Goal: Transaction & Acquisition: Purchase product/service

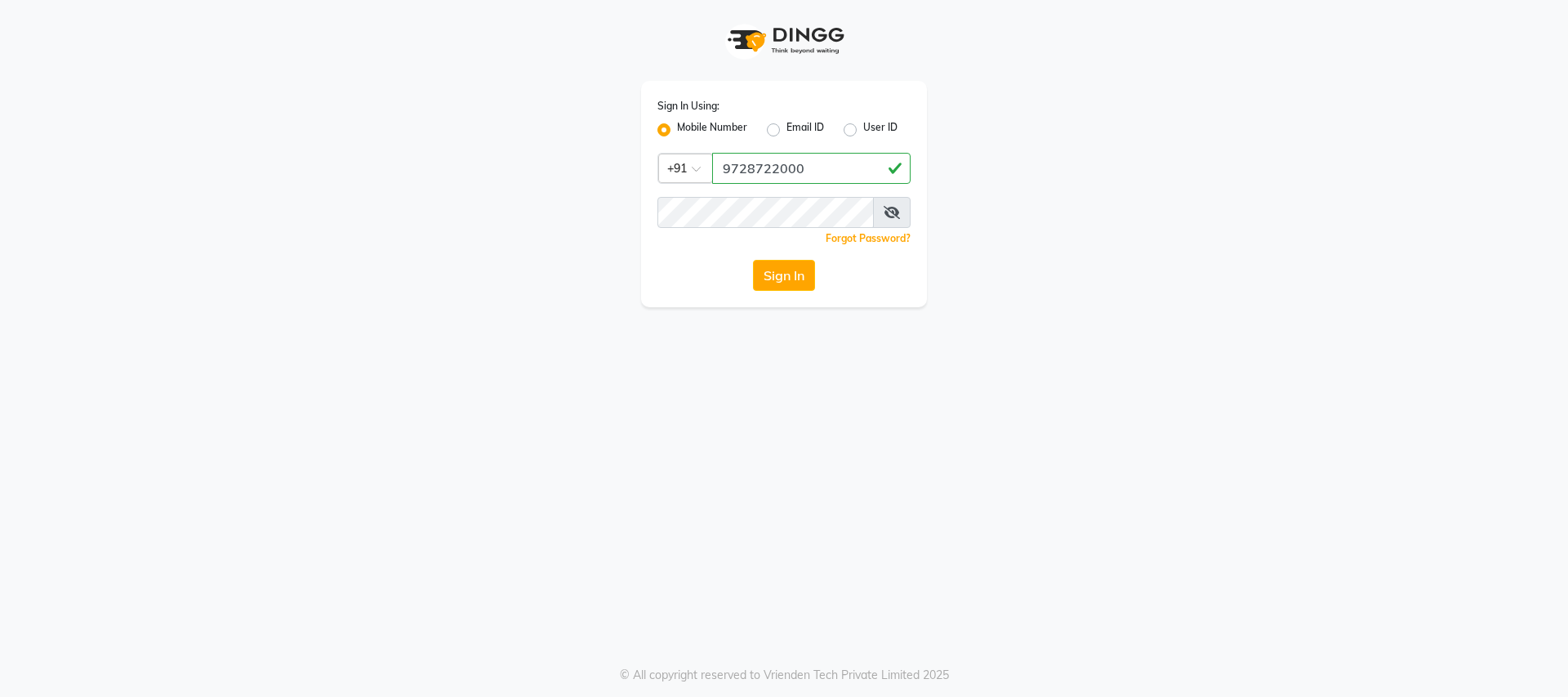
type input "9728722000"
click at [800, 189] on div "Sign In Using: Mobile Number Email ID User ID Country Code × +91 9728722000 Rem…" at bounding box center [784, 194] width 286 height 227
click at [885, 210] on icon at bounding box center [892, 212] width 16 height 13
click at [765, 281] on button "Sign In" at bounding box center [784, 275] width 62 height 31
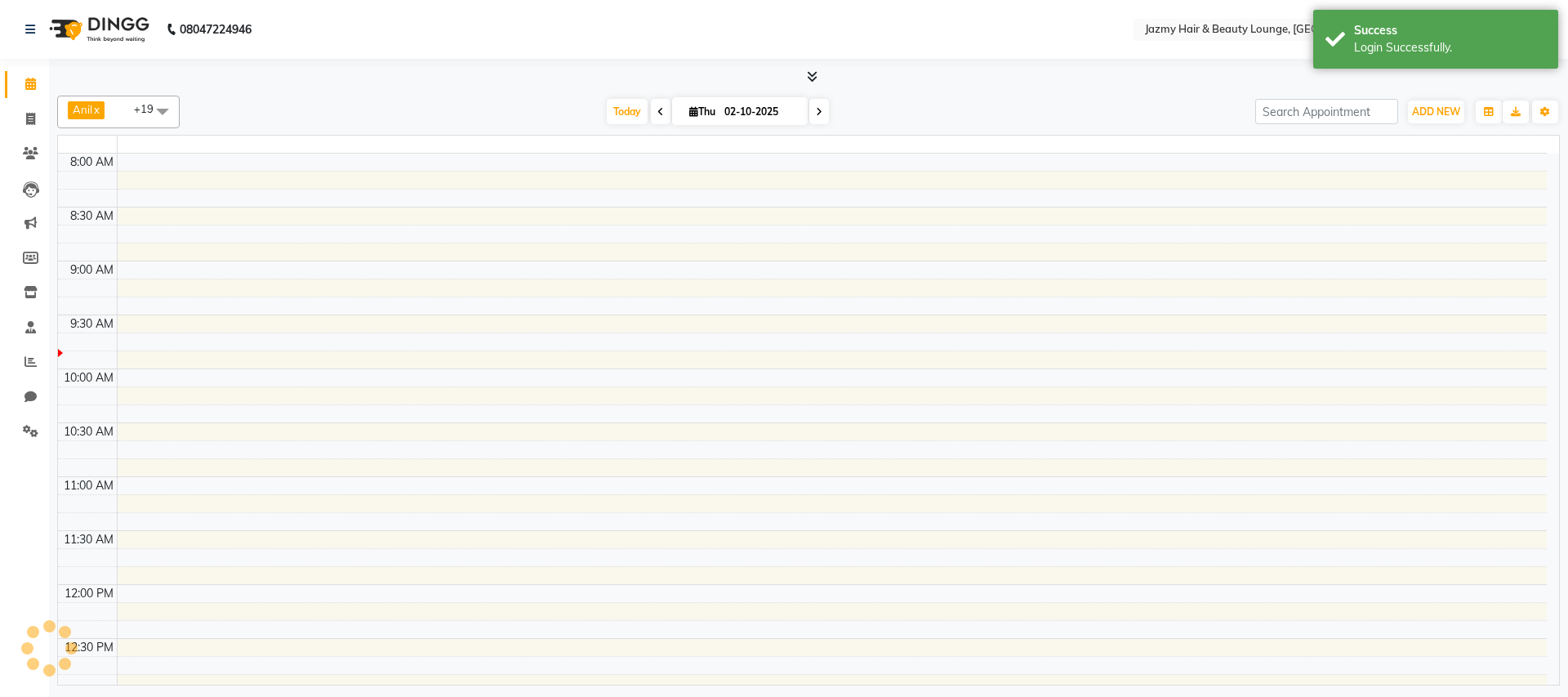
click at [781, 207] on td at bounding box center [832, 198] width 1430 height 18
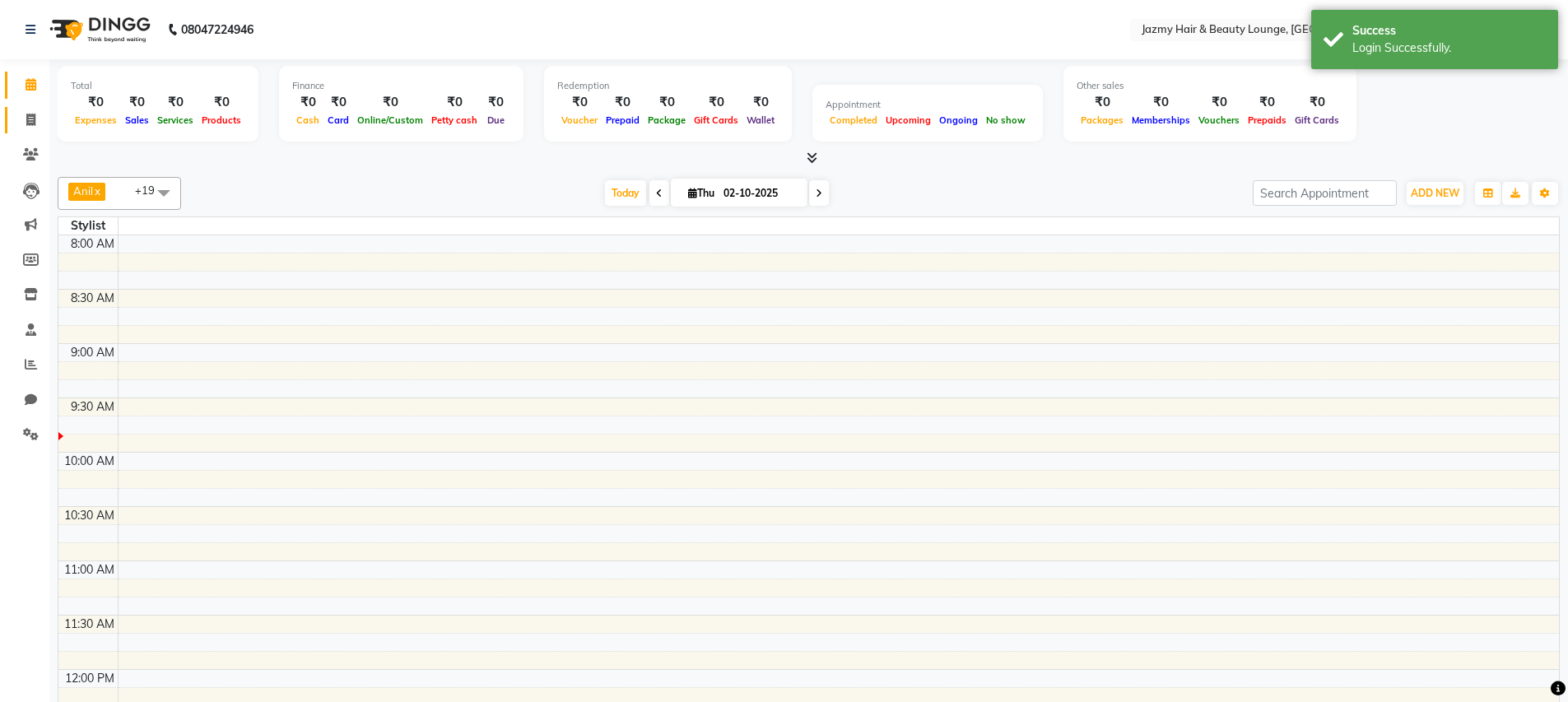
click at [36, 129] on span at bounding box center [31, 120] width 29 height 19
select select "service"
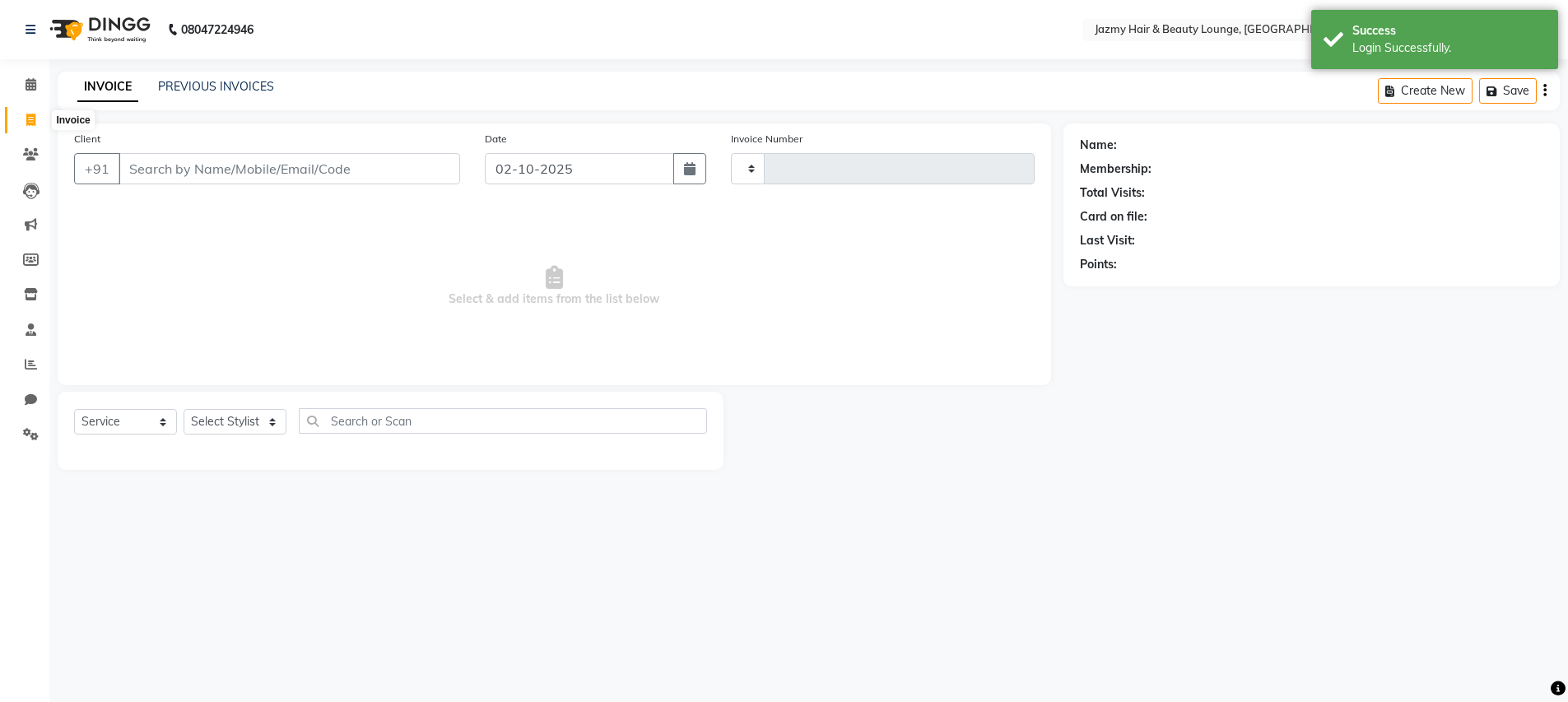
select select "en"
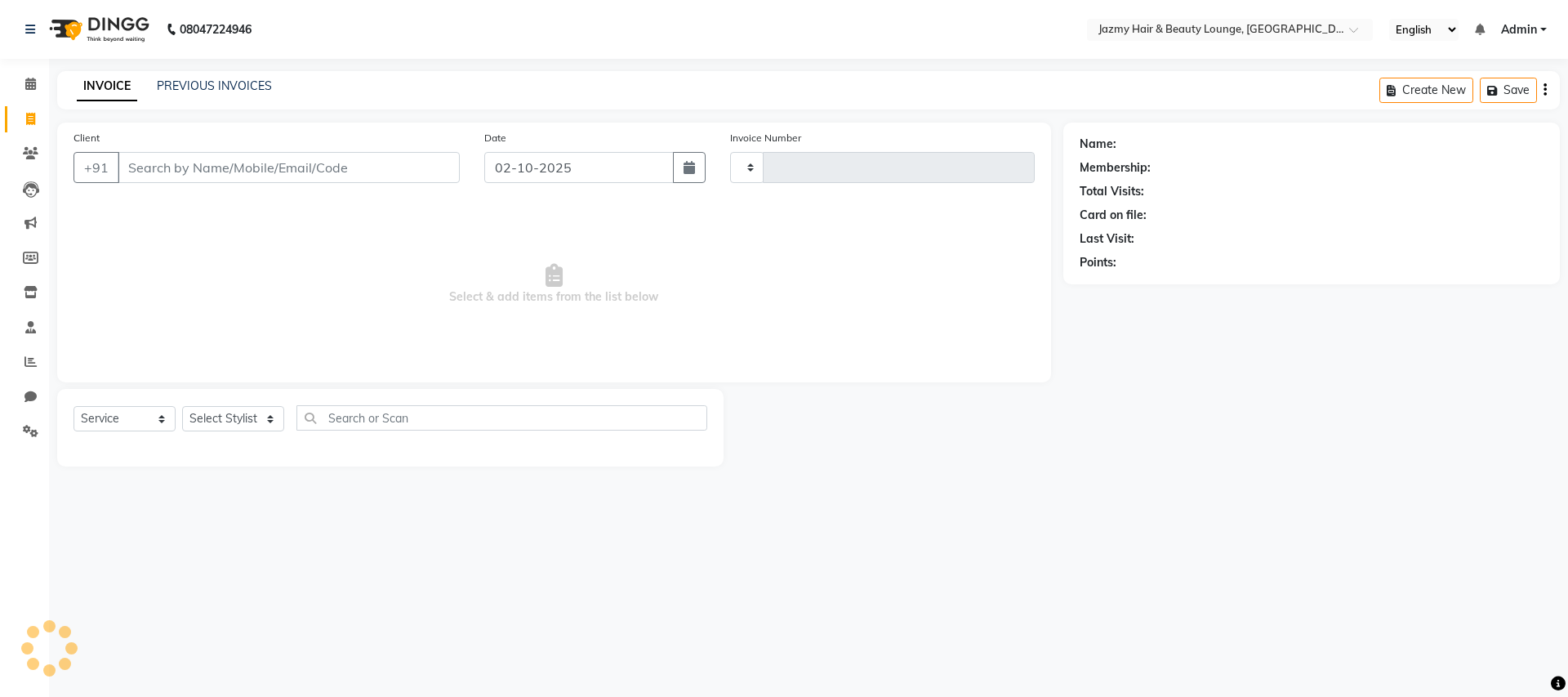
type input "3081"
select select "759"
click at [31, 85] on icon at bounding box center [31, 84] width 11 height 13
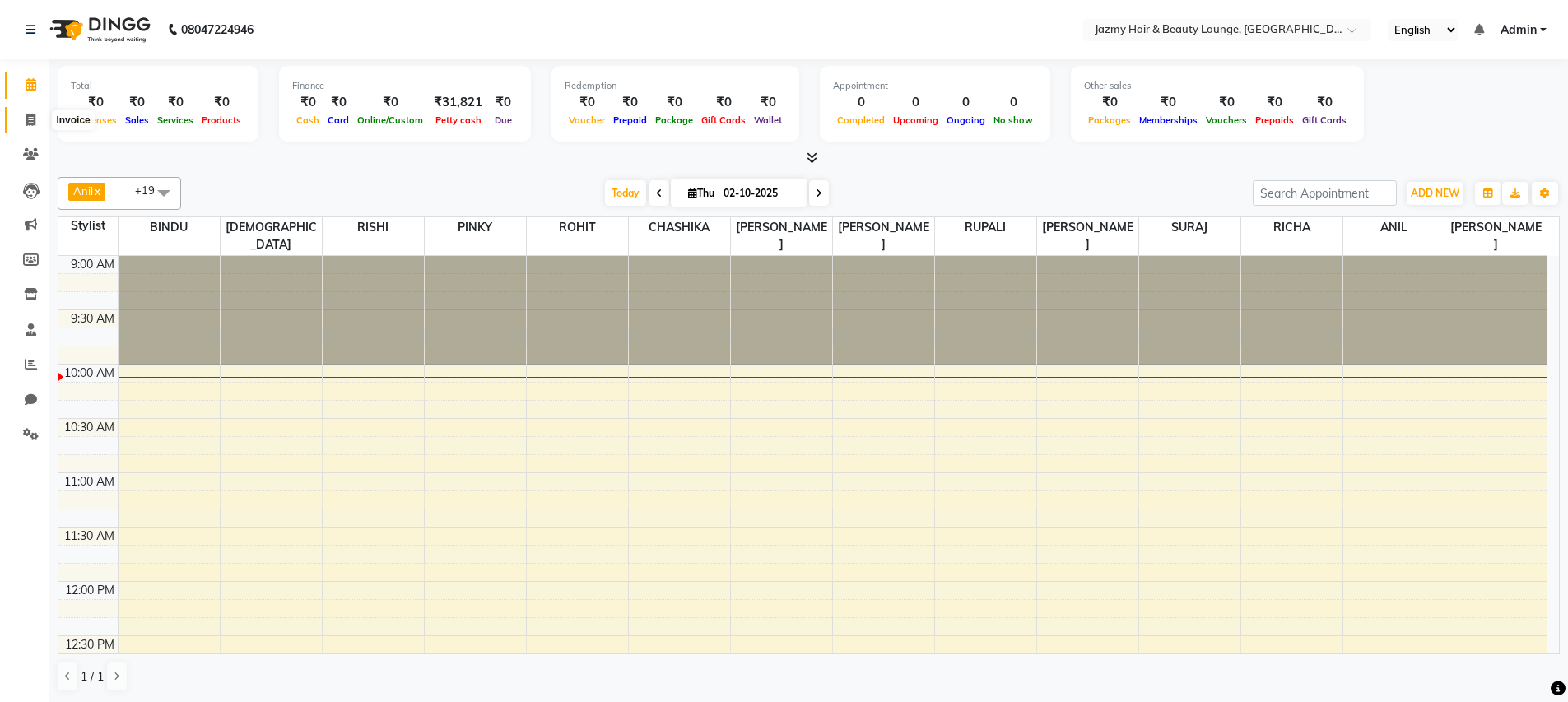
click at [34, 122] on icon at bounding box center [31, 120] width 9 height 13
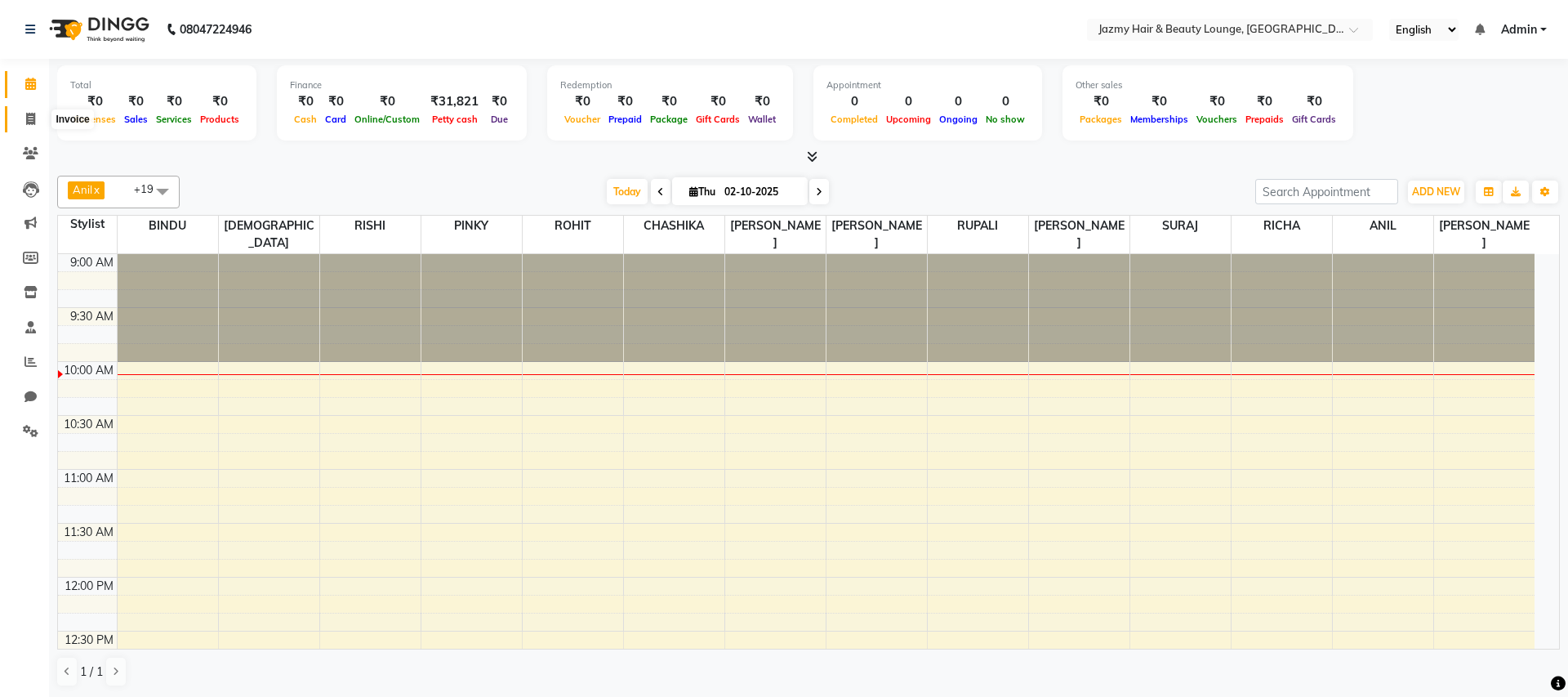
select select "service"
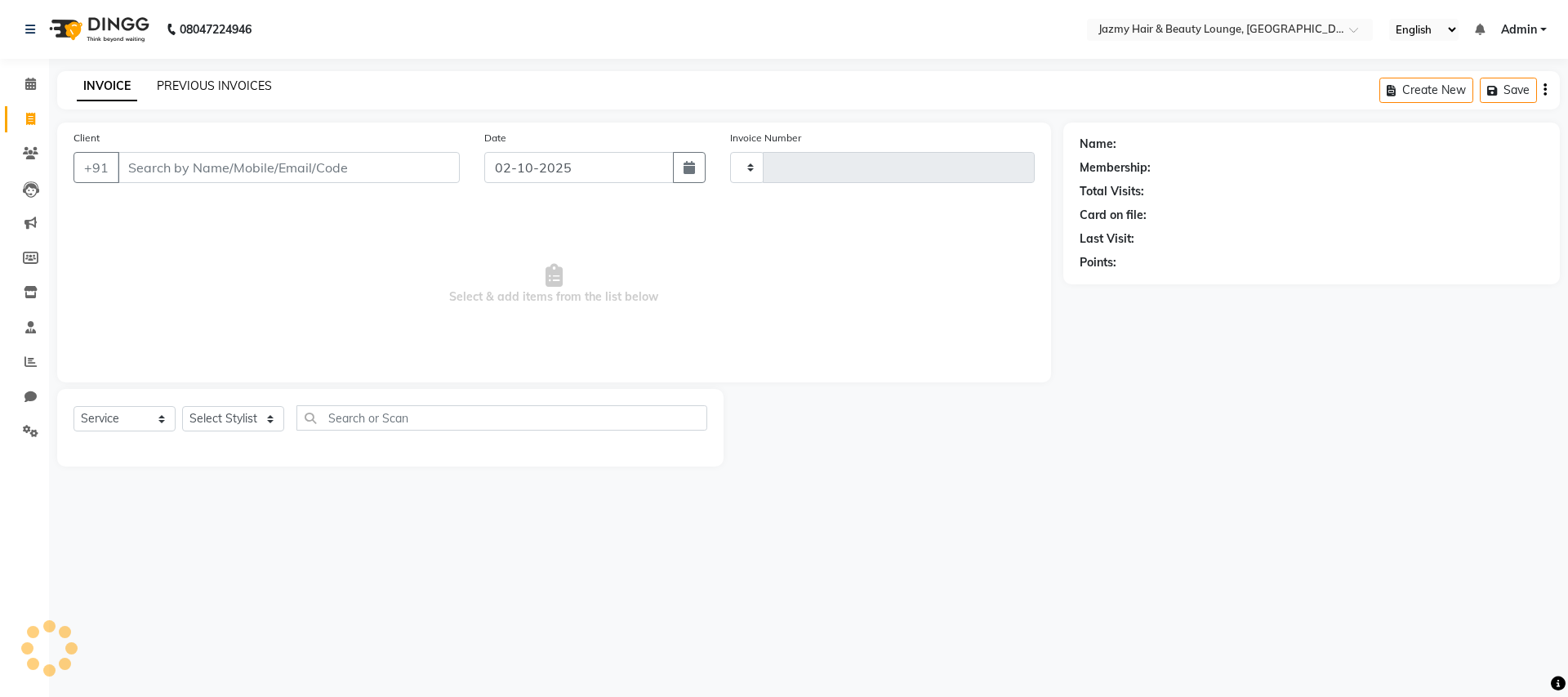
type input "3081"
select select "759"
click at [186, 86] on link "PREVIOUS INVOICES" at bounding box center [214, 85] width 115 height 14
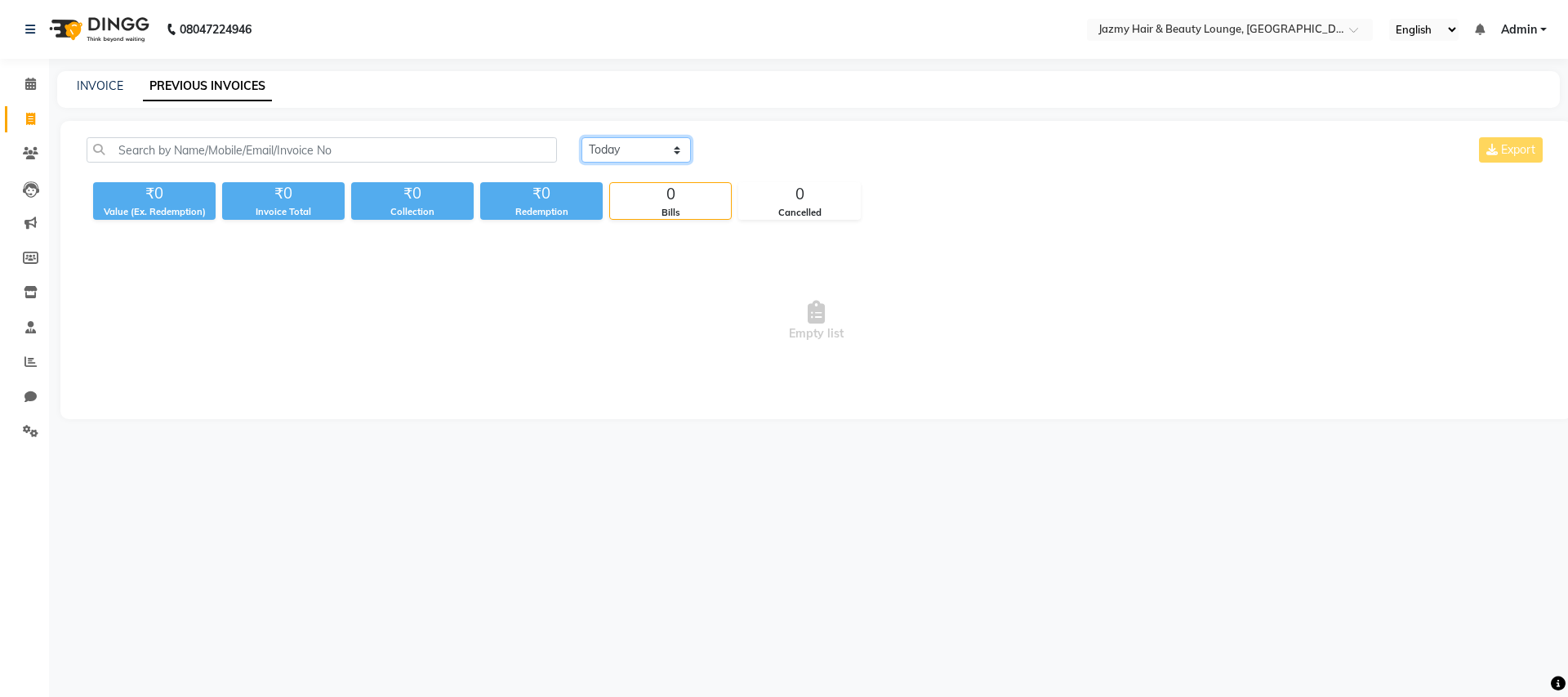
click at [610, 147] on select "Today Yesterday Custom Range" at bounding box center [637, 150] width 110 height 25
select select "[DATE]"
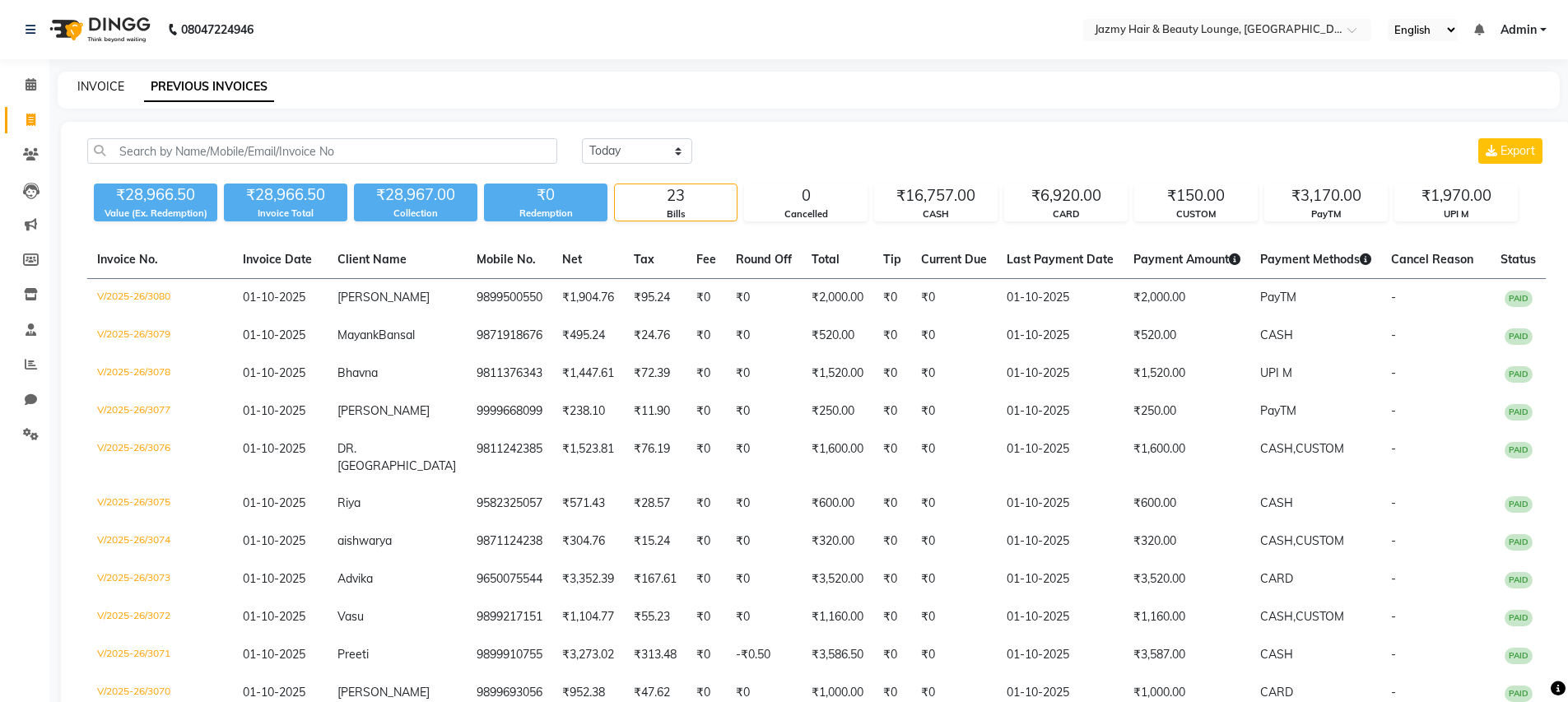
click at [116, 85] on link "INVOICE" at bounding box center [101, 86] width 47 height 14
select select "759"
select select "service"
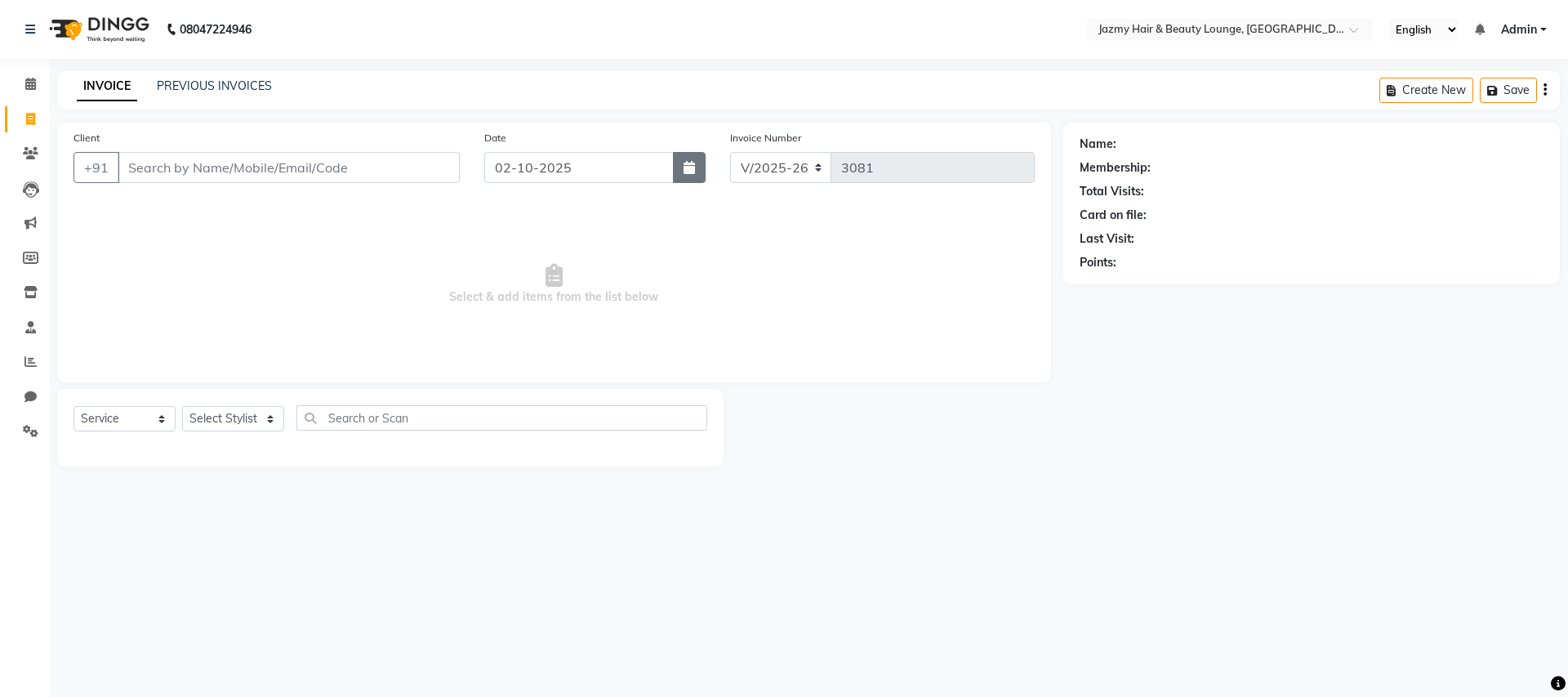
click at [684, 171] on icon "button" at bounding box center [689, 167] width 12 height 13
select select "10"
select select "2025"
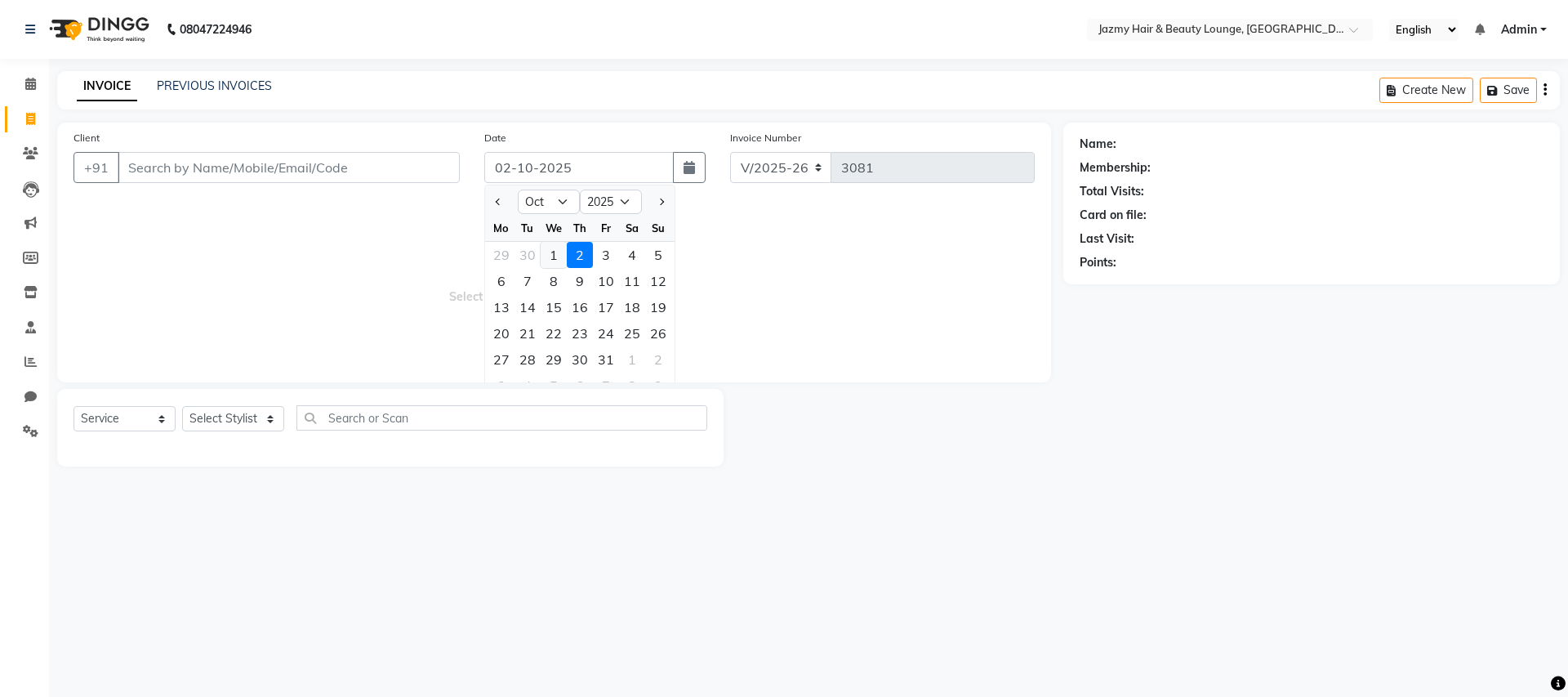
click at [555, 255] on div "1" at bounding box center [553, 255] width 26 height 26
type input "01-10-2025"
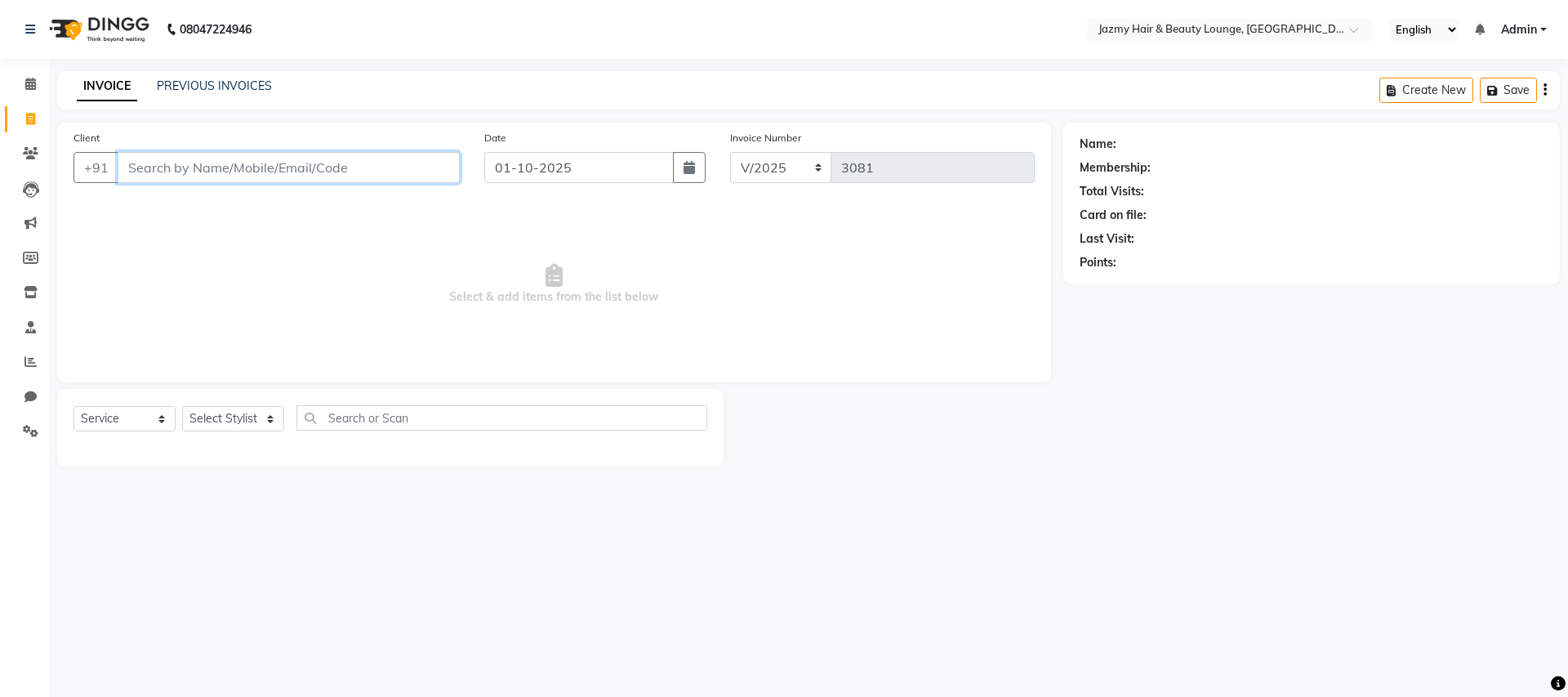
click at [343, 163] on input "Client" at bounding box center [289, 167] width 343 height 31
click at [169, 170] on input "98111500047" at bounding box center [247, 167] width 259 height 31
click at [218, 170] on input "9811500047" at bounding box center [289, 167] width 343 height 31
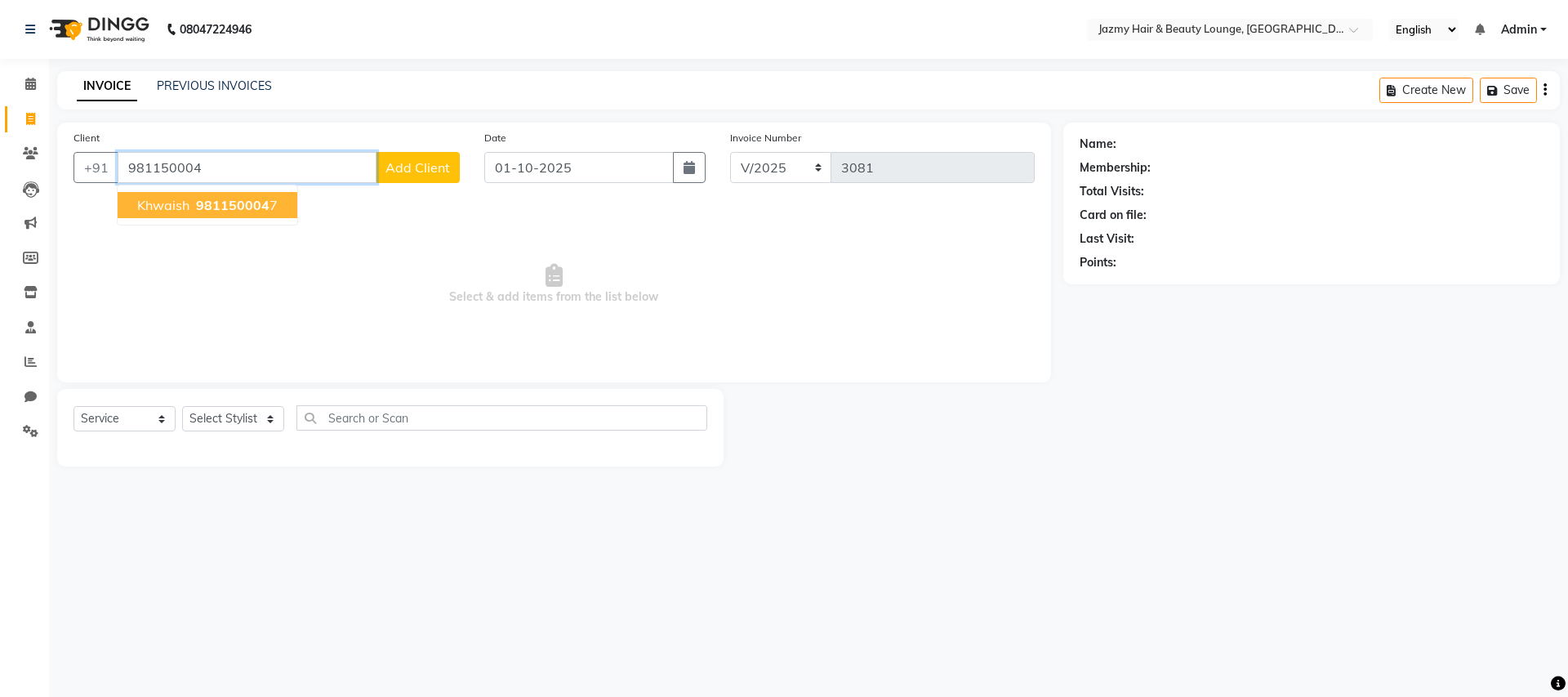
click at [192, 198] on ngb-highlight "981150004 7" at bounding box center [235, 205] width 85 height 16
type input "9811500047"
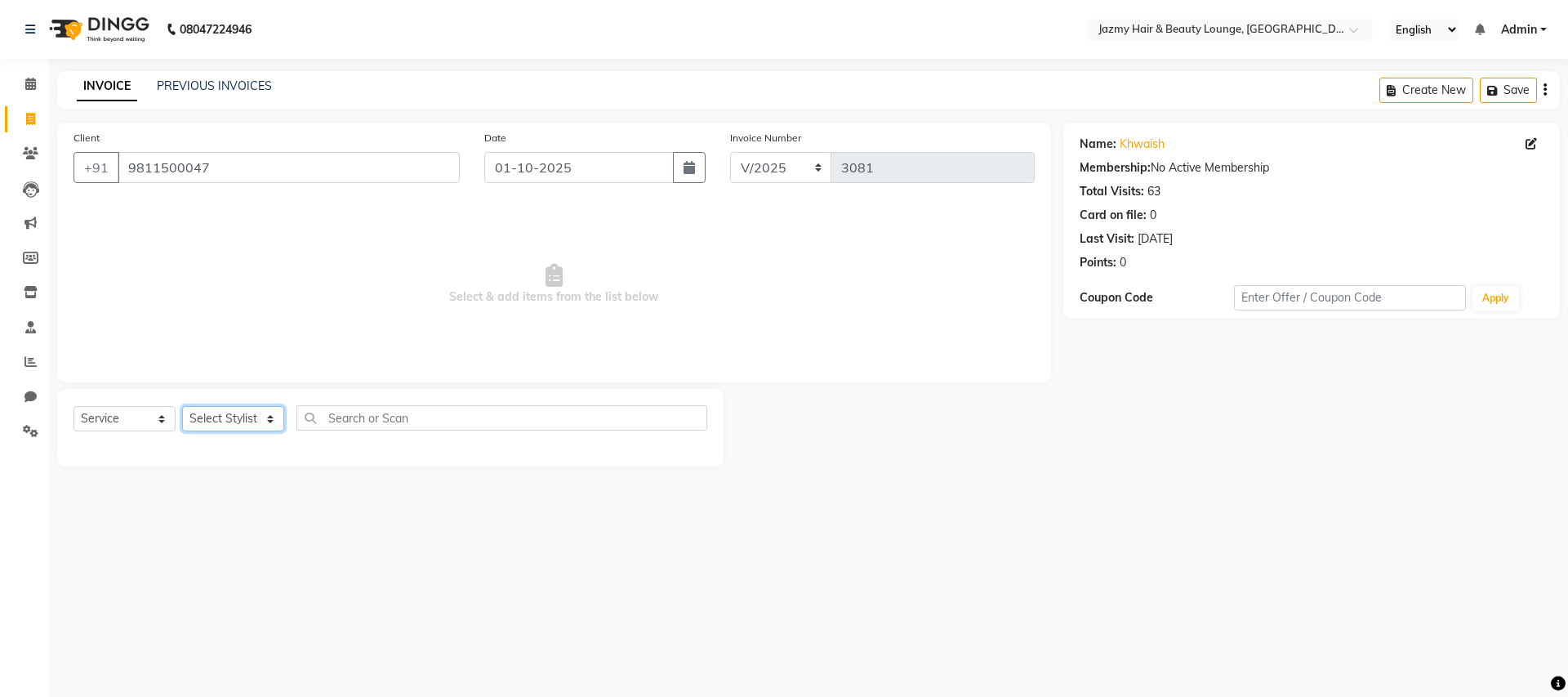
click at [244, 417] on select "Select Stylist AMIT [PERSON_NAME] [PERSON_NAME] CHASHIKA [PERSON_NAME] [PERSON_…" at bounding box center [234, 419] width 102 height 25
click at [218, 423] on select "Select Stylist AMIT [PERSON_NAME] [PERSON_NAME] CHASHIKA [PERSON_NAME] [PERSON_…" at bounding box center [234, 419] width 102 height 25
select select "12167"
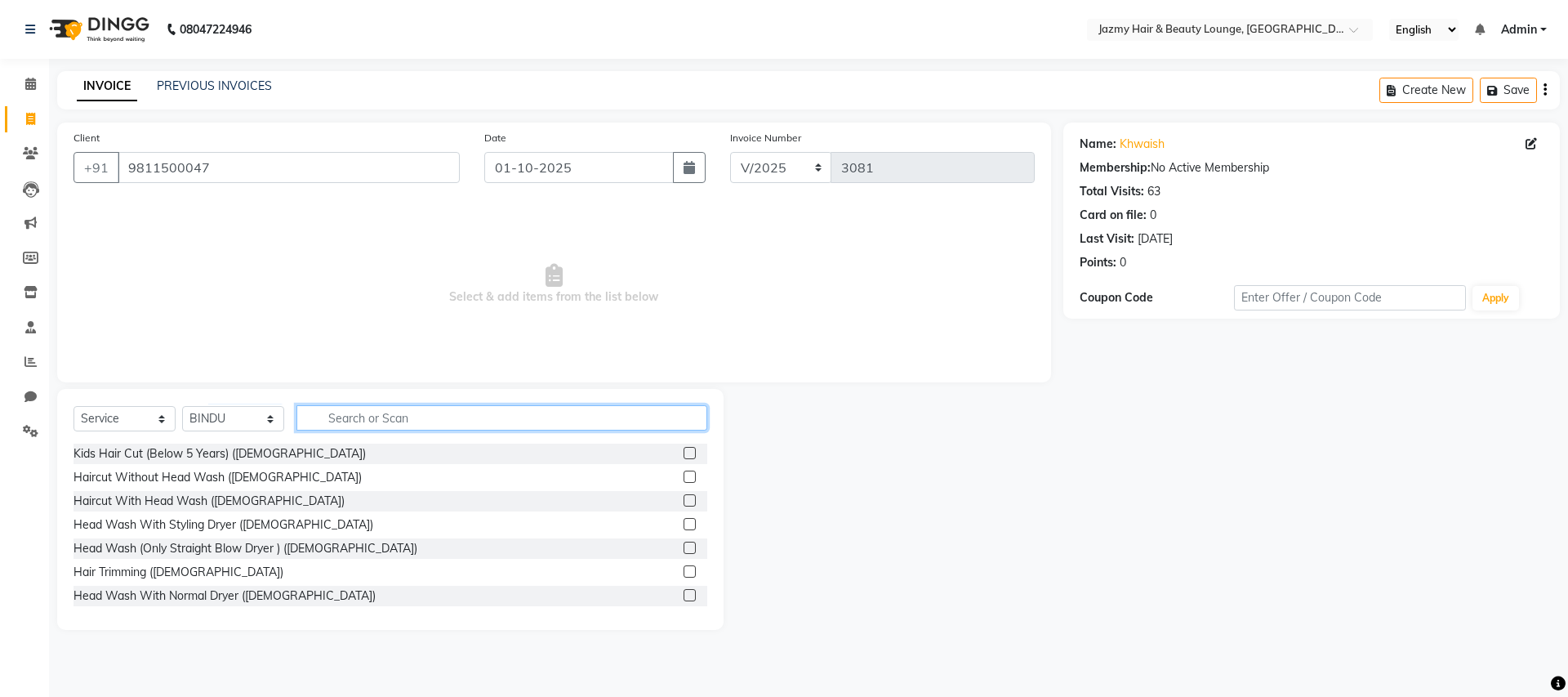
click at [359, 422] on input "text" at bounding box center [502, 418] width 411 height 25
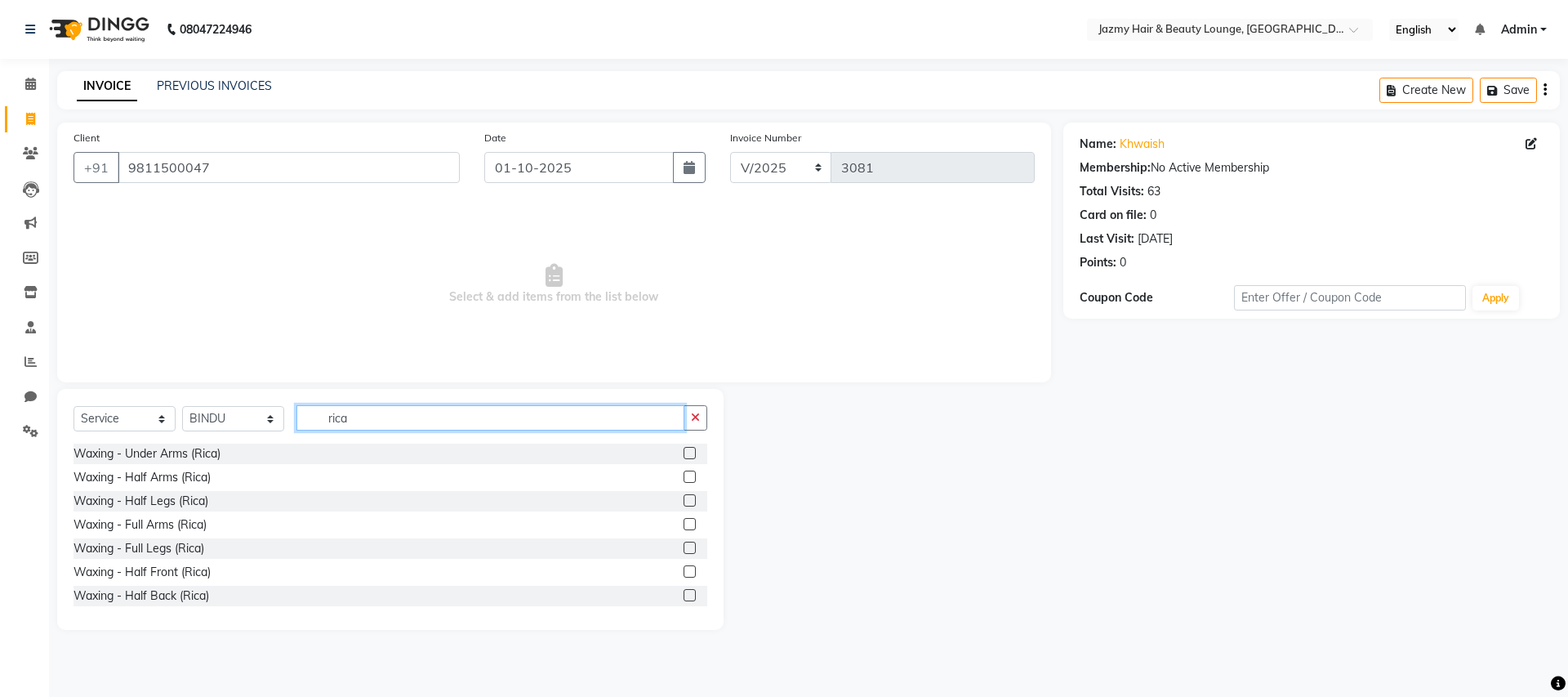
type input "rica"
click at [683, 521] on label at bounding box center [690, 524] width 13 height 13
click at [683, 521] on input "checkbox" at bounding box center [689, 525] width 11 height 11
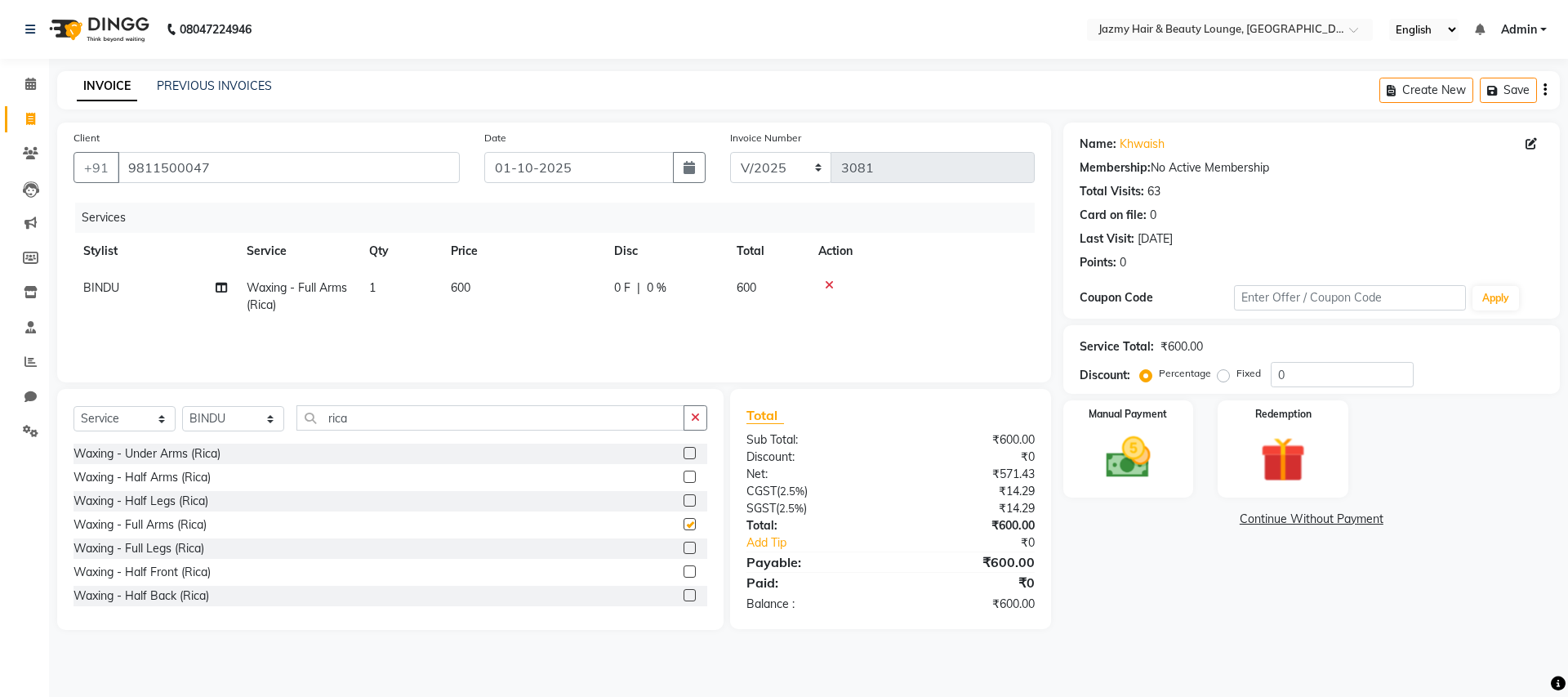
checkbox input "false"
click at [683, 549] on label at bounding box center [690, 548] width 13 height 13
click at [683, 549] on input "checkbox" at bounding box center [689, 549] width 11 height 11
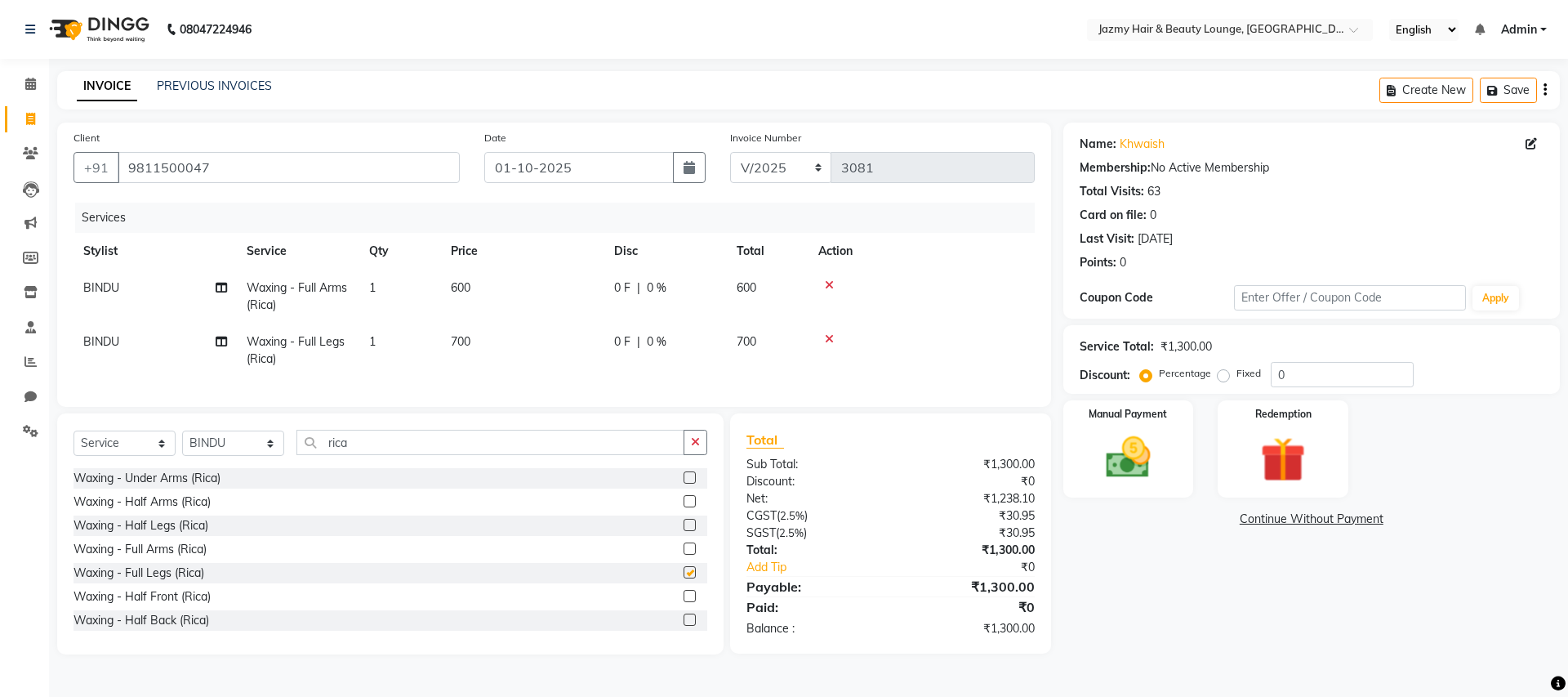
checkbox input "false"
click at [510, 449] on input "rica" at bounding box center [491, 442] width 388 height 25
type input "r"
type input "prot"
click at [683, 507] on label at bounding box center [690, 502] width 13 height 13
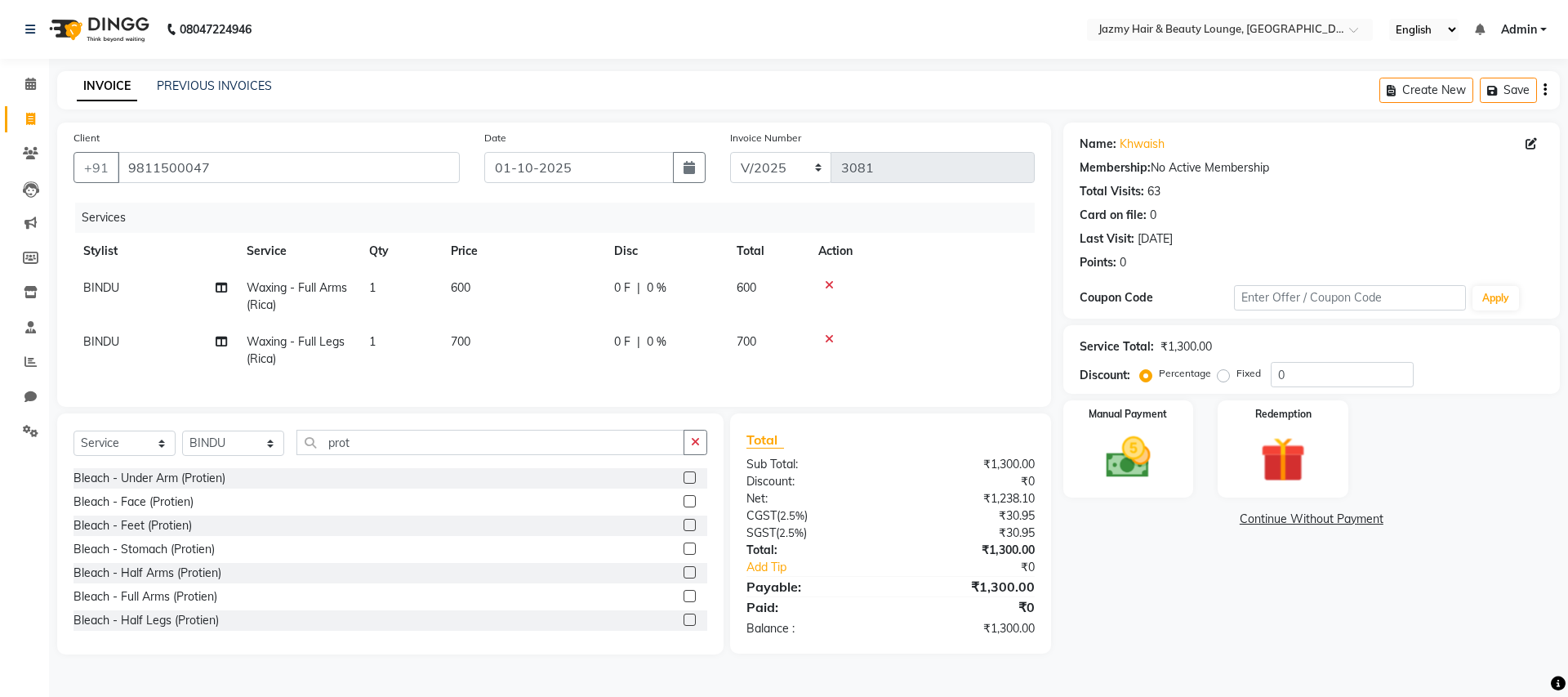
click at [683, 507] on input "checkbox" at bounding box center [689, 502] width 11 height 11
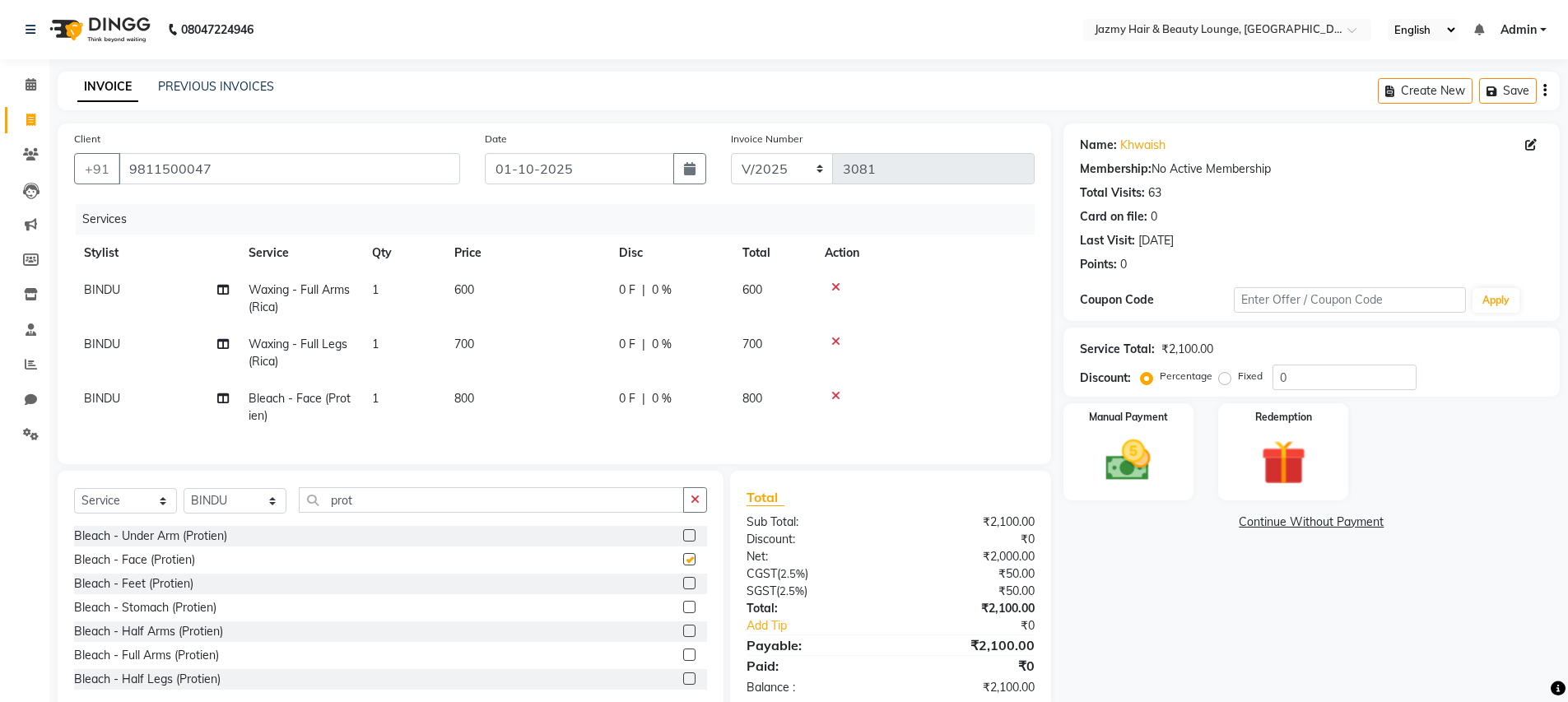
checkbox input "false"
click at [391, 510] on input "prot" at bounding box center [491, 500] width 385 height 25
type input "p"
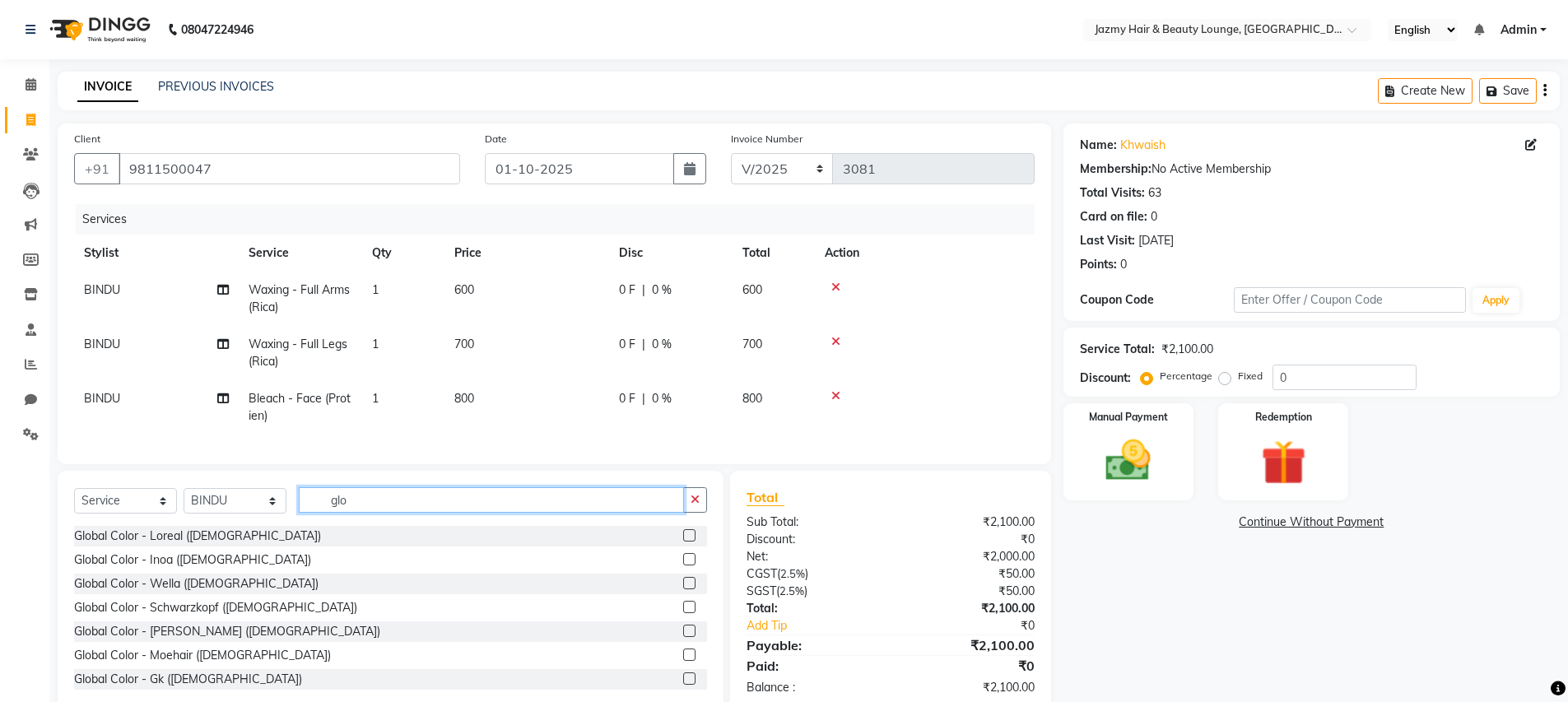
type input "glo"
click at [683, 661] on label at bounding box center [689, 655] width 13 height 13
click at [683, 661] on input "checkbox" at bounding box center [688, 656] width 11 height 11
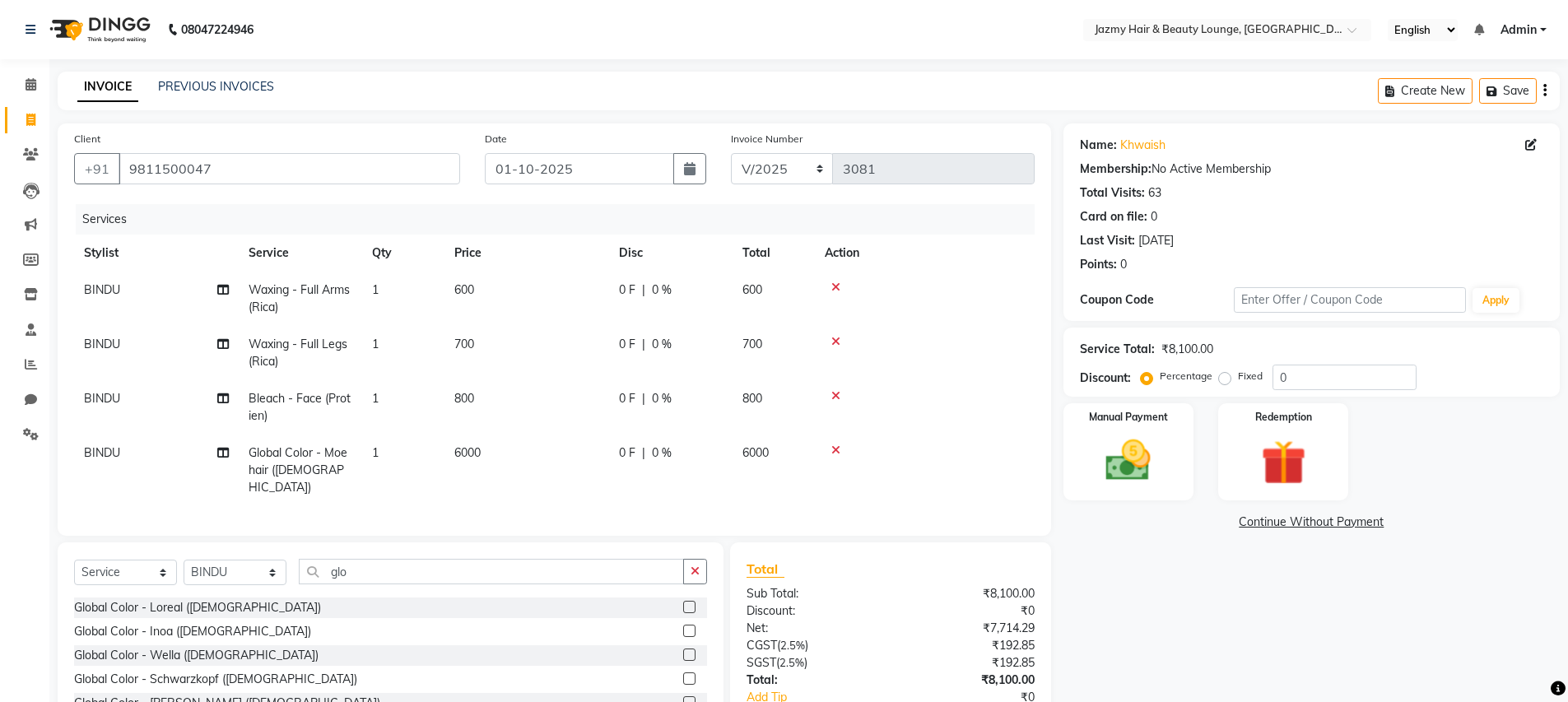
checkbox input "false"
click at [461, 446] on span "6000" at bounding box center [467, 453] width 26 height 14
select select "12167"
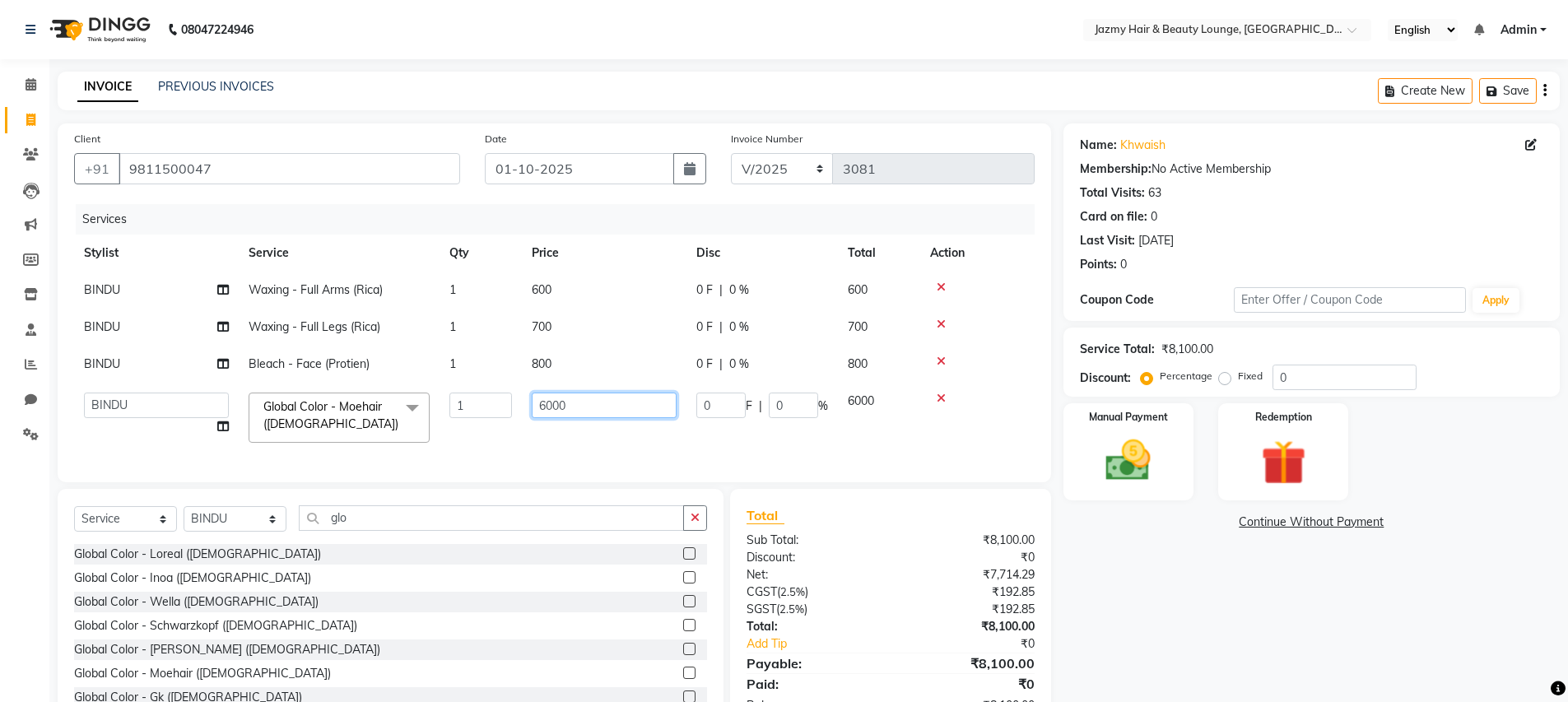
click at [544, 406] on input "6000" at bounding box center [604, 405] width 145 height 25
type input "4000"
click at [1084, 582] on div "Name: Khwaish Membership: No Active Membership Total Visits: 63 Card on file: 0…" at bounding box center [1317, 427] width 508 height 608
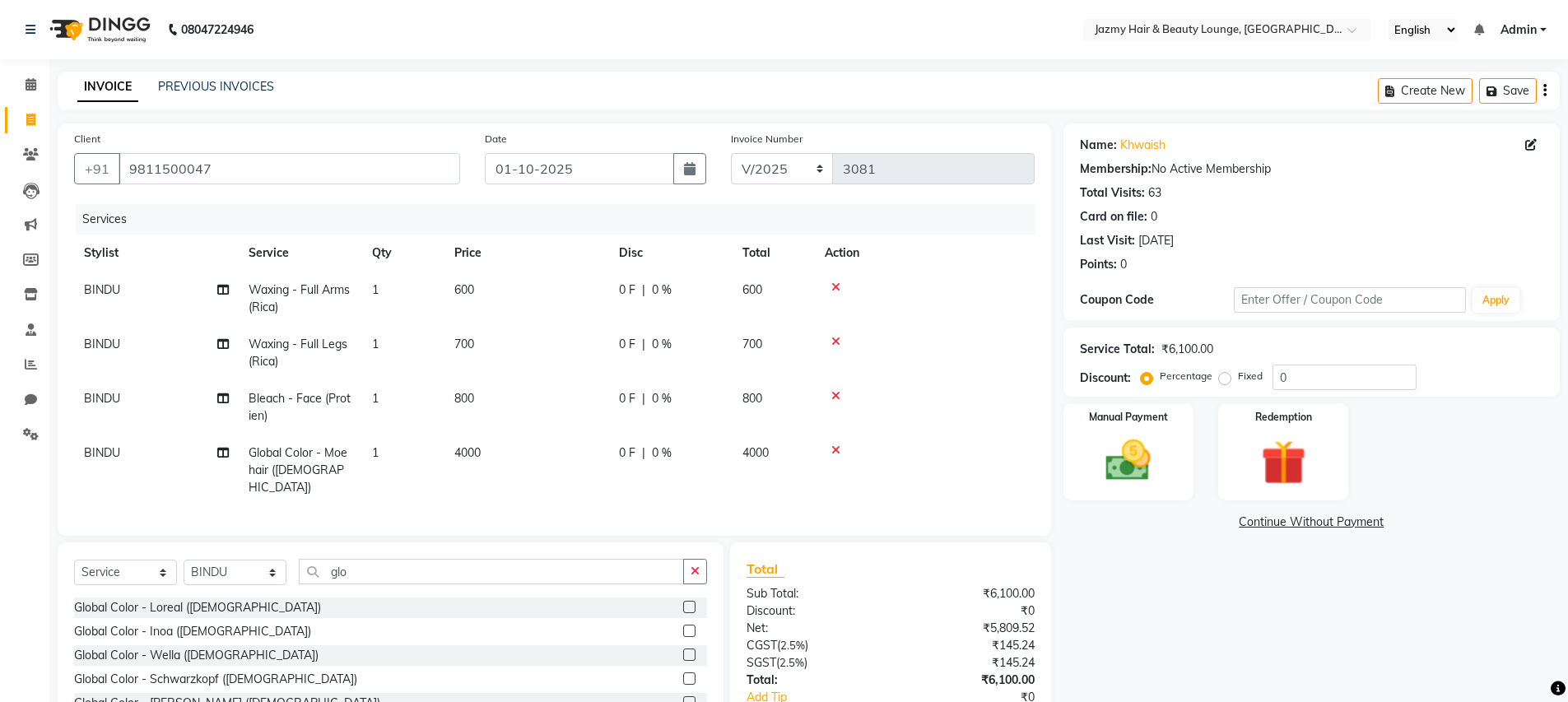
scroll to position [103, 0]
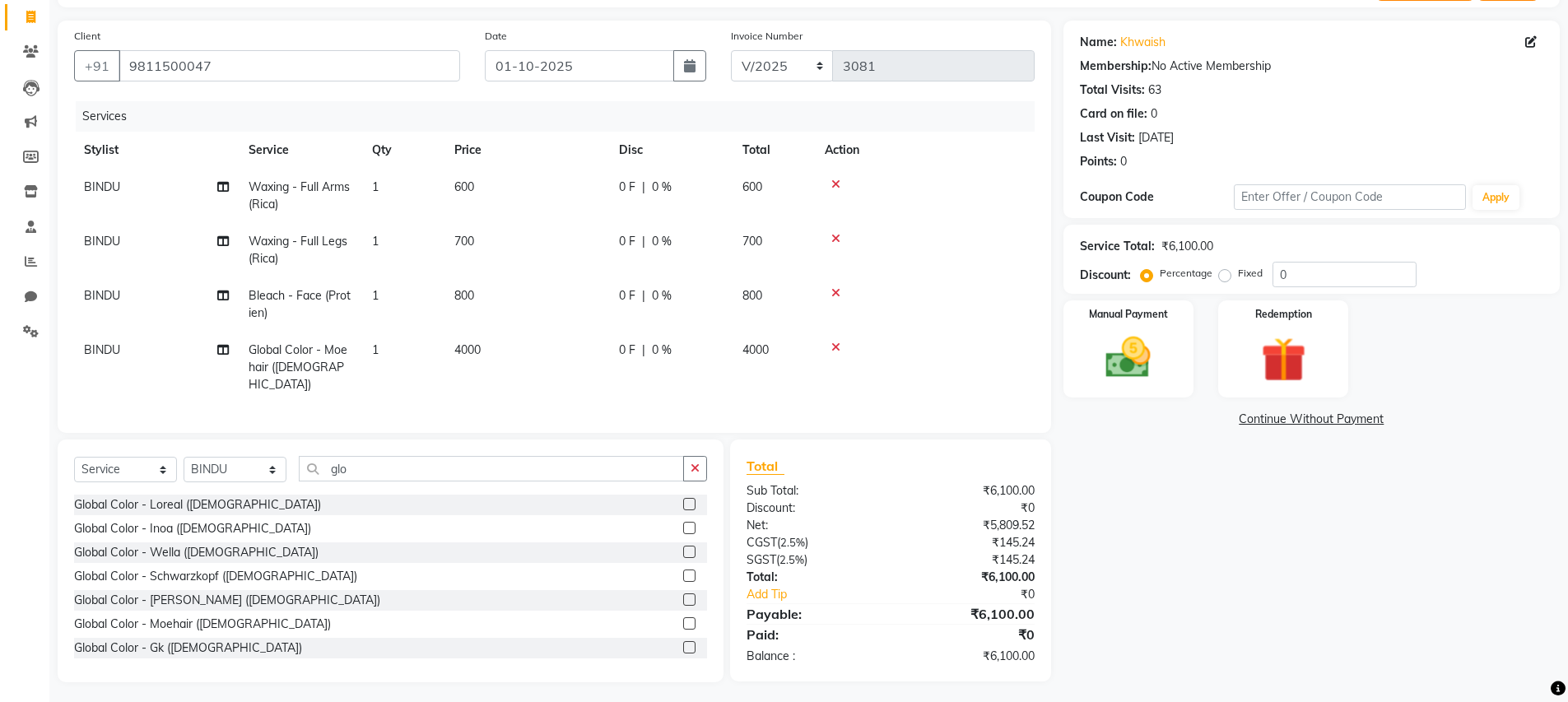
click at [117, 347] on span "BINDU" at bounding box center [102, 350] width 36 height 14
select select "12167"
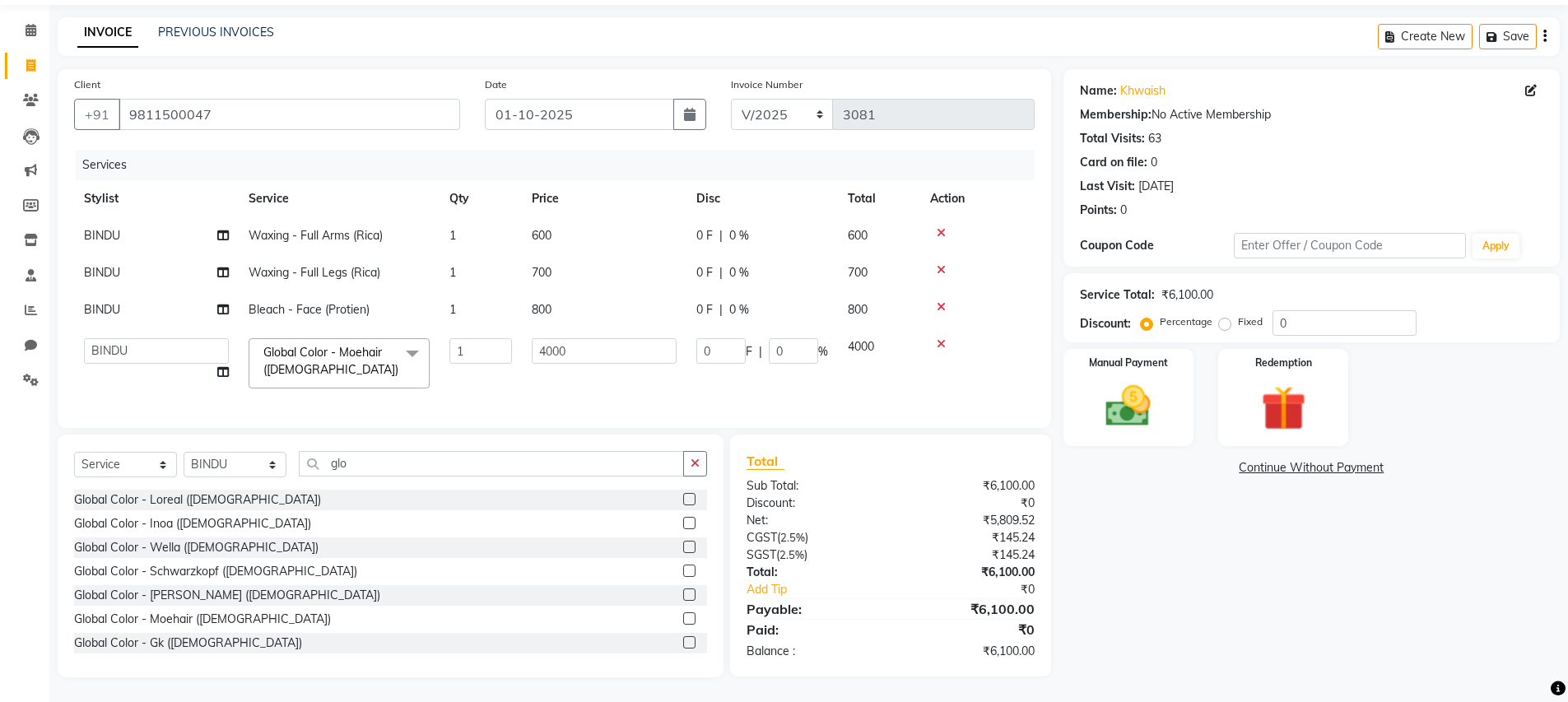
scroll to position [67, 0]
click at [120, 341] on select "AMIT [PERSON_NAME] [PERSON_NAME] CHASHIKA [PERSON_NAME] [PERSON_NAME] [PERSON_N…" at bounding box center [157, 351] width 145 height 25
select select "12179"
click at [375, 469] on input "glo" at bounding box center [491, 464] width 385 height 25
type input "g"
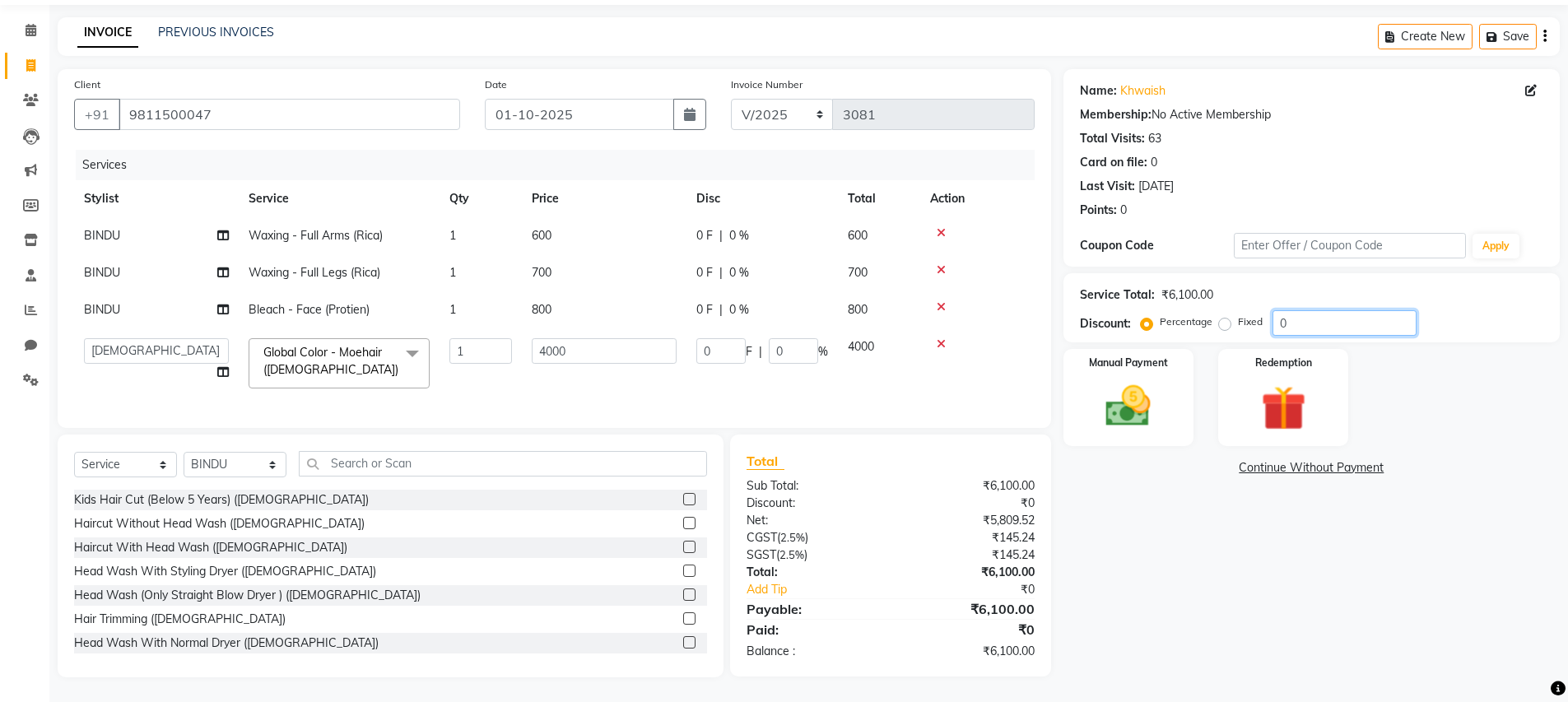
click at [1274, 311] on input "0" at bounding box center [1344, 323] width 144 height 25
type input "20"
type input "800"
type input "20"
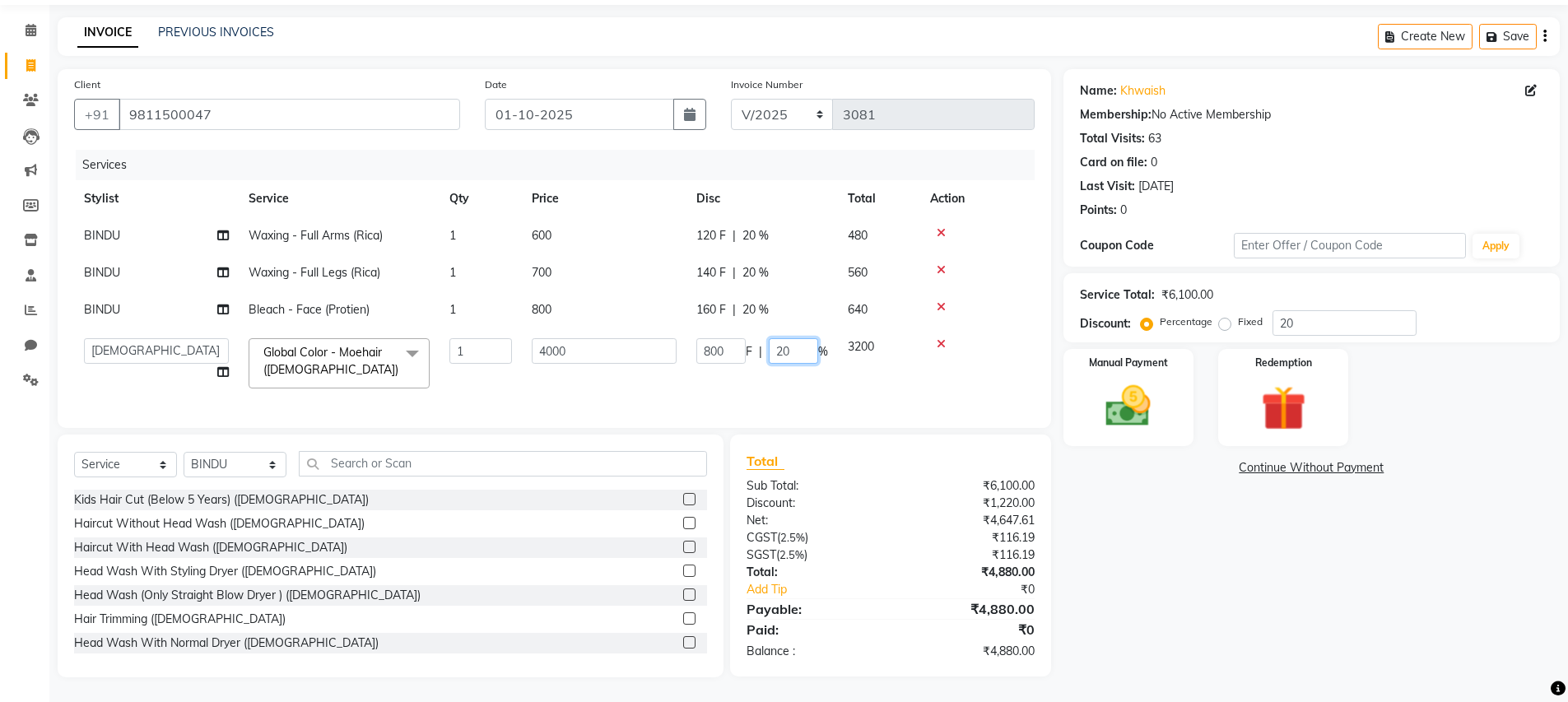
click at [787, 338] on input "20" at bounding box center [794, 351] width 50 height 25
click at [785, 338] on input "20" at bounding box center [794, 351] width 50 height 25
type input "0"
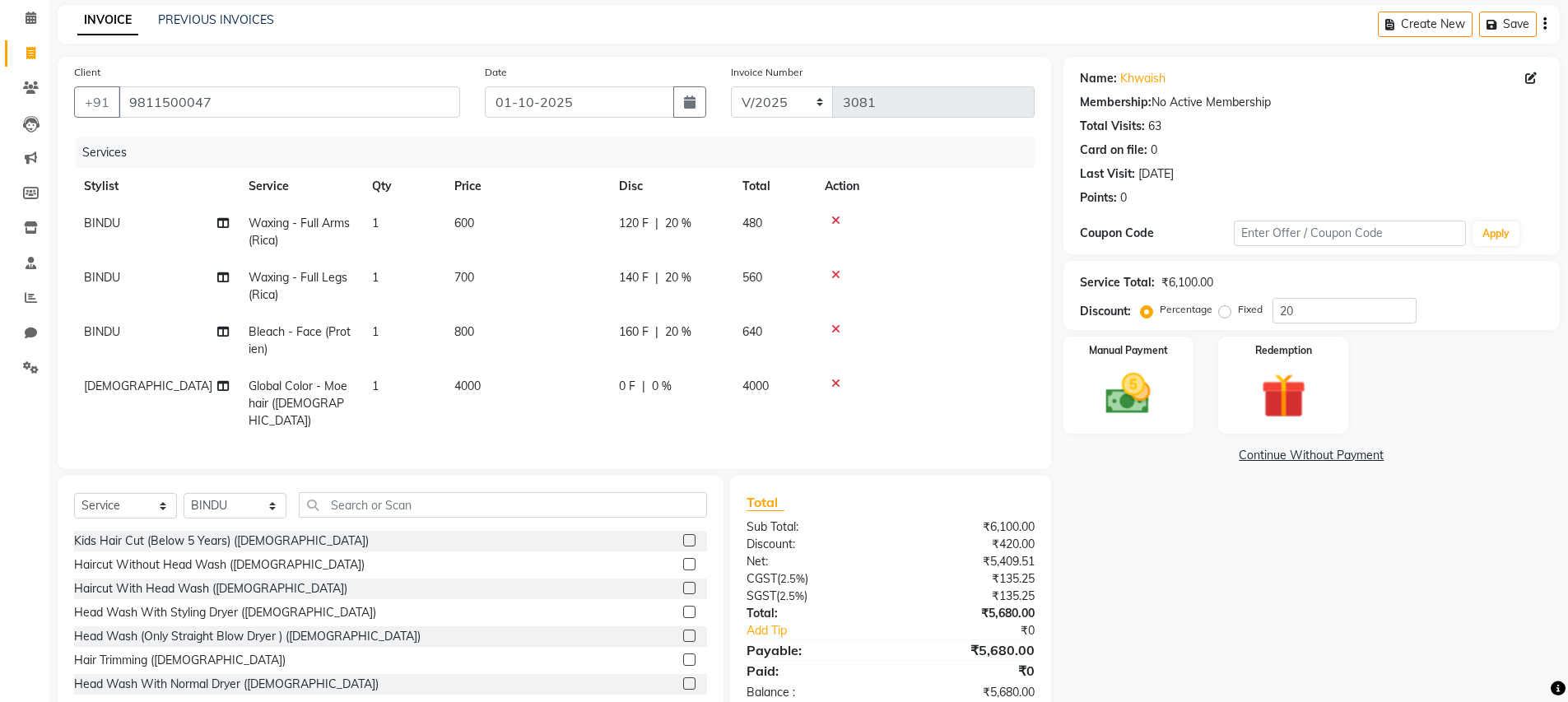
click at [1145, 519] on div "Name: Khwaish Membership: No Active Membership Total Visits: 63 Card on file: 0…" at bounding box center [1317, 388] width 508 height 661
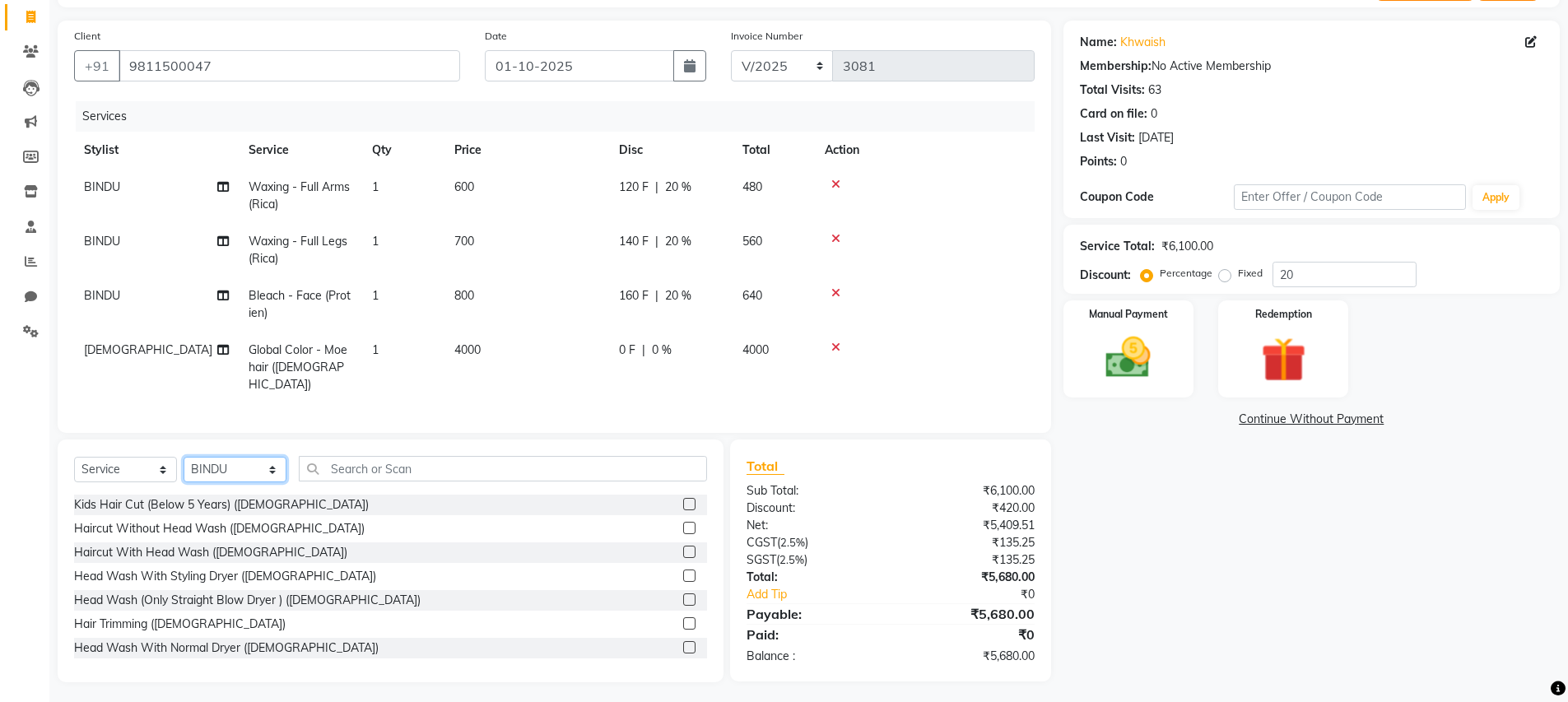
click at [238, 469] on select "Select Stylist AMIT [PERSON_NAME] [PERSON_NAME] CHASHIKA [PERSON_NAME] [PERSON_…" at bounding box center [236, 469] width 103 height 25
select select "51399"
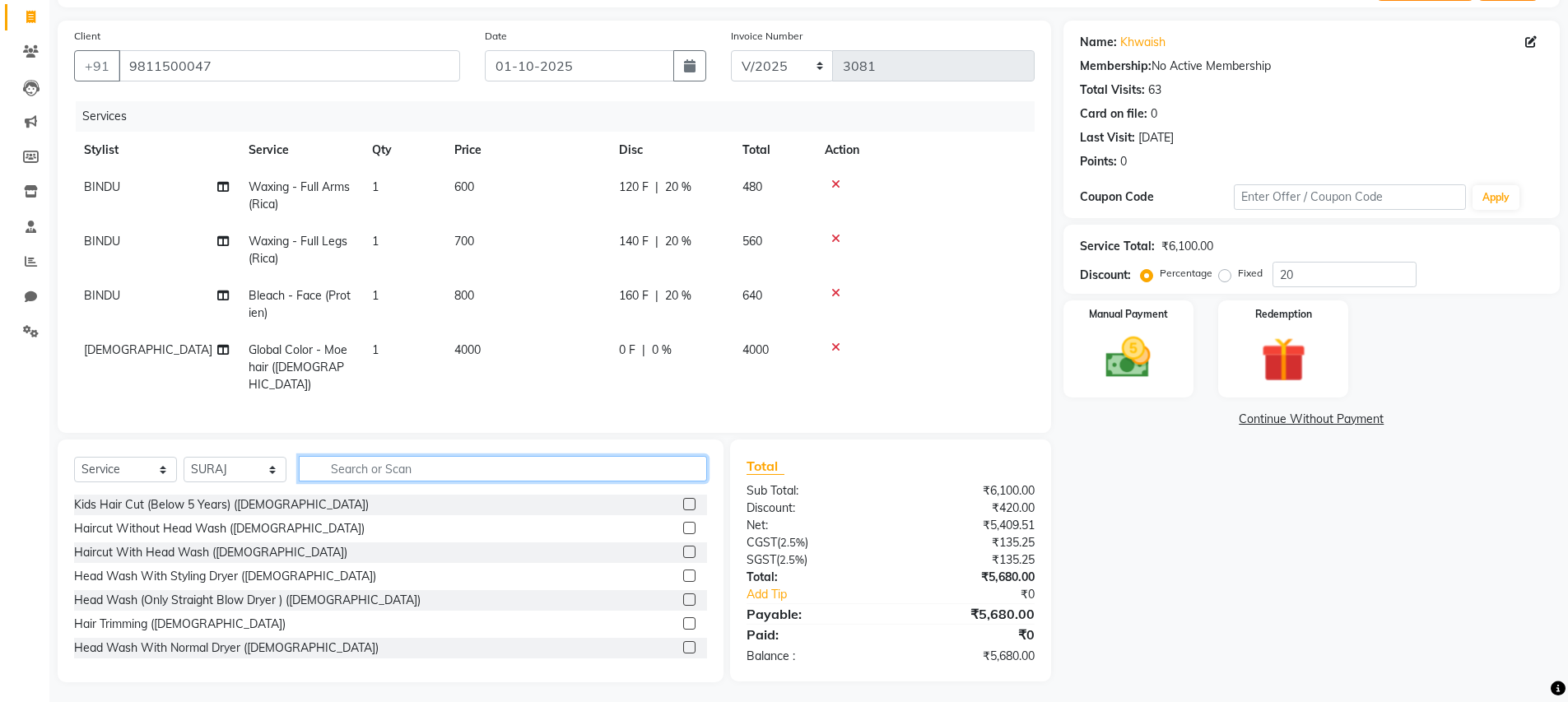
click at [353, 465] on input "text" at bounding box center [503, 468] width 409 height 25
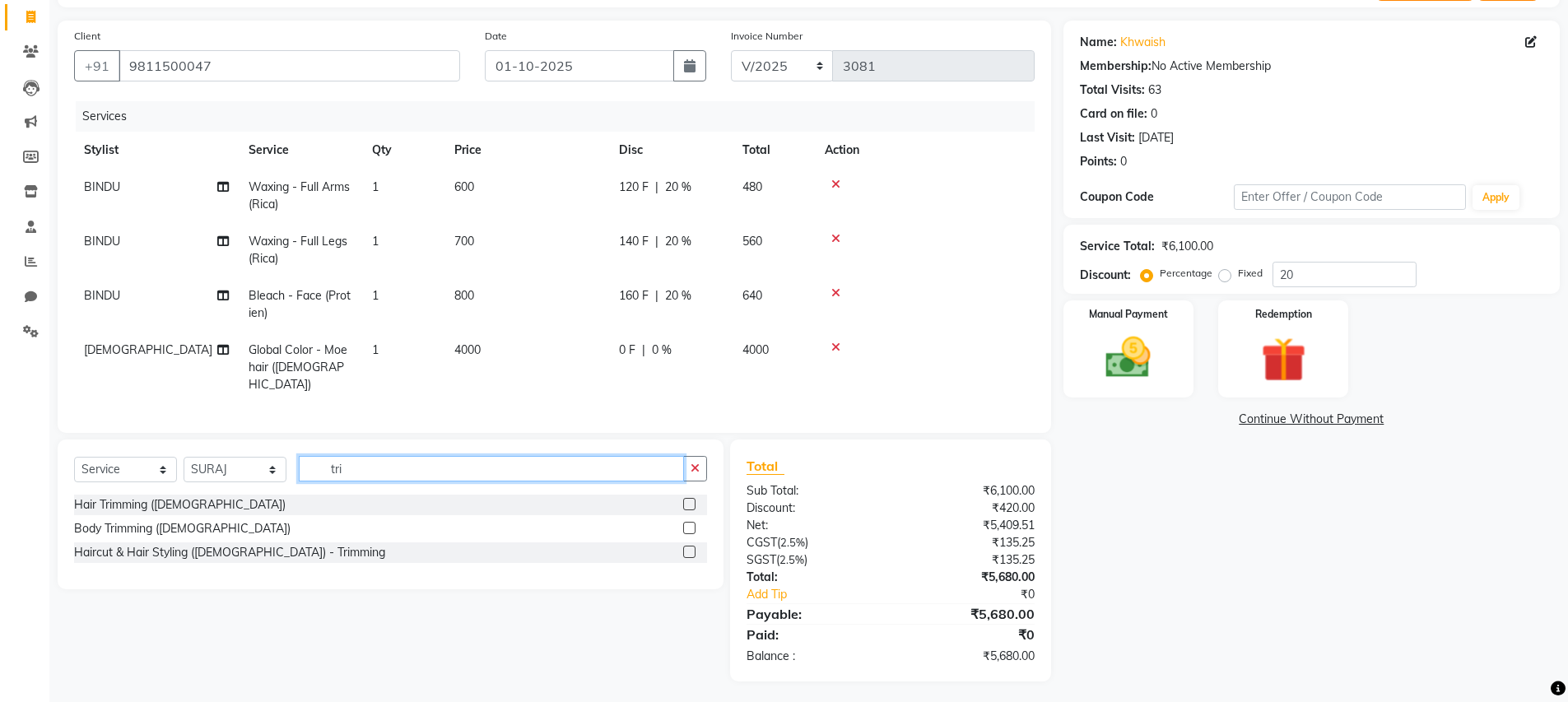
scroll to position [102, 0]
type input "trimm"
click at [688, 499] on label at bounding box center [689, 505] width 13 height 13
click at [688, 500] on input "checkbox" at bounding box center [688, 505] width 11 height 11
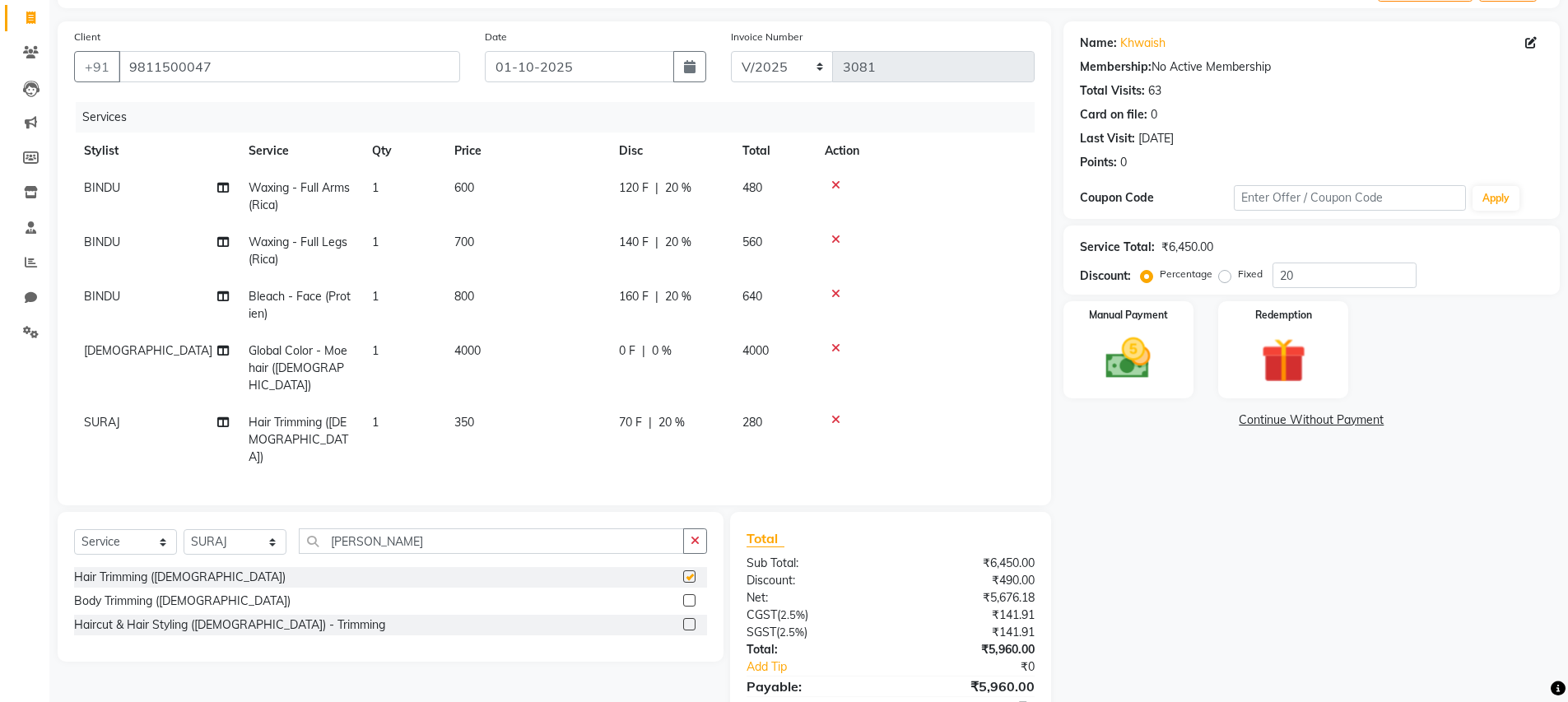
checkbox input "false"
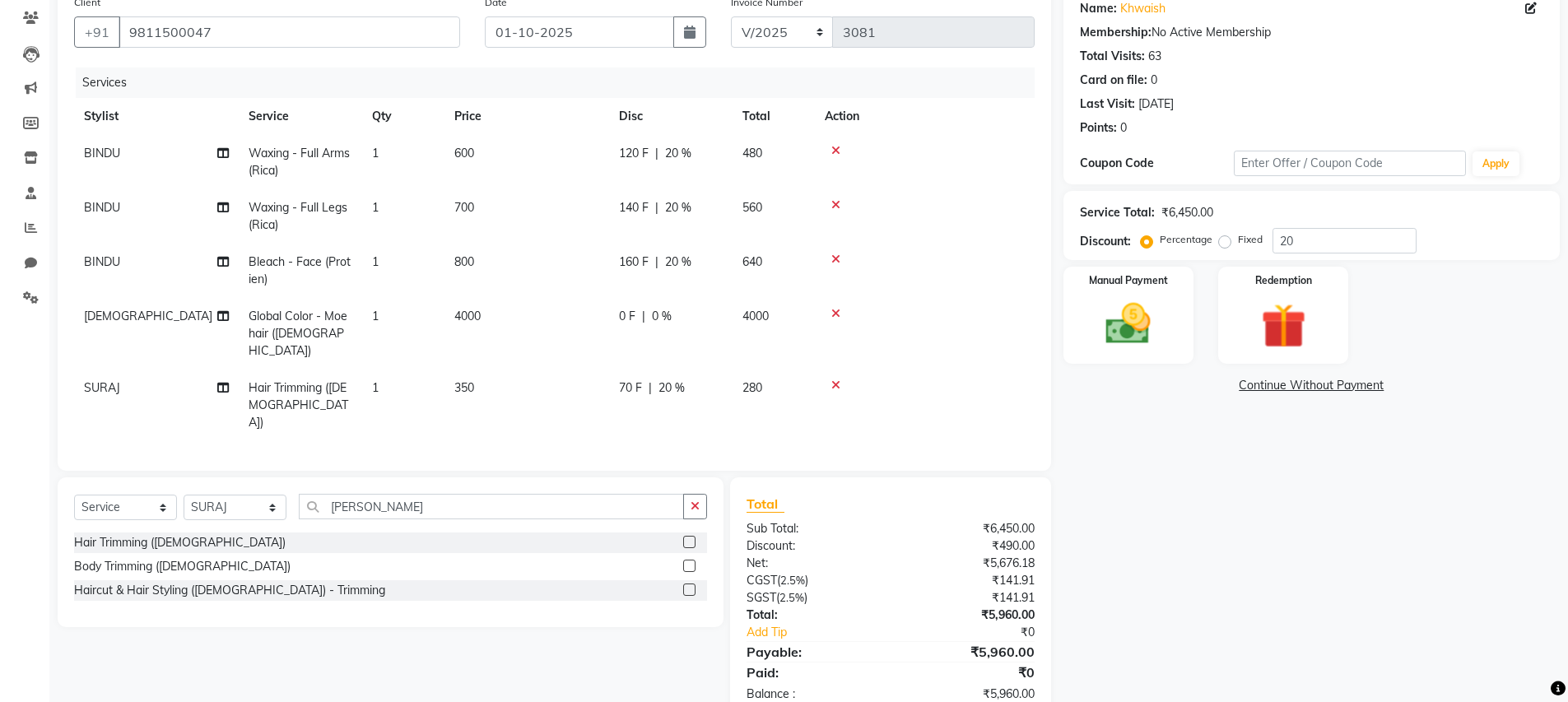
scroll to position [157, 0]
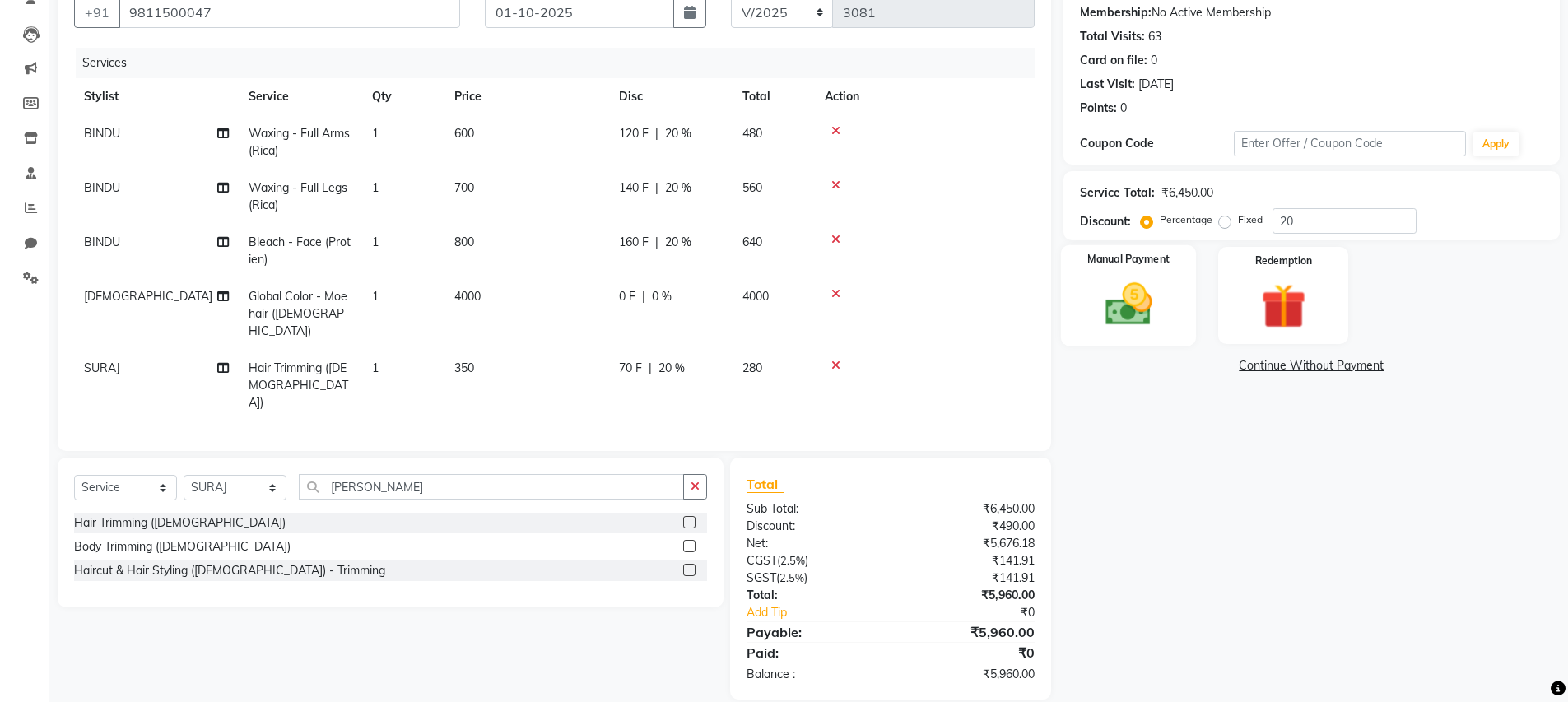
click at [1148, 320] on img at bounding box center [1129, 303] width 76 height 53
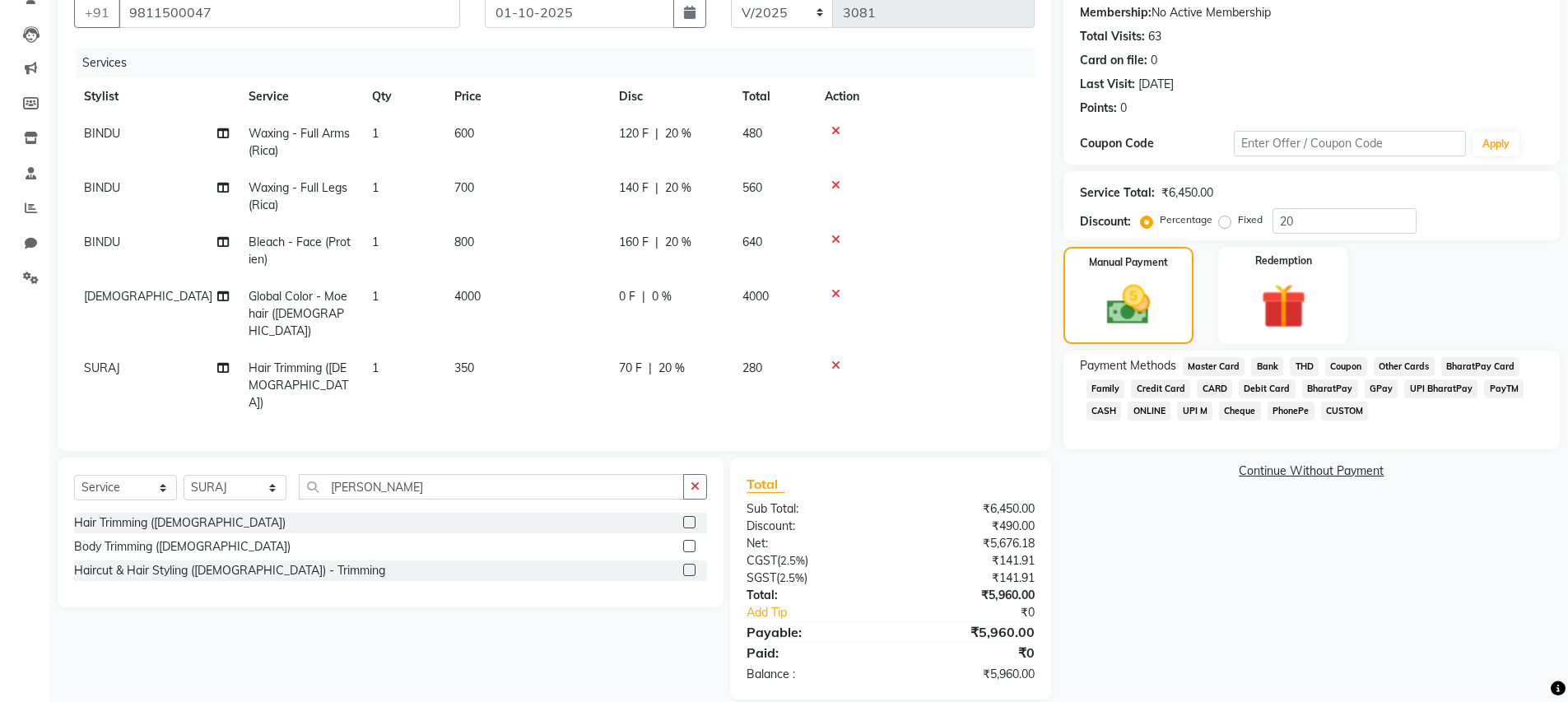
click at [1102, 410] on span "CASH" at bounding box center [1103, 410] width 35 height 19
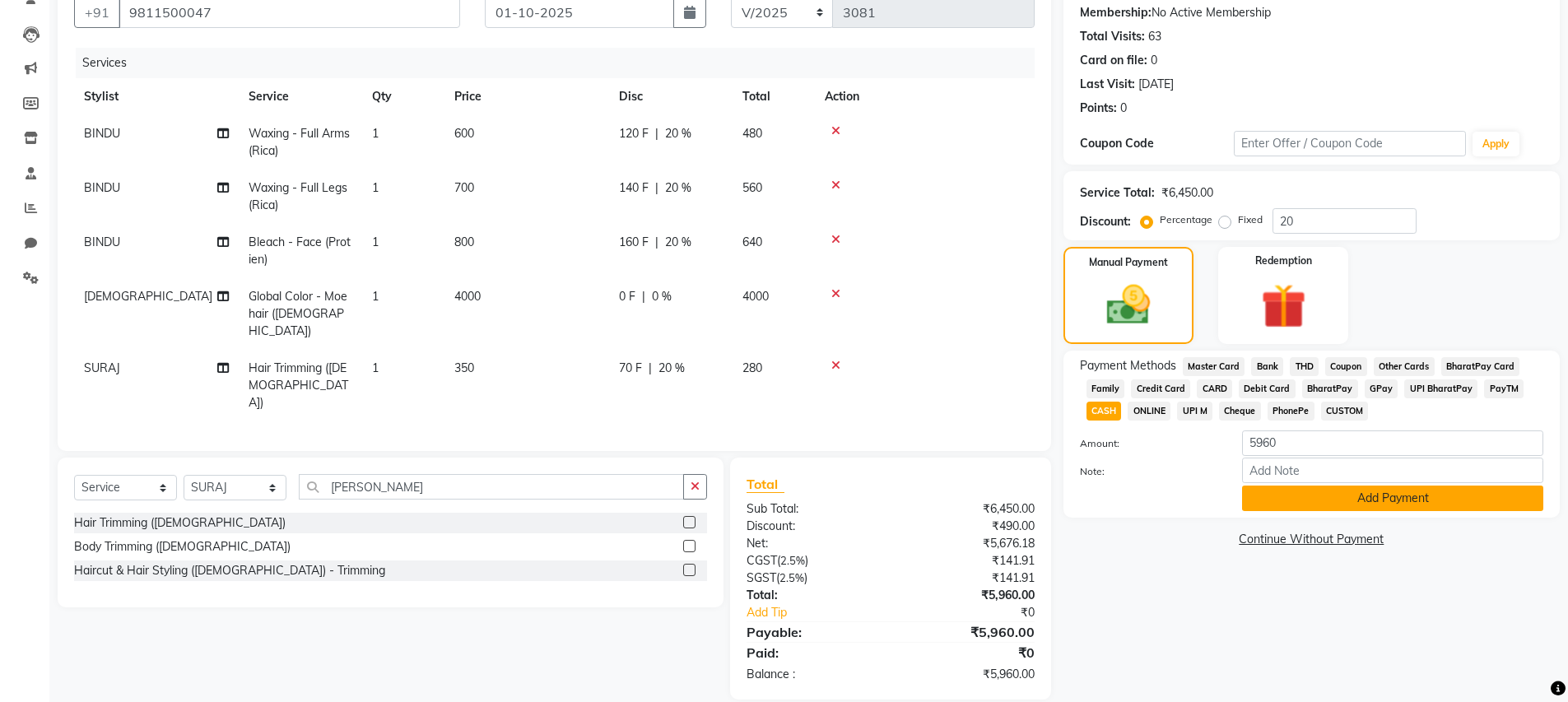
click at [1270, 494] on button "Add Payment" at bounding box center [1392, 498] width 302 height 25
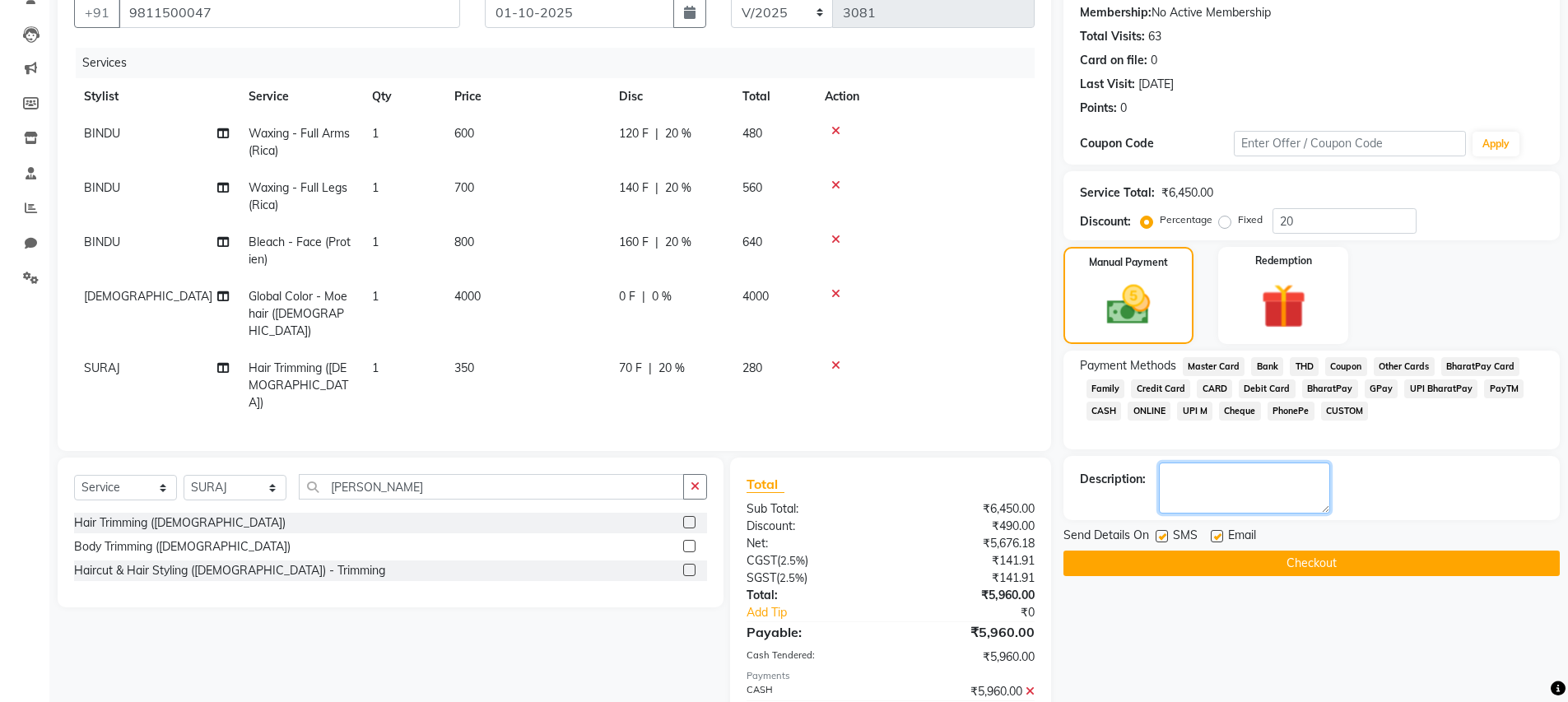
click at [1196, 489] on textarea at bounding box center [1244, 488] width 171 height 51
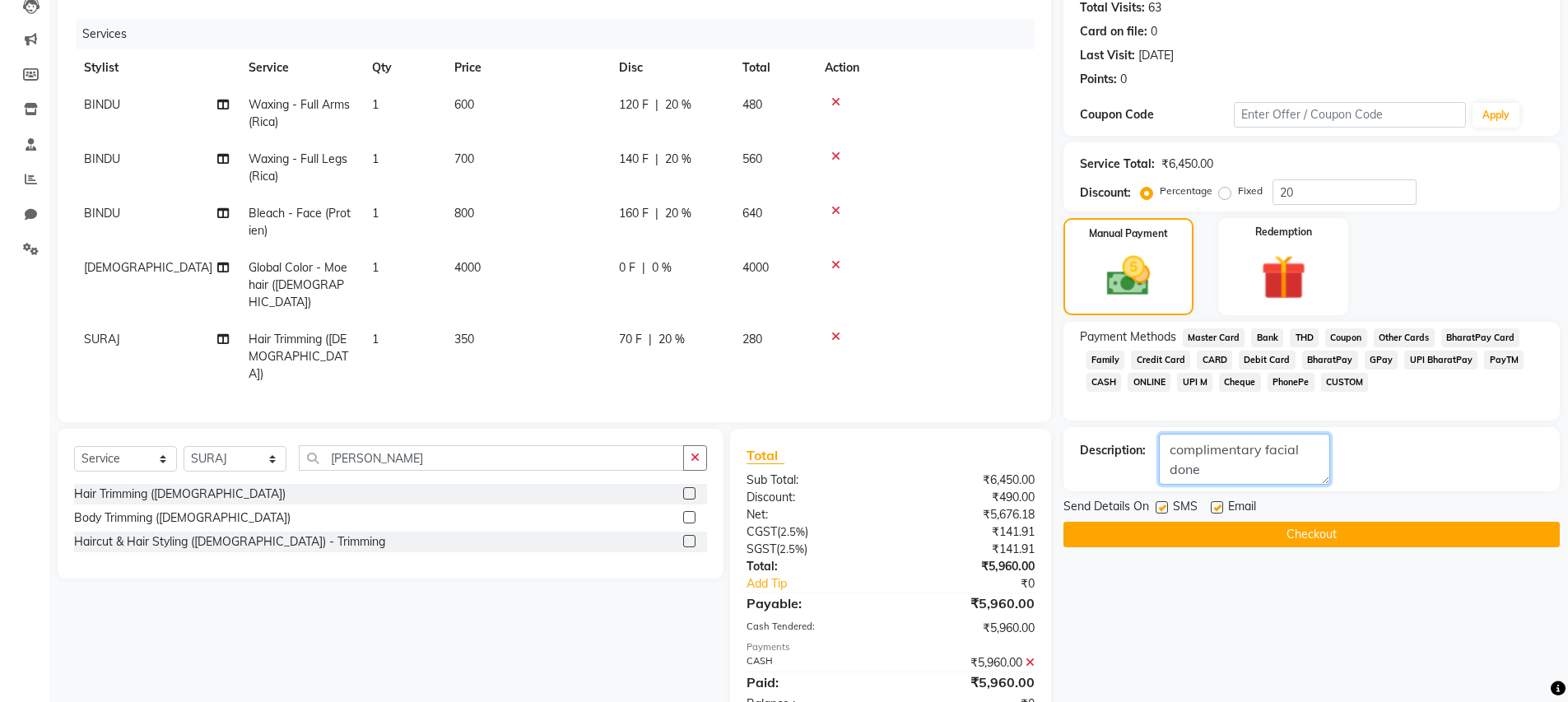
scroll to position [215, 0]
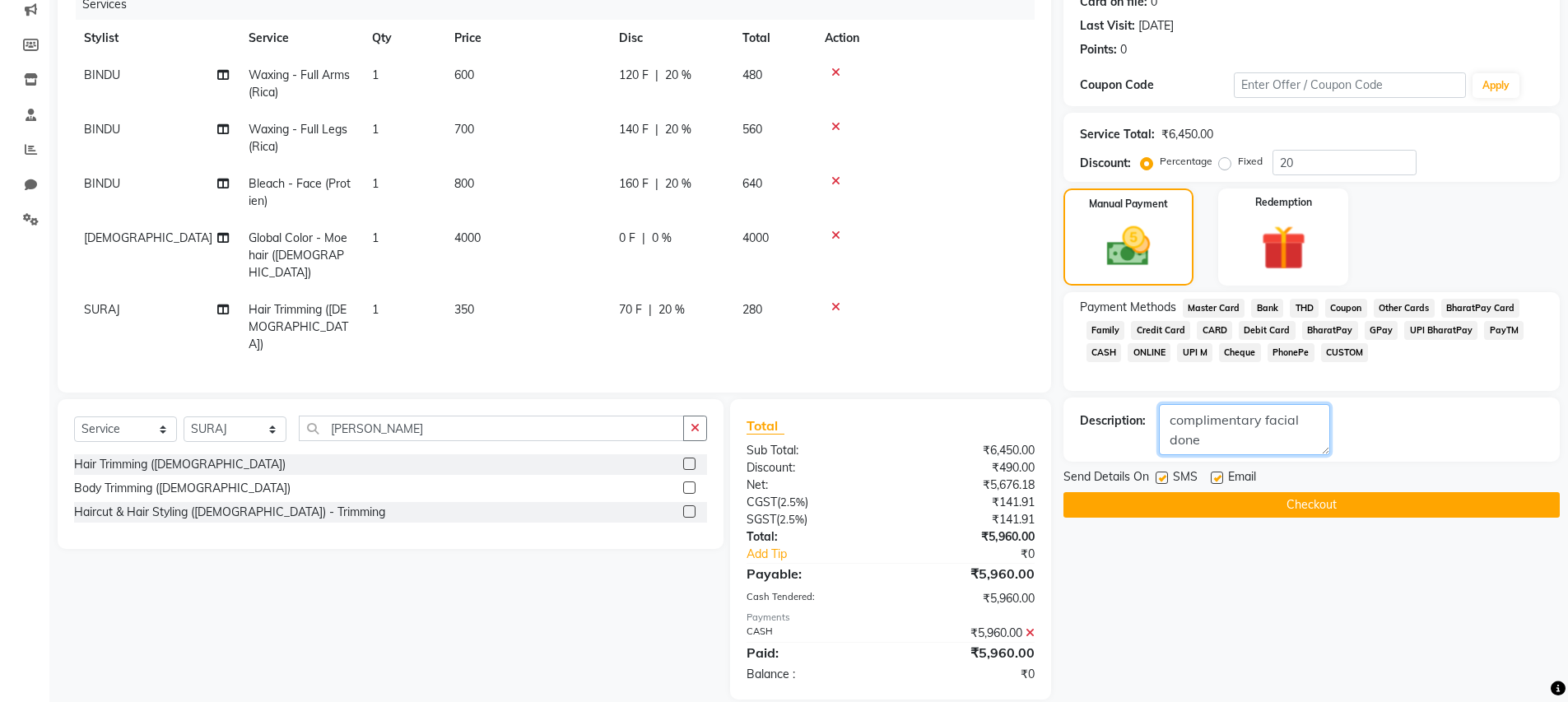
type textarea "complimentary facial done"
click at [1319, 505] on button "Checkout" at bounding box center [1312, 505] width 496 height 25
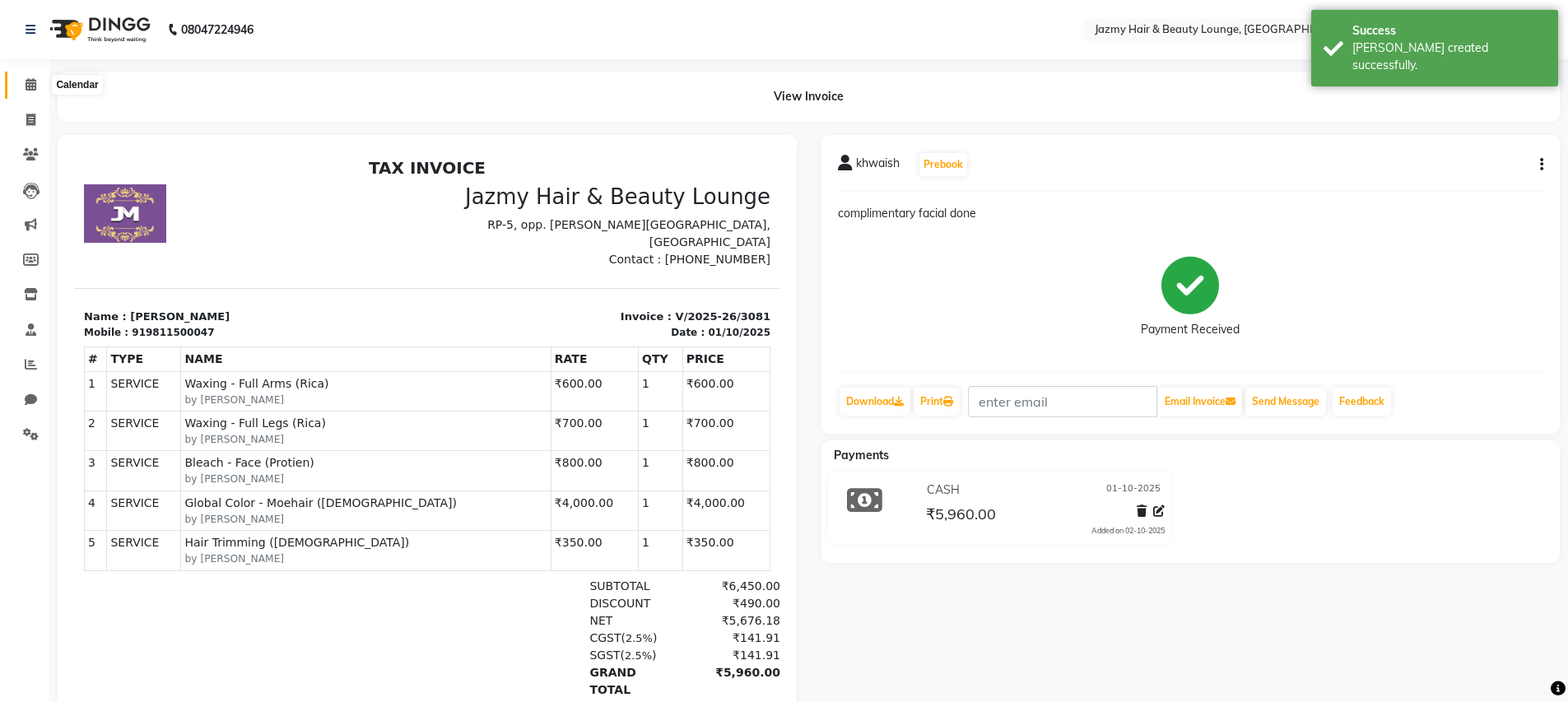
click at [27, 79] on icon at bounding box center [31, 84] width 11 height 13
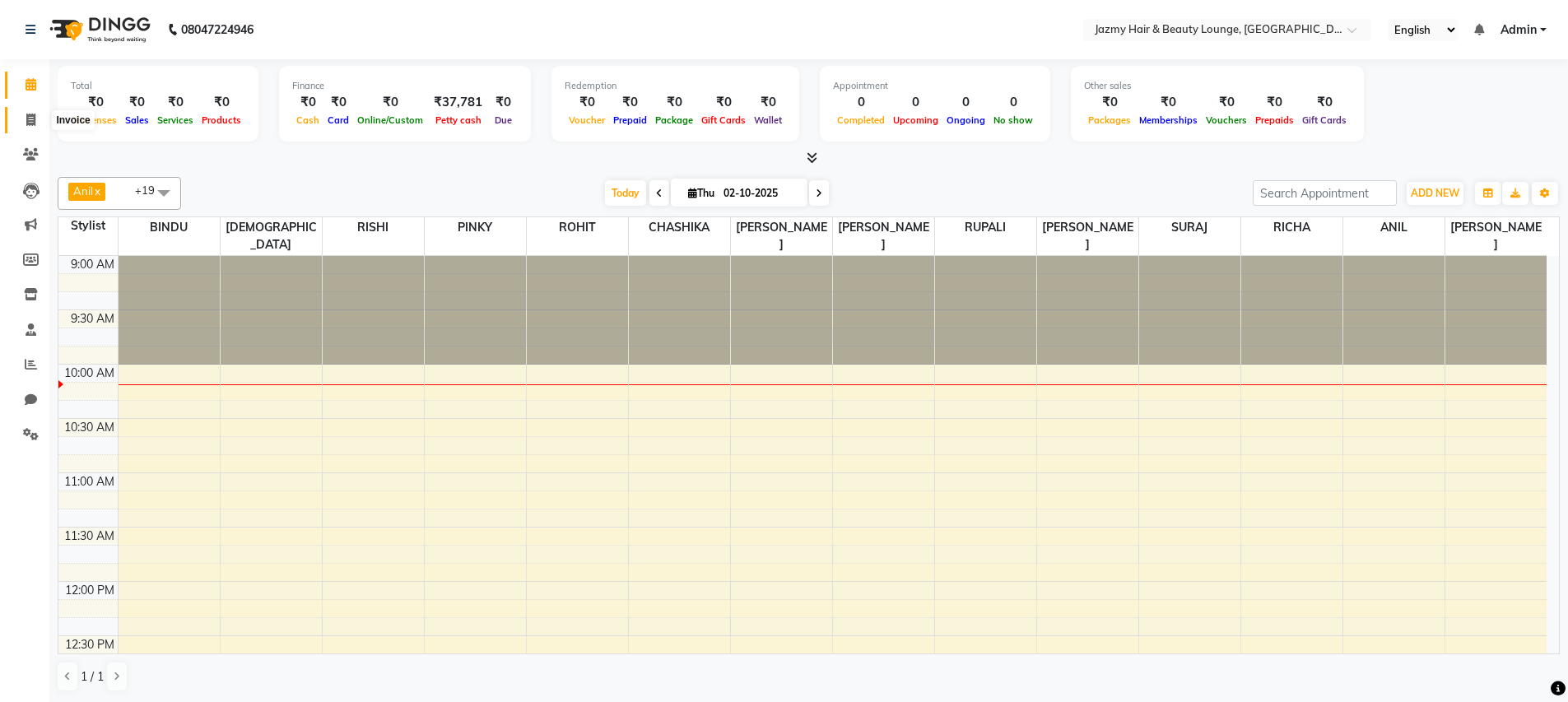
click at [35, 123] on span at bounding box center [31, 120] width 29 height 19
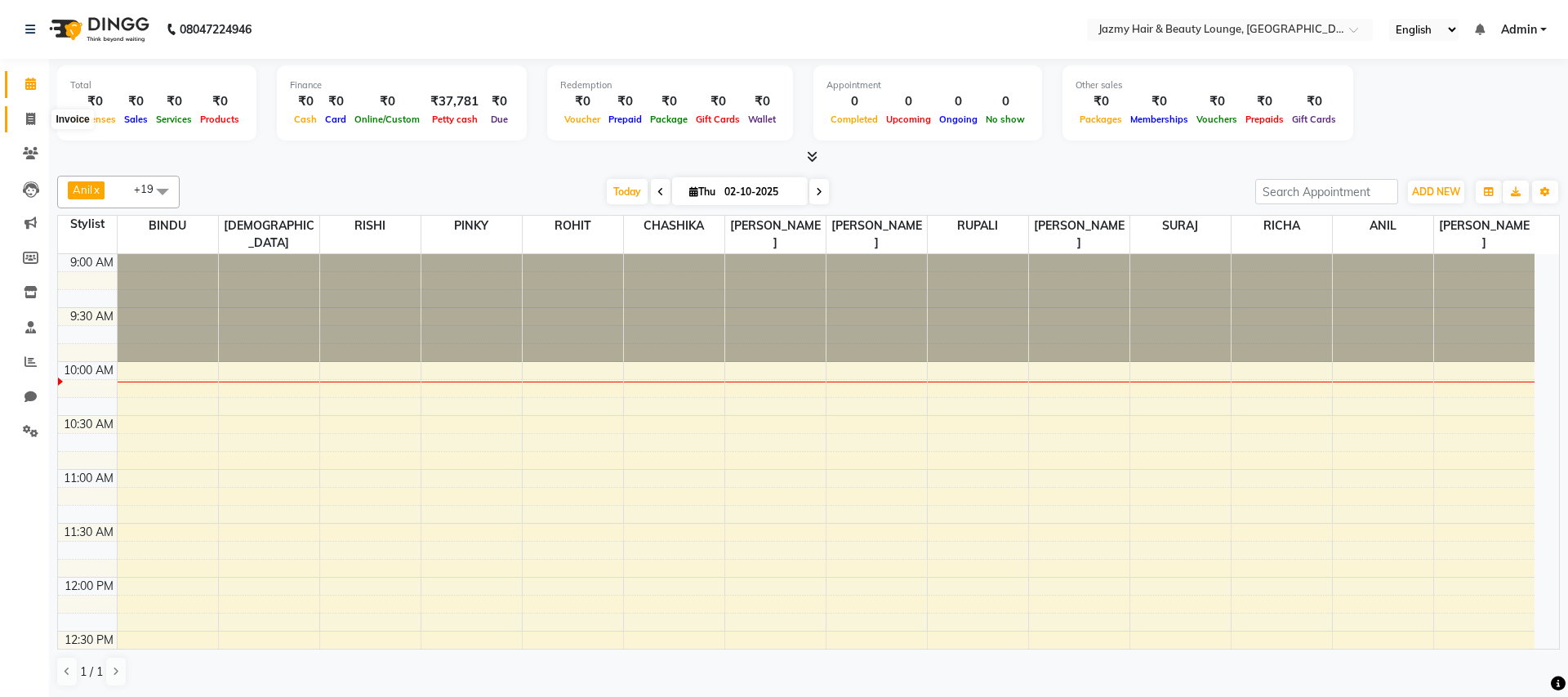
select select "service"
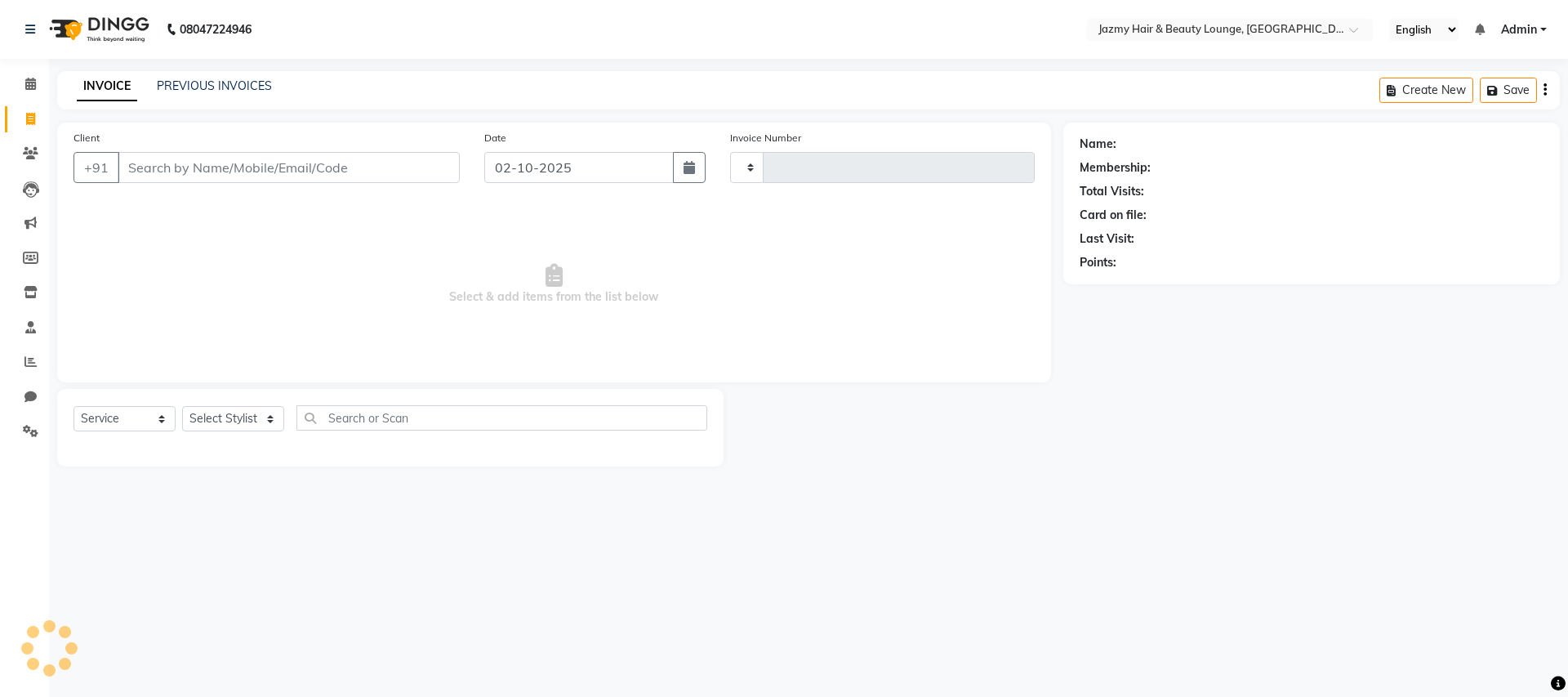
type input "3082"
select select "759"
drag, startPoint x: 204, startPoint y: 75, endPoint x: 214, endPoint y: 90, distance: 18.0
click at [214, 90] on div "INVOICE PREVIOUS INVOICES Create New Save" at bounding box center [809, 90] width 1503 height 39
click at [224, 85] on link "PREVIOUS INVOICES" at bounding box center [214, 85] width 115 height 14
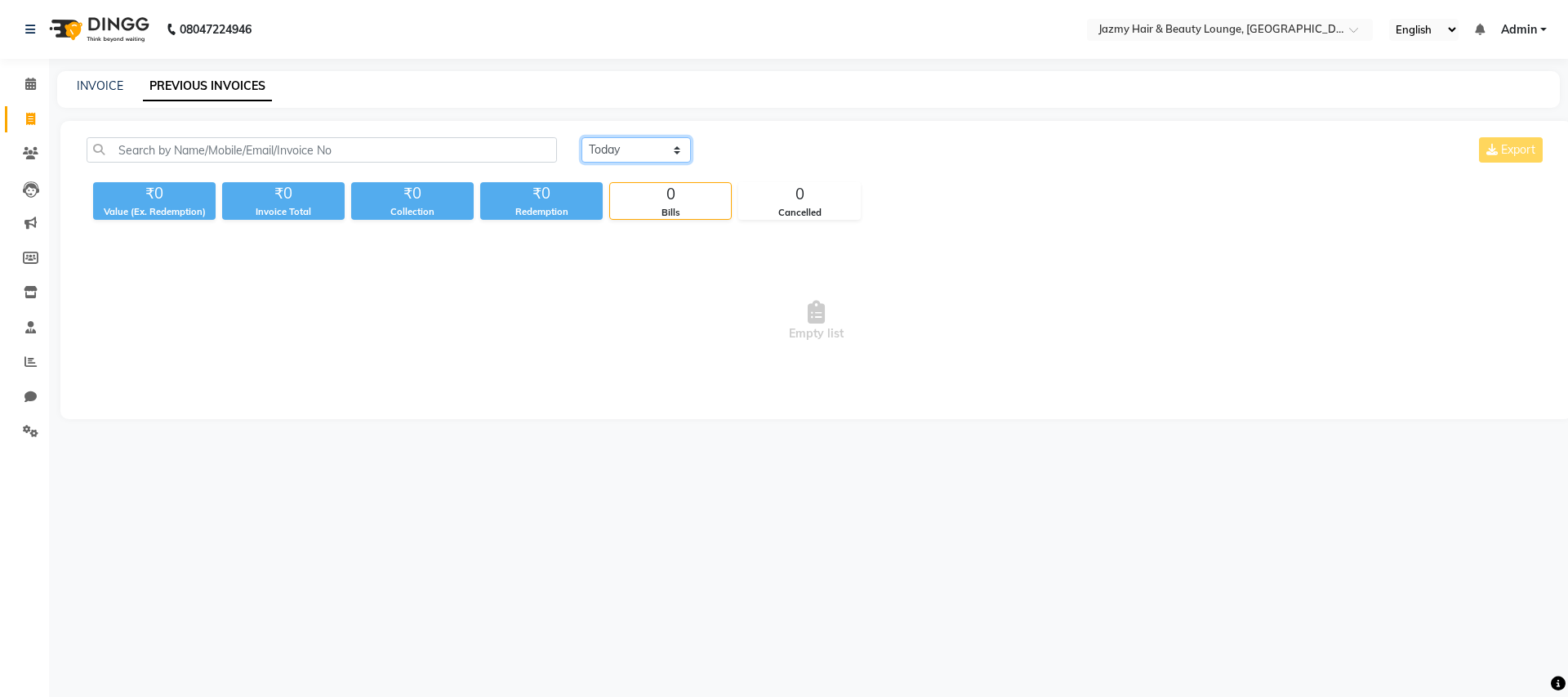
click at [613, 149] on select "Today Yesterday Custom Range" at bounding box center [637, 150] width 110 height 25
select select "yesterday"
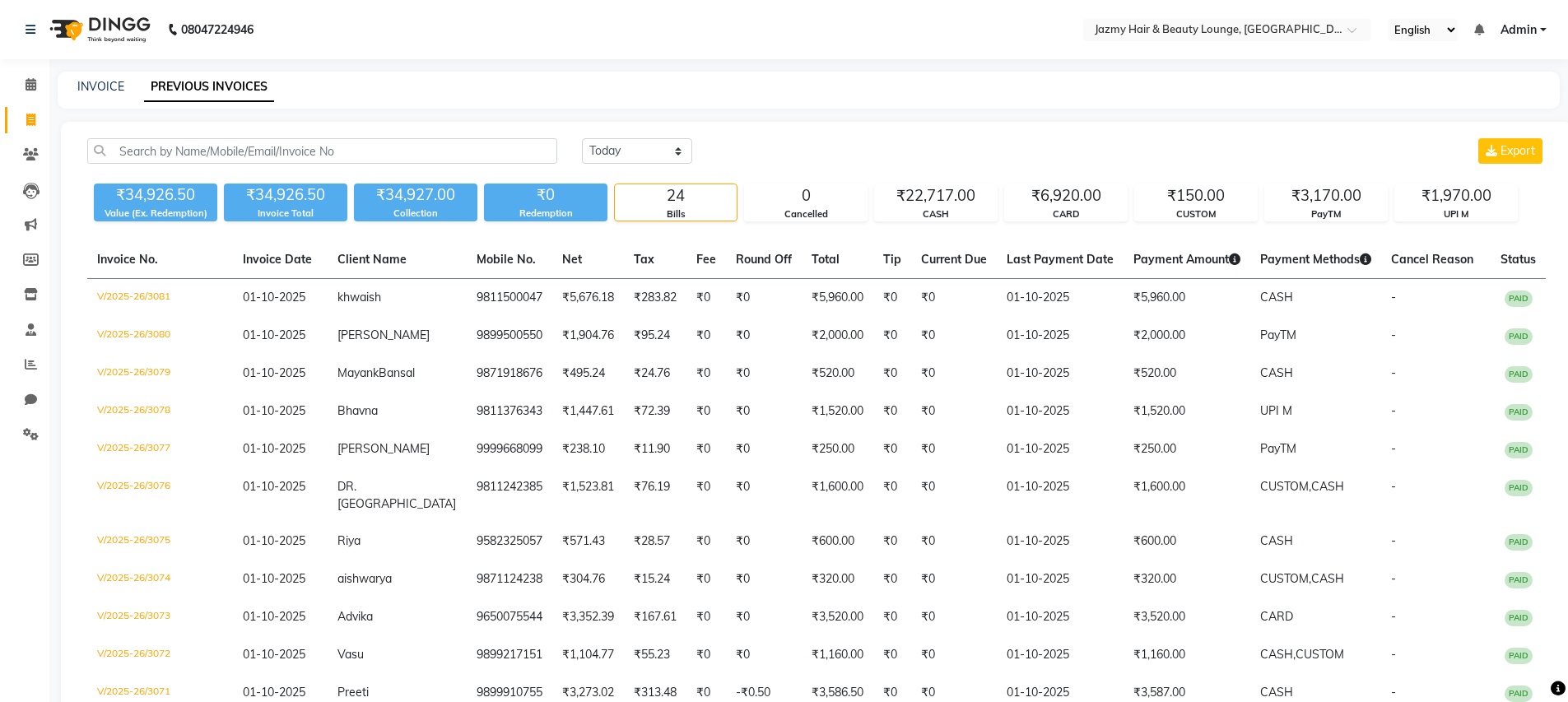
drag, startPoint x: 1551, startPoint y: 300, endPoint x: 1561, endPoint y: 299, distance: 10.0
click at [82, 84] on link "INVOICE" at bounding box center [101, 86] width 47 height 14
select select "service"
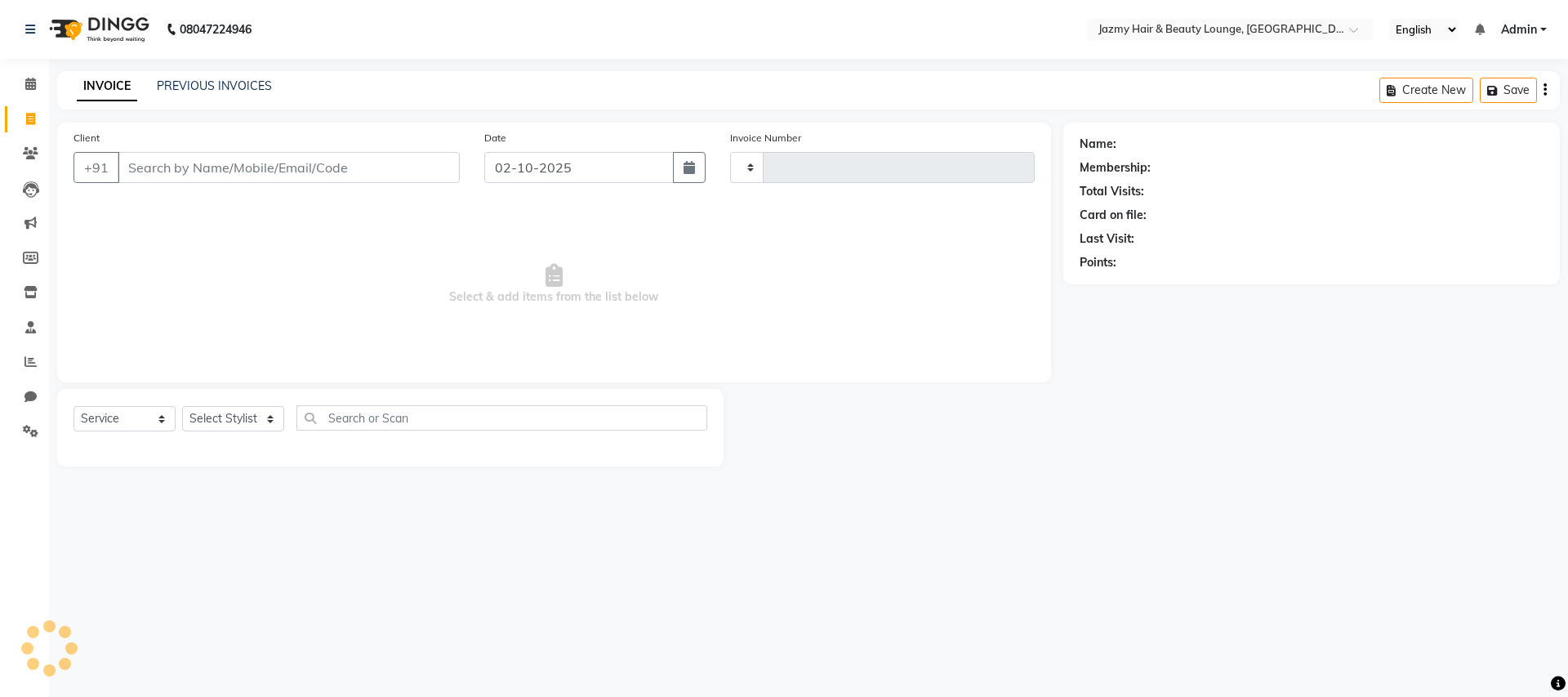
type input "3082"
select select "759"
click at [281, 179] on input "Client" at bounding box center [289, 167] width 343 height 31
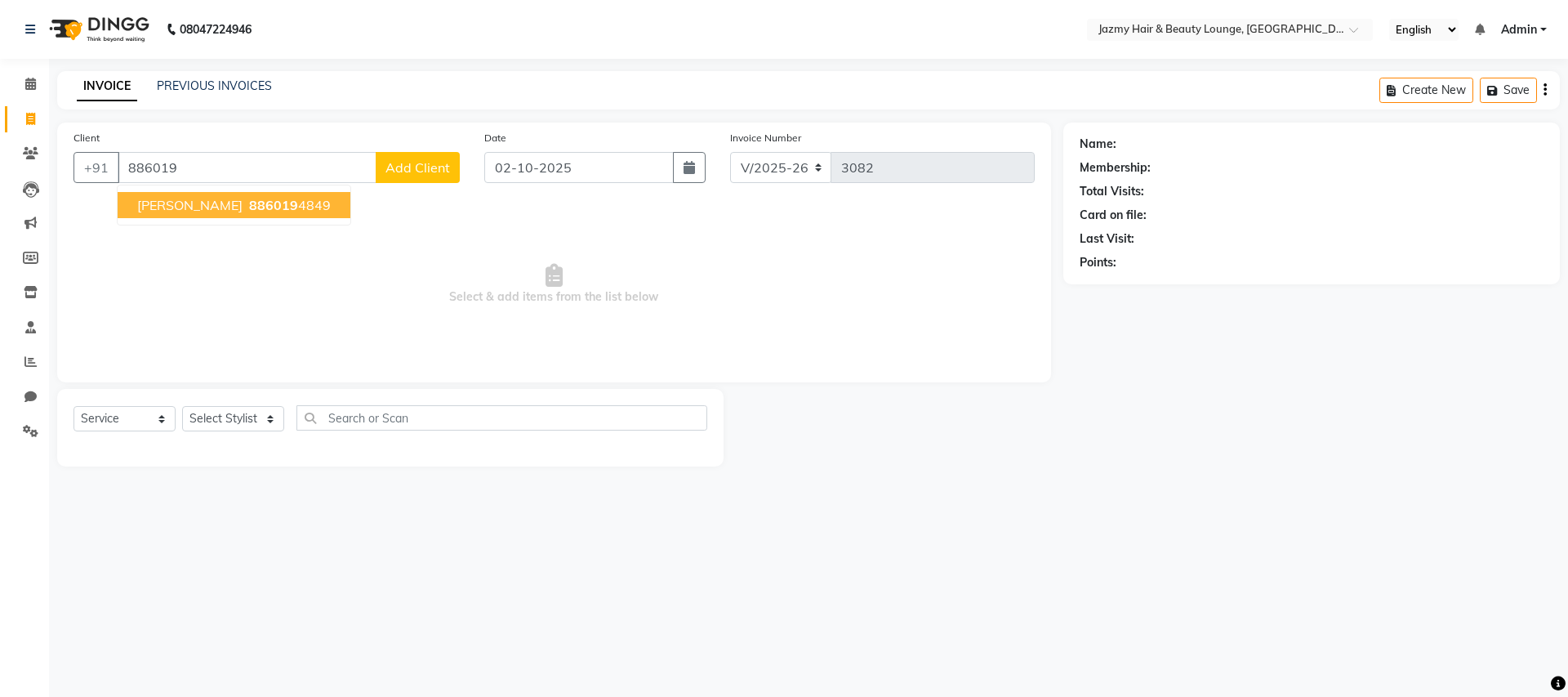
click at [250, 197] on ngb-highlight "886019 4849" at bounding box center [288, 205] width 85 height 16
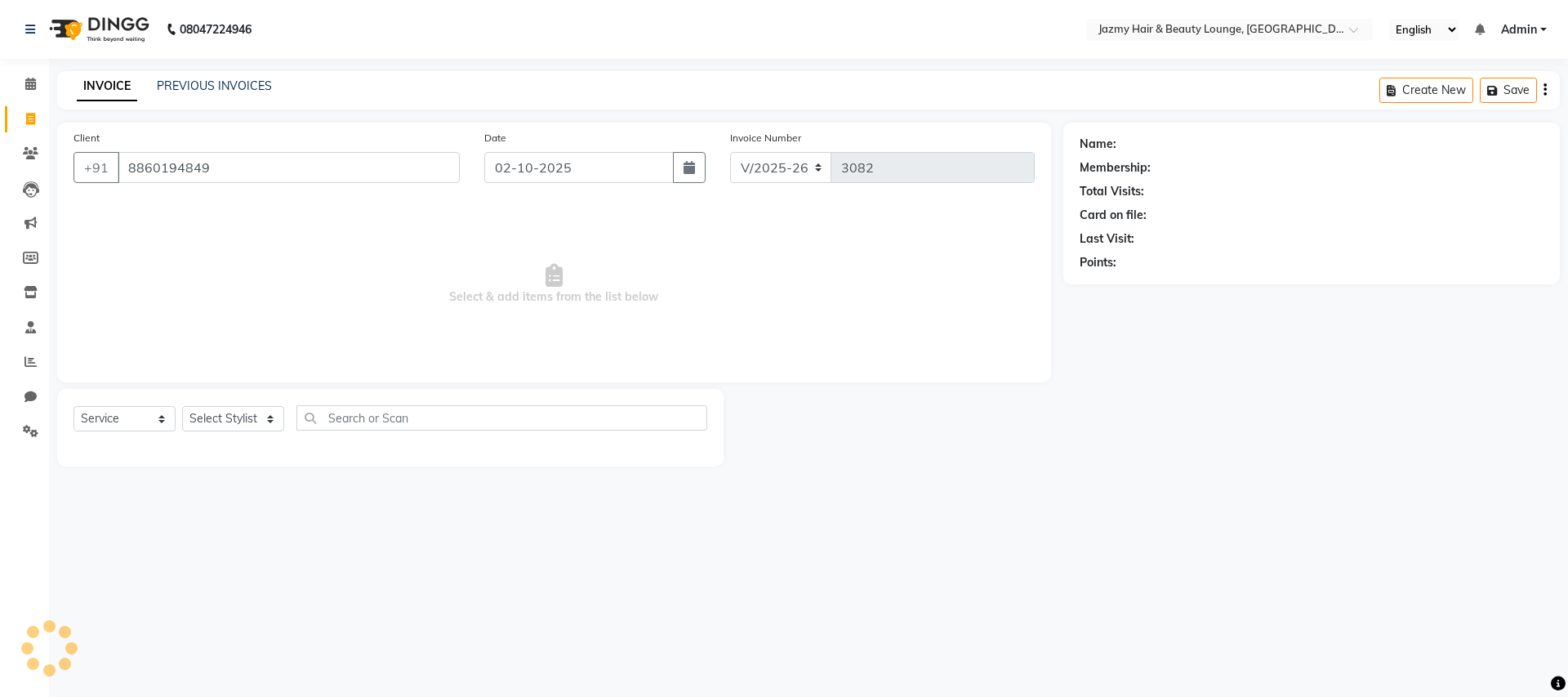
type input "8860194849"
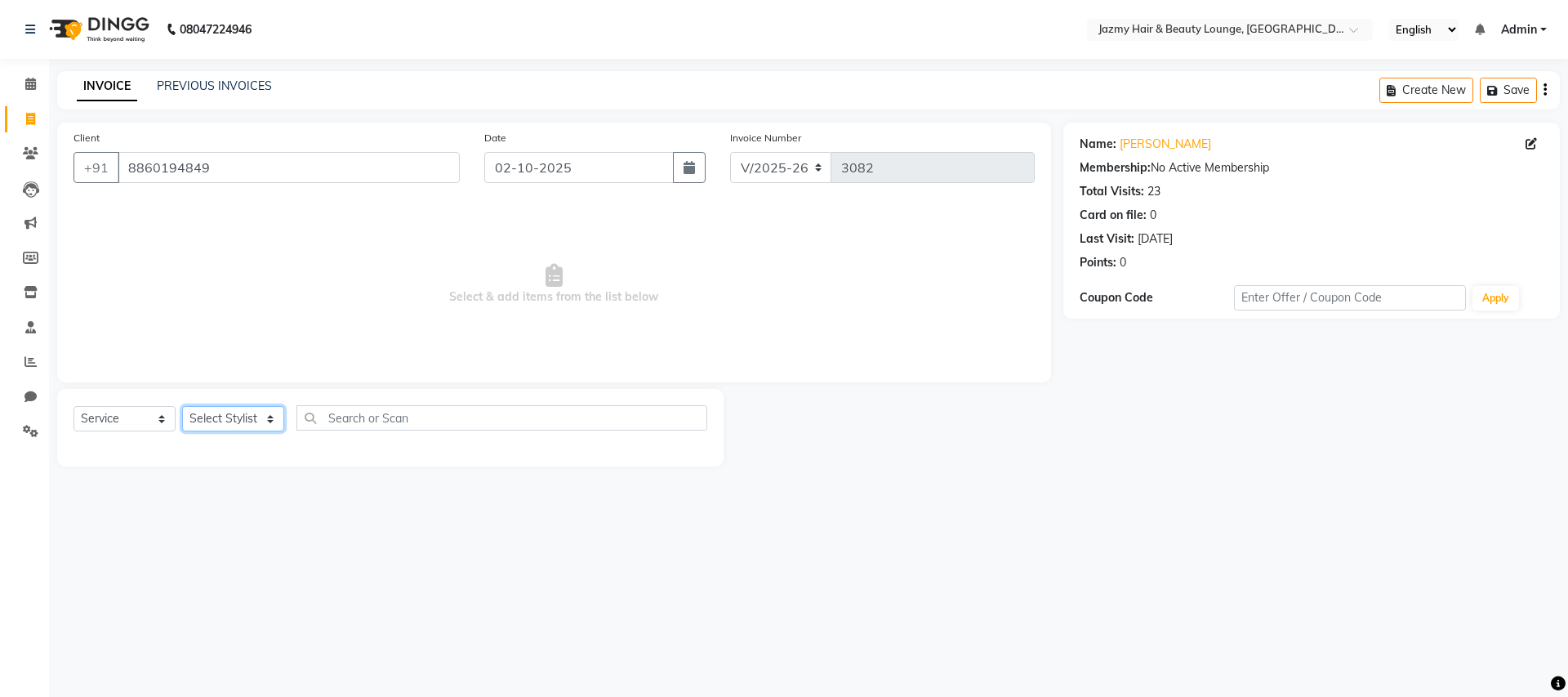
click at [242, 410] on select "Select Stylist AMIT [PERSON_NAME] [PERSON_NAME] CHASHIKA [PERSON_NAME] [PERSON_…" at bounding box center [234, 419] width 102 height 25
click at [126, 416] on select "Select Service Product Membership Package Voucher Prepaid Gift Card" at bounding box center [125, 419] width 102 height 25
select select "product"
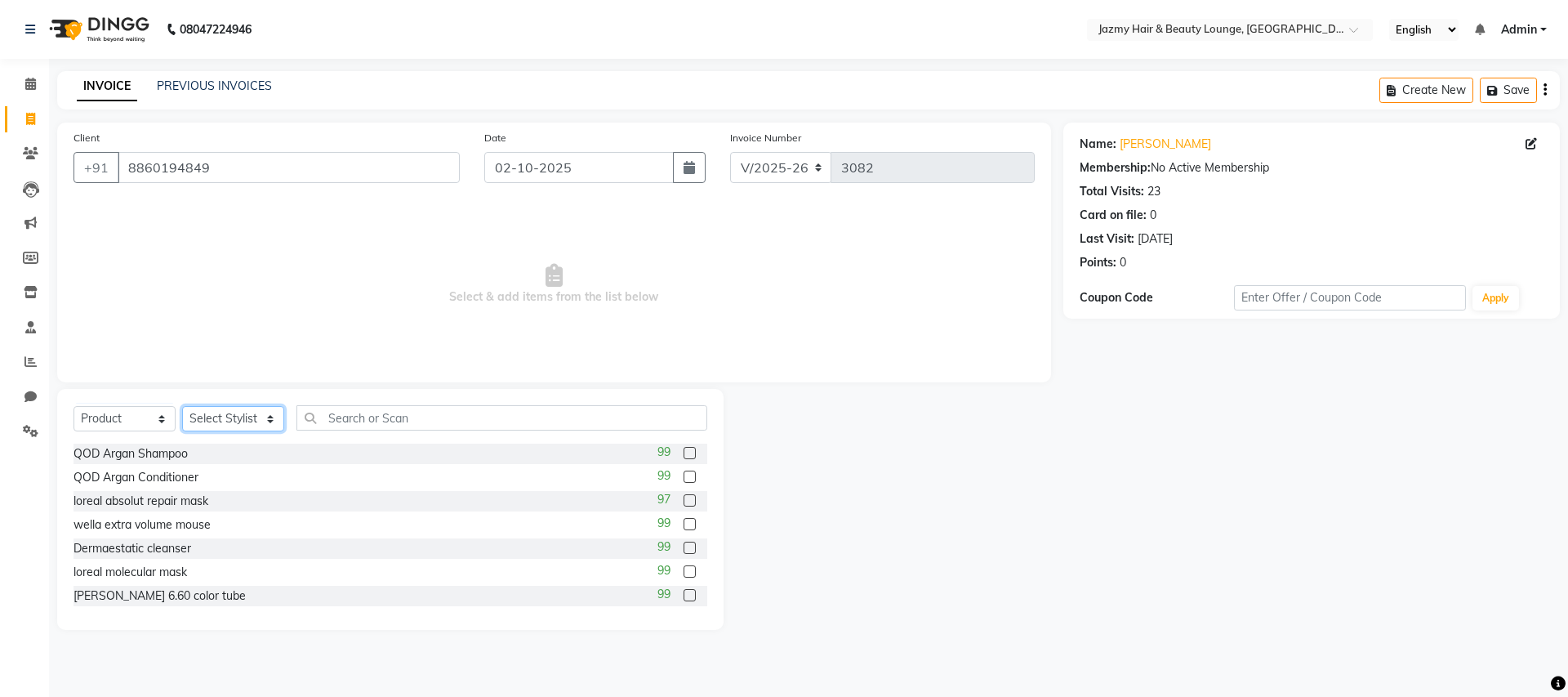
click at [205, 412] on select "Select Stylist AMIT [PERSON_NAME] [PERSON_NAME] CHASHIKA [PERSON_NAME] [PERSON_…" at bounding box center [234, 419] width 102 height 25
click at [226, 423] on select "Select Stylist AMIT [PERSON_NAME] [PERSON_NAME] CHASHIKA [PERSON_NAME] [PERSON_…" at bounding box center [234, 419] width 102 height 25
select select "12533"
click at [387, 415] on input "text" at bounding box center [502, 418] width 411 height 25
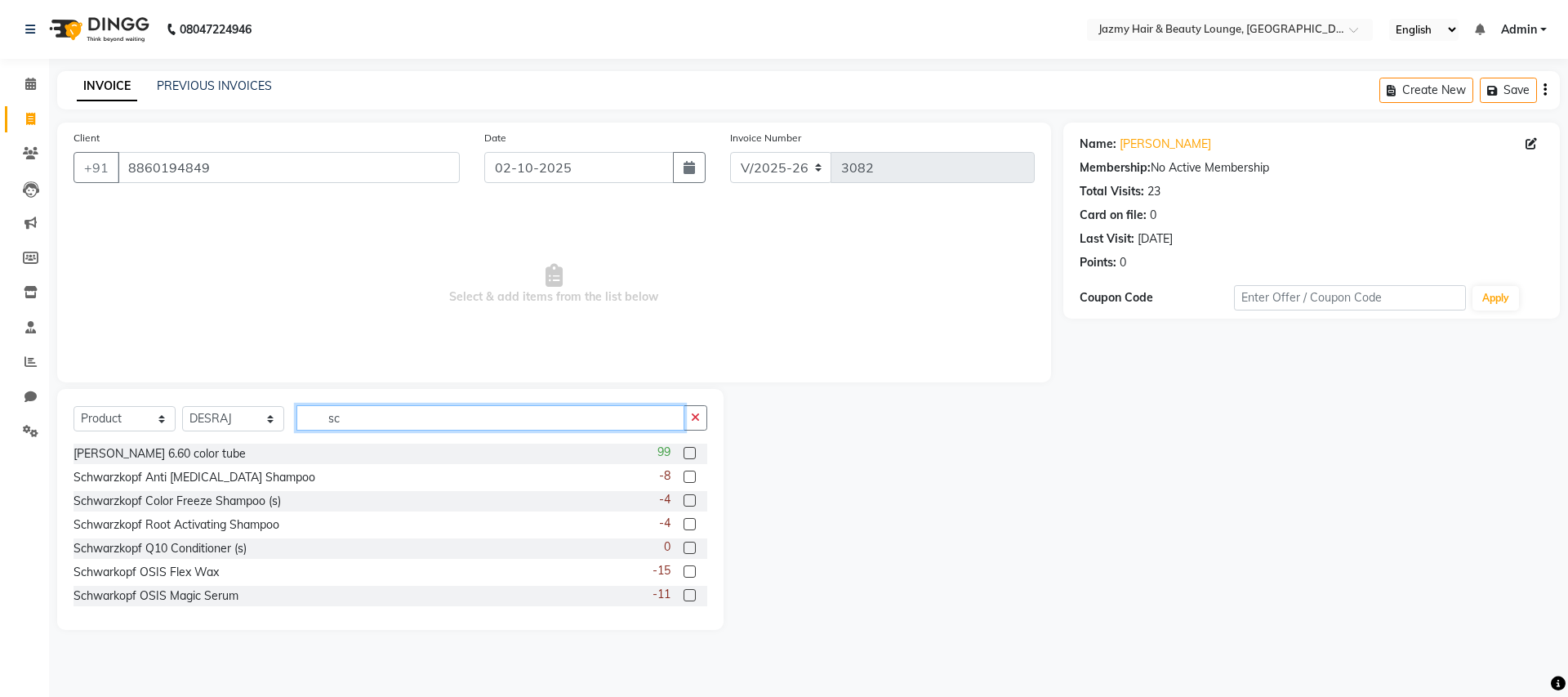
type input "s"
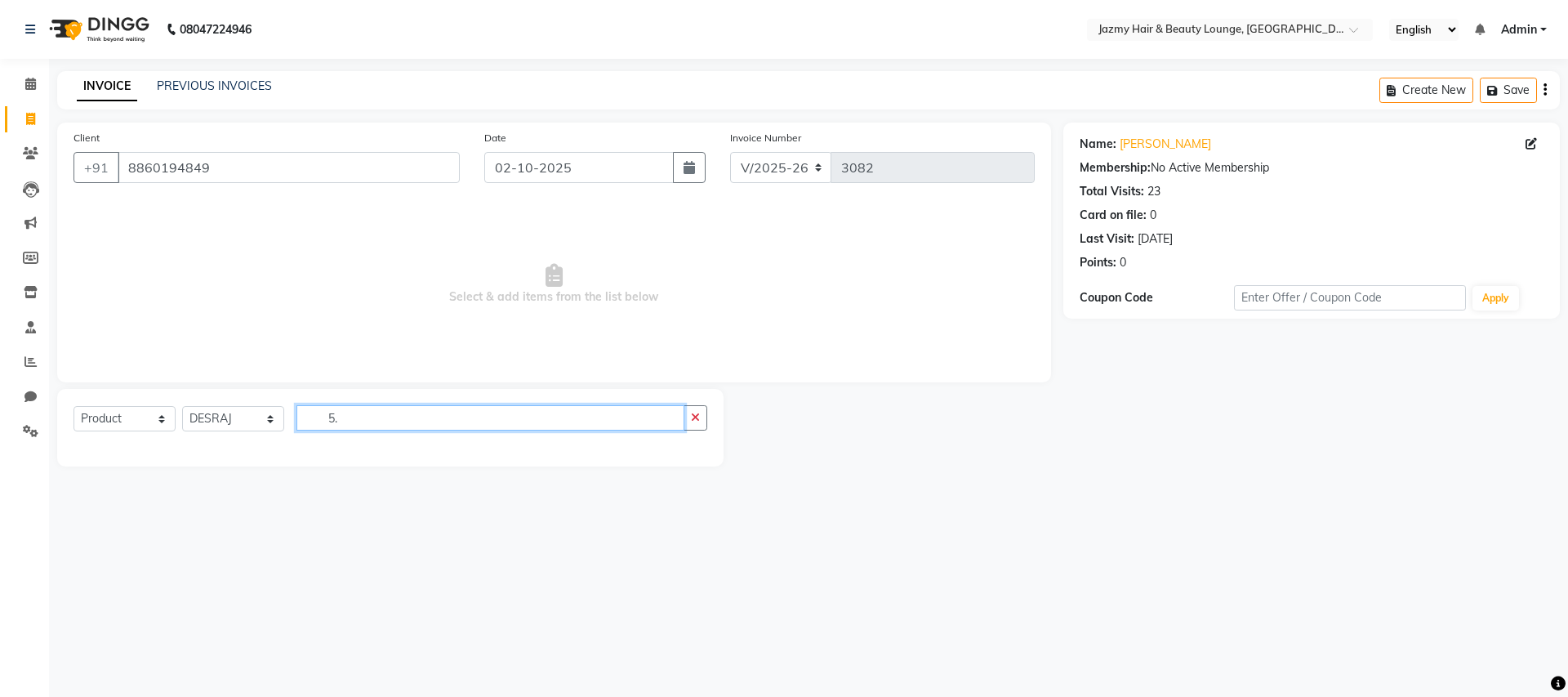
type input "5"
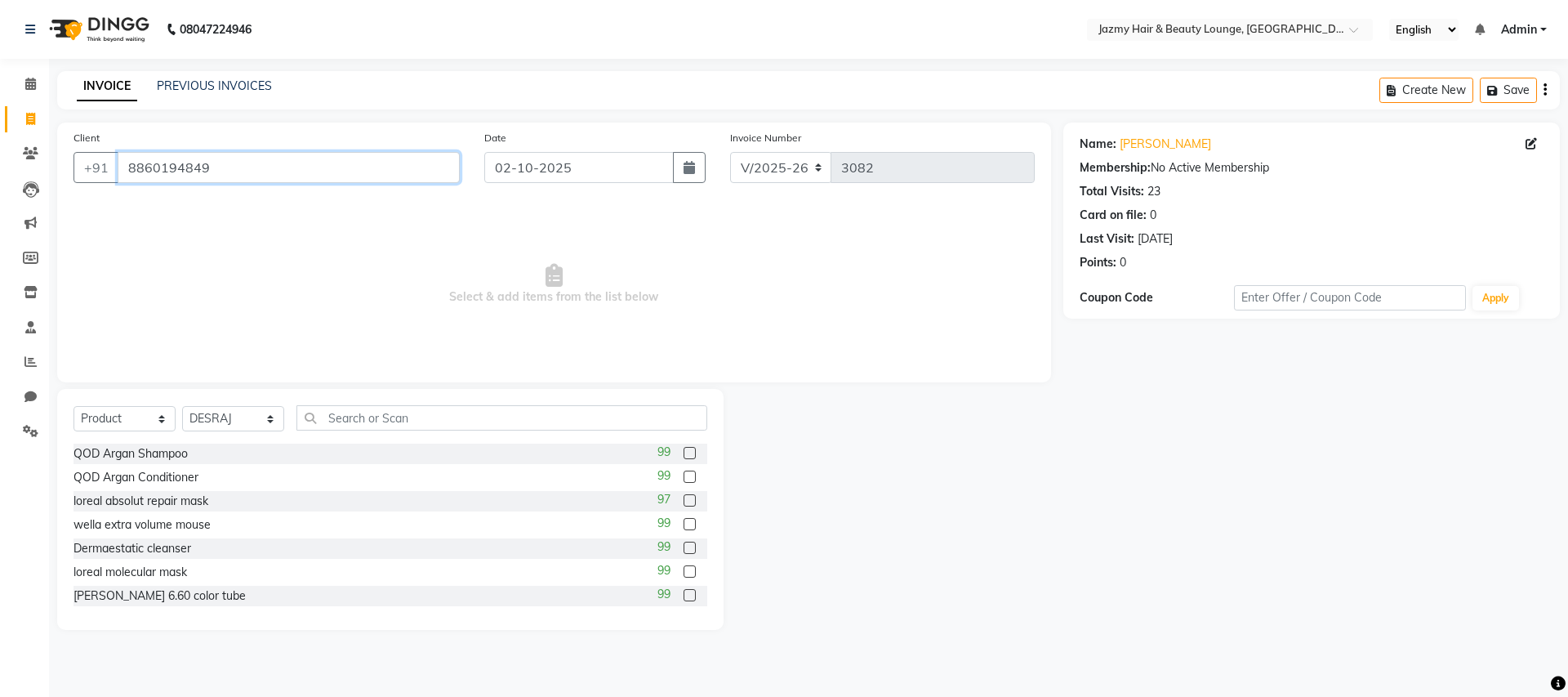
click at [390, 161] on input "8860194849" at bounding box center [289, 167] width 343 height 31
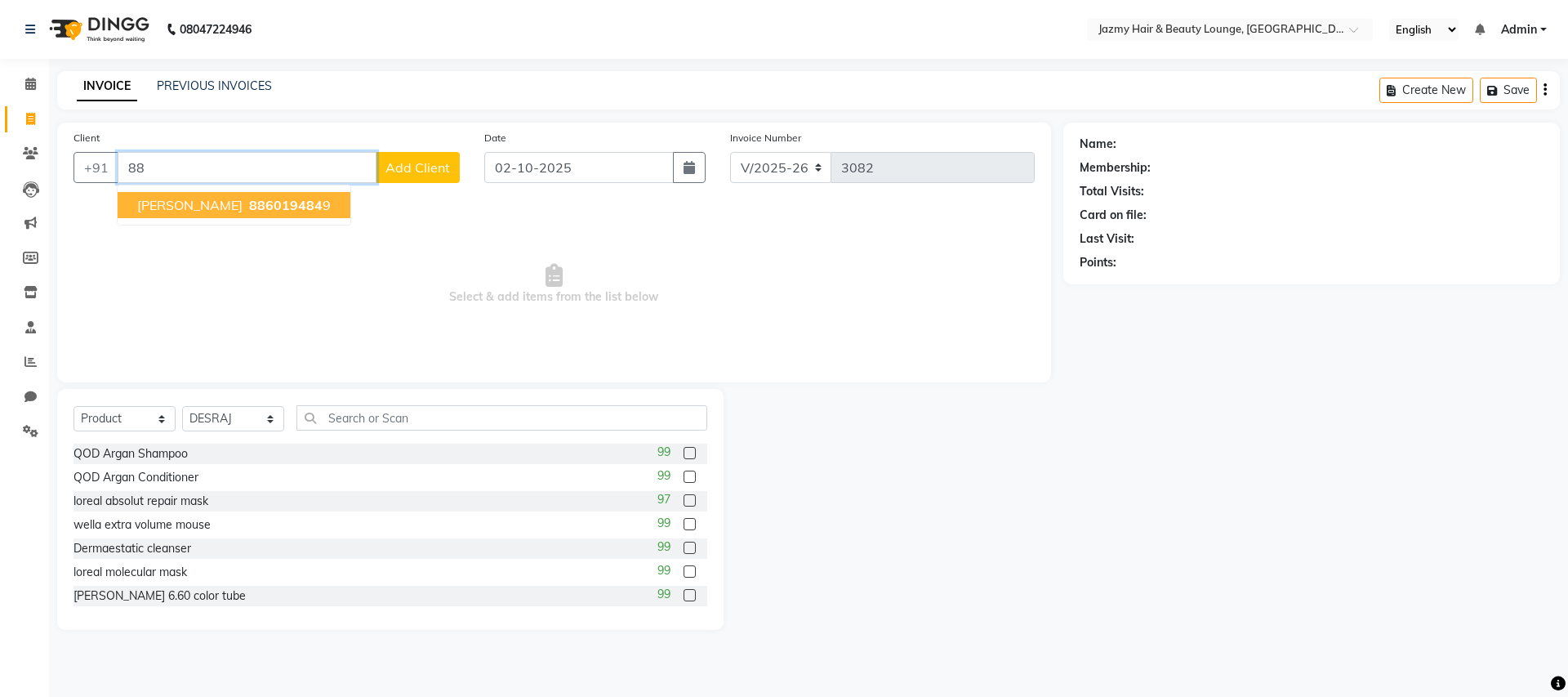
type input "8"
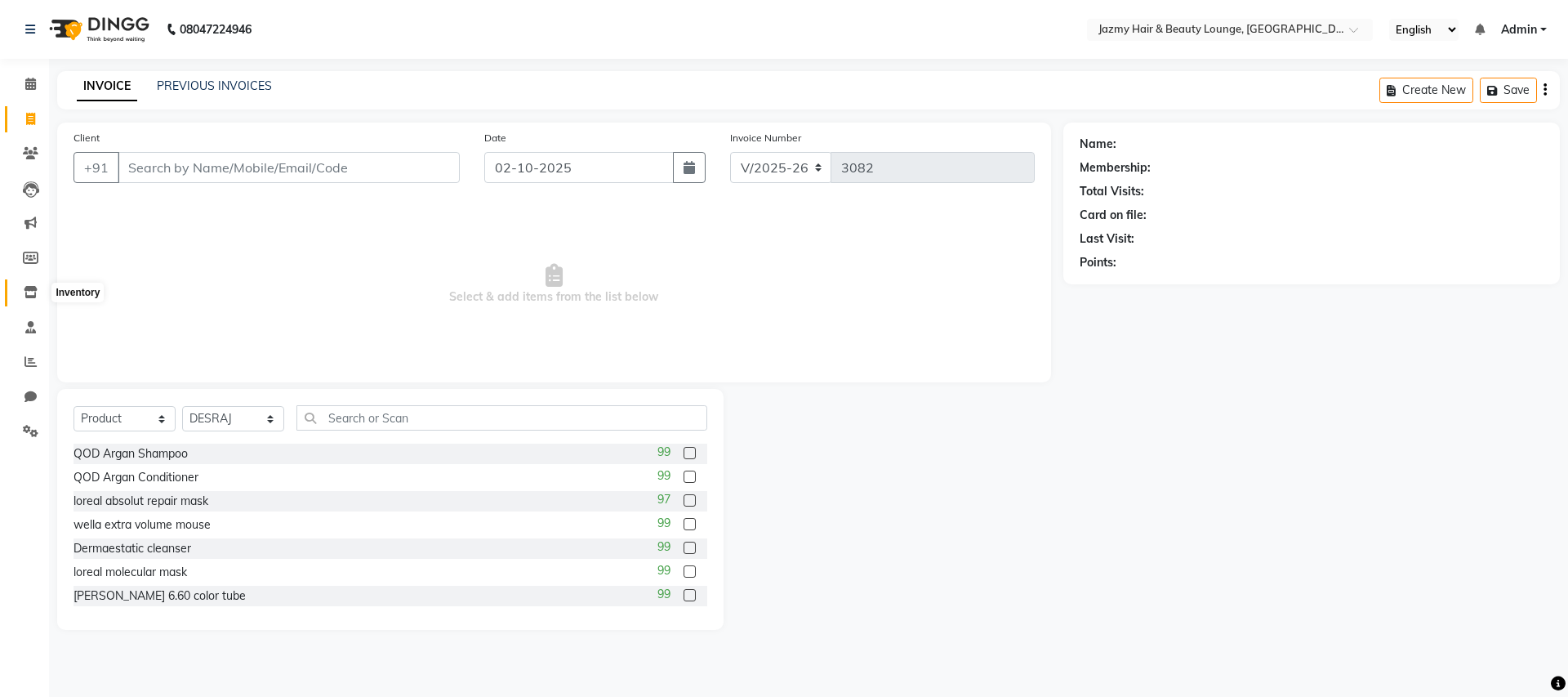
click at [28, 290] on icon at bounding box center [30, 292] width 13 height 13
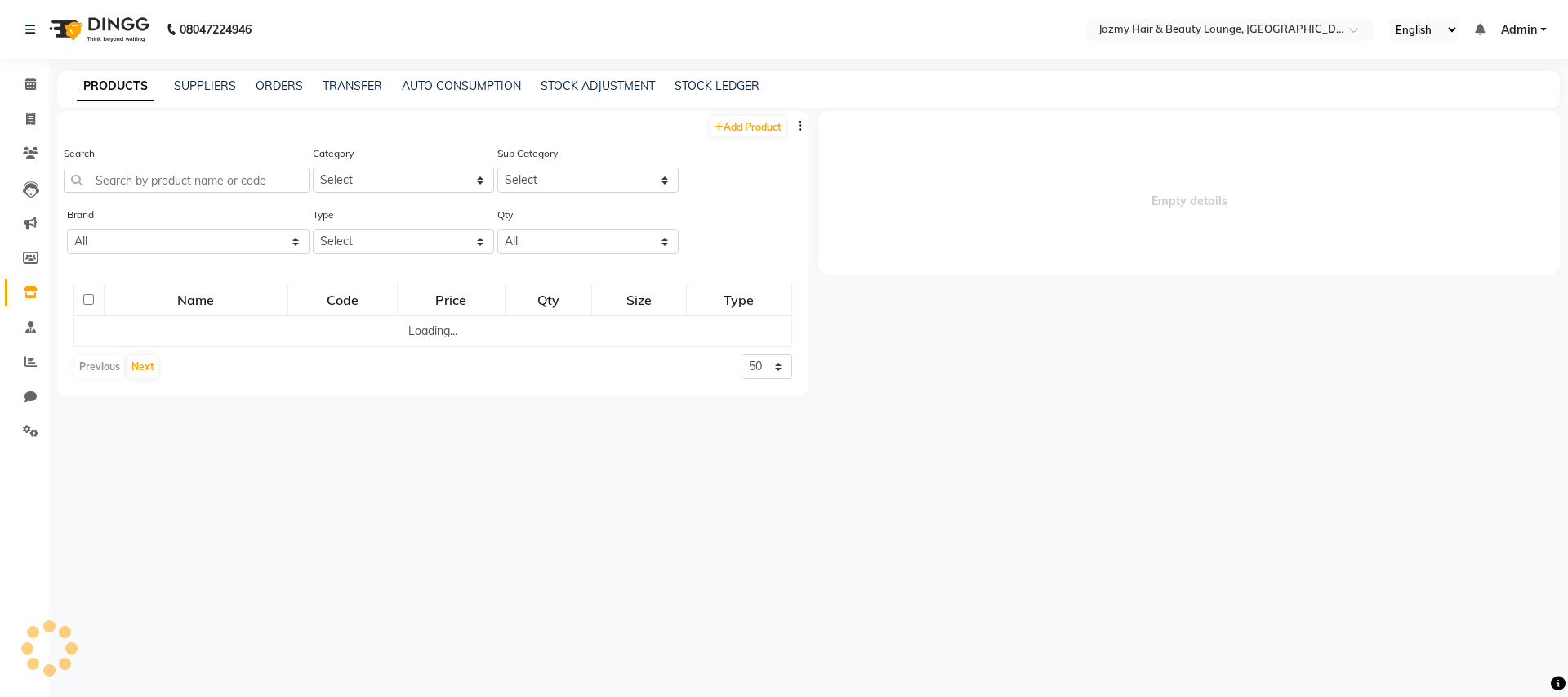
select select
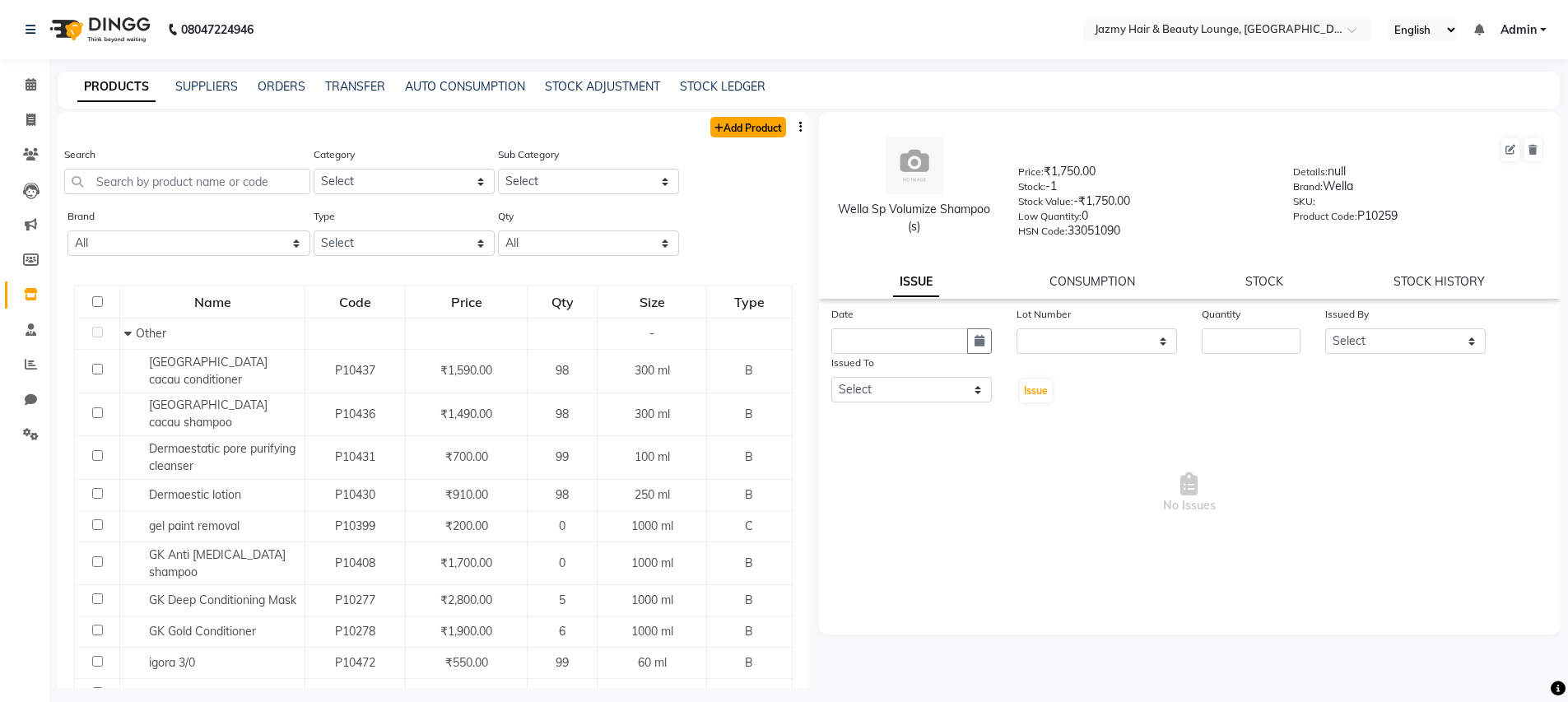
click at [741, 130] on link "Add Product" at bounding box center [748, 127] width 76 height 21
select select "true"
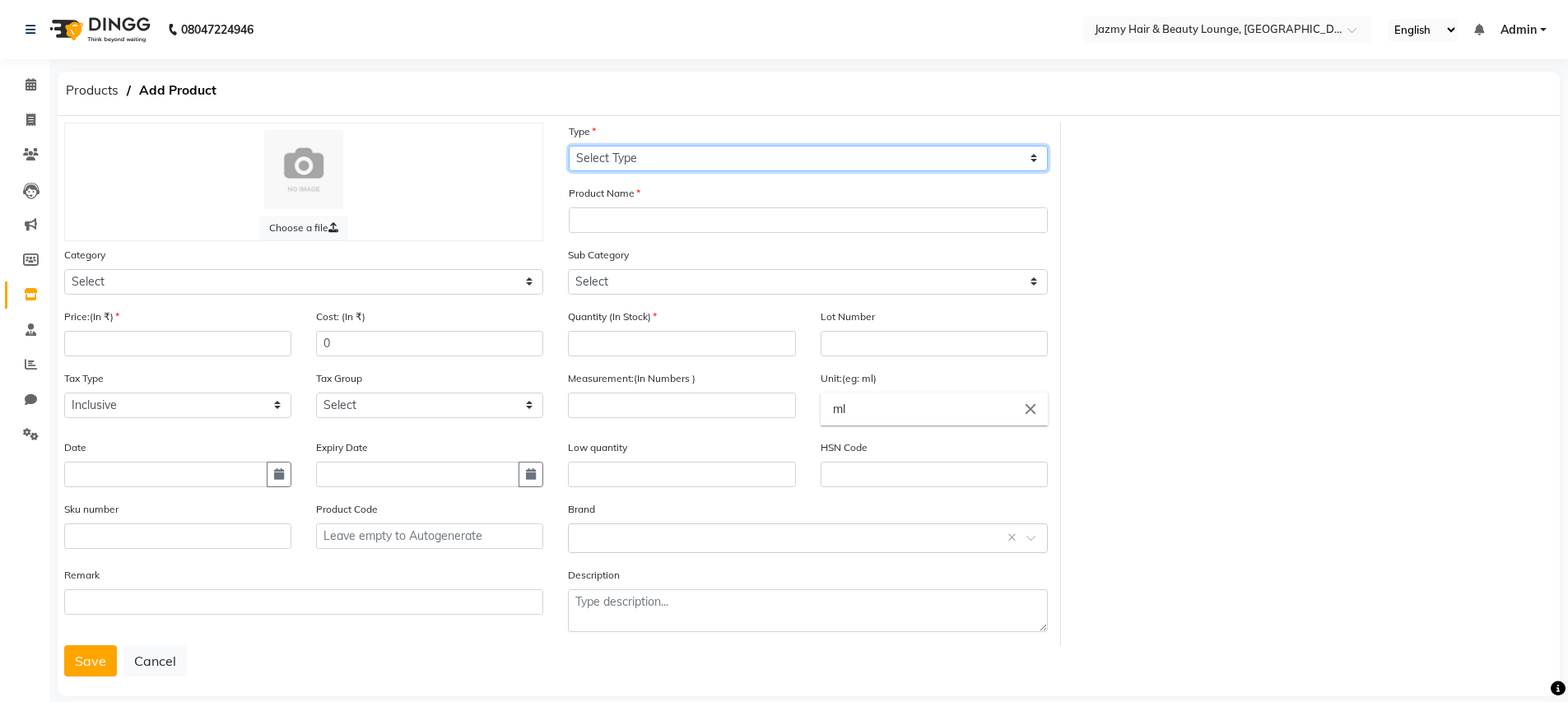
click at [641, 149] on select "Select Type Both Retail Consumable" at bounding box center [808, 159] width 479 height 25
select select "B"
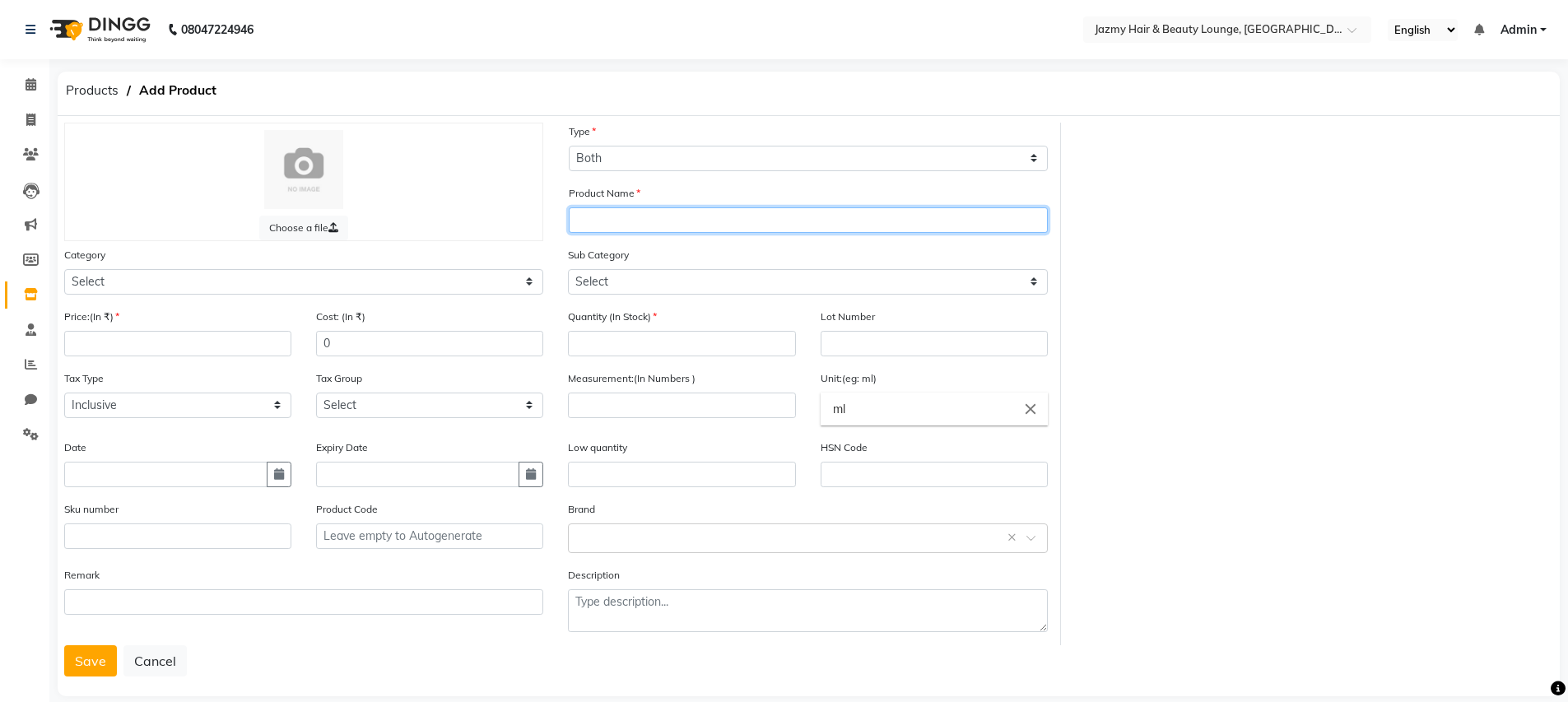
click at [637, 220] on input "text" at bounding box center [808, 220] width 479 height 25
type input "igora schwarkpf 5-57"
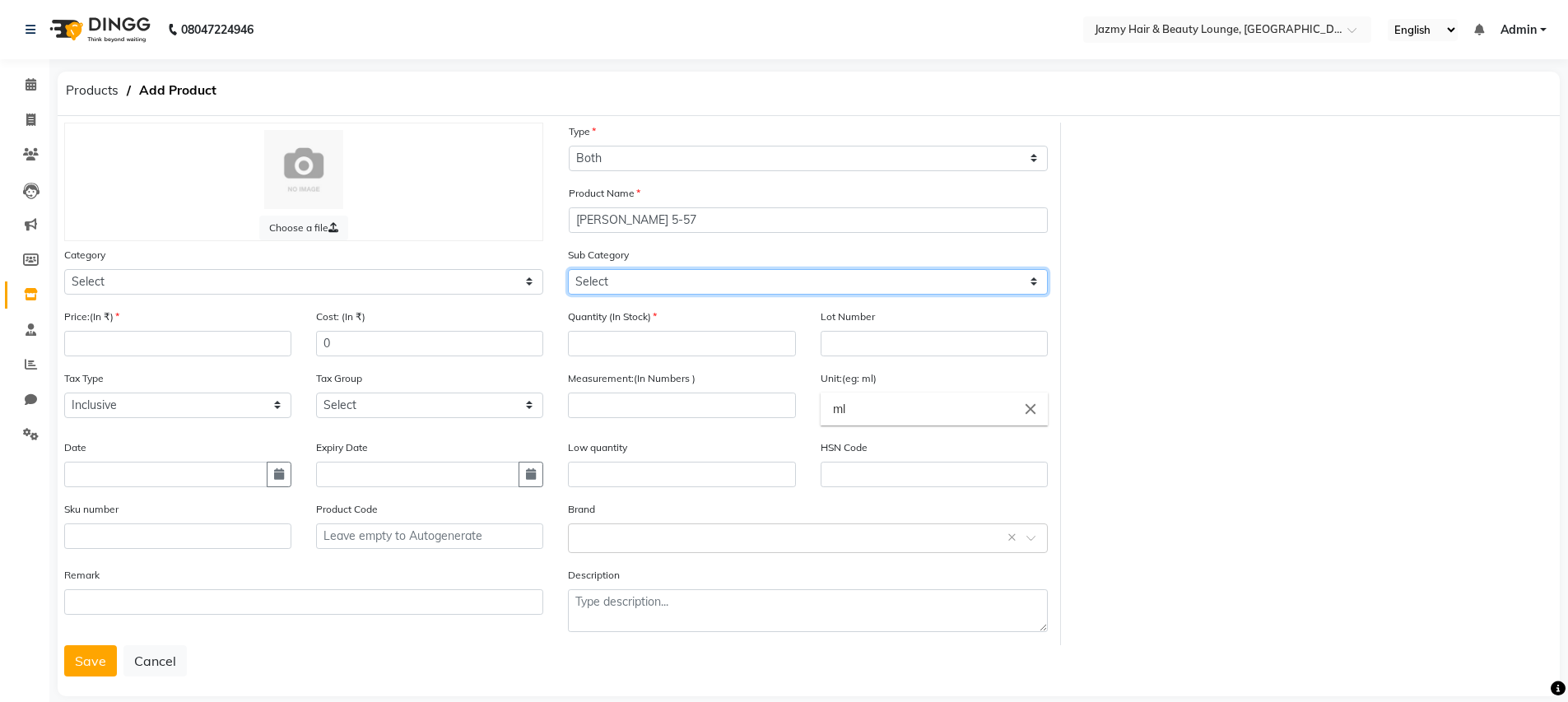
click at [974, 281] on select "Select" at bounding box center [807, 282] width 479 height 25
click at [661, 344] on input "number" at bounding box center [681, 343] width 227 height 25
type input "100"
click at [588, 409] on input "number" at bounding box center [681, 405] width 227 height 25
type input "100"
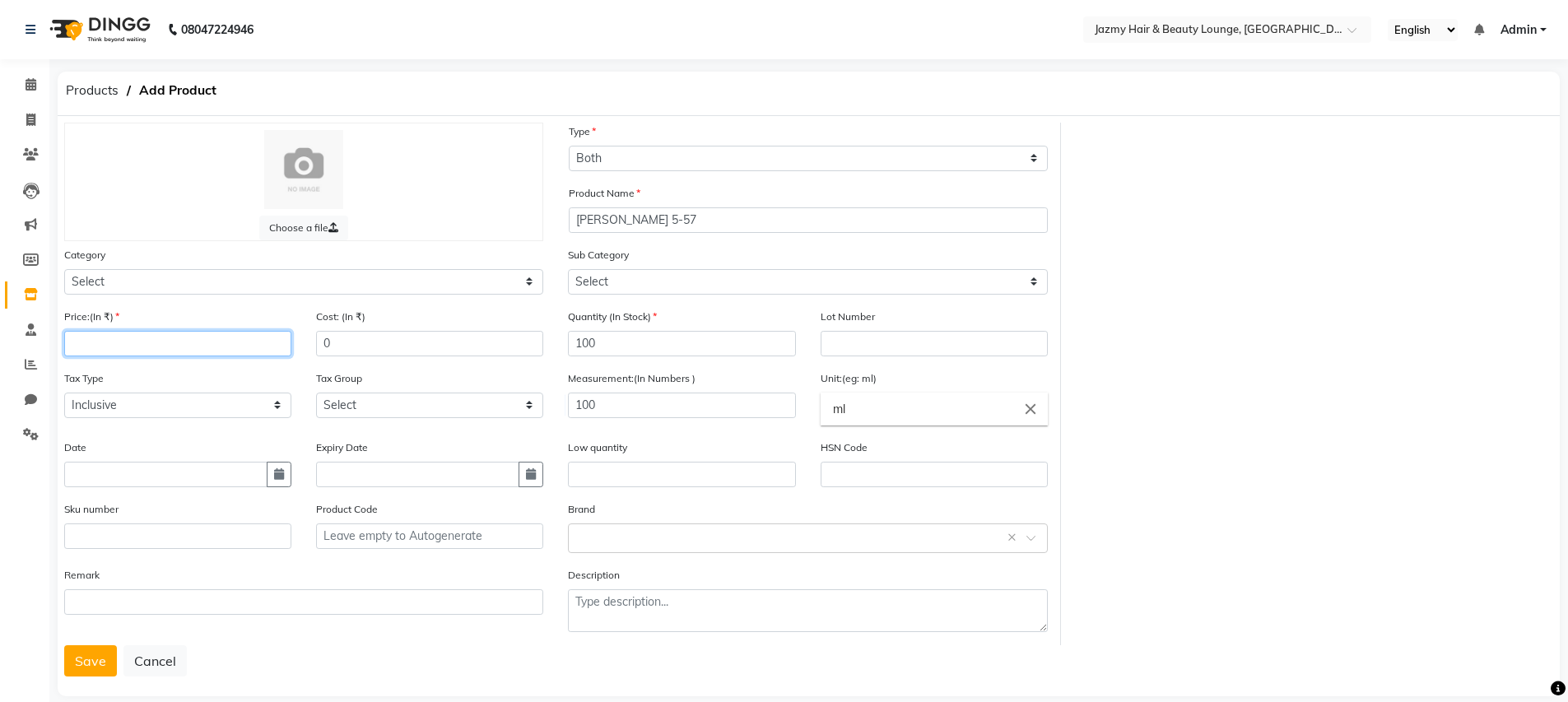
click at [149, 338] on input "number" at bounding box center [178, 343] width 227 height 25
type input "425"
click at [80, 659] on button "Save" at bounding box center [91, 660] width 53 height 32
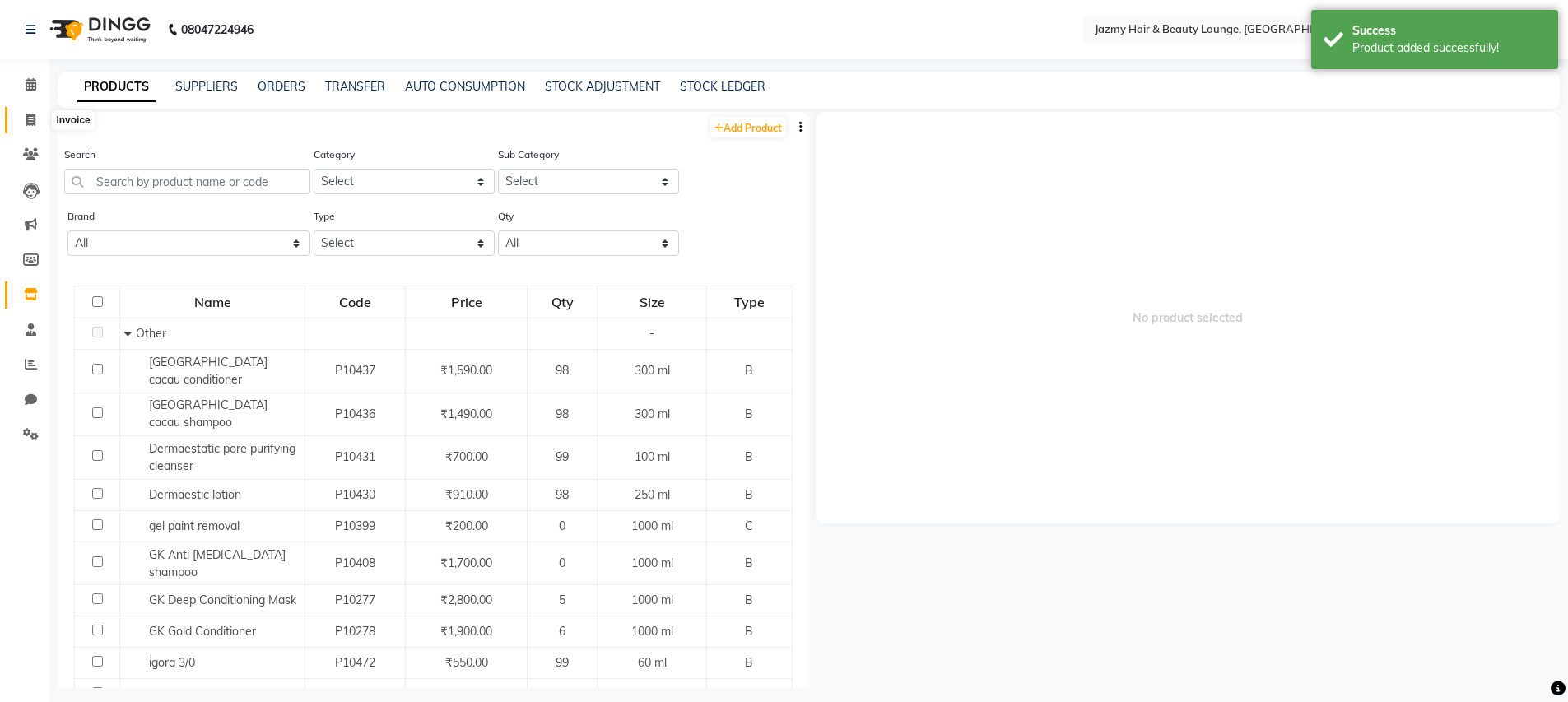
click at [23, 116] on span at bounding box center [31, 120] width 29 height 19
select select "service"
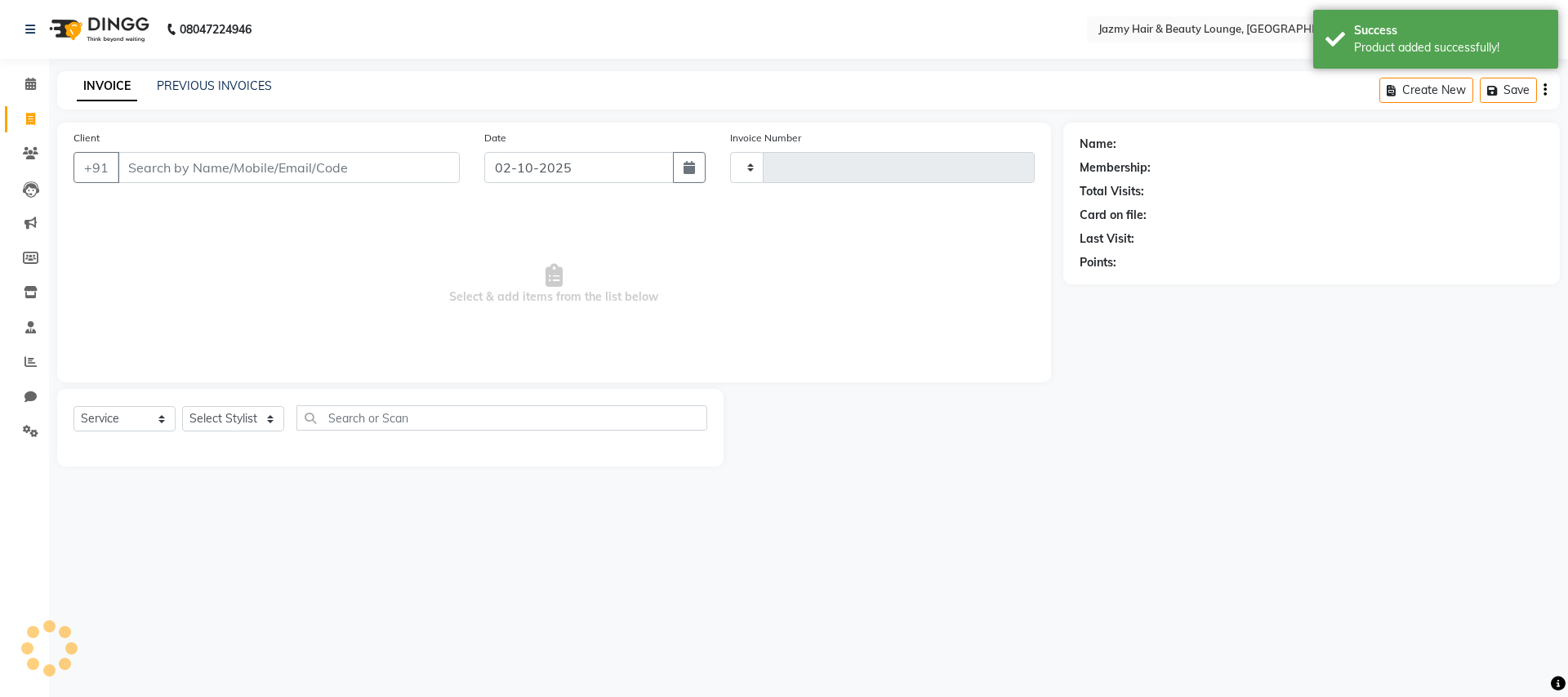
type input "3082"
select select "759"
click at [686, 165] on icon "button" at bounding box center [689, 167] width 12 height 13
select select "10"
select select "2025"
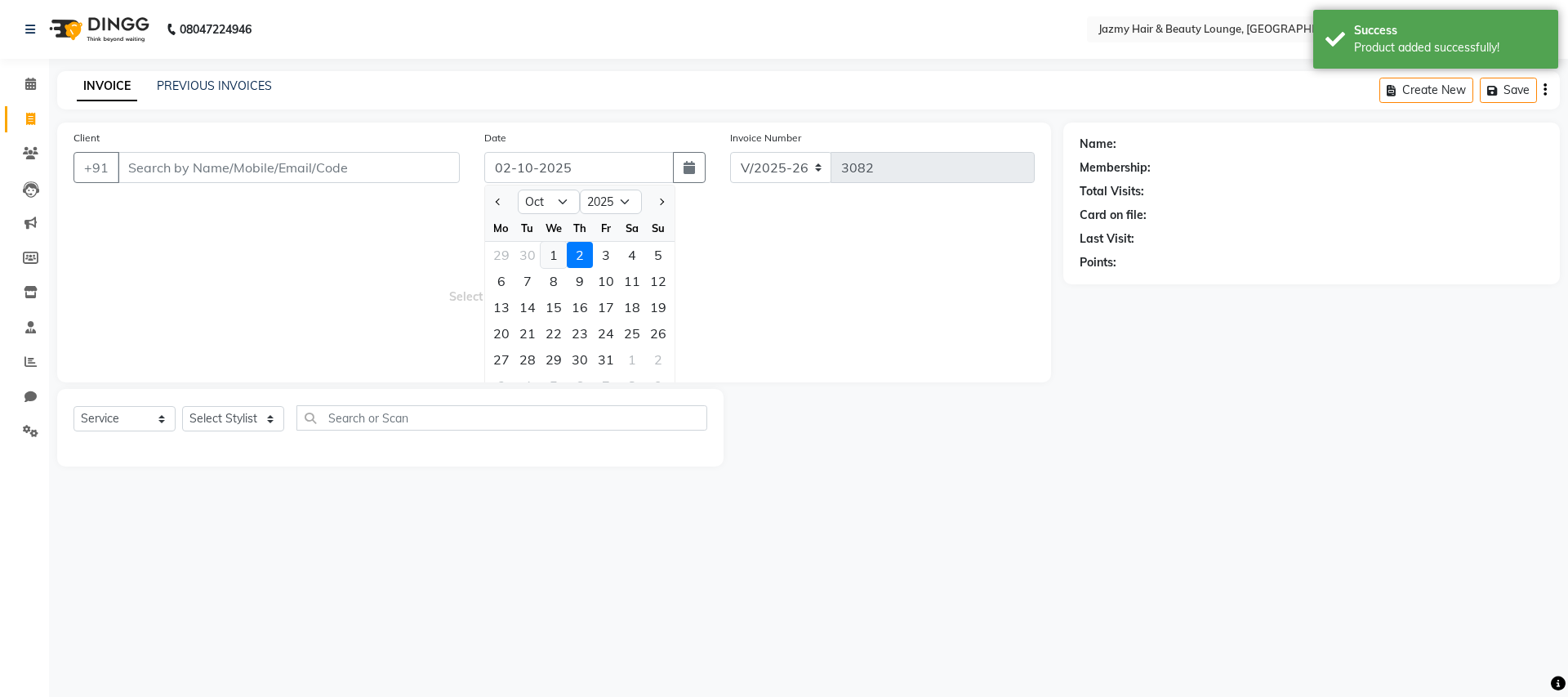
click at [557, 253] on div "1" at bounding box center [553, 255] width 26 height 26
type input "01-10-2025"
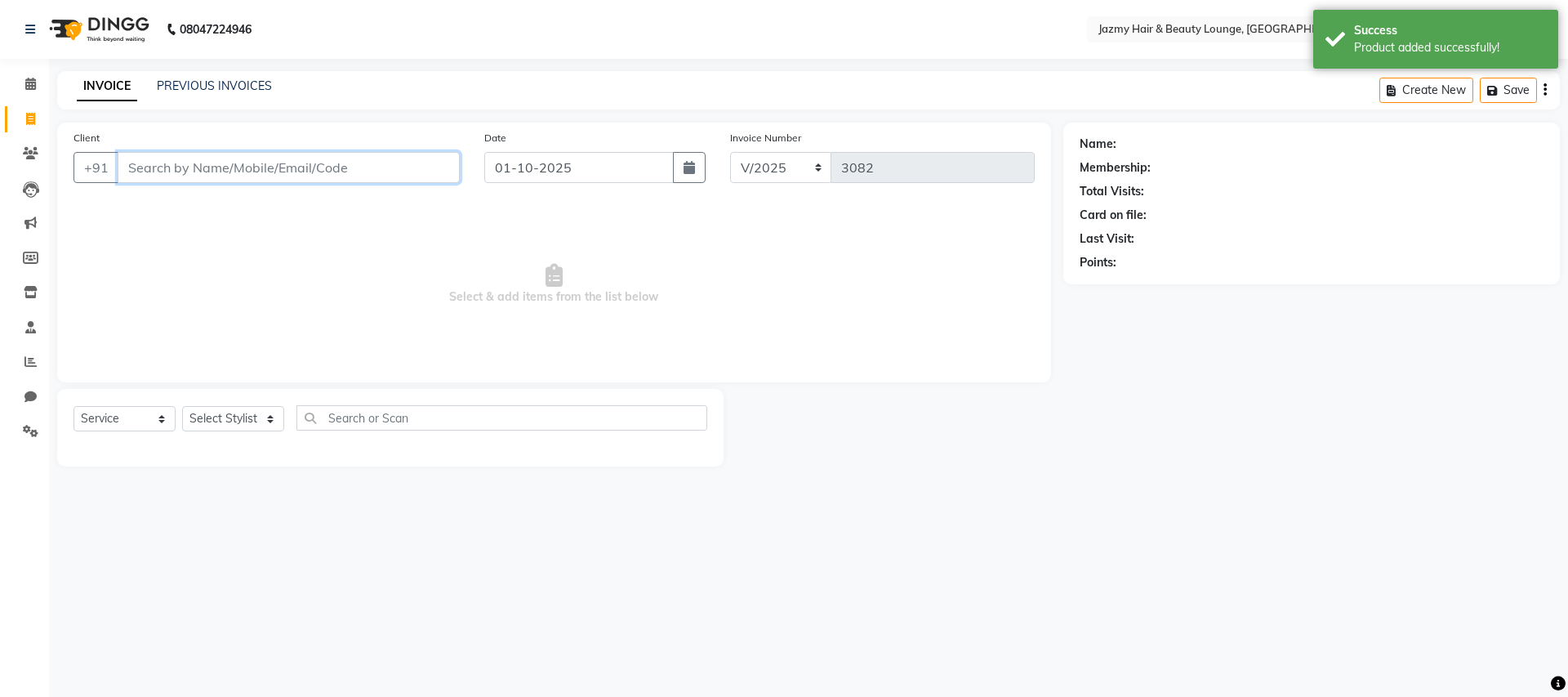
click at [362, 170] on input "Client" at bounding box center [289, 167] width 343 height 31
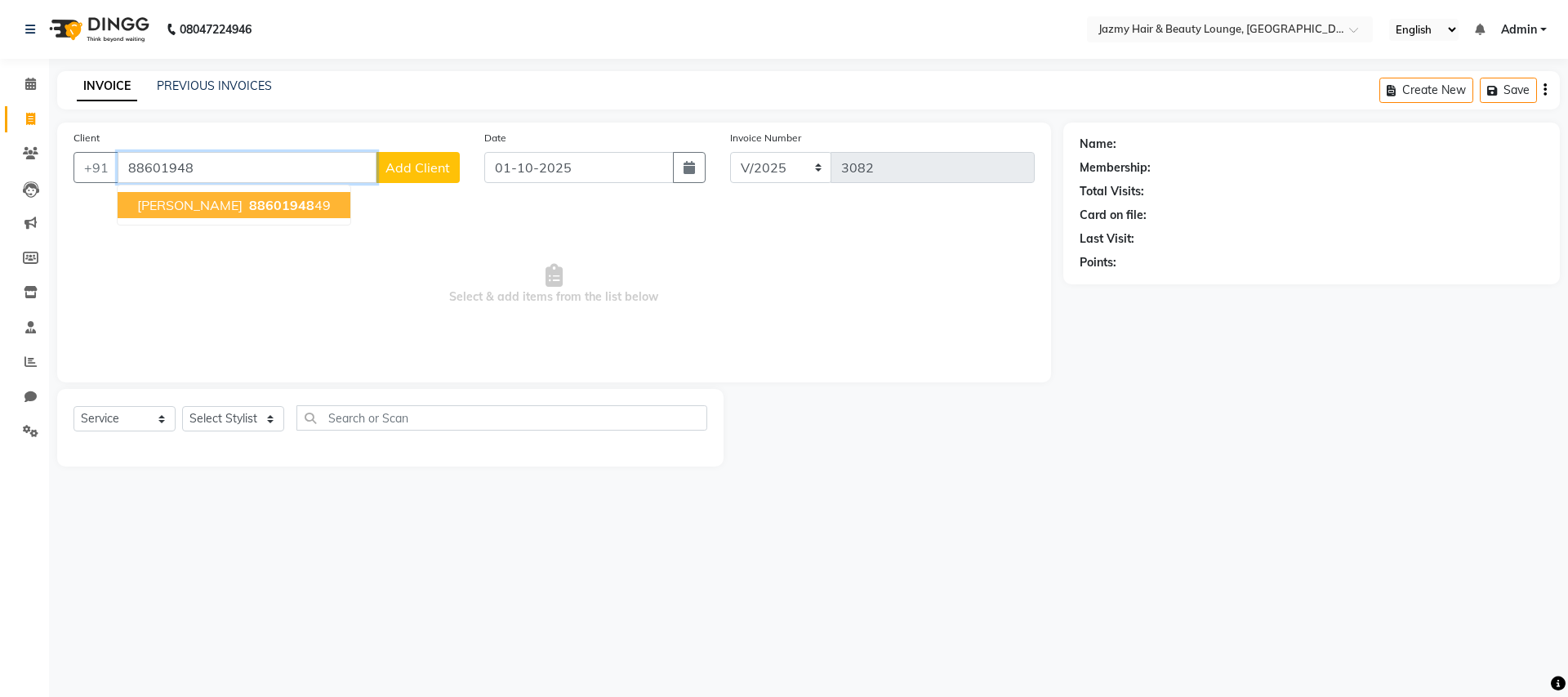
click at [251, 192] on button "Diljot 88601948 49" at bounding box center [234, 205] width 233 height 26
type input "8860194849"
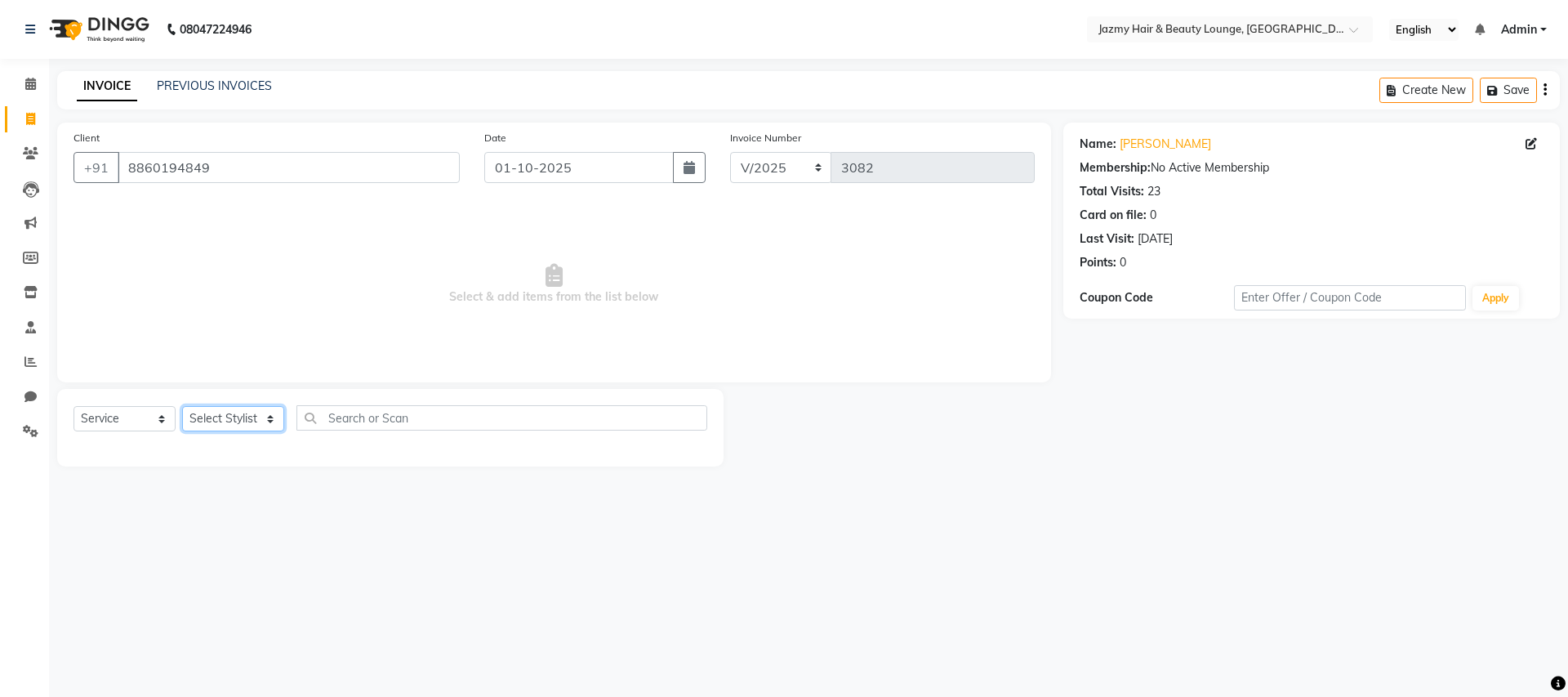
click at [234, 416] on select "Select Stylist AMIT [PERSON_NAME] [PERSON_NAME] CHASHIKA [PERSON_NAME] [PERSON_…" at bounding box center [234, 419] width 102 height 25
select select "12533"
click at [145, 414] on select "Select Service Product Membership Package Voucher Prepaid Gift Card" at bounding box center [125, 419] width 102 height 25
select select "product"
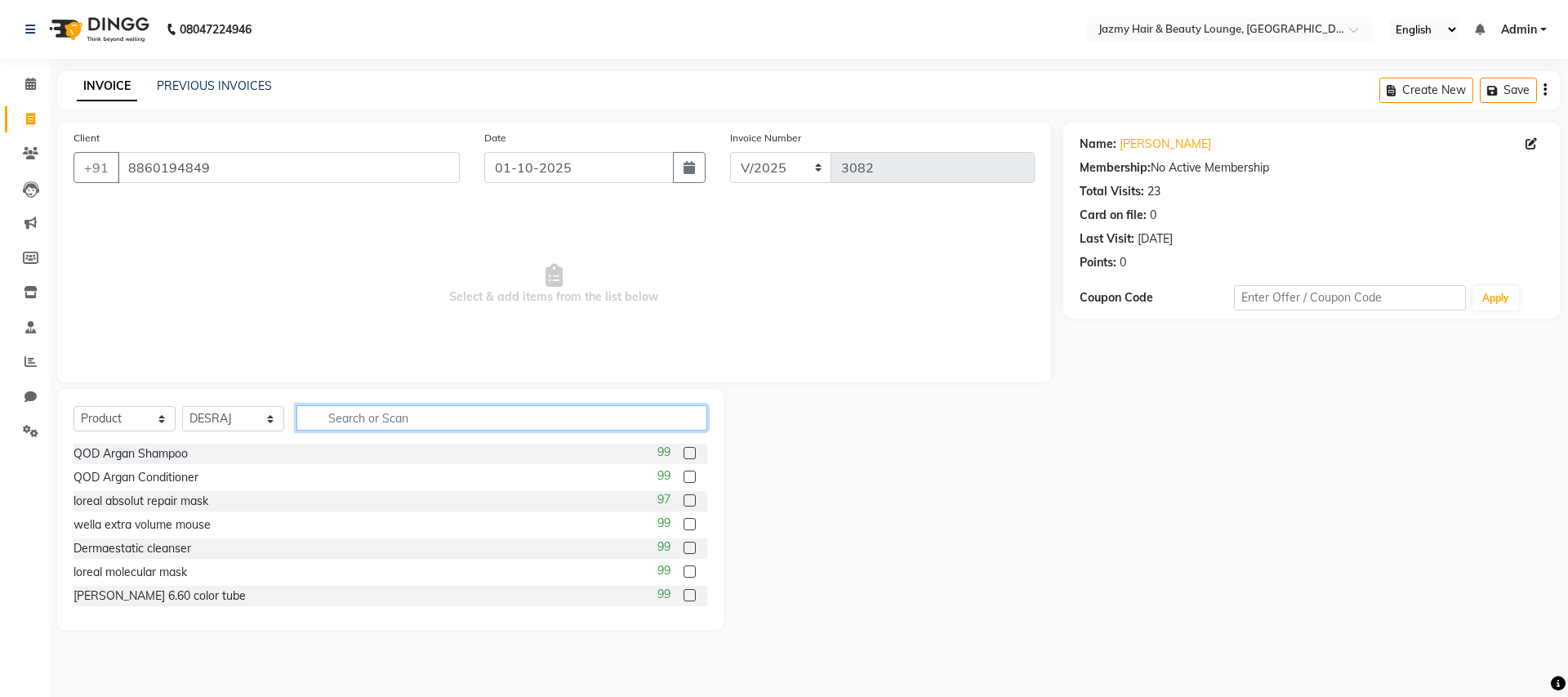
click at [434, 416] on input "text" at bounding box center [502, 418] width 411 height 25
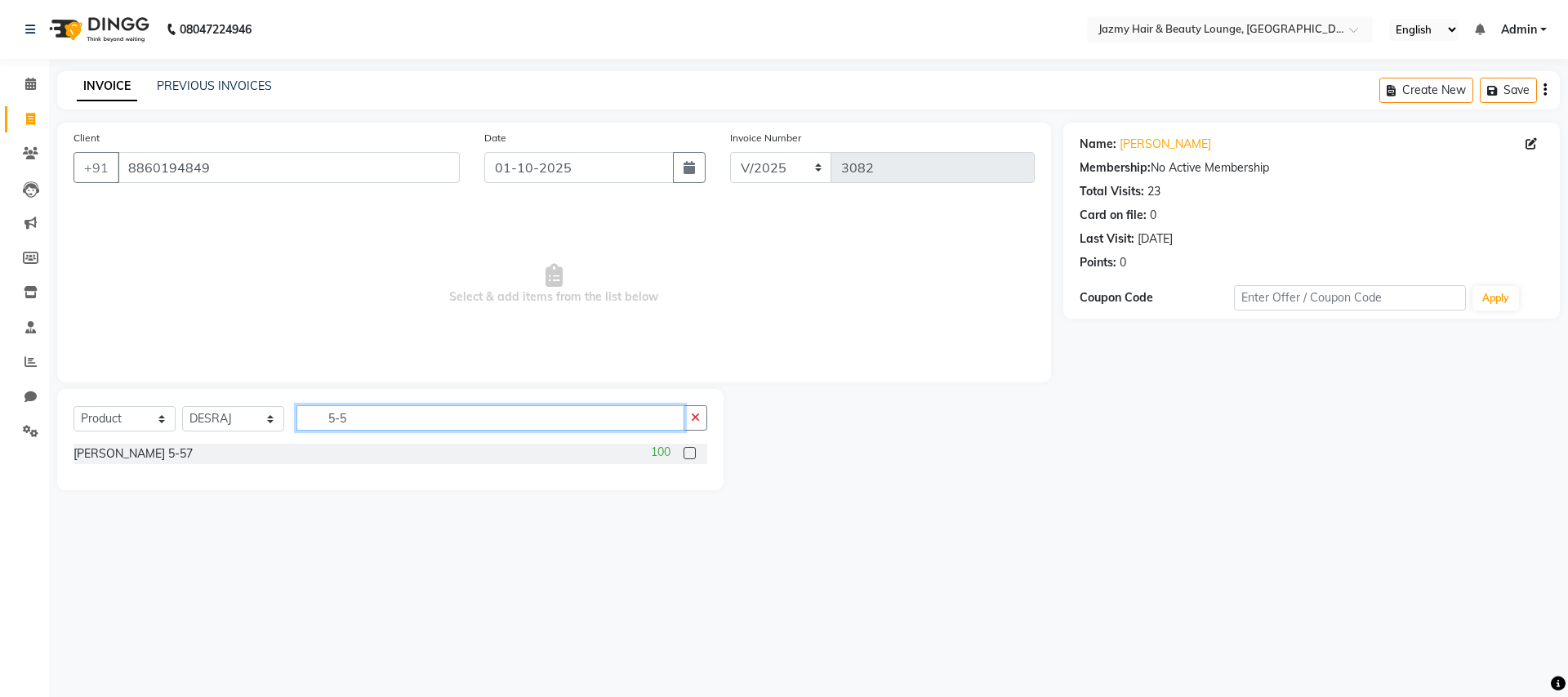
type input "5-5"
click at [691, 452] on label at bounding box center [690, 453] width 13 height 13
click at [691, 452] on input "checkbox" at bounding box center [689, 454] width 11 height 11
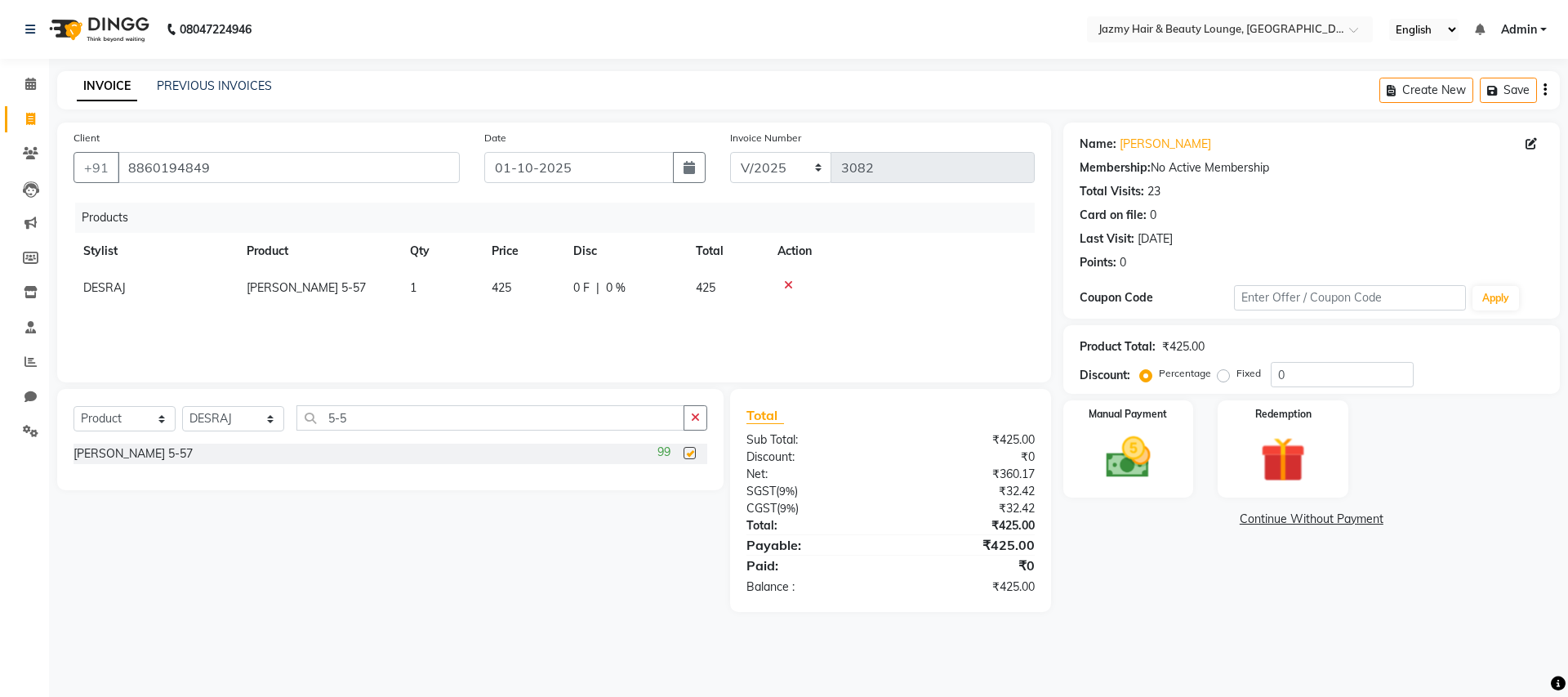
checkbox input "false"
click at [1277, 371] on input "0" at bounding box center [1342, 374] width 143 height 25
type input "10"
click at [1106, 452] on img at bounding box center [1128, 458] width 76 height 54
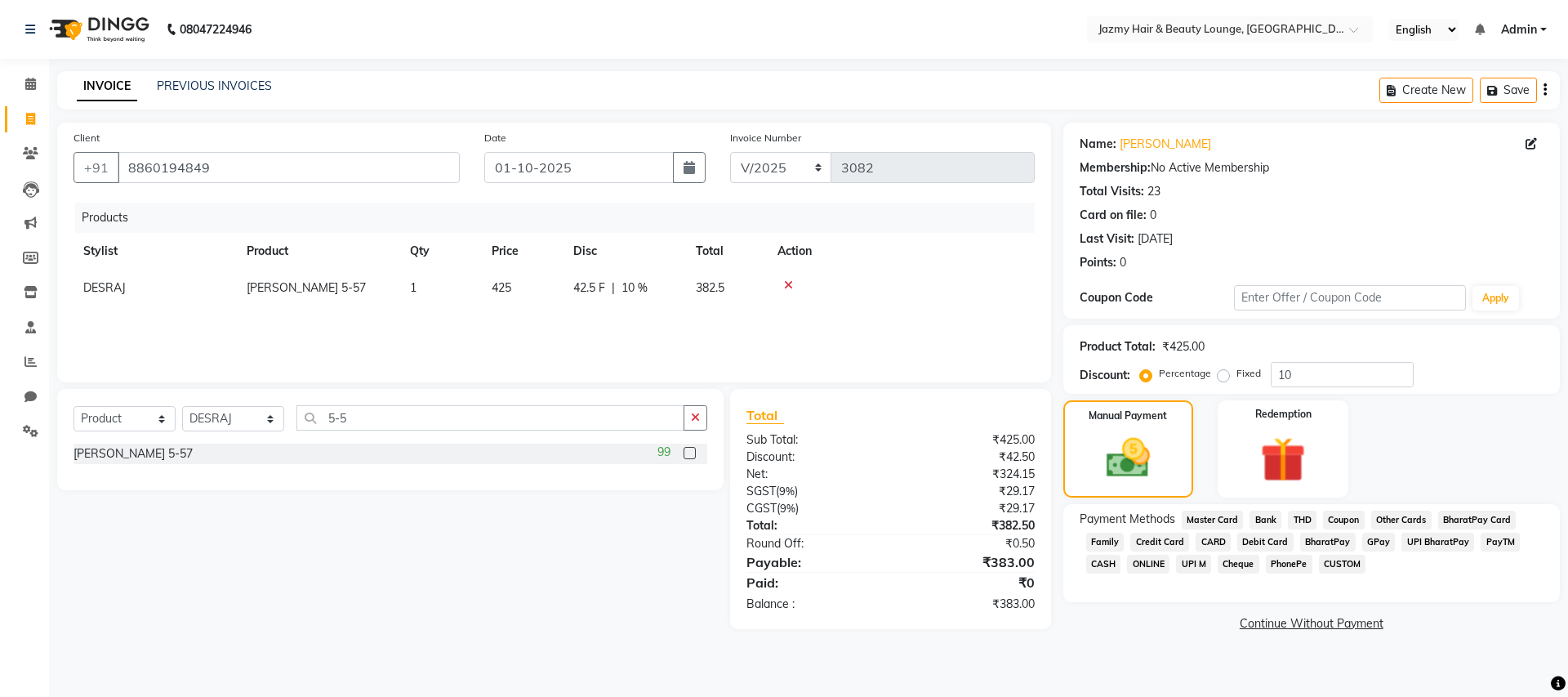
click at [1101, 563] on span "CASH" at bounding box center [1103, 564] width 35 height 19
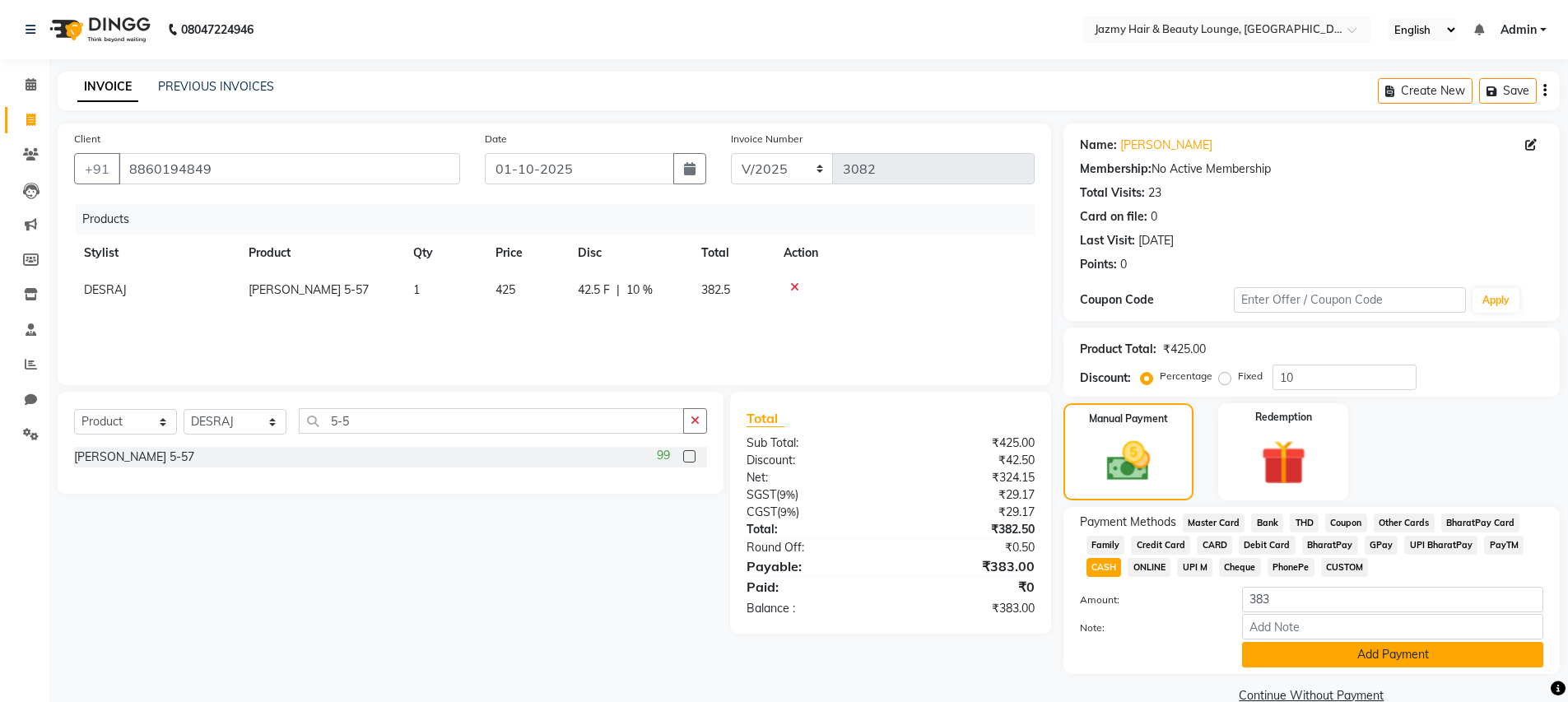
click at [1273, 653] on button "Add Payment" at bounding box center [1392, 655] width 302 height 25
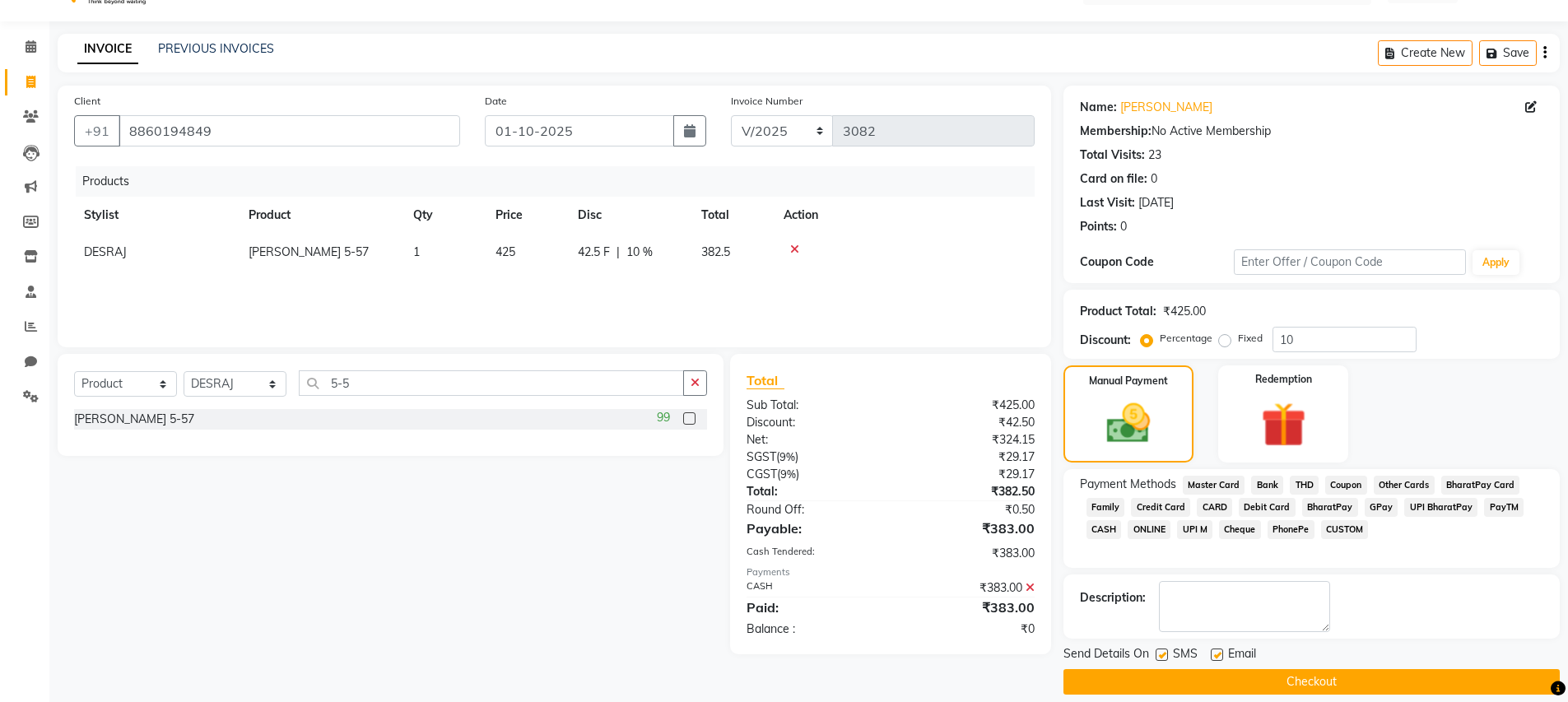
scroll to position [55, 0]
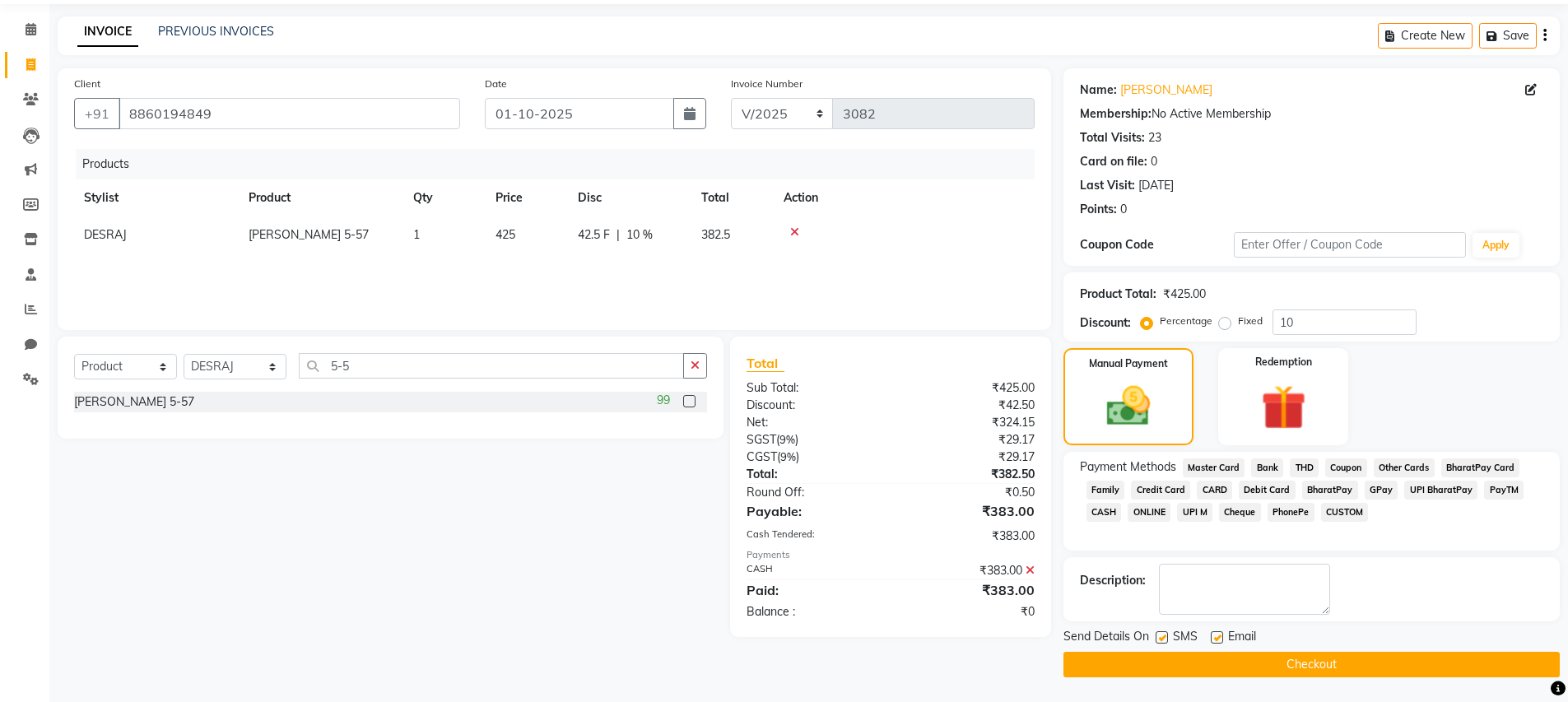
click at [1363, 670] on button "Checkout" at bounding box center [1312, 665] width 496 height 25
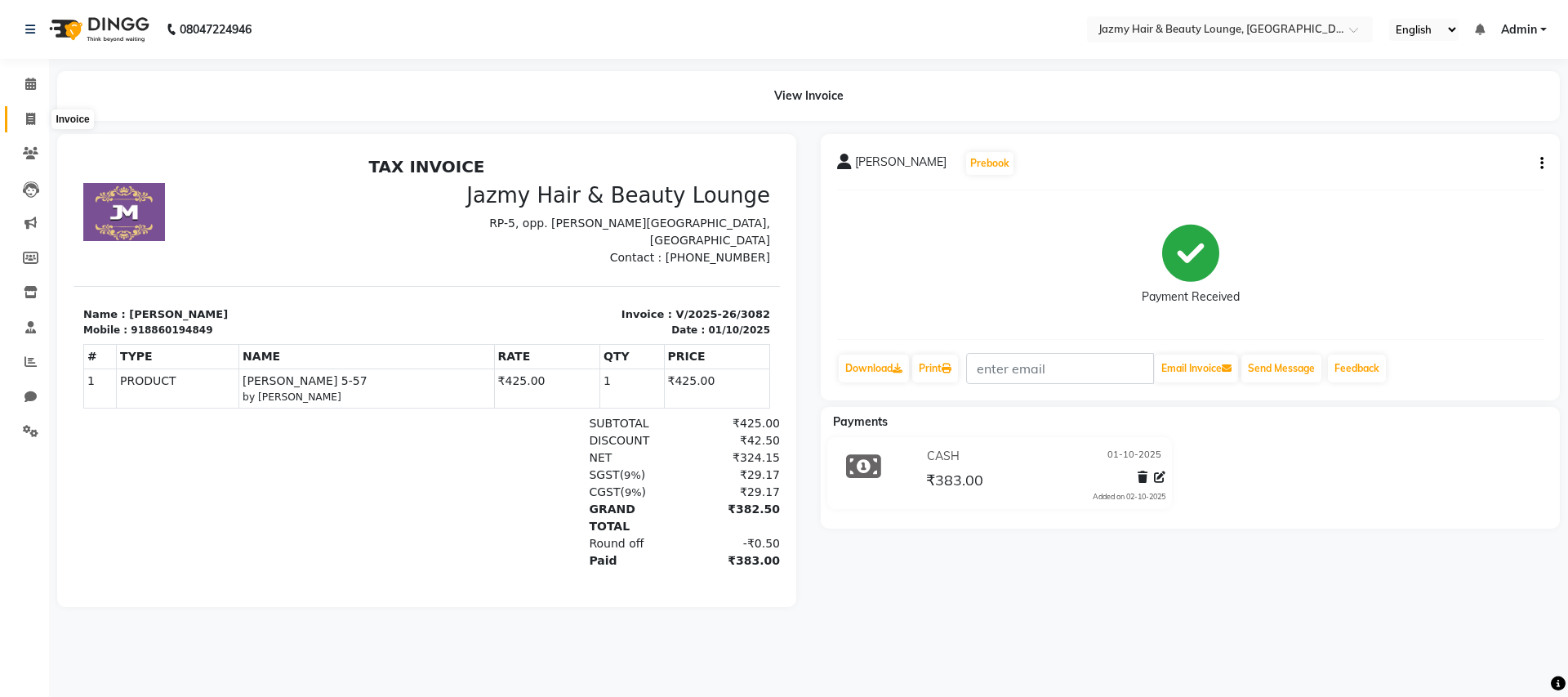
click at [28, 128] on span at bounding box center [31, 120] width 29 height 19
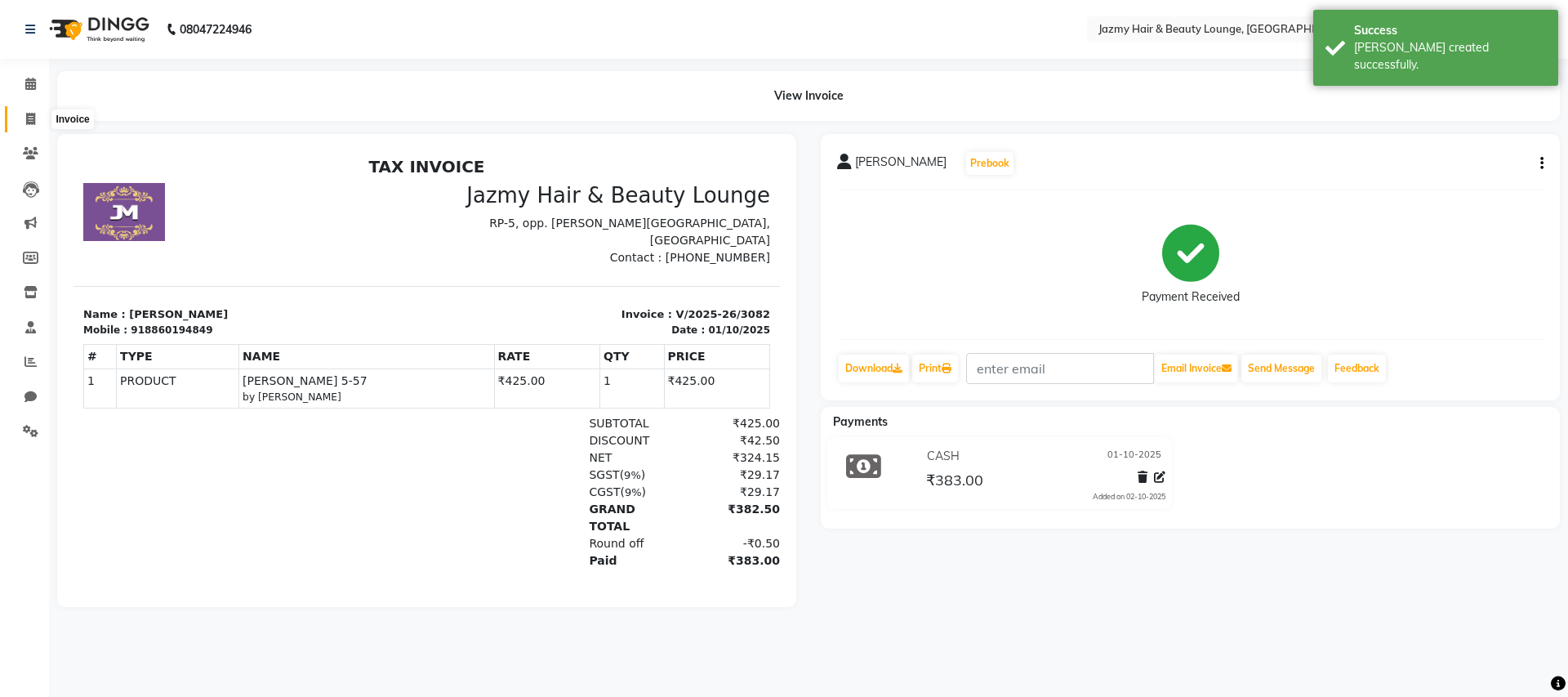
select select "759"
select select "service"
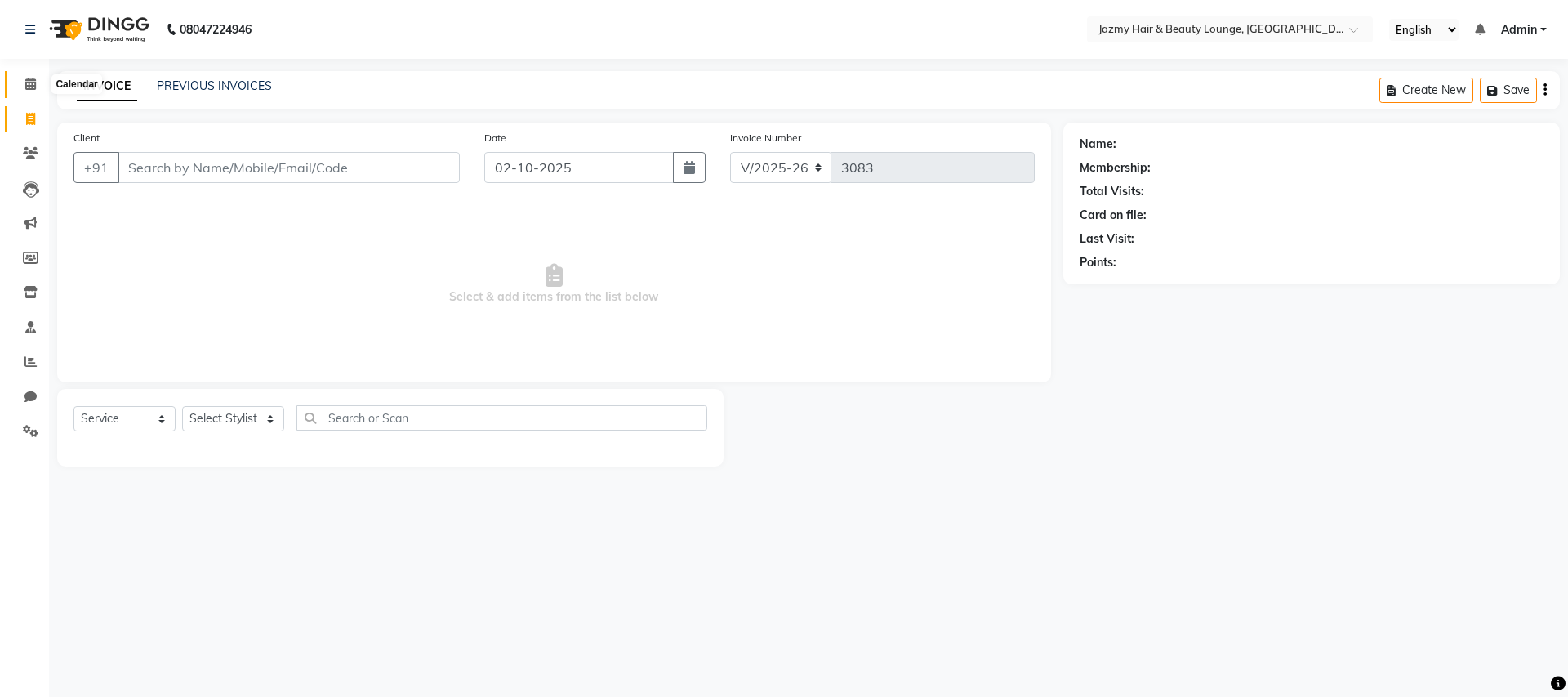
click at [28, 85] on icon at bounding box center [31, 84] width 11 height 13
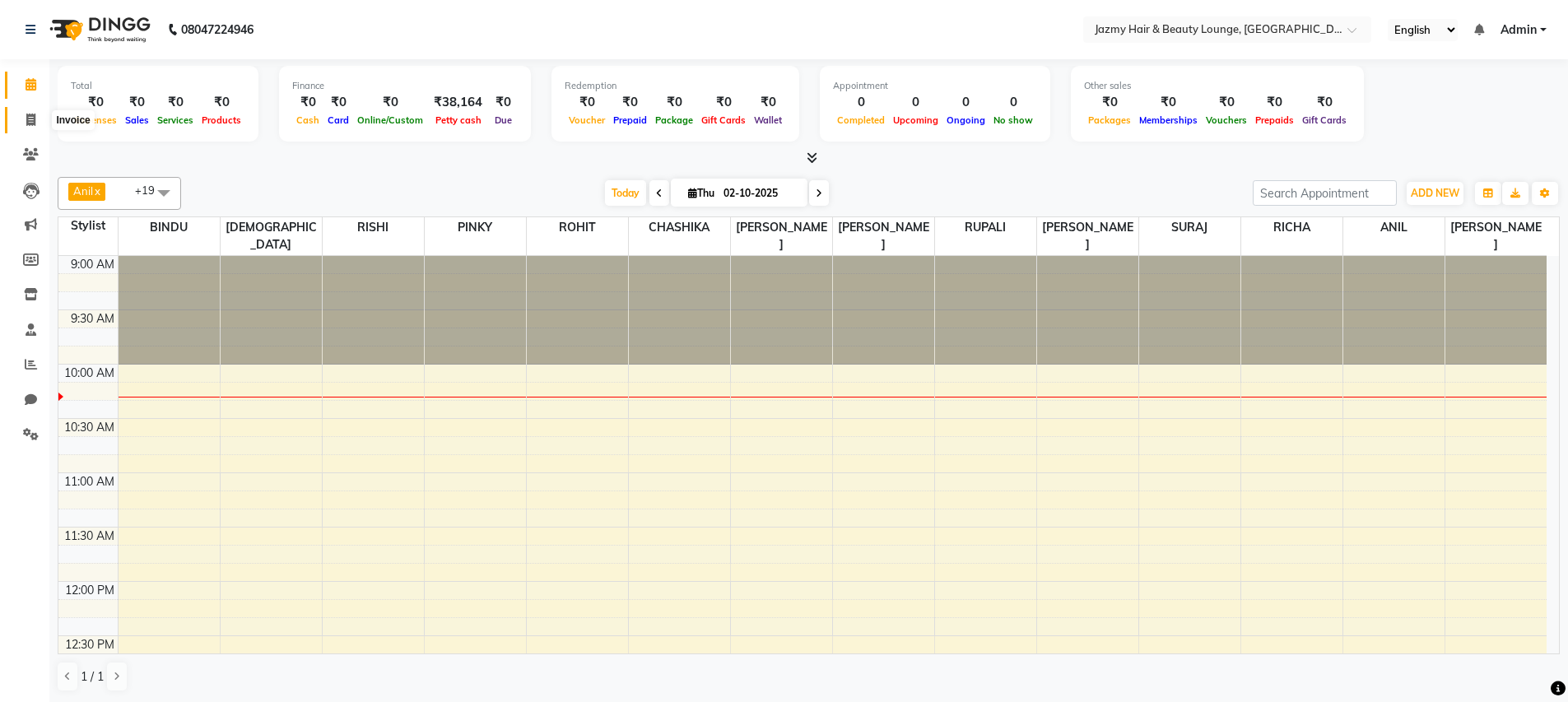
click at [32, 117] on icon at bounding box center [31, 120] width 9 height 13
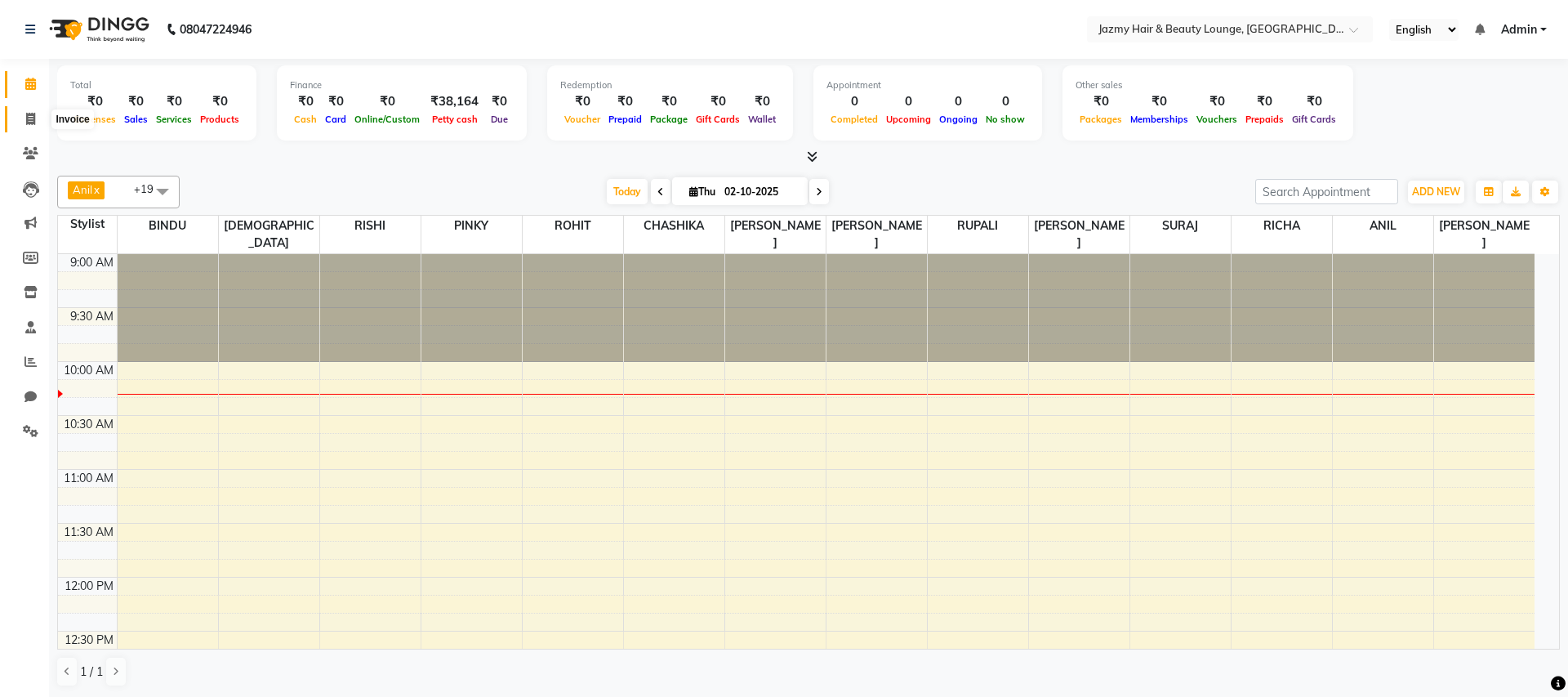
select select "759"
select select "service"
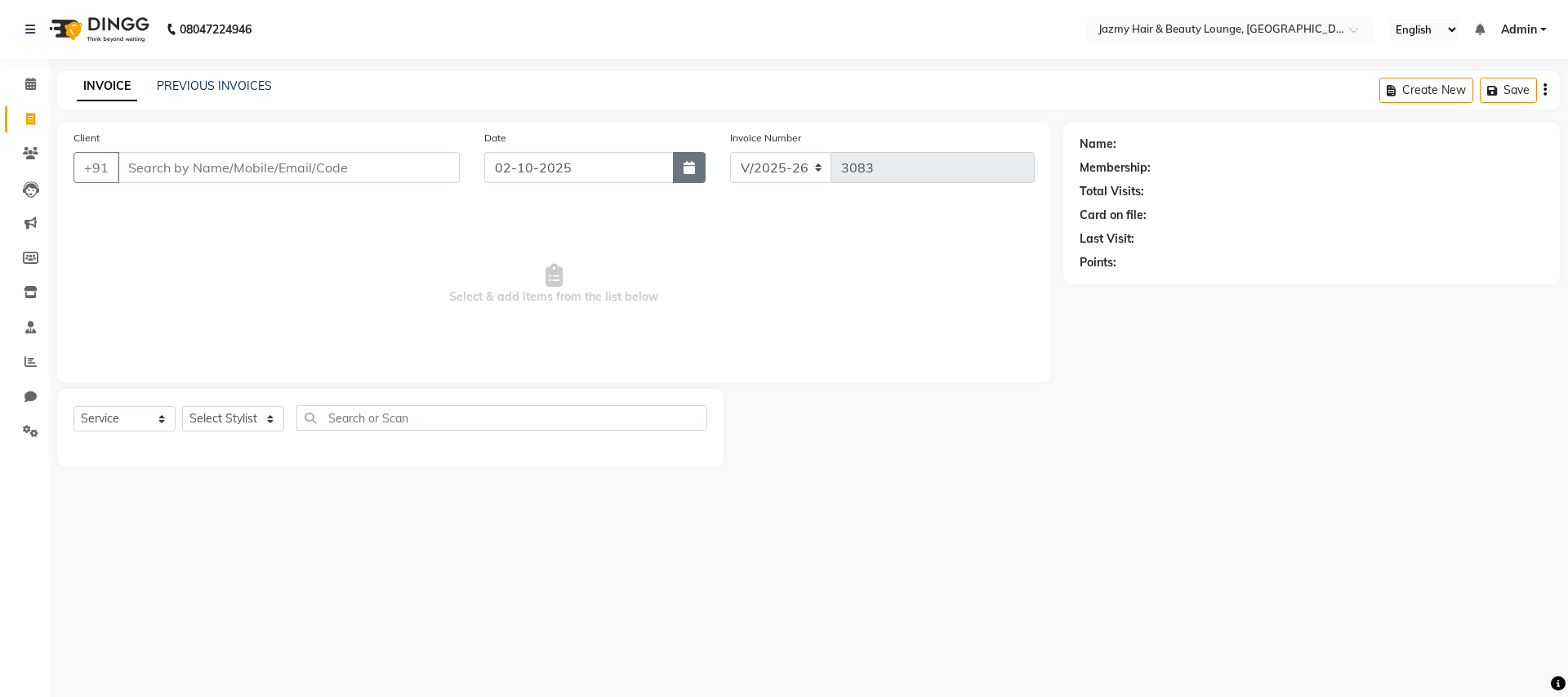
click at [691, 174] on button "button" at bounding box center [690, 167] width 32 height 31
select select "10"
select select "2025"
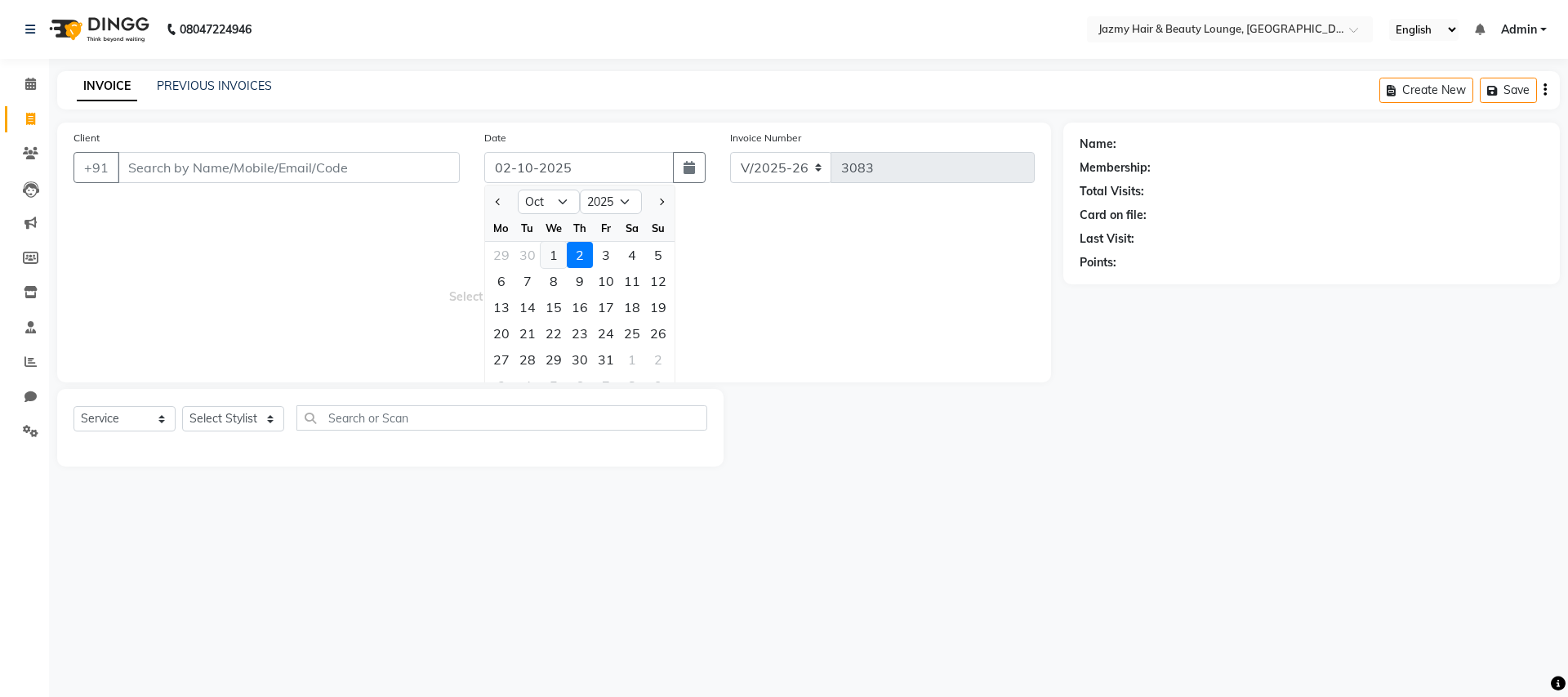
click at [560, 254] on div "1" at bounding box center [553, 255] width 26 height 26
type input "01-10-2025"
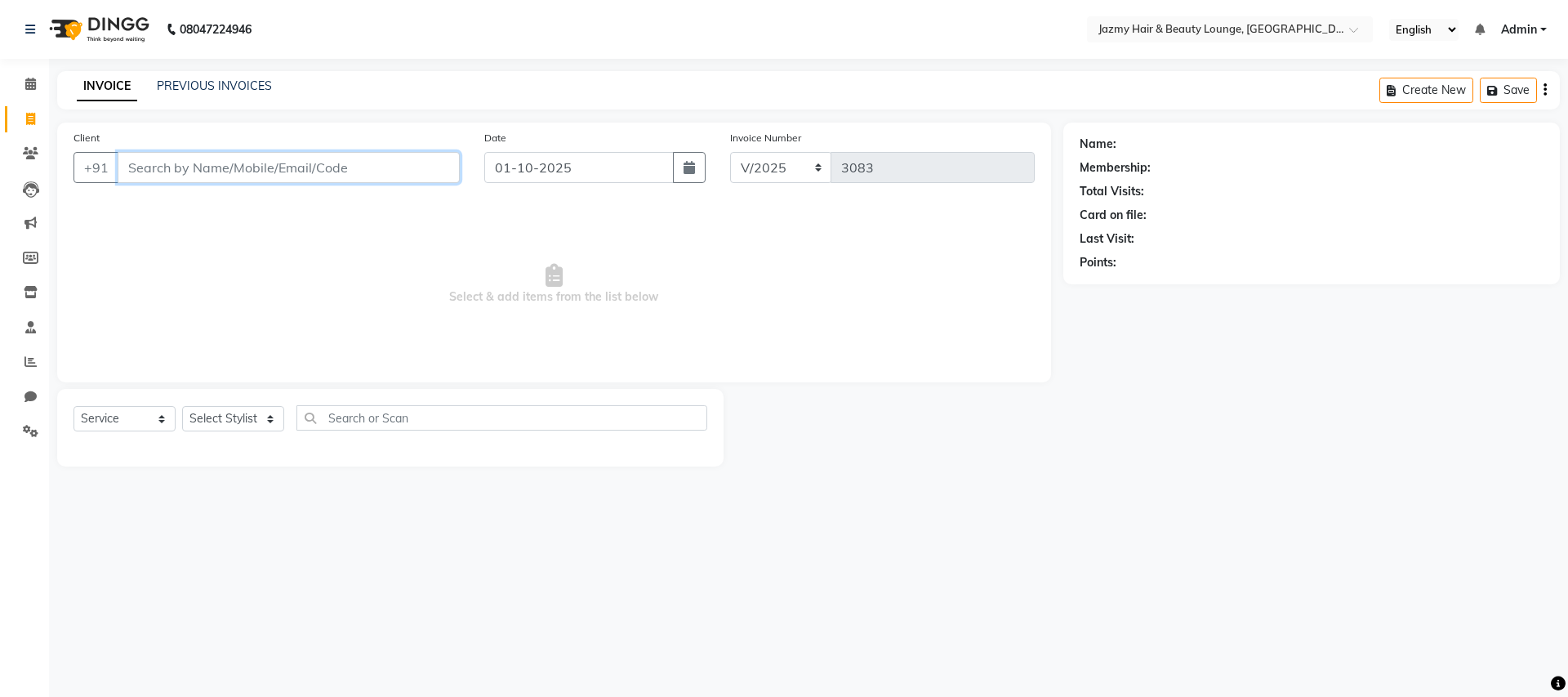
click at [348, 169] on input "Client" at bounding box center [289, 167] width 343 height 31
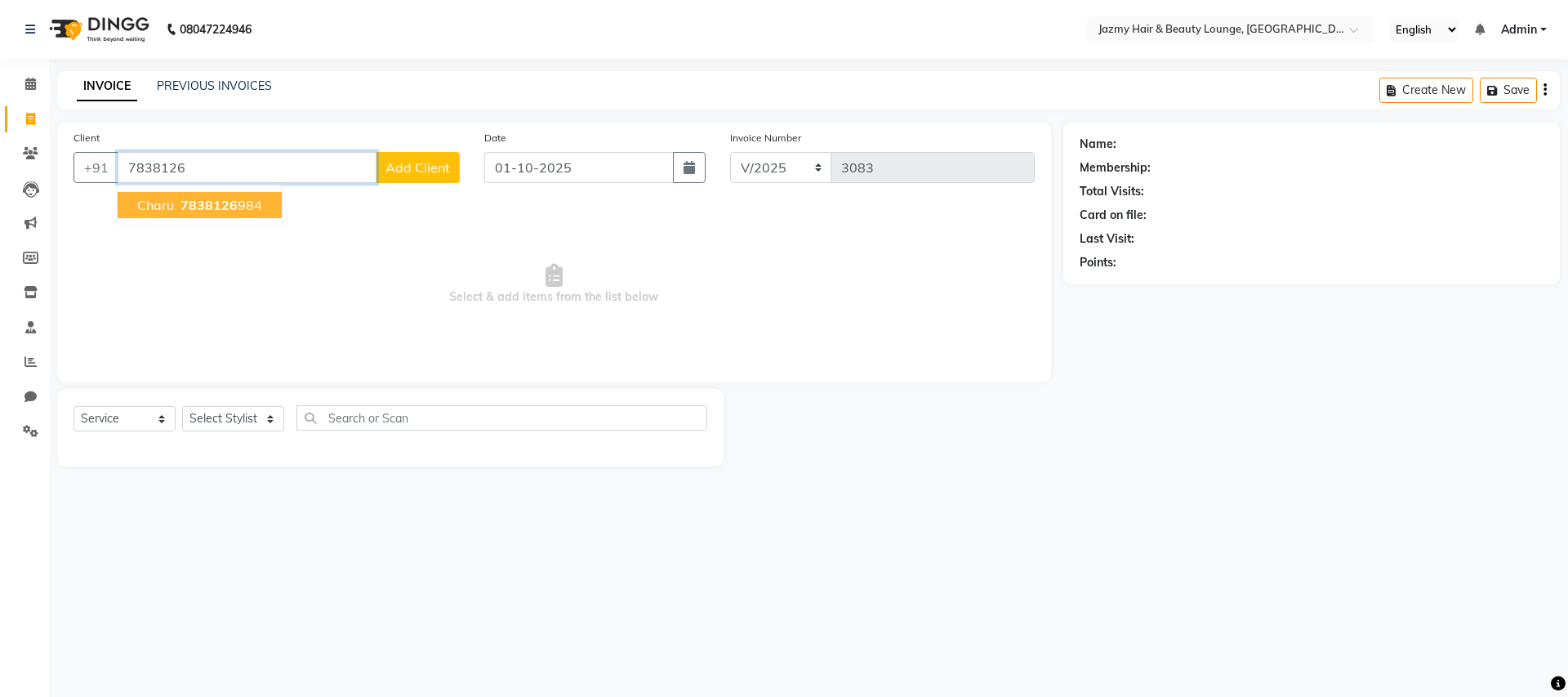
click at [163, 209] on span "Charu" at bounding box center [156, 205] width 37 height 16
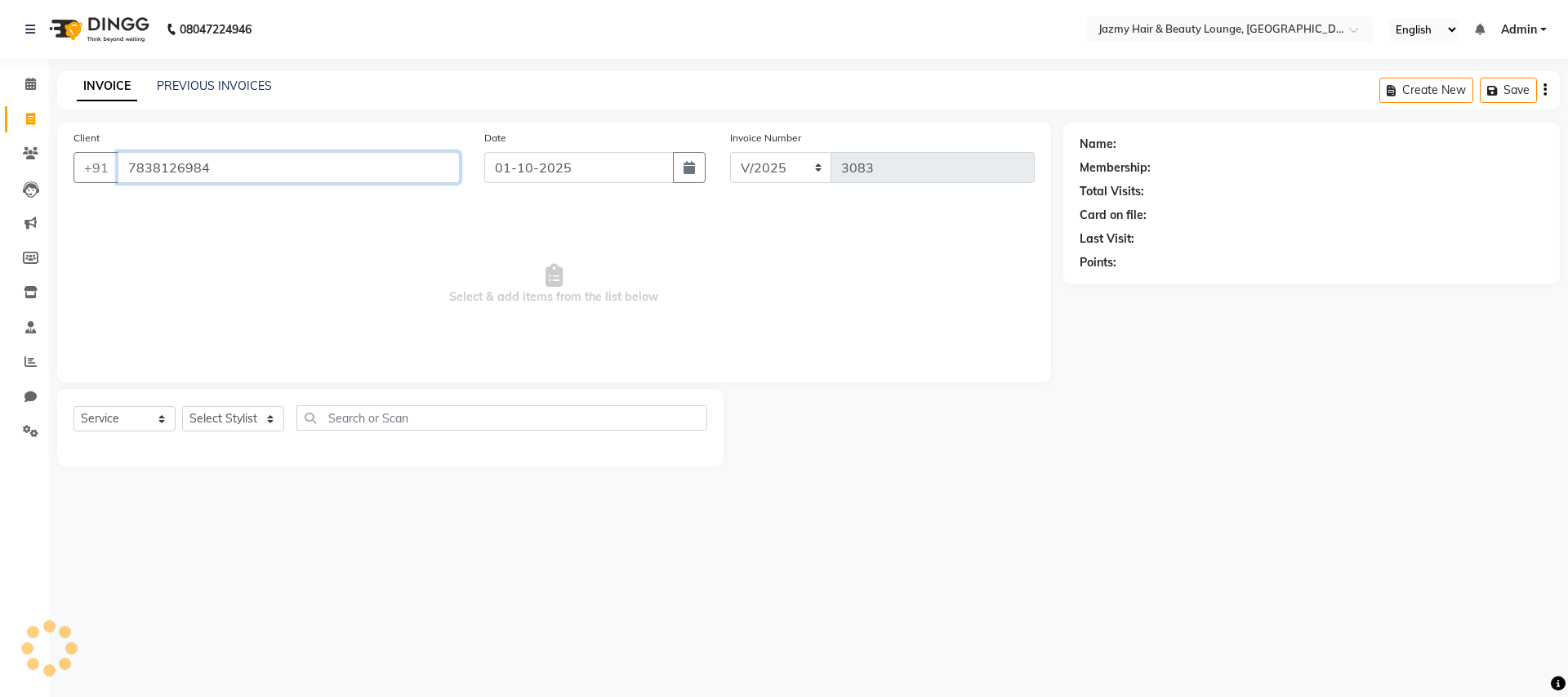
type input "7838126984"
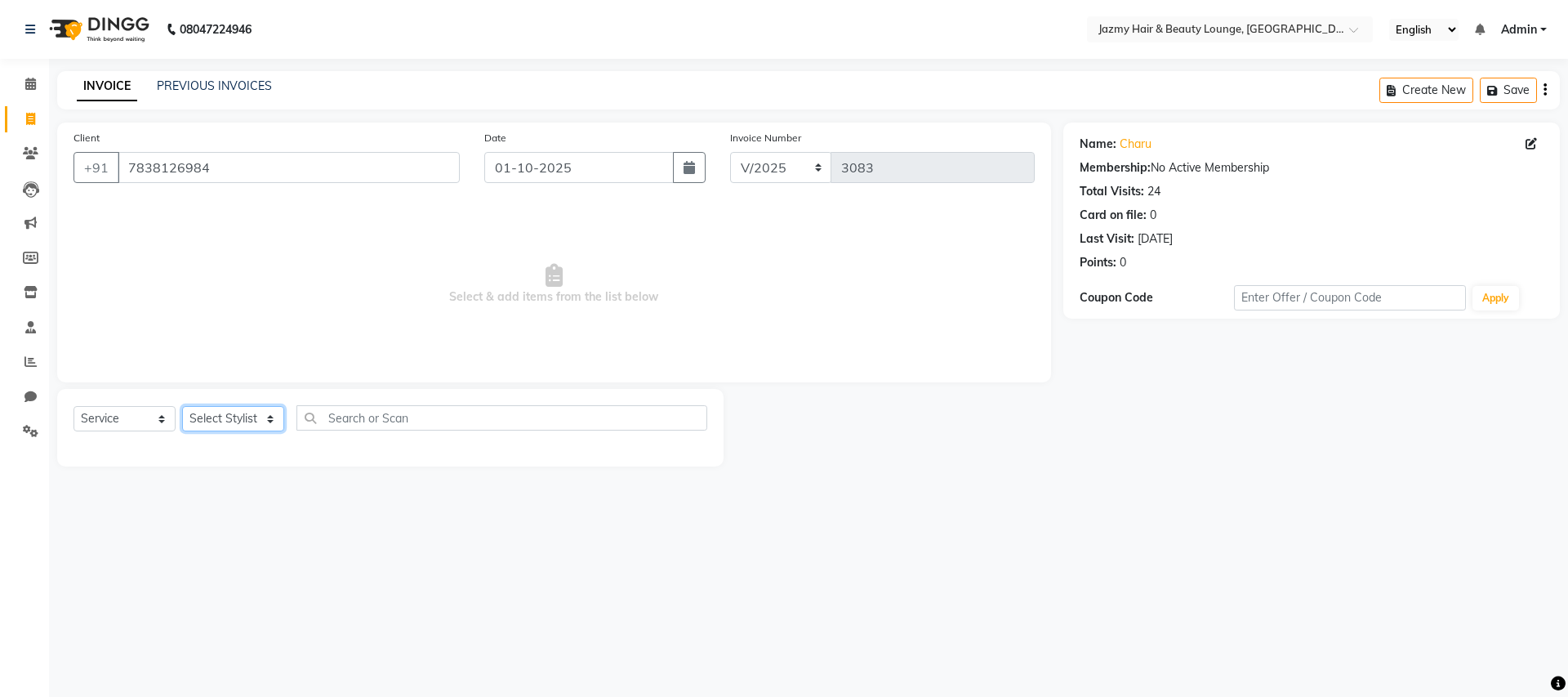
click at [249, 421] on select "Select Stylist AMIT [PERSON_NAME] [PERSON_NAME] CHASHIKA [PERSON_NAME] [PERSON_…" at bounding box center [234, 419] width 102 height 25
select select "51399"
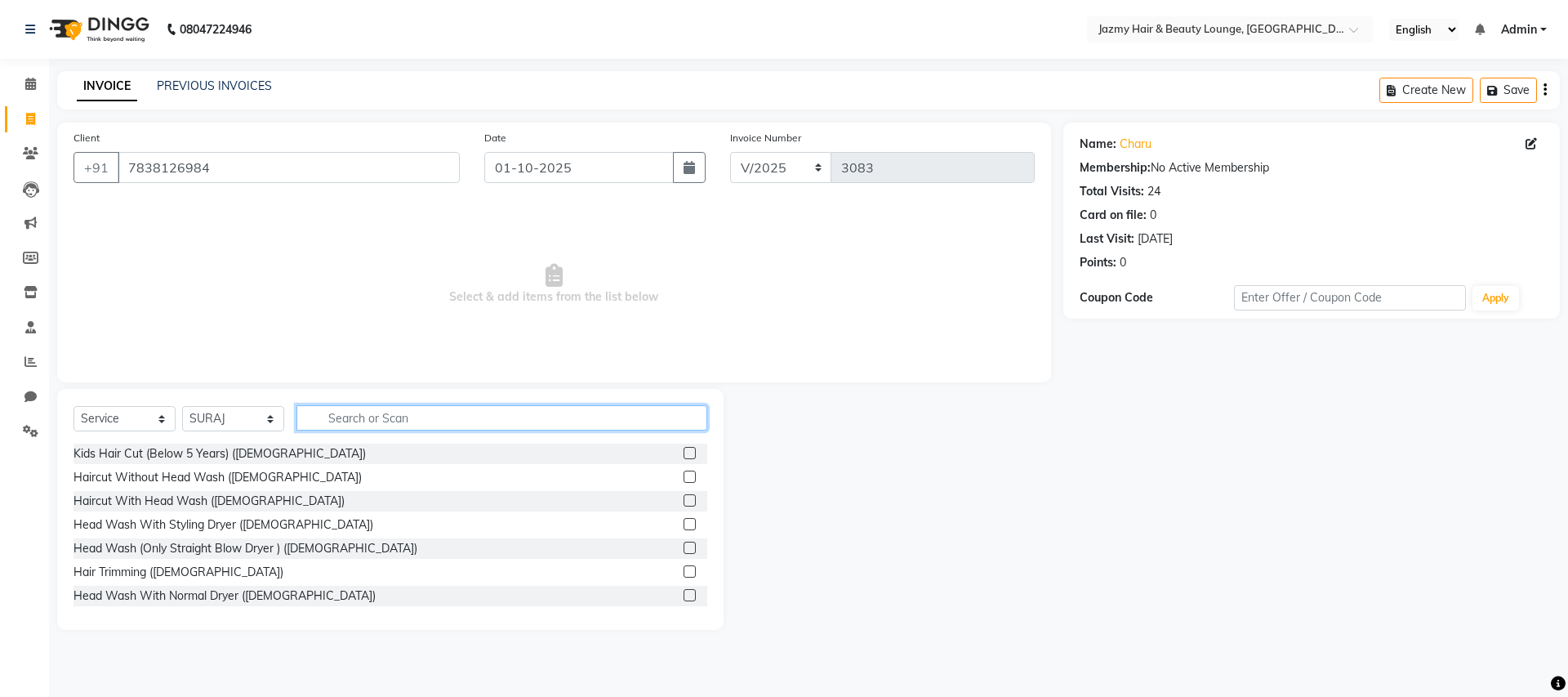
click at [423, 417] on input "text" at bounding box center [502, 418] width 411 height 25
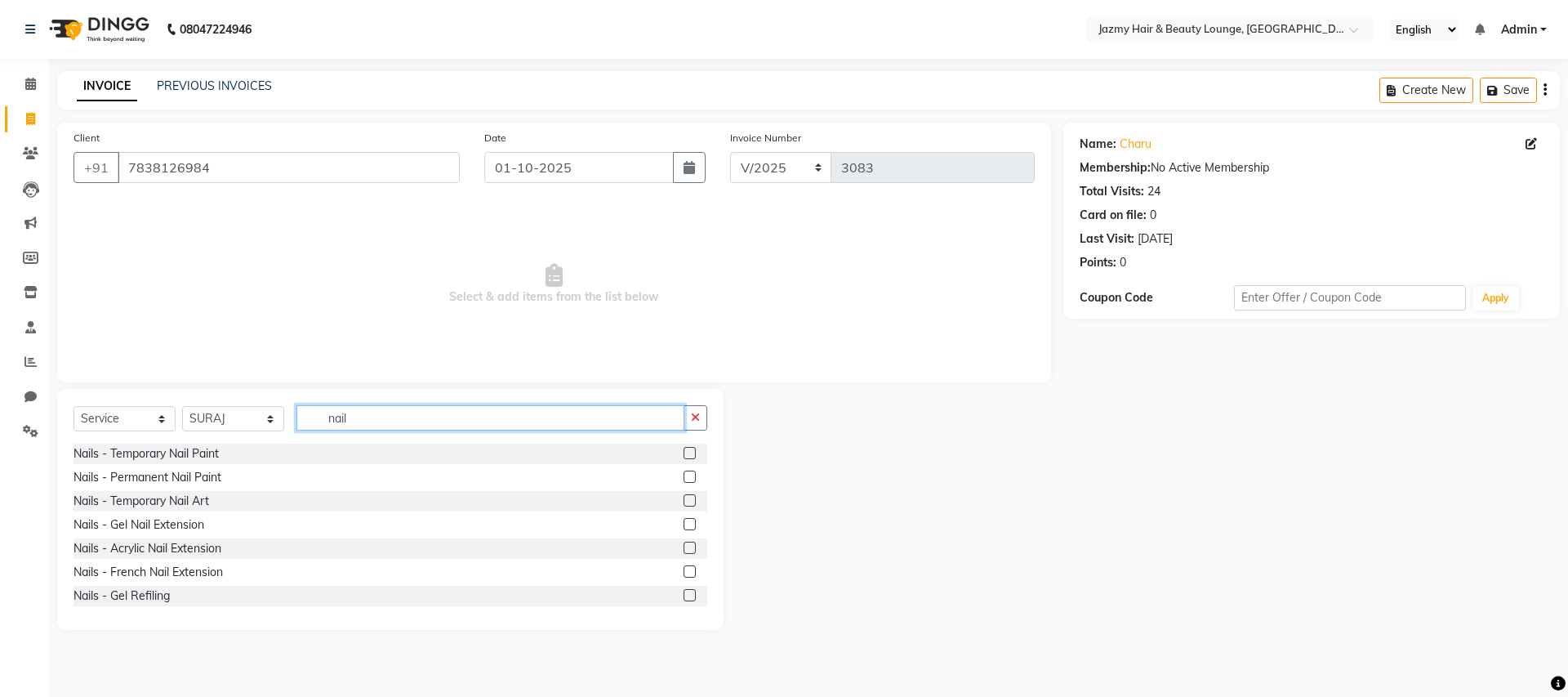
type input "nail"
click at [683, 523] on label at bounding box center [690, 524] width 13 height 13
click at [683, 523] on input "checkbox" at bounding box center [689, 525] width 11 height 11
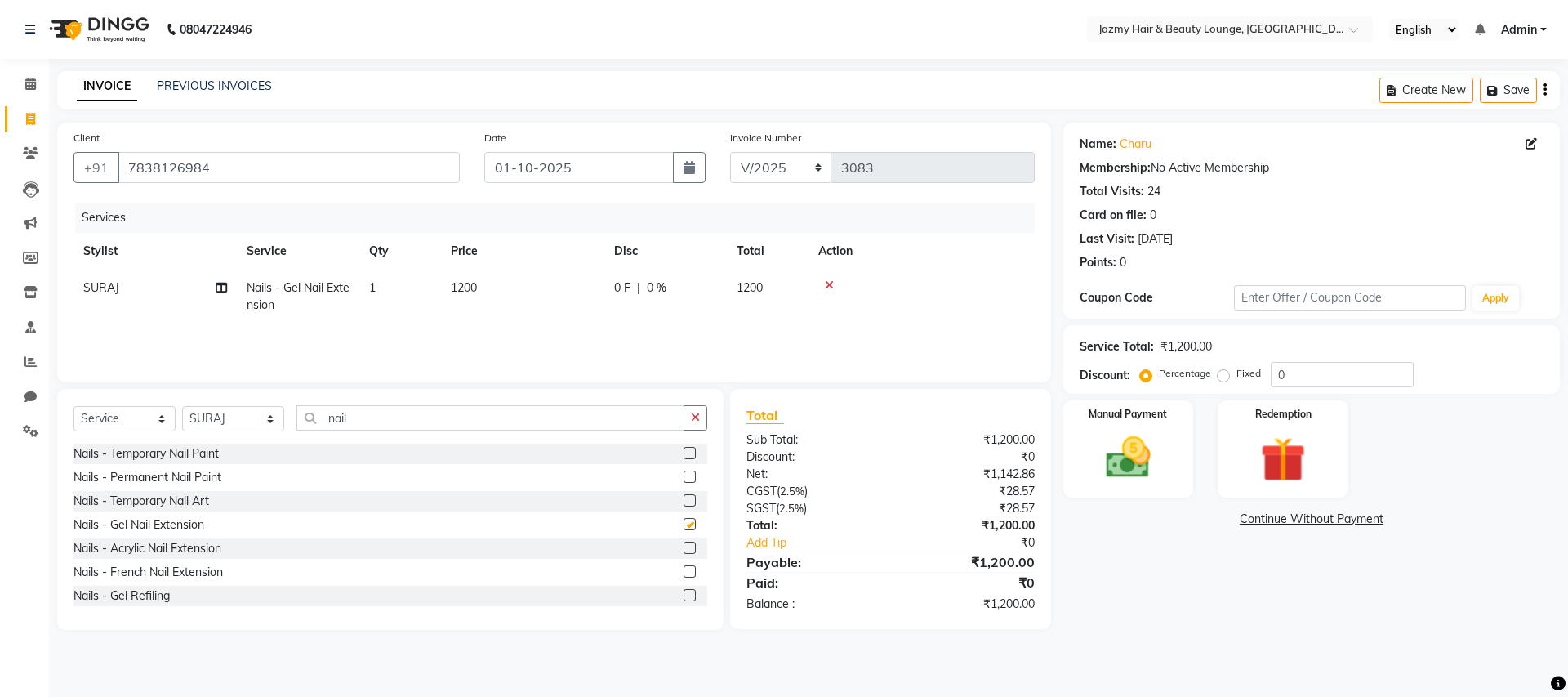
checkbox input "false"
click at [683, 570] on label at bounding box center [690, 572] width 13 height 13
click at [683, 570] on input "checkbox" at bounding box center [689, 573] width 11 height 11
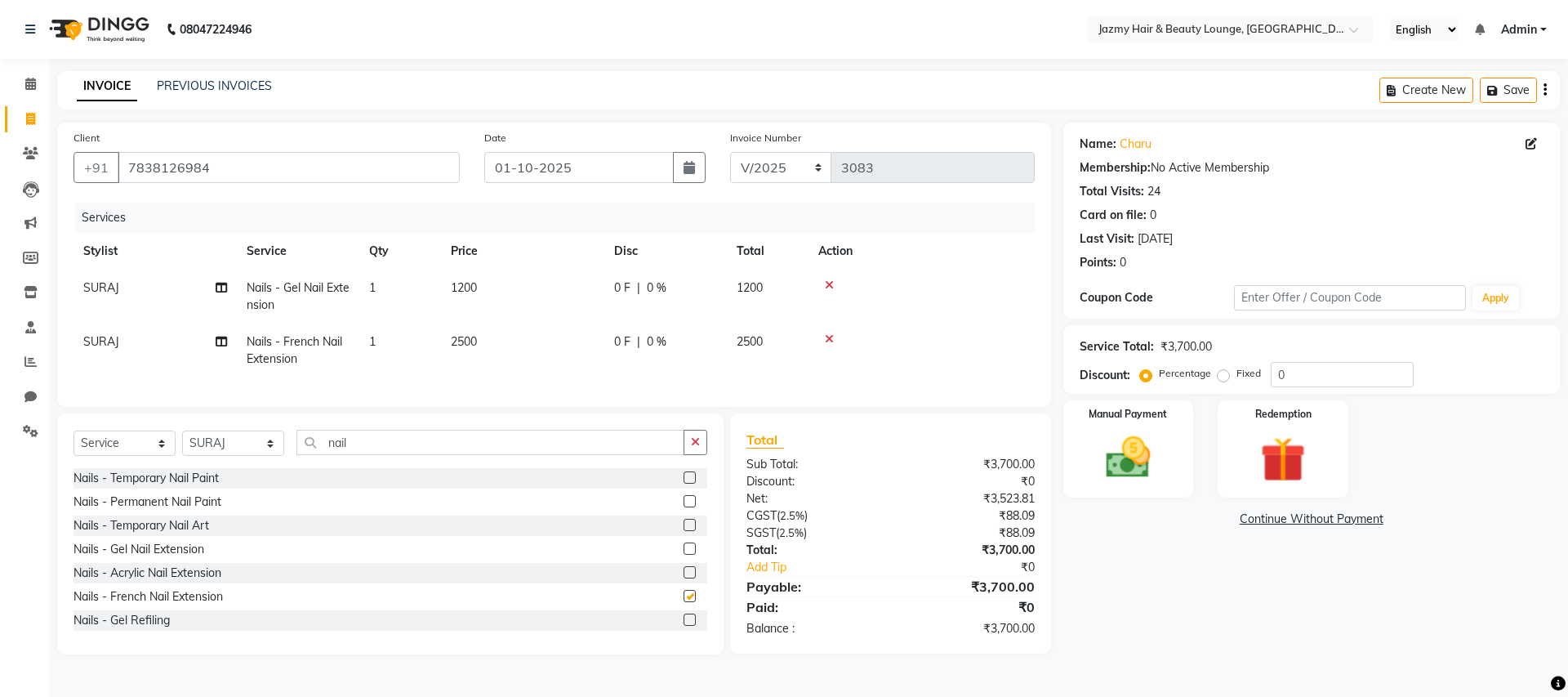
checkbox input "false"
click at [826, 281] on icon at bounding box center [830, 285] width 9 height 12
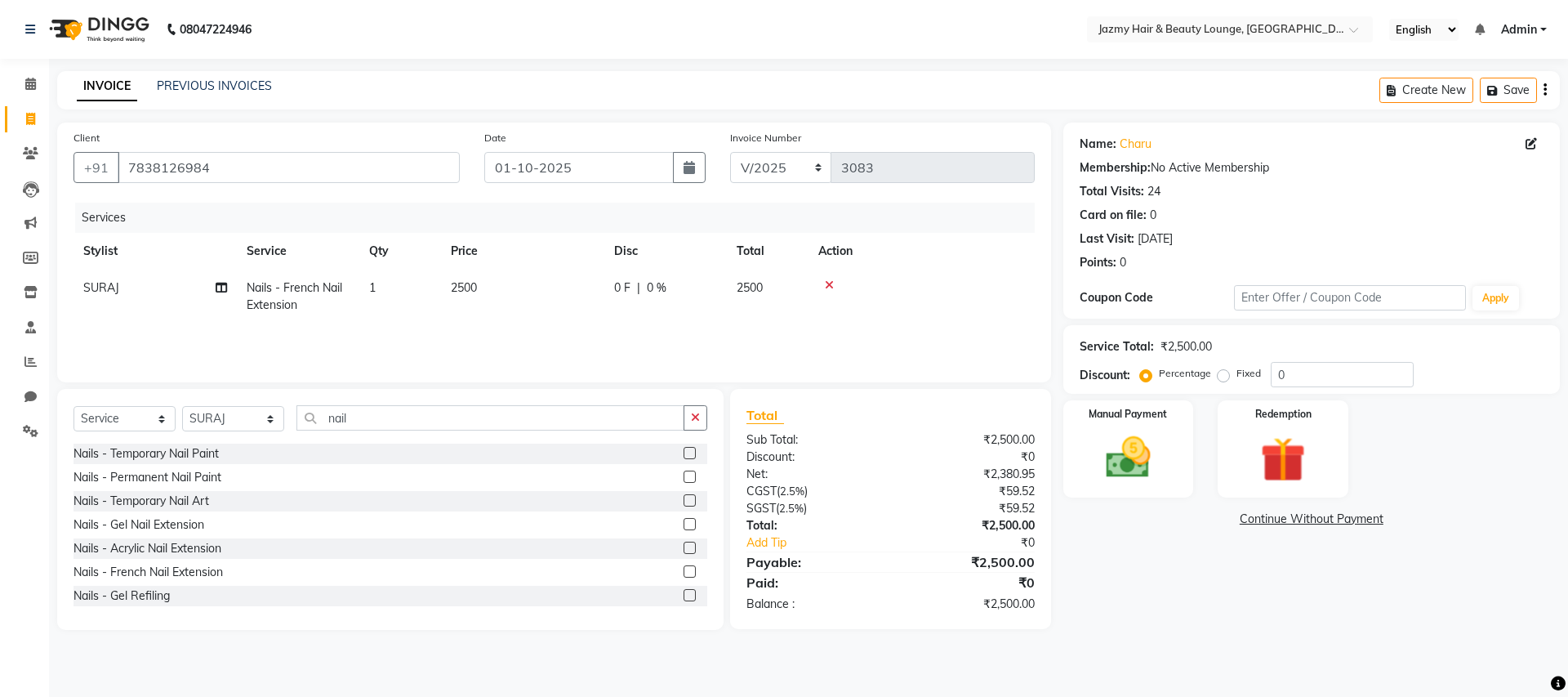
click at [459, 290] on span "2500" at bounding box center [464, 288] width 26 height 14
select select "51399"
click at [542, 290] on input "2500" at bounding box center [600, 292] width 144 height 25
type input "1500"
click at [1207, 604] on div "Name: Charu Membership: No Active Membership Total Visits: 24 Card on file: 0 L…" at bounding box center [1318, 376] width 509 height 507
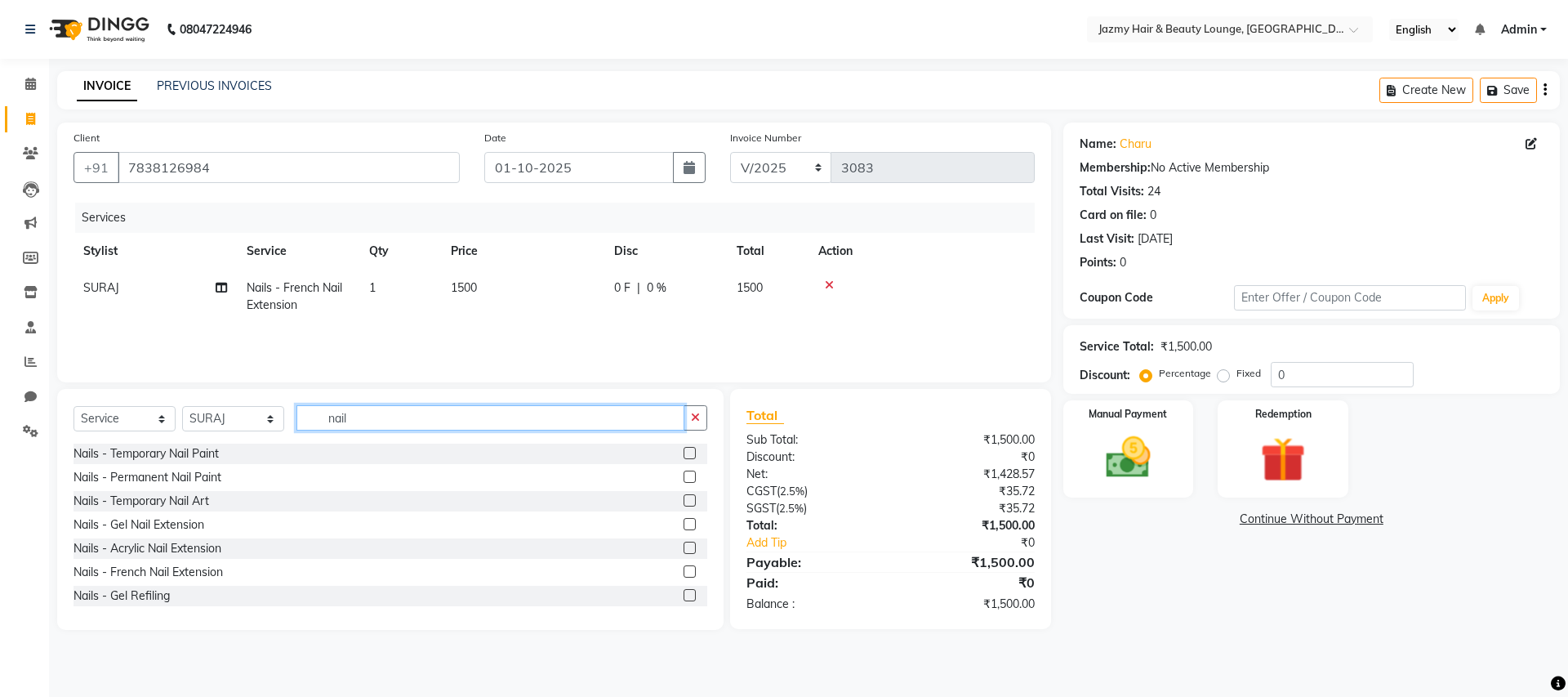
click at [451, 419] on input "nail" at bounding box center [491, 418] width 388 height 25
type input "n"
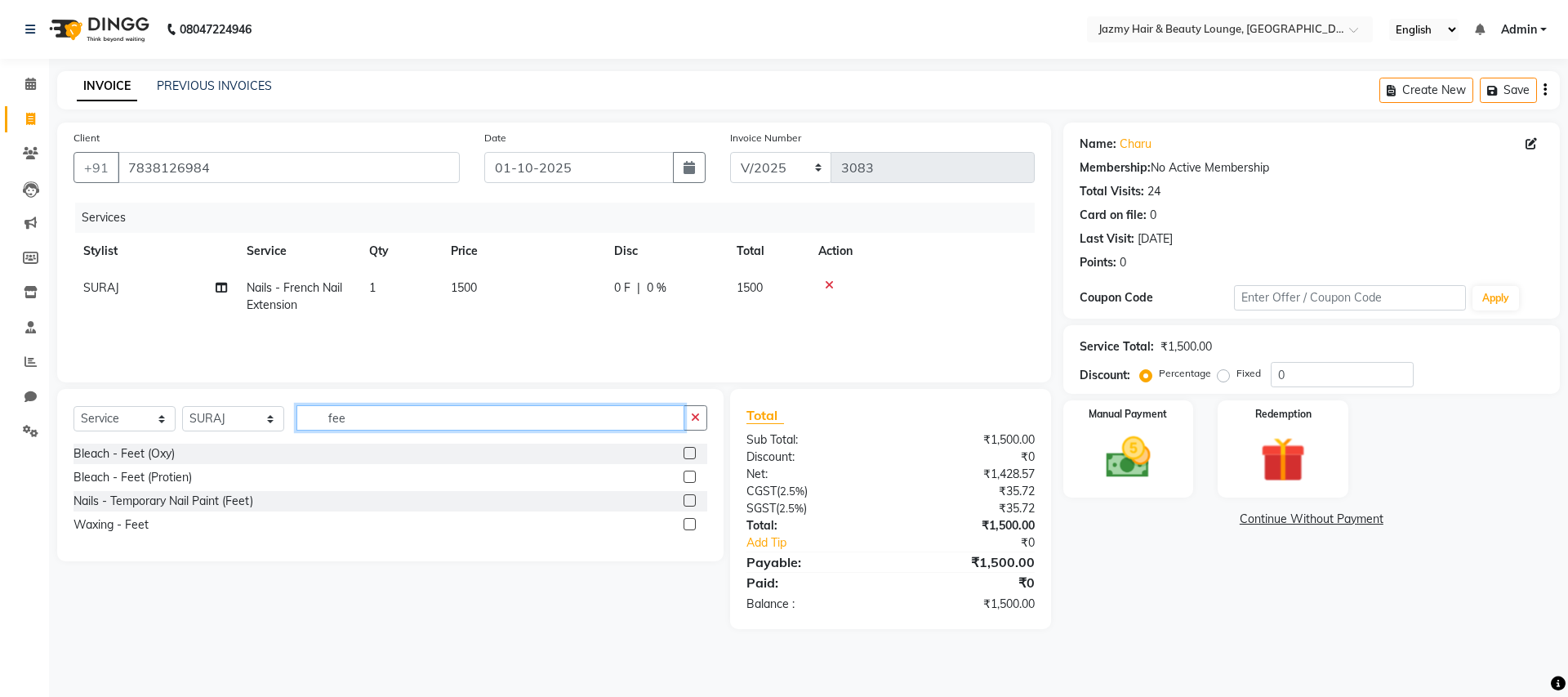
type input "fee"
click at [699, 499] on div at bounding box center [695, 501] width 23 height 21
click at [694, 497] on label at bounding box center [690, 501] width 13 height 13
click at [694, 497] on input "checkbox" at bounding box center [689, 501] width 11 height 11
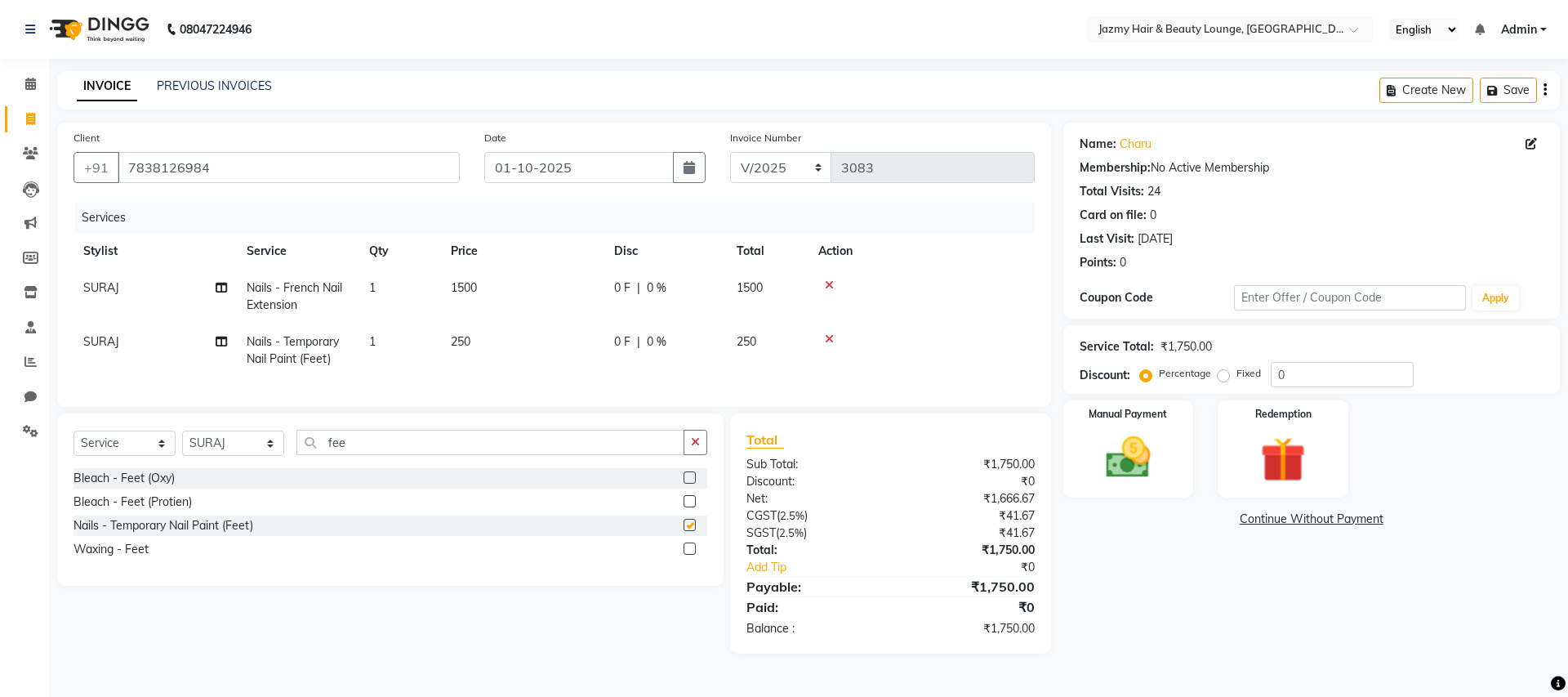
checkbox input "false"
click at [407, 455] on input "fee" at bounding box center [491, 442] width 388 height 25
type input "f"
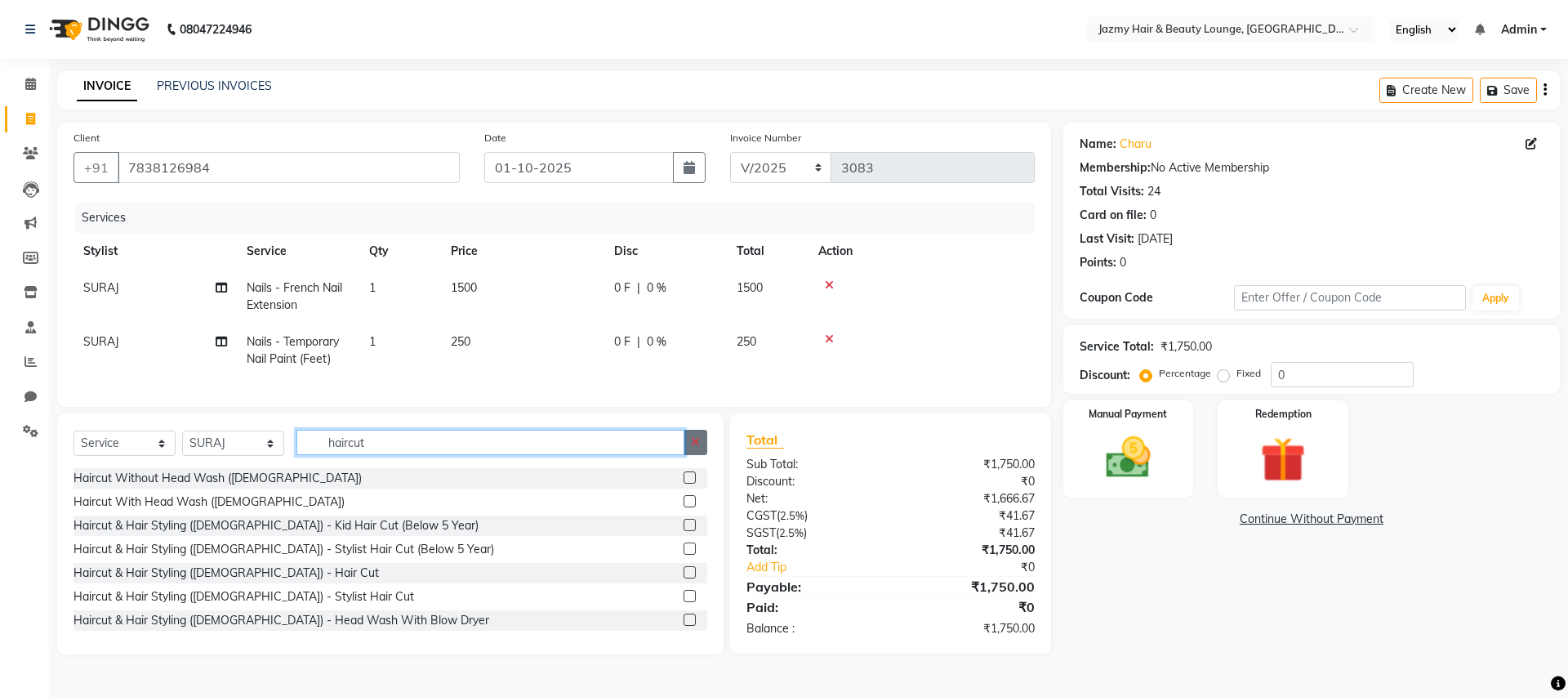
type input "haircut"
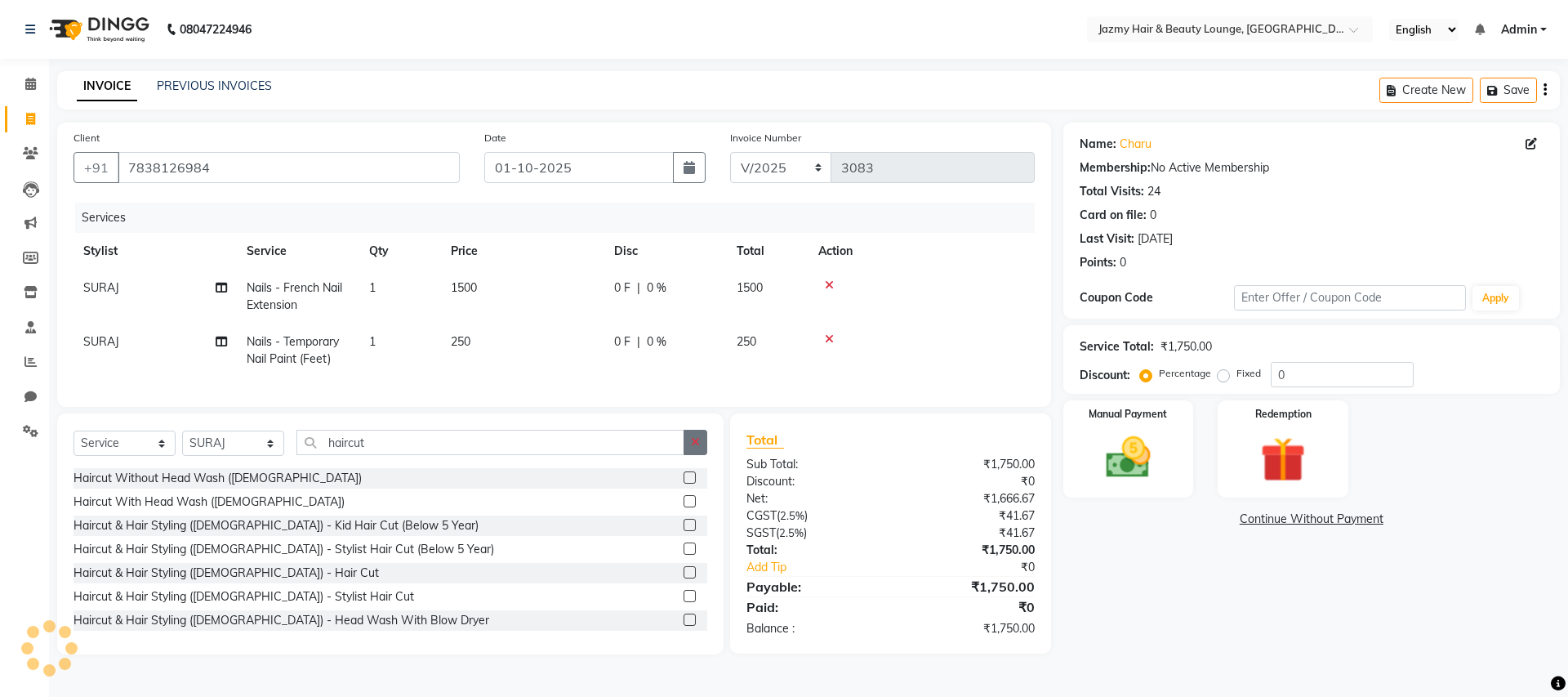
click at [701, 454] on button "button" at bounding box center [695, 442] width 23 height 25
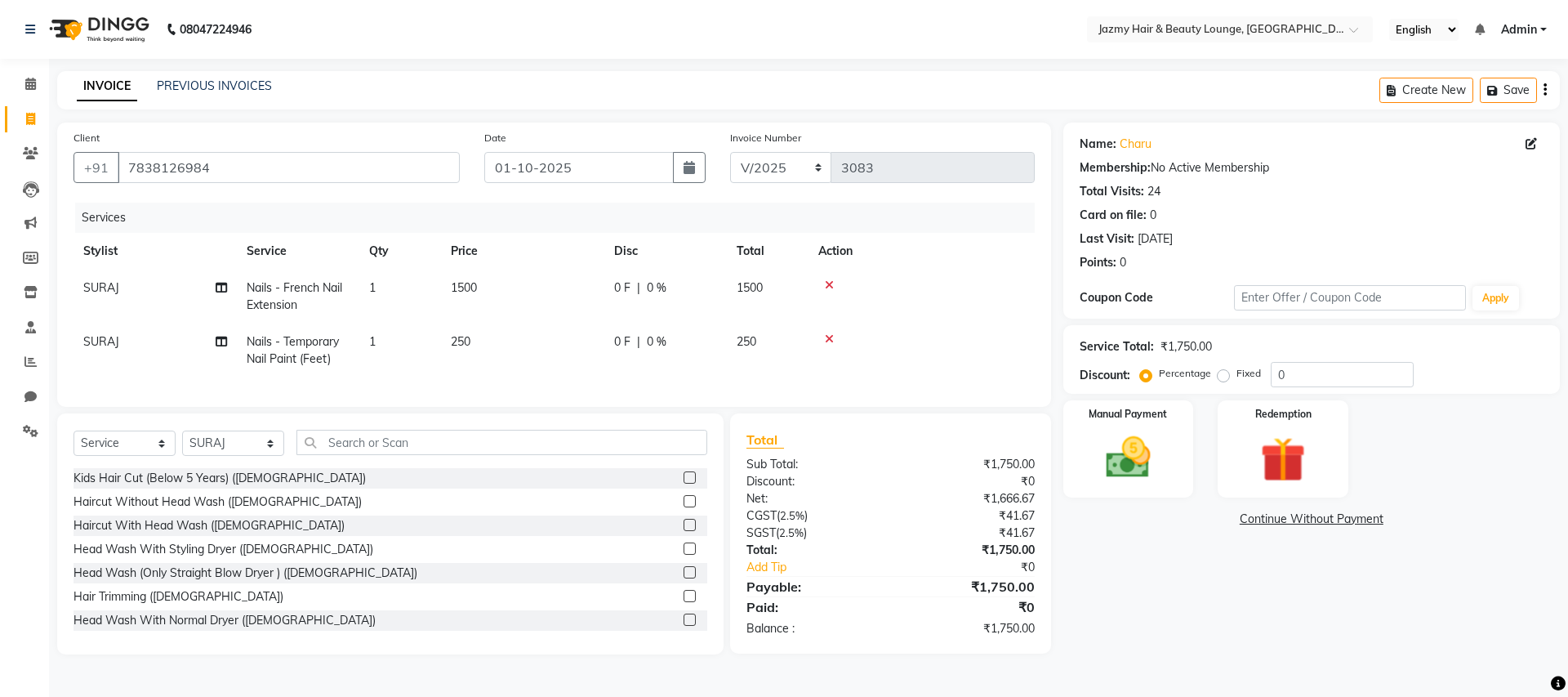
click at [683, 507] on label at bounding box center [690, 502] width 13 height 13
click at [683, 507] on input "checkbox" at bounding box center [689, 502] width 11 height 11
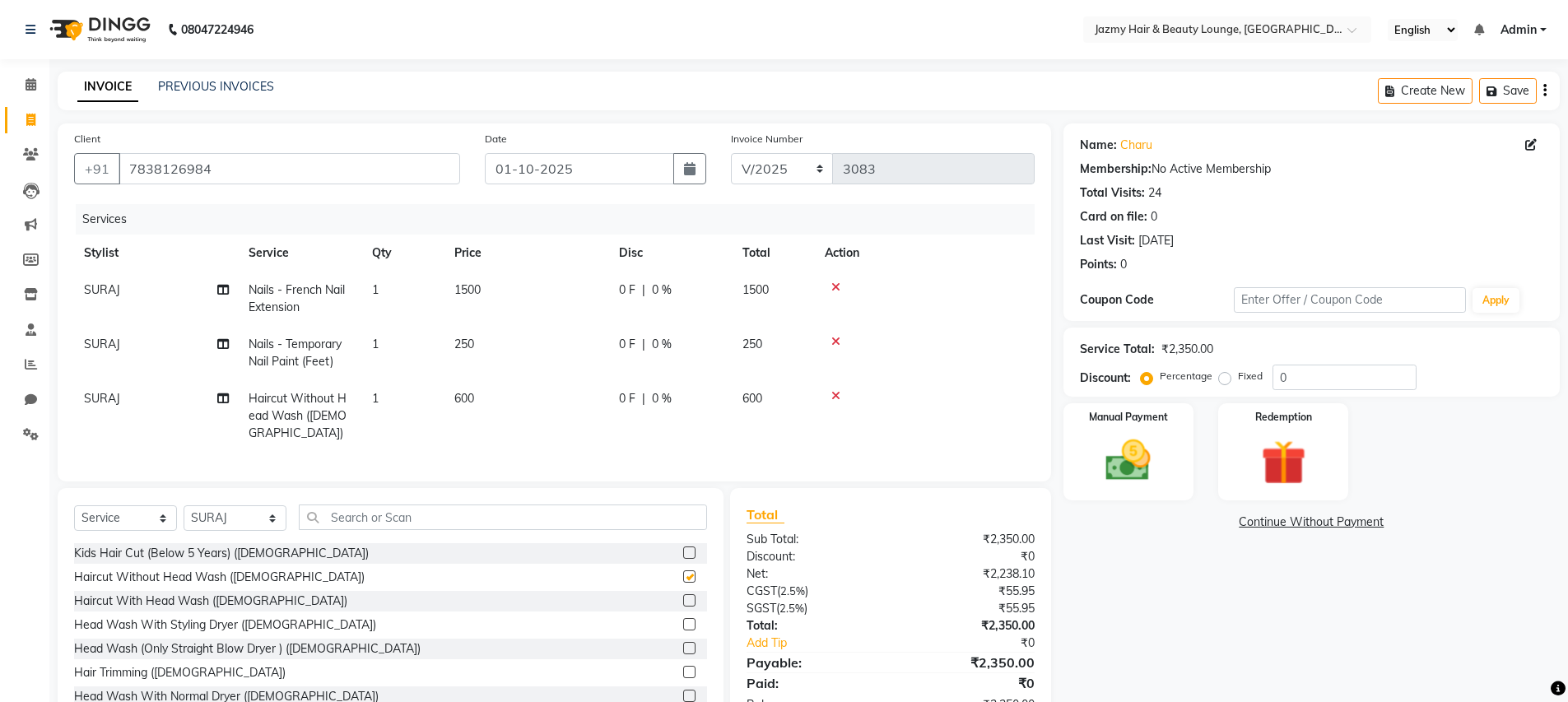
checkbox input "false"
click at [470, 517] on input "text" at bounding box center [503, 517] width 409 height 25
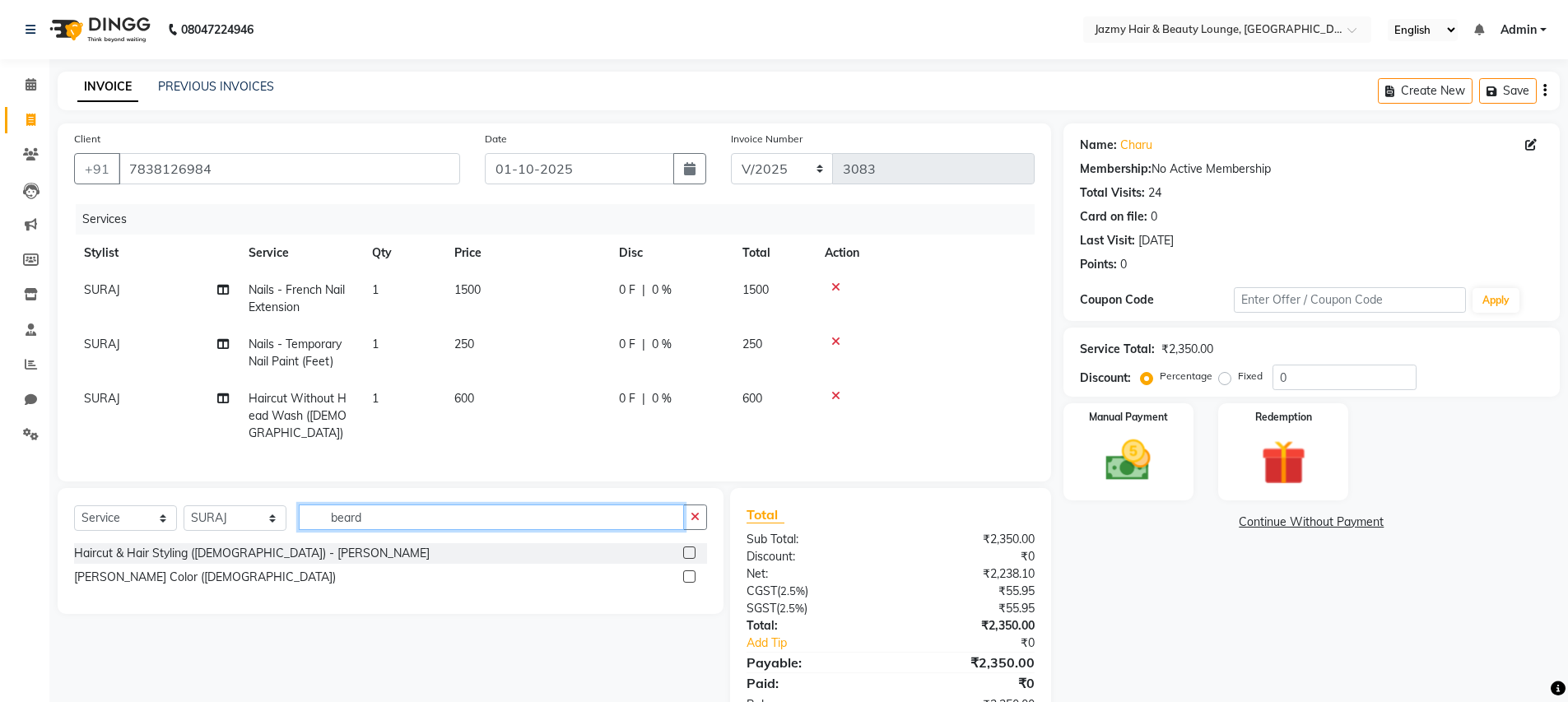
type input "beard"
click at [691, 546] on label at bounding box center [689, 553] width 13 height 13
click at [691, 548] on input "checkbox" at bounding box center [688, 553] width 11 height 11
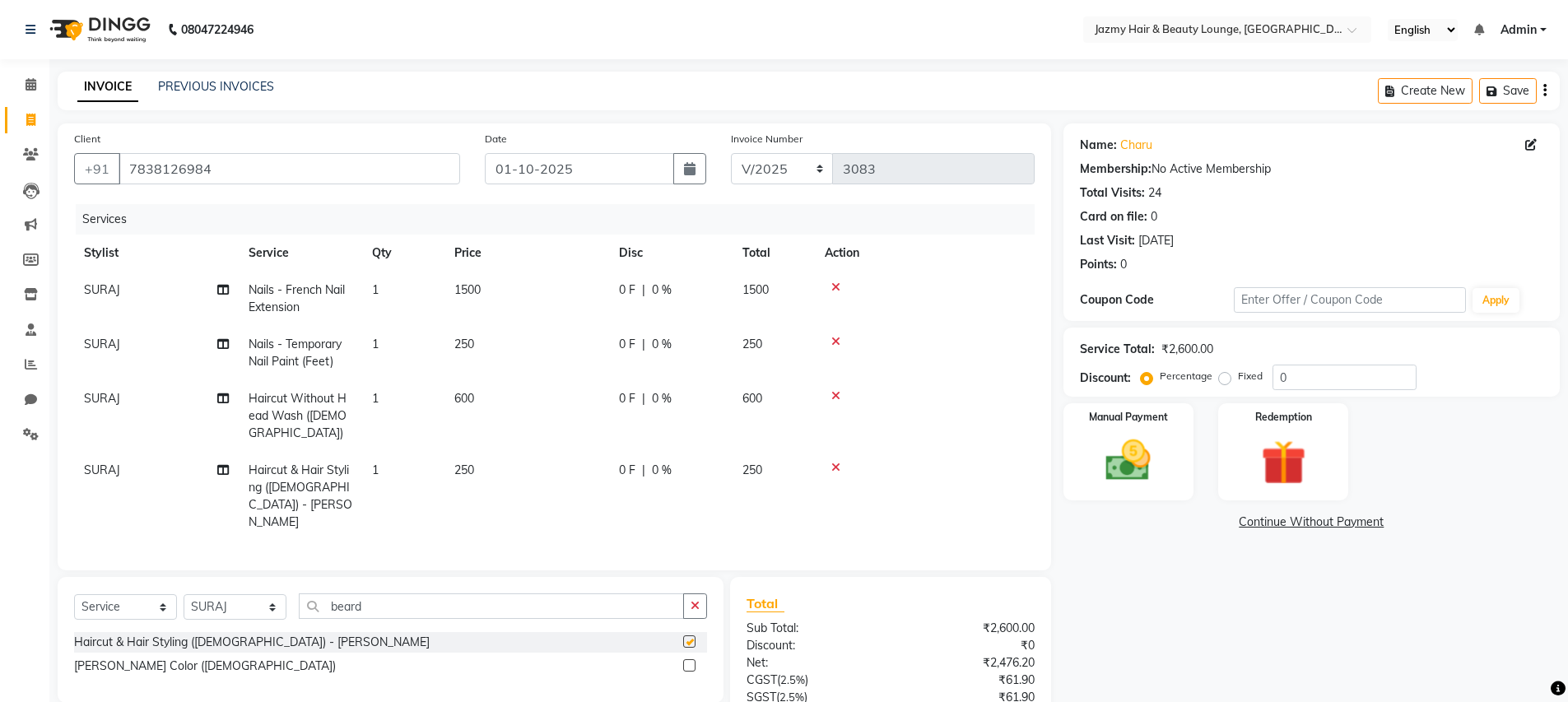
checkbox input "false"
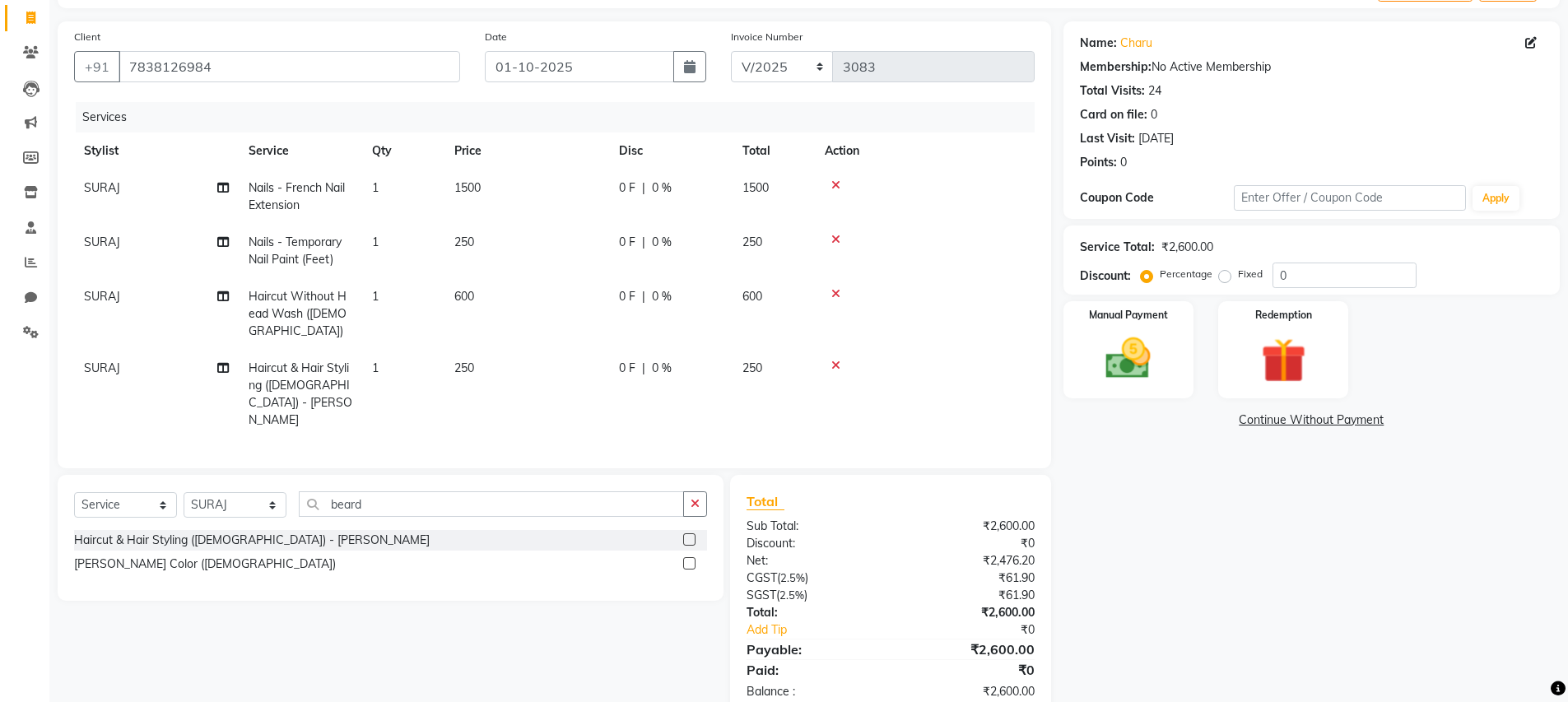
click at [644, 238] on span "|" at bounding box center [644, 242] width 4 height 17
select select "51399"
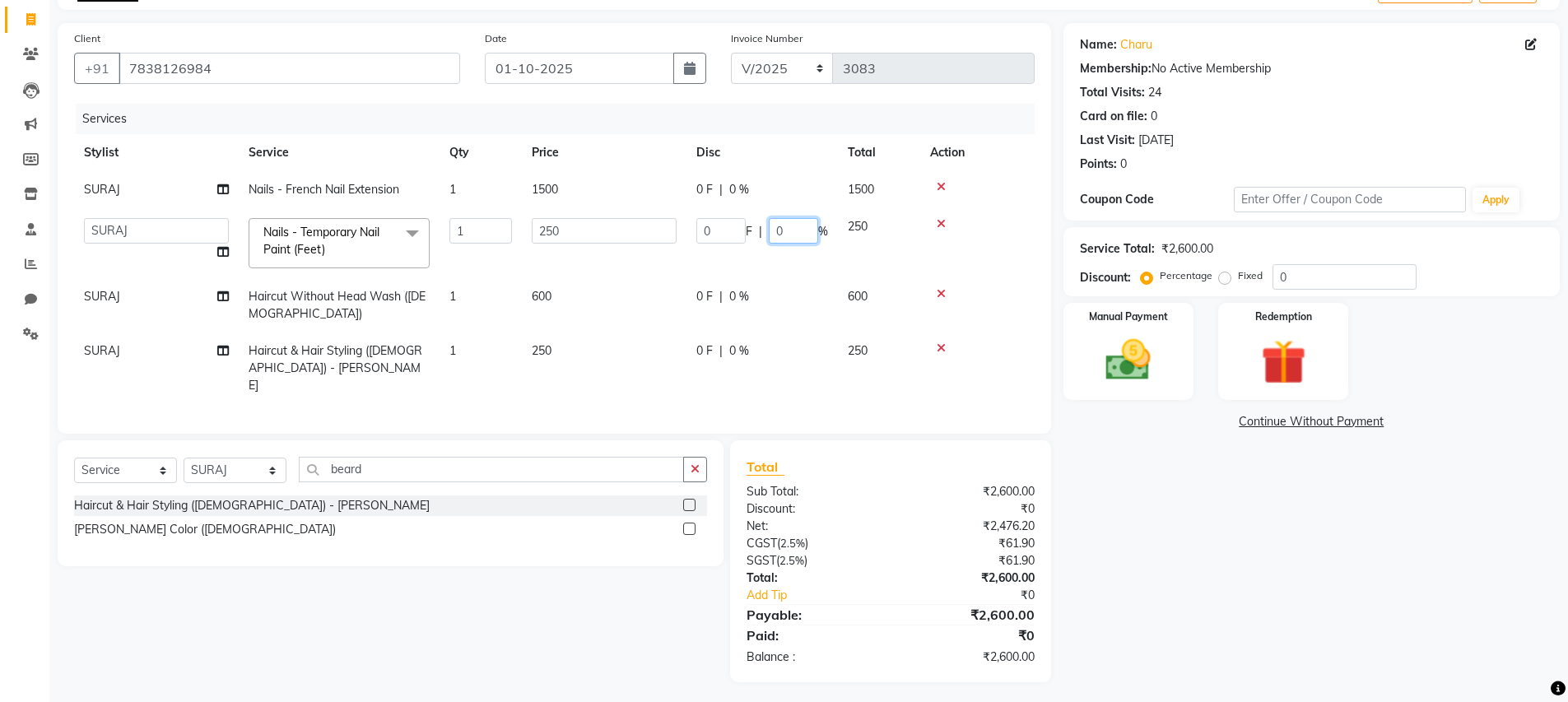
click at [771, 229] on input "0" at bounding box center [794, 231] width 50 height 25
type input "20"
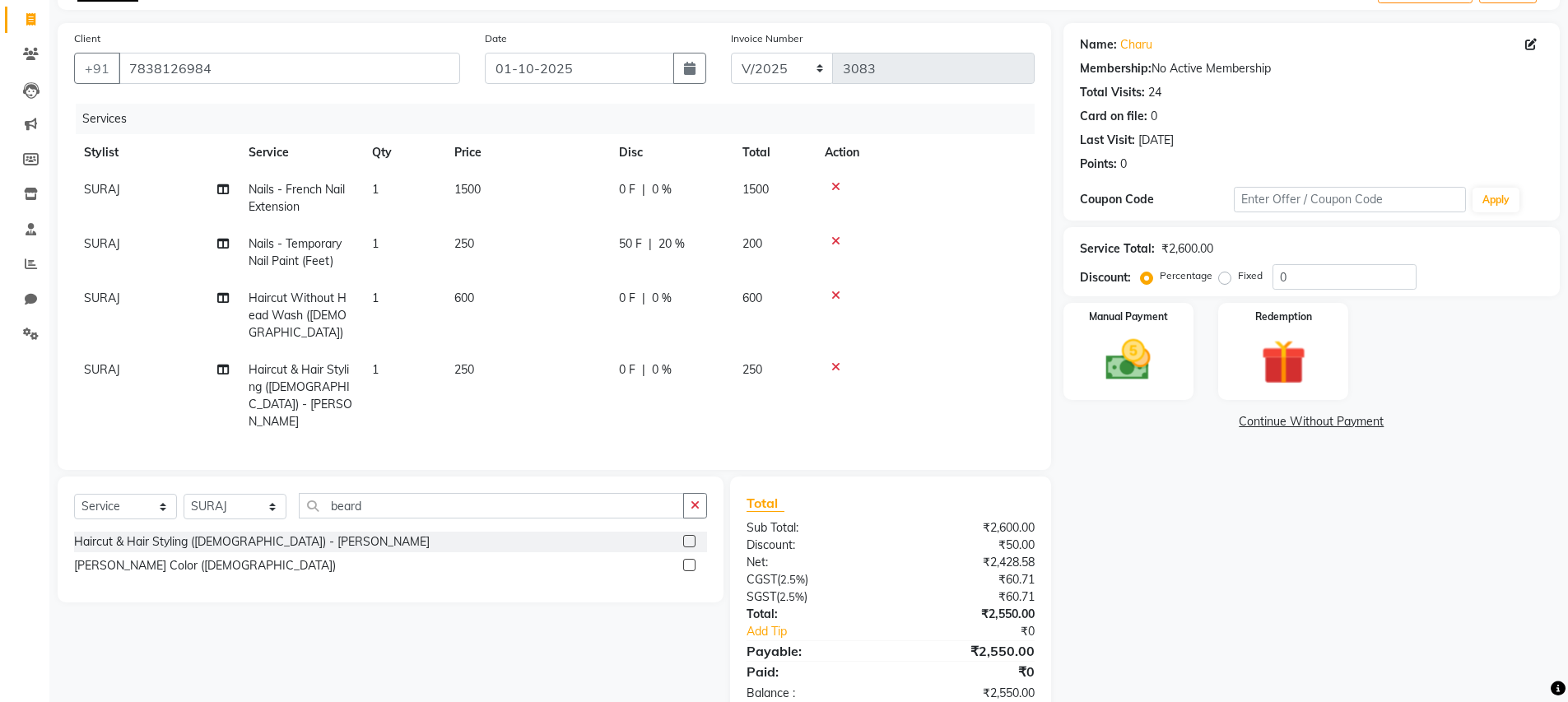
click at [725, 289] on td "0 F | 0 %" at bounding box center [670, 315] width 123 height 72
select select "51399"
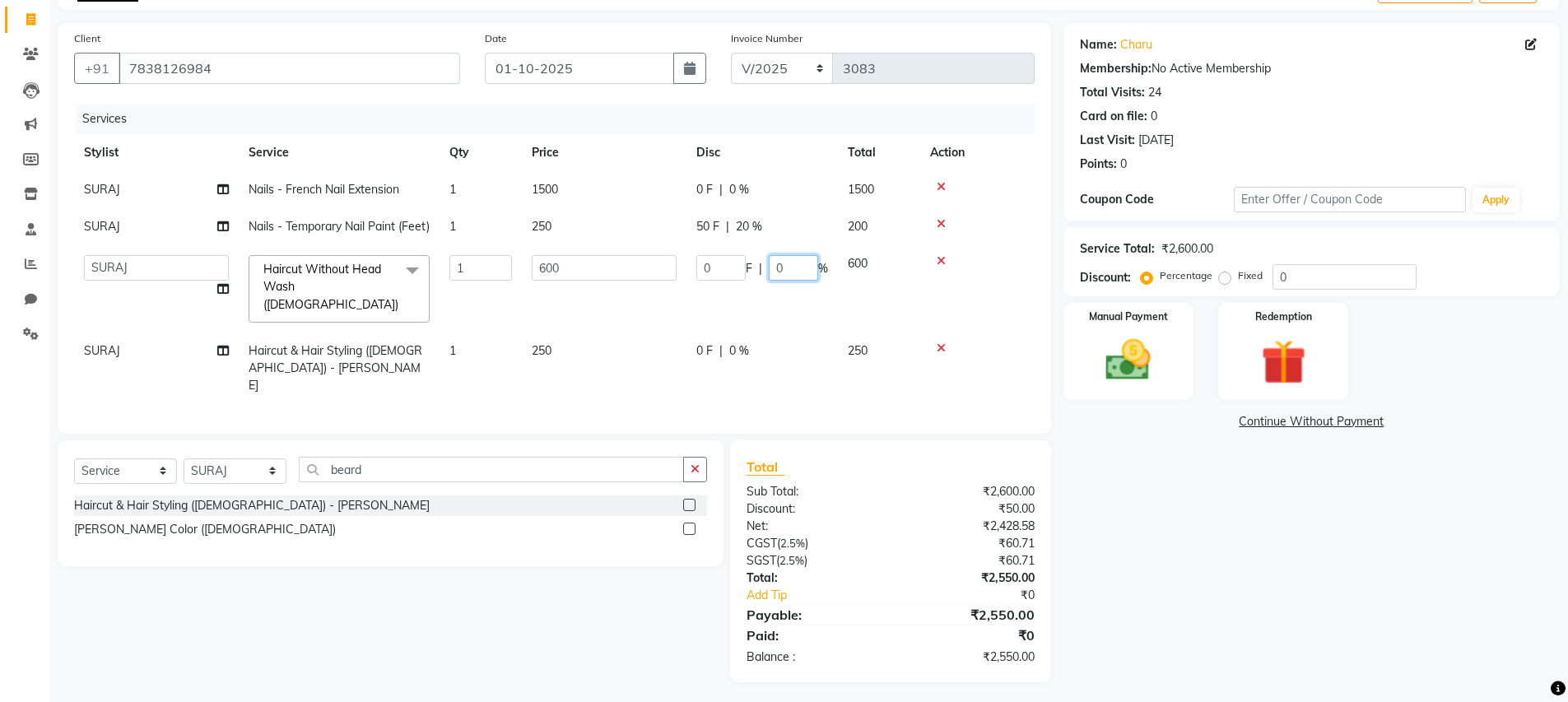
click at [769, 281] on input "0" at bounding box center [794, 268] width 50 height 25
type input "20"
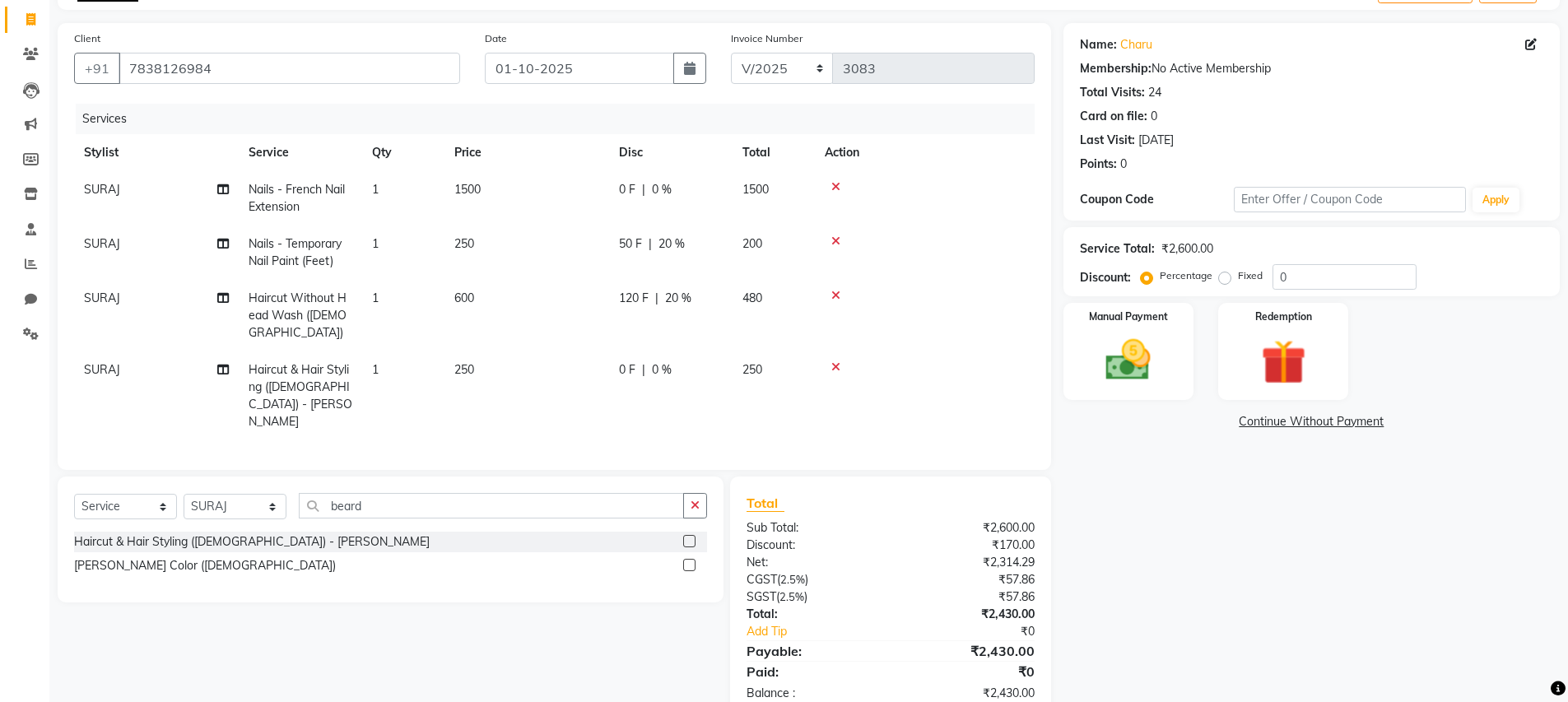
click at [728, 351] on td "0 F | 0 %" at bounding box center [670, 396] width 123 height 89
select select "51399"
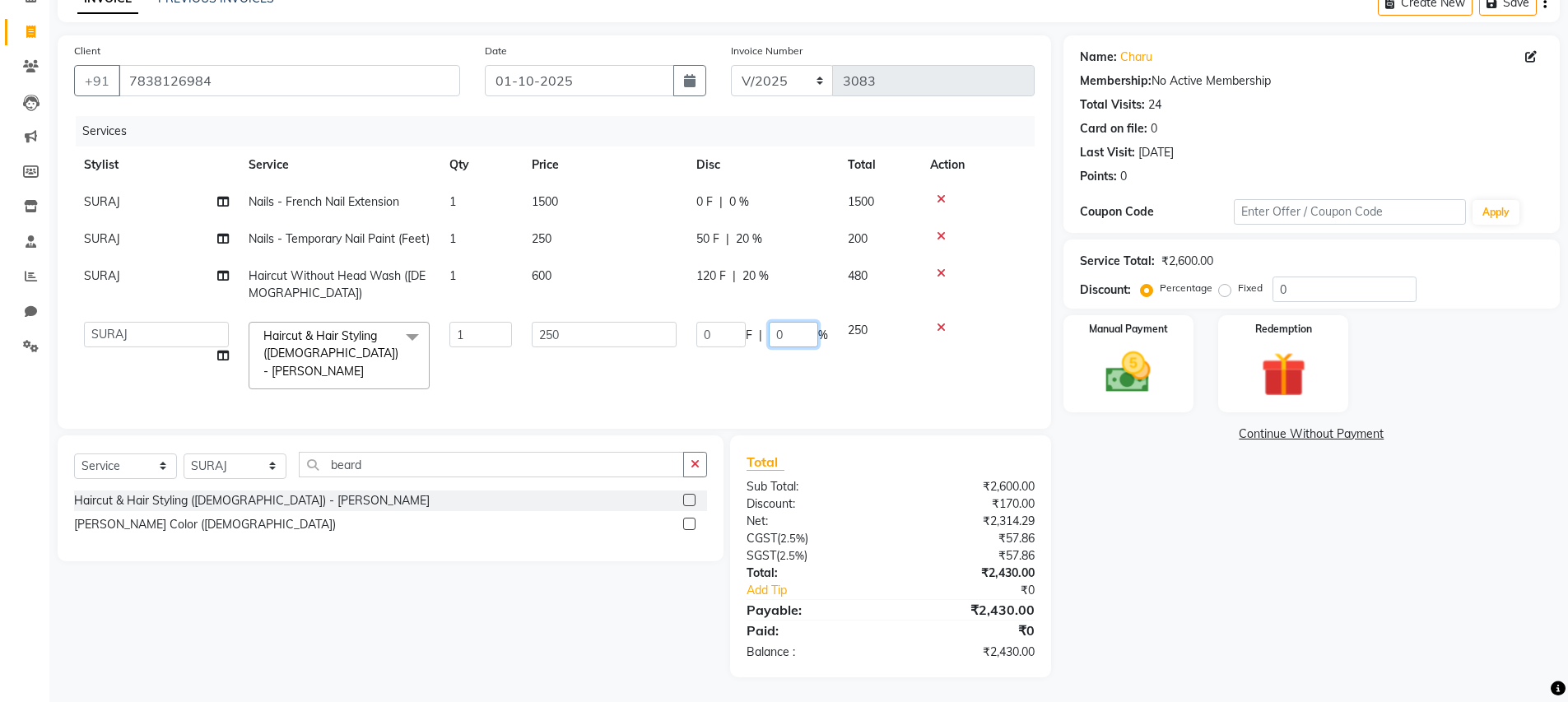
click at [771, 338] on input "0" at bounding box center [794, 334] width 50 height 25
type input "20"
click at [1083, 449] on div "Name: Charu Membership: No Active Membership Total Visits: 24 Card on file: 0 L…" at bounding box center [1317, 356] width 508 height 642
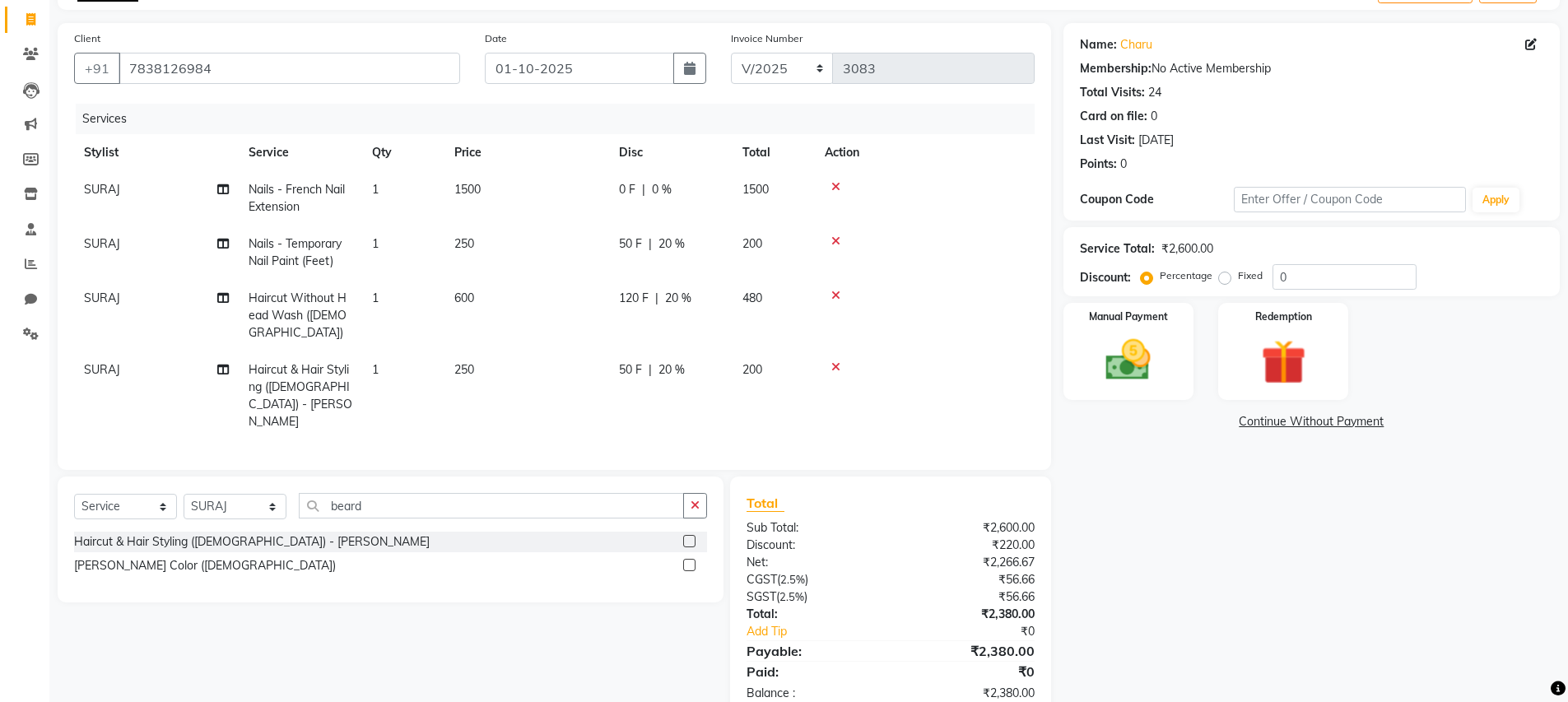
scroll to position [102, 0]
click at [1116, 334] on img at bounding box center [1129, 358] width 76 height 53
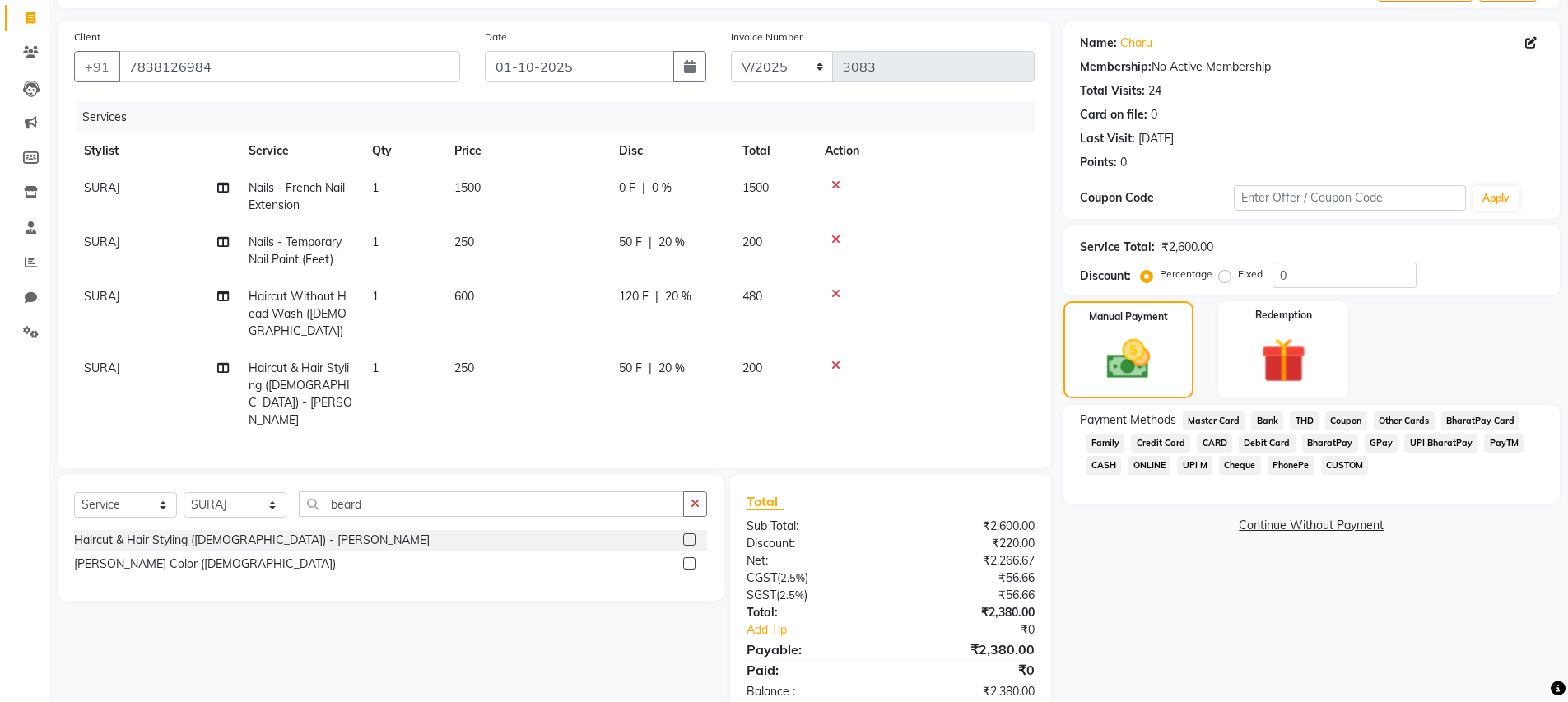
click at [1504, 446] on span "PayTM" at bounding box center [1504, 443] width 40 height 19
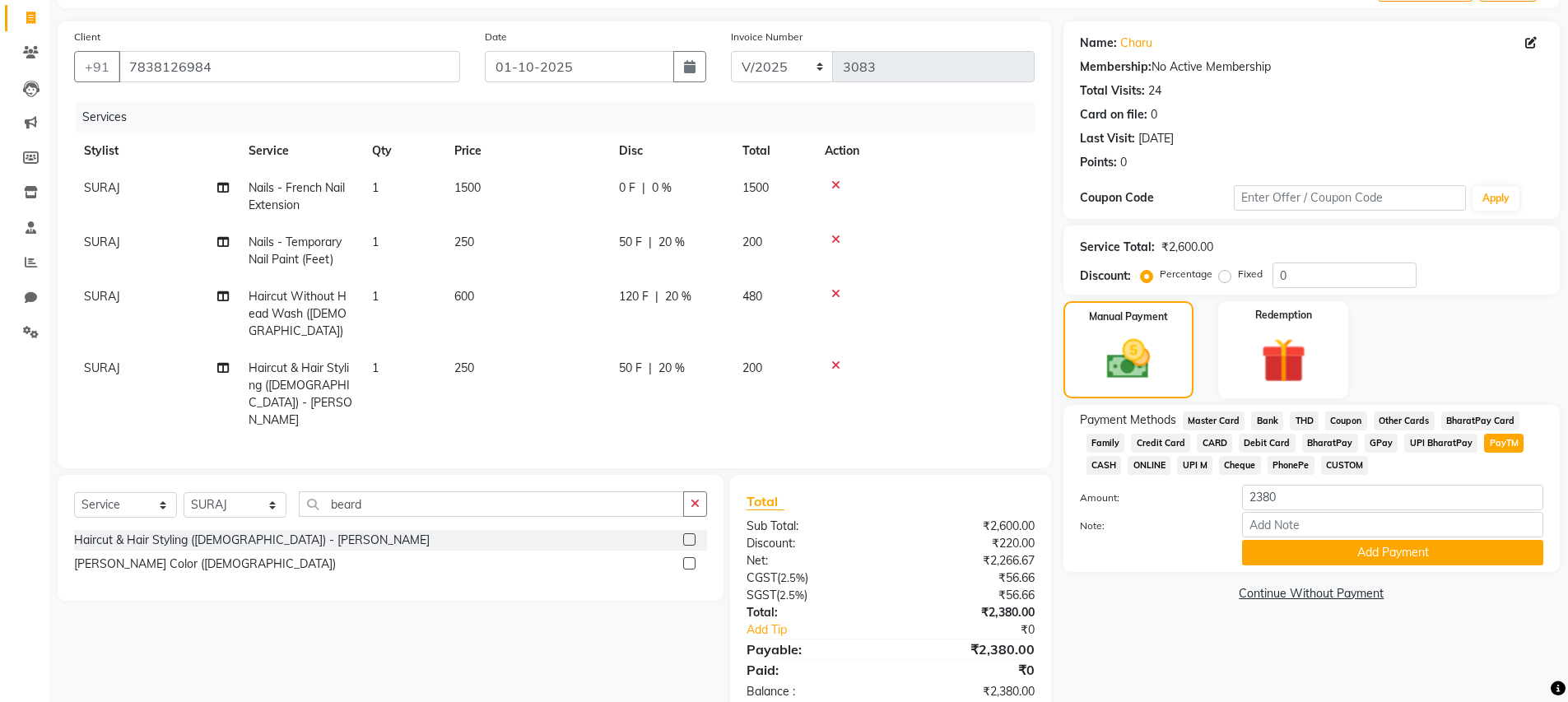
click at [100, 237] on span "SURAJ" at bounding box center [102, 242] width 36 height 14
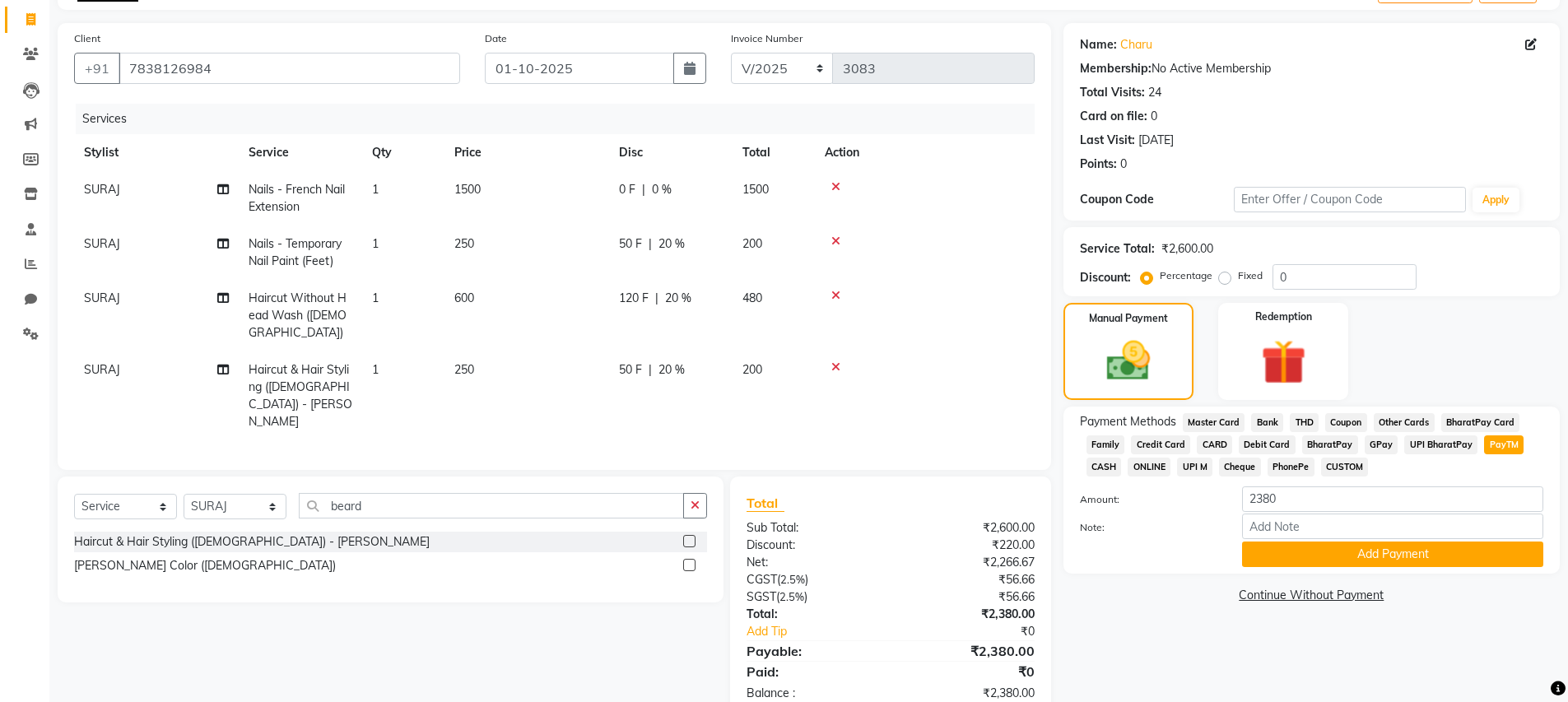
select select "51399"
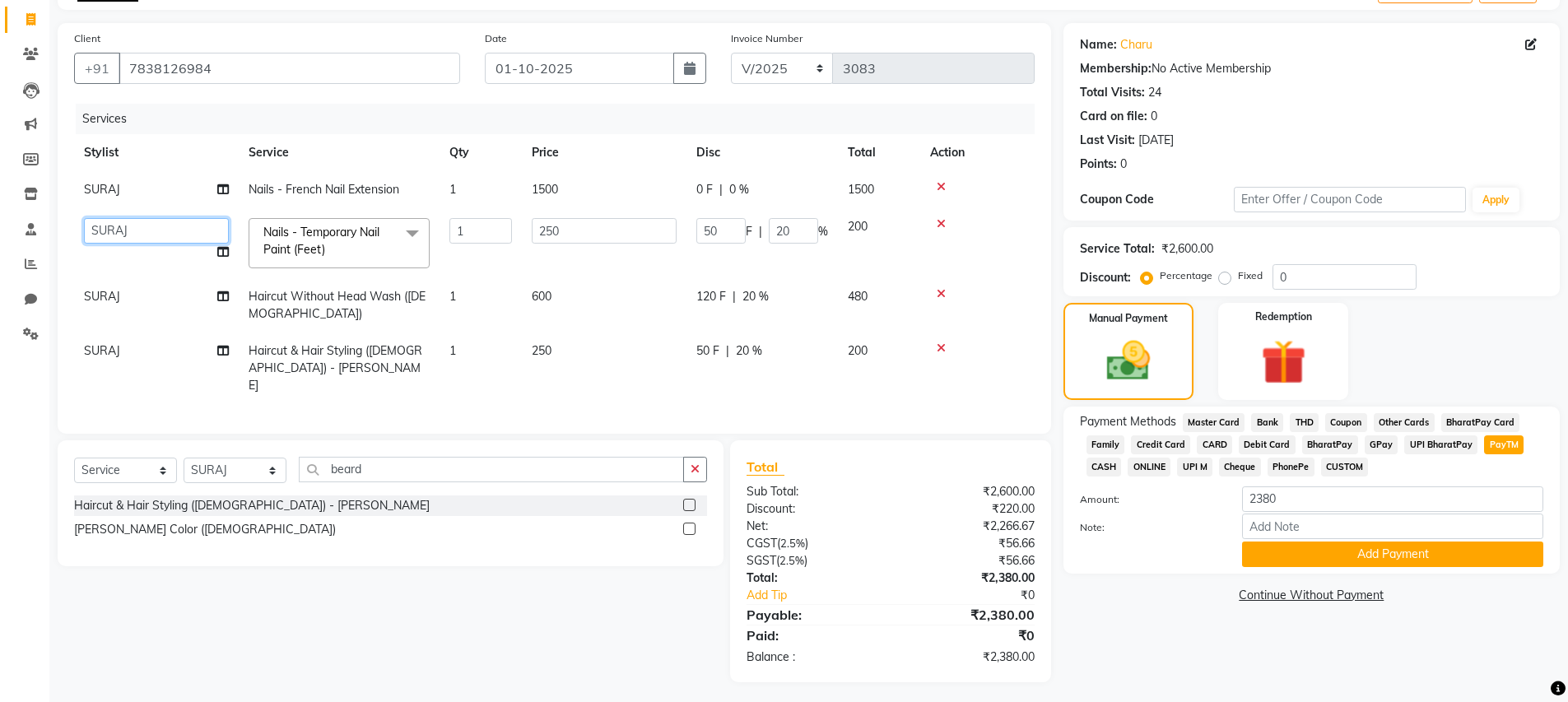
click at [100, 237] on select "AMIT ANIL ASHU BINDU BITTOO CHASHIKA CHESTHA DESRAJ GULFAM HARSHA HRITIK NADEEM…" at bounding box center [157, 231] width 145 height 25
select select "15747"
click at [100, 284] on td "SURAJ" at bounding box center [157, 305] width 165 height 54
select select "51399"
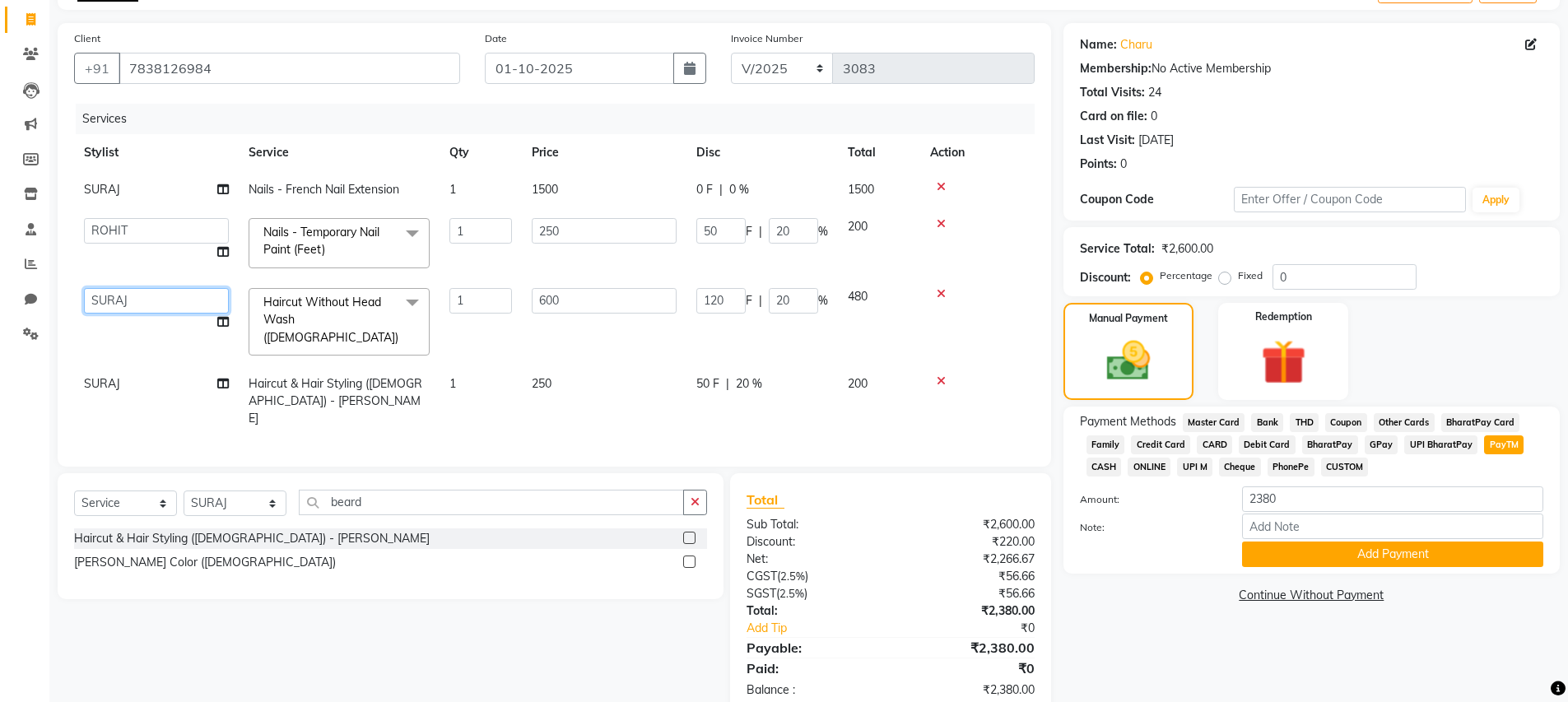
click at [108, 301] on select "AMIT ANIL ASHU BINDU BITTOO CHASHIKA CHESTHA DESRAJ GULFAM HARSHA HRITIK NADEEM…" at bounding box center [157, 301] width 145 height 25
select select "12179"
click at [145, 393] on td "SURAJ" at bounding box center [157, 400] width 165 height 72
select select "51399"
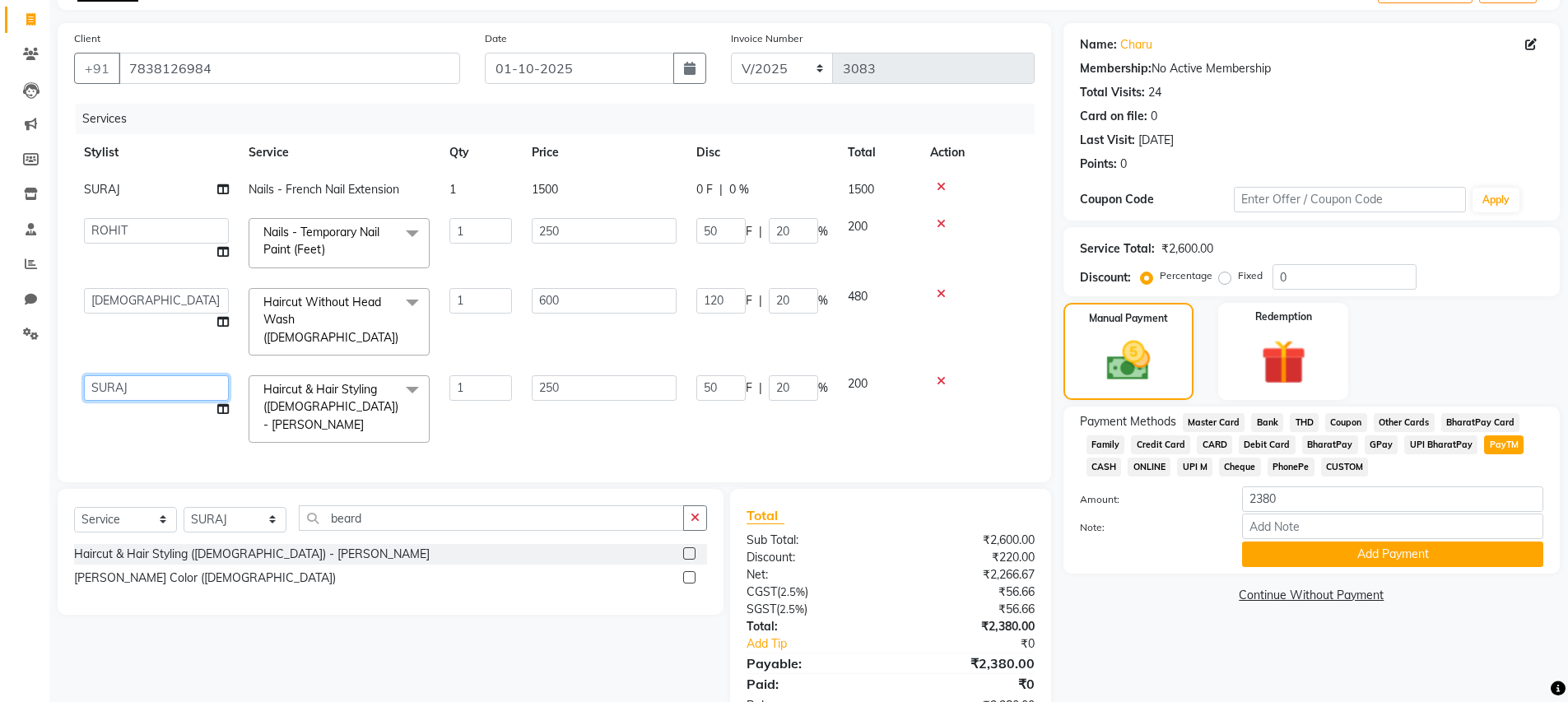
click at [144, 382] on select "AMIT ANIL ASHU BINDU BITTOO CHASHIKA CHESTHA DESRAJ GULFAM HARSHA HRITIK NADEEM…" at bounding box center [157, 388] width 145 height 25
select select "46712"
click at [1311, 550] on button "Add Payment" at bounding box center [1392, 554] width 302 height 25
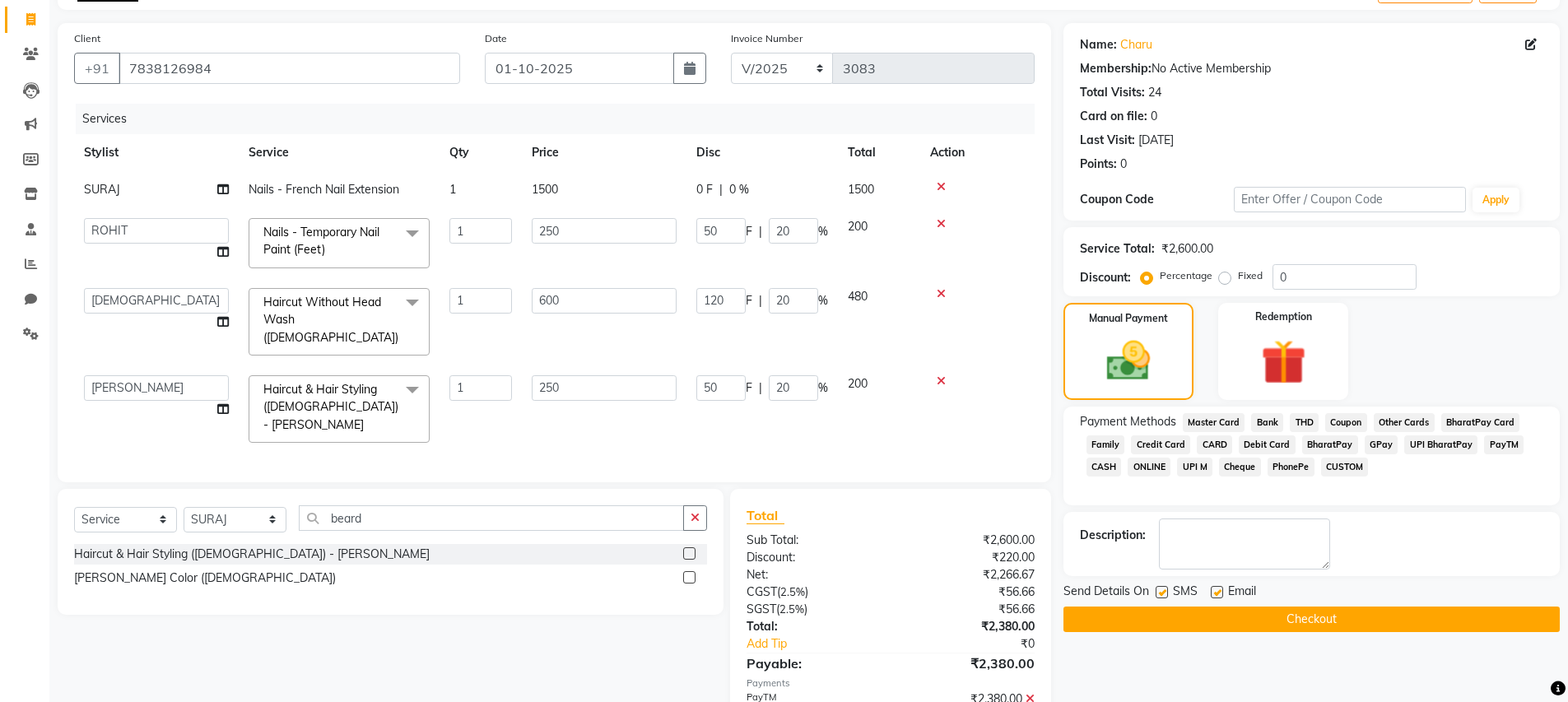
click at [1229, 615] on button "Checkout" at bounding box center [1312, 620] width 496 height 25
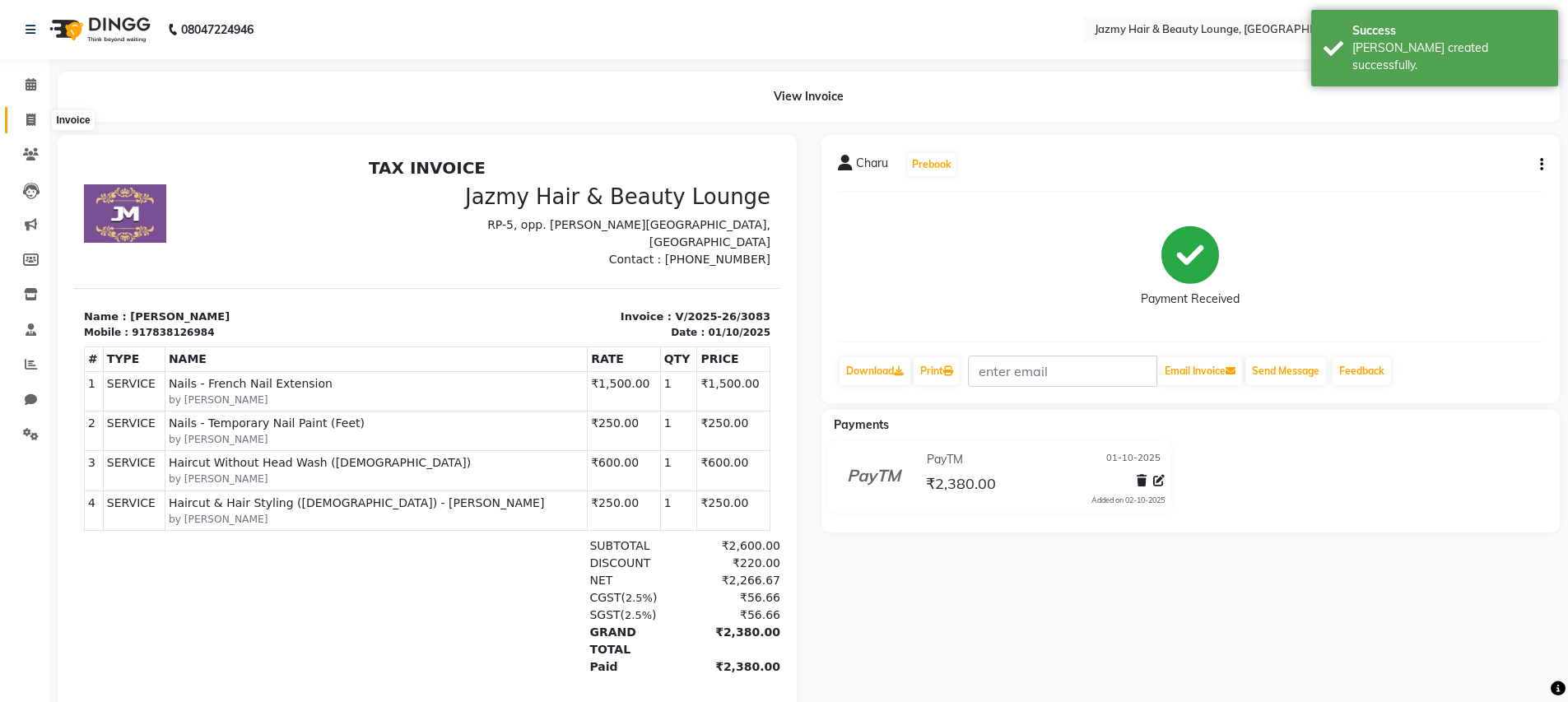
click at [22, 121] on span at bounding box center [31, 120] width 29 height 19
select select "759"
select select "service"
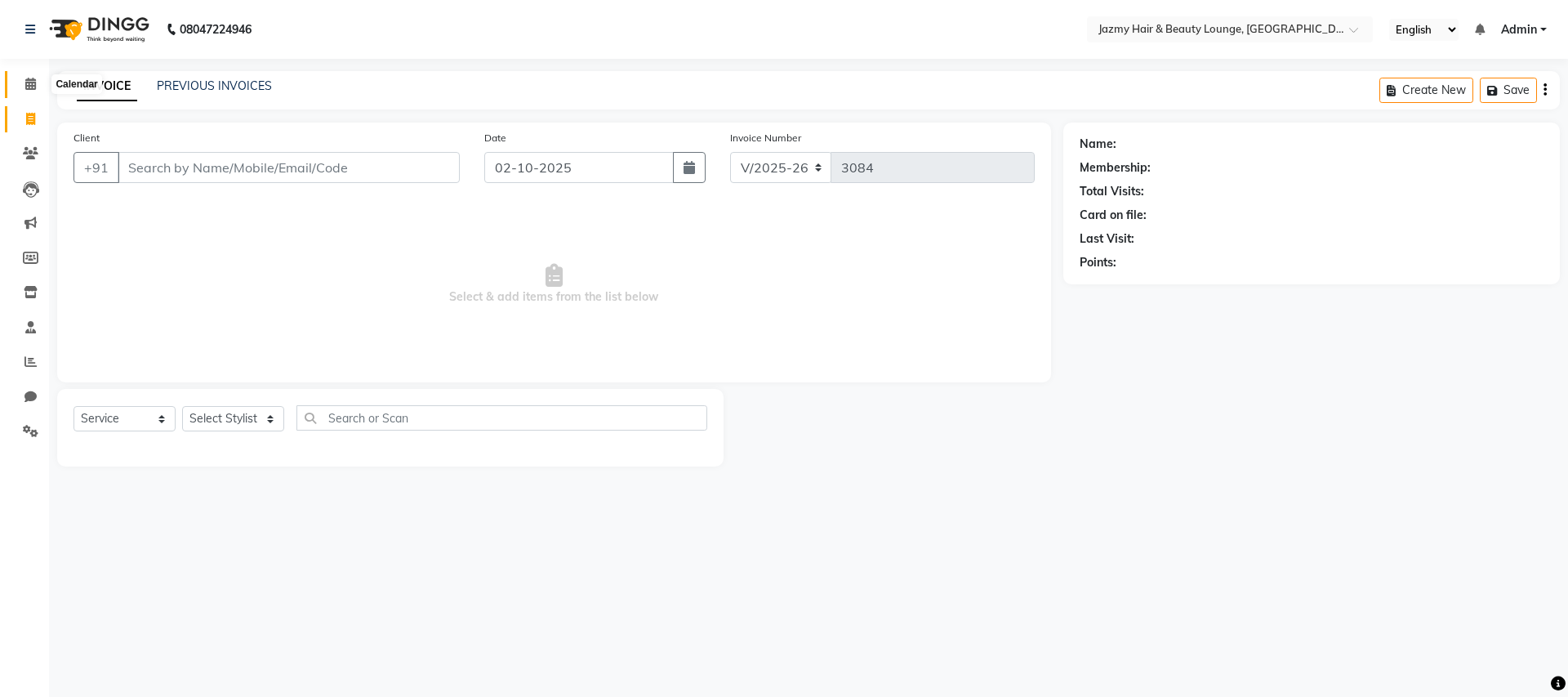
click at [34, 84] on icon at bounding box center [31, 84] width 11 height 13
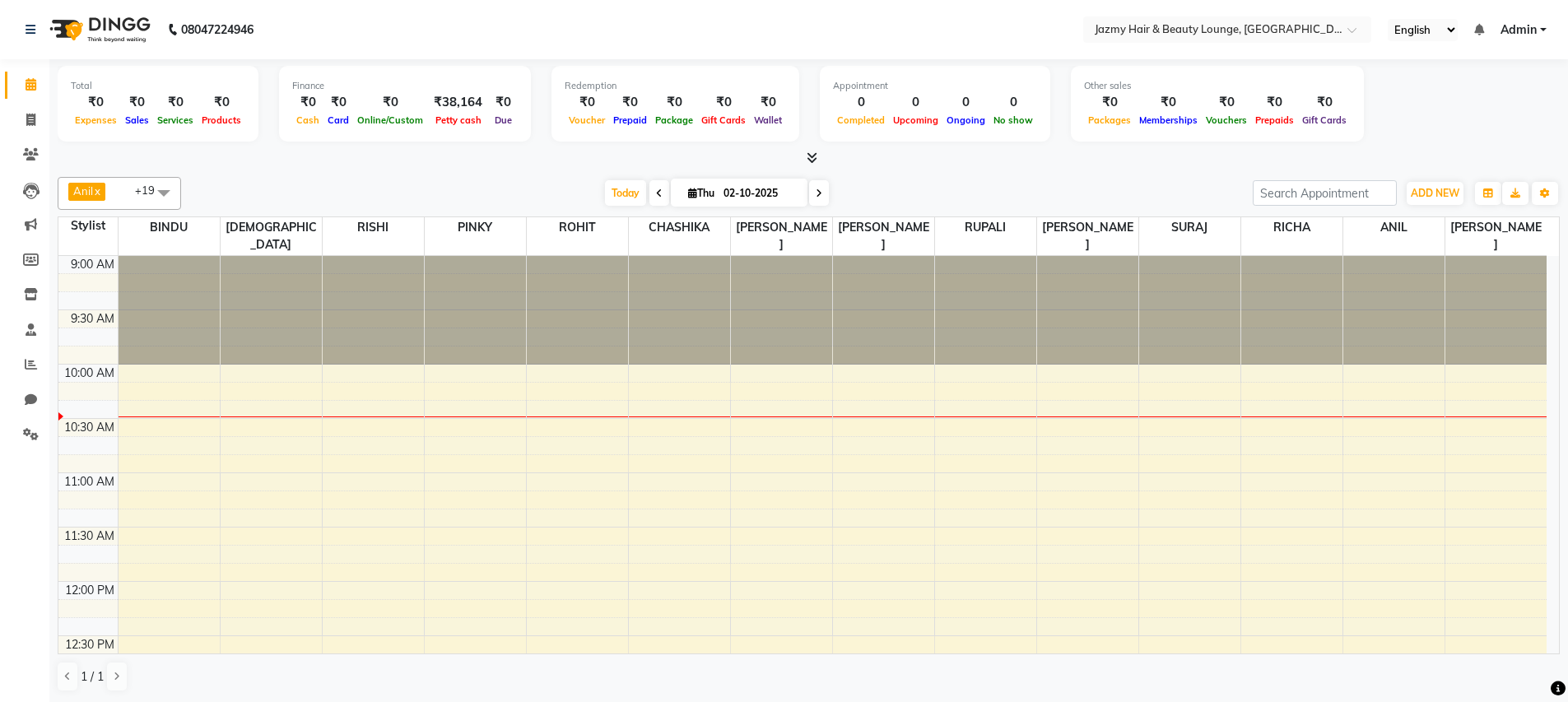
scroll to position [1, 0]
click at [26, 116] on span at bounding box center [31, 120] width 29 height 19
select select "service"
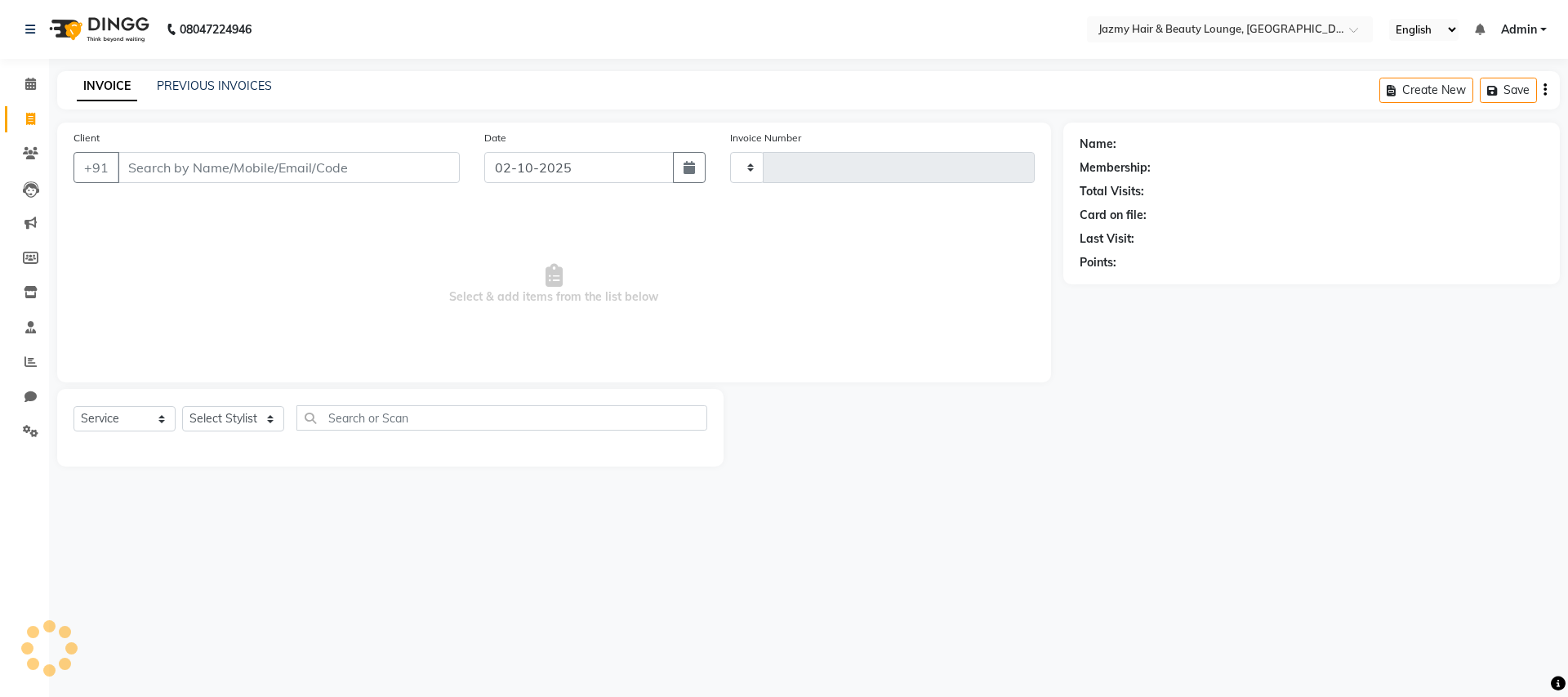
type input "3084"
select select "759"
click at [31, 77] on icon at bounding box center [31, 84] width 11 height 13
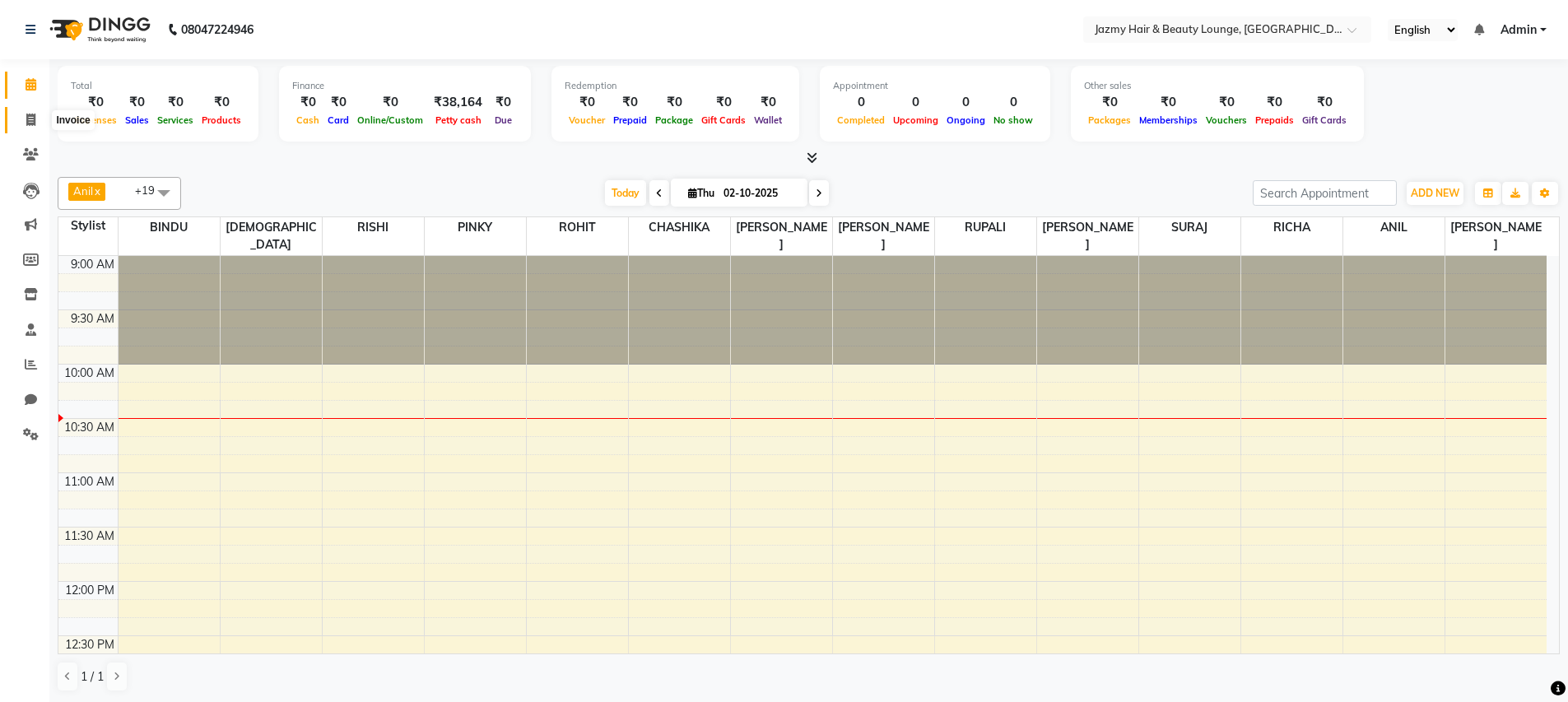
click at [42, 118] on span at bounding box center [31, 120] width 29 height 19
select select "service"
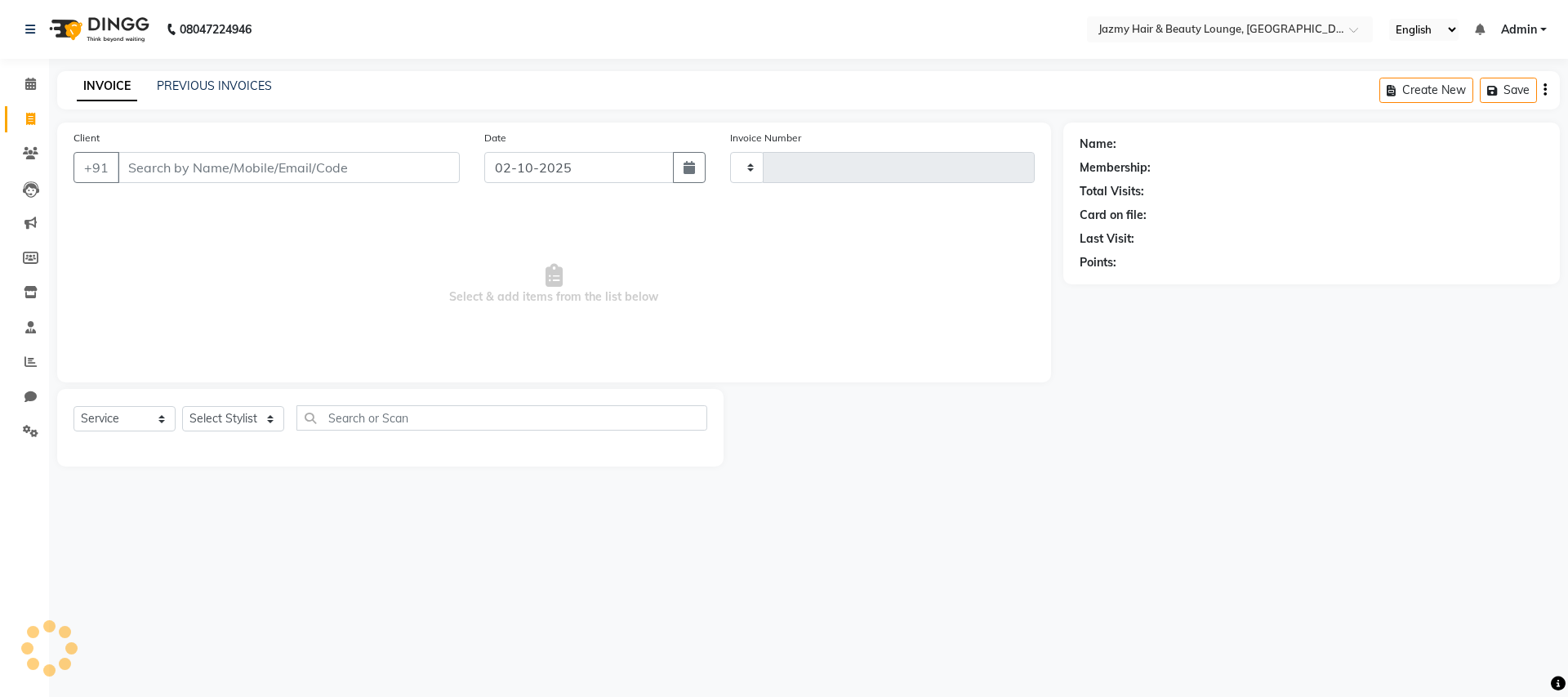
type input "3084"
select select "759"
click at [27, 77] on icon at bounding box center [31, 84] width 11 height 13
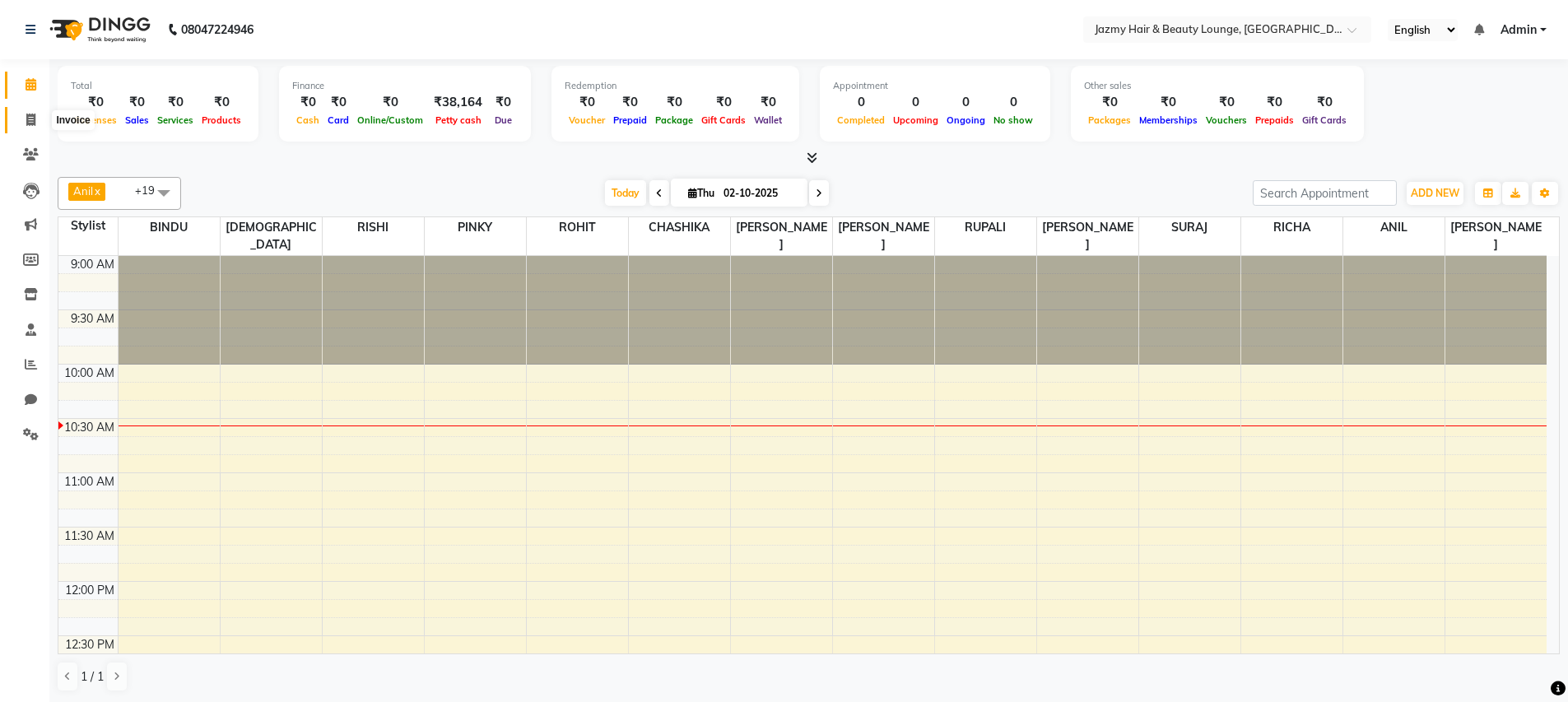
click at [32, 120] on icon at bounding box center [31, 120] width 9 height 13
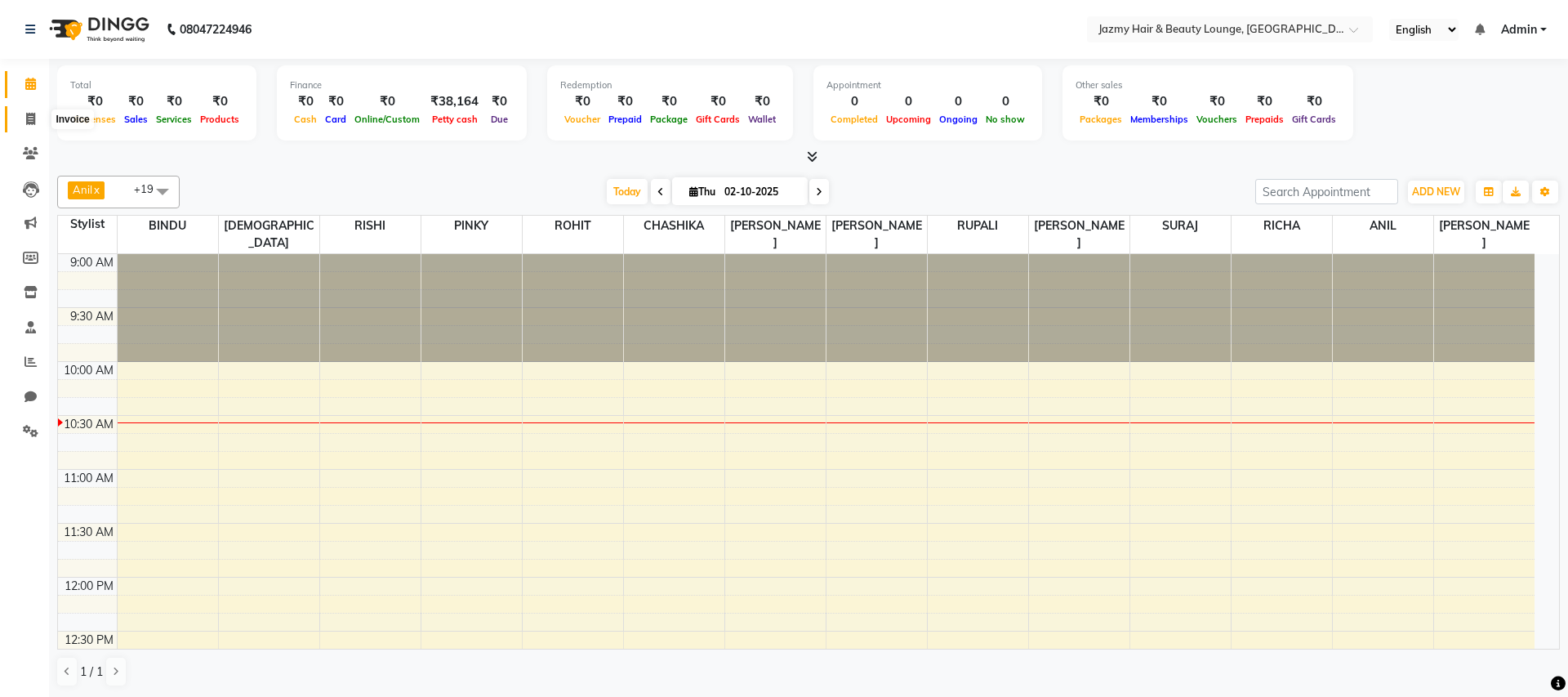
select select "759"
select select "service"
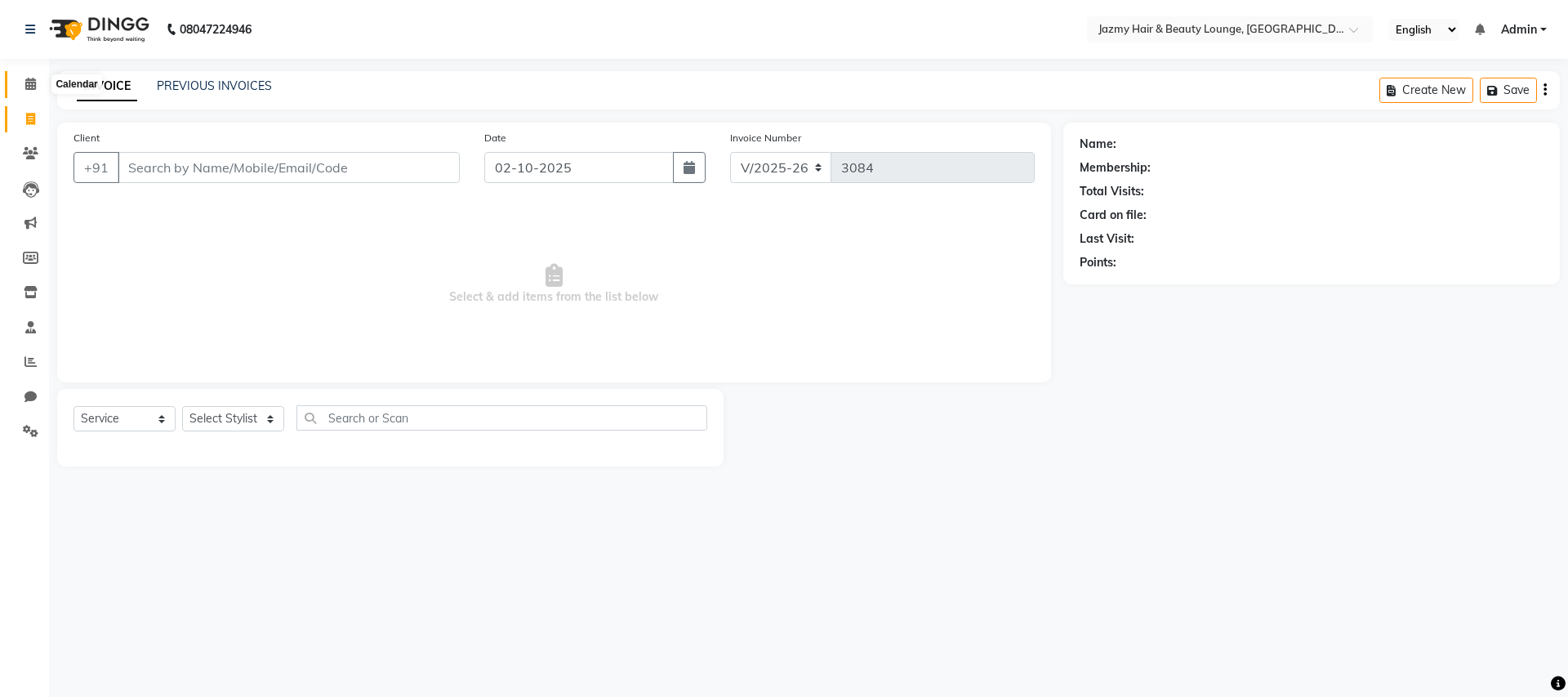
click at [25, 85] on icon at bounding box center [31, 84] width 11 height 13
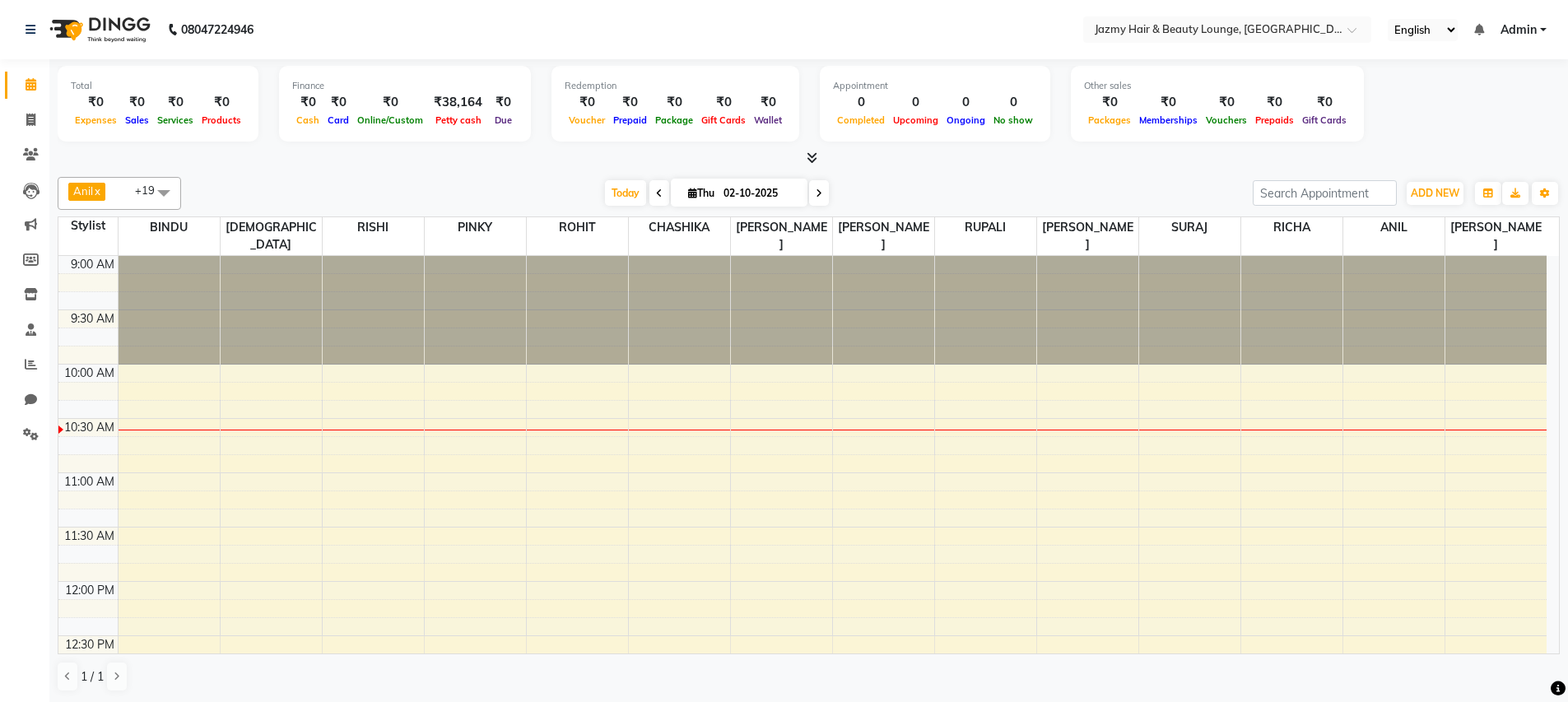
scroll to position [1, 0]
click at [428, 107] on div "₹38,164" at bounding box center [458, 101] width 62 height 19
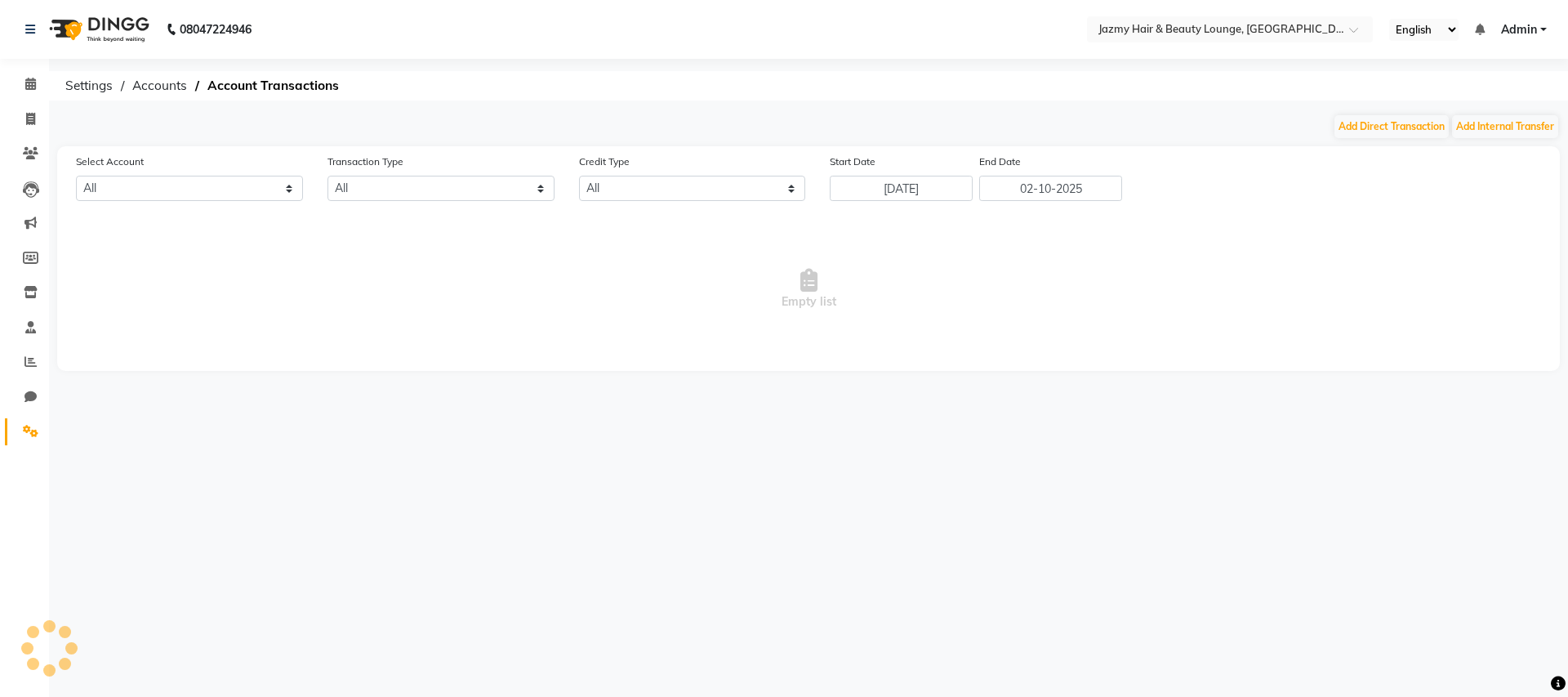
select select "2354"
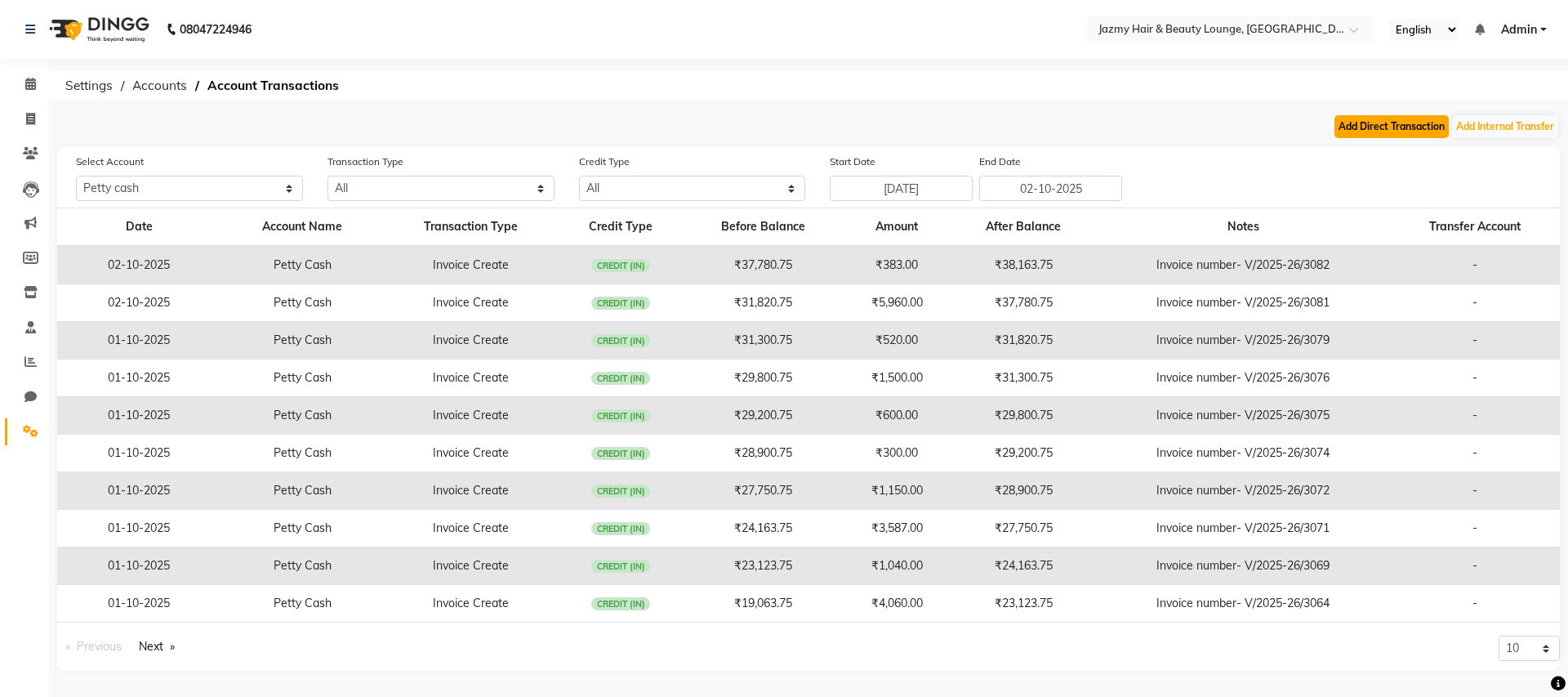
click at [1416, 121] on button "Add Direct Transaction" at bounding box center [1392, 126] width 114 height 22
select select "direct"
select select "2354"
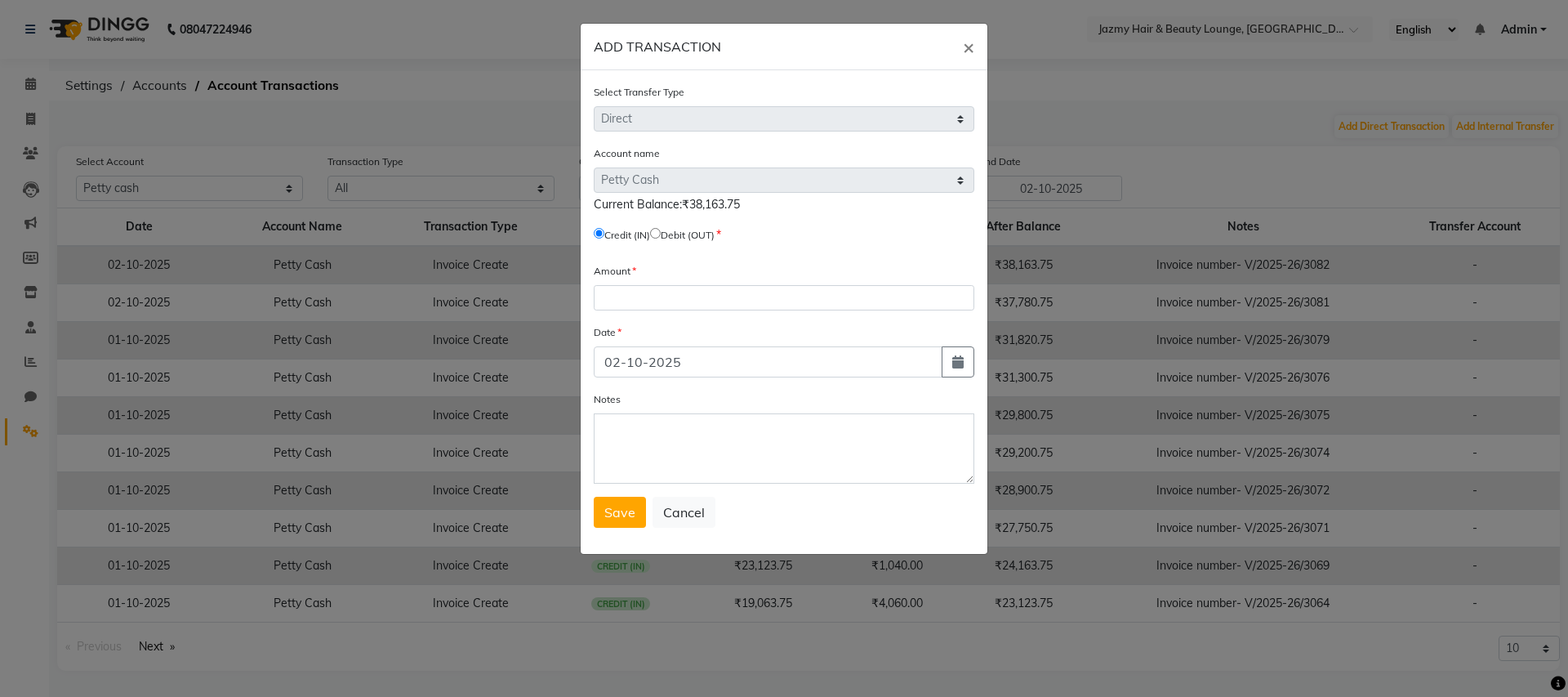
click at [661, 232] on input "radio" at bounding box center [655, 233] width 11 height 11
radio input "true"
click at [635, 294] on input "number" at bounding box center [784, 298] width 380 height 25
type input "27000"
click at [682, 430] on textarea "Notes" at bounding box center [784, 449] width 380 height 70
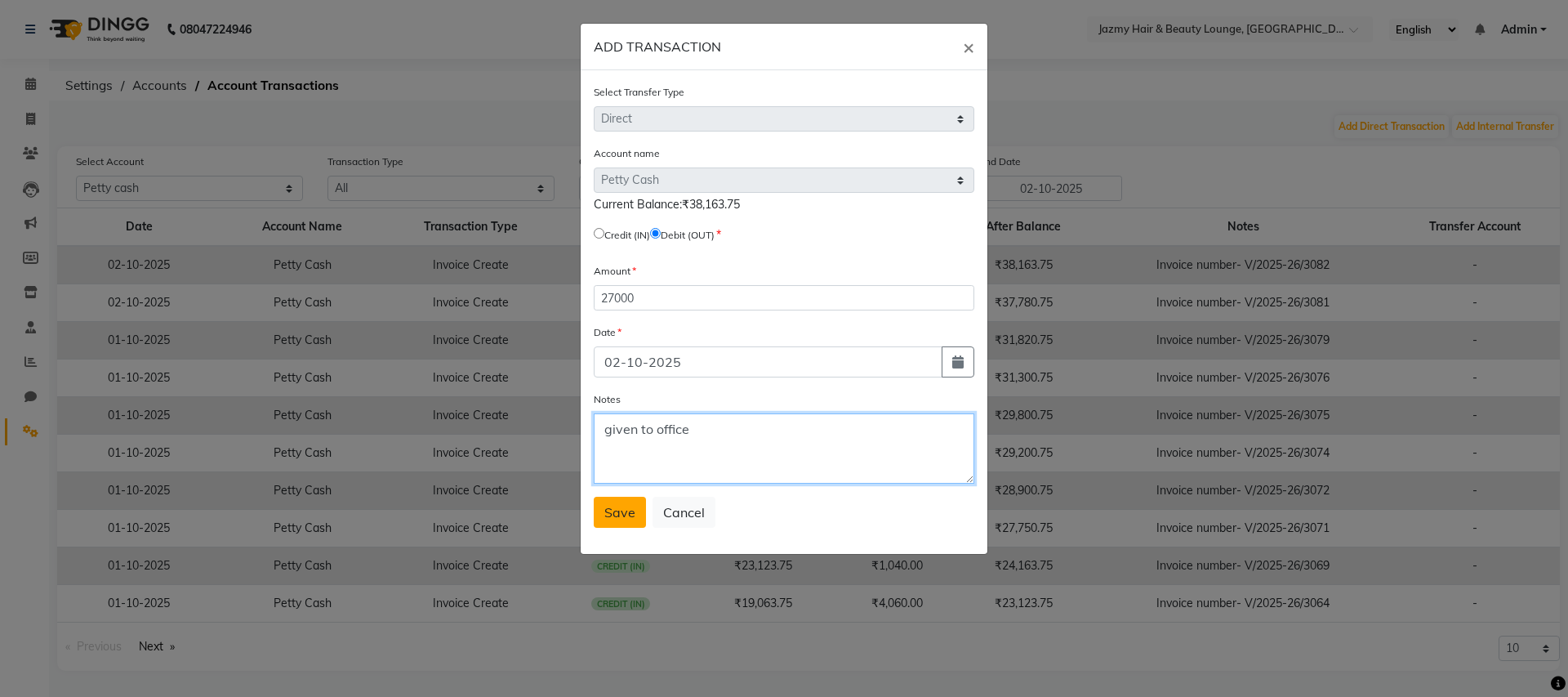
type textarea "given to office"
click at [611, 523] on button "Save" at bounding box center [620, 512] width 52 height 31
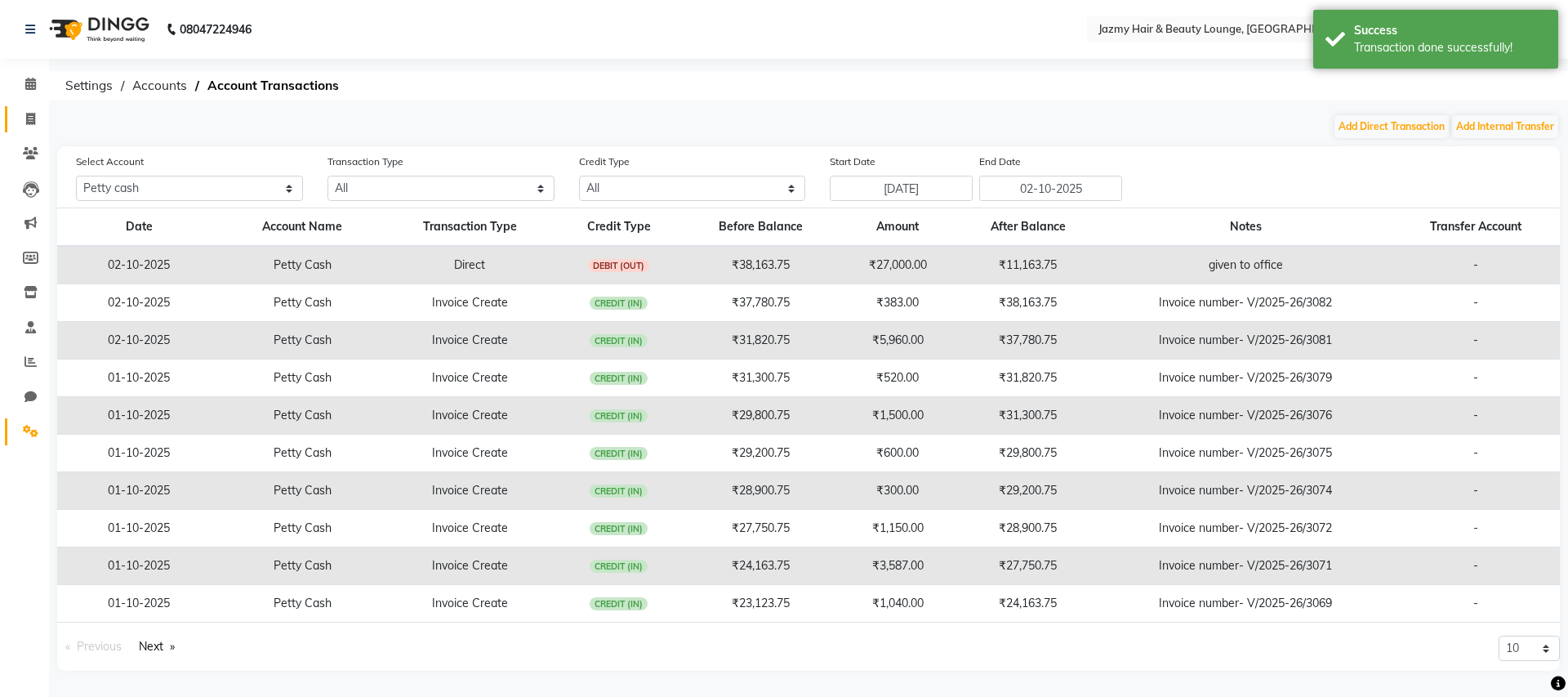
click at [33, 123] on icon at bounding box center [31, 119] width 9 height 13
select select "759"
select select "service"
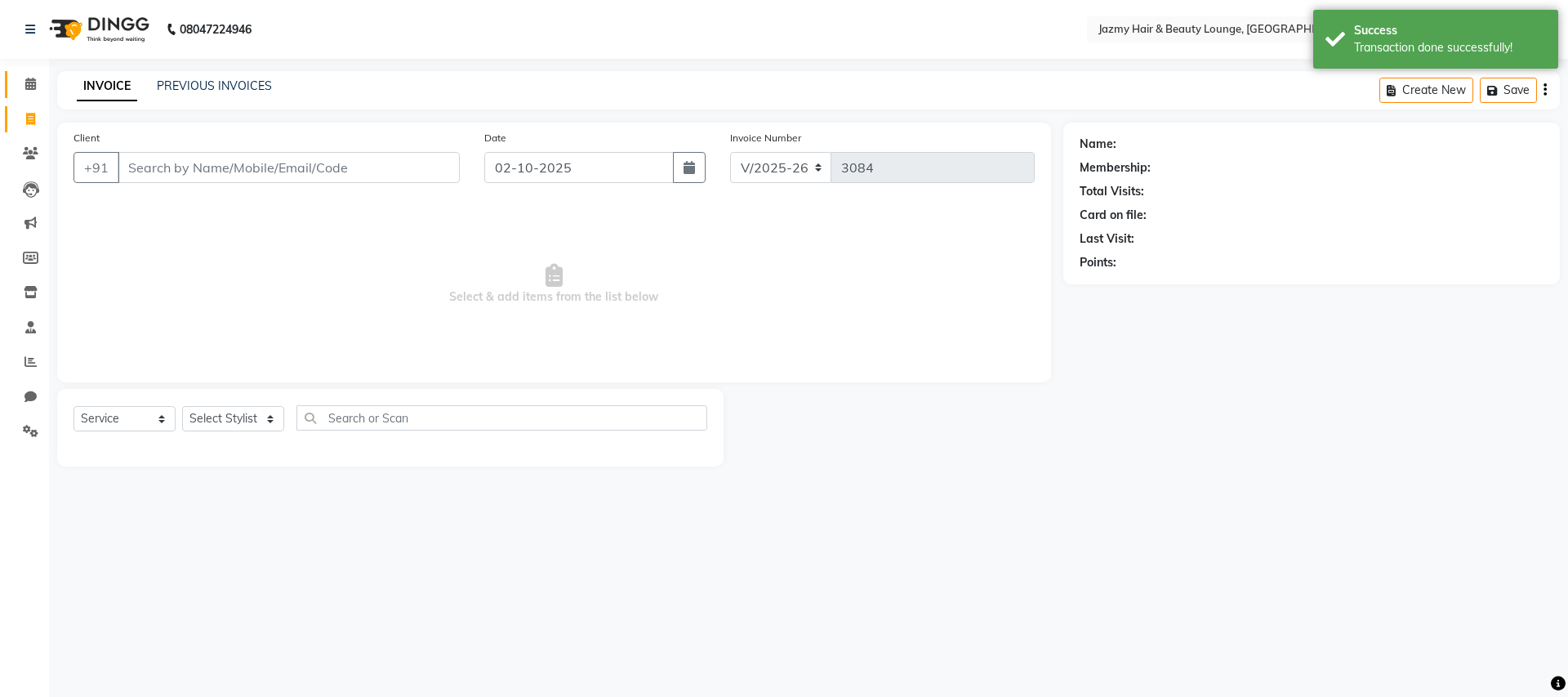
click at [31, 84] on icon at bounding box center [31, 84] width 11 height 13
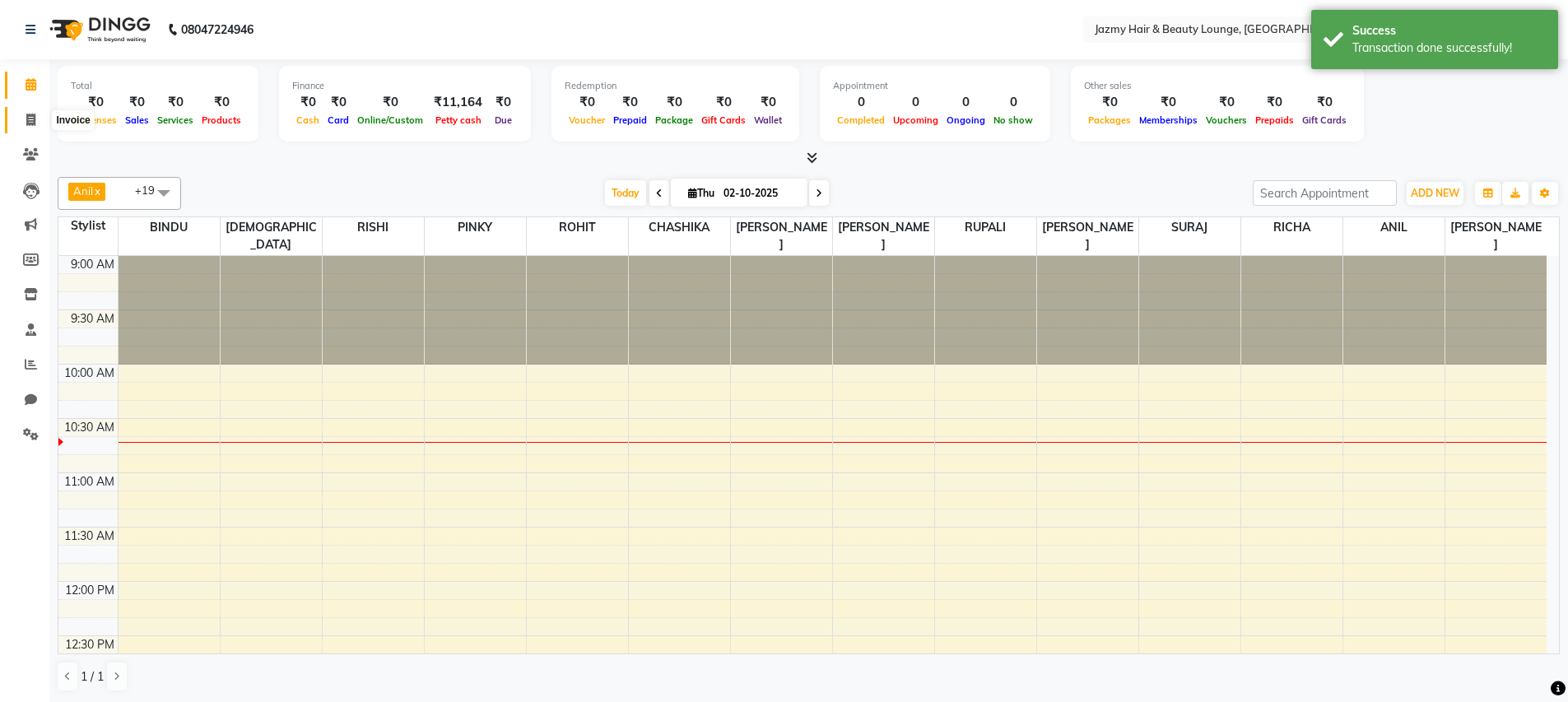
click at [29, 118] on icon at bounding box center [31, 120] width 9 height 13
select select "service"
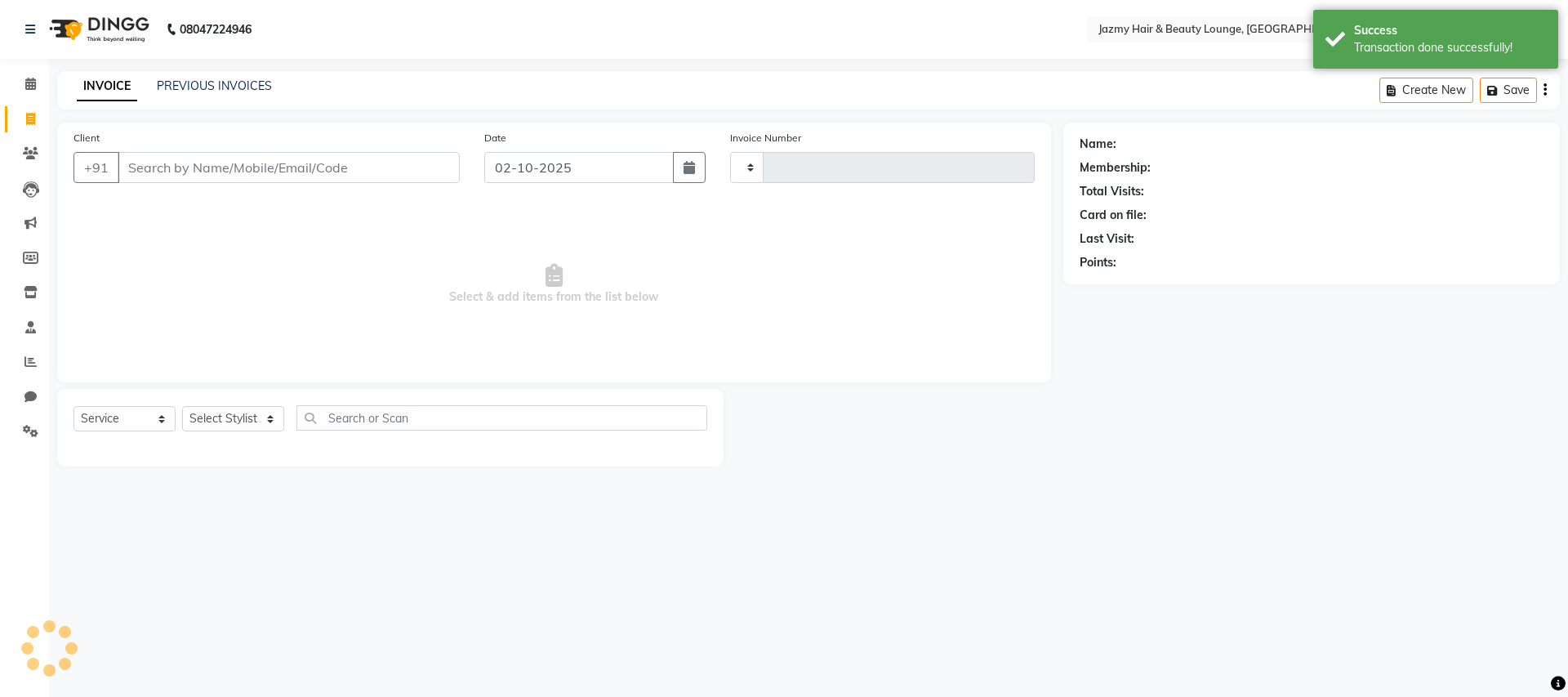
type input "3084"
select select "759"
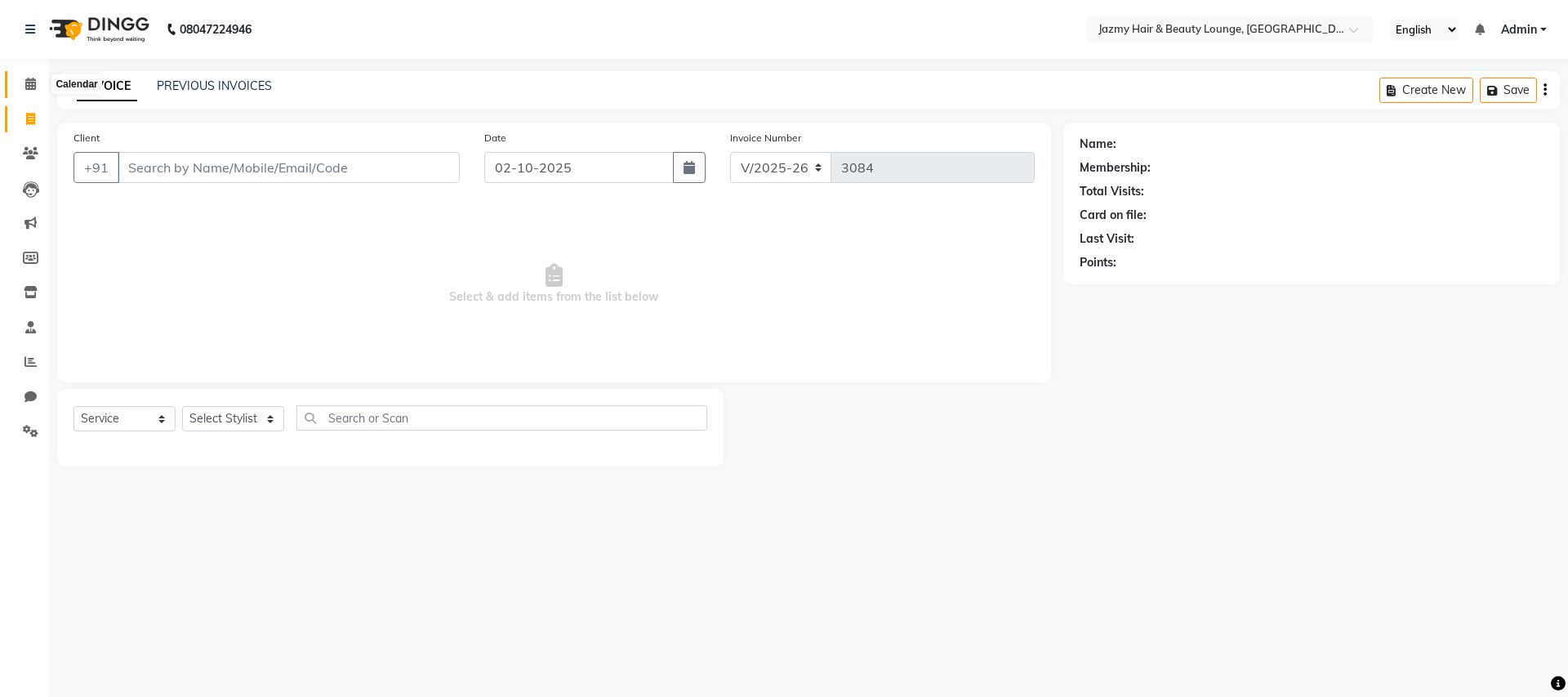
click at [31, 85] on icon at bounding box center [31, 84] width 11 height 13
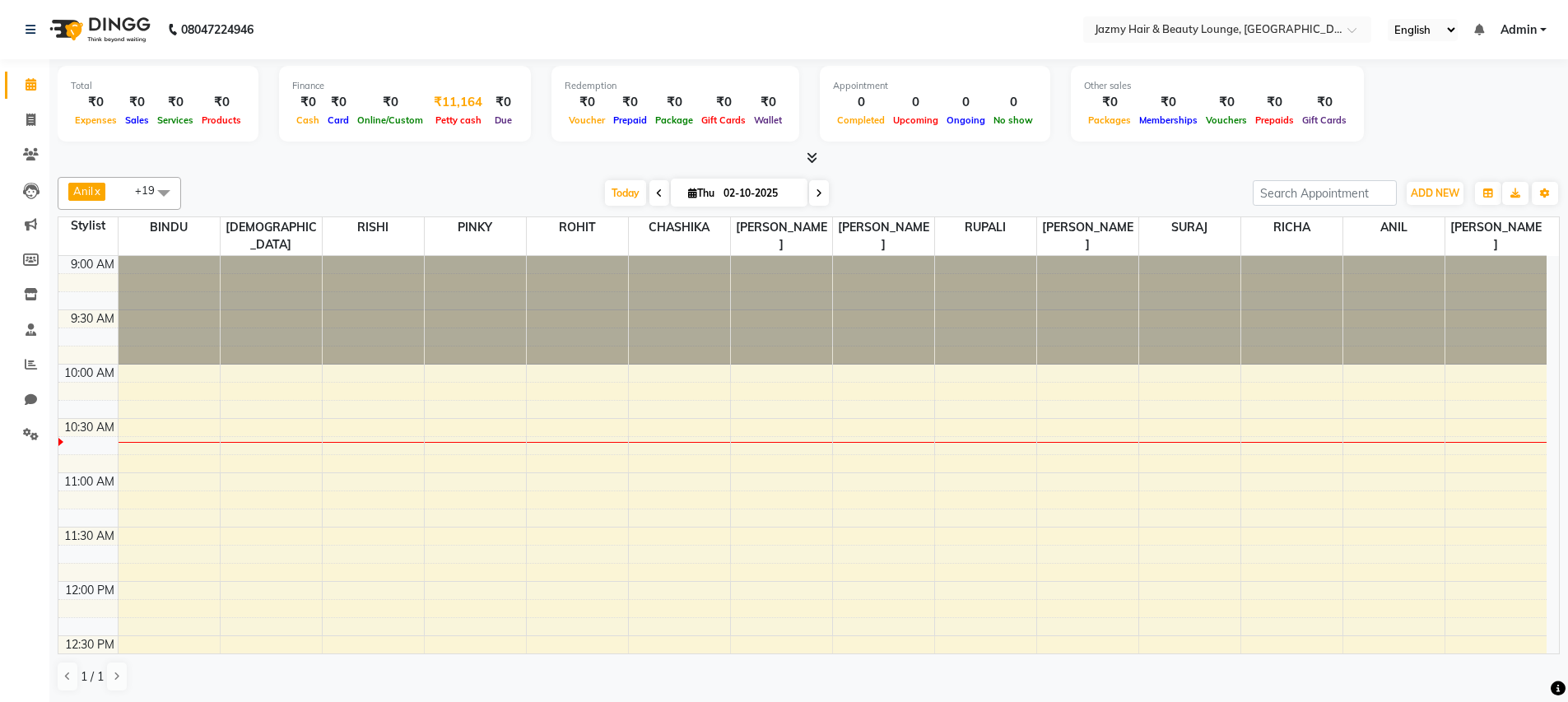
click at [440, 104] on div "₹11,164" at bounding box center [458, 102] width 62 height 19
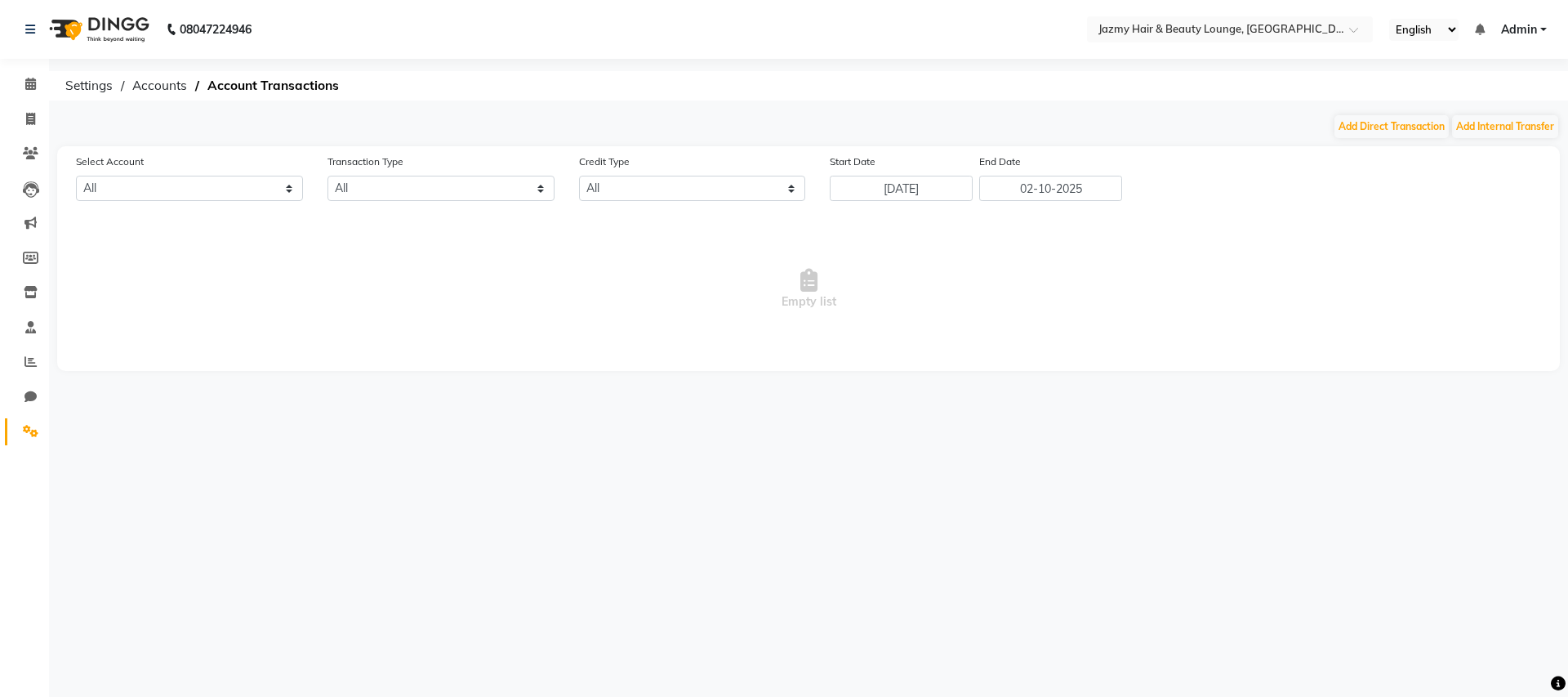
select select "2354"
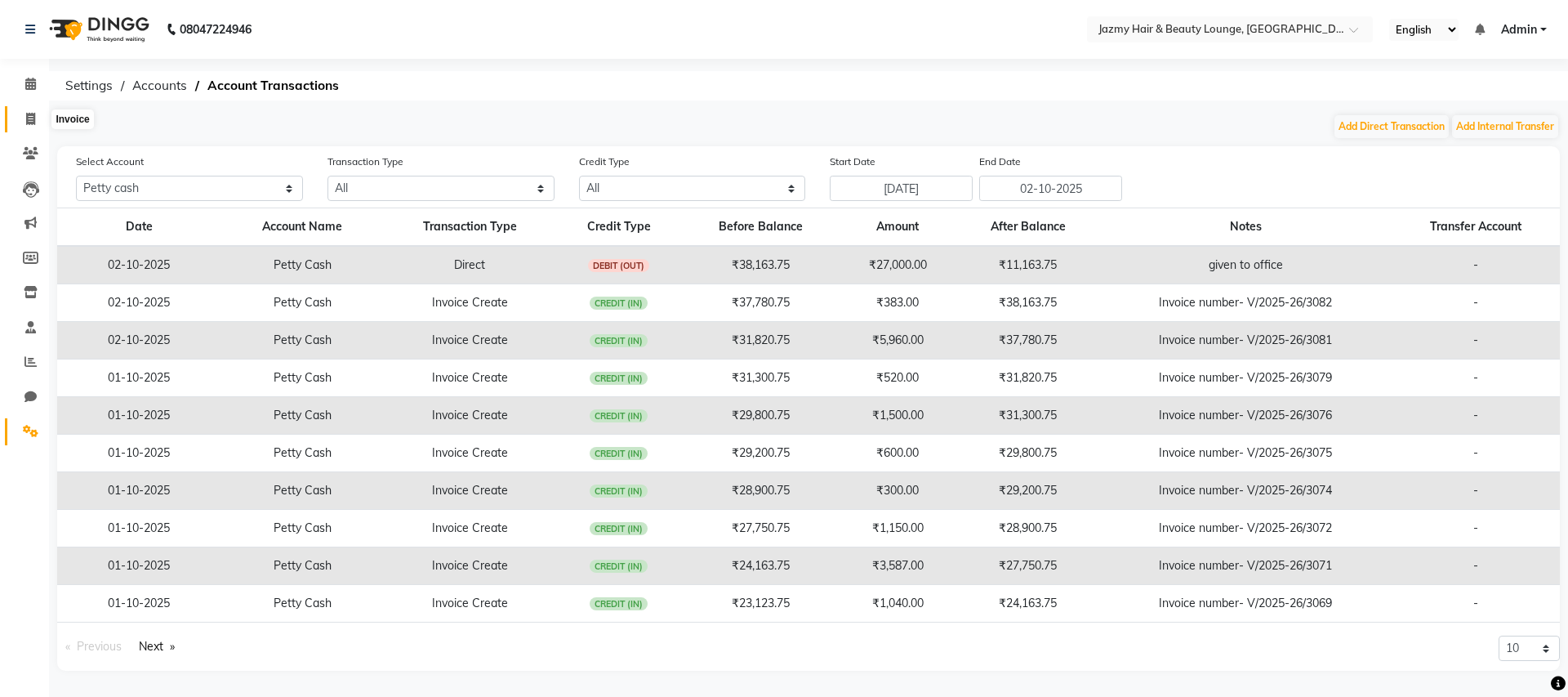
click at [34, 115] on icon at bounding box center [31, 119] width 9 height 13
select select "service"
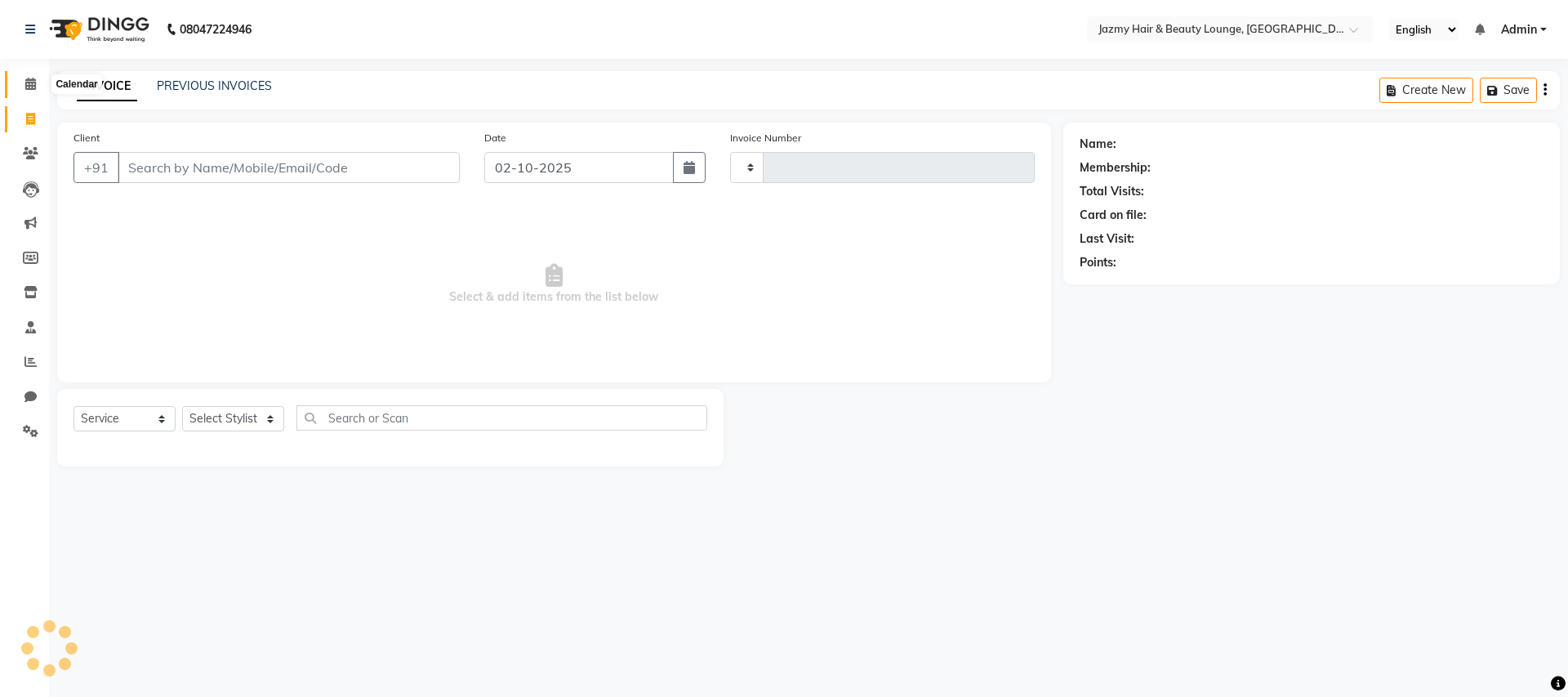
type input "3084"
select select "759"
click at [31, 81] on icon at bounding box center [31, 84] width 11 height 13
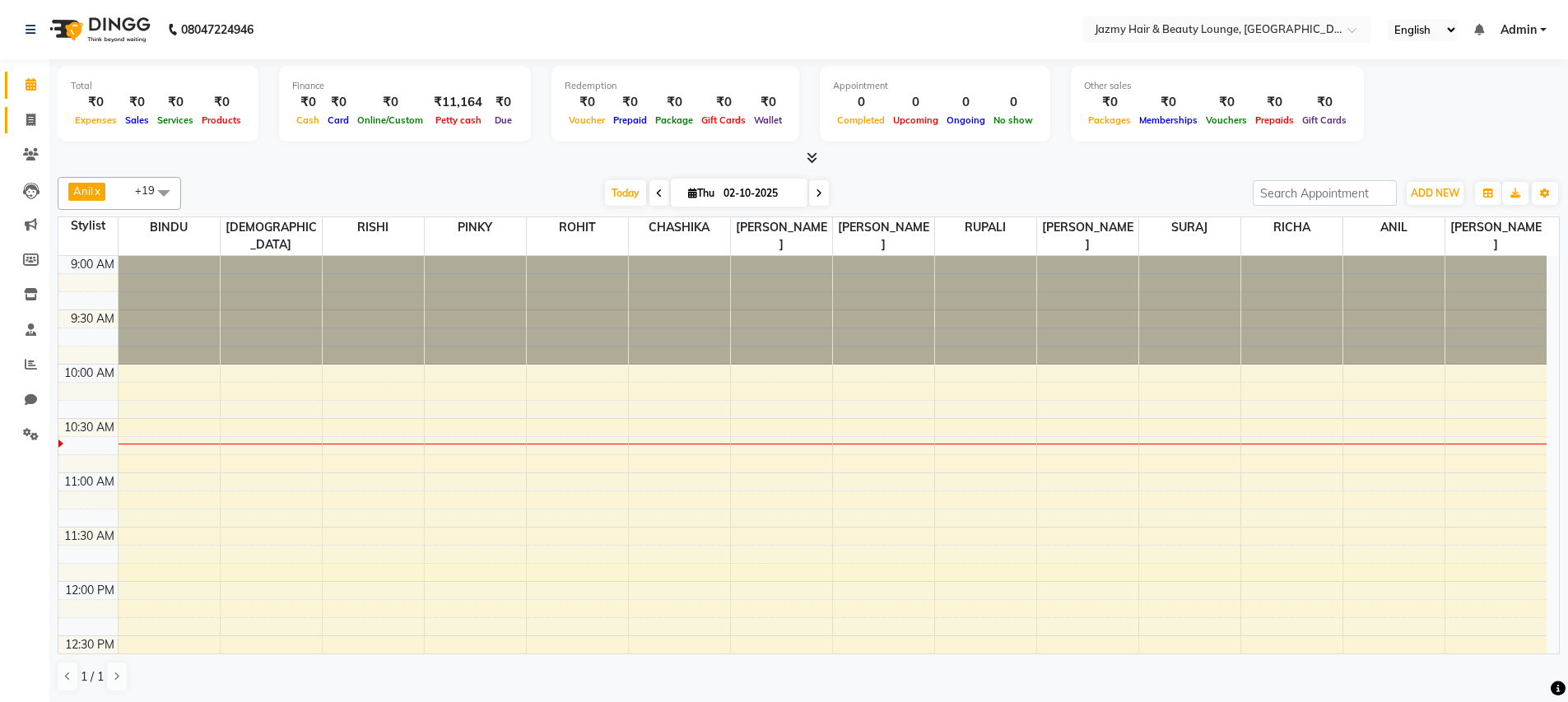
click at [29, 110] on link "Invoice" at bounding box center [24, 120] width 40 height 27
select select "service"
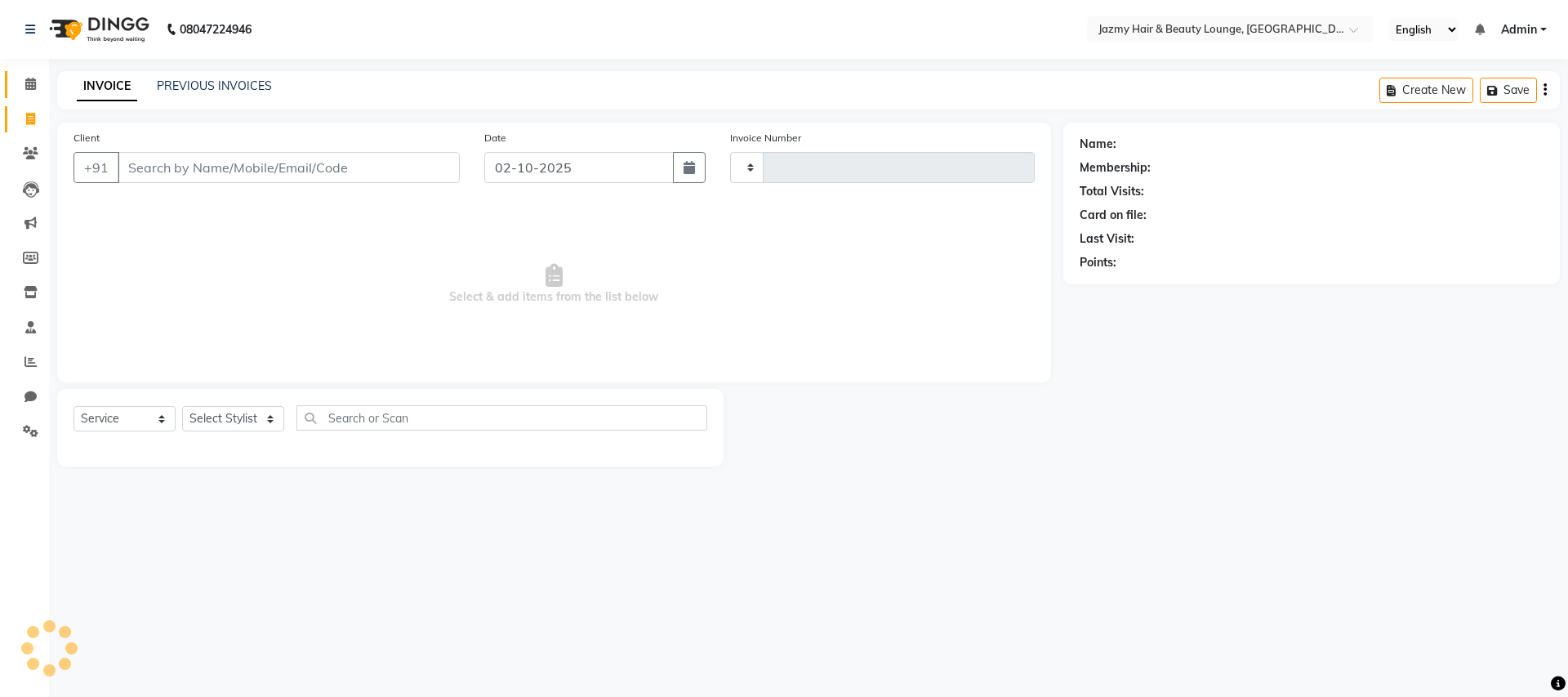
type input "3084"
select select "759"
click at [29, 84] on icon at bounding box center [31, 84] width 11 height 13
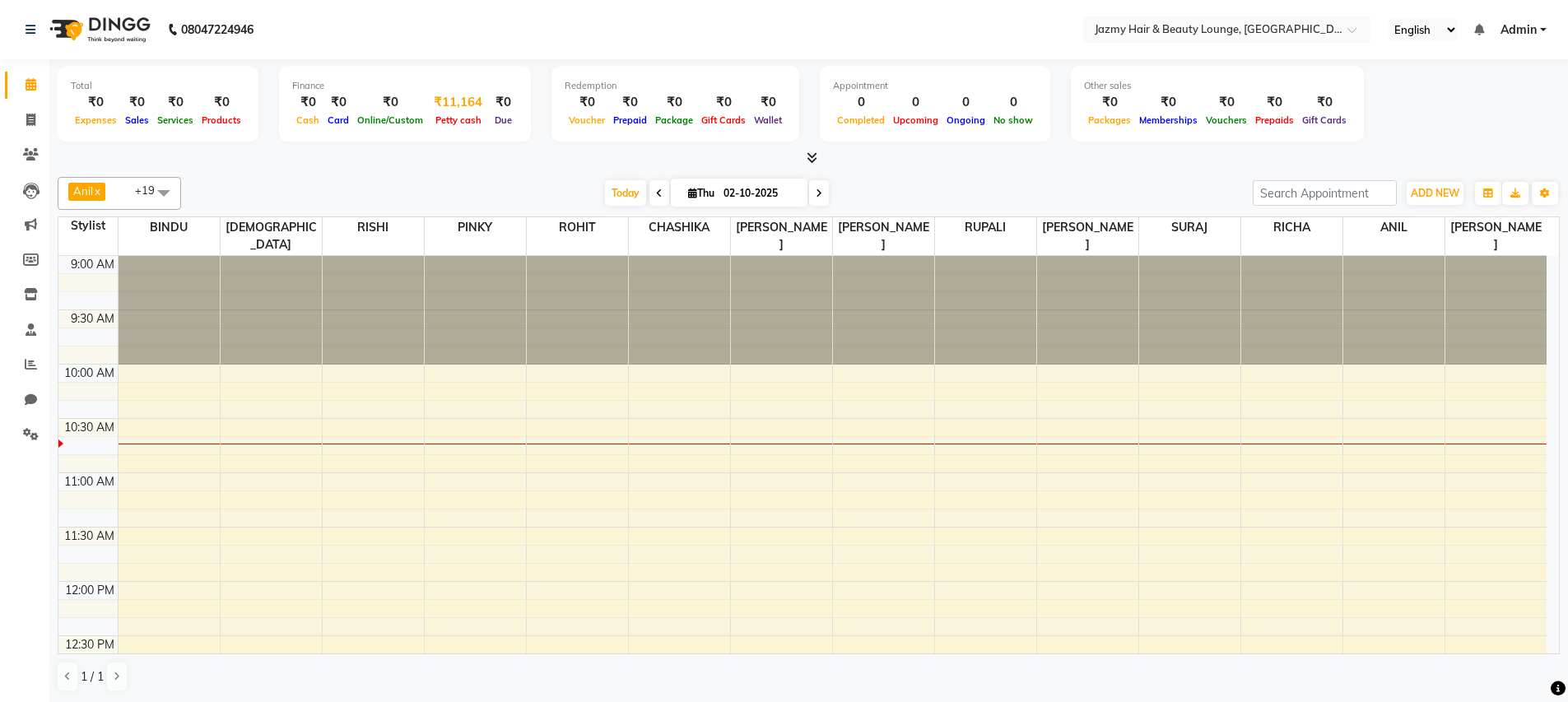
click at [435, 99] on div "₹11,164" at bounding box center [458, 102] width 62 height 19
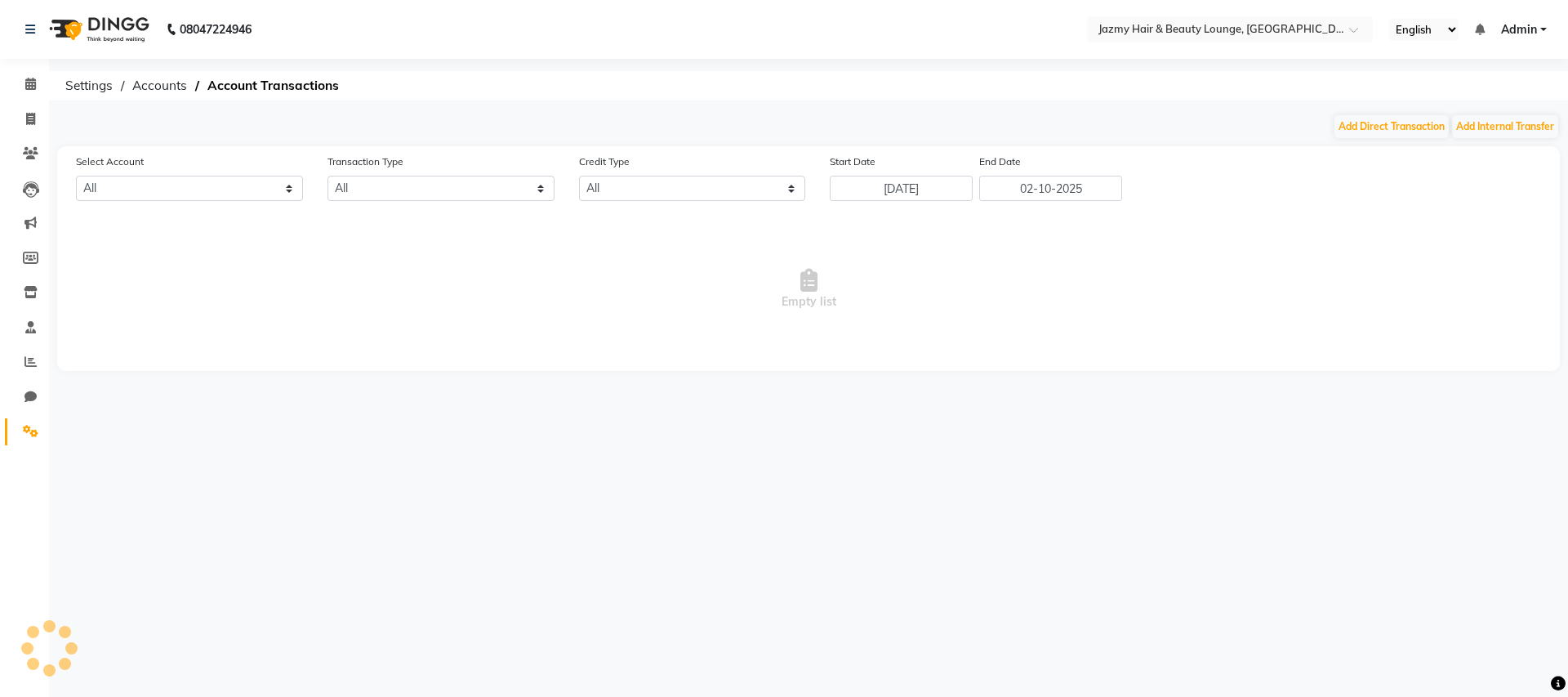
select select "2354"
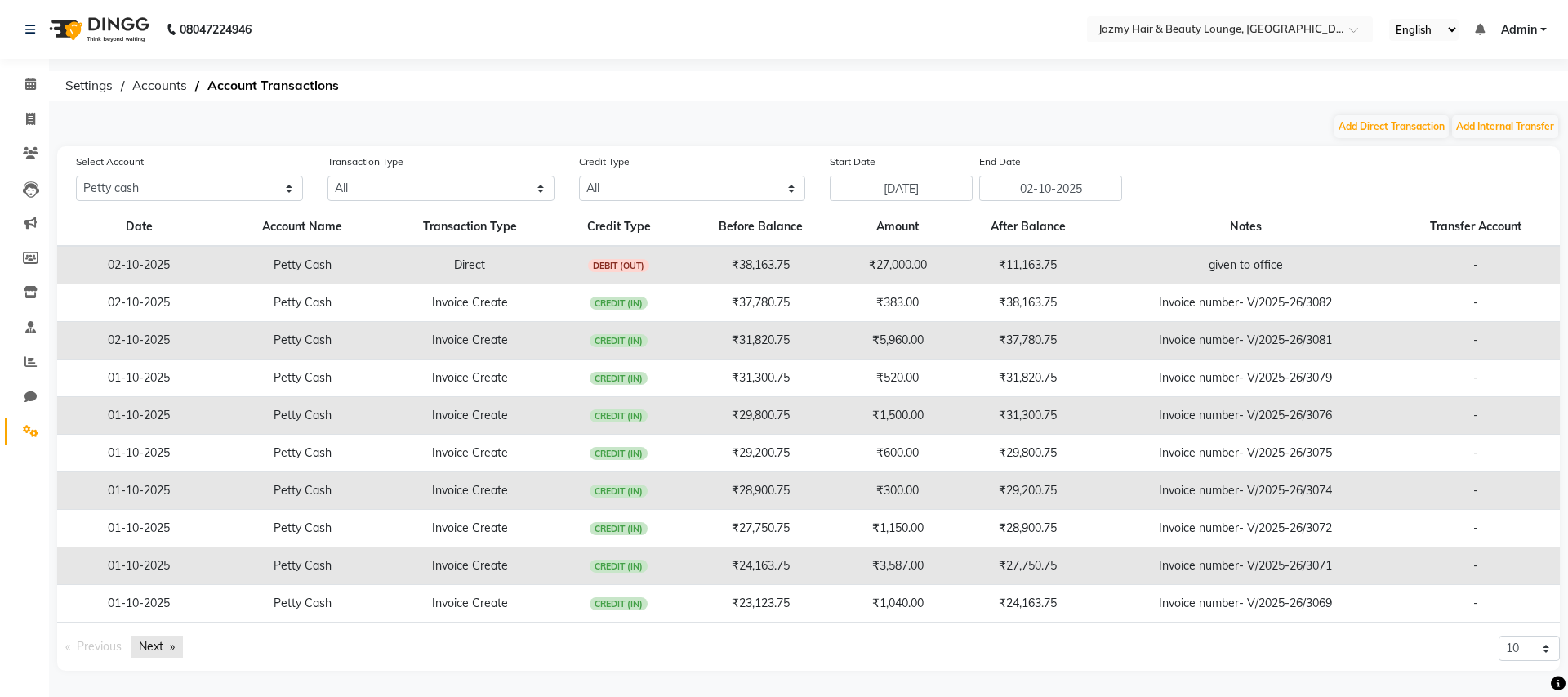
click at [150, 648] on link "Next page" at bounding box center [156, 647] width 52 height 22
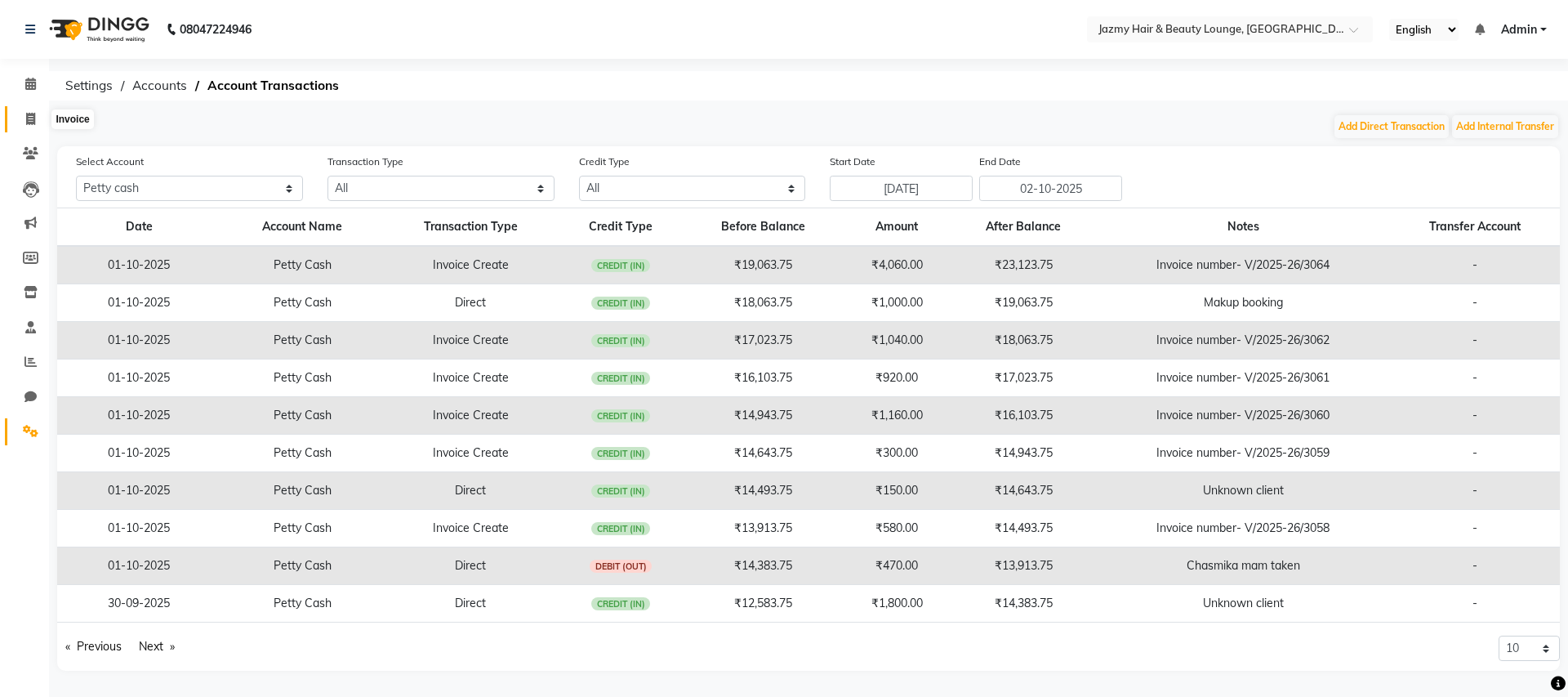
click at [23, 118] on span at bounding box center [31, 120] width 29 height 19
select select "service"
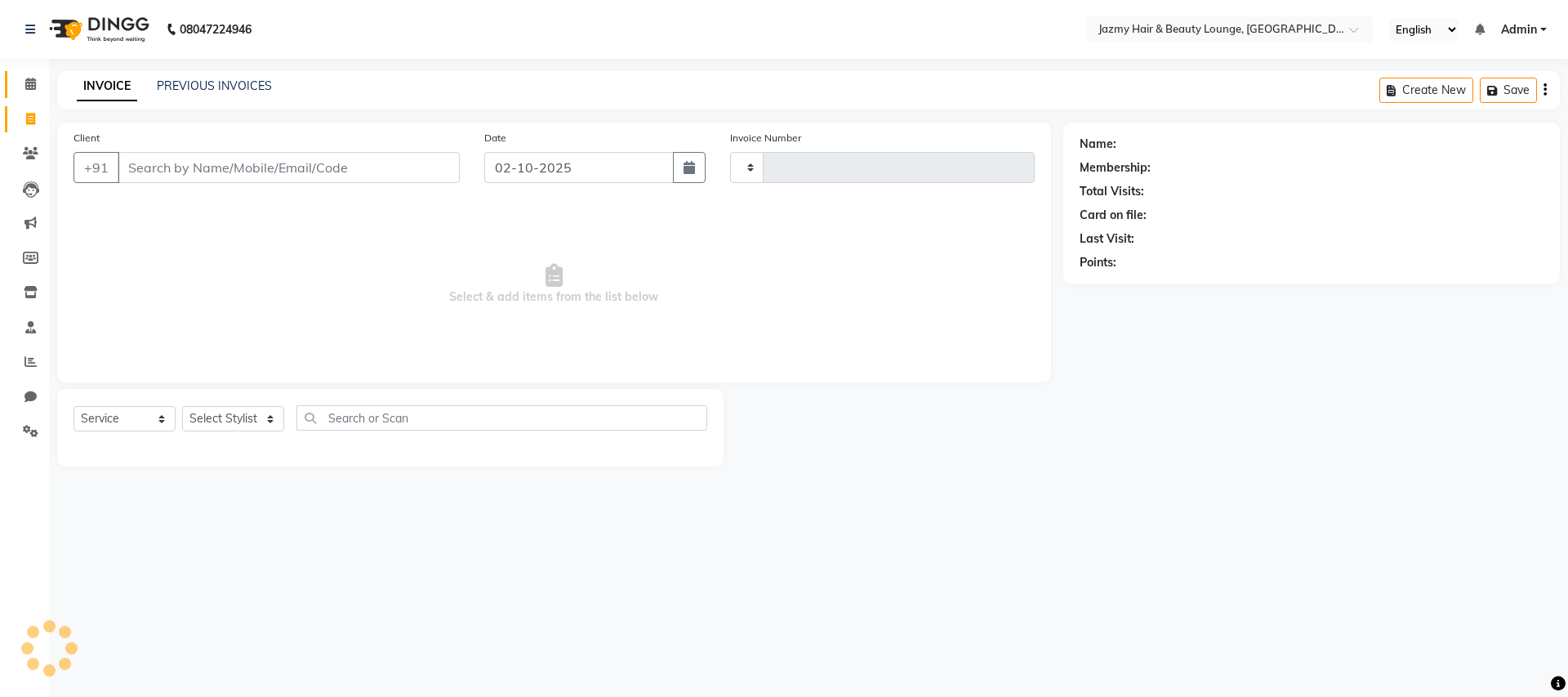
type input "3084"
select select "759"
click at [25, 78] on icon at bounding box center [31, 84] width 11 height 13
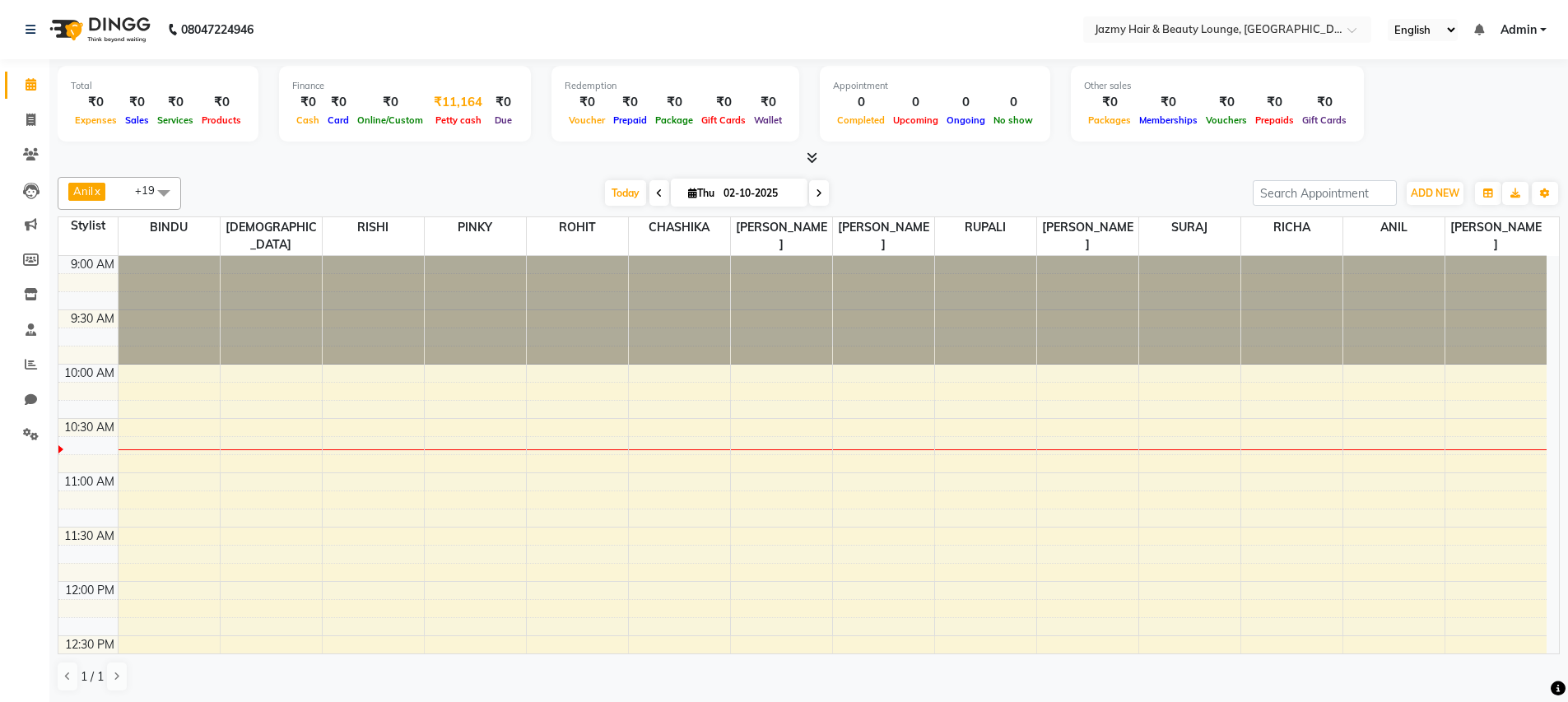
click at [452, 107] on div "₹11,164" at bounding box center [458, 102] width 62 height 19
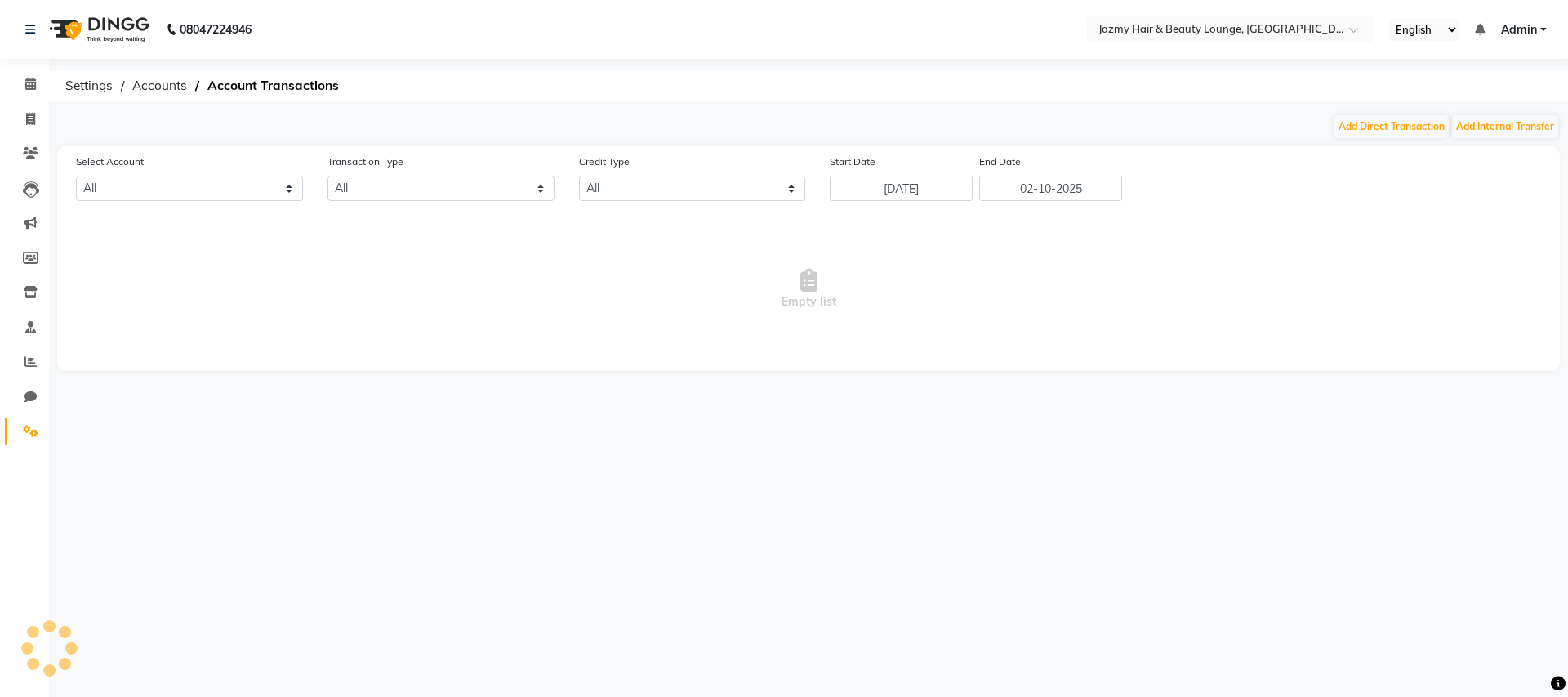
select select "2354"
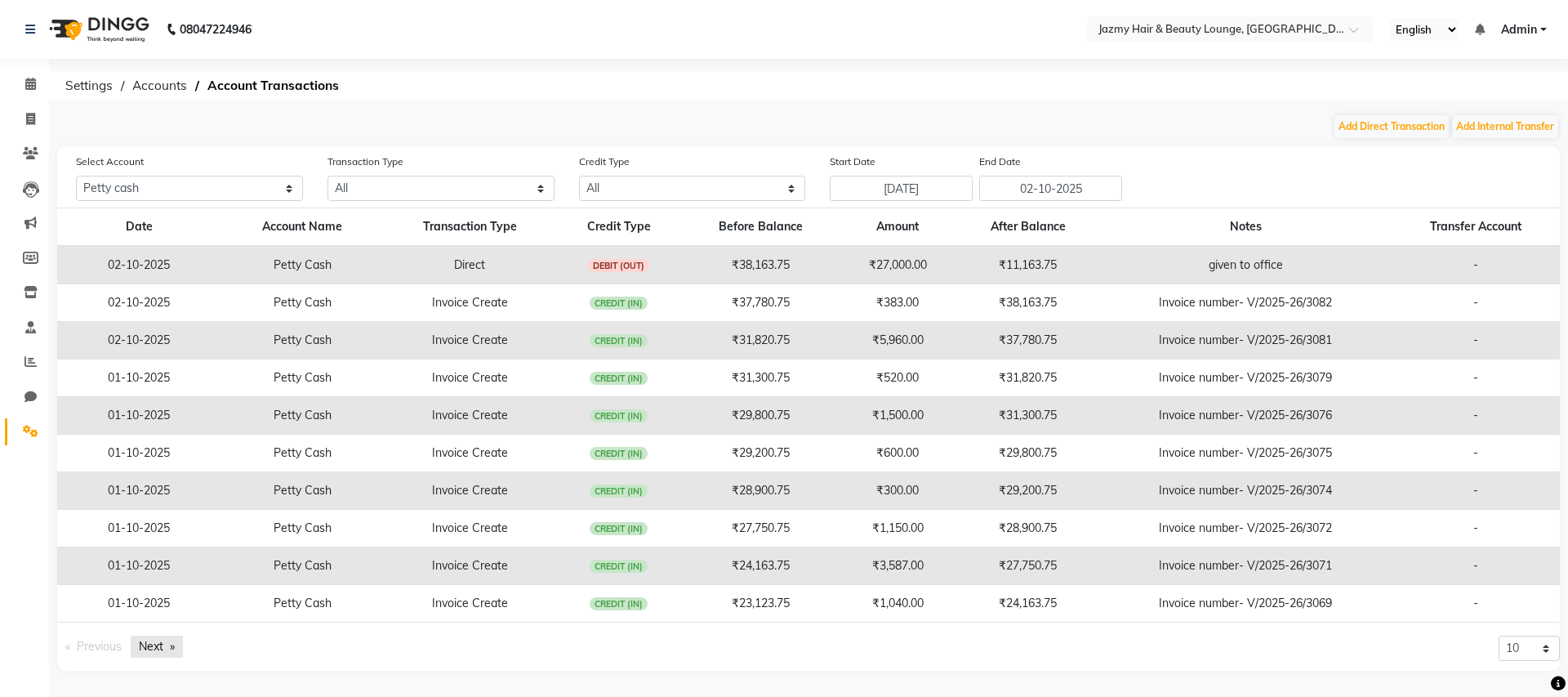
click at [162, 656] on link "Next page" at bounding box center [156, 647] width 52 height 22
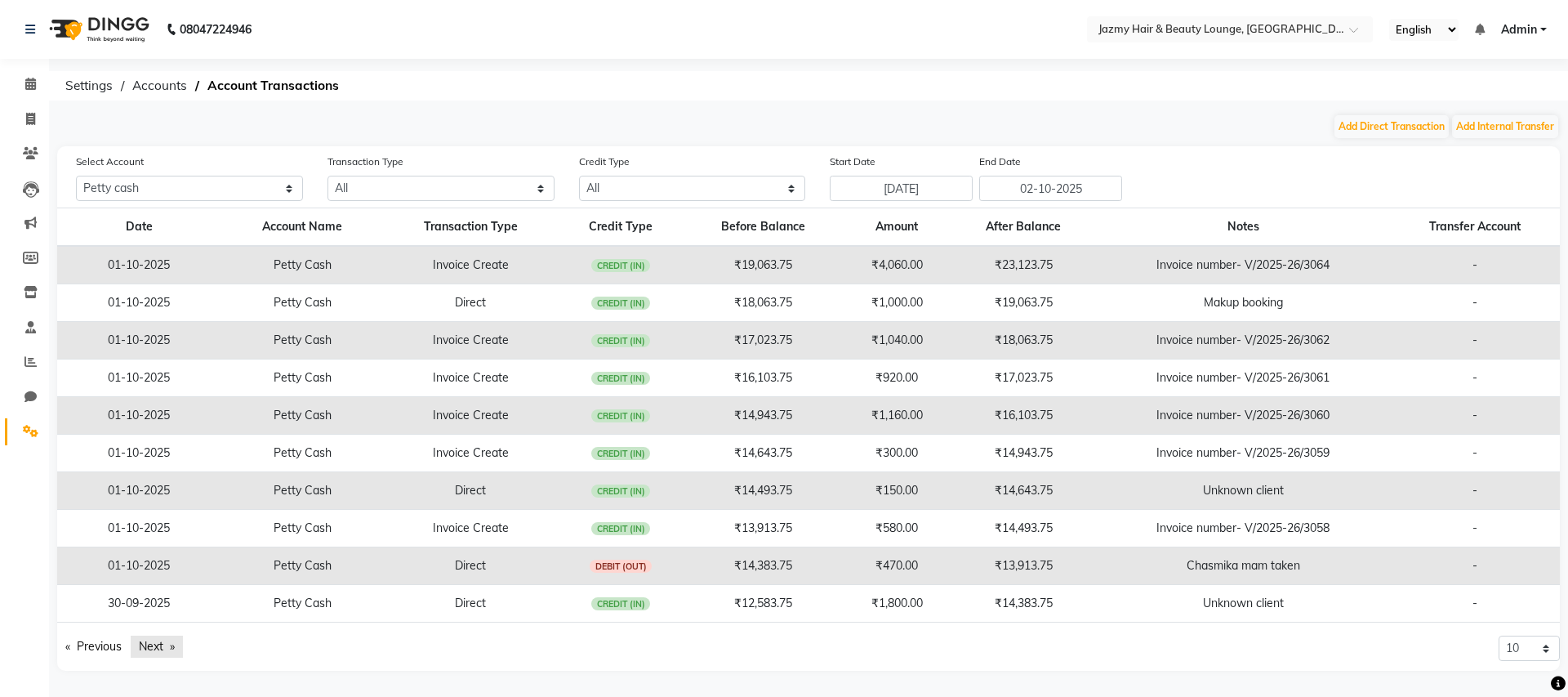
click at [159, 649] on link "Next page" at bounding box center [156, 647] width 52 height 22
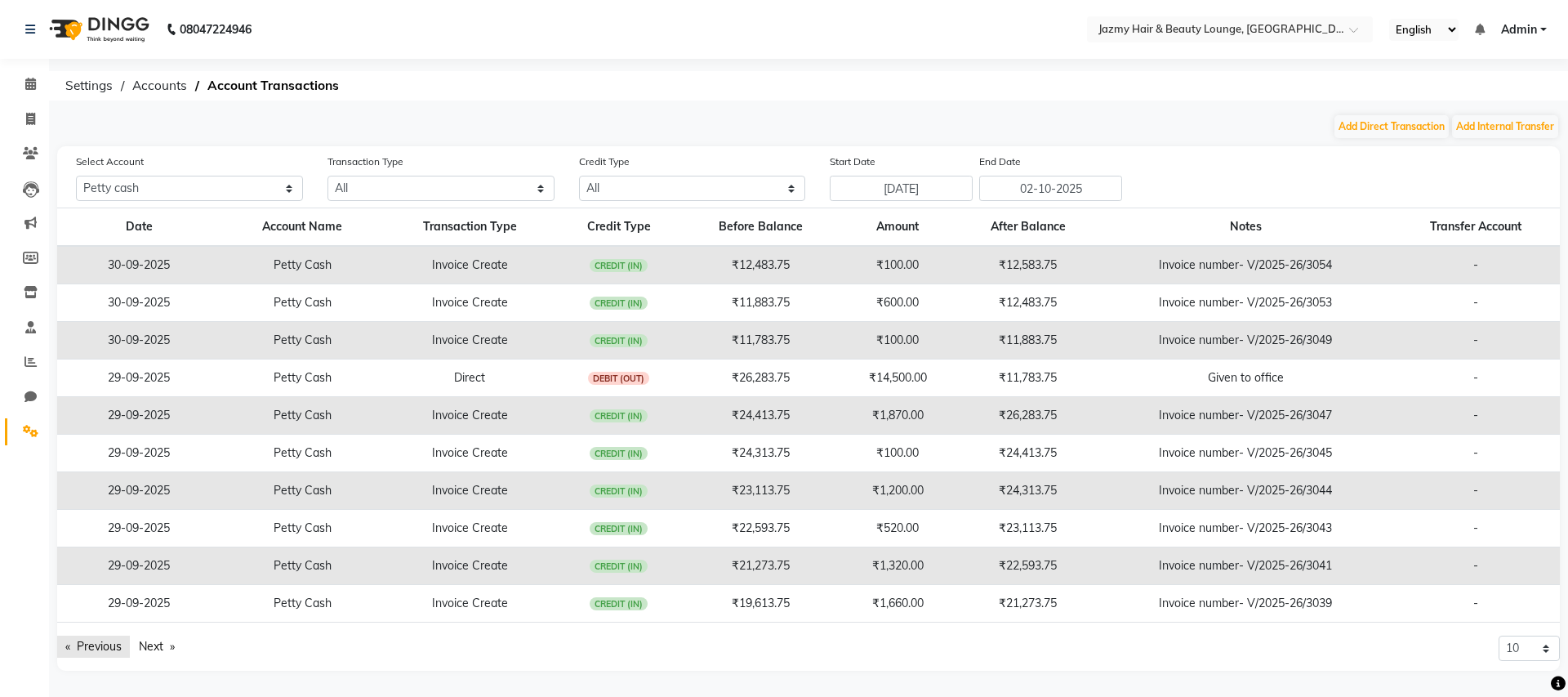
click at [106, 645] on link "Previous page" at bounding box center [94, 647] width 73 height 22
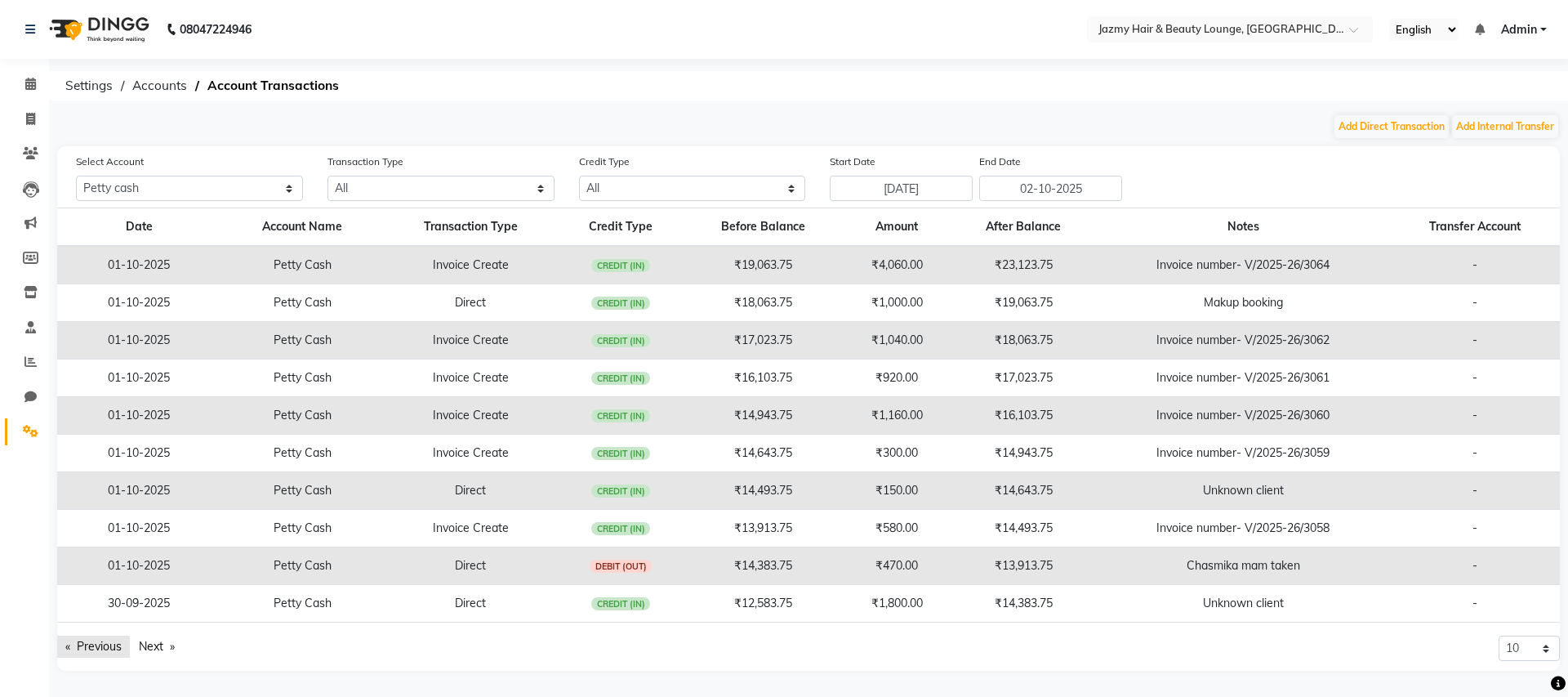
click at [107, 652] on link "Previous page" at bounding box center [94, 647] width 73 height 22
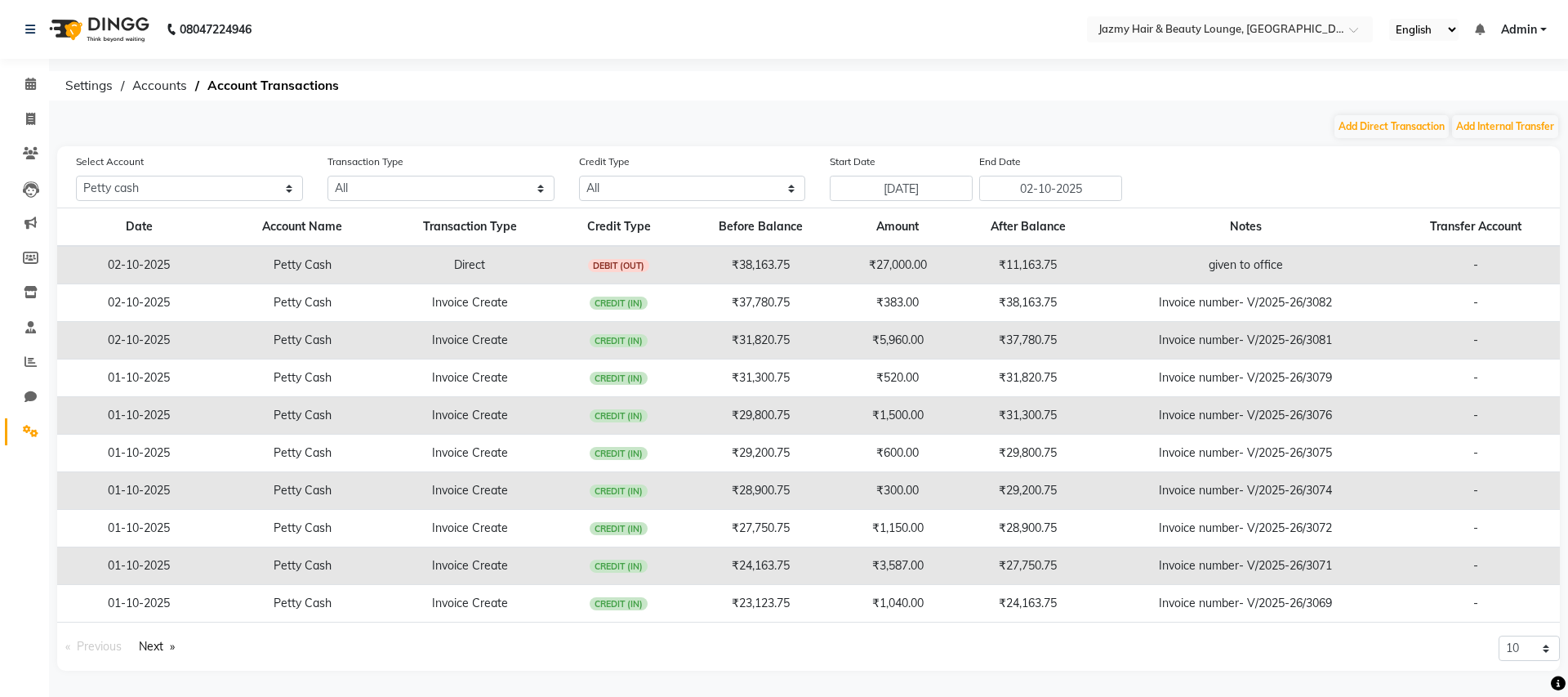
click at [104, 648] on span "Previous page" at bounding box center [99, 646] width 45 height 14
click at [20, 116] on span at bounding box center [31, 120] width 29 height 19
select select "service"
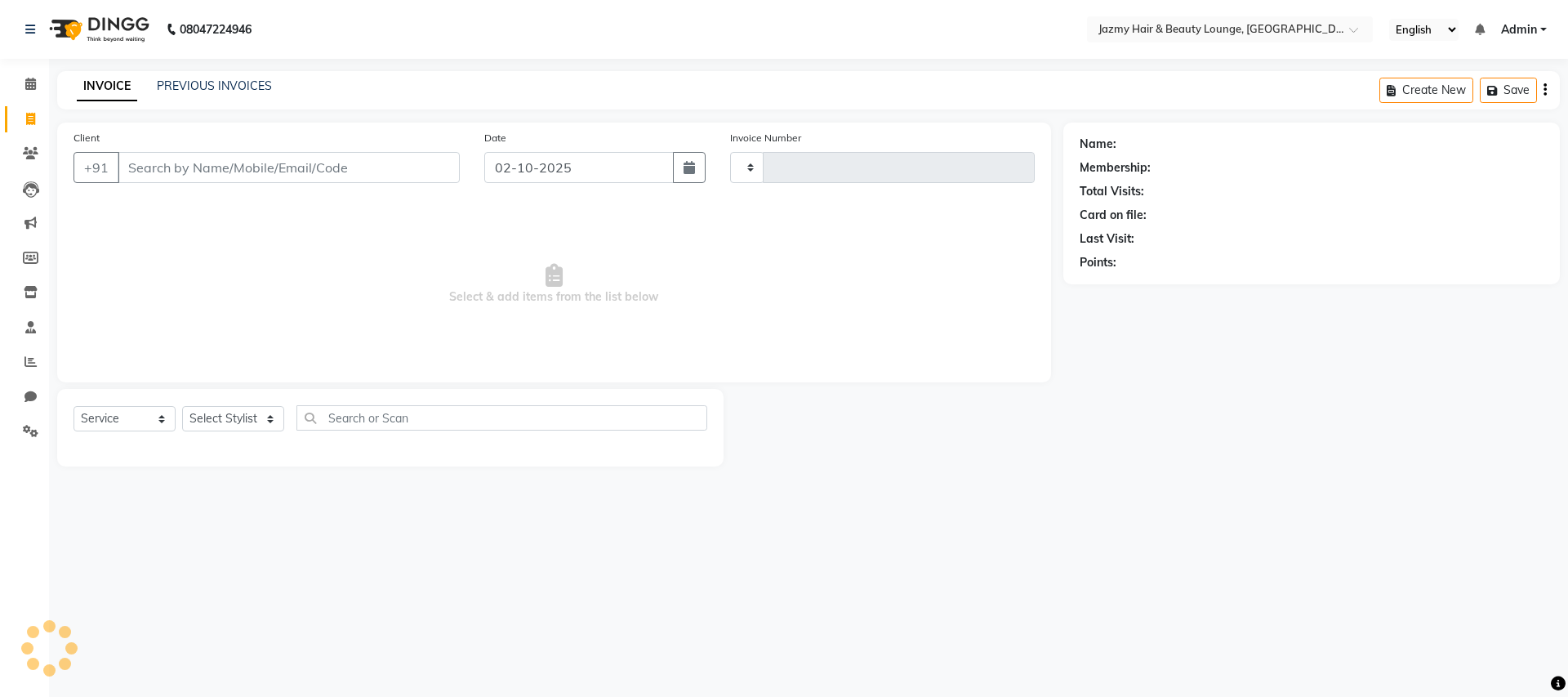
type input "3084"
select select "759"
click at [33, 84] on icon at bounding box center [31, 84] width 11 height 13
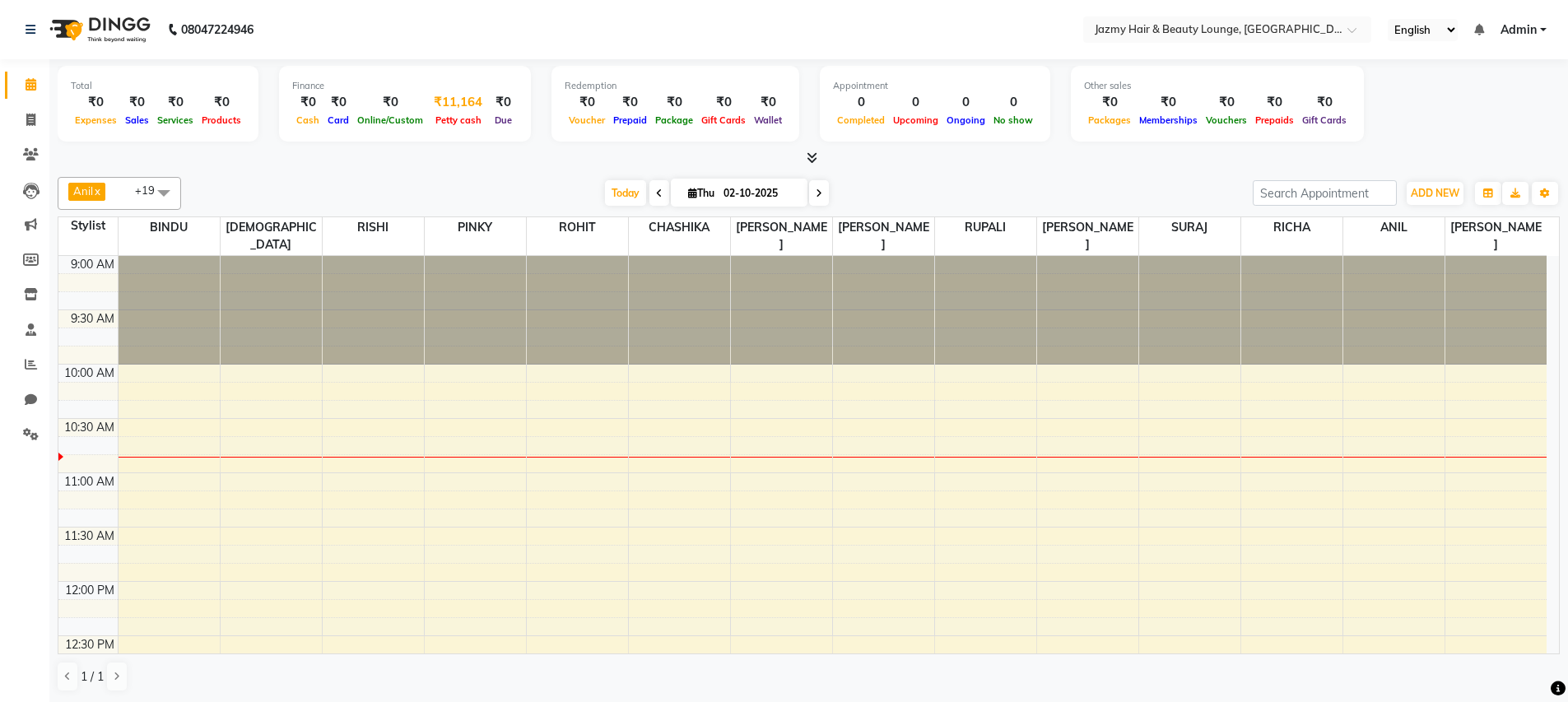
click at [433, 115] on span "Petty cash" at bounding box center [458, 120] width 54 height 12
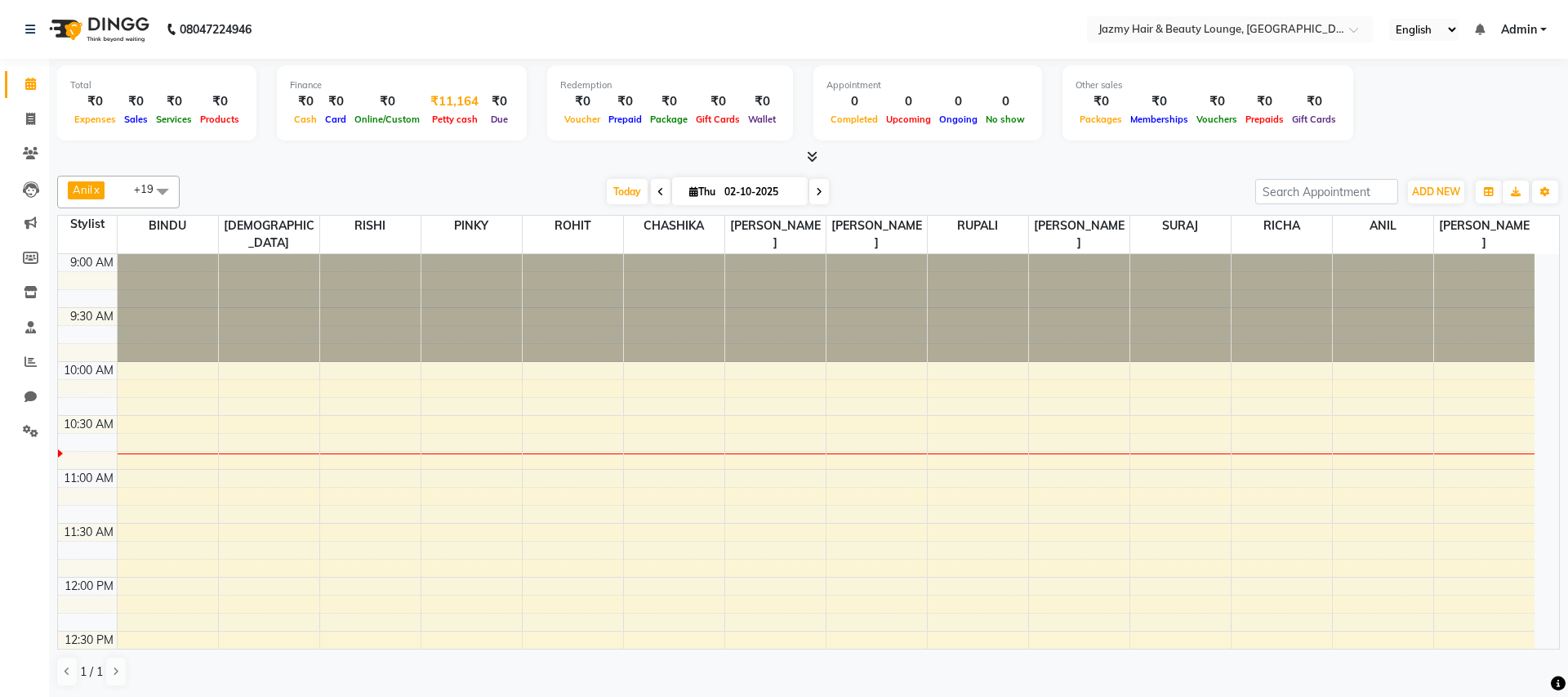
select select "2354"
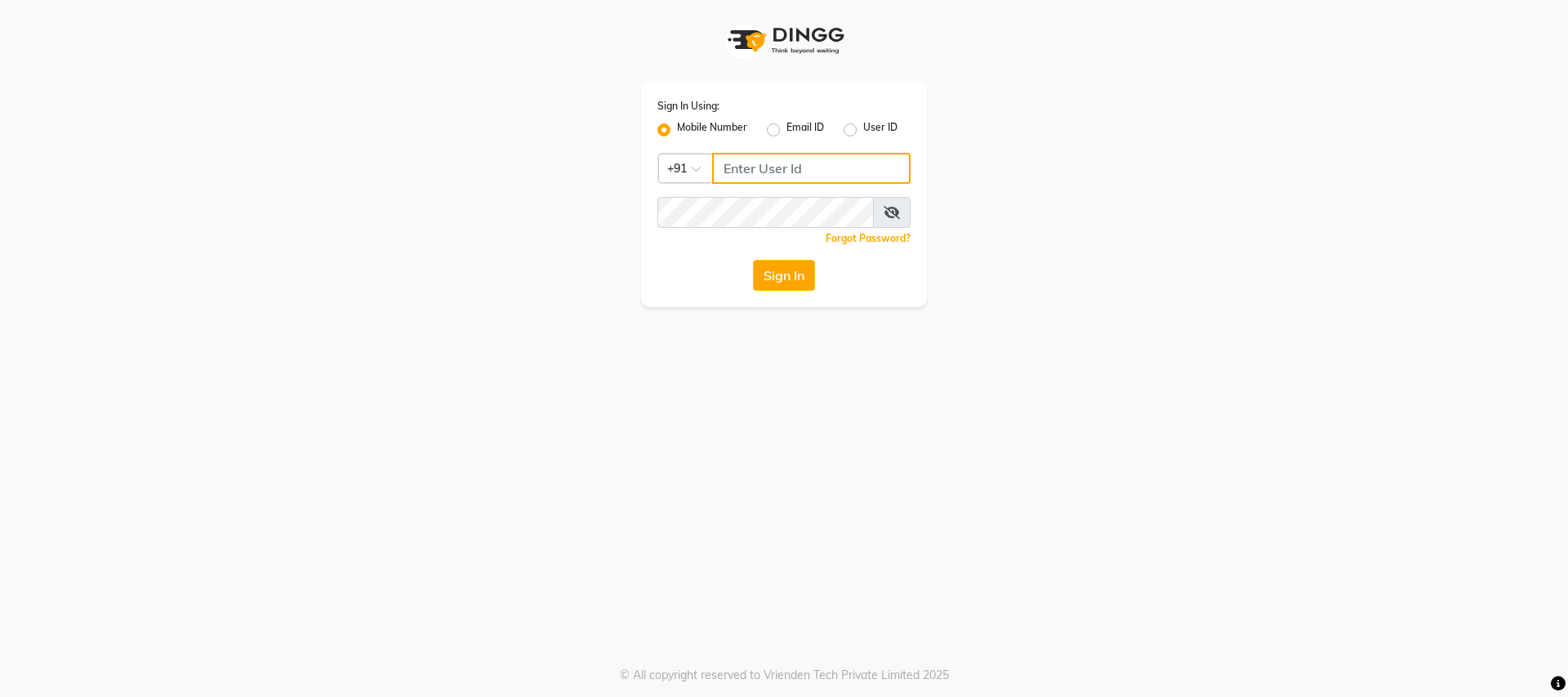
click at [809, 161] on input "Username" at bounding box center [811, 168] width 199 height 31
type input "9728722000"
click at [898, 212] on icon at bounding box center [892, 212] width 16 height 13
click at [773, 271] on button "Sign In" at bounding box center [784, 275] width 62 height 31
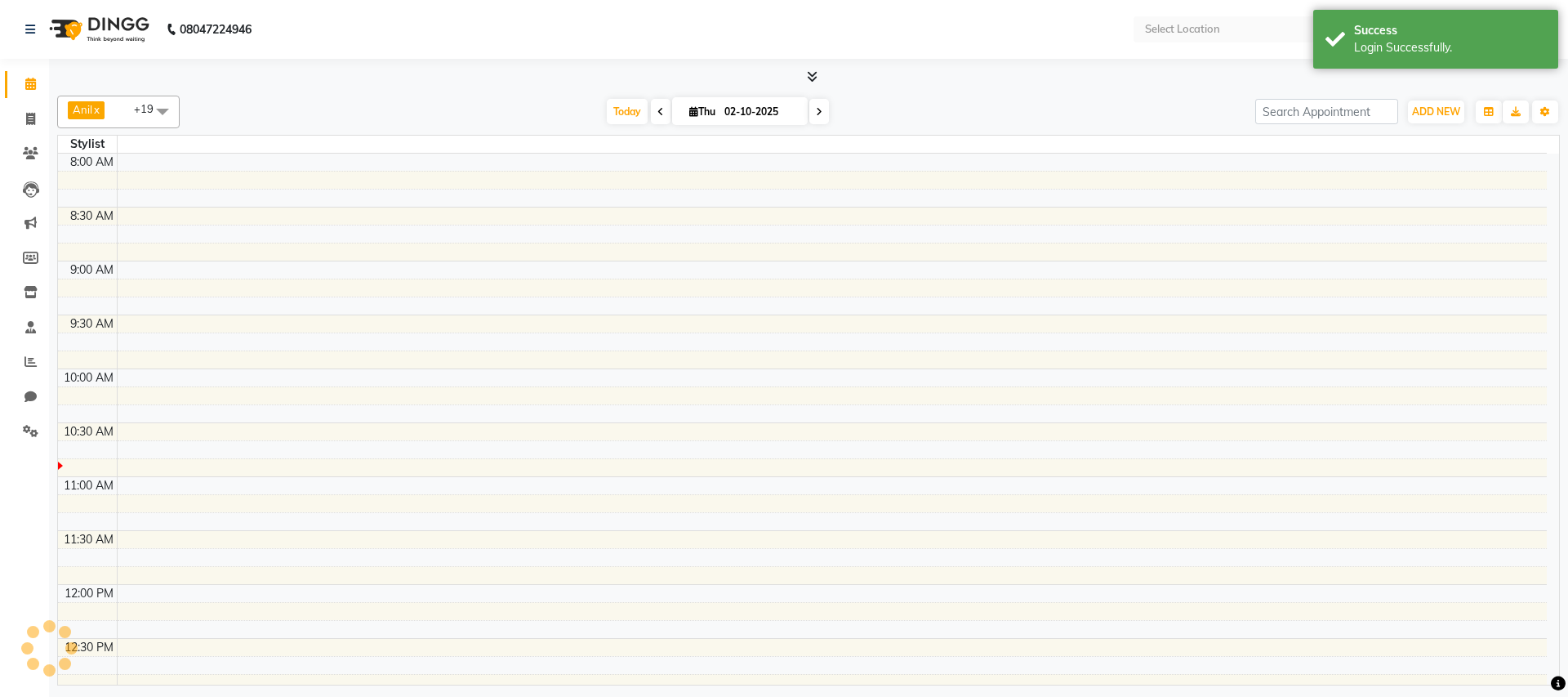
select select "en"
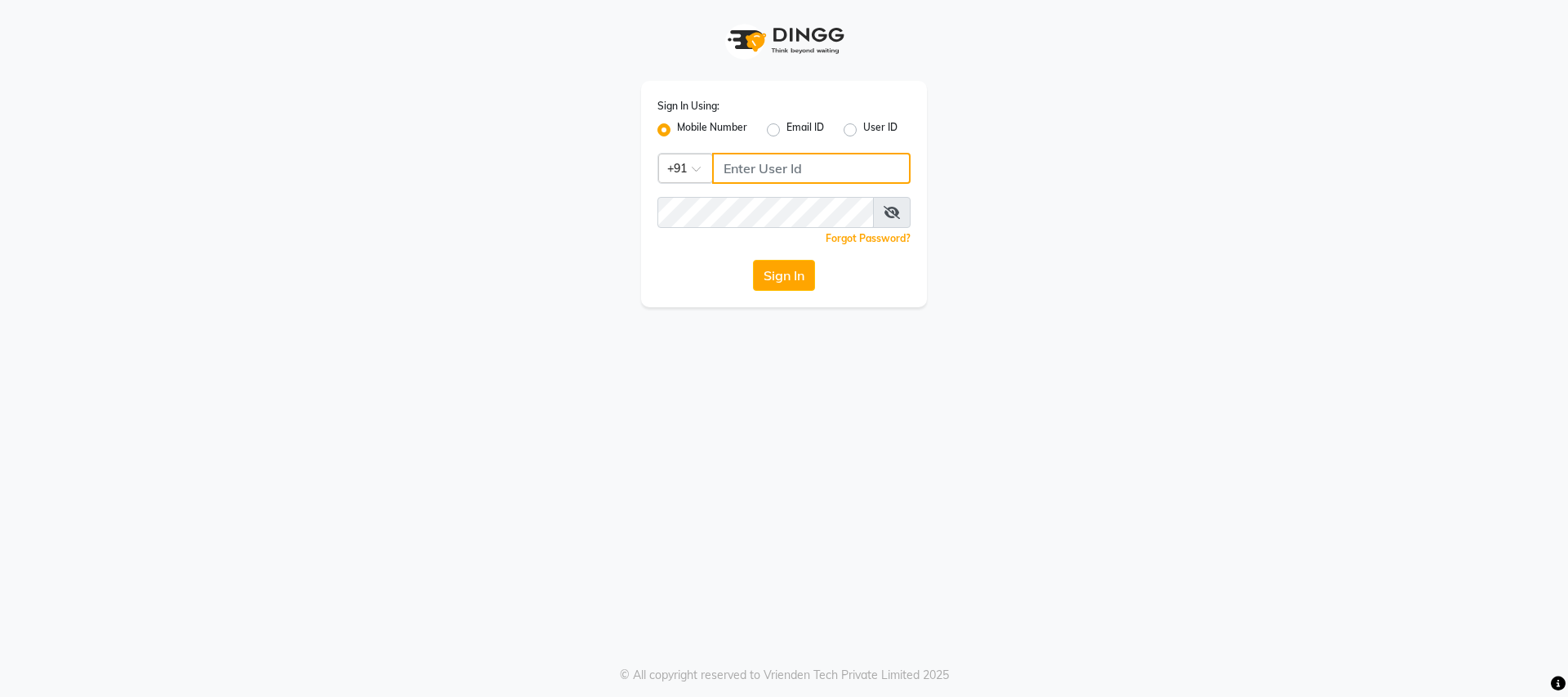
click at [787, 168] on input "Username" at bounding box center [811, 168] width 199 height 31
click at [828, 174] on input "Username" at bounding box center [811, 168] width 199 height 31
type input "9728722000"
click at [893, 211] on icon at bounding box center [892, 212] width 16 height 13
click at [763, 276] on button "Sign In" at bounding box center [784, 275] width 62 height 31
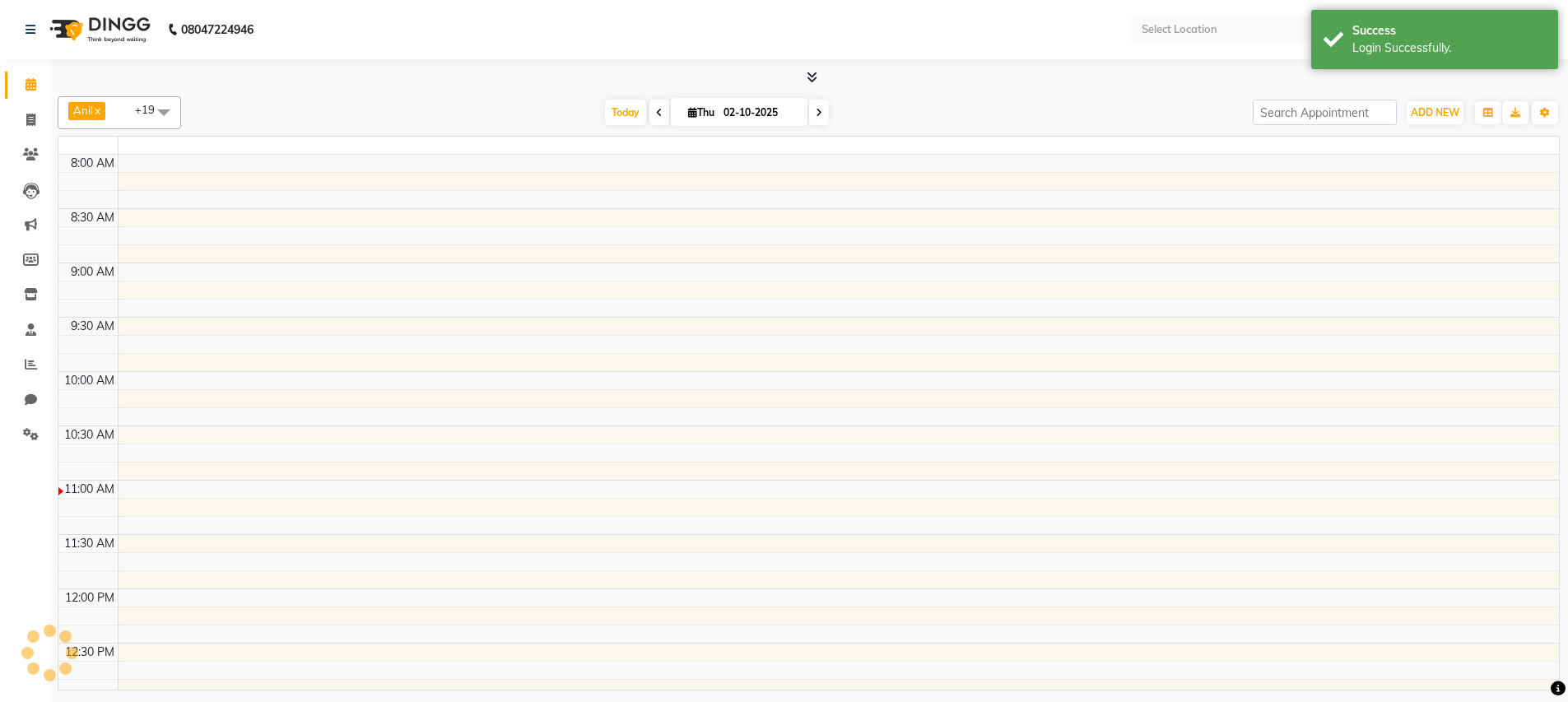
select select "en"
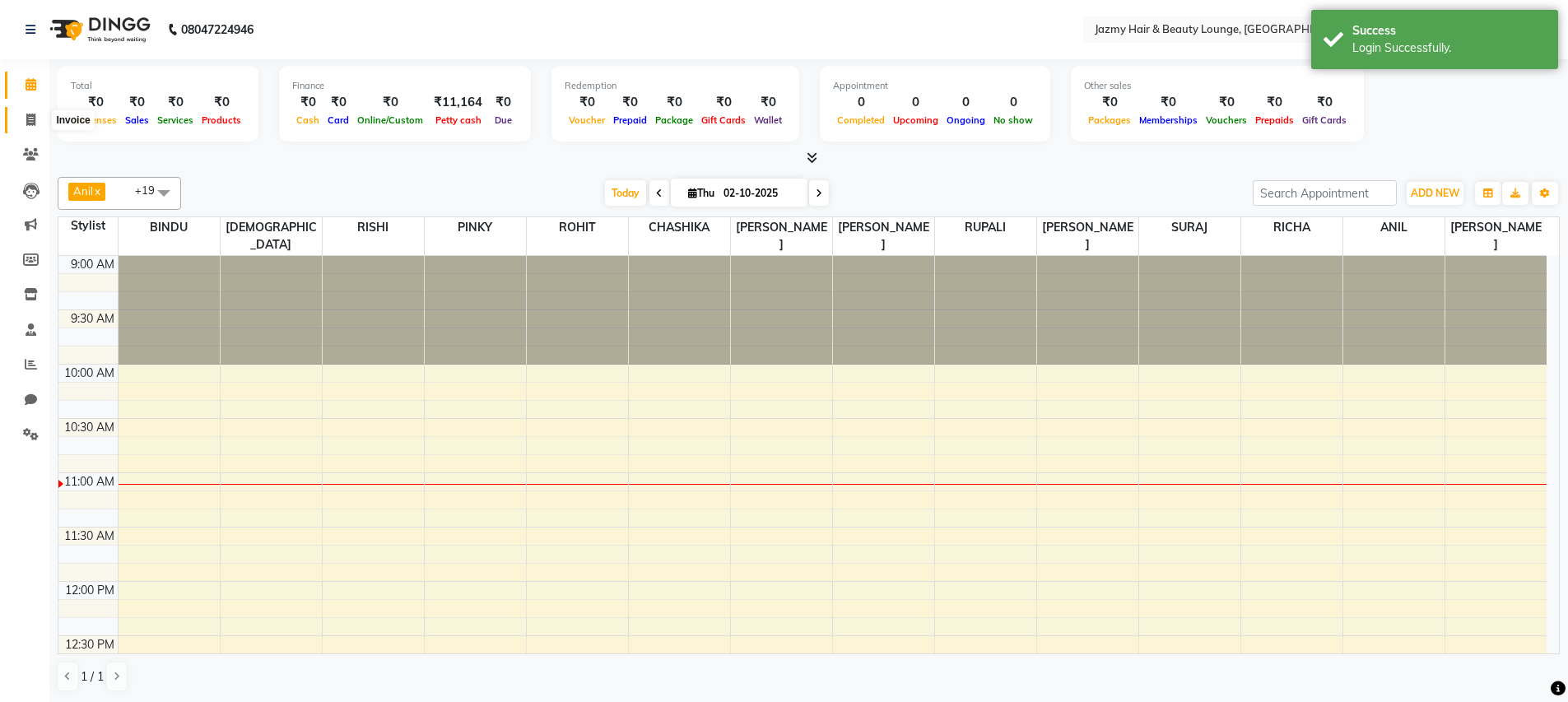
click at [29, 117] on icon at bounding box center [31, 120] width 9 height 13
select select "service"
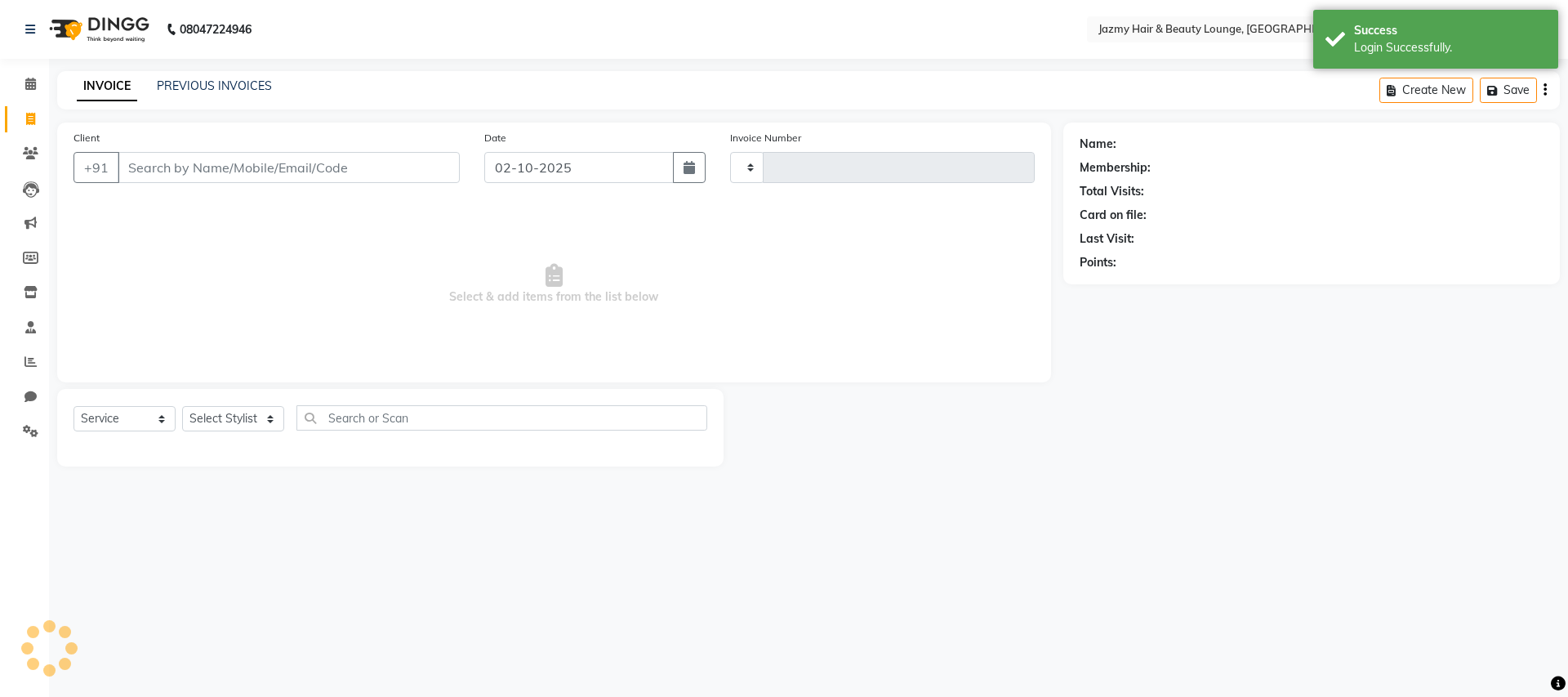
type input "3084"
select select "759"
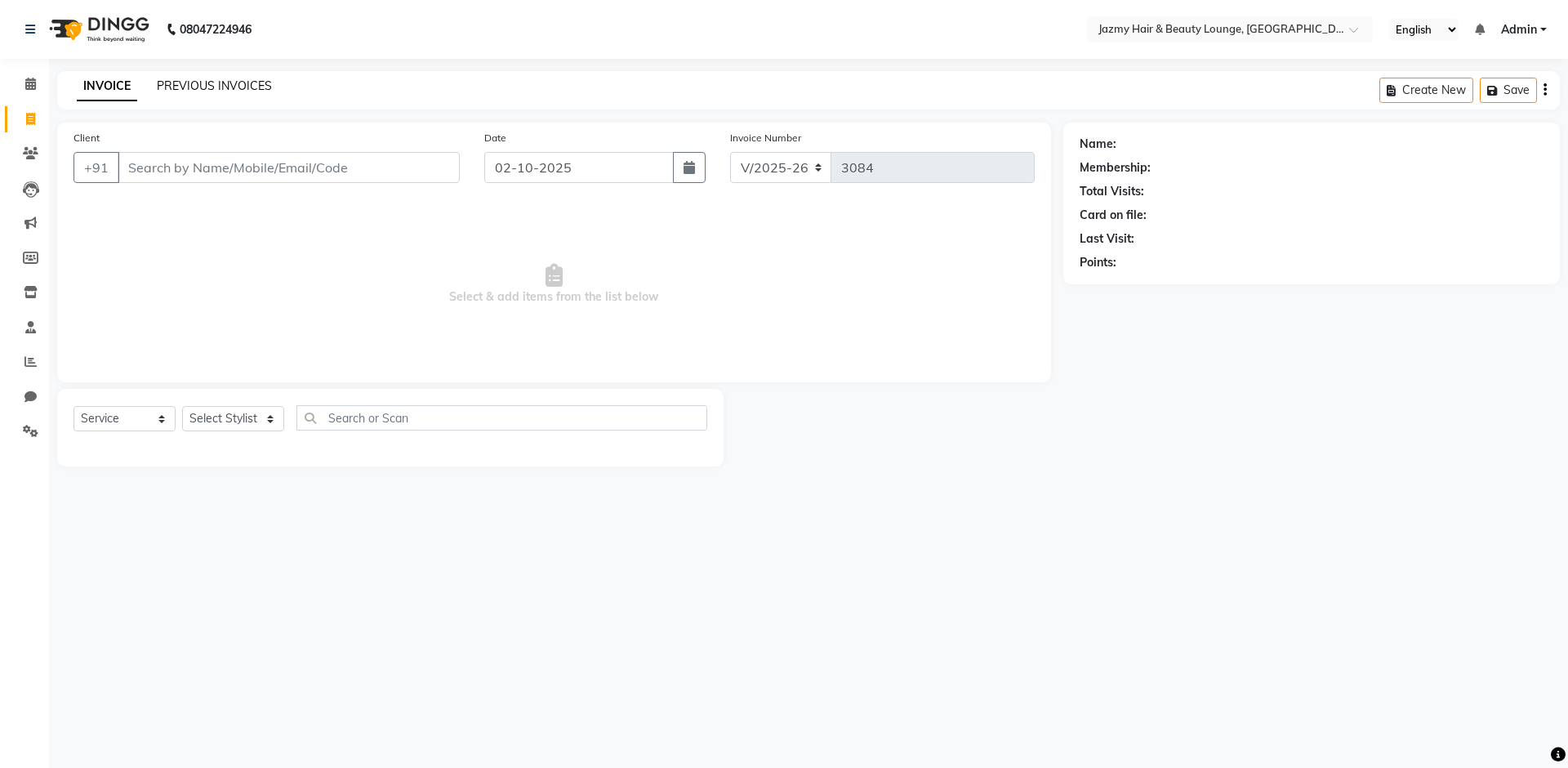
click at [247, 88] on link "PREVIOUS INVOICES" at bounding box center [214, 85] width 115 height 14
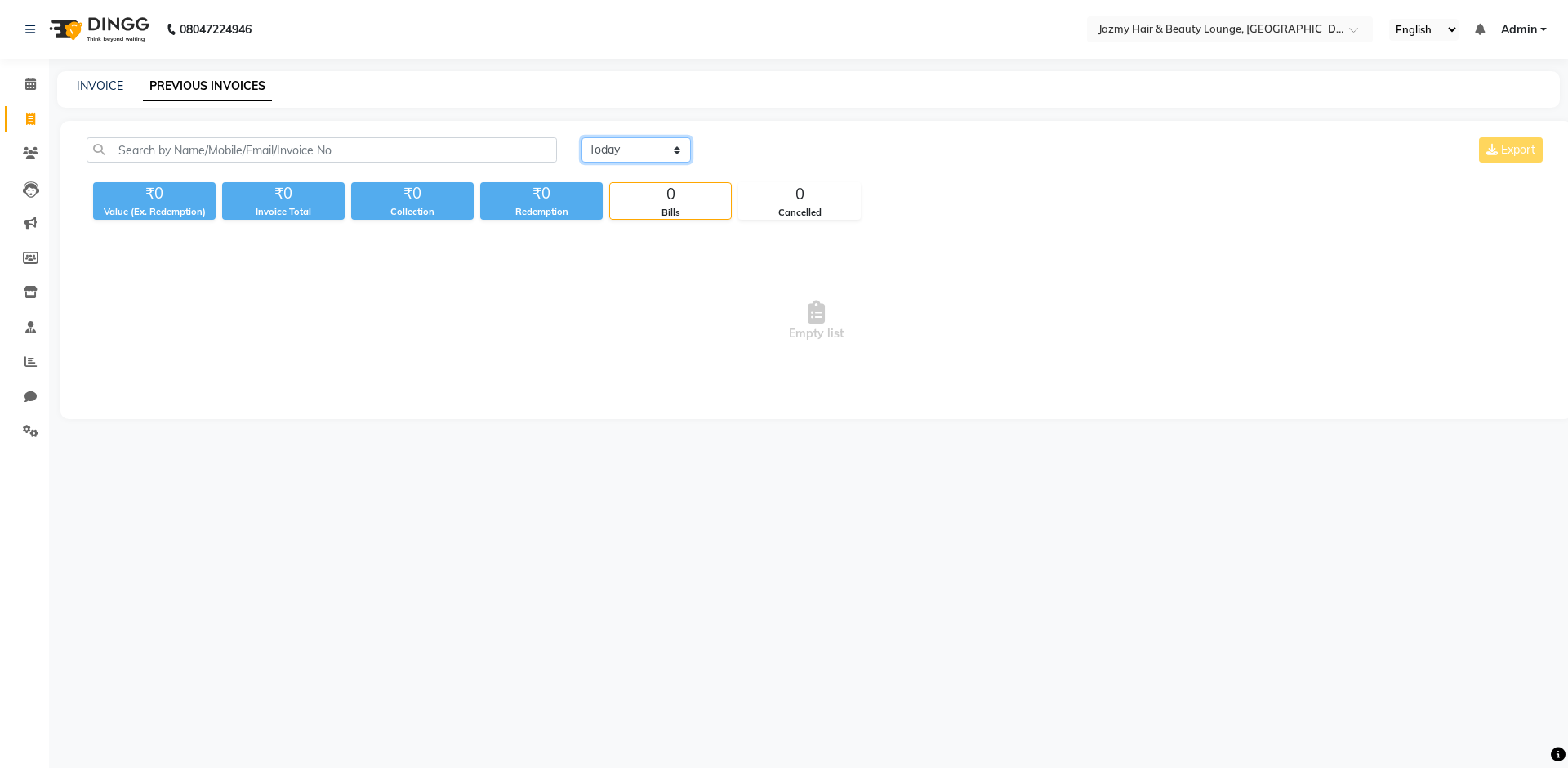
click at [673, 150] on select "Today Yesterday Custom Range" at bounding box center [637, 150] width 110 height 25
select select "yesterday"
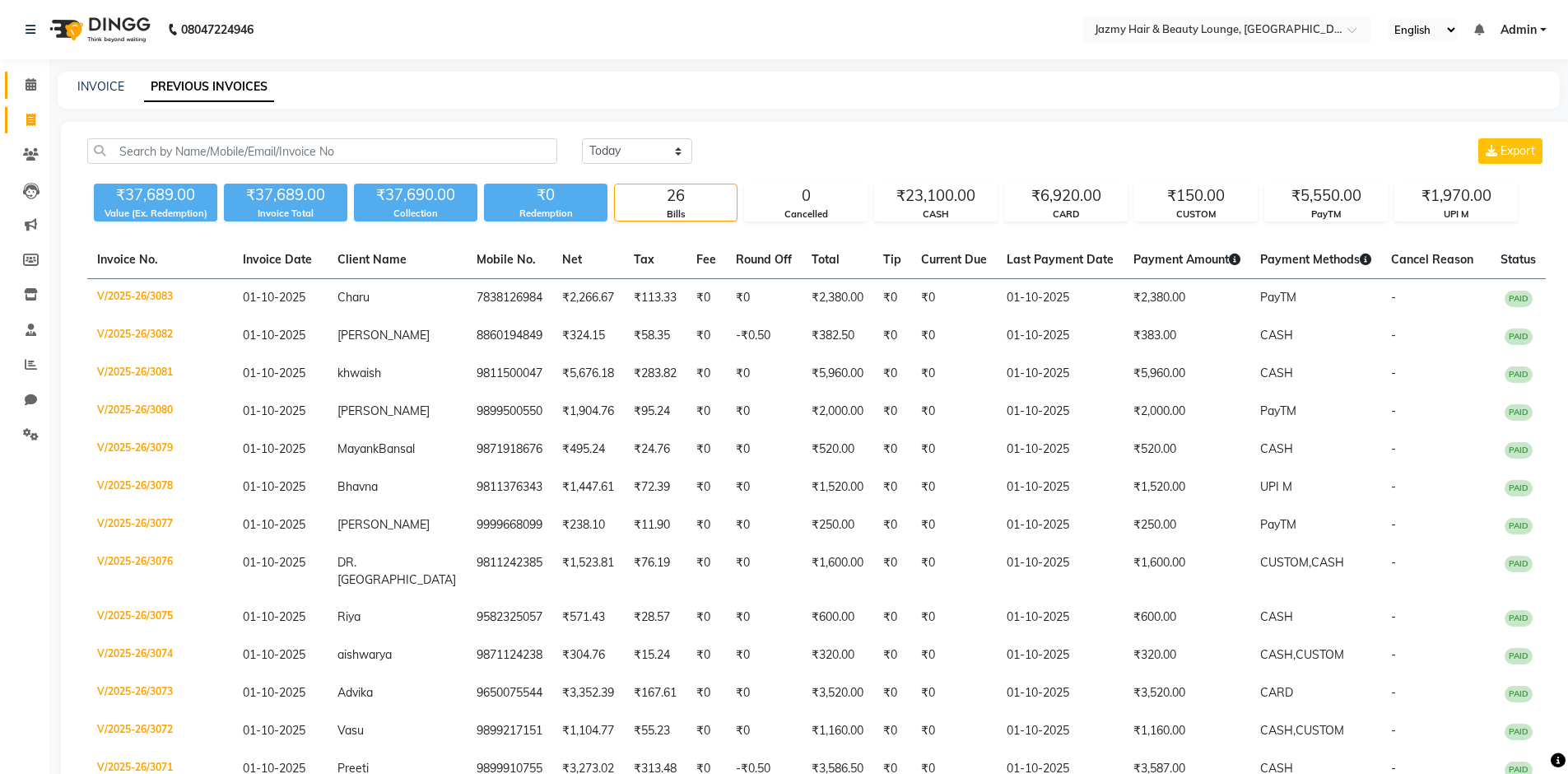
click at [38, 86] on span at bounding box center [31, 85] width 29 height 19
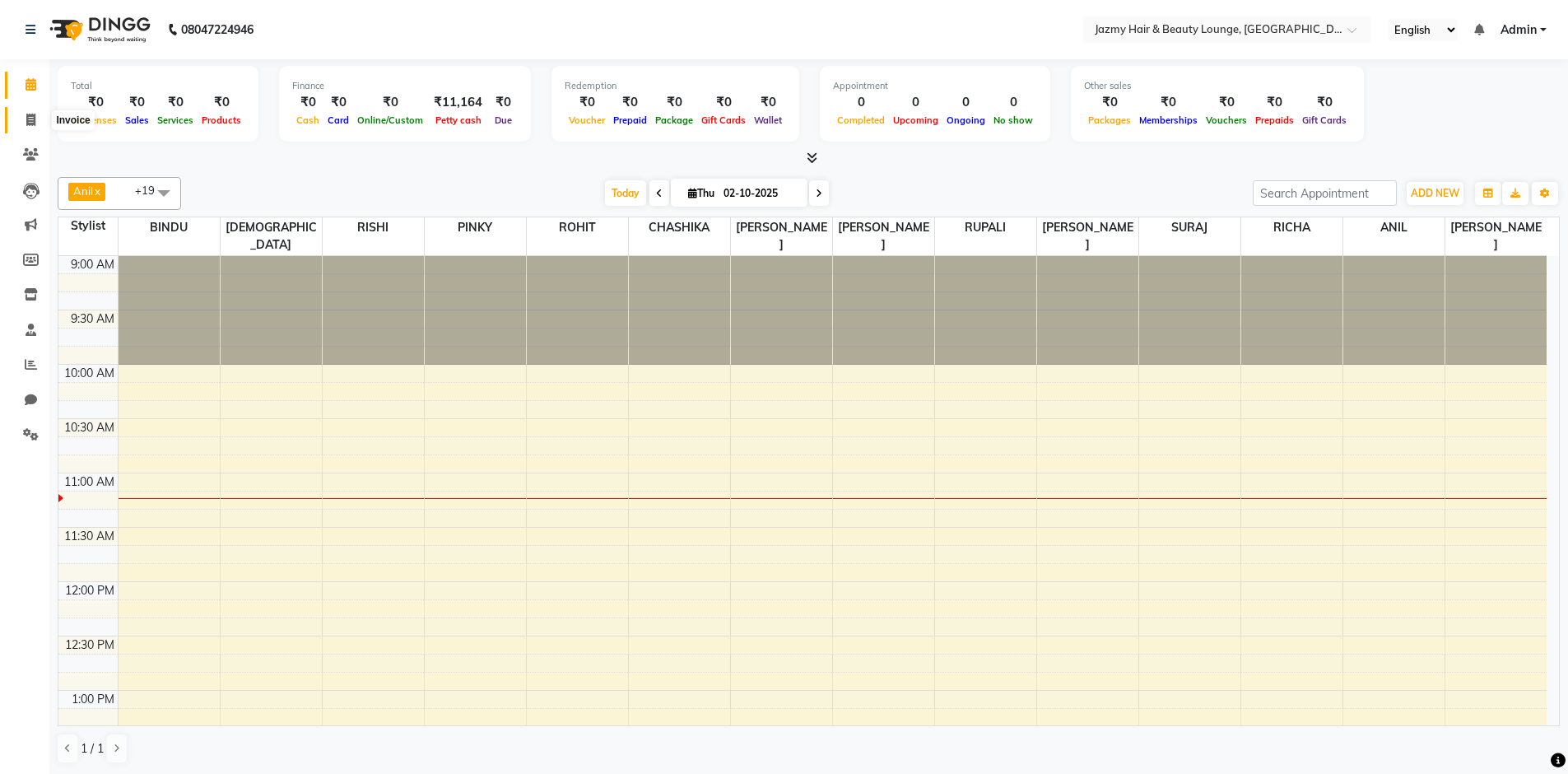
click at [30, 123] on icon at bounding box center [31, 120] width 9 height 13
select select "service"
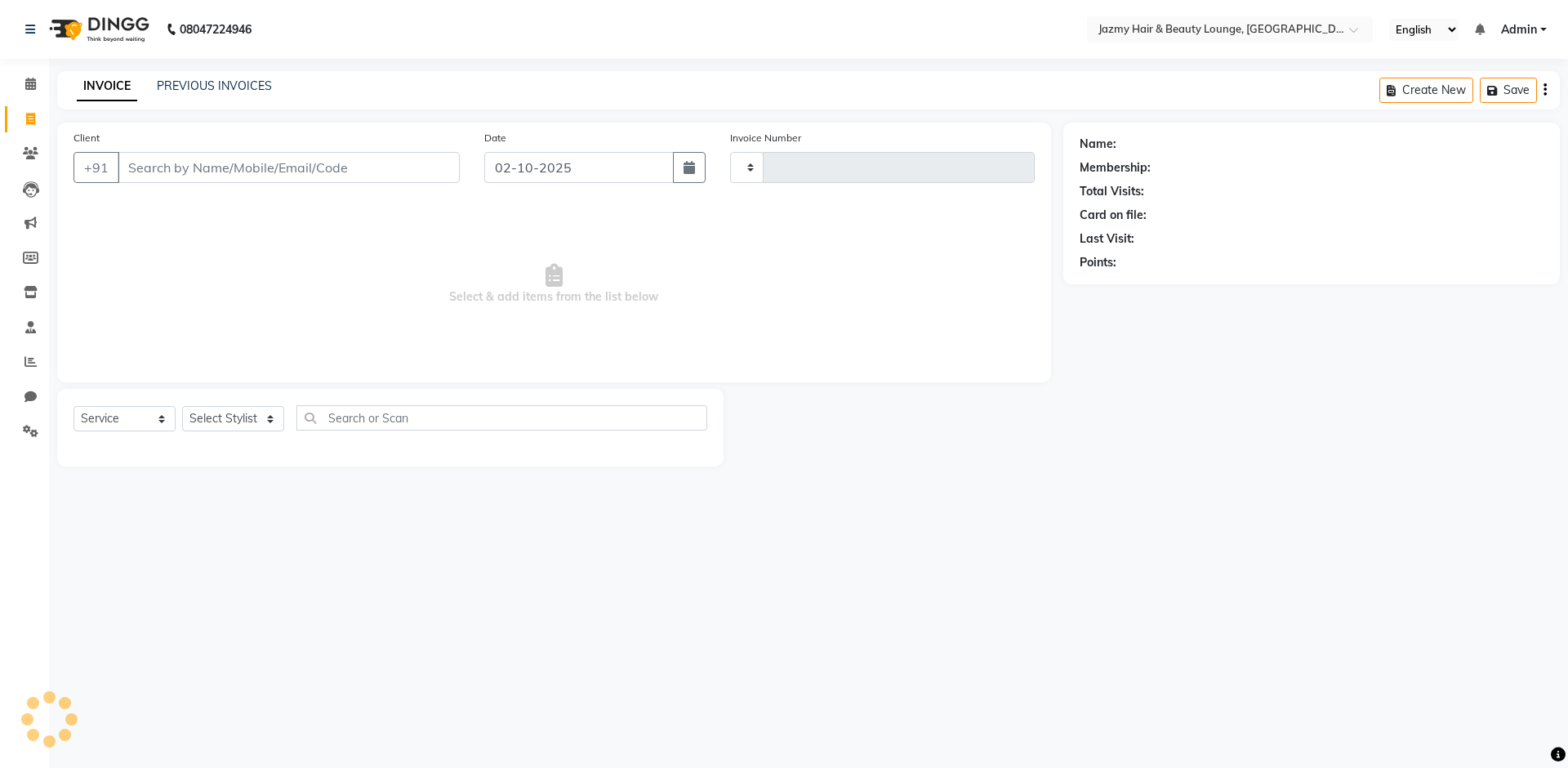
type input "3084"
select select "759"
click at [211, 80] on link "PREVIOUS INVOICES" at bounding box center [214, 85] width 115 height 14
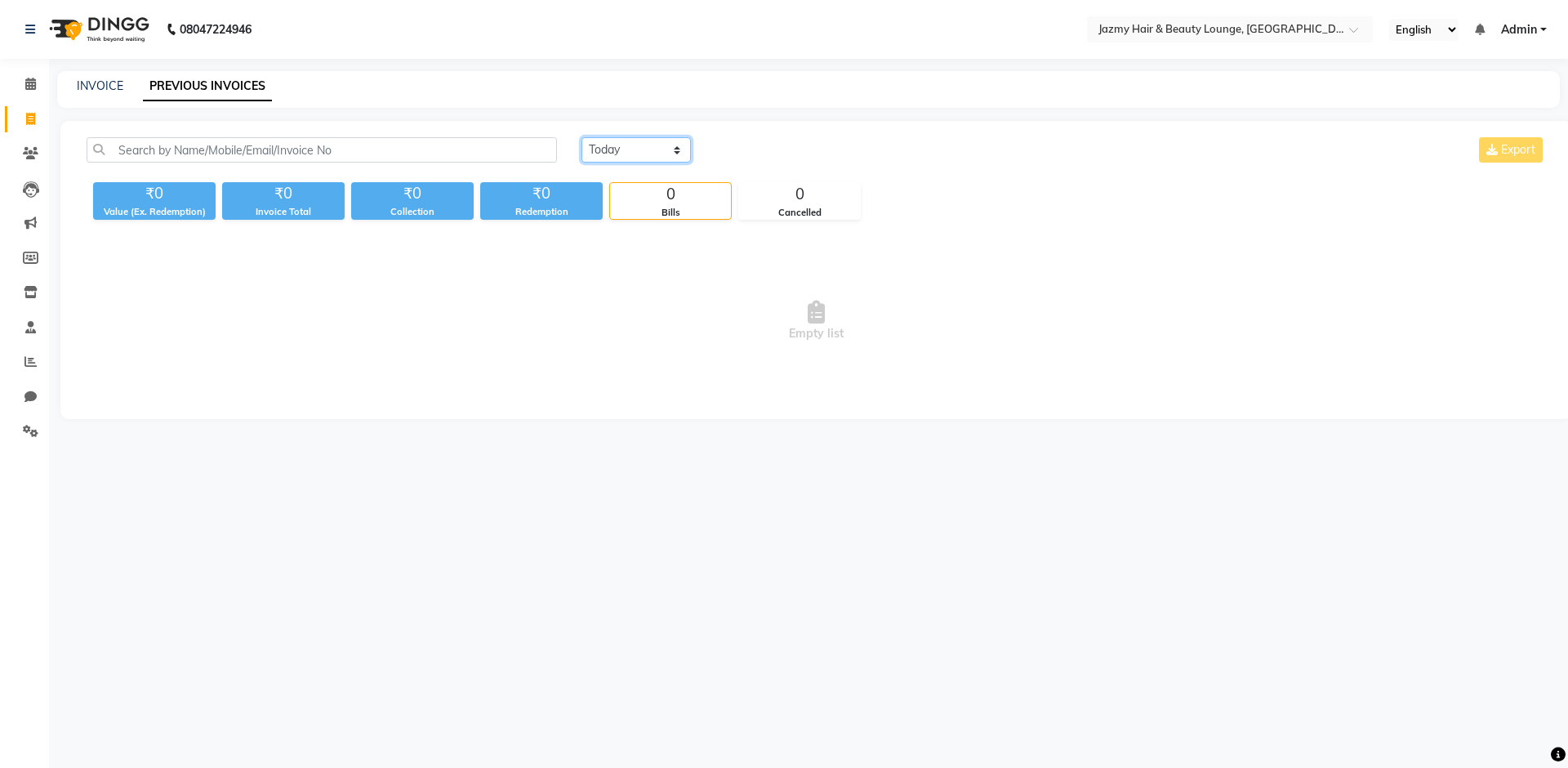
click at [676, 150] on select "Today Yesterday Custom Range" at bounding box center [637, 150] width 110 height 25
select select "yesterday"
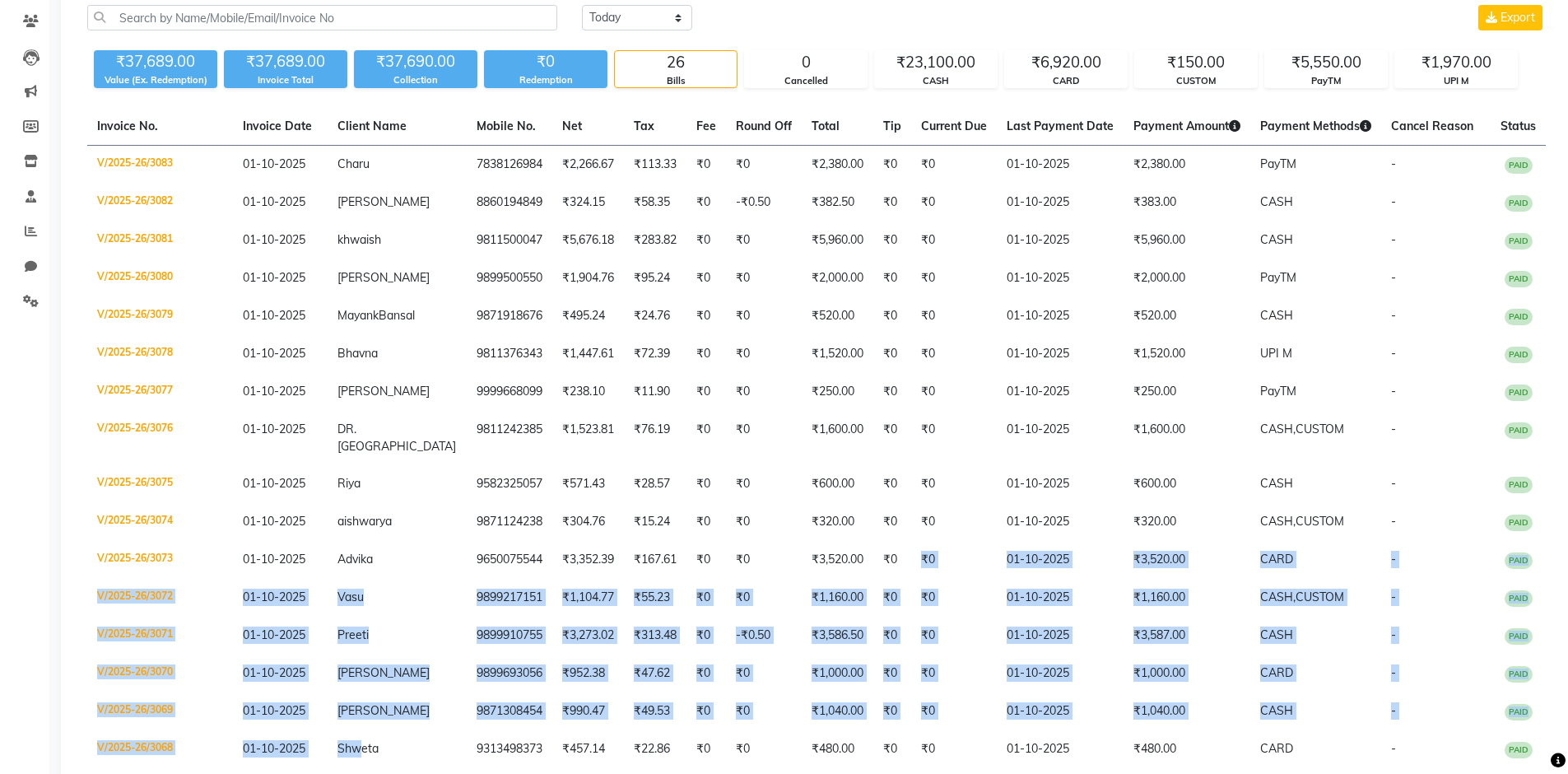
drag, startPoint x: 890, startPoint y: 694, endPoint x: 245, endPoint y: 773, distance: 649.8
click at [293, 701] on tbody "V/2025-26/3083 01-10-2025 Charu 7838126984 ₹2,266.67 ₹113.33 ₹0 ₹0 ₹2,380.00 ₹0…" at bounding box center [816, 647] width 1458 height 1002
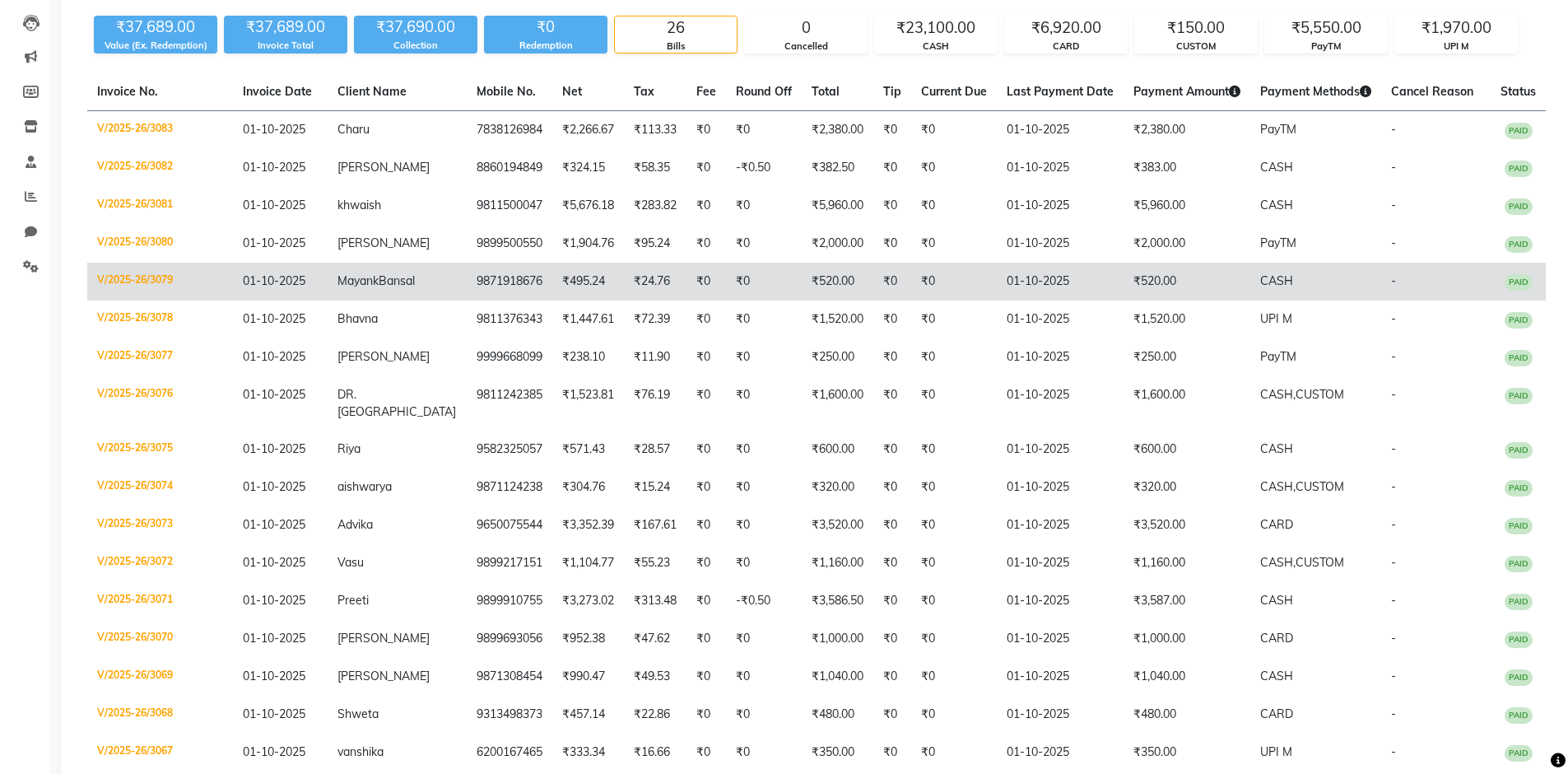
click at [1472, 295] on td "-" at bounding box center [1436, 282] width 110 height 38
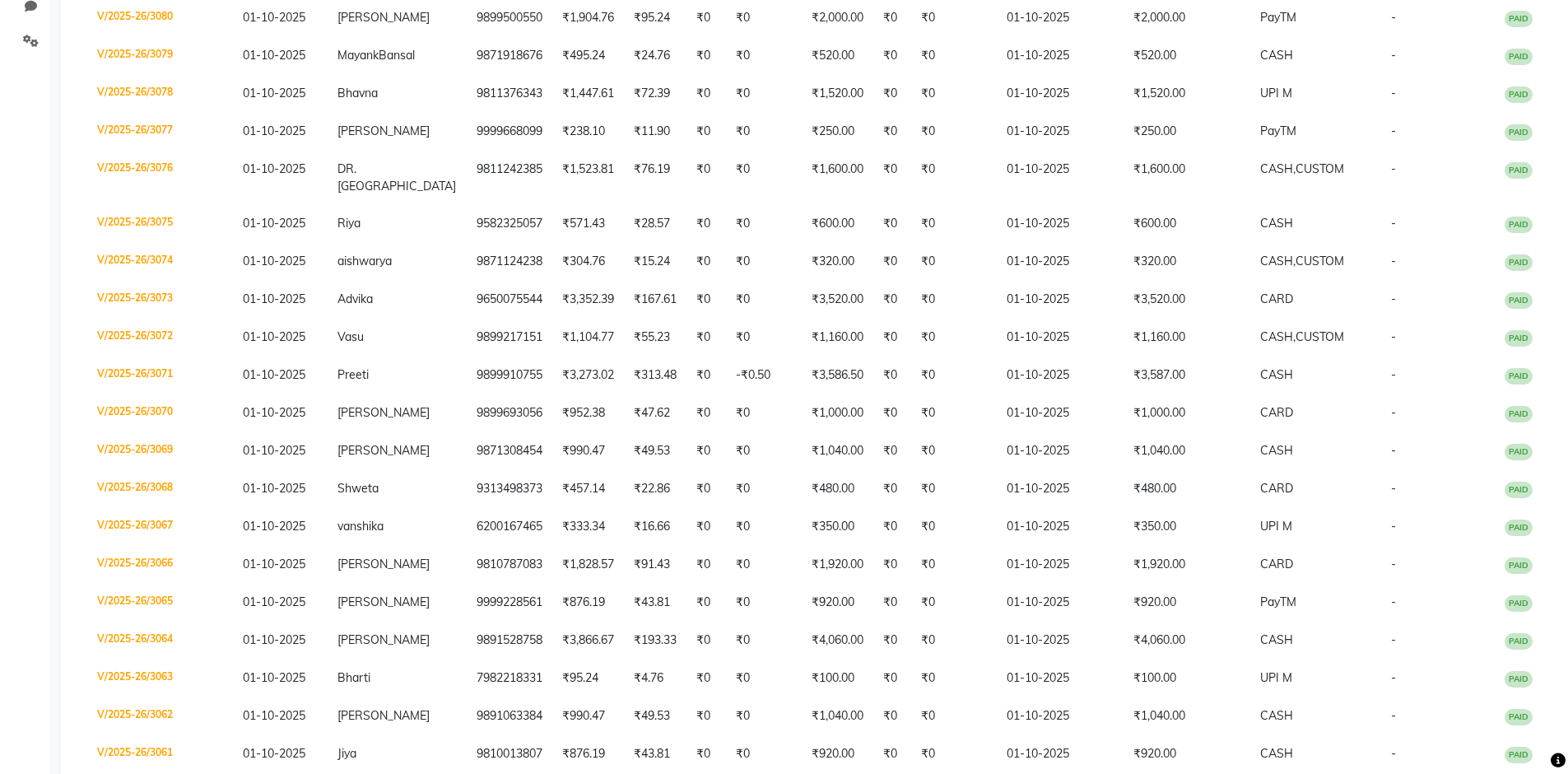
scroll to position [388, 0]
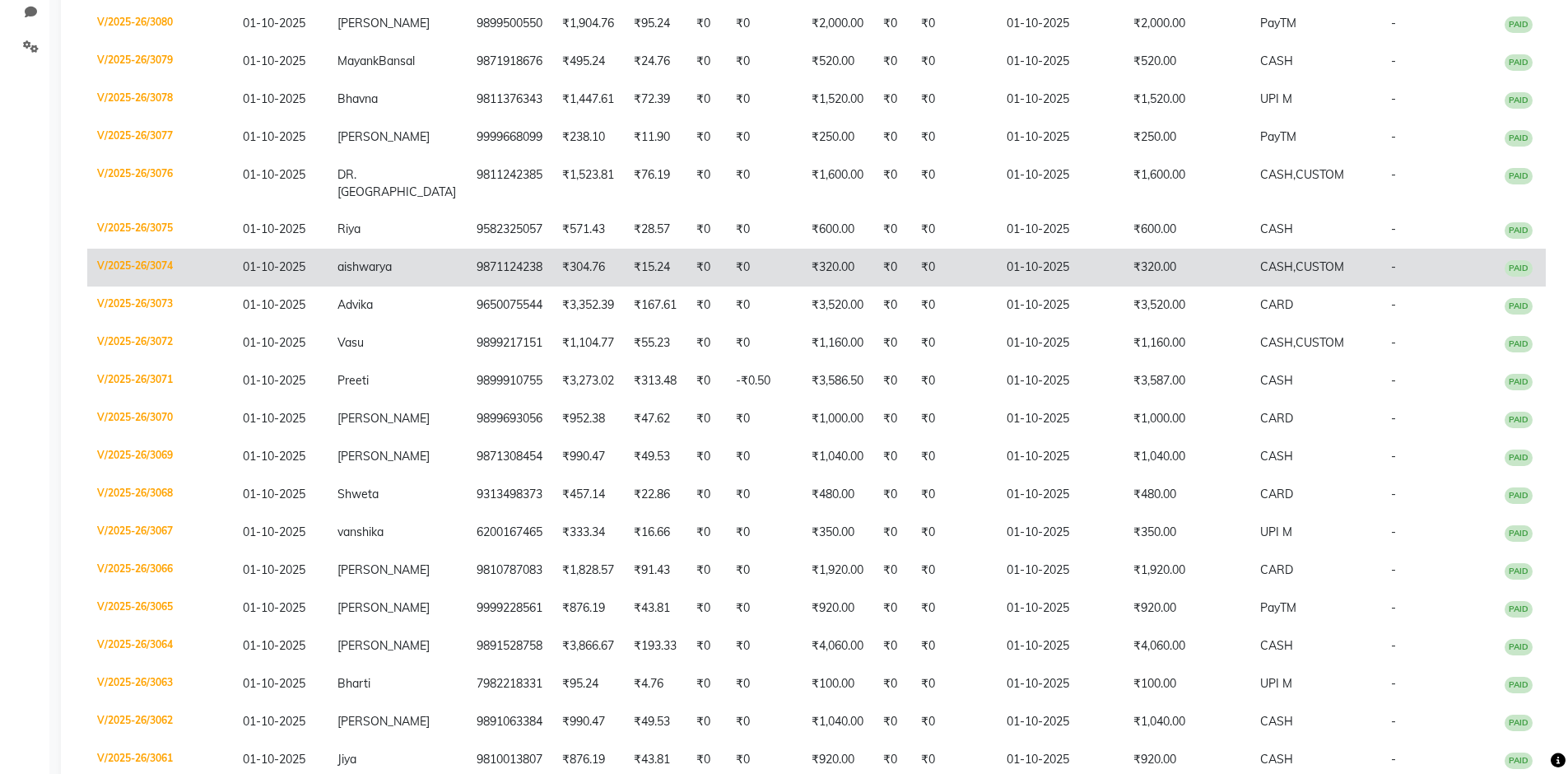
click at [1334, 278] on td "CASH, CUSTOM" at bounding box center [1315, 267] width 130 height 38
click at [1131, 271] on td "₹320.00" at bounding box center [1187, 267] width 127 height 38
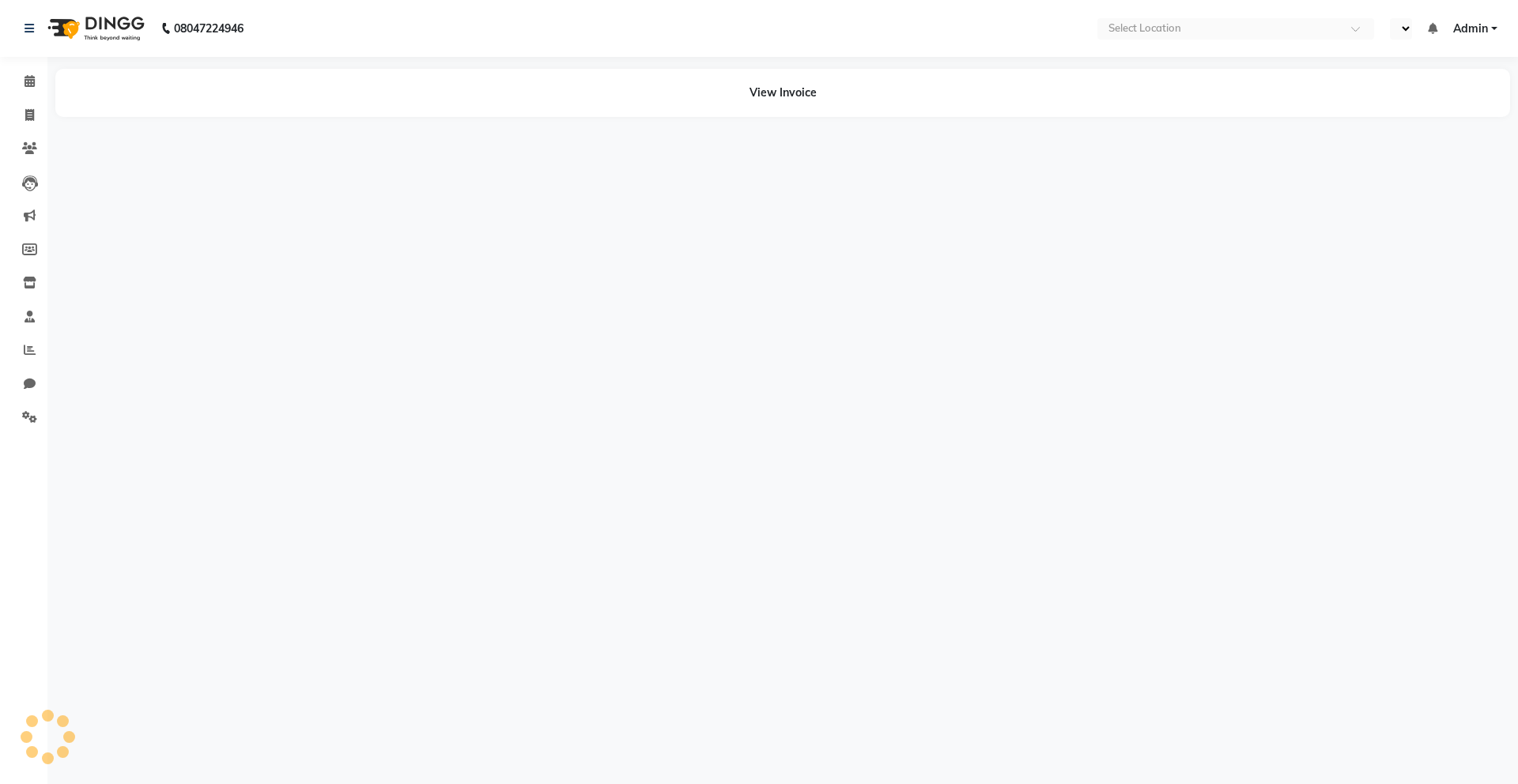
select select "en"
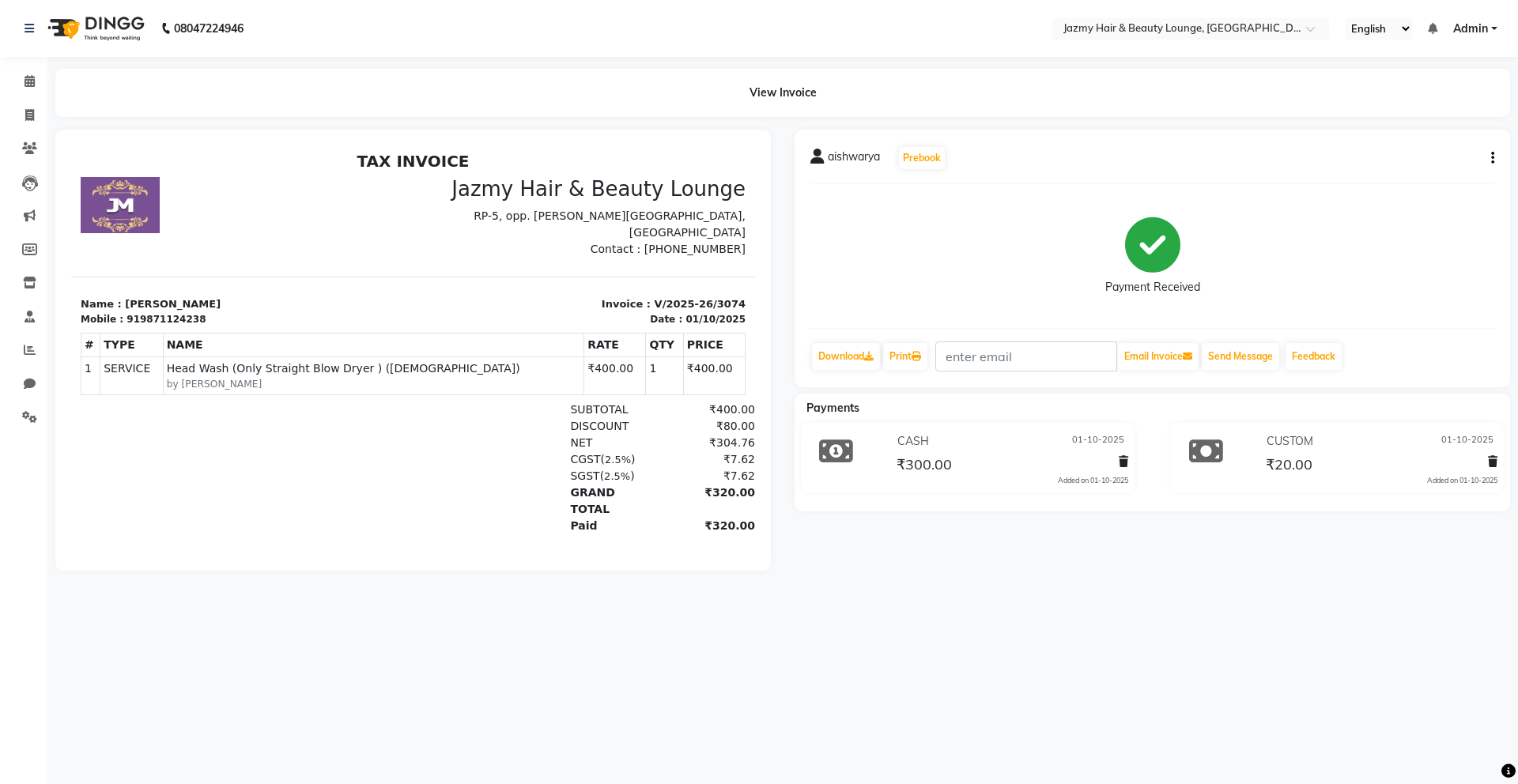
click at [1488, 152] on button "button" at bounding box center [1489, 158] width 10 height 17
click at [1421, 171] on div "Edit Invoice" at bounding box center [1414, 178] width 108 height 20
select select "service"
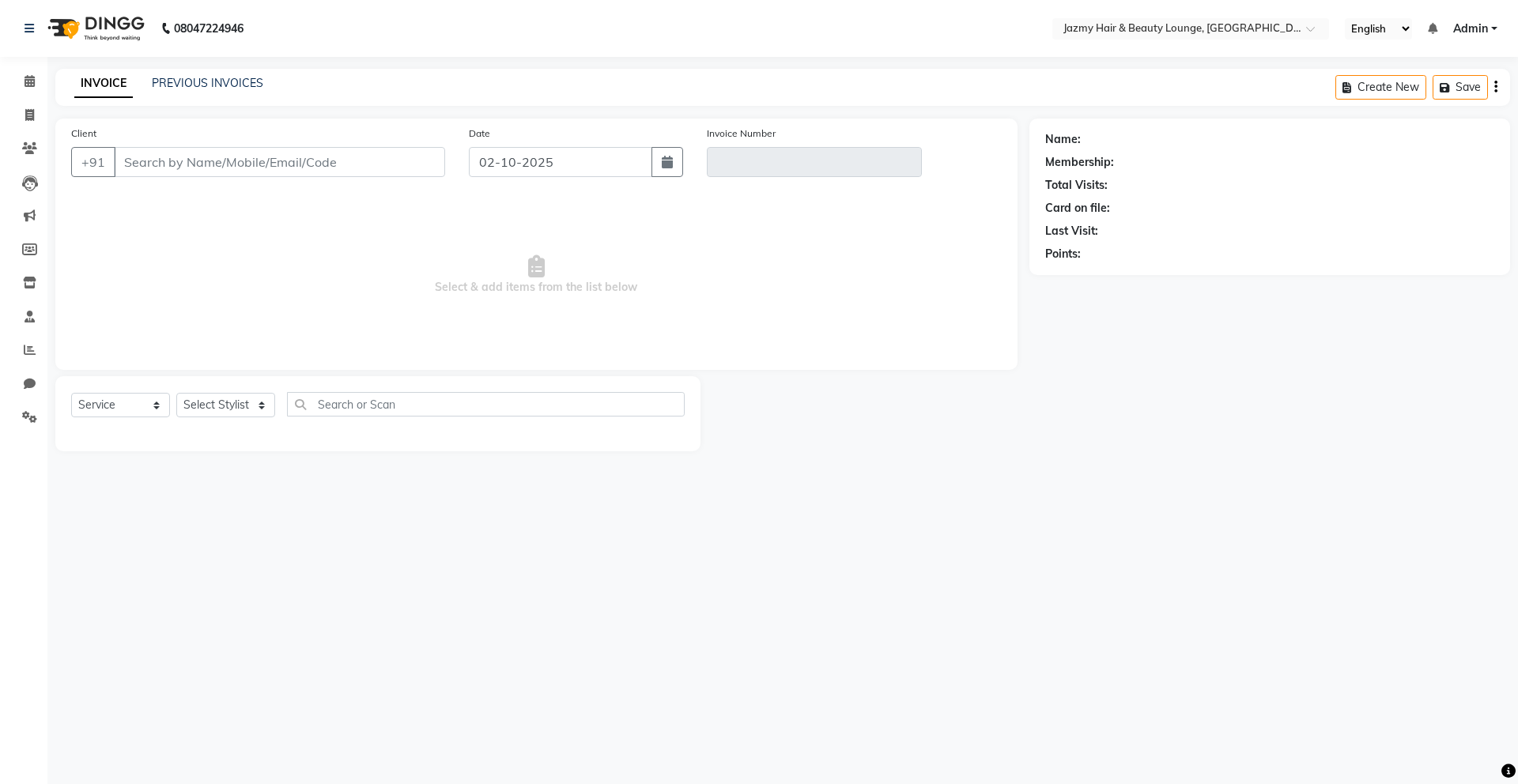
type input "9871124238"
type input "V/2025-26/3074"
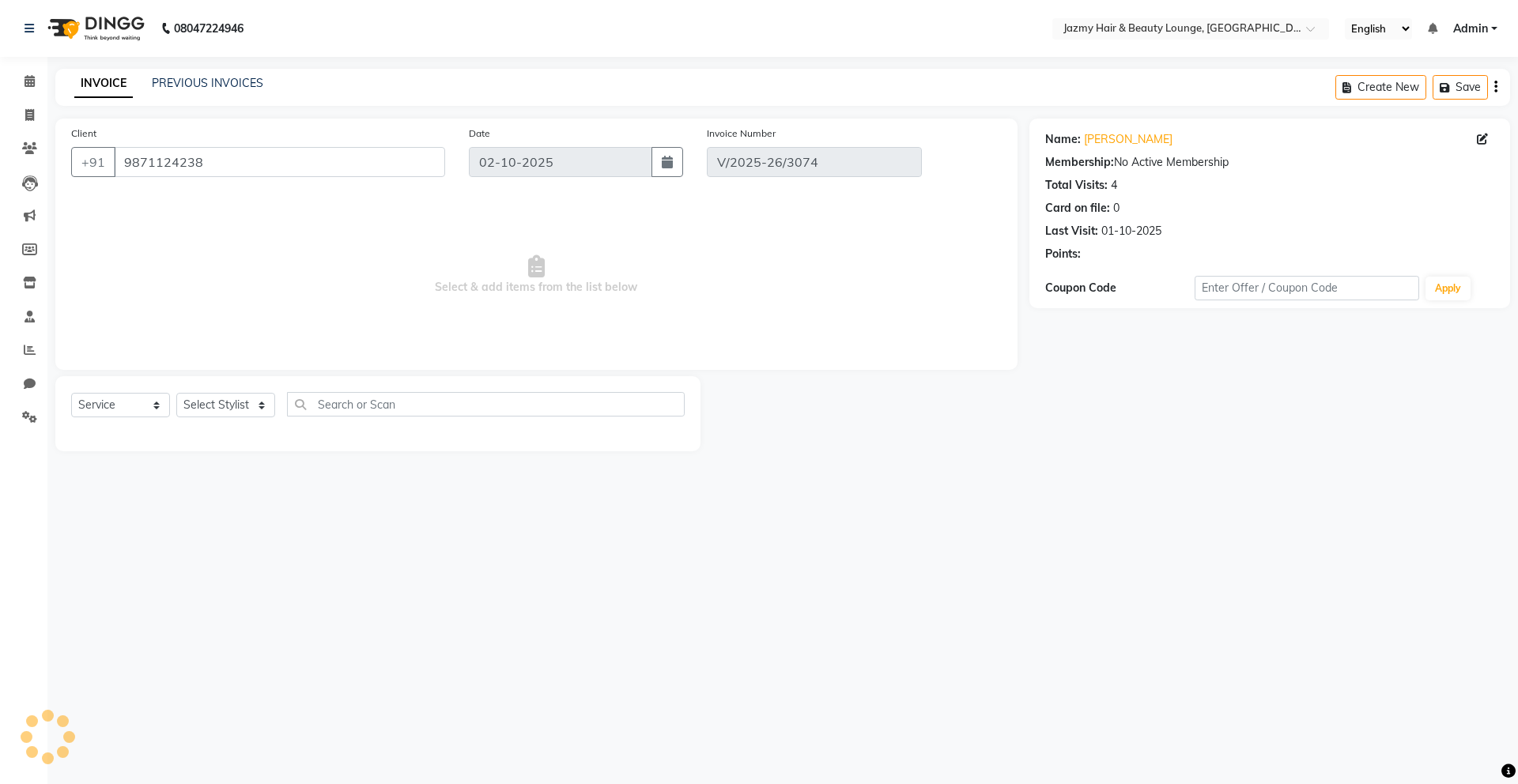
type input "01-10-2025"
select select "select"
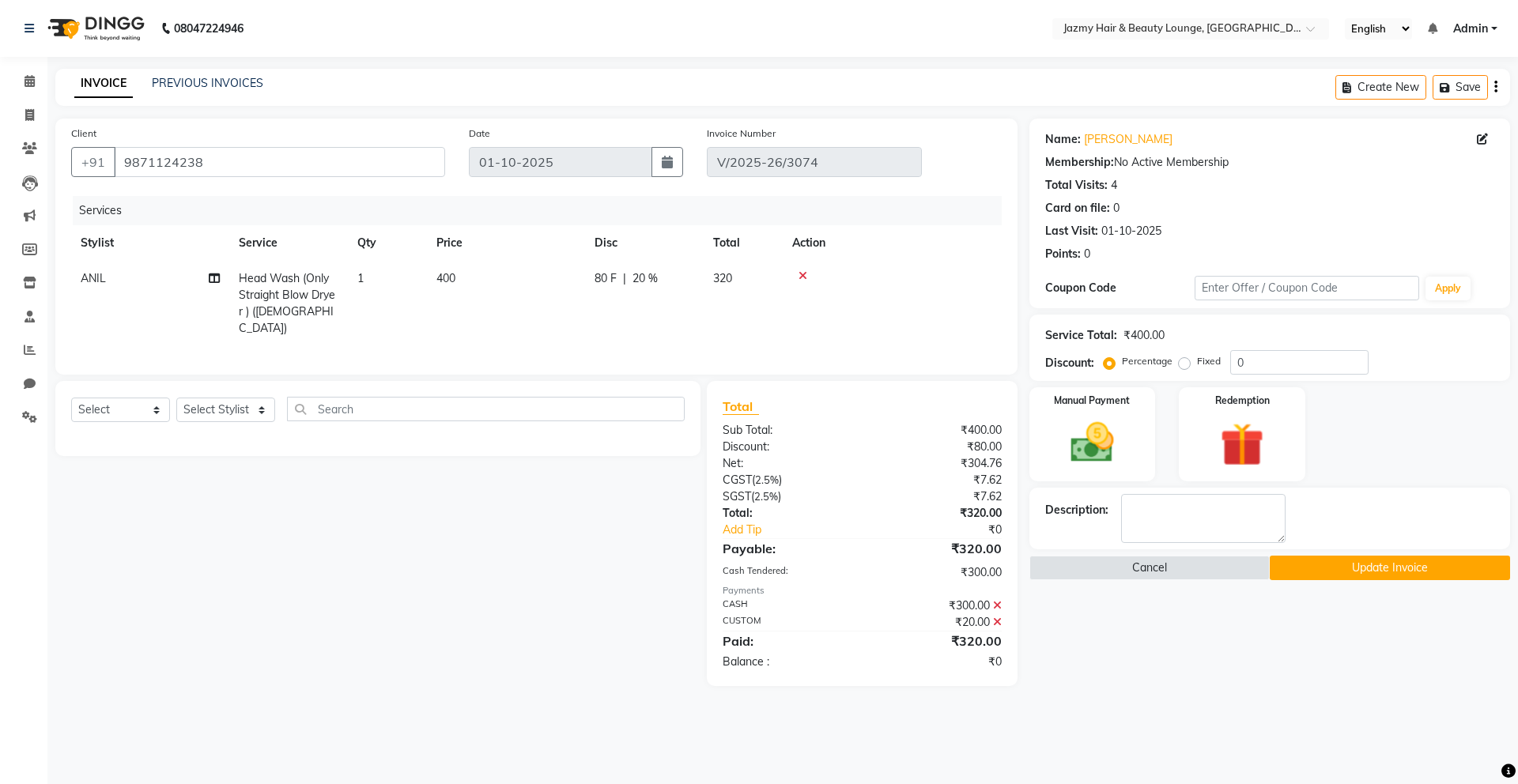
click at [999, 617] on icon at bounding box center [997, 622] width 9 height 11
click at [993, 600] on icon at bounding box center [997, 606] width 9 height 11
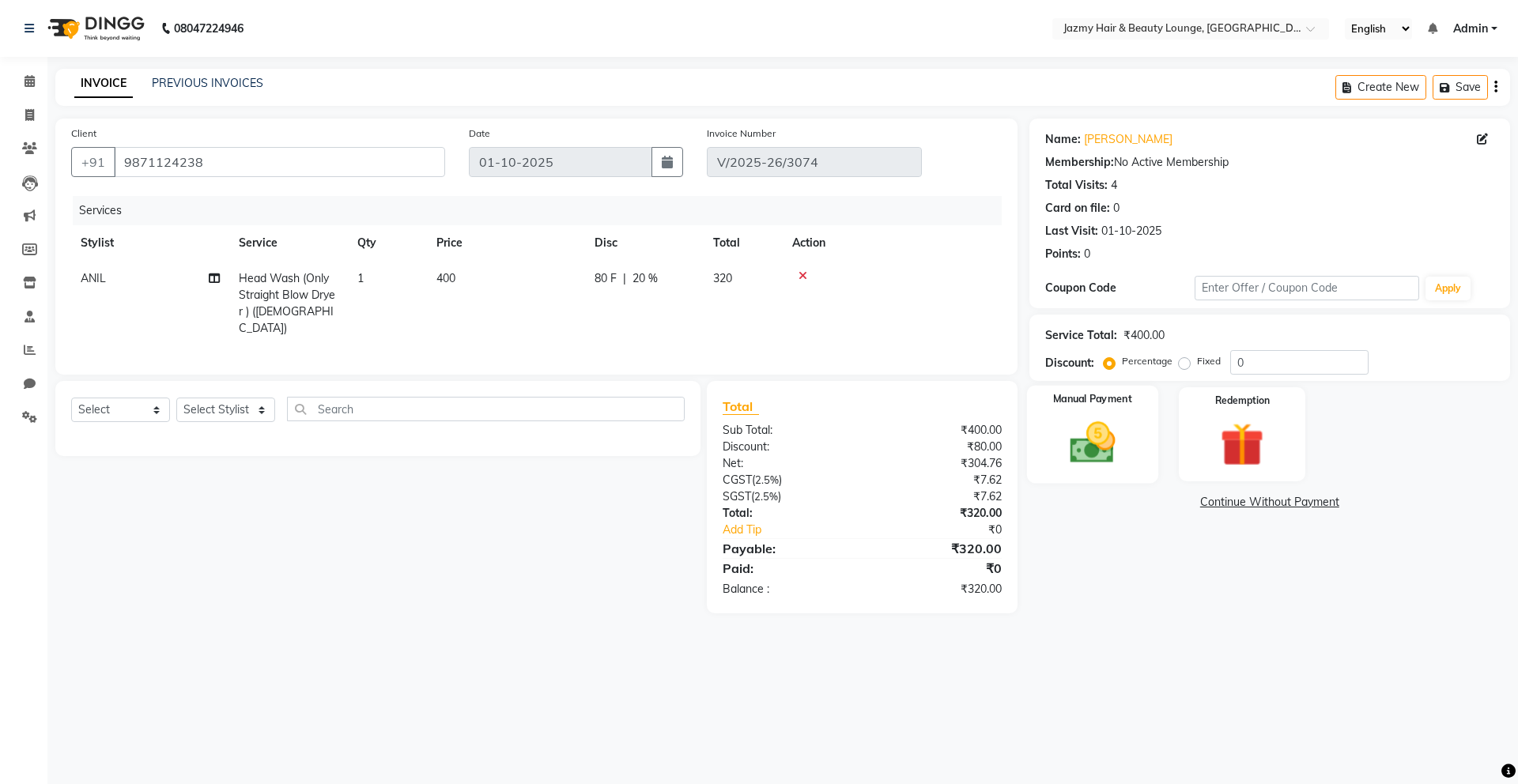
click at [1068, 434] on img at bounding box center [1092, 443] width 73 height 52
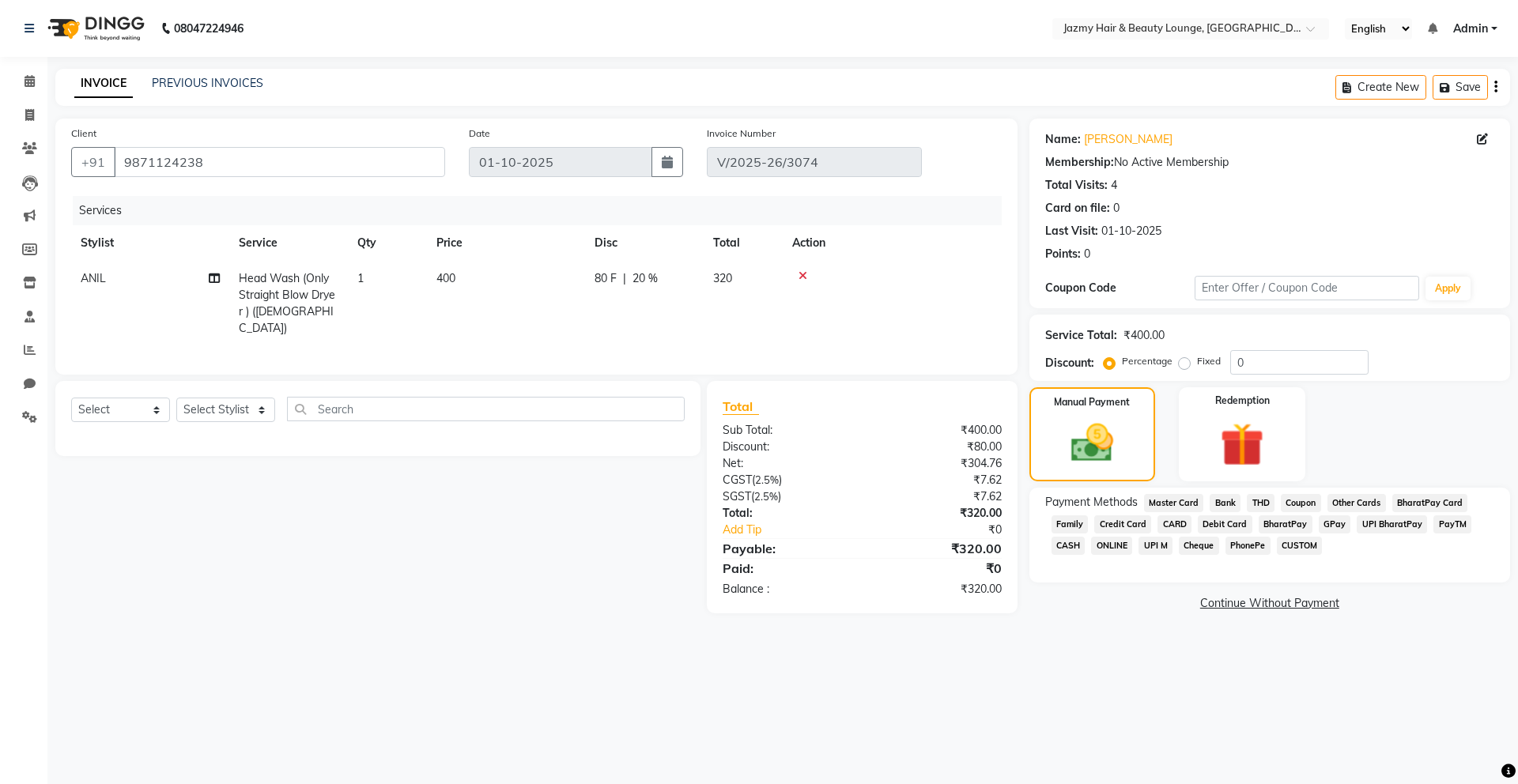
click at [1449, 520] on span "PayTM" at bounding box center [1453, 524] width 38 height 18
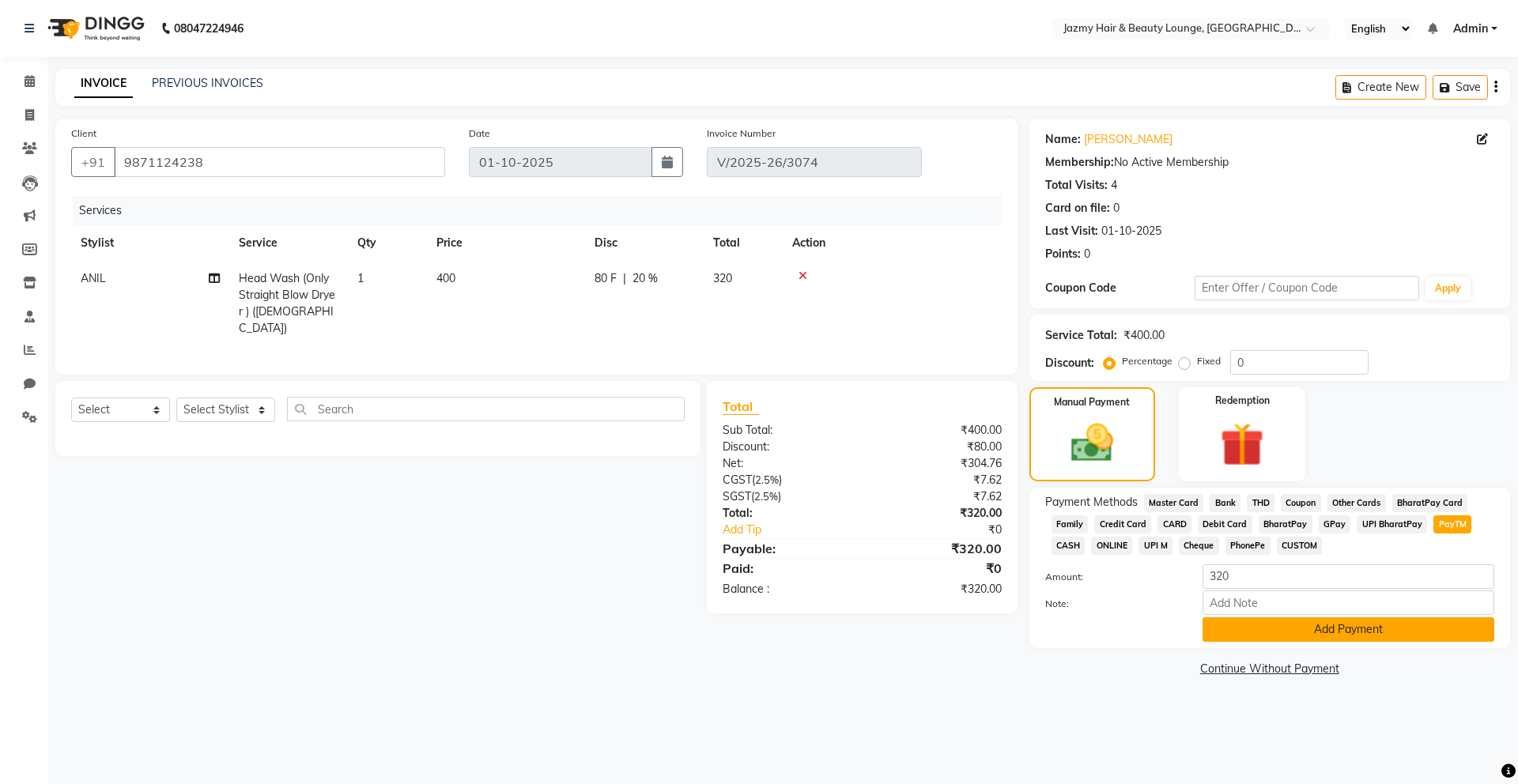
click at [1400, 635] on button "Add Payment" at bounding box center [1348, 630] width 292 height 24
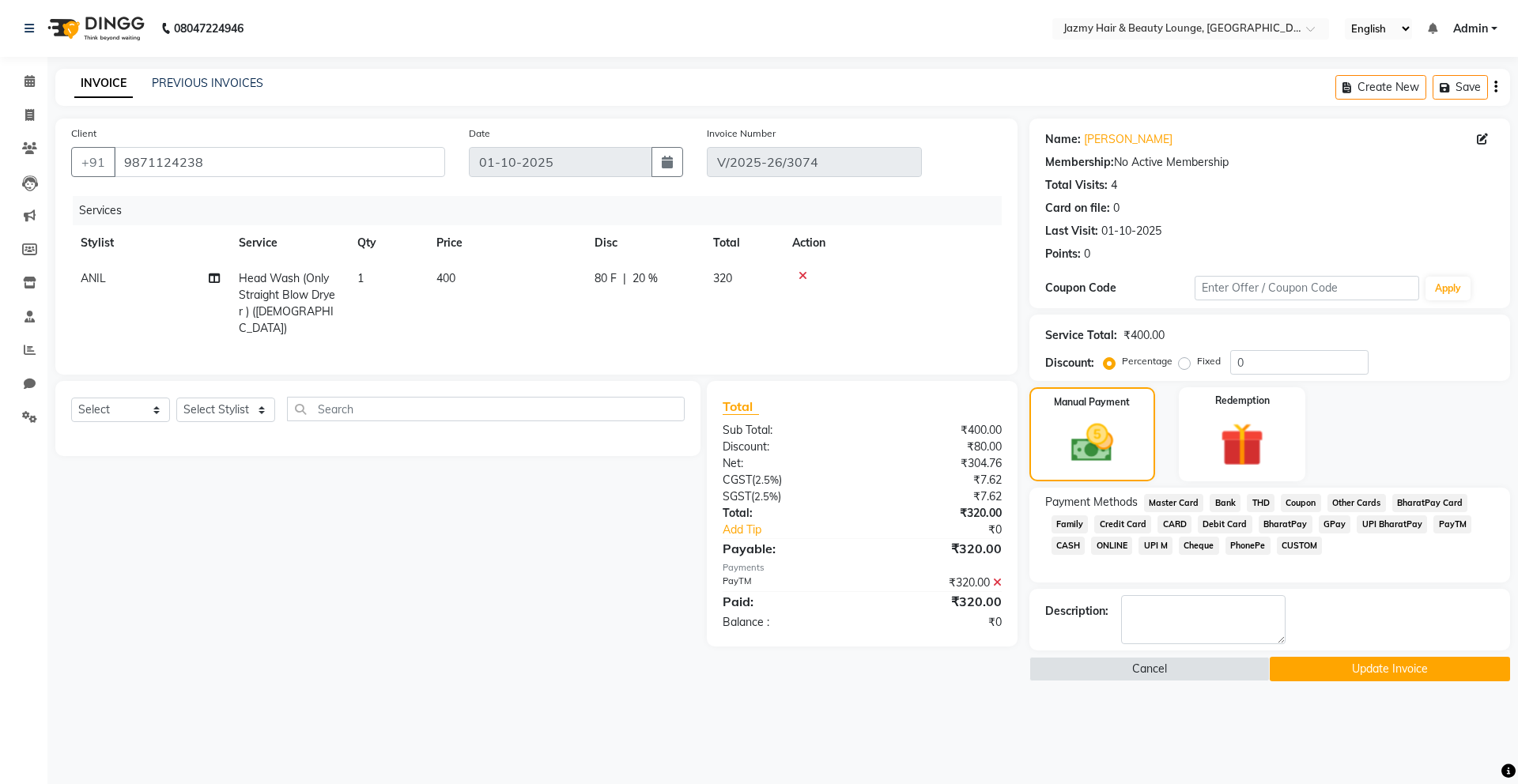
click at [1400, 663] on button "Update Invoice" at bounding box center [1390, 669] width 240 height 24
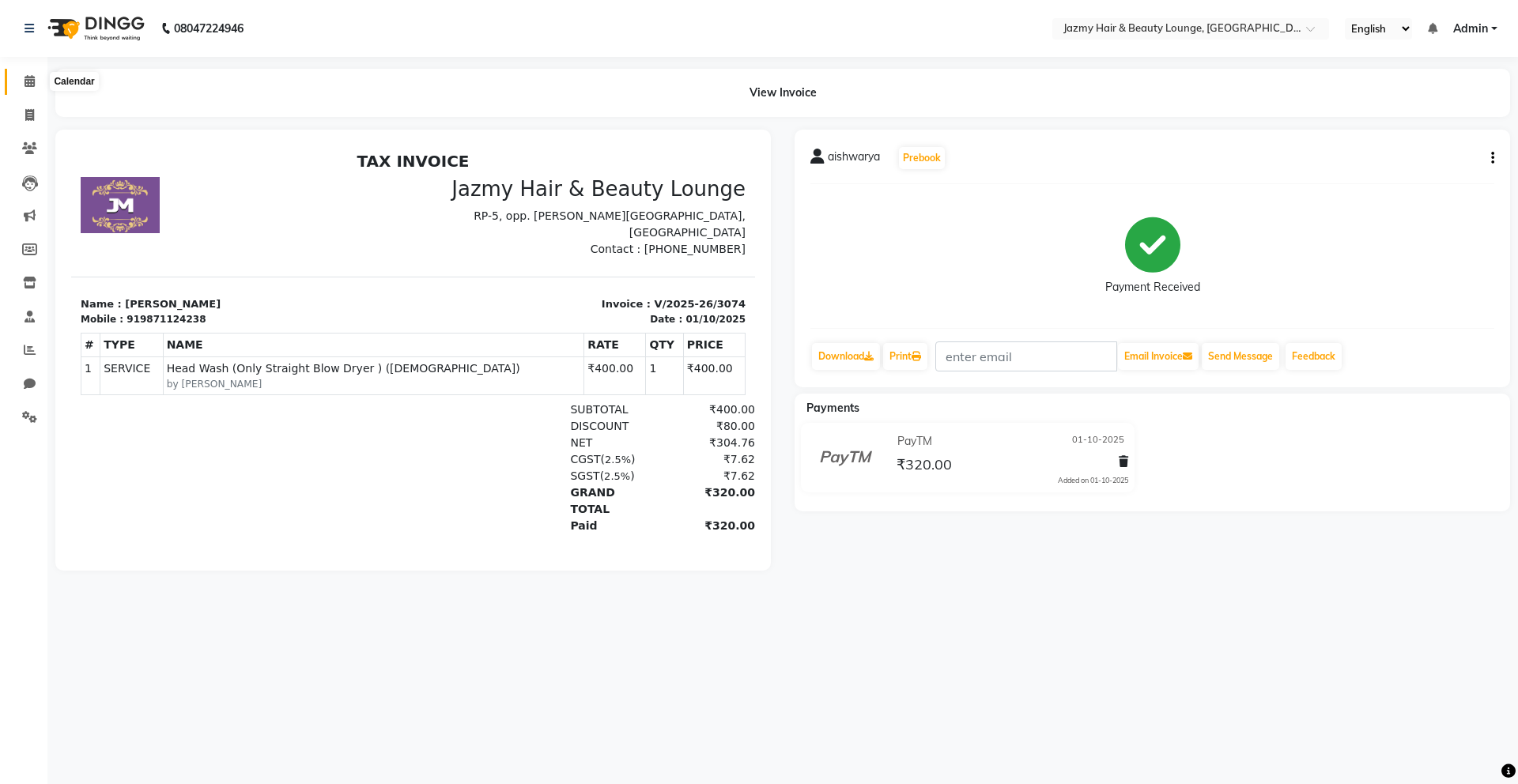
click at [29, 78] on icon at bounding box center [30, 81] width 10 height 12
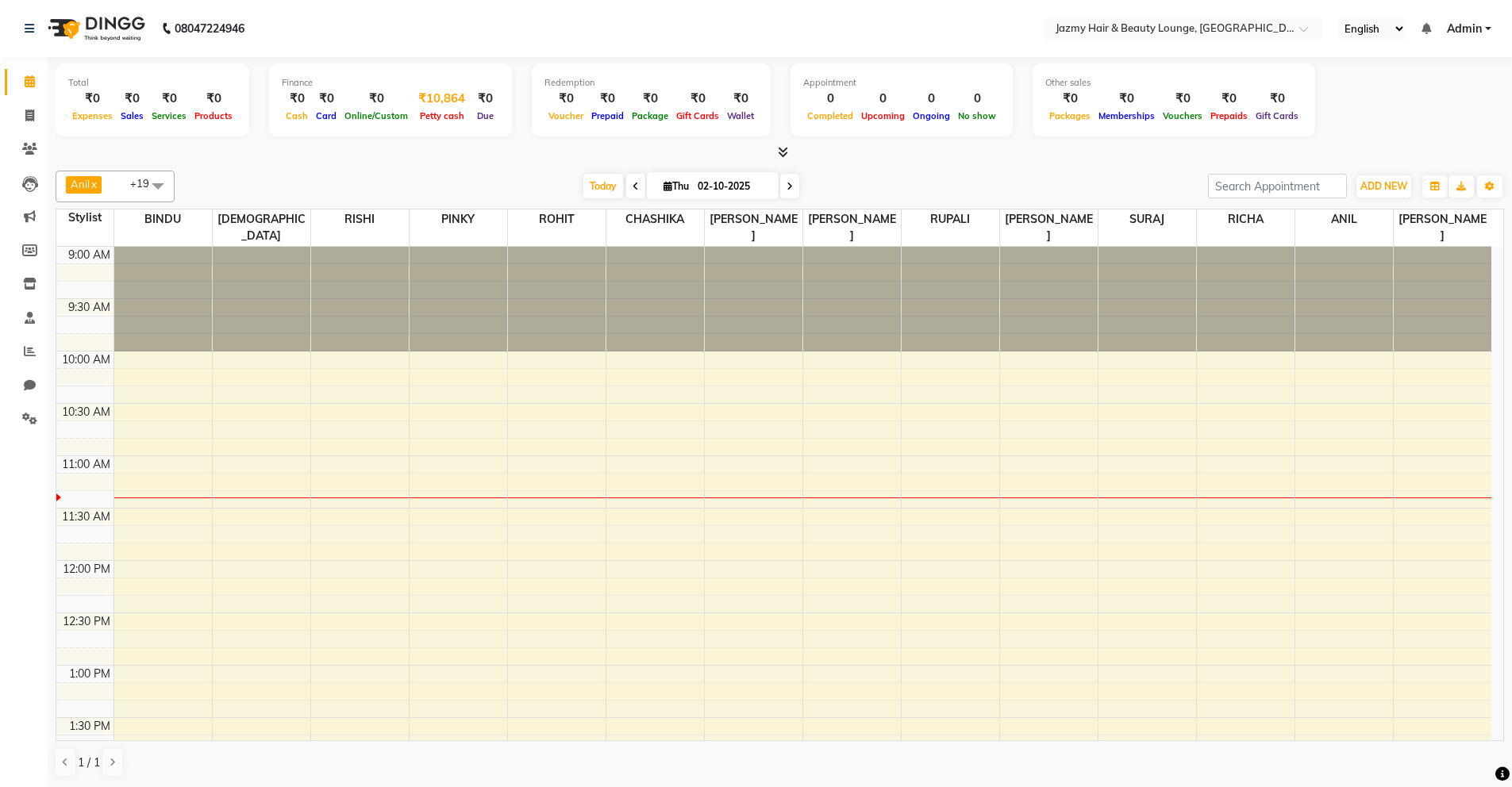
click at [441, 106] on div "₹10,864" at bounding box center [442, 99] width 59 height 18
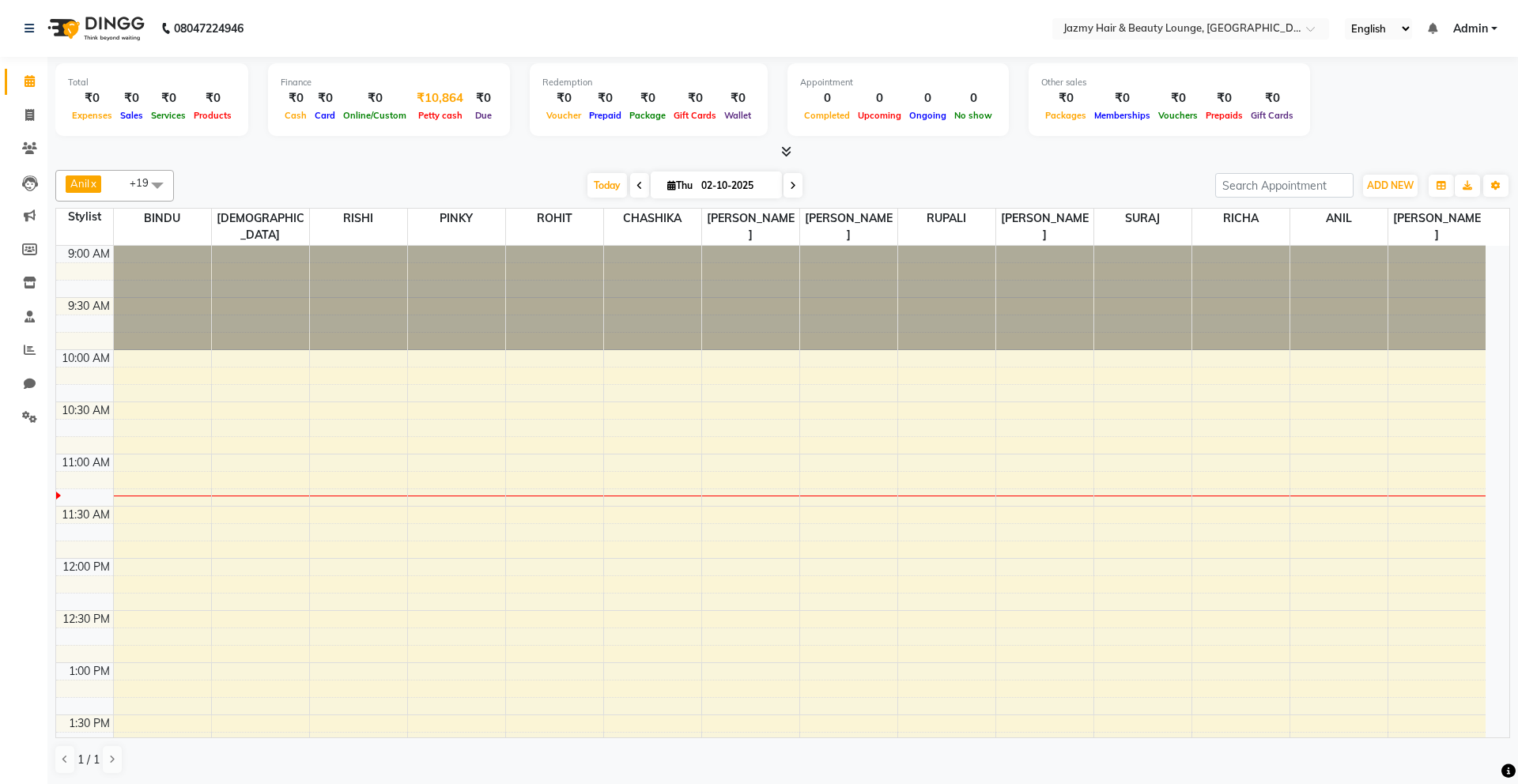
select select "2354"
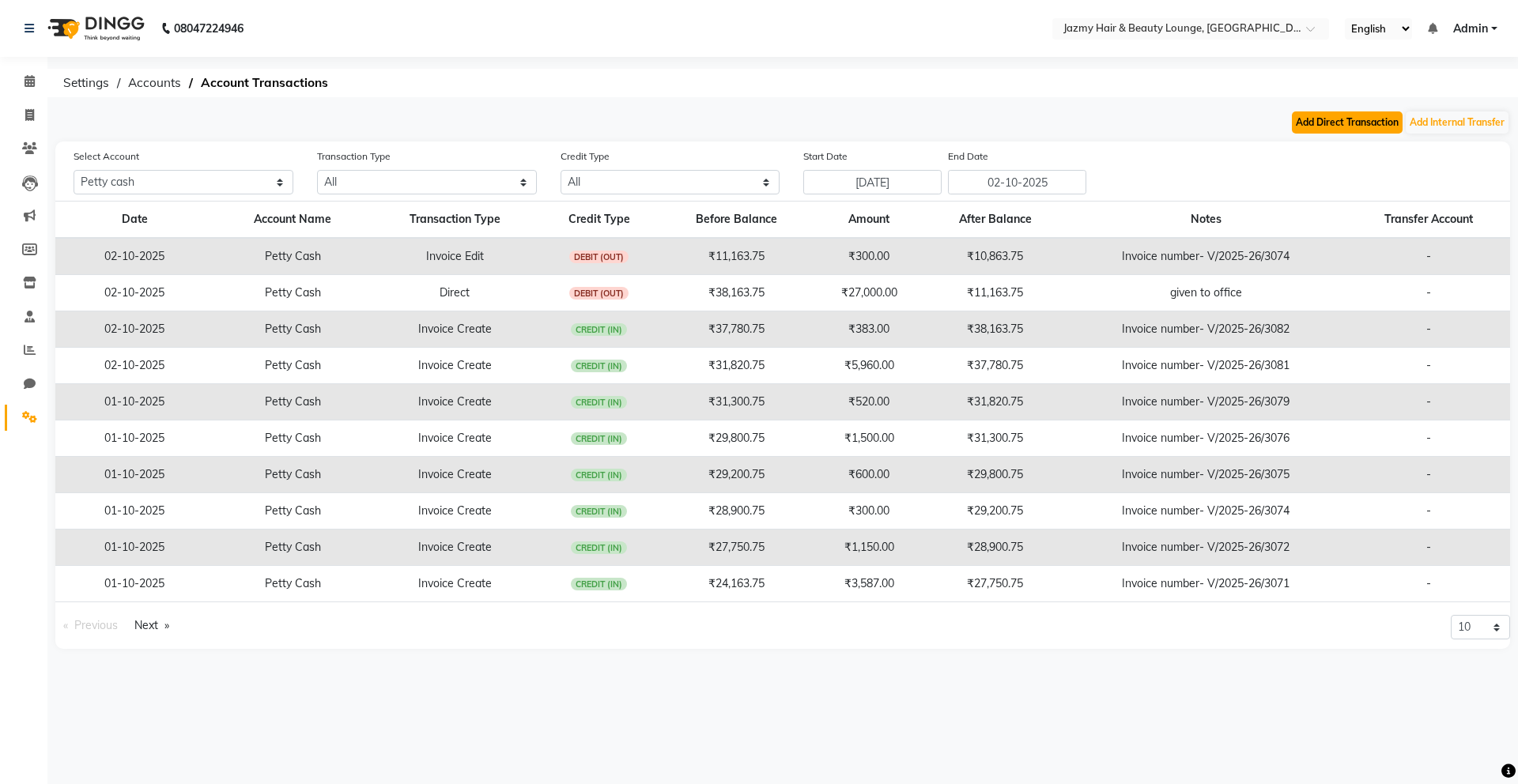
click at [1327, 125] on button "Add Direct Transaction" at bounding box center [1347, 122] width 111 height 22
select select "direct"
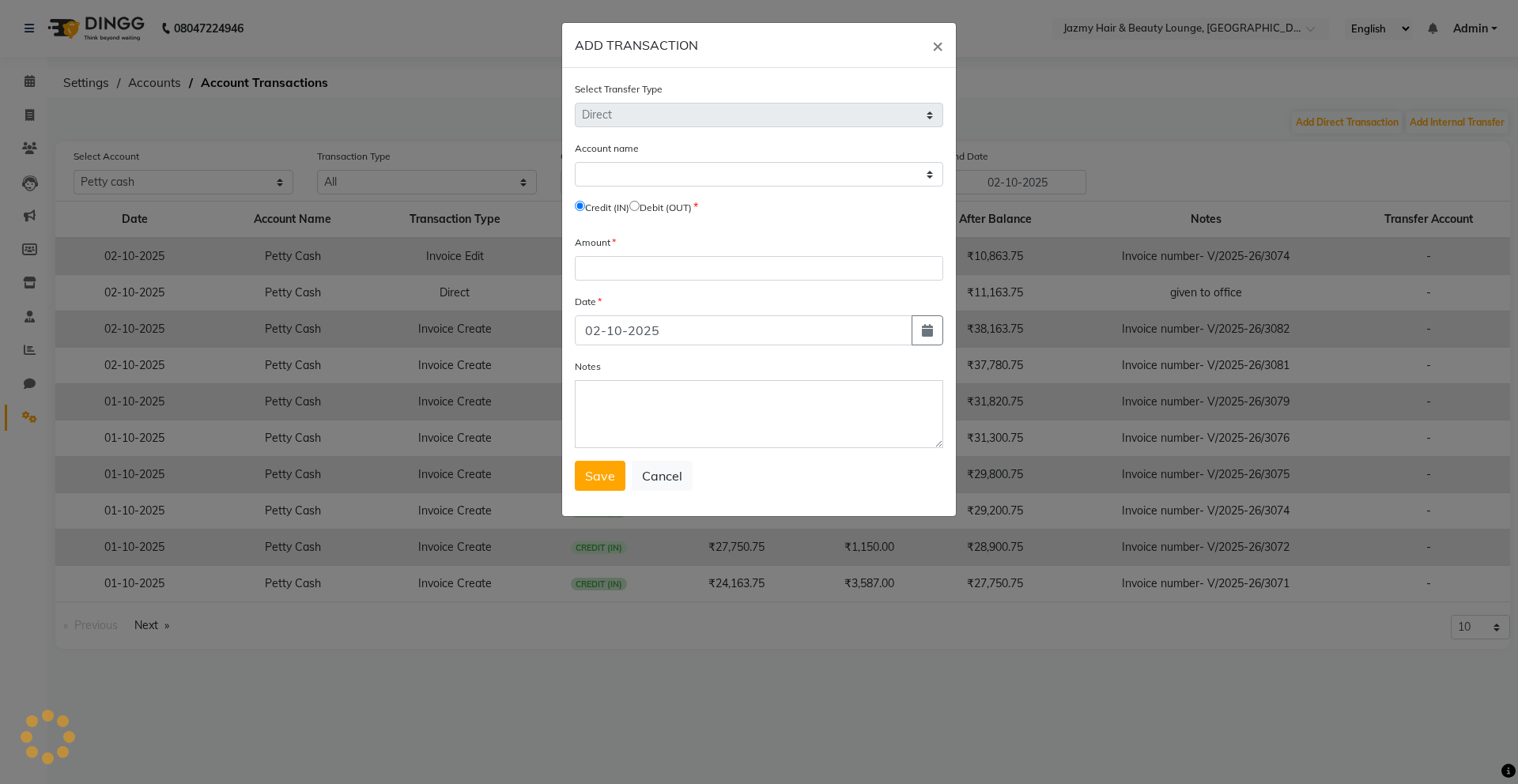
select select "2354"
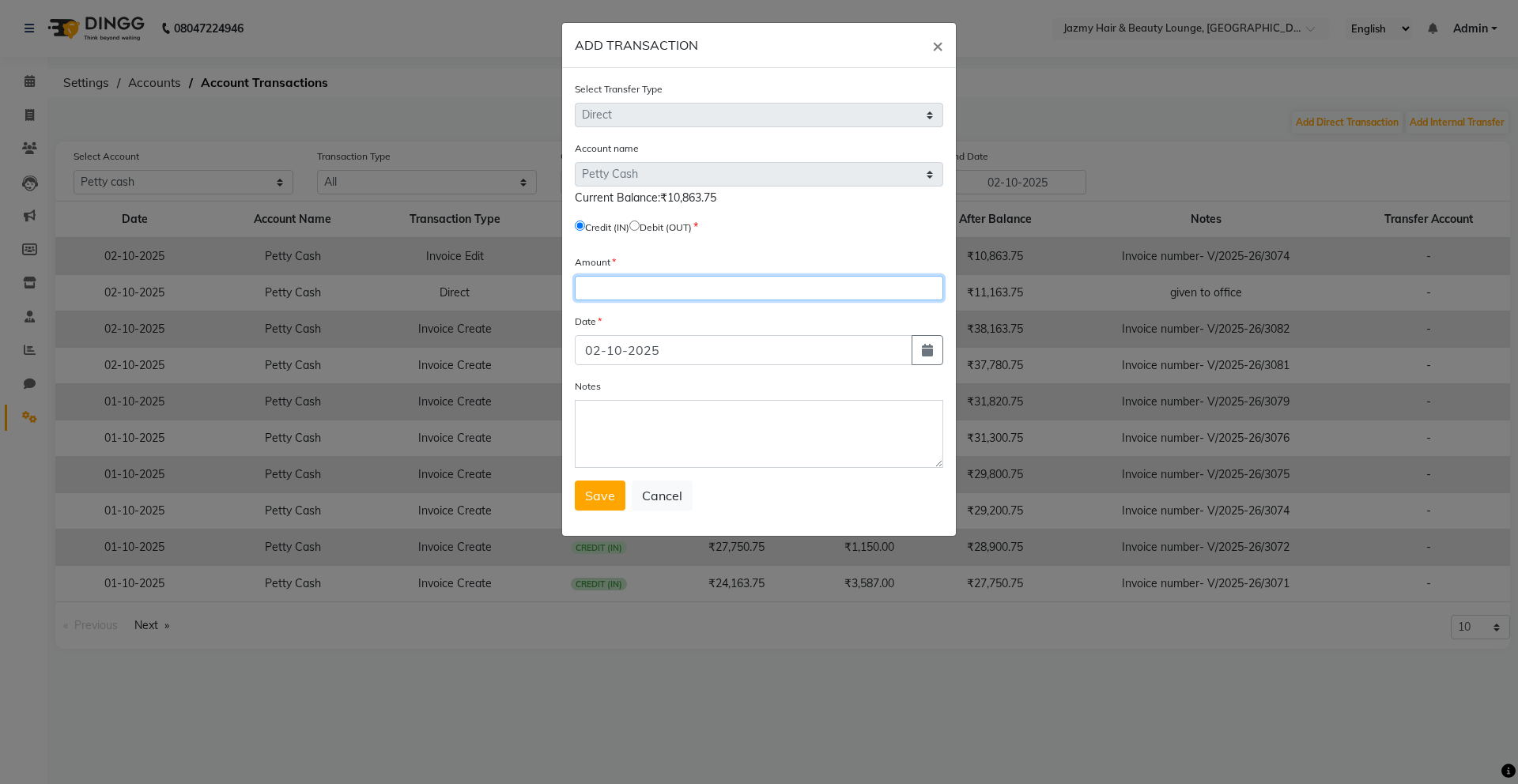
click at [604, 287] on input "number" at bounding box center [759, 288] width 368 height 24
type input "12"
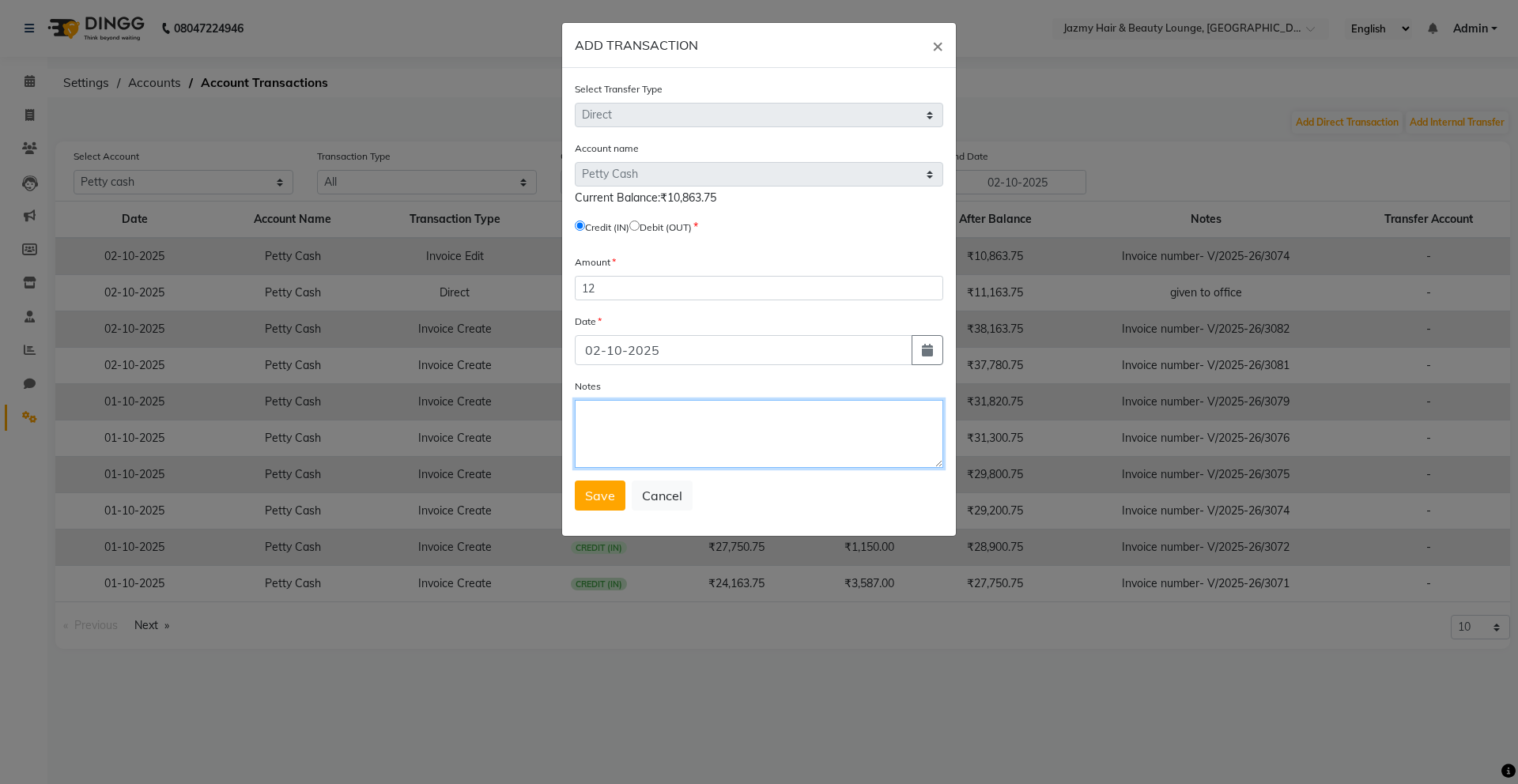
click at [601, 419] on textarea "Notes" at bounding box center [759, 434] width 368 height 68
type textarea "adjustment"
click at [594, 505] on button "Save" at bounding box center [601, 495] width 50 height 30
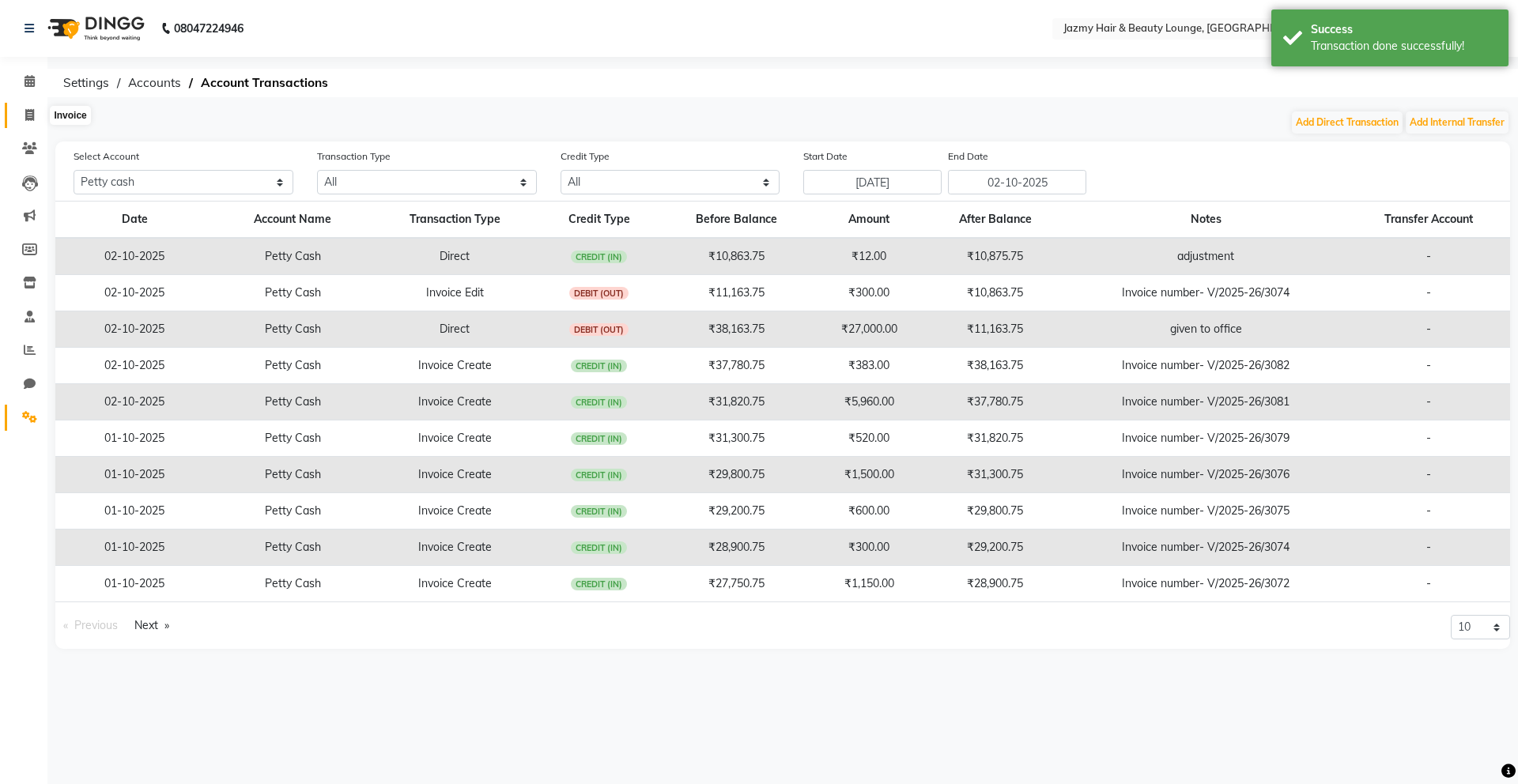
click at [25, 111] on icon at bounding box center [30, 115] width 9 height 12
select select "759"
select select "service"
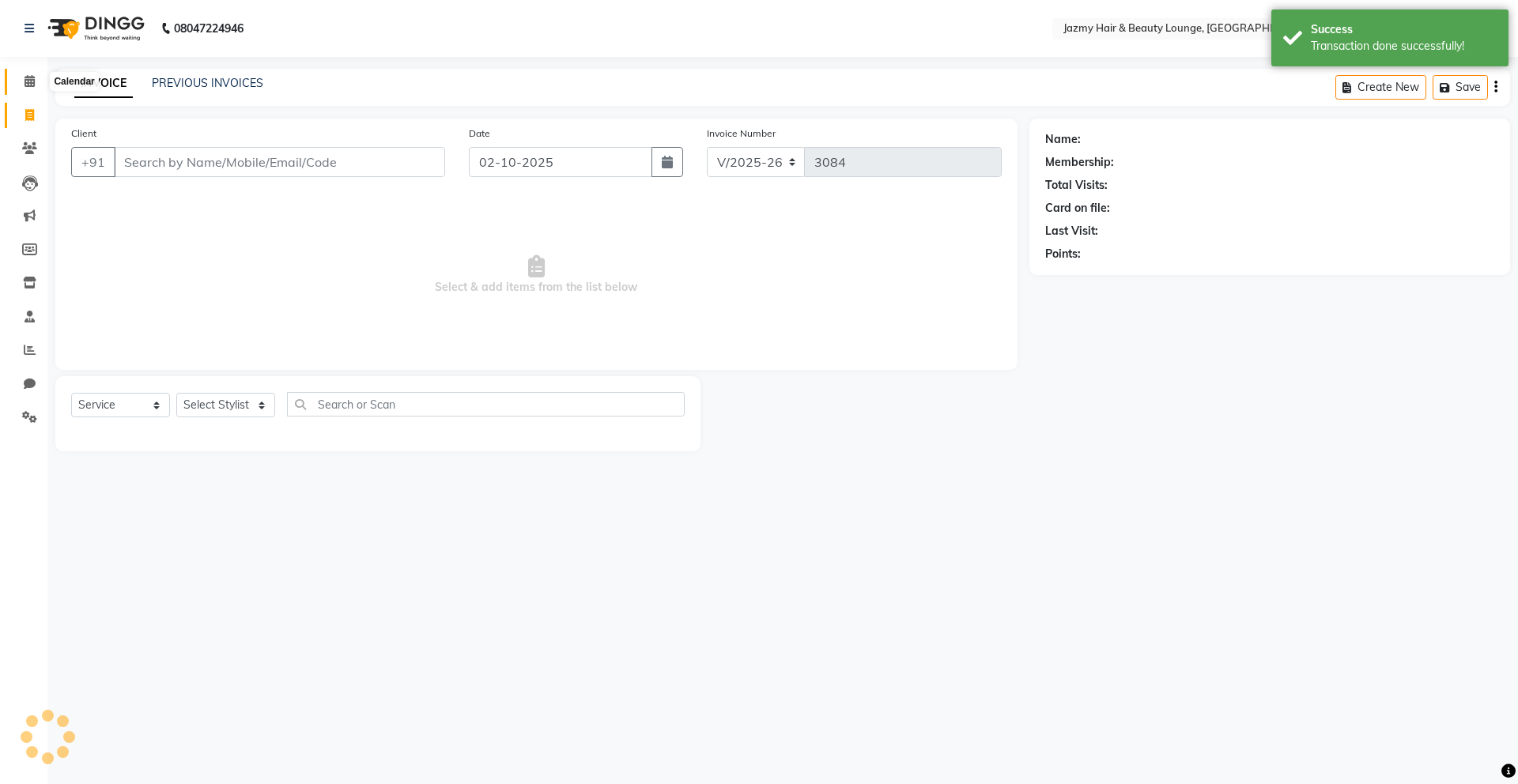
click at [27, 81] on icon at bounding box center [30, 81] width 10 height 12
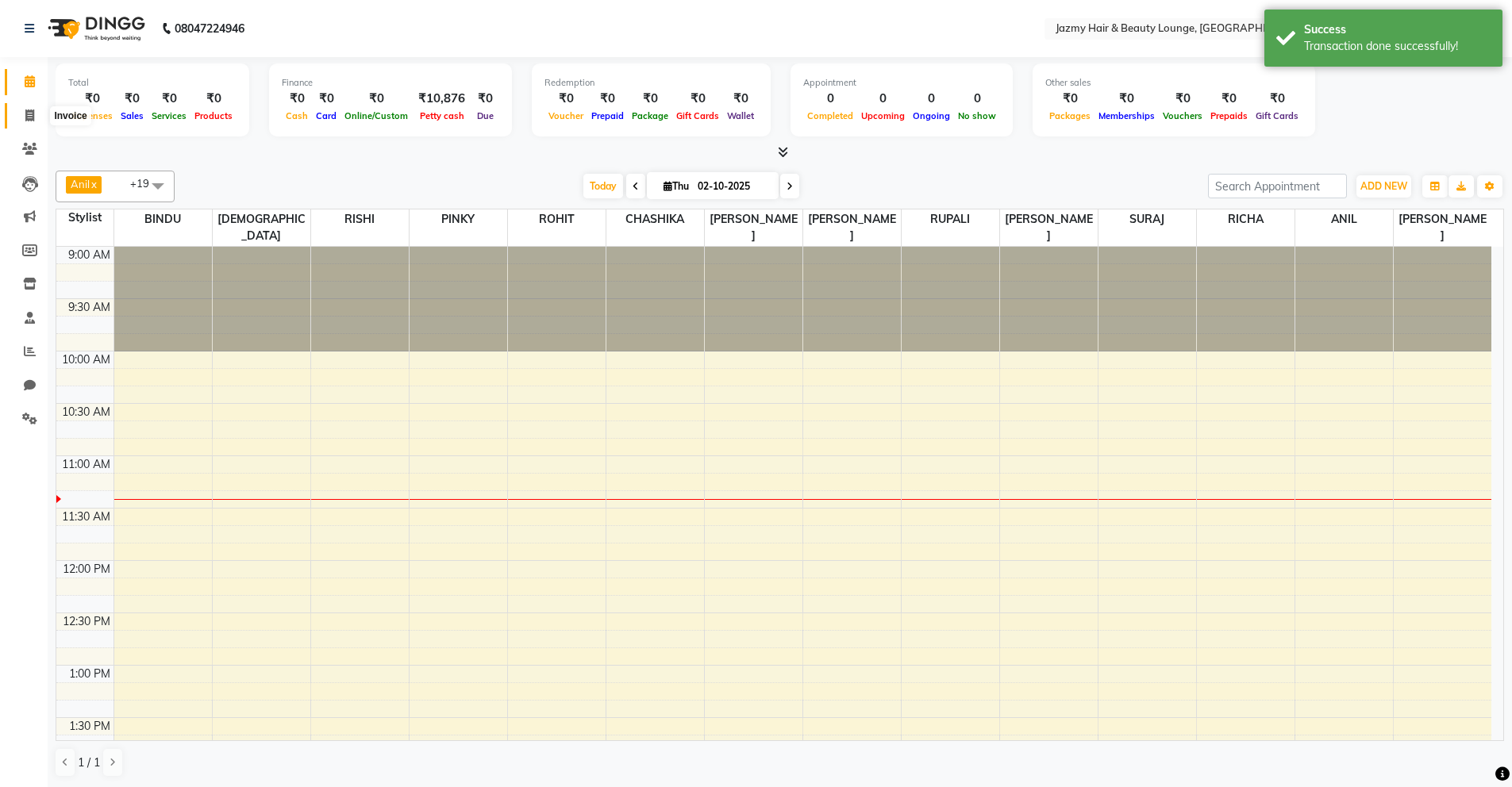
click at [33, 112] on span at bounding box center [30, 116] width 28 height 18
select select "service"
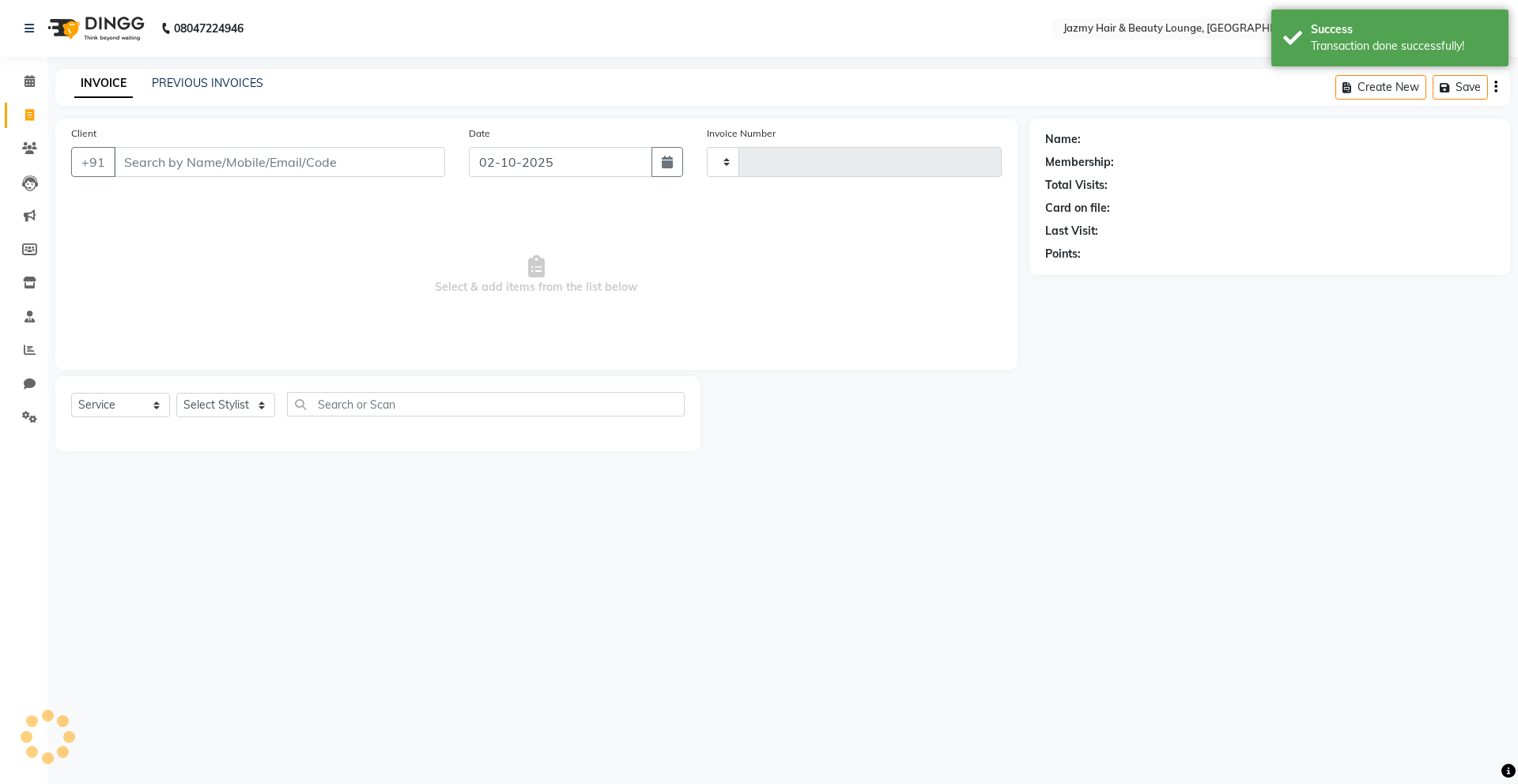
type input "3084"
select select "759"
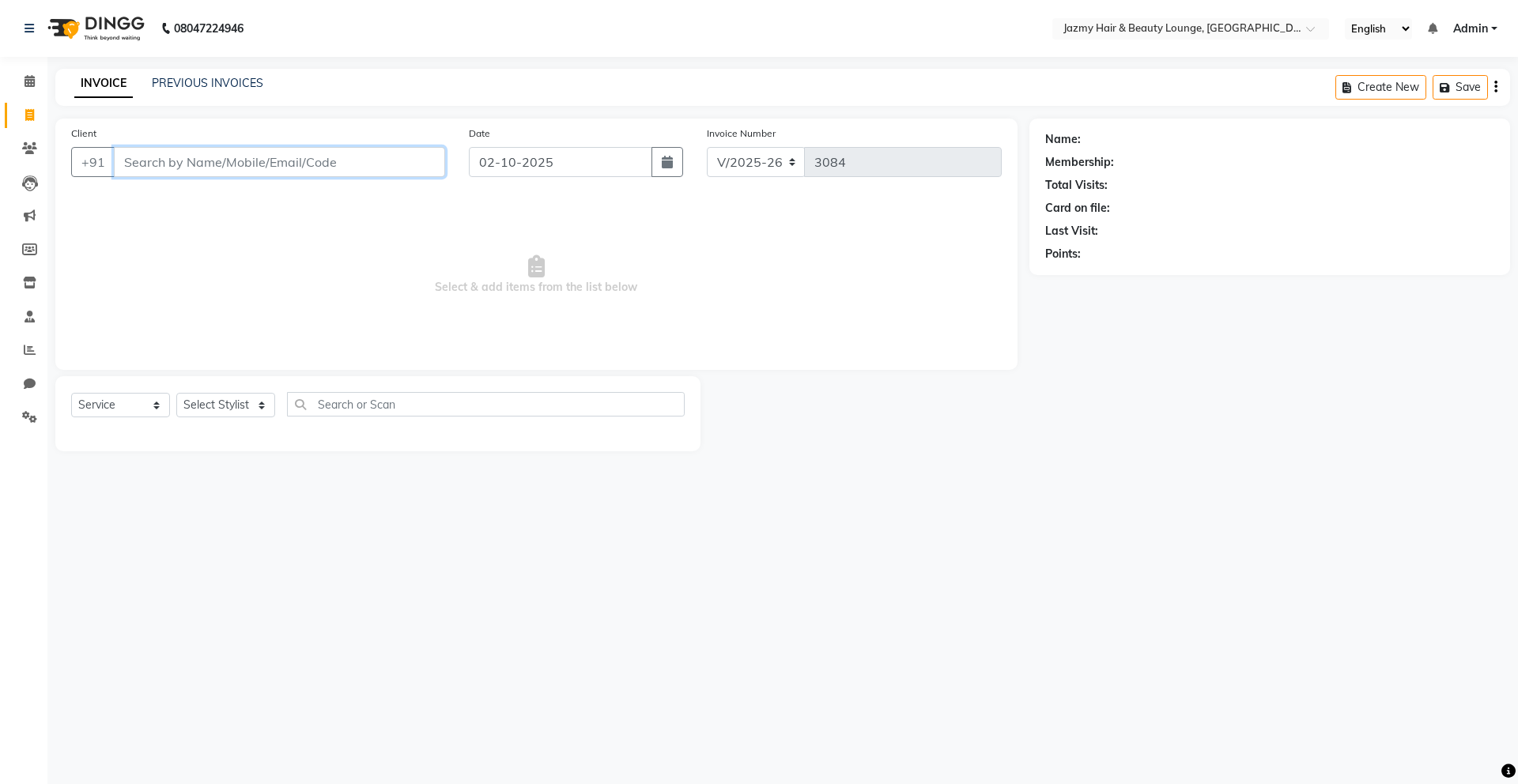
click at [237, 159] on input "Client" at bounding box center [279, 162] width 332 height 30
click at [243, 405] on select "Select Stylist AMIT [PERSON_NAME] [PERSON_NAME] CHASHIKA [PERSON_NAME] [PERSON_…" at bounding box center [226, 405] width 99 height 24
select select "34581"
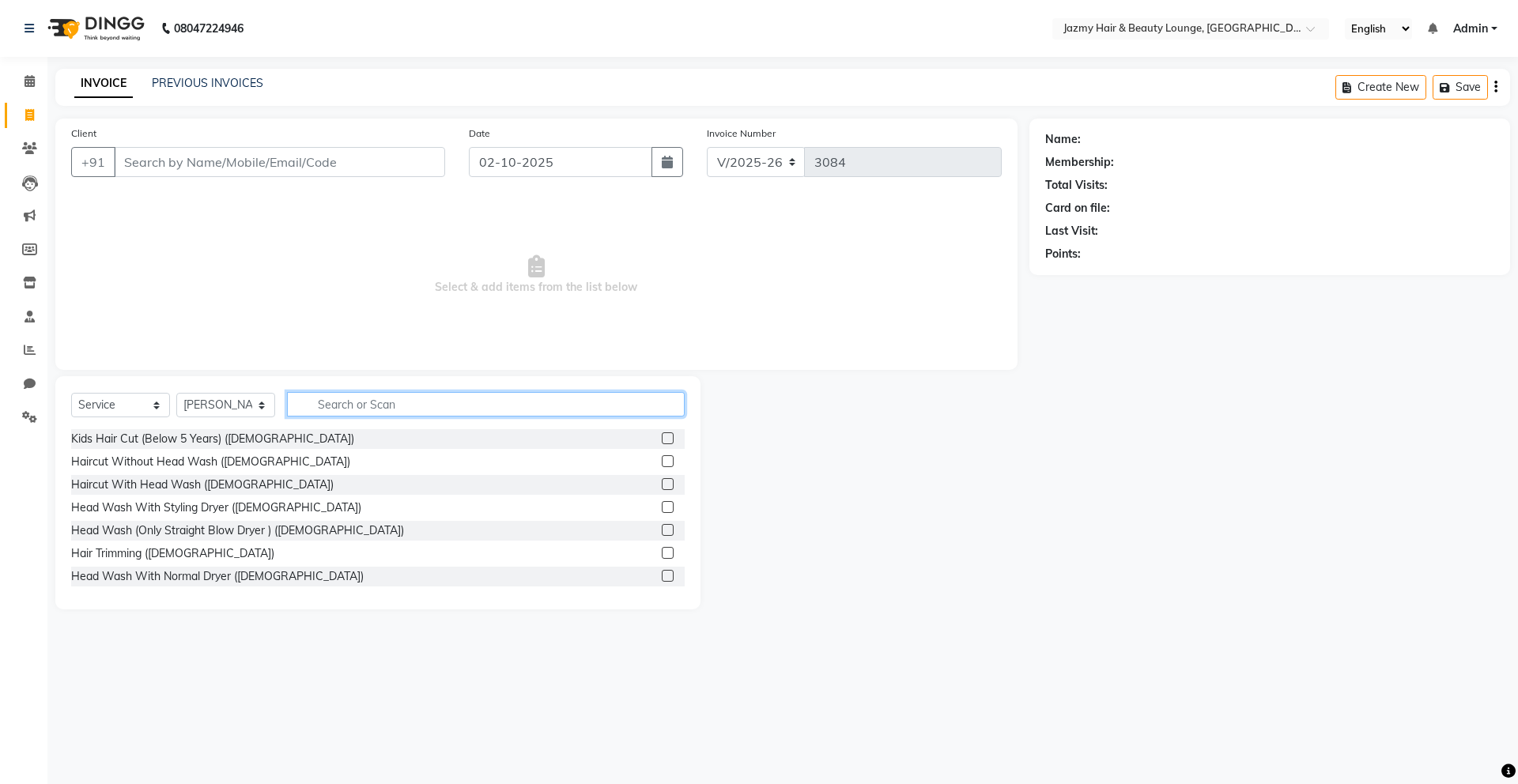
click at [347, 407] on input "text" at bounding box center [486, 405] width 398 height 24
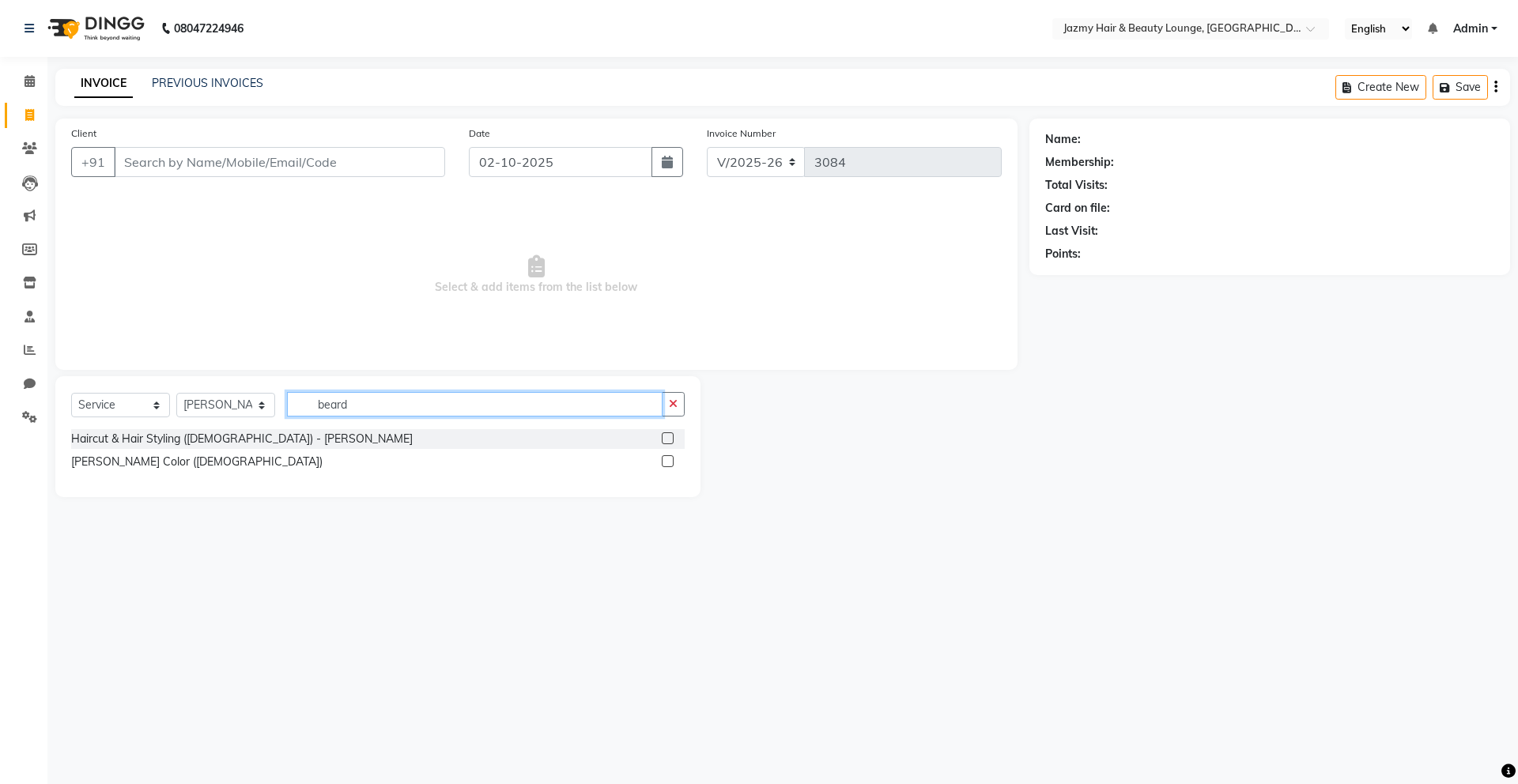
type input "beard"
click at [663, 433] on label at bounding box center [668, 439] width 12 height 12
click at [663, 434] on input "checkbox" at bounding box center [667, 439] width 10 height 10
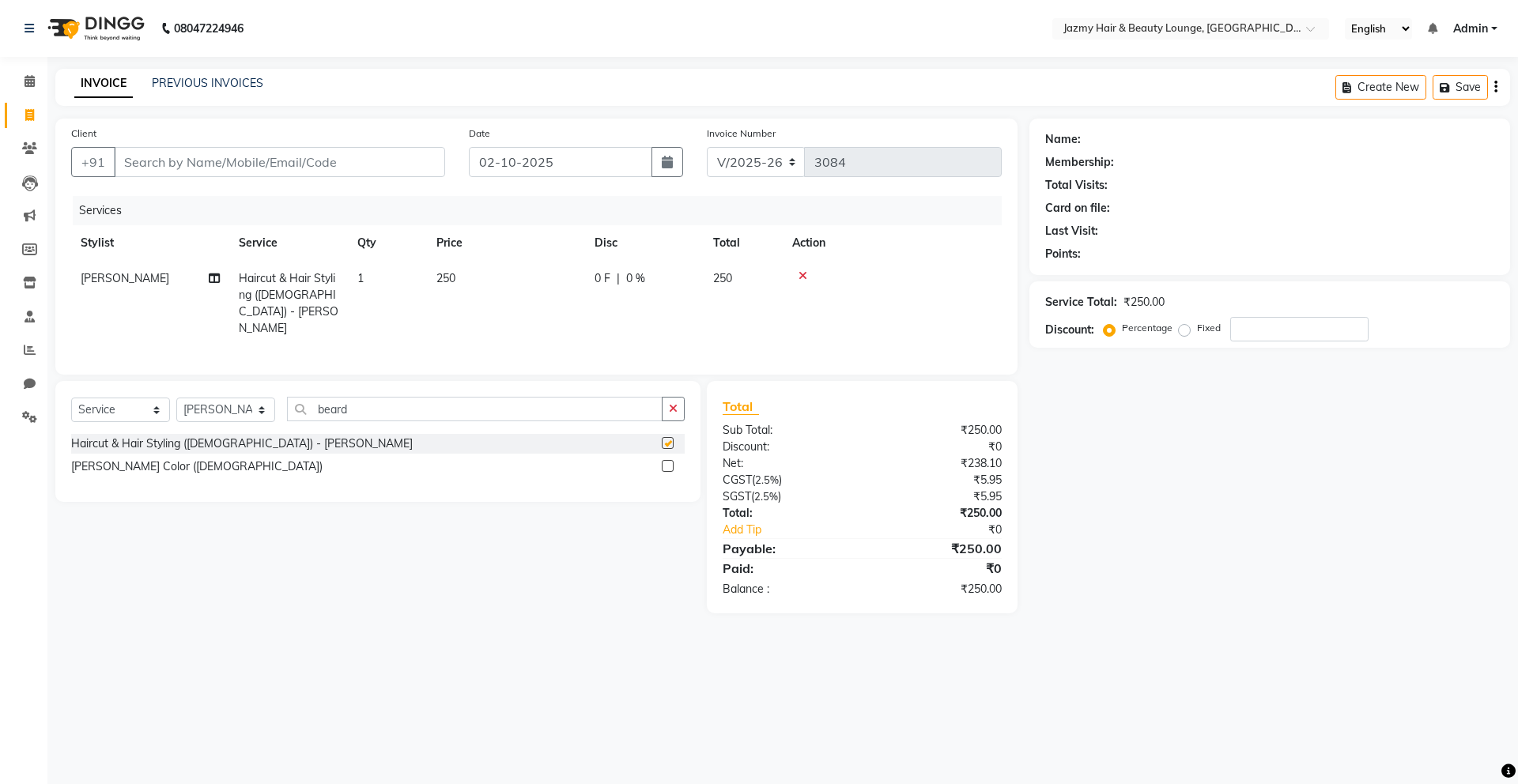
checkbox input "false"
click at [563, 409] on input "beard" at bounding box center [475, 409] width 376 height 24
type input "b"
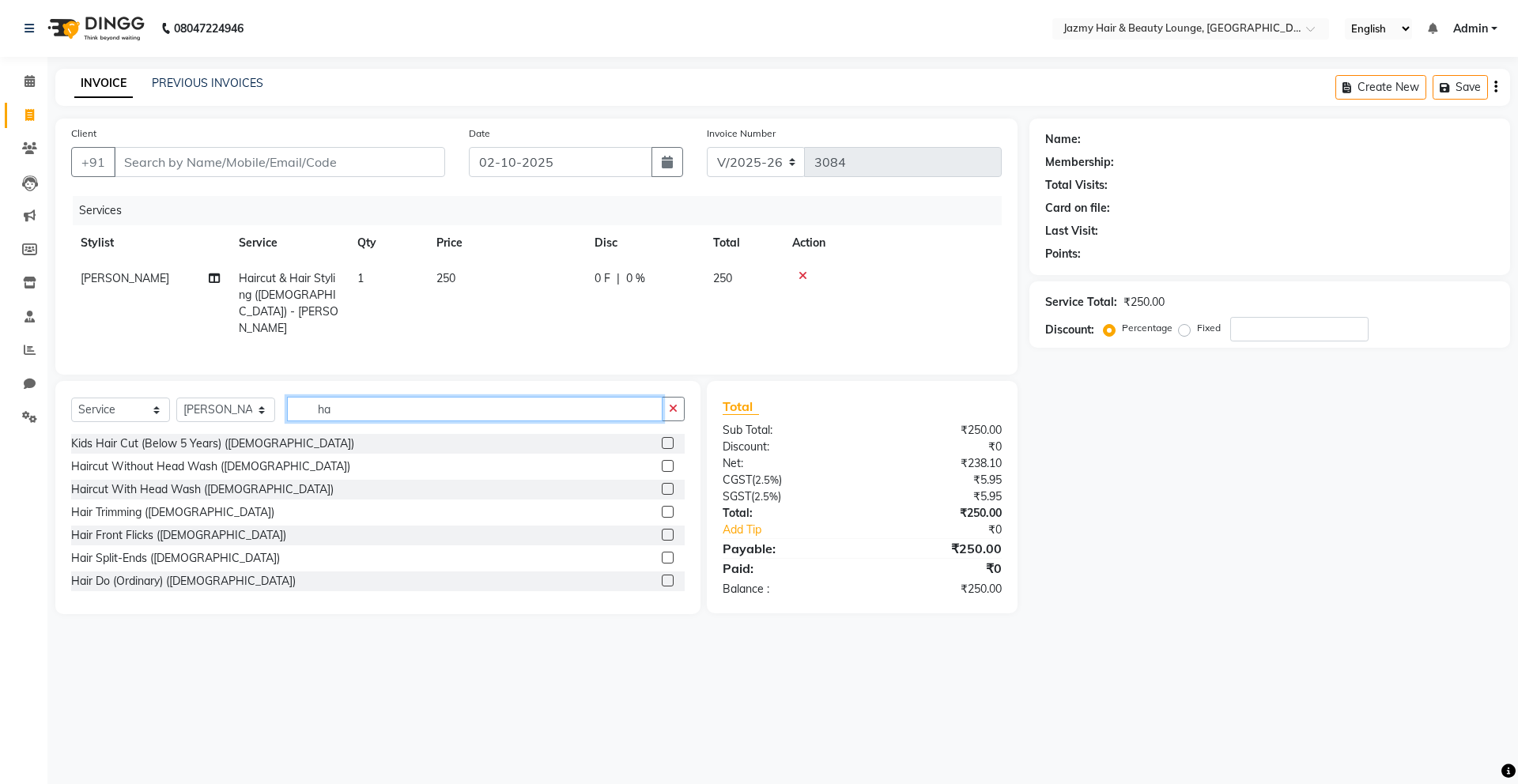
type input "h"
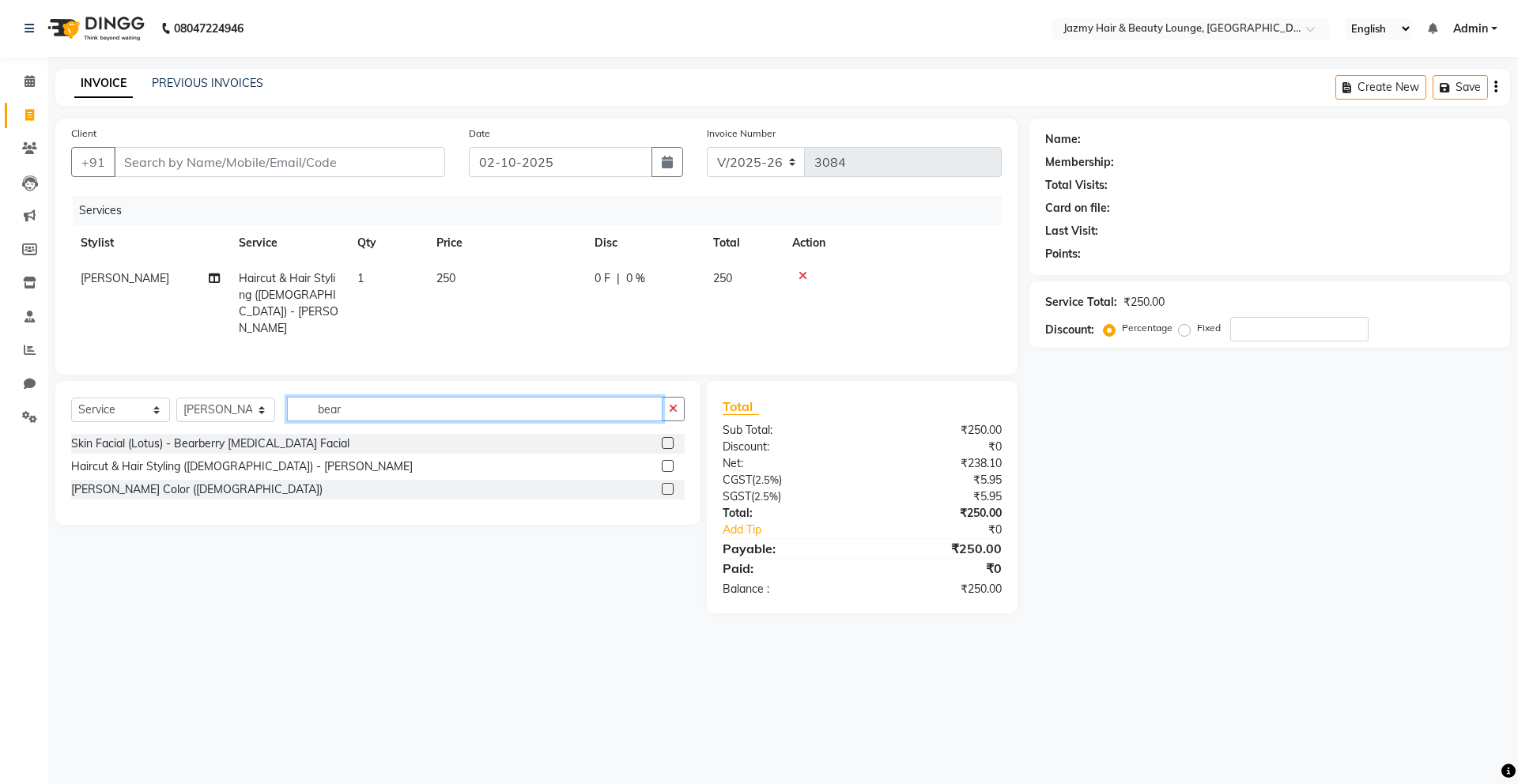
type input "beard"
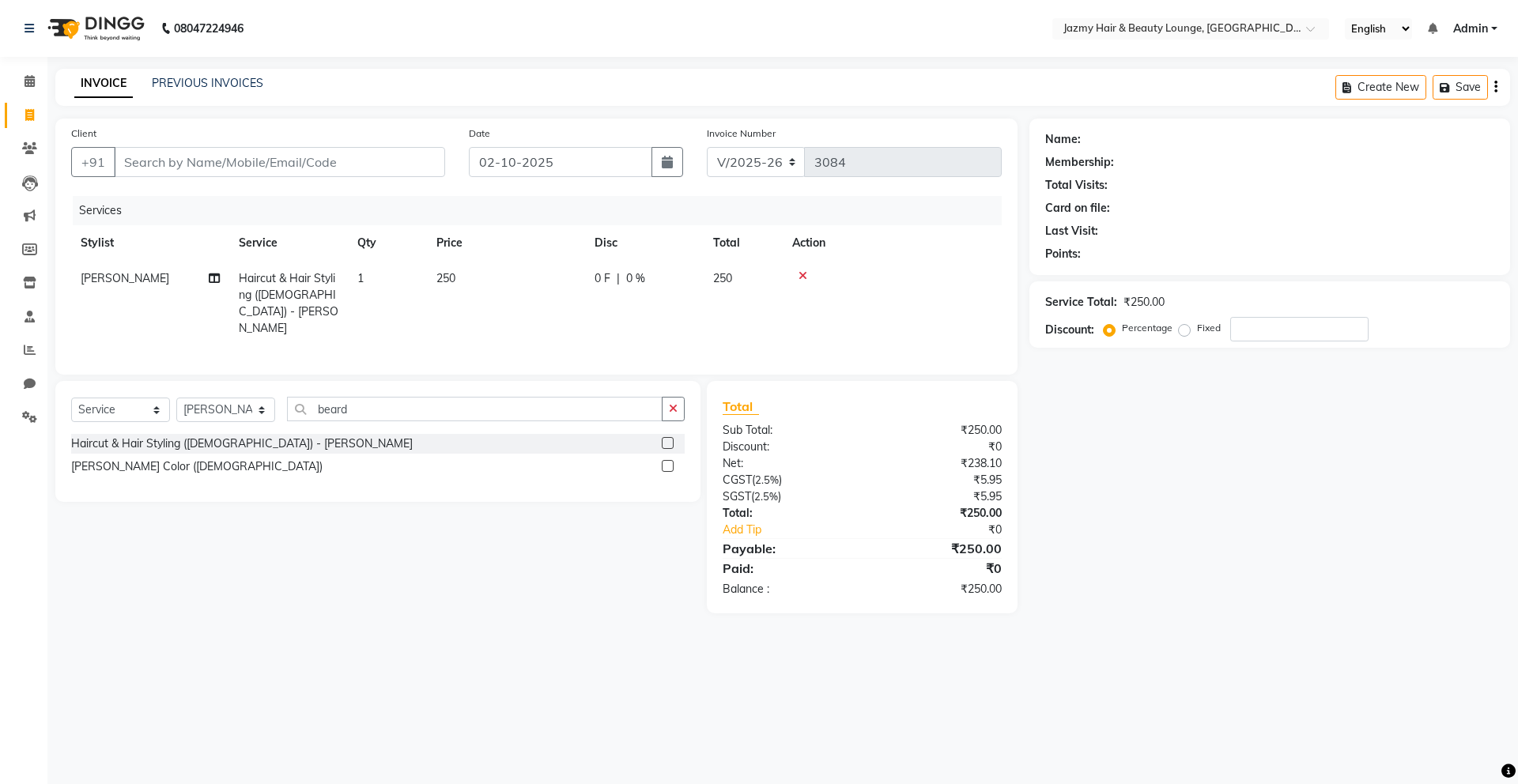
click at [665, 460] on label at bounding box center [668, 466] width 12 height 12
click at [665, 462] on input "checkbox" at bounding box center [667, 467] width 10 height 10
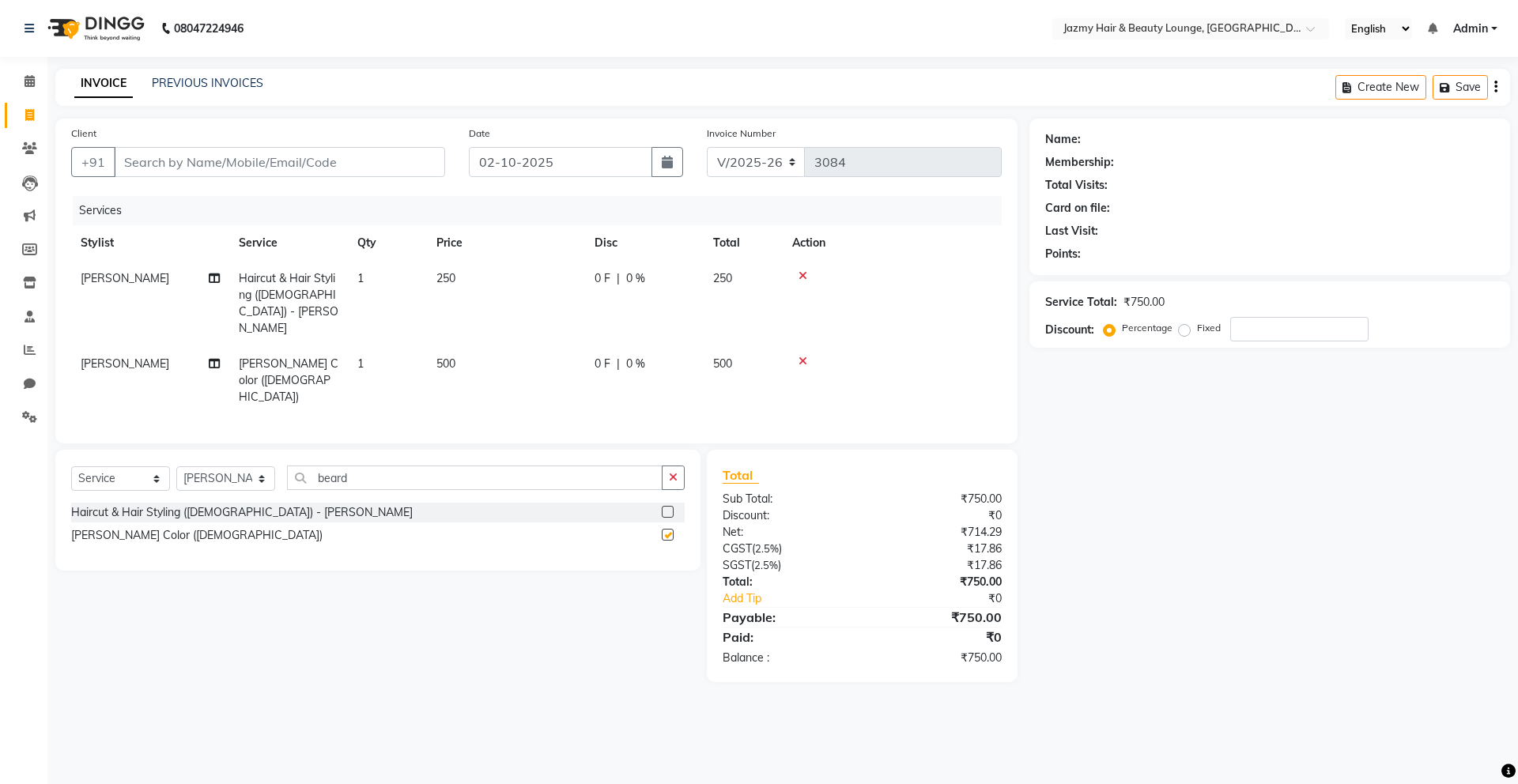
checkbox input "false"
click at [450, 357] on span "500" at bounding box center [447, 364] width 19 height 14
select select "34581"
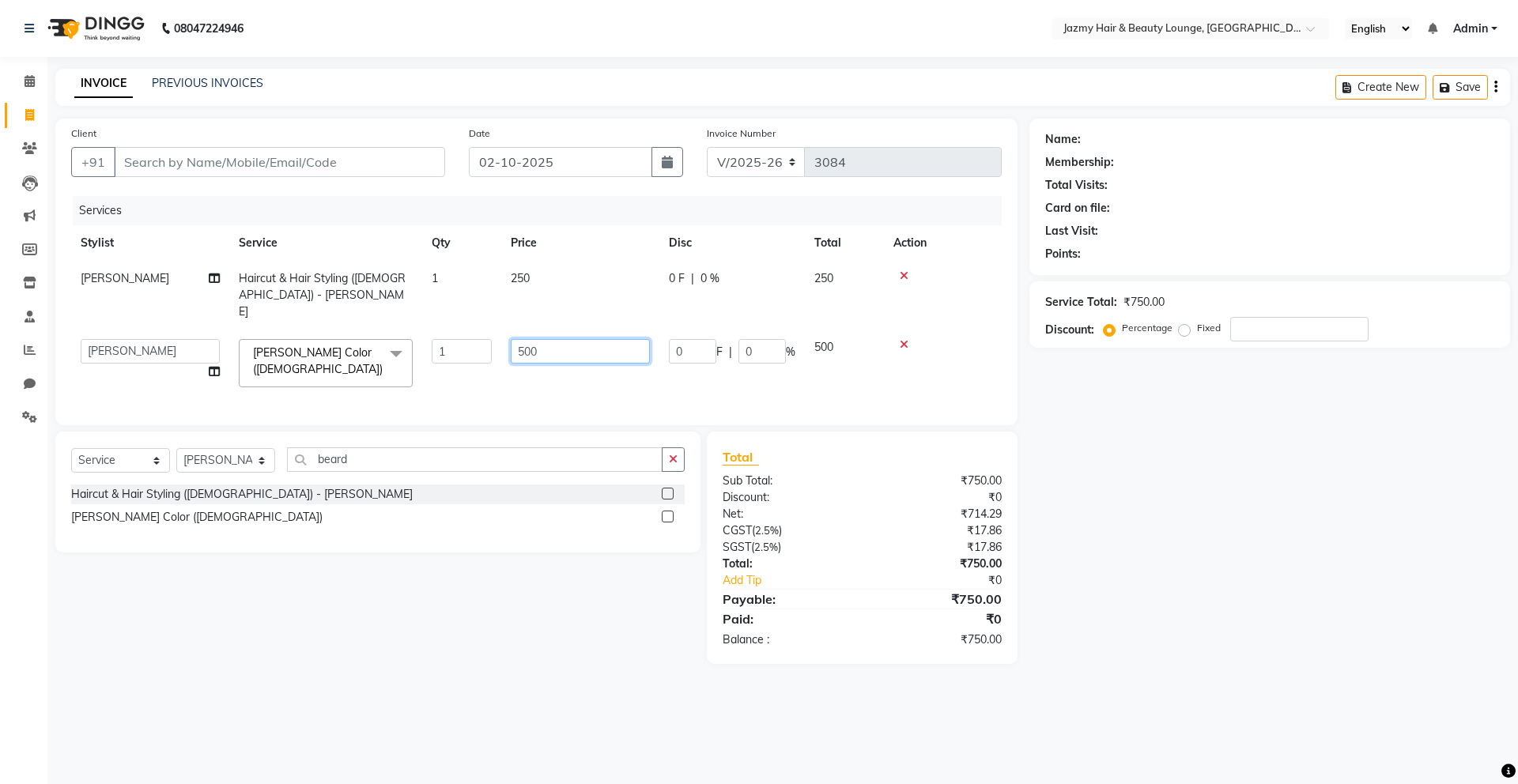
click at [524, 339] on input "500" at bounding box center [581, 352] width 139 height 24
type input "200"
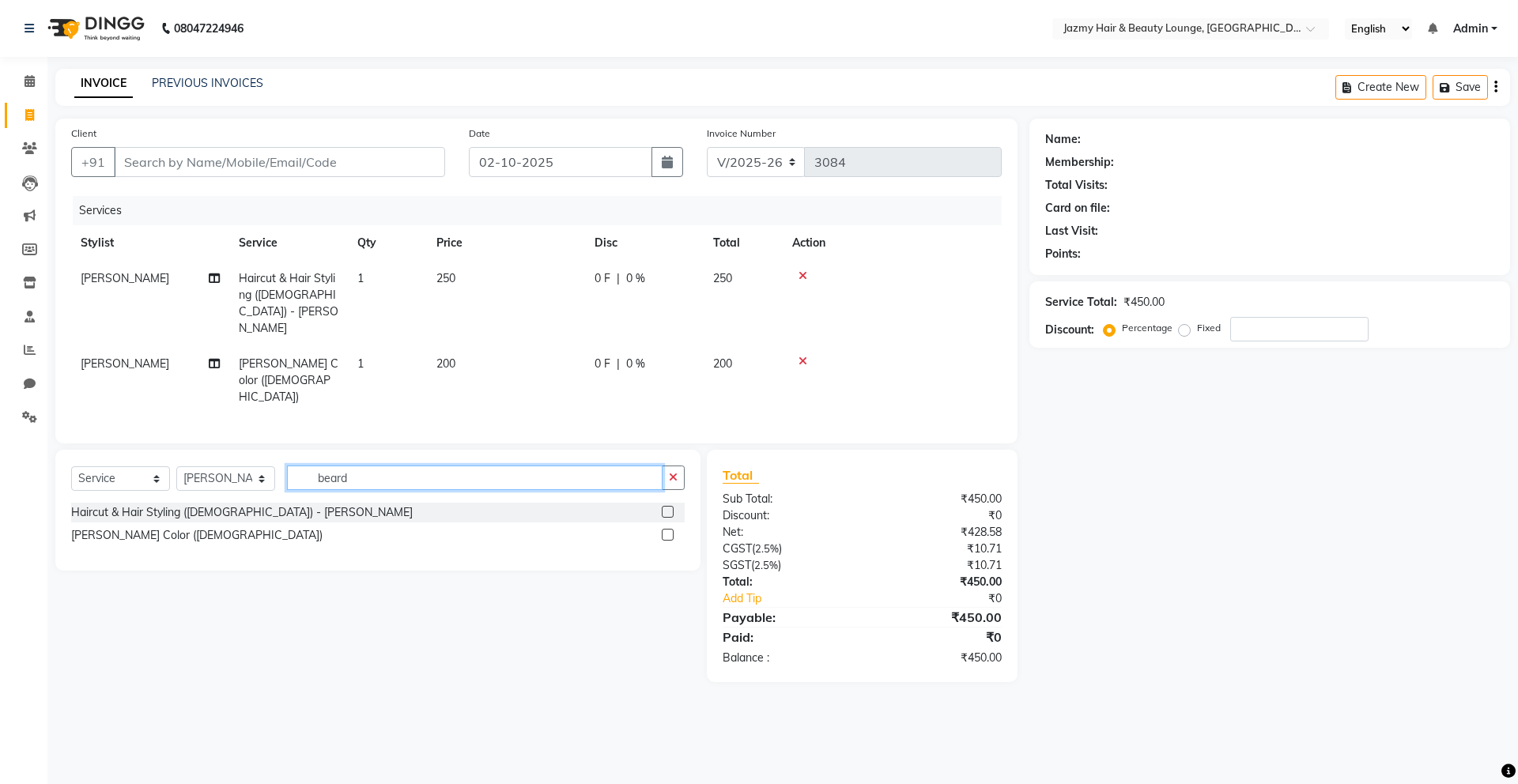
click at [617, 466] on div "Select Service Product Membership Package Voucher Prepaid Gift Card Select Styl…" at bounding box center [378, 484] width 614 height 37
type input "b"
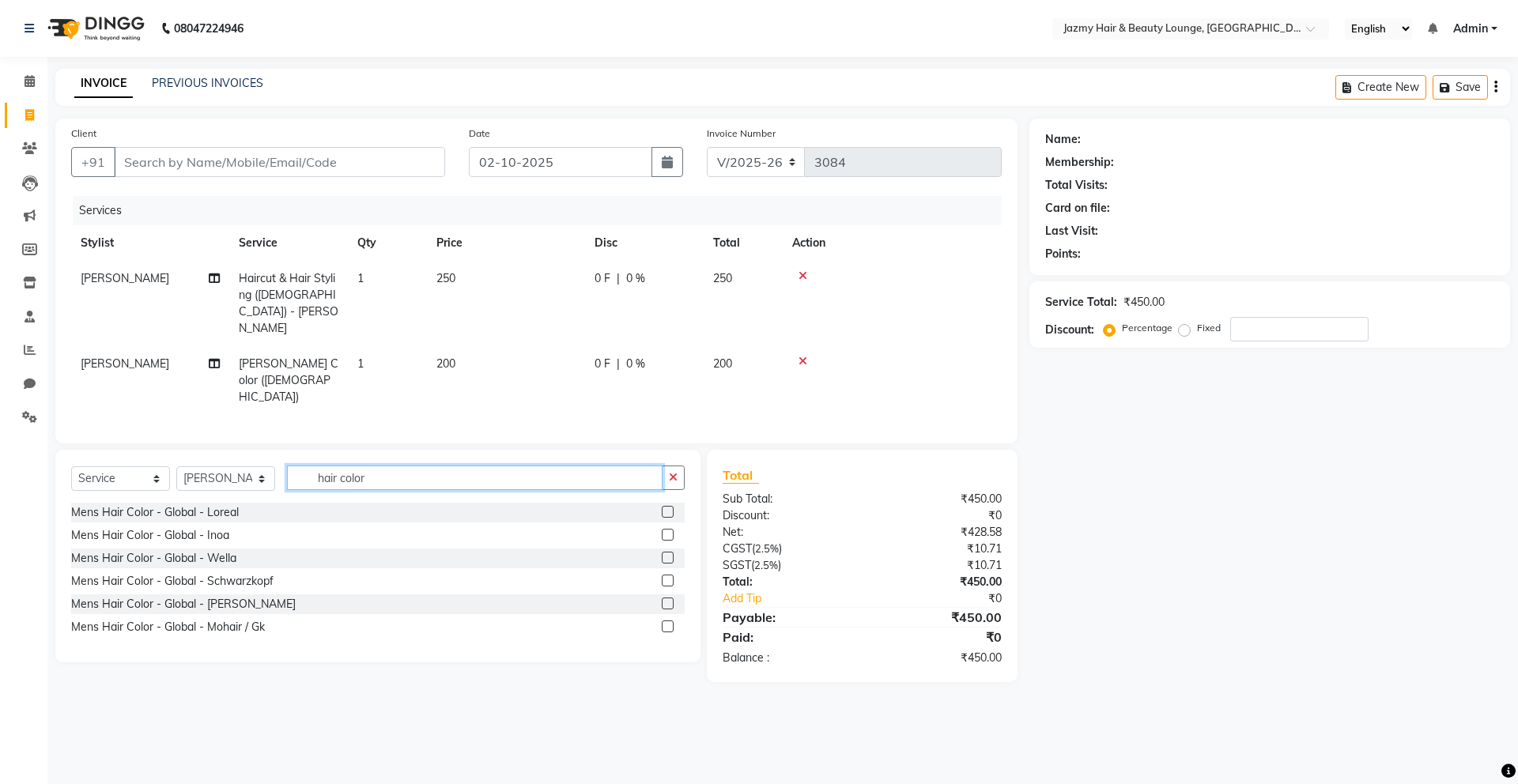
type input "hair color"
click at [663, 506] on label at bounding box center [668, 512] width 12 height 12
click at [663, 507] on input "checkbox" at bounding box center [667, 513] width 10 height 10
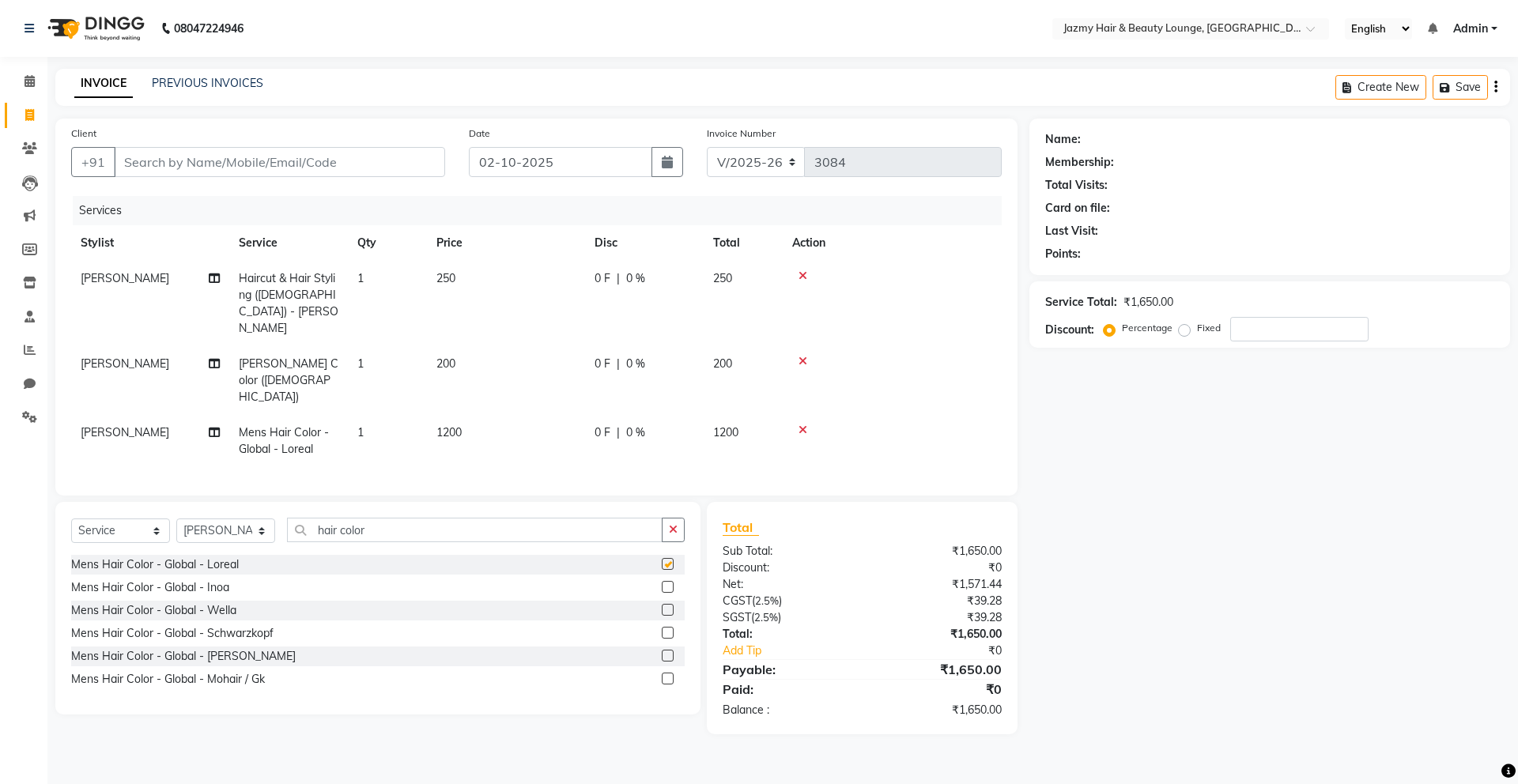
checkbox input "false"
click at [621, 425] on div "0 F | 0 %" at bounding box center [644, 432] width 99 height 17
select select "34581"
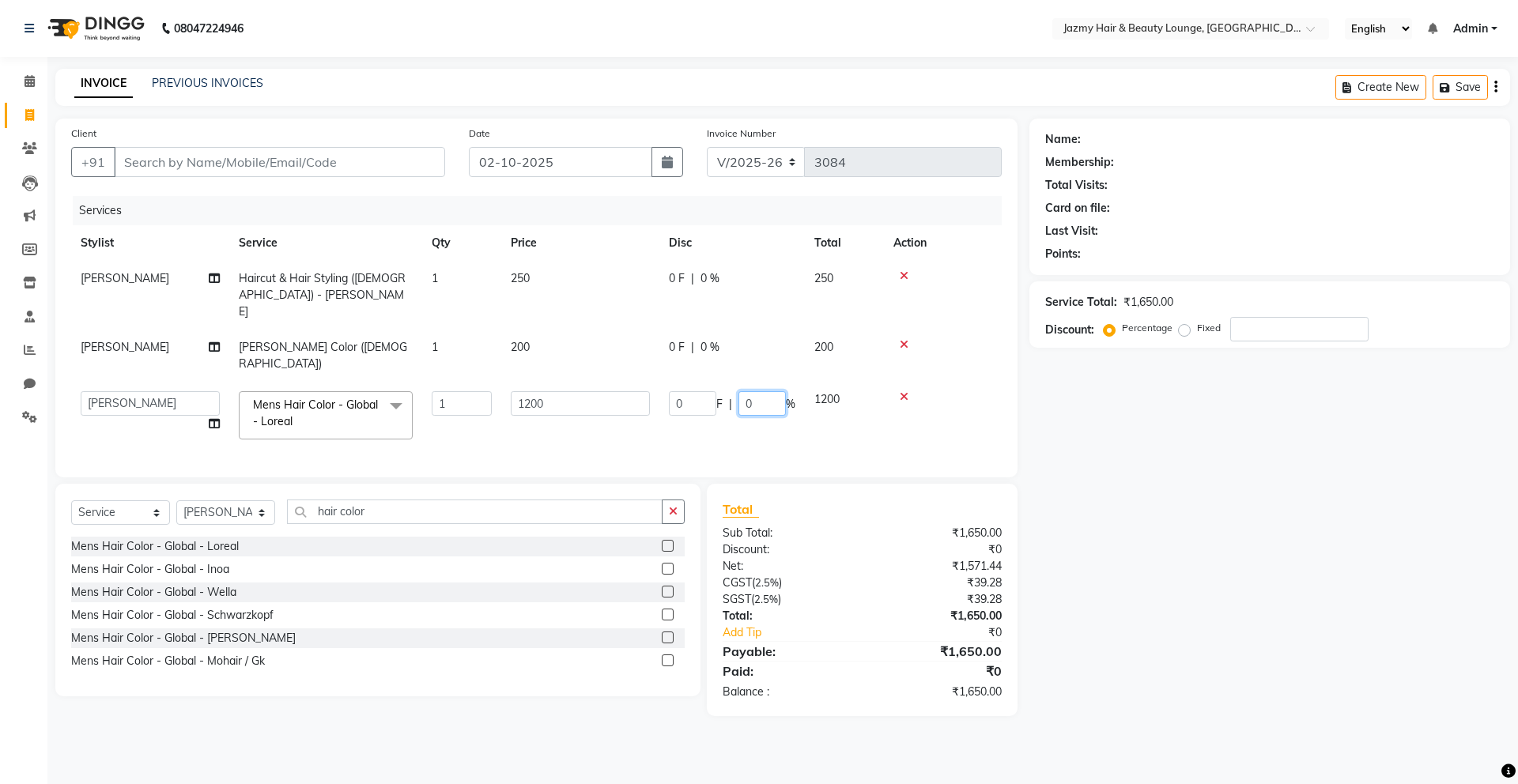
click at [740, 392] on input "0" at bounding box center [762, 404] width 48 height 24
type input "20"
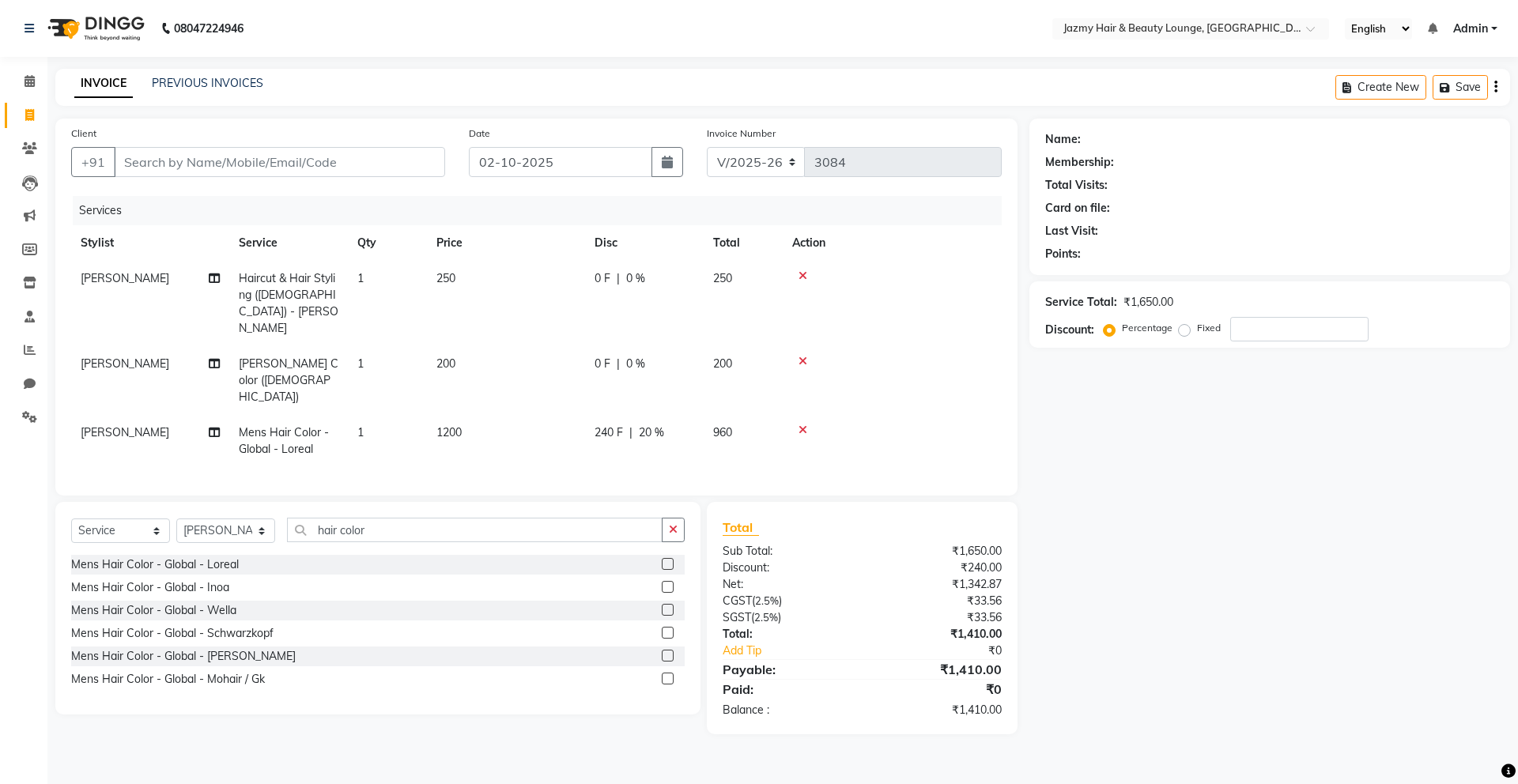
click at [1223, 488] on div "Name: Membership: Total Visits: Card on file: Last Visit: Points: Service Total…" at bounding box center [1276, 426] width 493 height 616
click at [627, 281] on span "0 %" at bounding box center [636, 278] width 19 height 17
select select "34581"
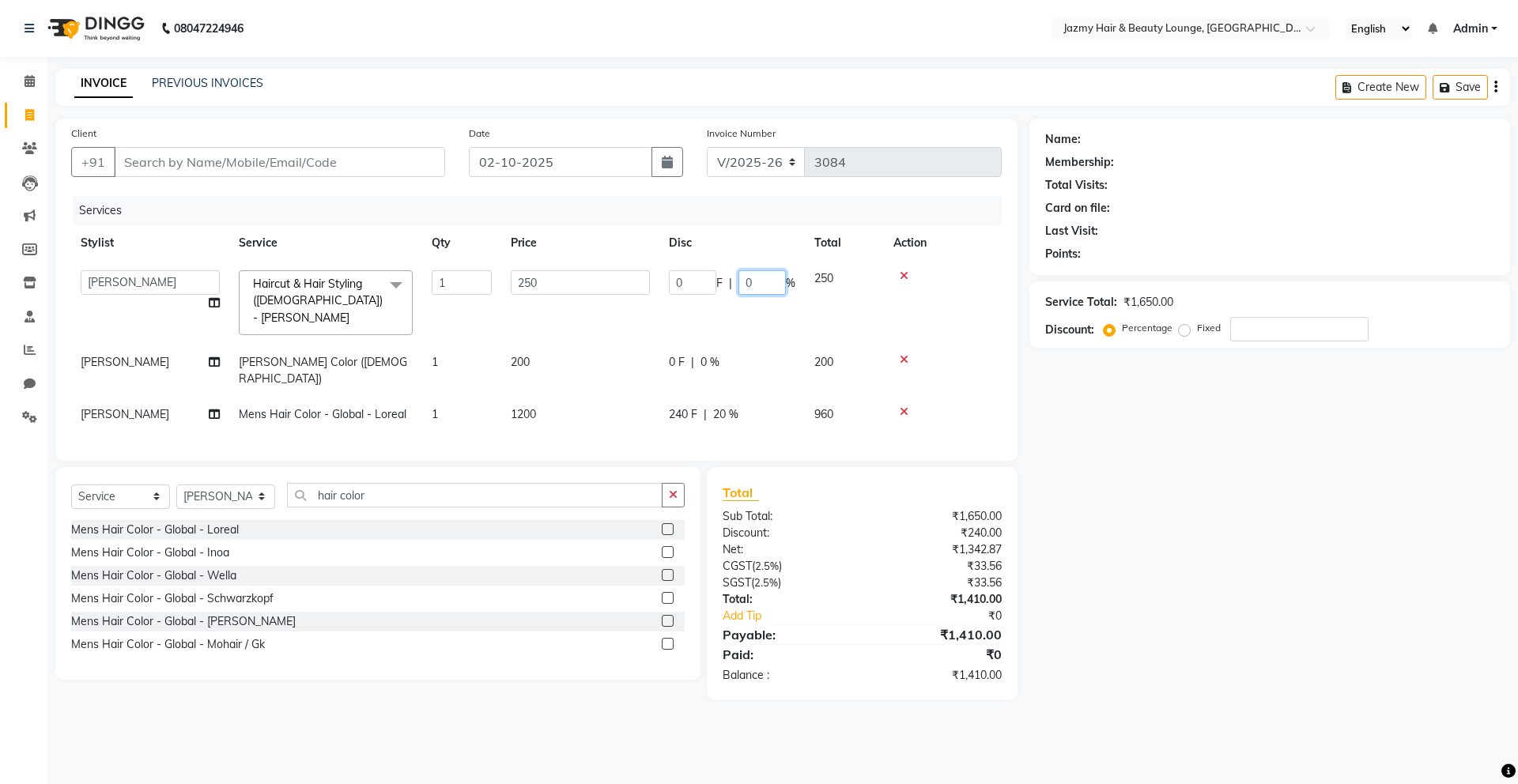
click at [741, 279] on input "0" at bounding box center [762, 283] width 48 height 24
type input "20"
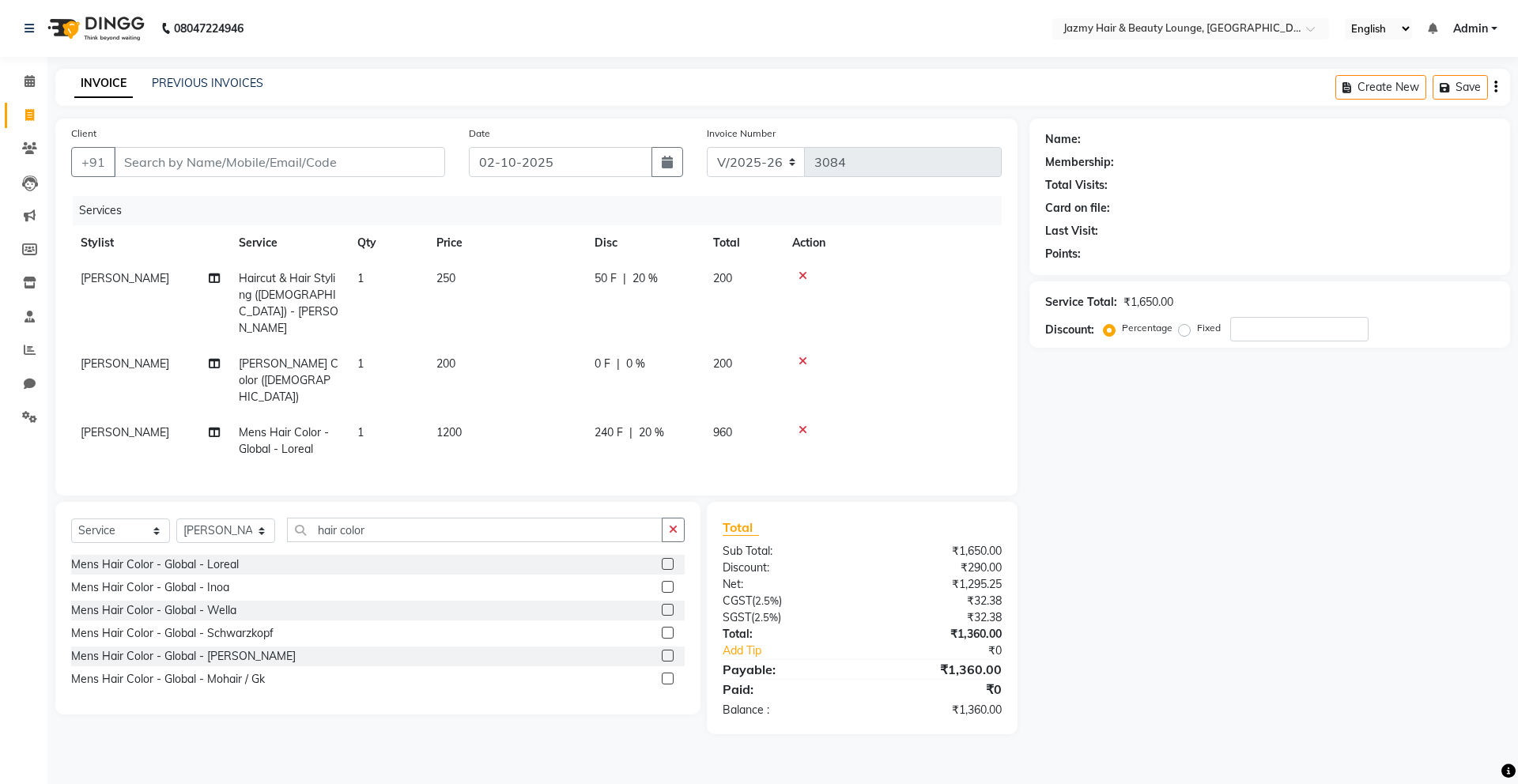
drag, startPoint x: 1232, startPoint y: 468, endPoint x: 1192, endPoint y: 468, distance: 40.0
click at [1232, 468] on div "Name: Membership: Total Visits: Card on file: Last Visit: Points: Service Total…" at bounding box center [1276, 426] width 493 height 616
click at [167, 174] on input "Client" at bounding box center [279, 162] width 332 height 30
type input "9"
type input "0"
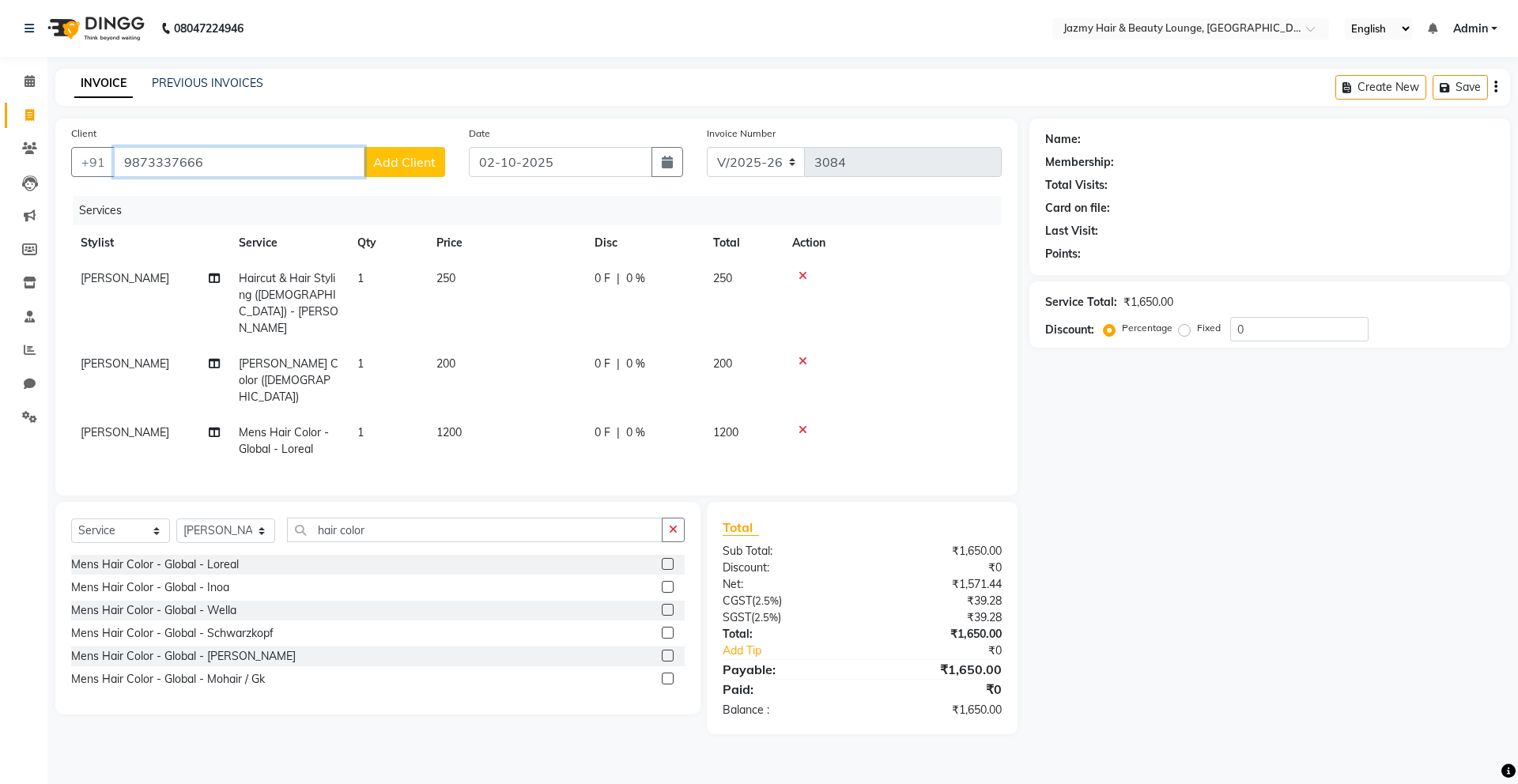
type input "9873337666"
click at [399, 167] on span "Add Client" at bounding box center [405, 162] width 63 height 16
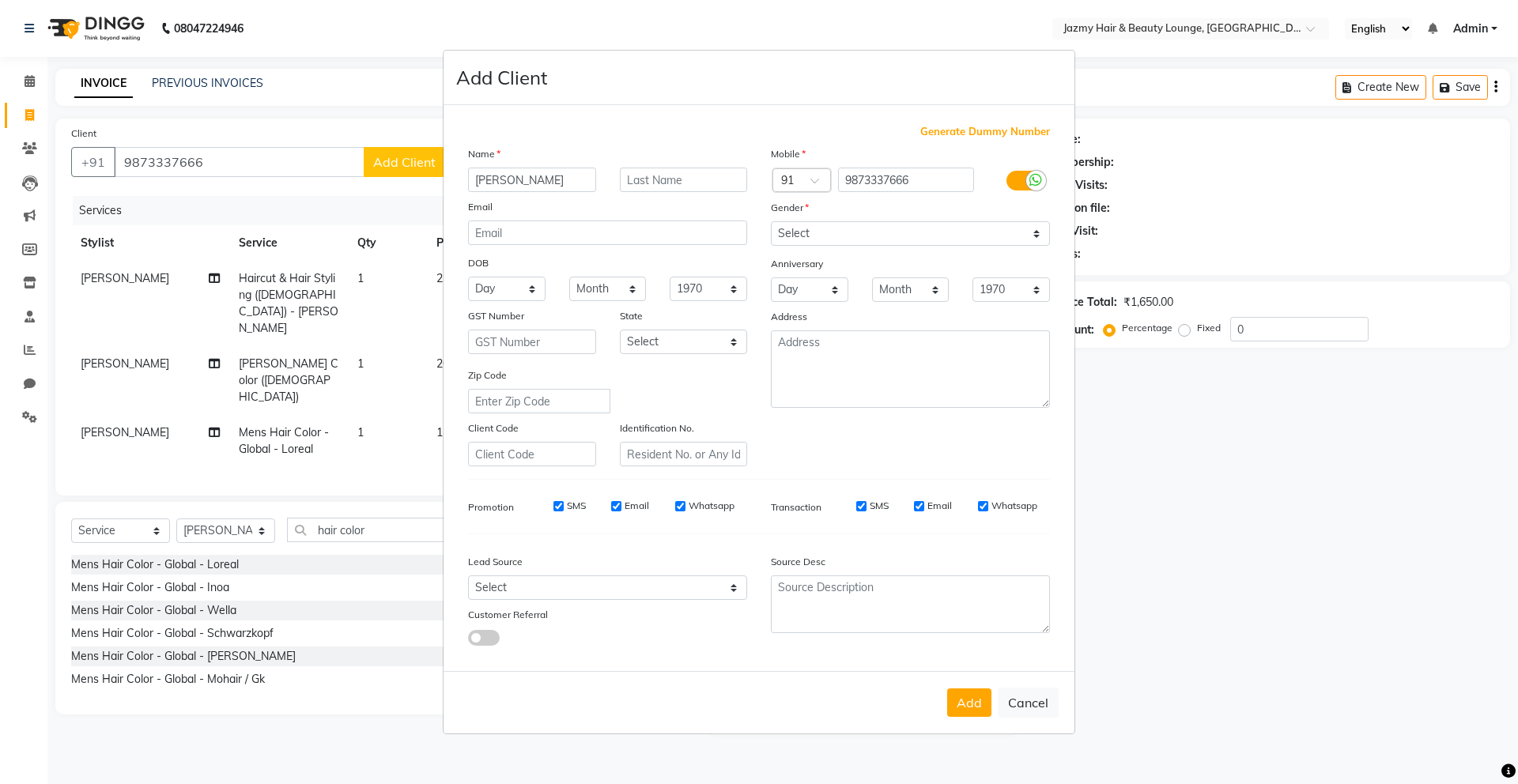
type input "[PERSON_NAME]"
click at [934, 237] on select "Select [DEMOGRAPHIC_DATA] [DEMOGRAPHIC_DATA] Other Prefer Not To Say" at bounding box center [910, 233] width 279 height 24
select select "[DEMOGRAPHIC_DATA]"
click at [978, 694] on button "Add" at bounding box center [969, 702] width 44 height 29
select select
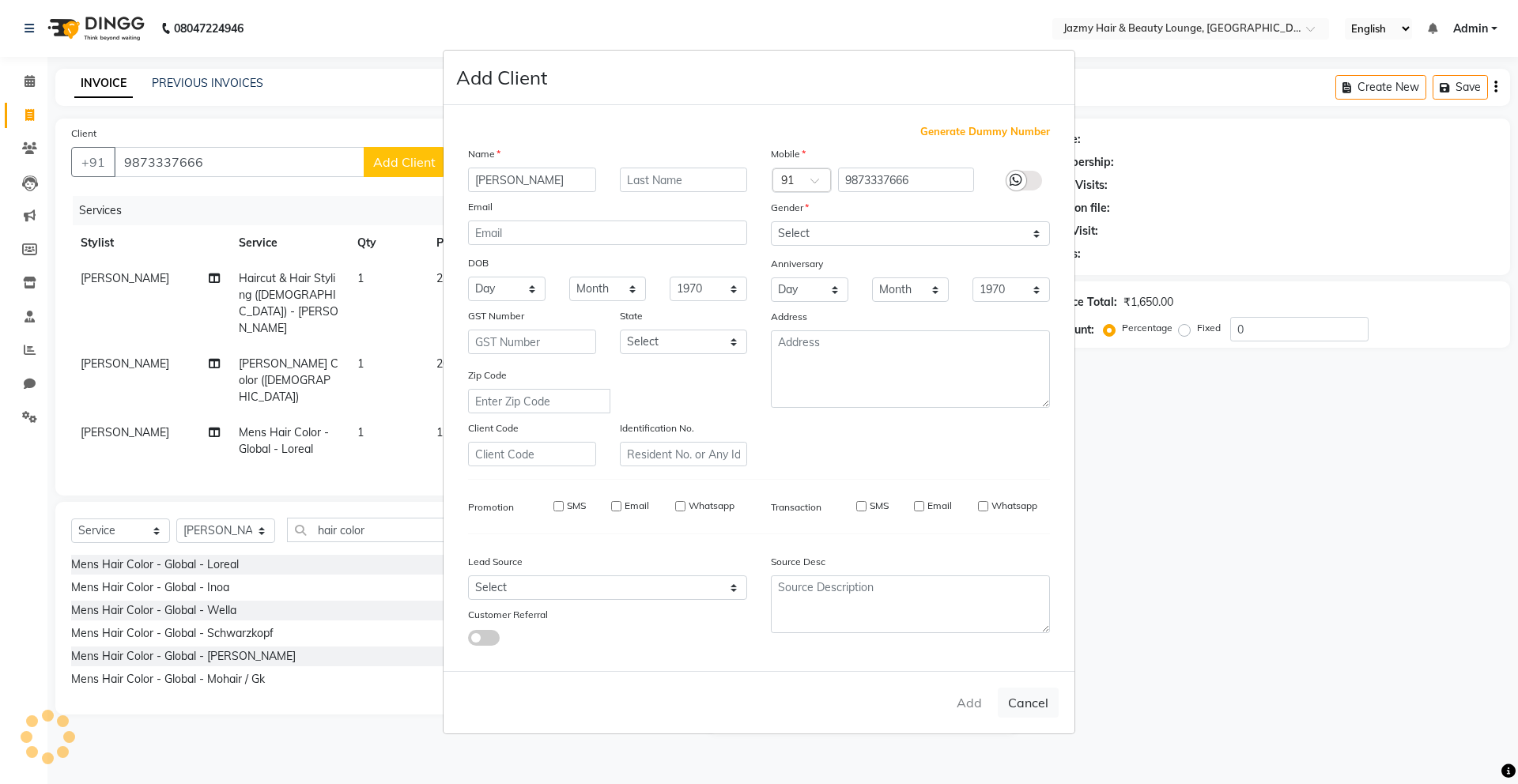
select select
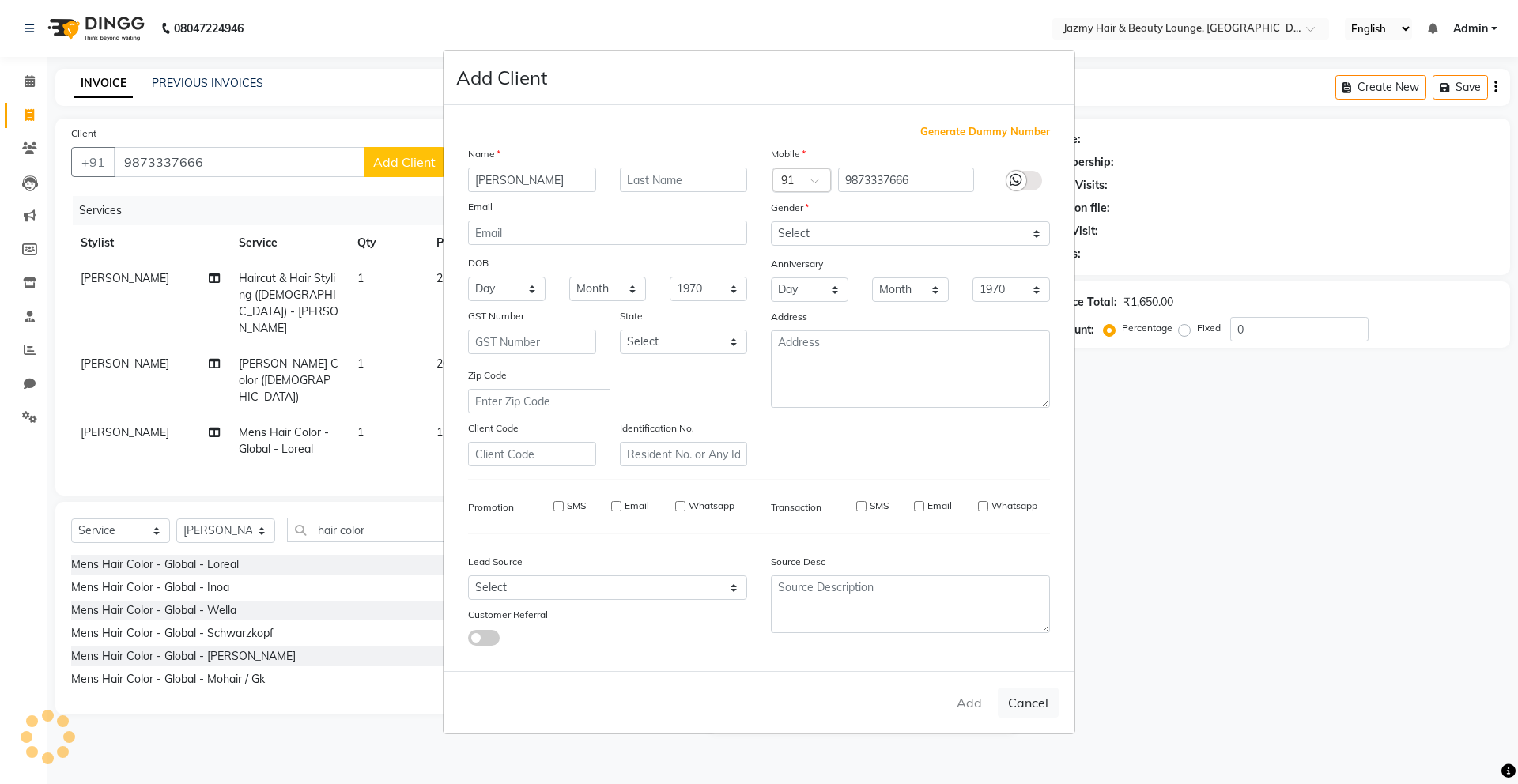
select select
checkbox input "false"
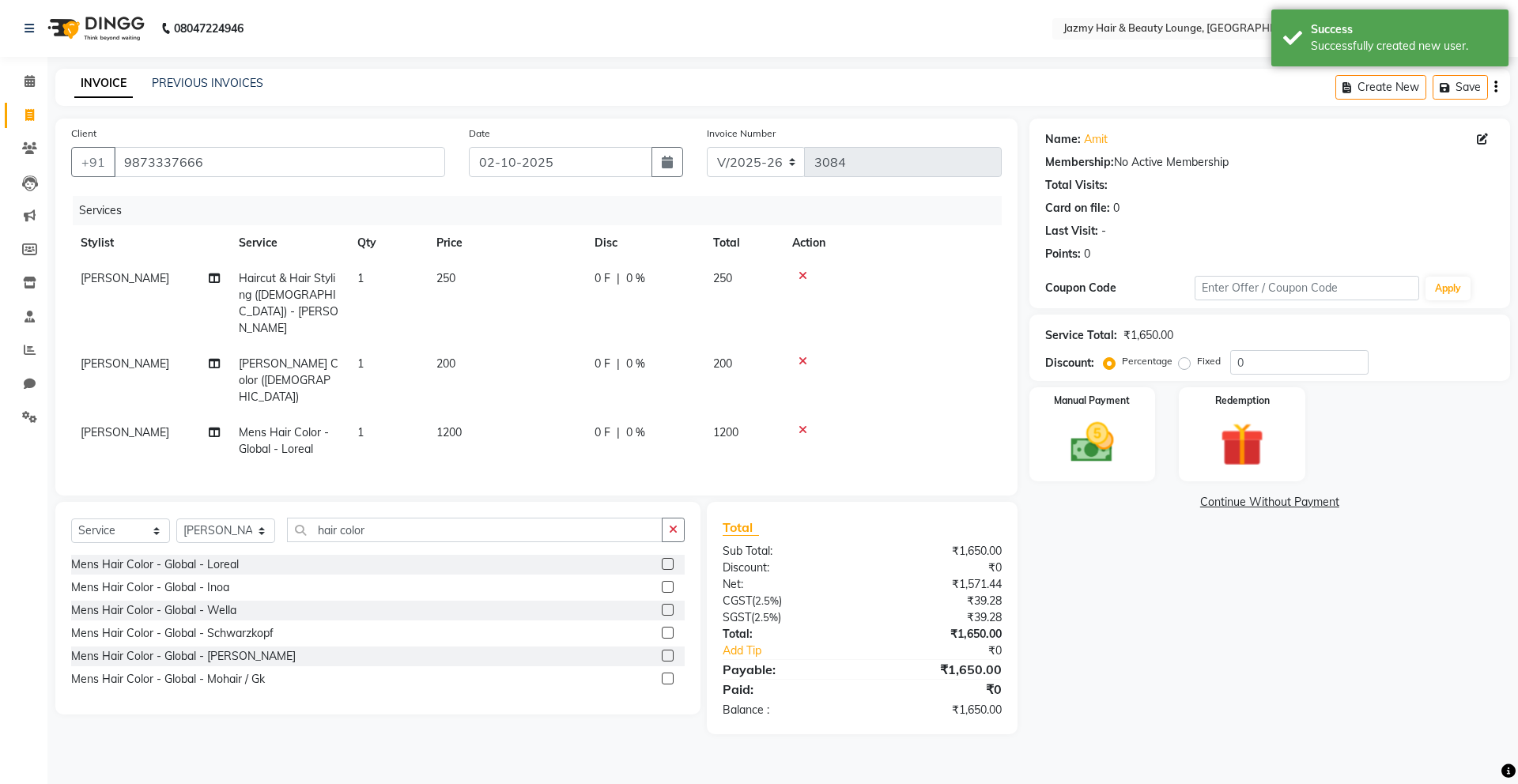
click at [635, 277] on span "0 %" at bounding box center [636, 278] width 19 height 17
select select "34581"
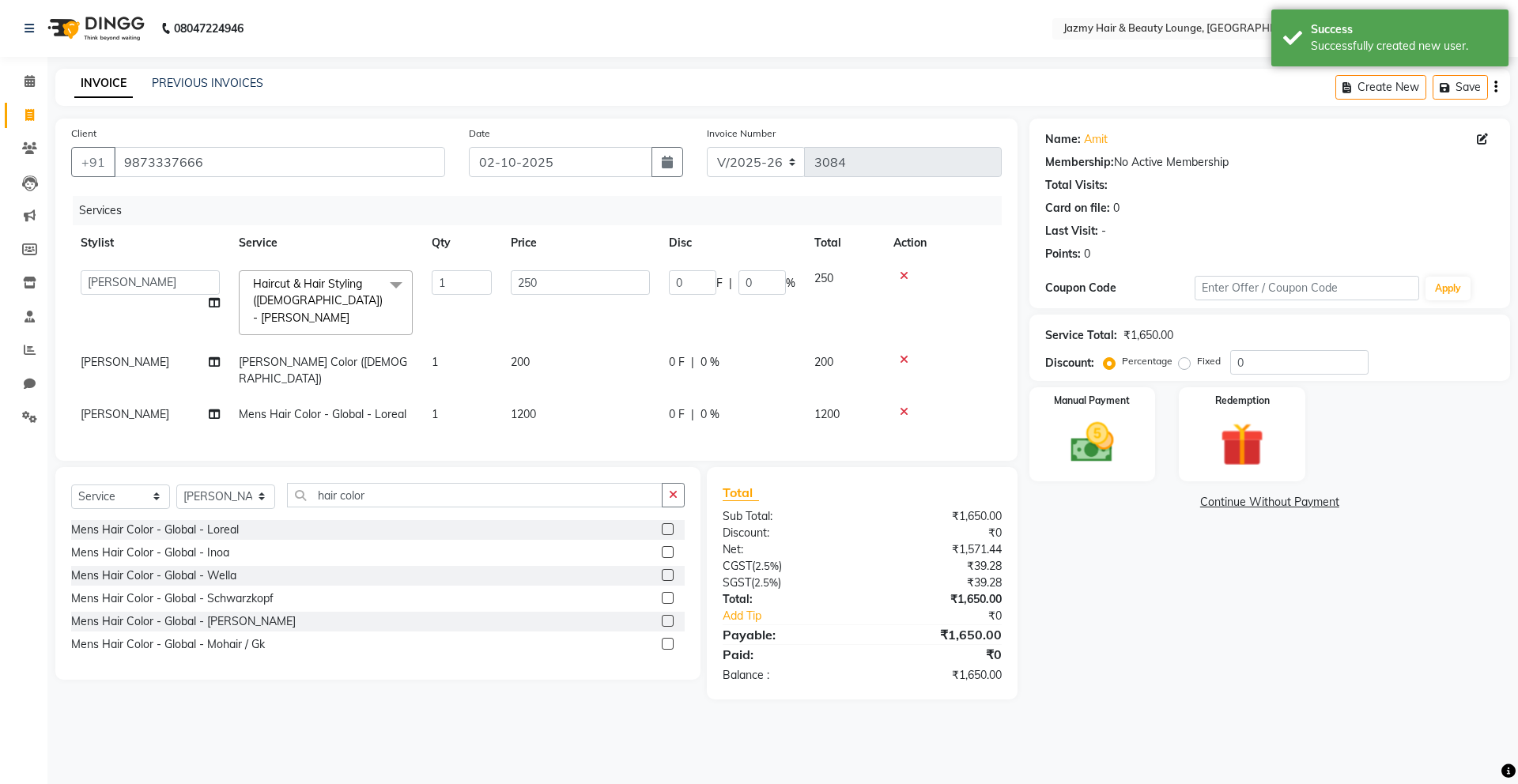
click at [737, 275] on div "0 F | 0 %" at bounding box center [732, 283] width 126 height 24
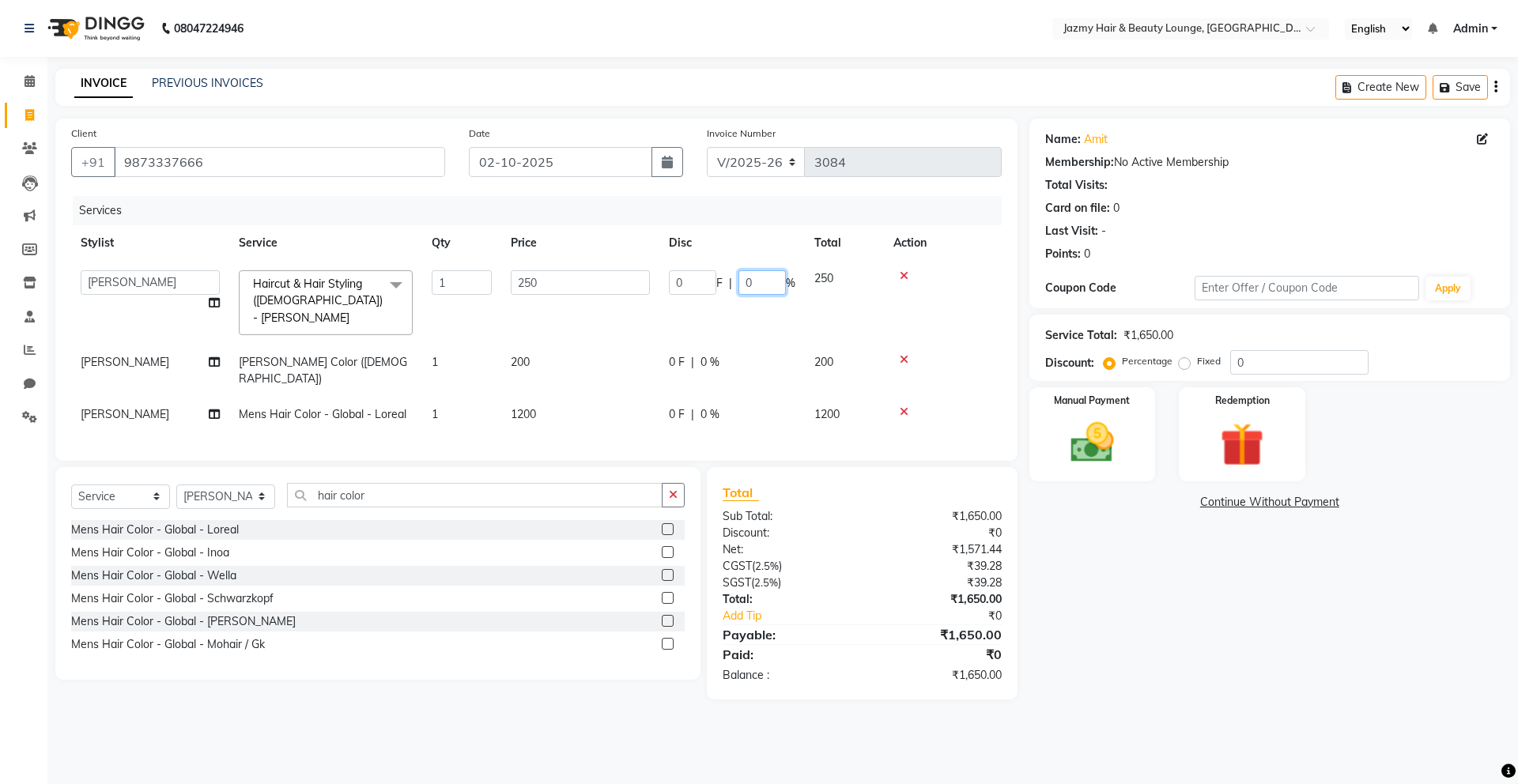
click at [745, 282] on input "0" at bounding box center [762, 283] width 48 height 24
type input "20"
click at [709, 350] on tbody "AMIT ANIL ASHU BINDU BITTOO CHASHIKA CHESTHA DESRAJ GULFAM HARSHA HRITIK NADEEM…" at bounding box center [536, 346] width 930 height 171
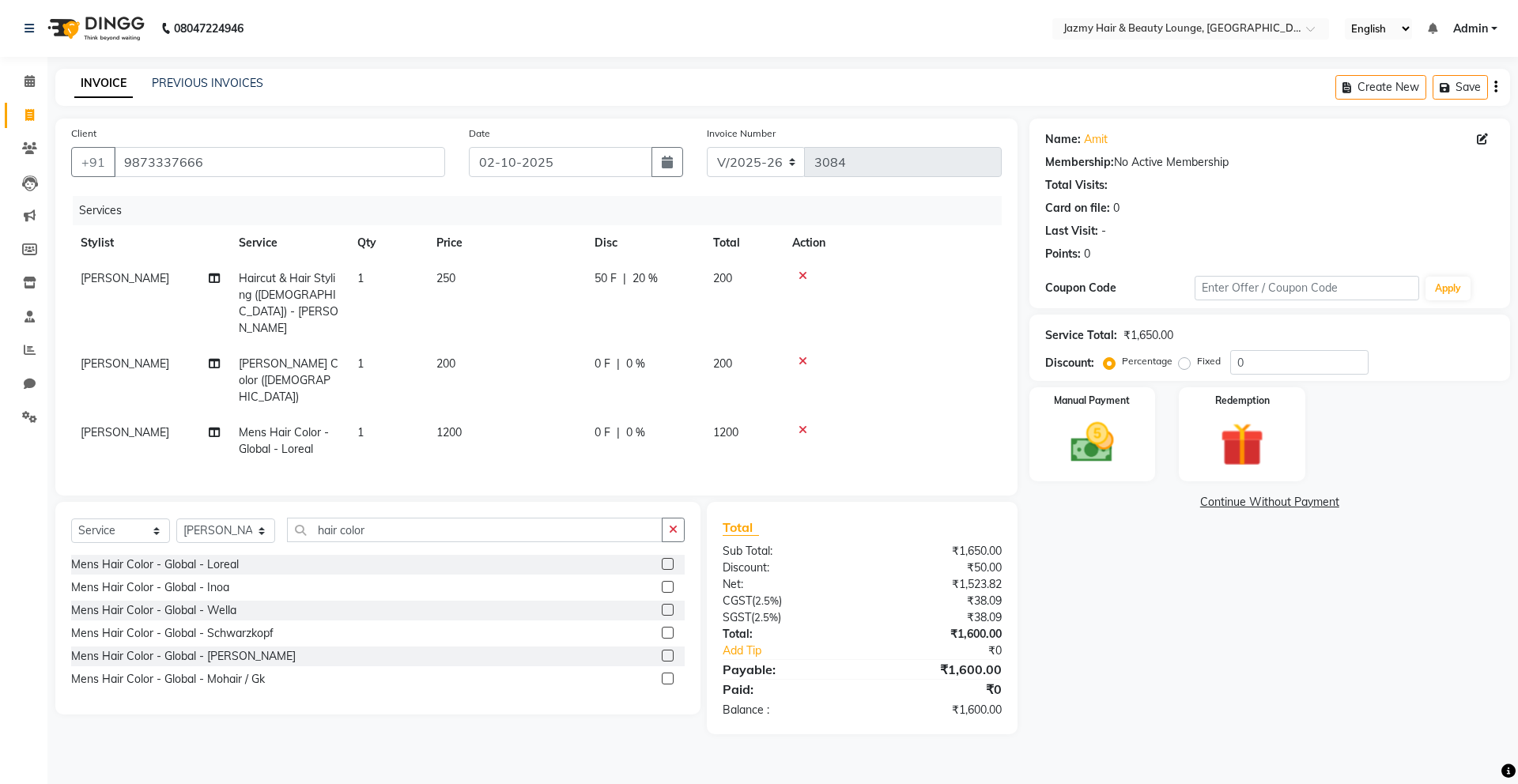
click at [627, 425] on span "0 %" at bounding box center [636, 432] width 19 height 17
select select "34581"
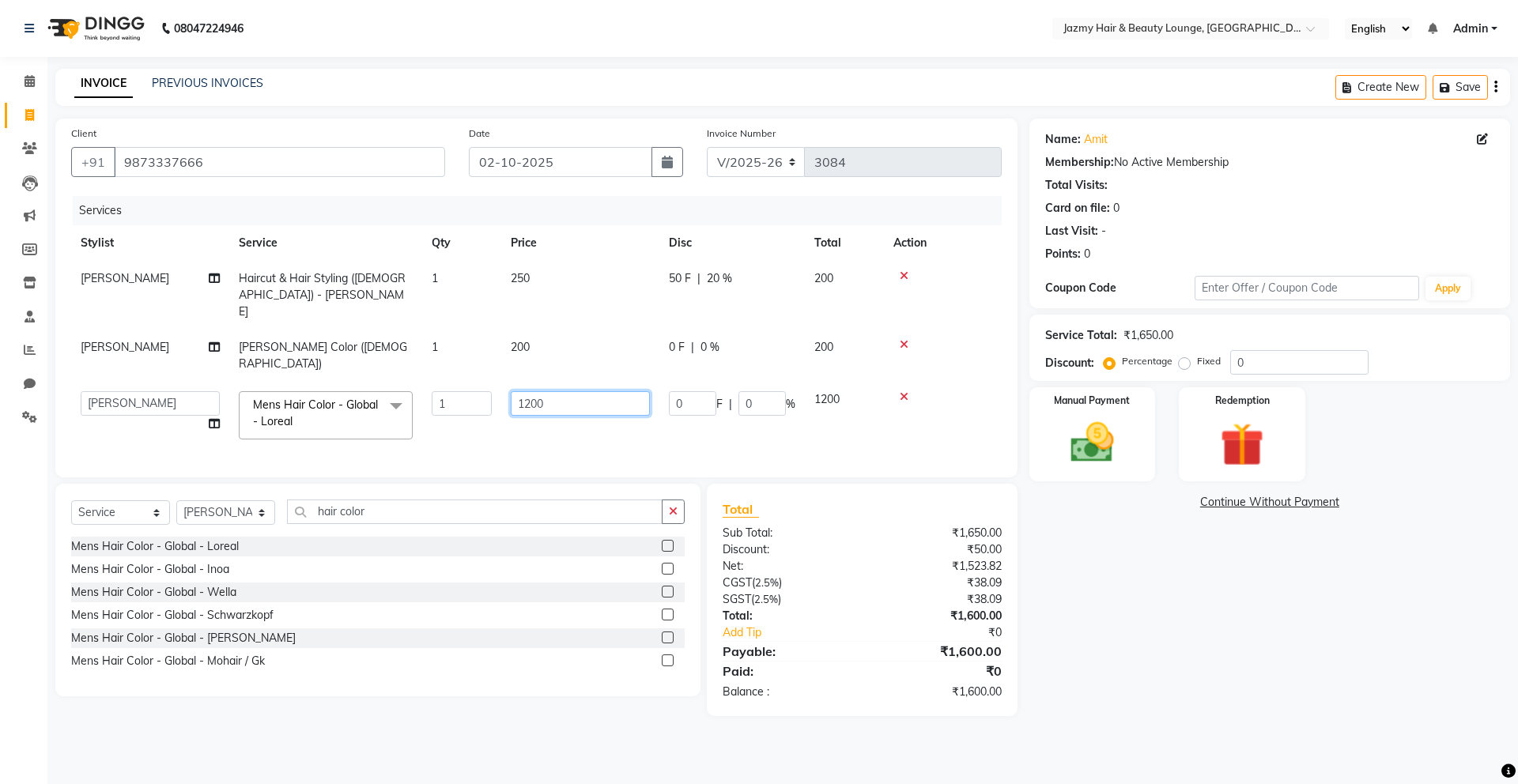
click at [566, 392] on input "1200" at bounding box center [581, 404] width 139 height 24
type input "1"
type input "600"
click at [1143, 662] on div "Name: Amit Membership: No Active Membership Total Visits: Card on file: 0 Last …" at bounding box center [1276, 417] width 493 height 598
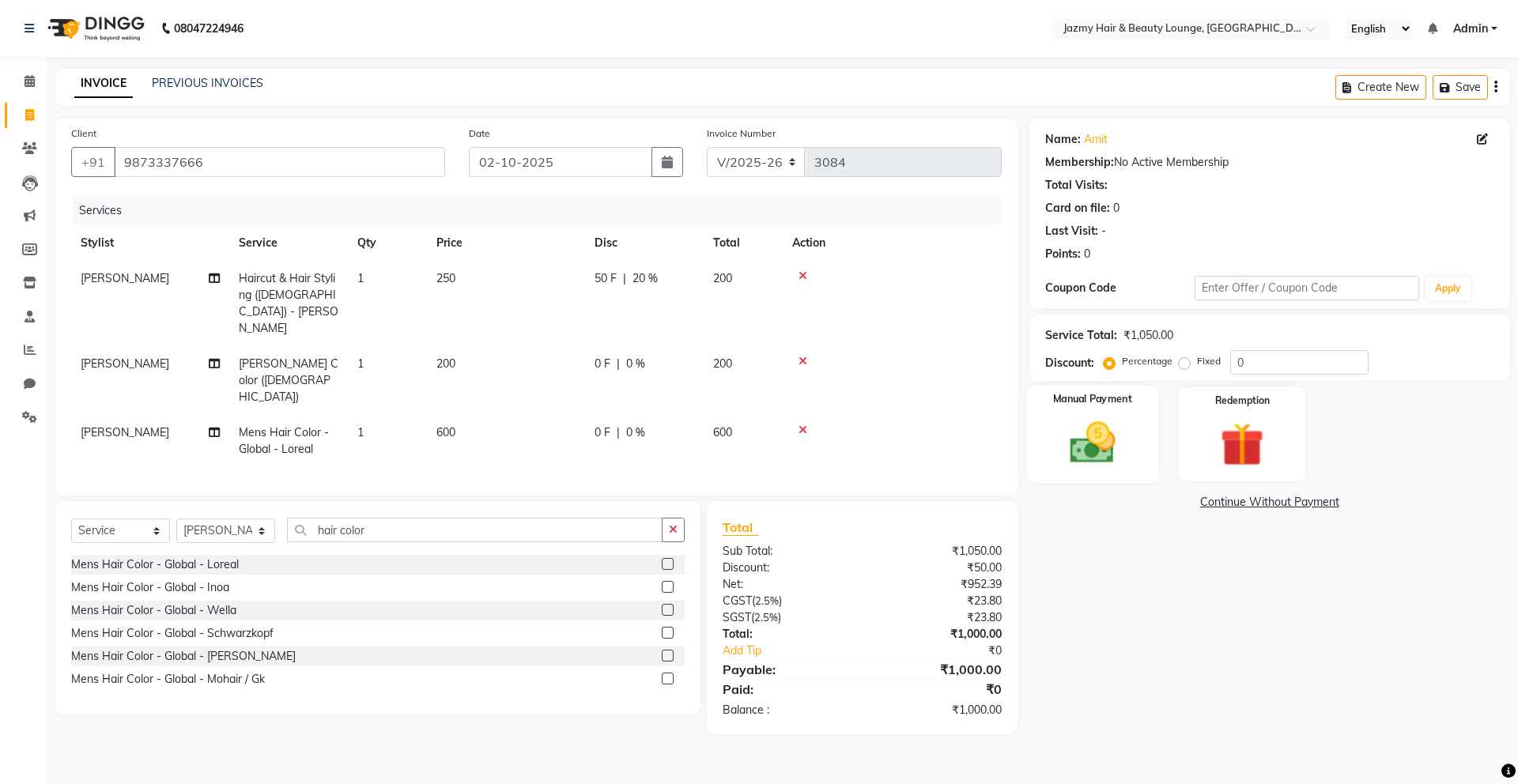
click at [1078, 438] on img at bounding box center [1092, 443] width 73 height 52
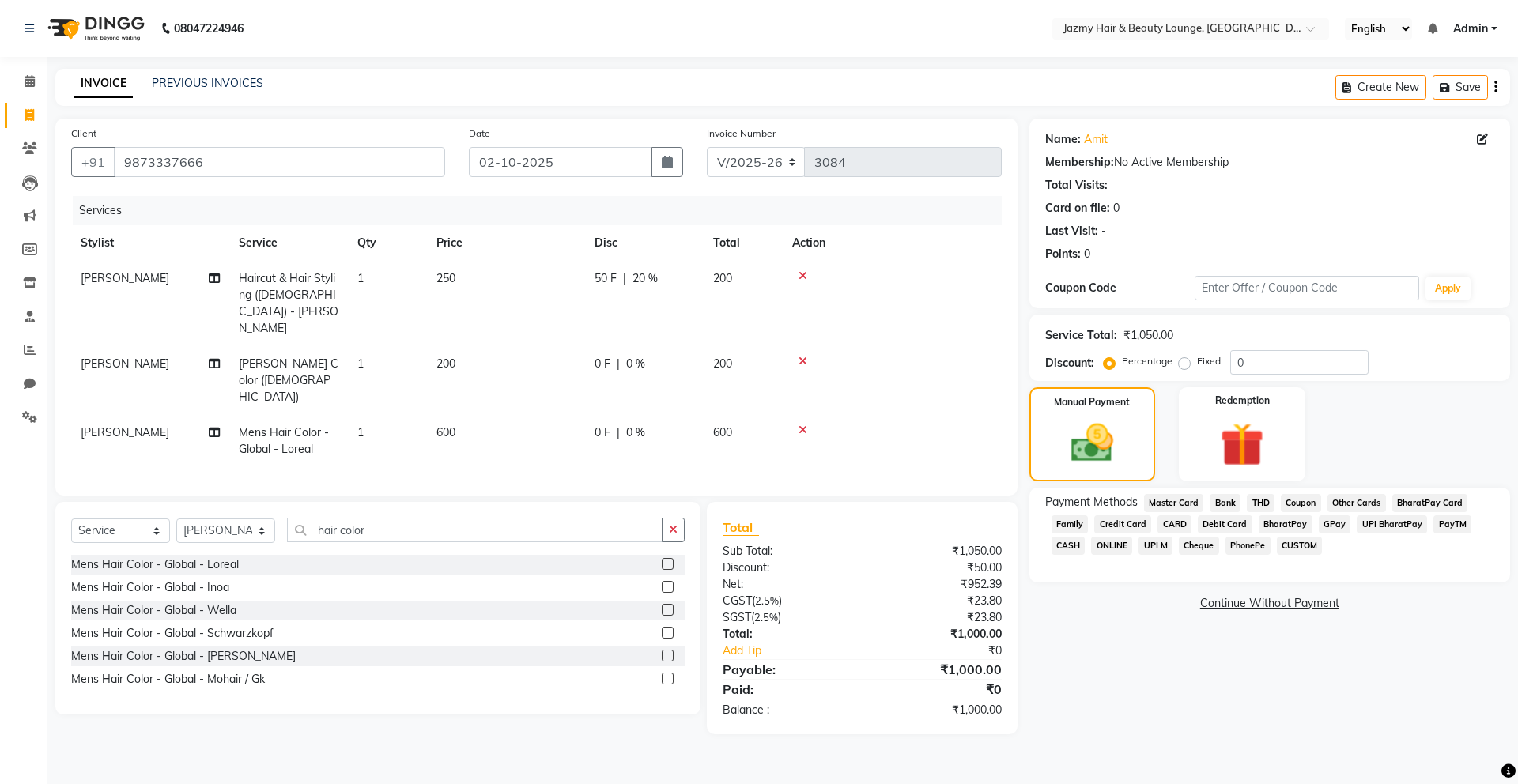
click at [1077, 543] on span "CASH" at bounding box center [1068, 546] width 34 height 18
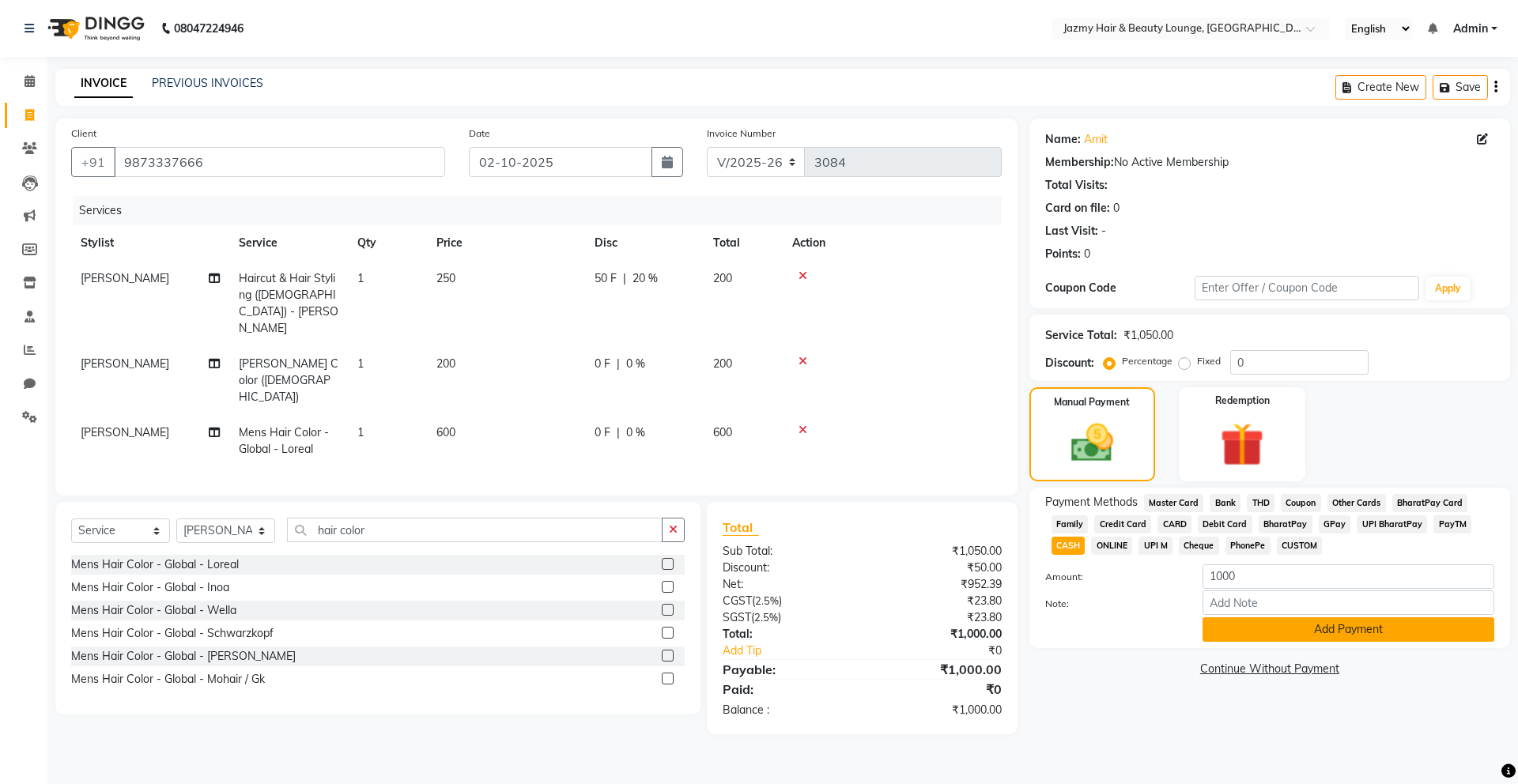
click at [1323, 630] on button "Add Payment" at bounding box center [1348, 630] width 292 height 24
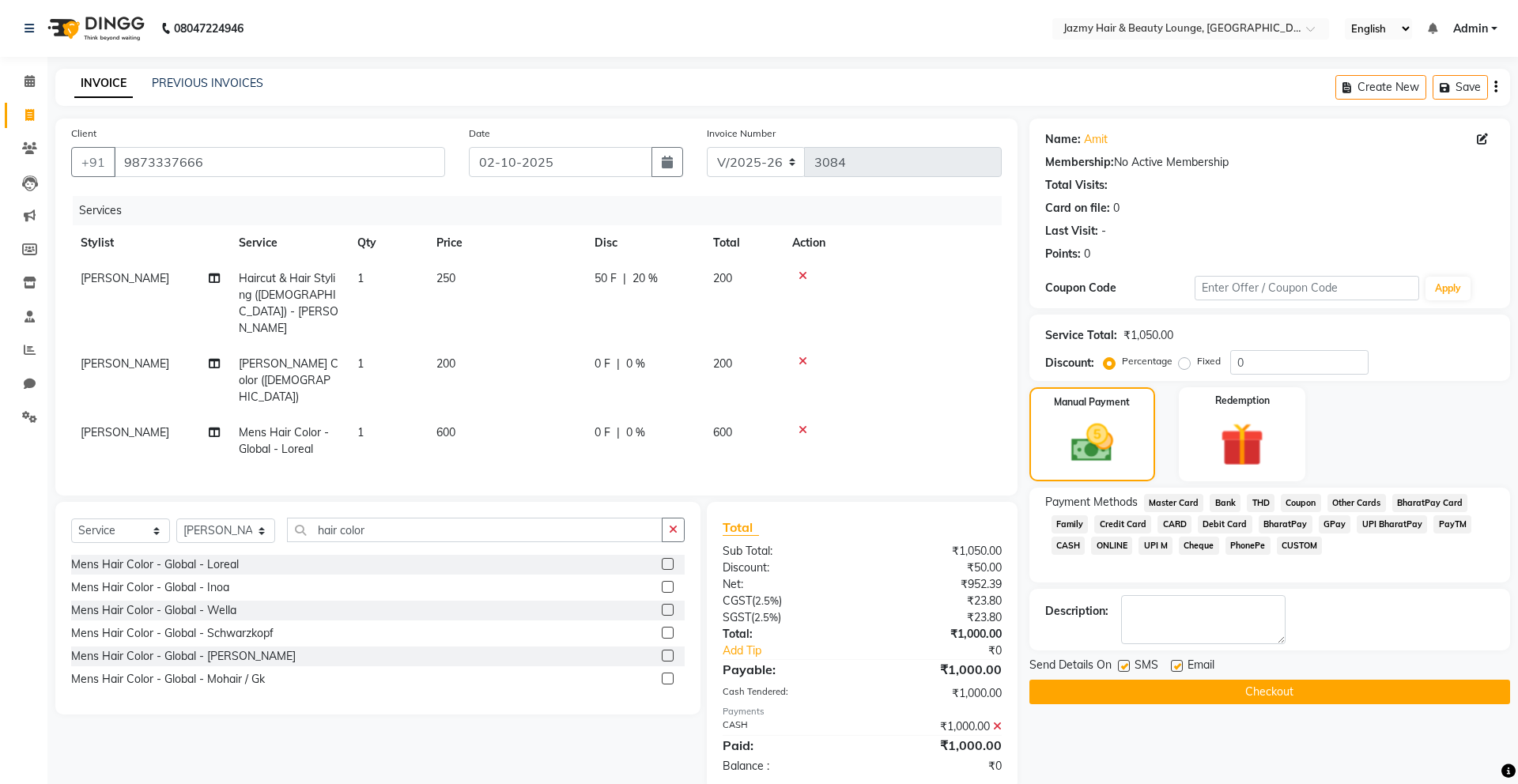
click at [1276, 673] on div "Send Details On SMS Email" at bounding box center [1270, 667] width 480 height 20
click at [1280, 696] on button "Checkout" at bounding box center [1270, 692] width 480 height 24
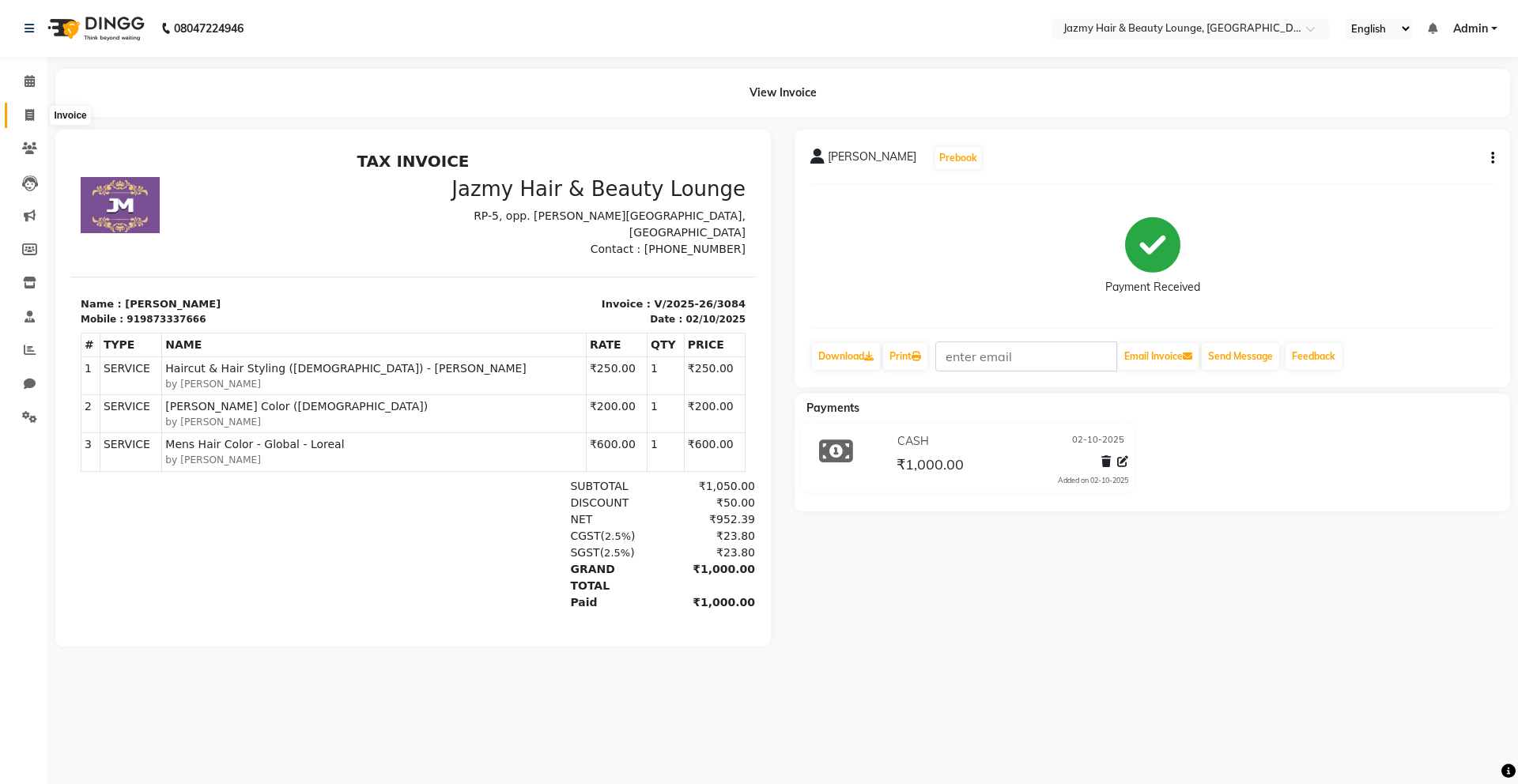
click at [23, 114] on span at bounding box center [30, 116] width 28 height 18
select select "service"
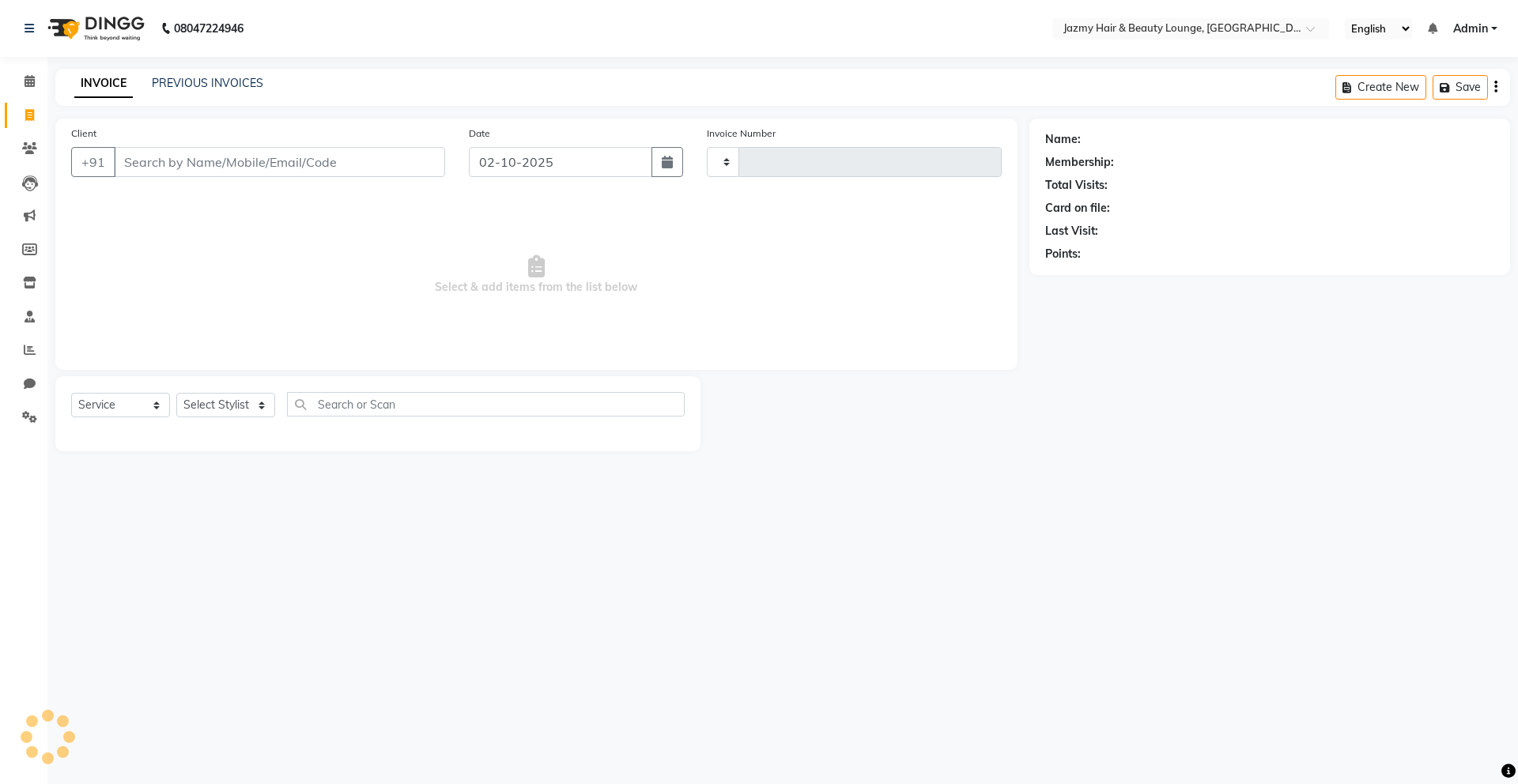
type input "3085"
select select "759"
click at [226, 165] on input "Client" at bounding box center [279, 162] width 332 height 30
click at [287, 161] on input "Client" at bounding box center [279, 162] width 332 height 30
click at [206, 163] on input "9650015544" at bounding box center [239, 162] width 251 height 30
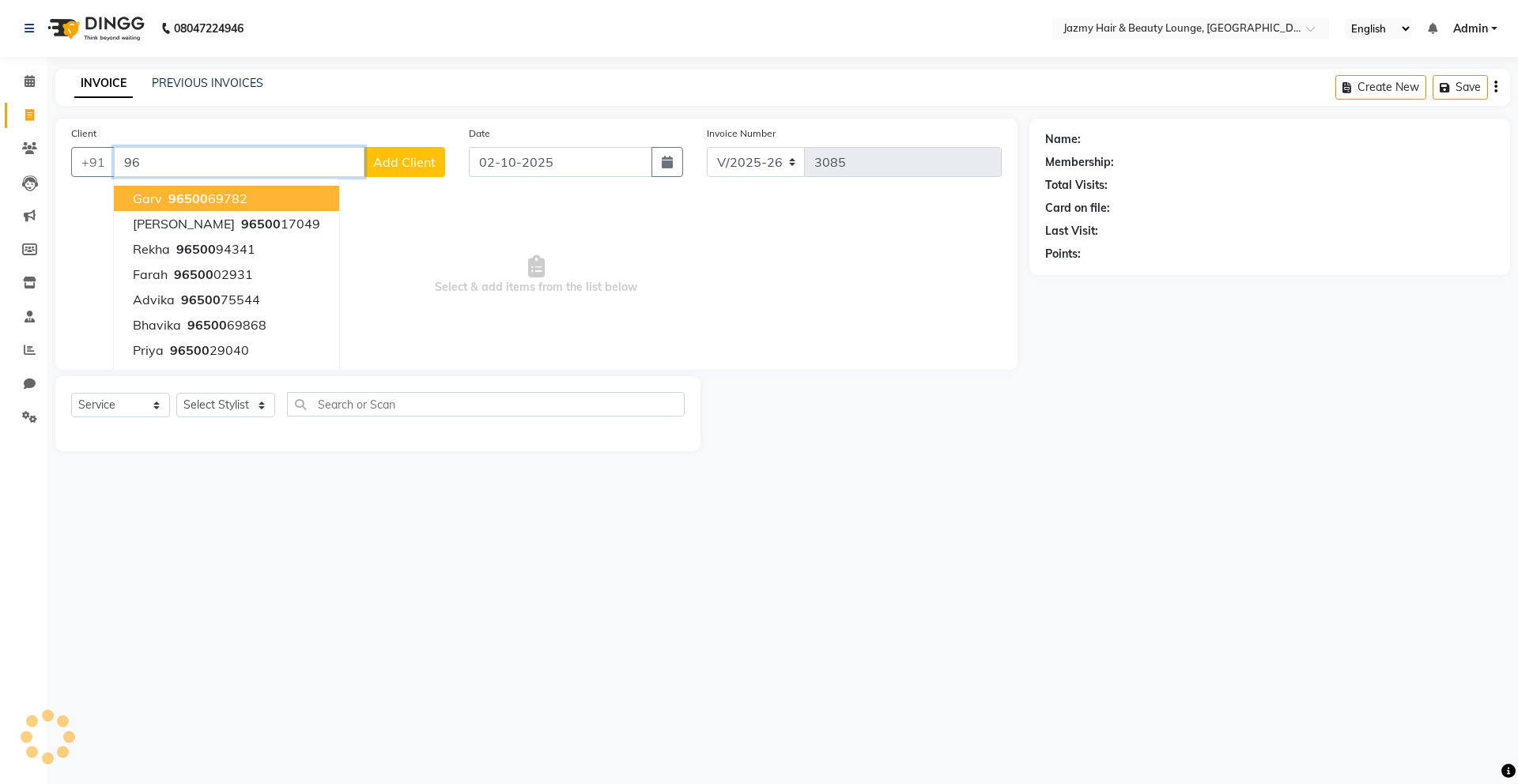
type input "9"
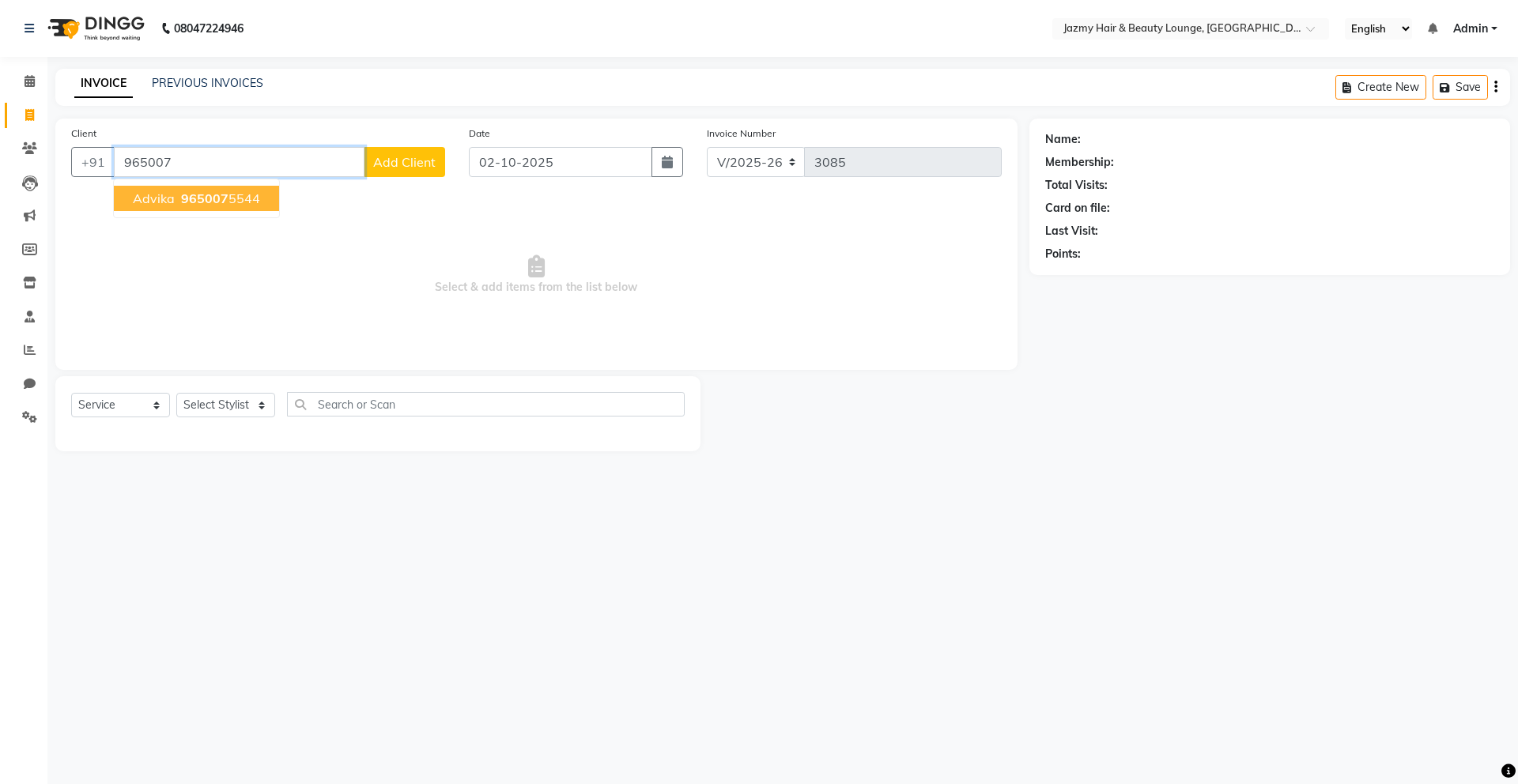
click at [147, 198] on span "Advika" at bounding box center [154, 198] width 42 height 16
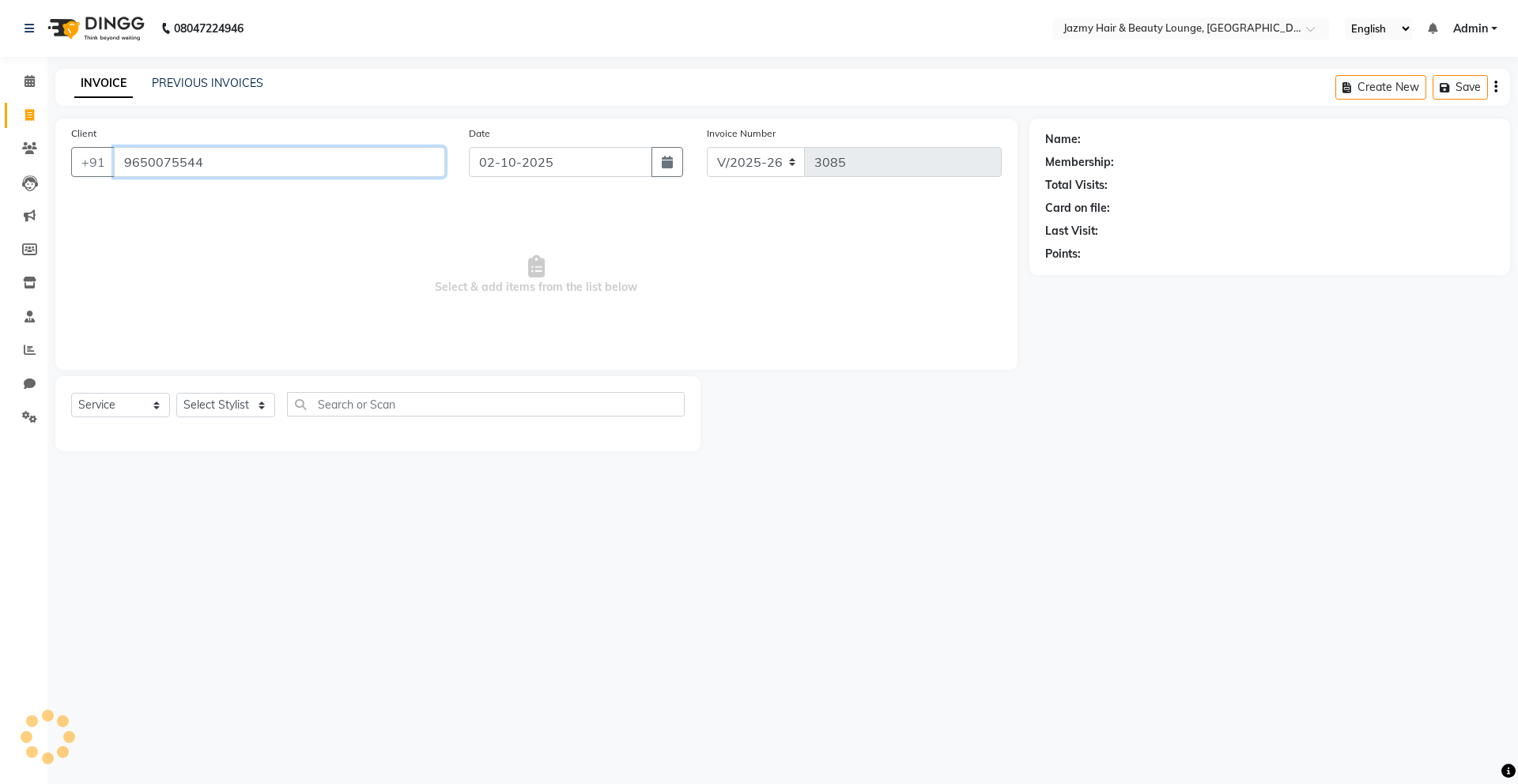
type input "9650075544"
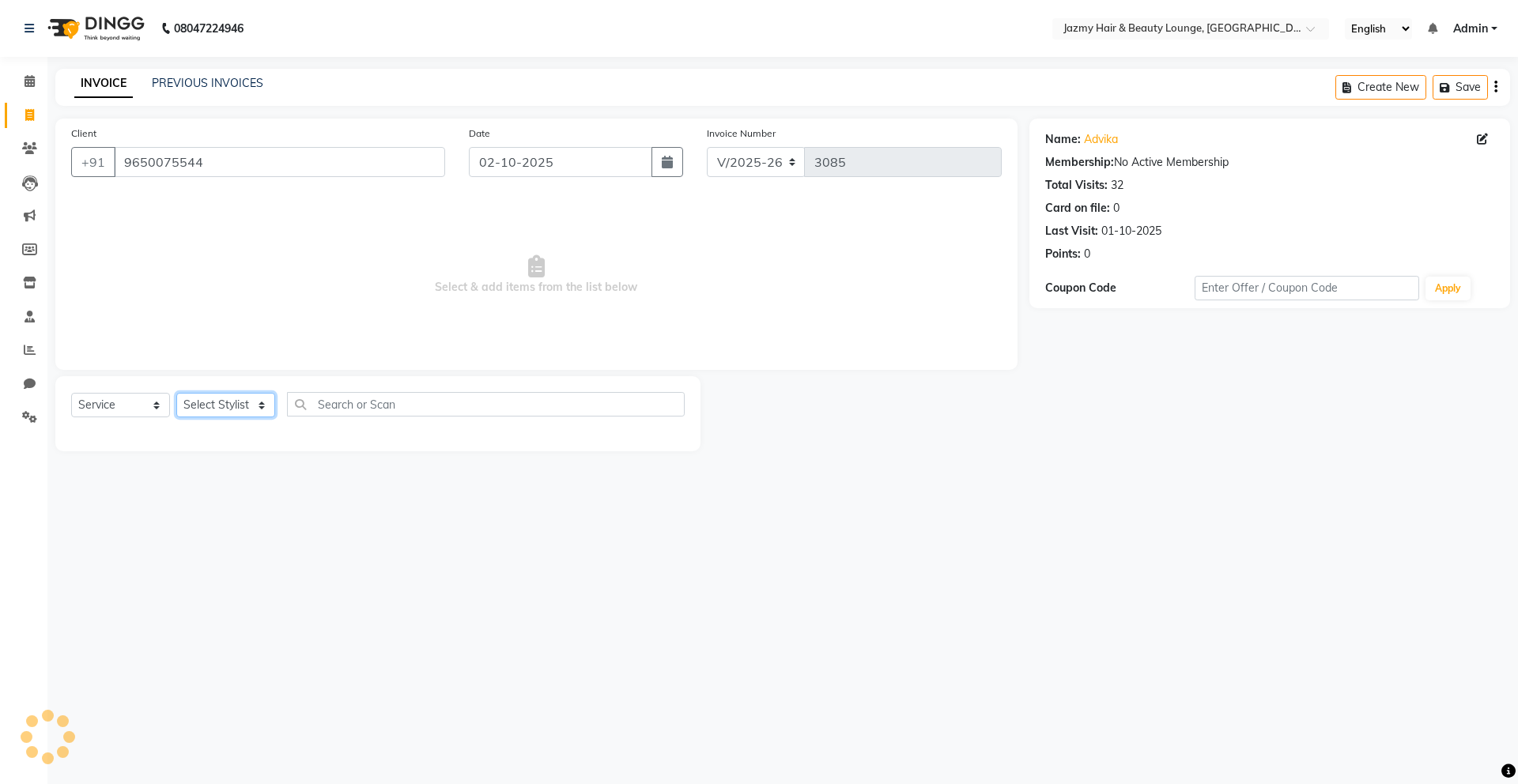
click at [232, 399] on select "Select Stylist AMIT [PERSON_NAME] [PERSON_NAME] CHASHIKA [PERSON_NAME] [PERSON_…" at bounding box center [226, 405] width 99 height 24
select select "75469"
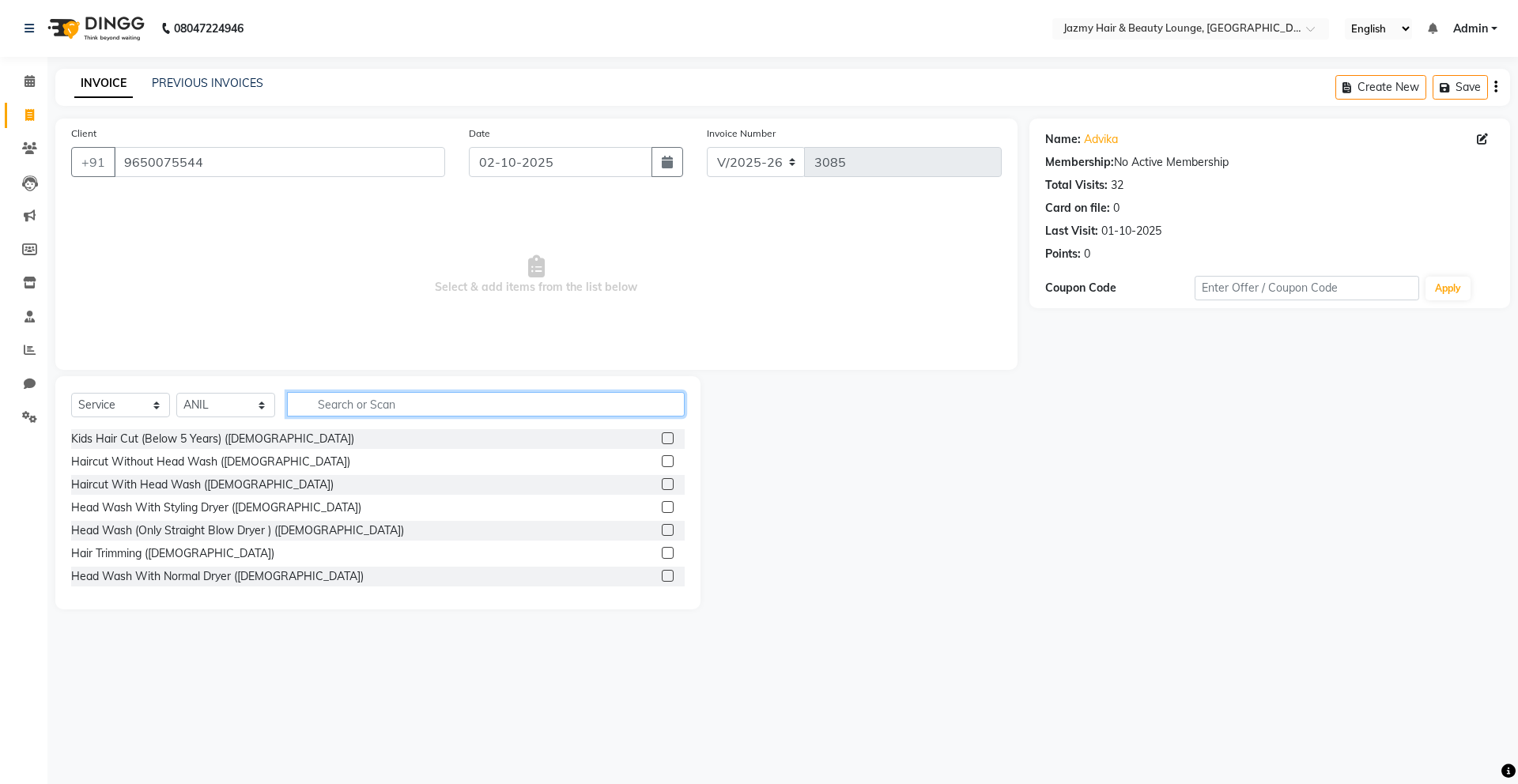
click at [385, 399] on input "text" at bounding box center [486, 405] width 398 height 24
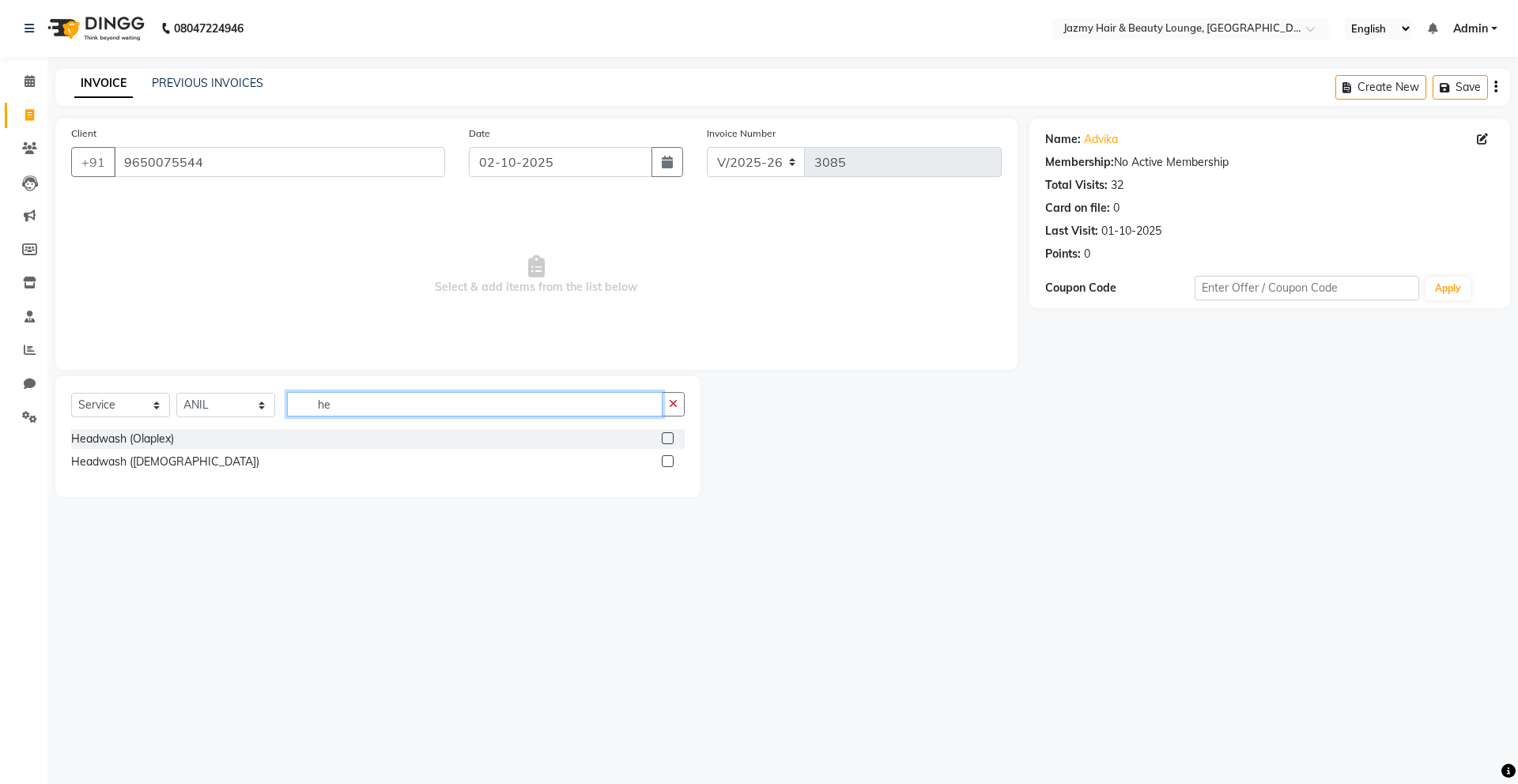
type input "h"
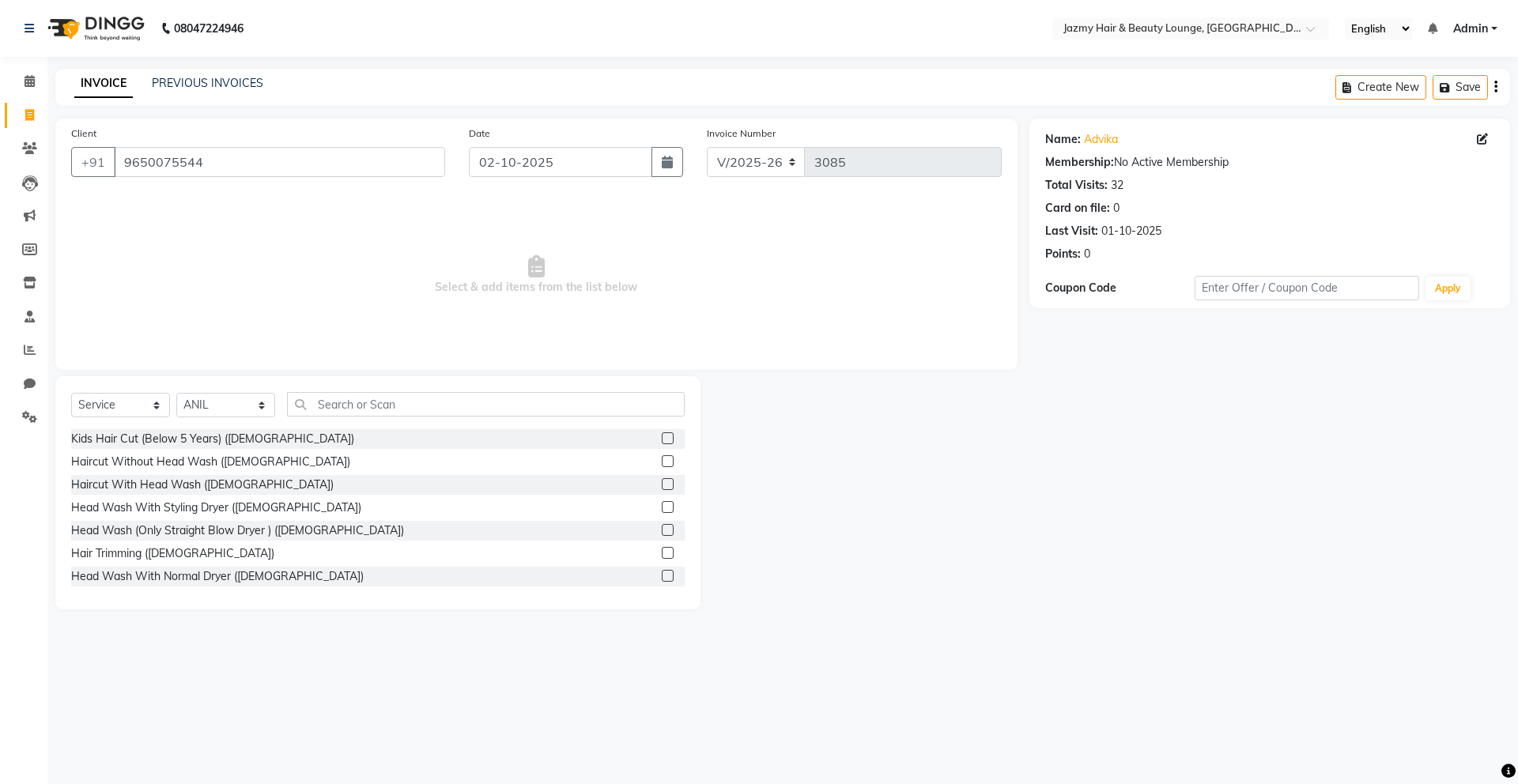
click at [662, 526] on label at bounding box center [668, 530] width 12 height 12
click at [662, 526] on input "checkbox" at bounding box center [667, 531] width 10 height 10
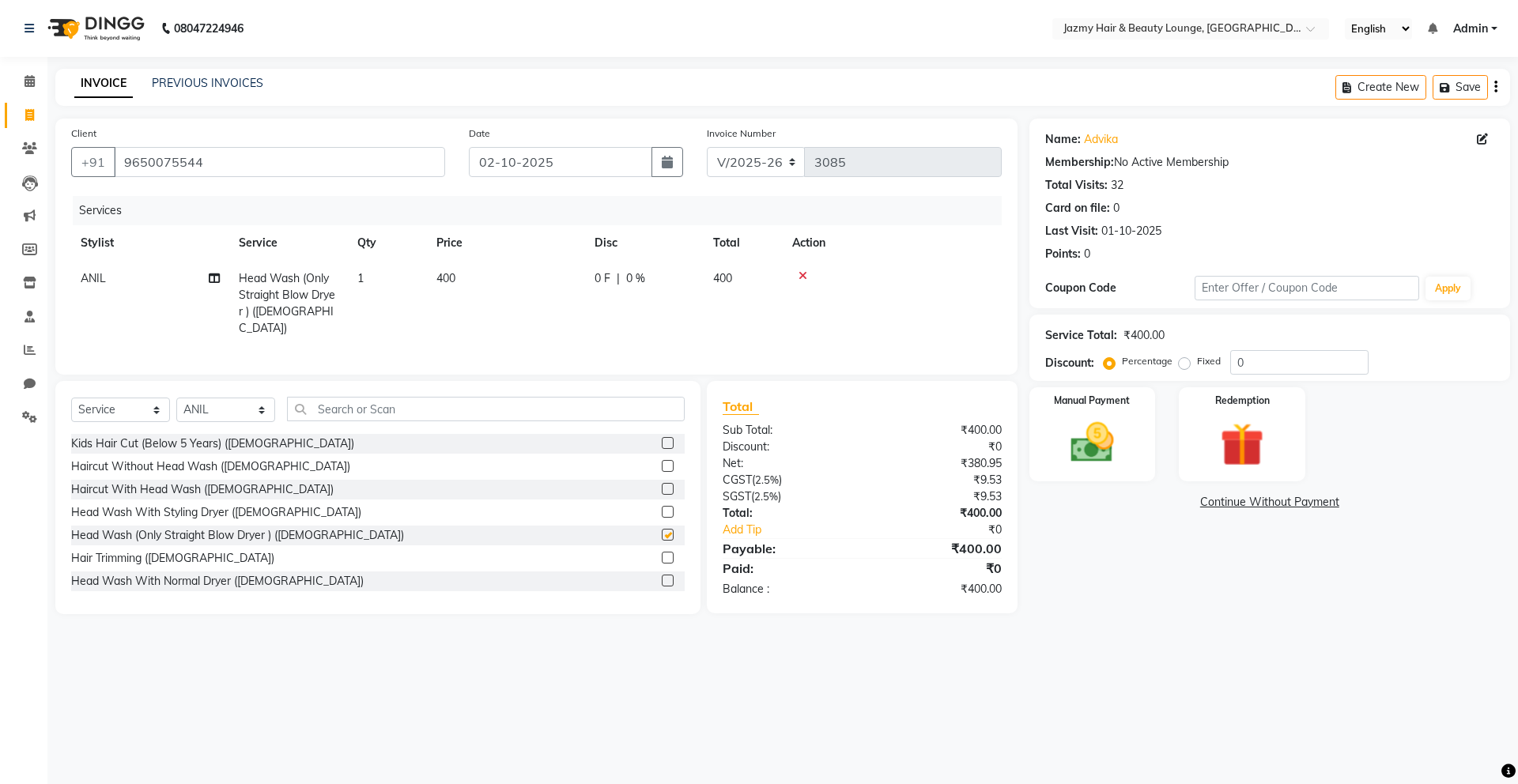
checkbox input "false"
click at [477, 411] on input "text" at bounding box center [486, 409] width 398 height 24
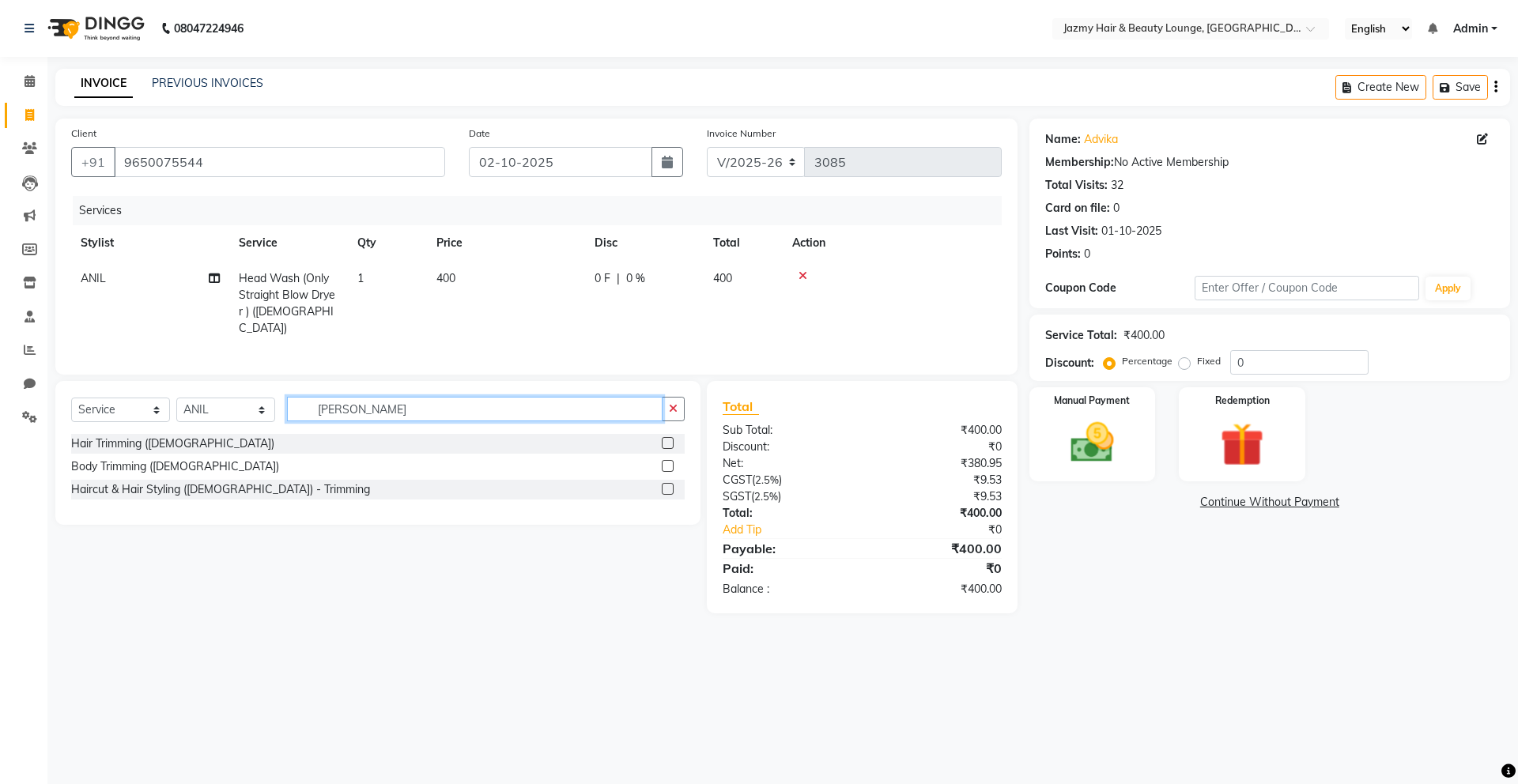
type input "trimm"
click at [668, 437] on label at bounding box center [668, 443] width 12 height 12
click at [668, 439] on input "checkbox" at bounding box center [667, 444] width 10 height 10
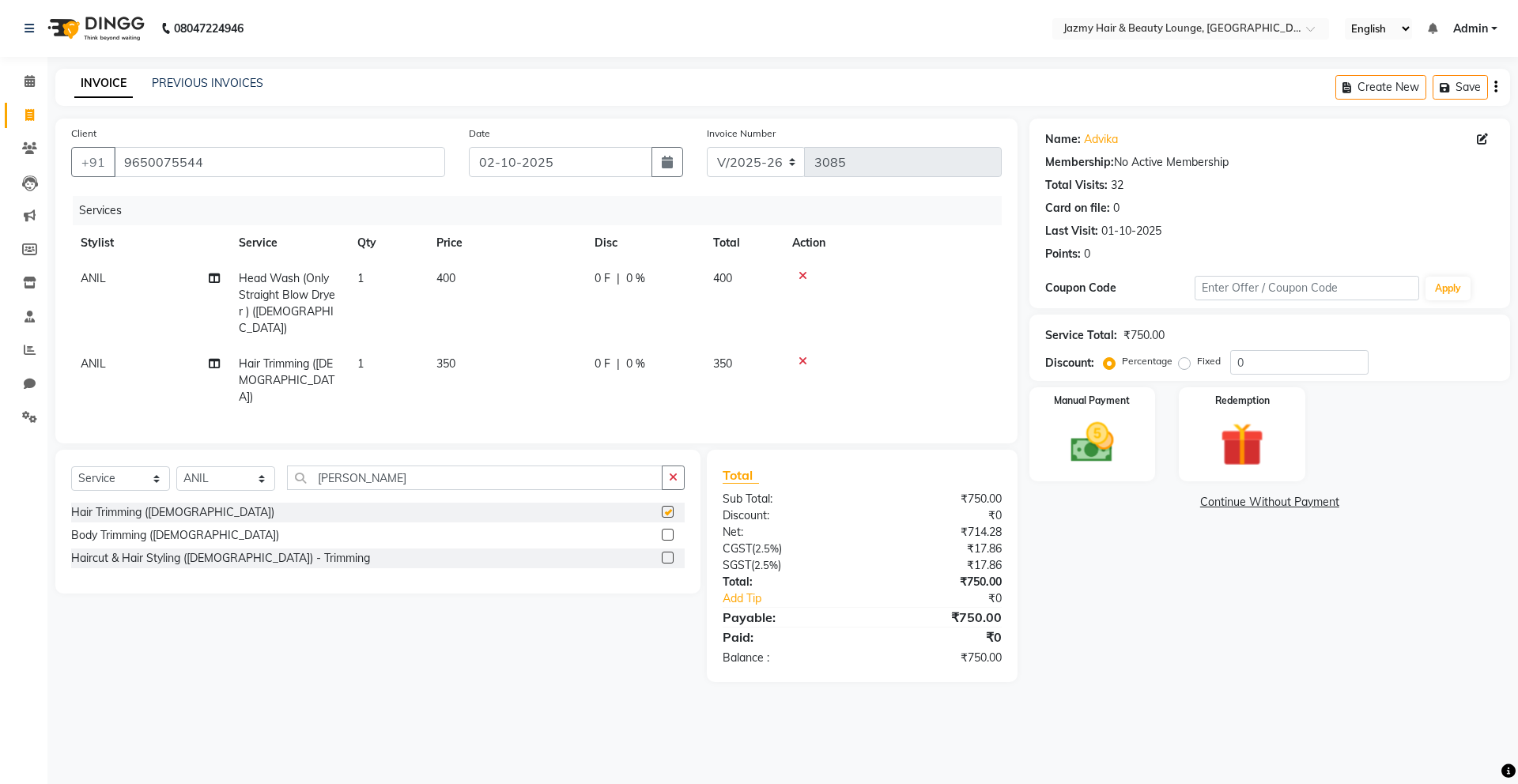
checkbox input "false"
click at [1232, 361] on input "0" at bounding box center [1300, 362] width 138 height 24
type input "20"
click at [1139, 448] on div "Manual Payment" at bounding box center [1091, 434] width 131 height 97
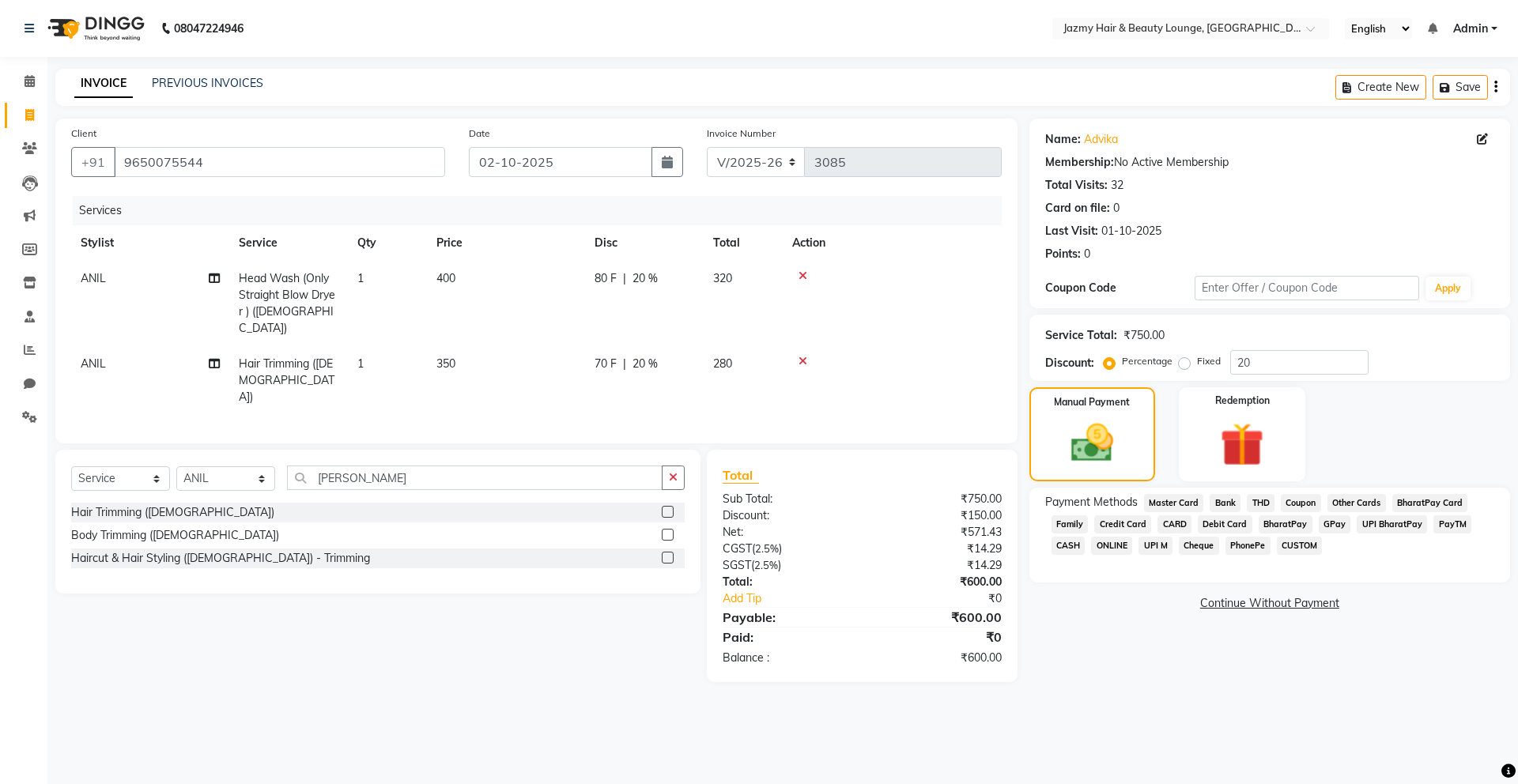
click at [1161, 542] on span "UPI M" at bounding box center [1155, 546] width 34 height 18
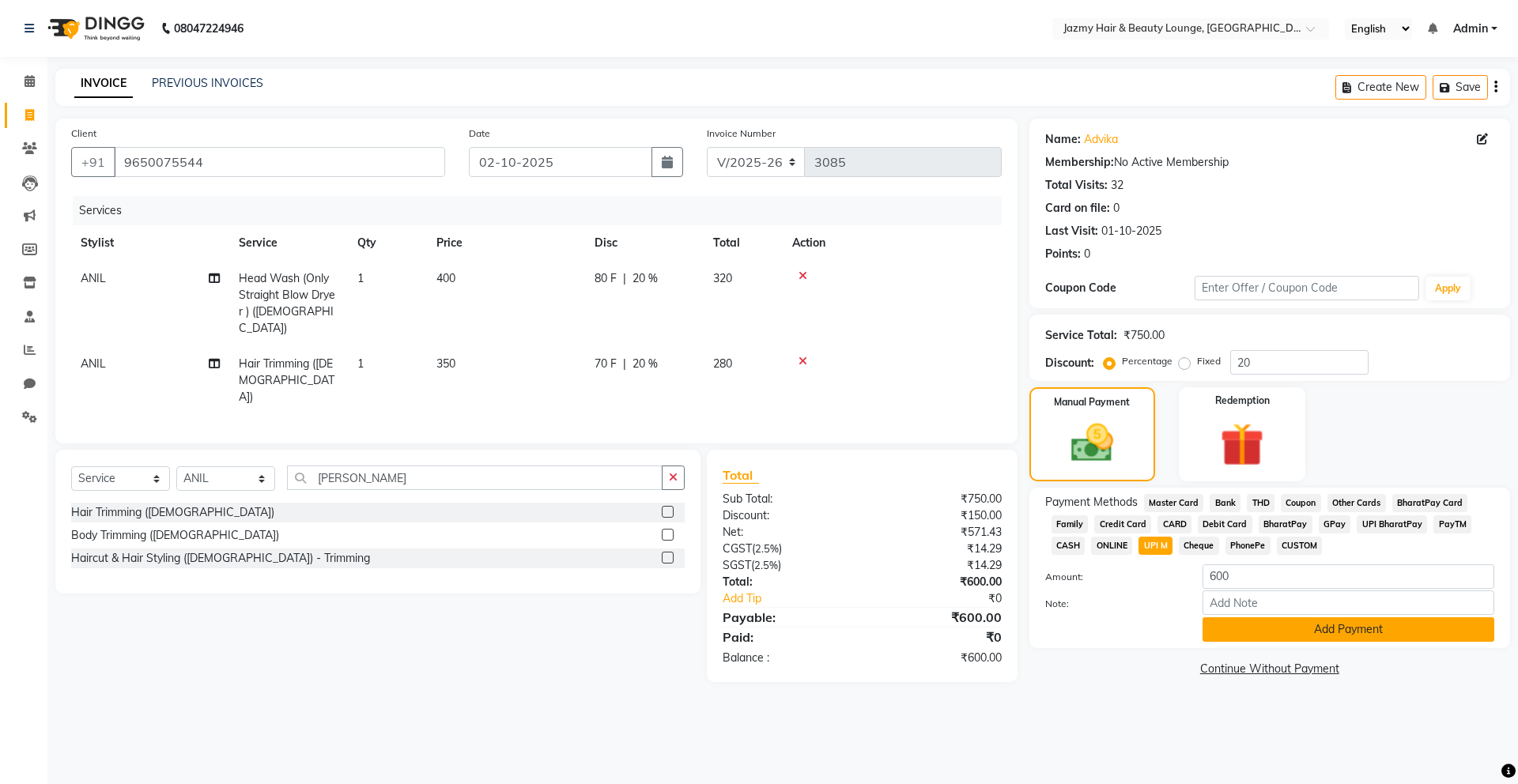
click at [1326, 627] on button "Add Payment" at bounding box center [1348, 630] width 292 height 24
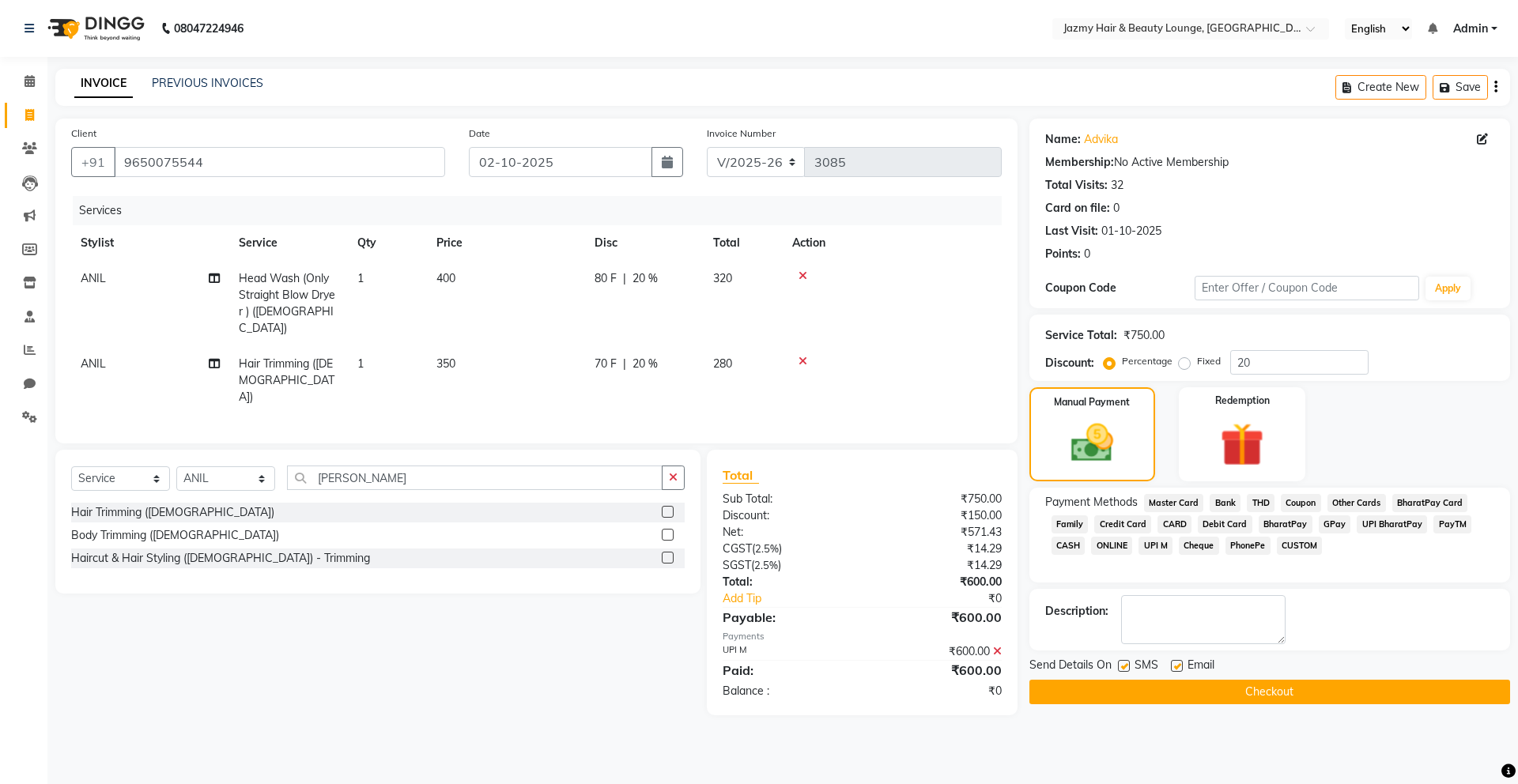
click at [1329, 687] on button "Checkout" at bounding box center [1270, 692] width 480 height 24
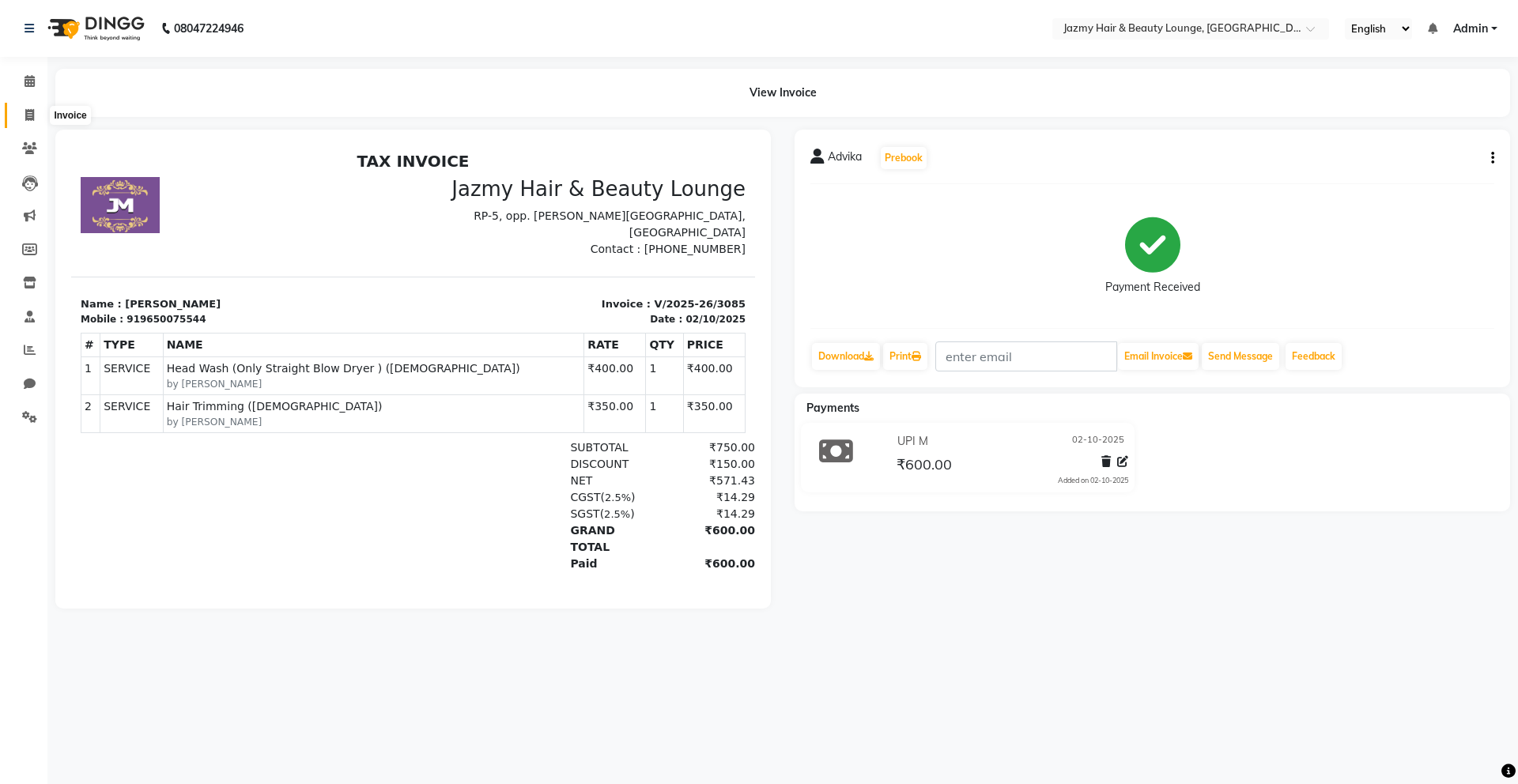
click at [22, 111] on span at bounding box center [30, 116] width 28 height 18
select select "service"
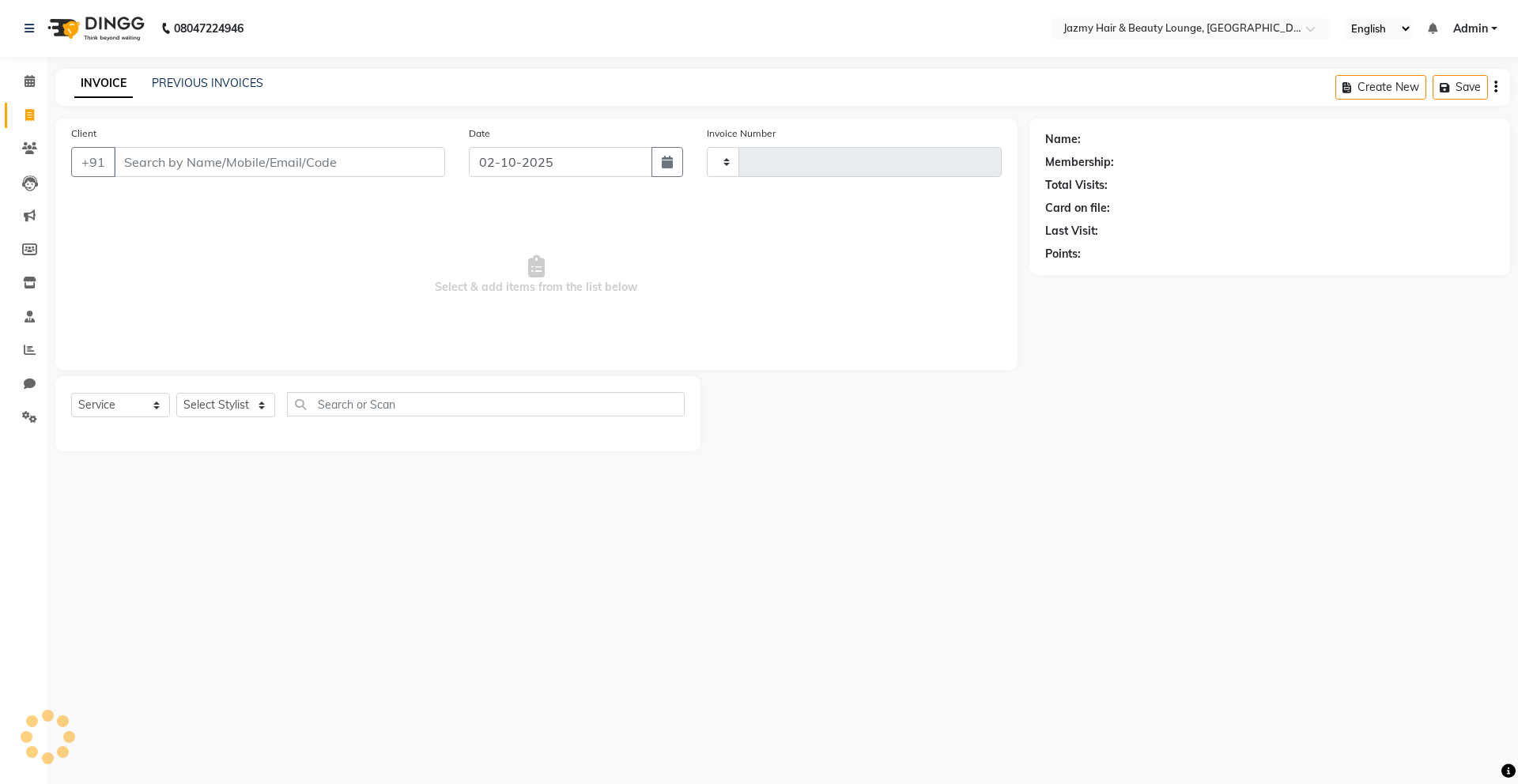
type input "3086"
select select "759"
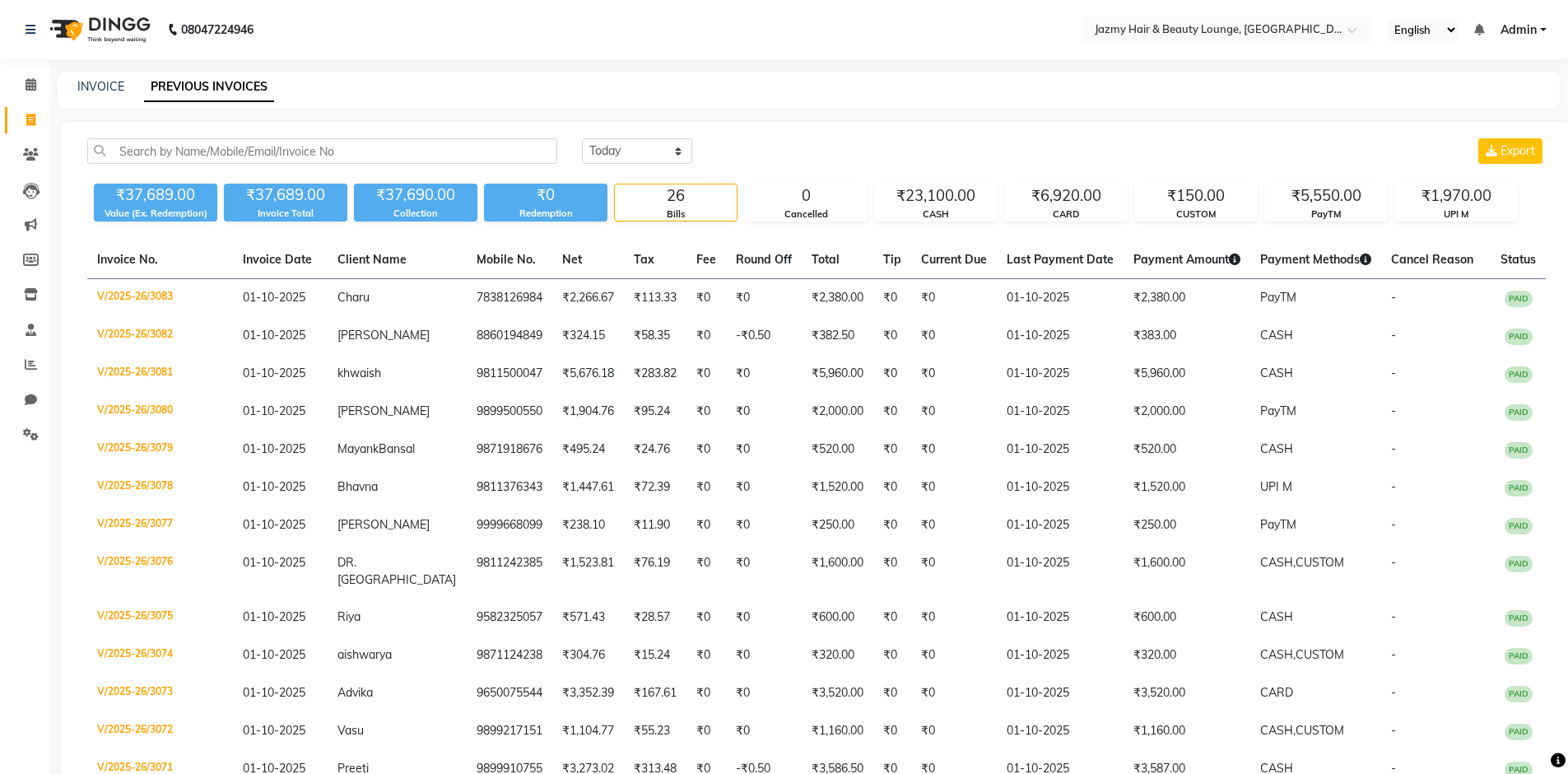
select select "[DATE]"
click at [95, 93] on div "INVOICE" at bounding box center [101, 86] width 47 height 17
click at [92, 83] on link "INVOICE" at bounding box center [101, 86] width 47 height 15
select select "service"
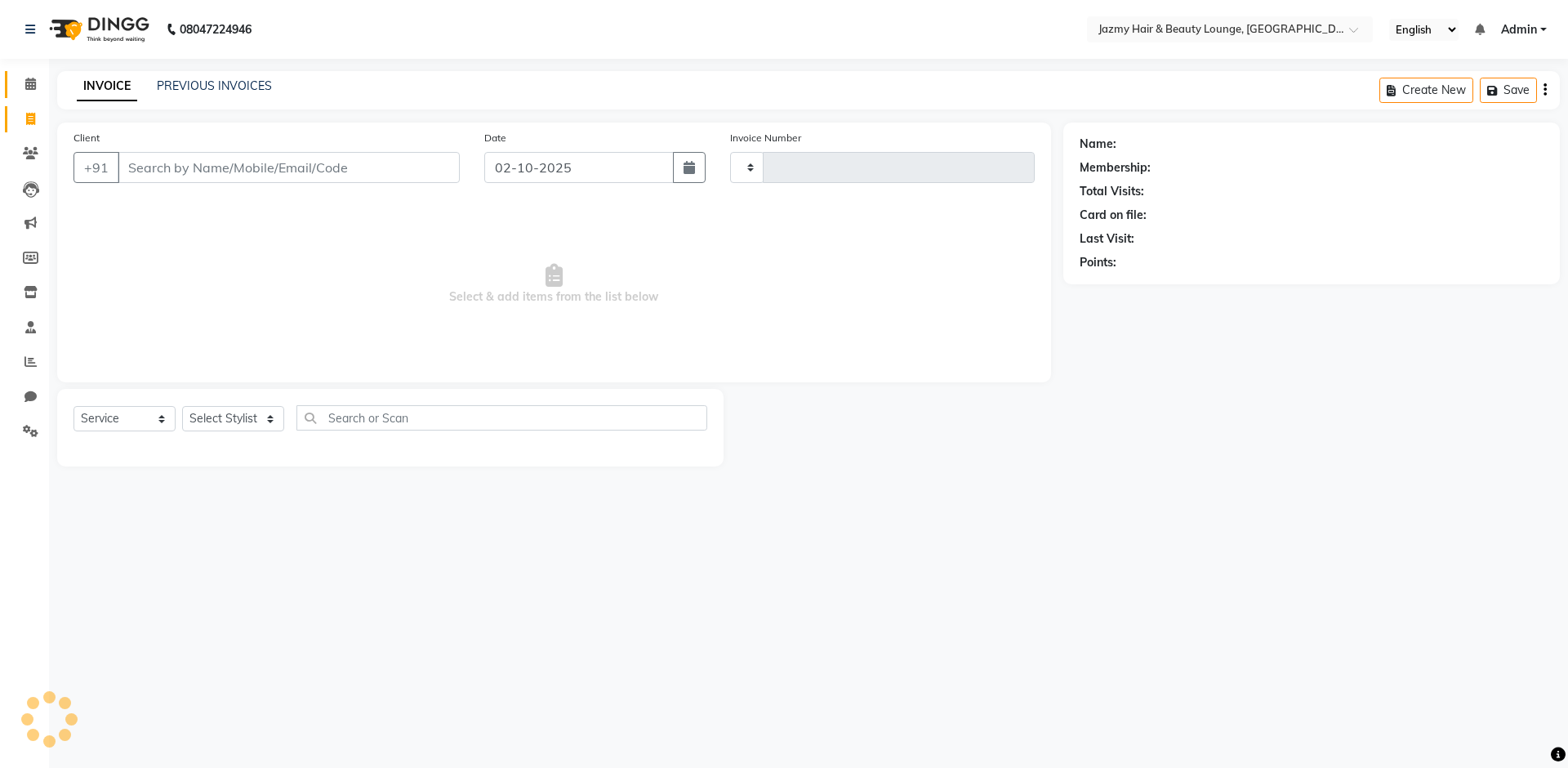
type input "3086"
select select "759"
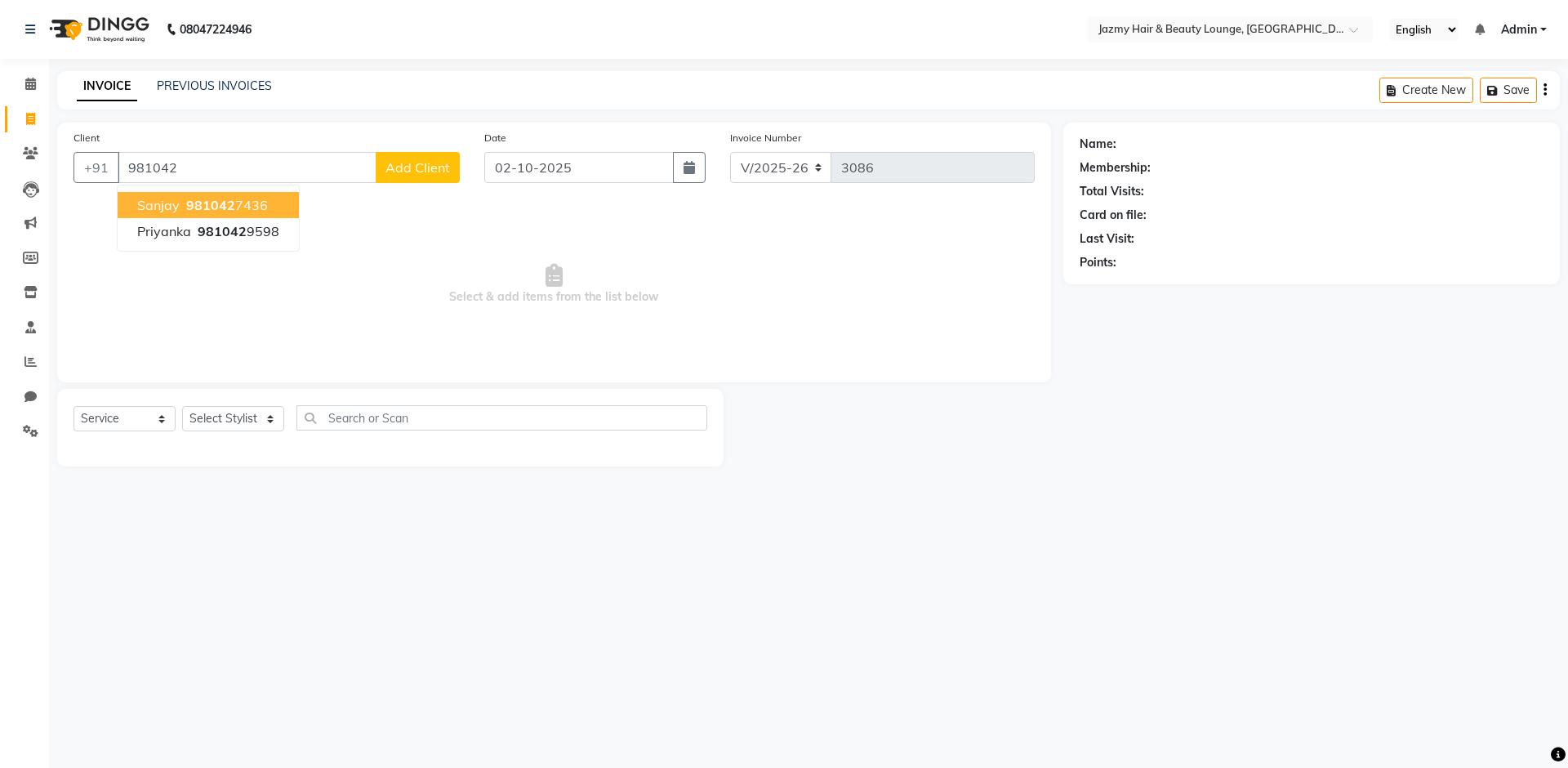
click at [235, 201] on ngb-highlight "981042 7436" at bounding box center [226, 205] width 85 height 16
type input "9810427436"
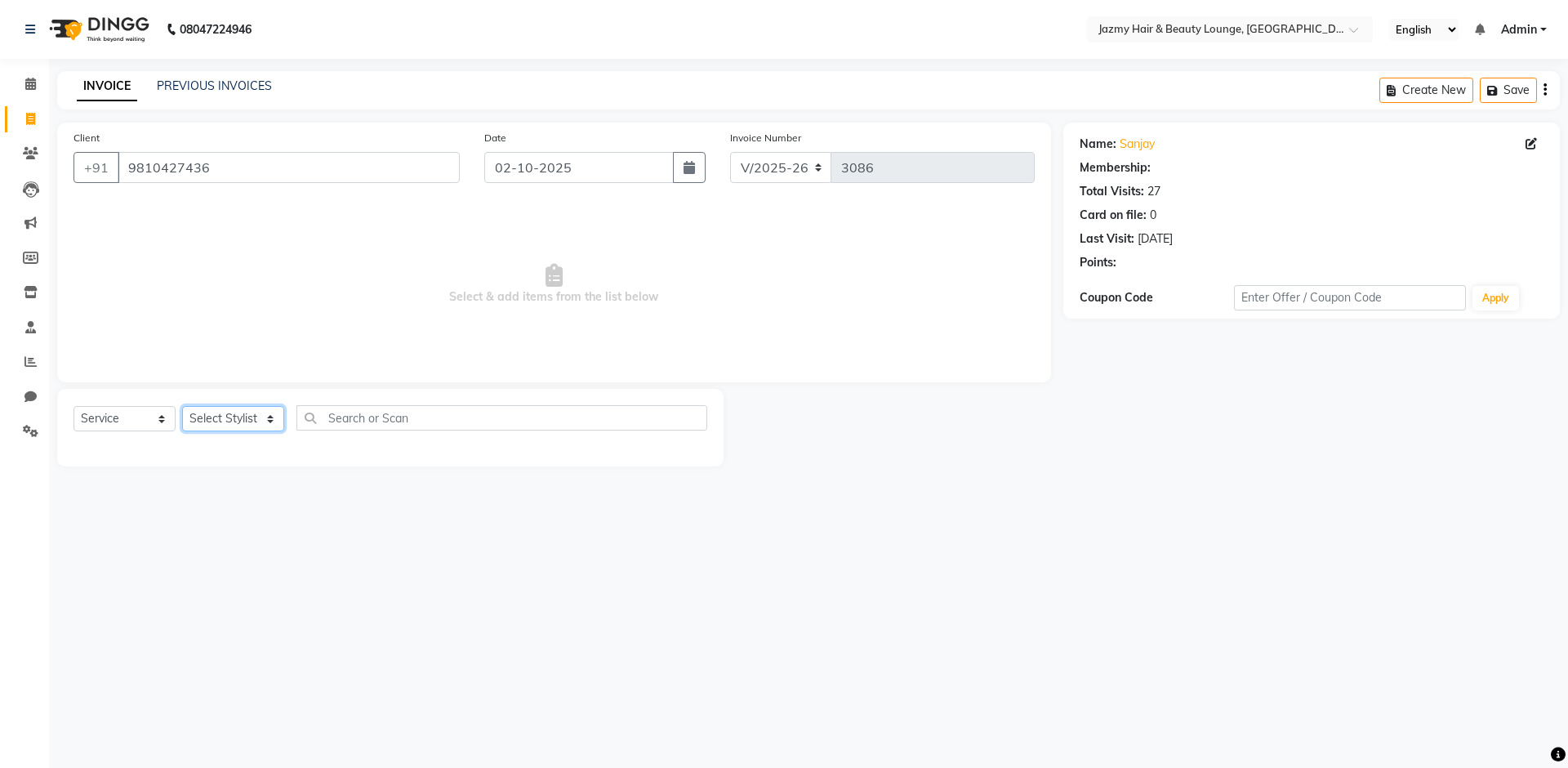
click at [254, 424] on select "Select Stylist AMIT [PERSON_NAME] [PERSON_NAME] CHASHIKA [PERSON_NAME] [PERSON_…" at bounding box center [234, 419] width 102 height 25
select select "15747"
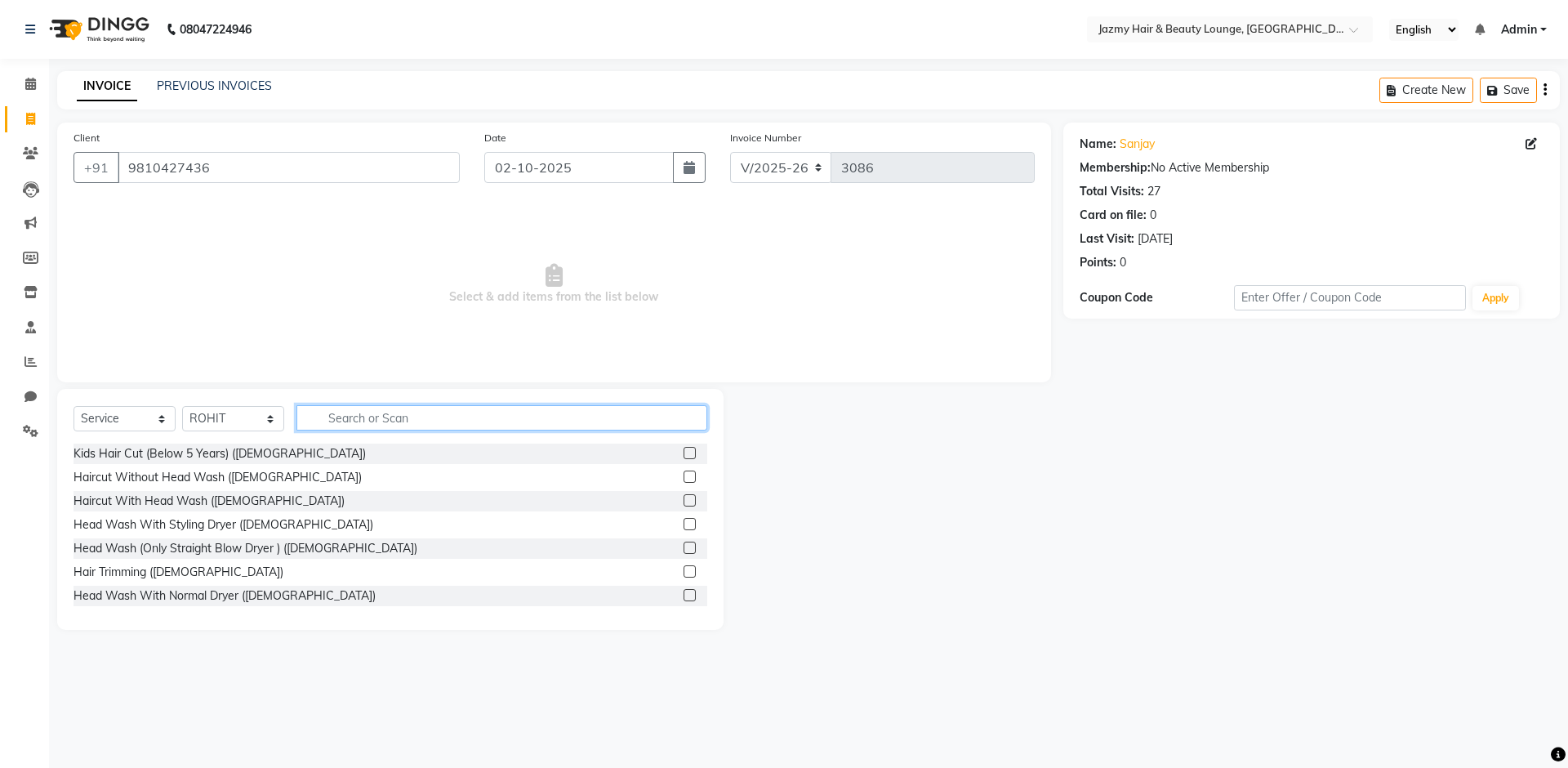
click at [352, 420] on input "text" at bounding box center [502, 418] width 411 height 25
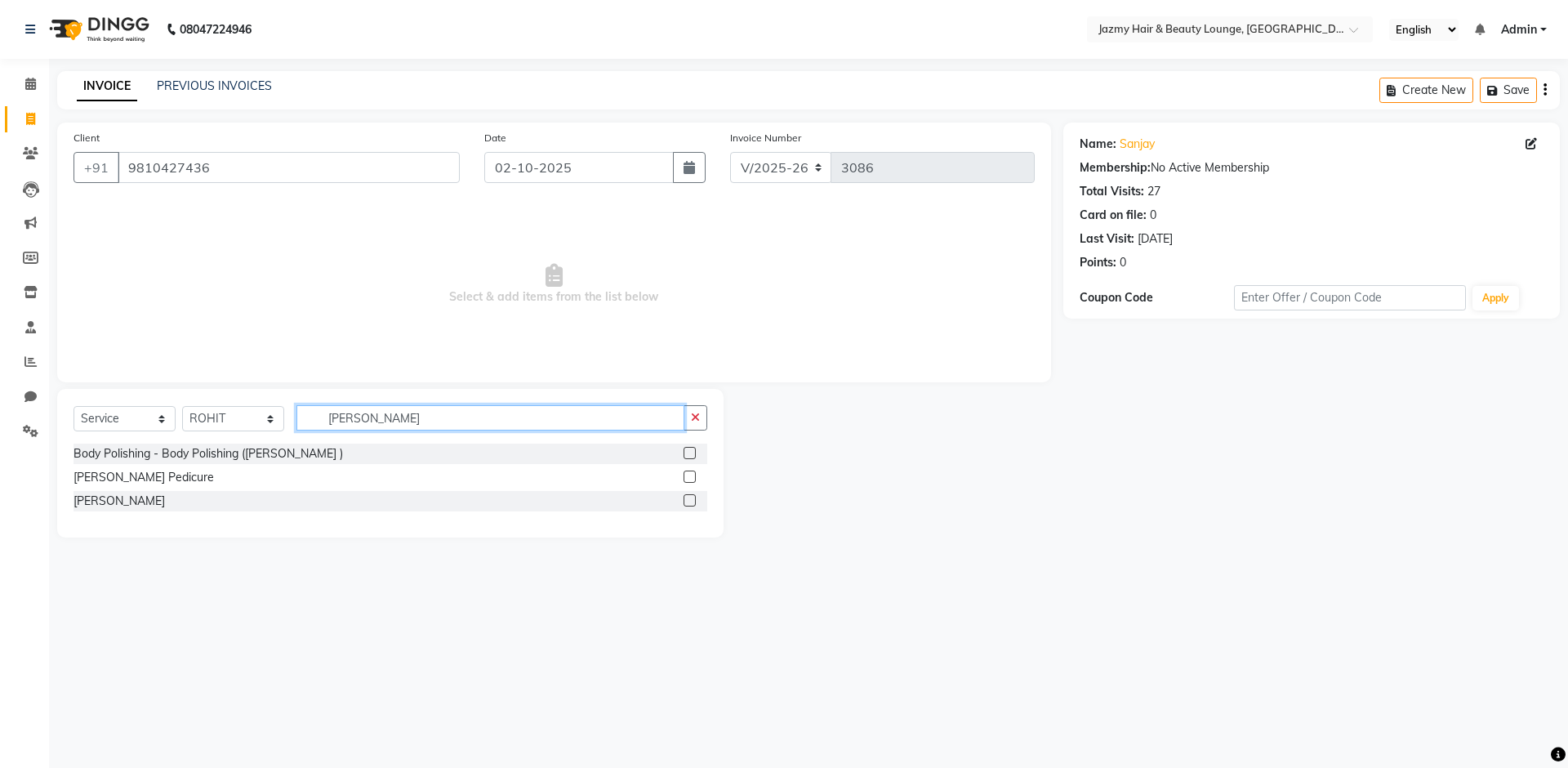
type input "[PERSON_NAME]"
click at [692, 476] on label at bounding box center [690, 477] width 13 height 13
click at [692, 476] on input "checkbox" at bounding box center [689, 478] width 11 height 11
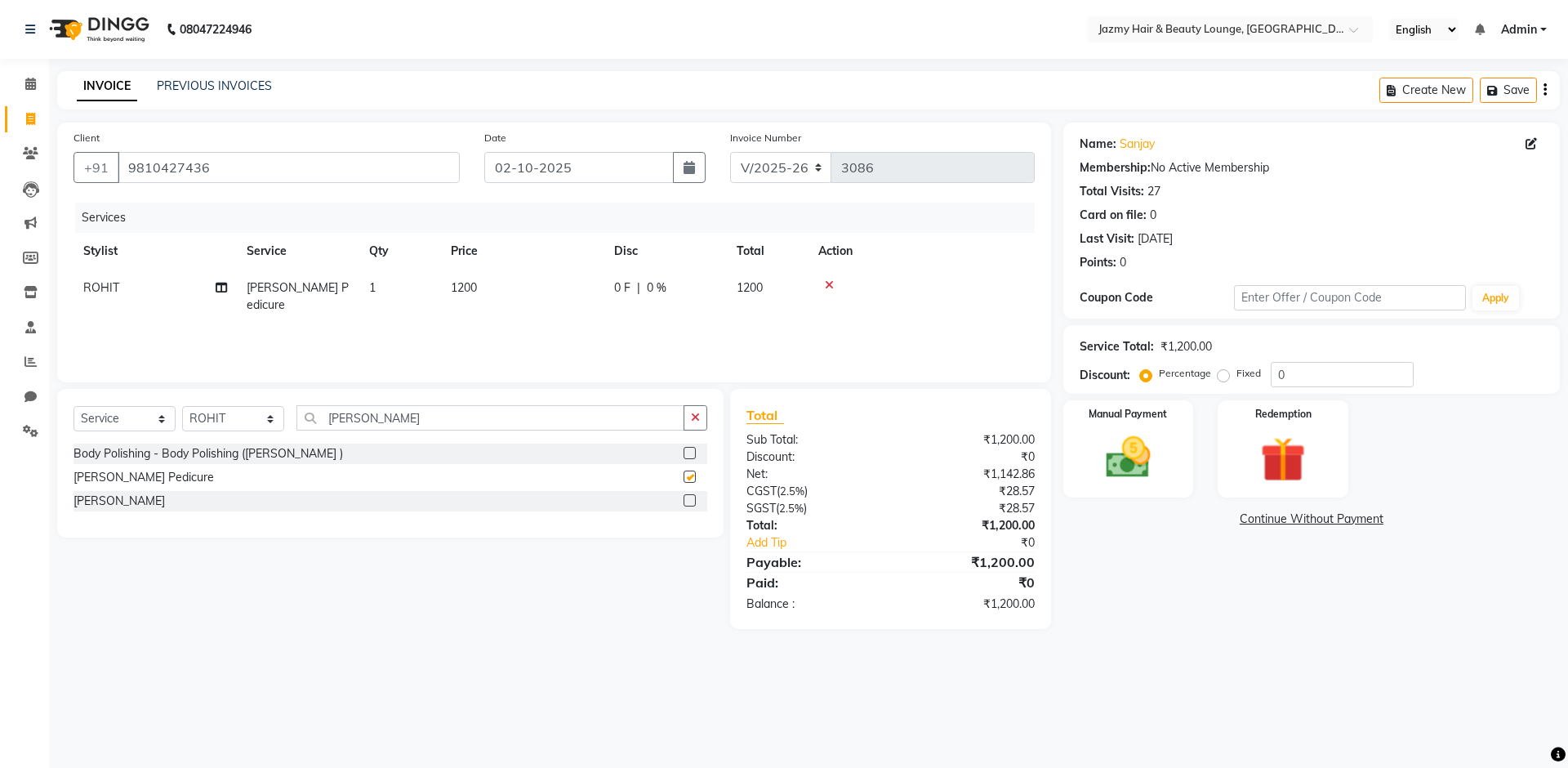
checkbox input "false"
click at [462, 286] on span "1200" at bounding box center [464, 288] width 26 height 14
select select "15747"
click at [548, 290] on input "1200" at bounding box center [600, 292] width 144 height 25
type input "1500"
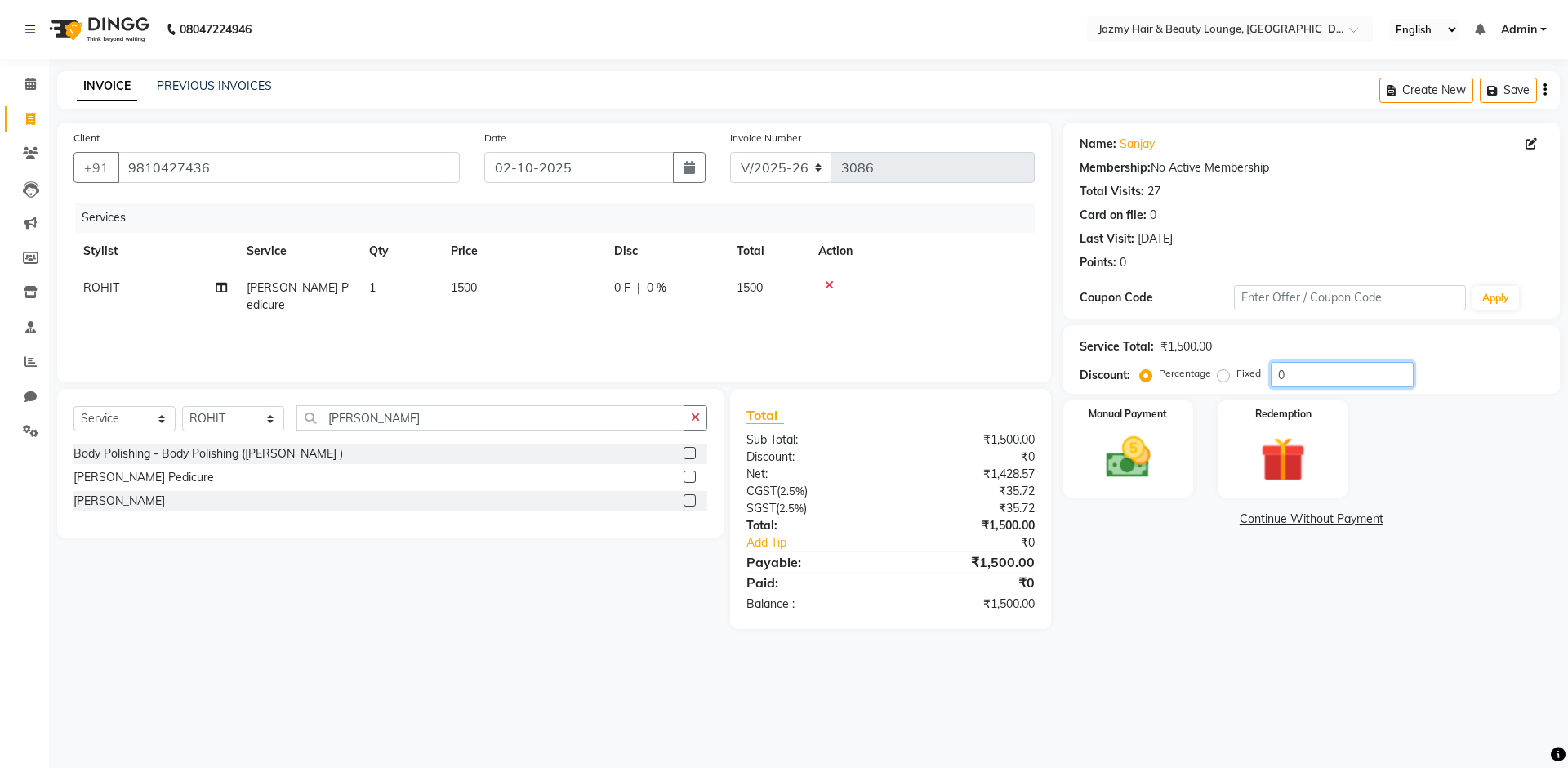
click at [1271, 372] on input "0" at bounding box center [1342, 374] width 143 height 25
type input "20"
click at [1152, 465] on img at bounding box center [1128, 458] width 76 height 54
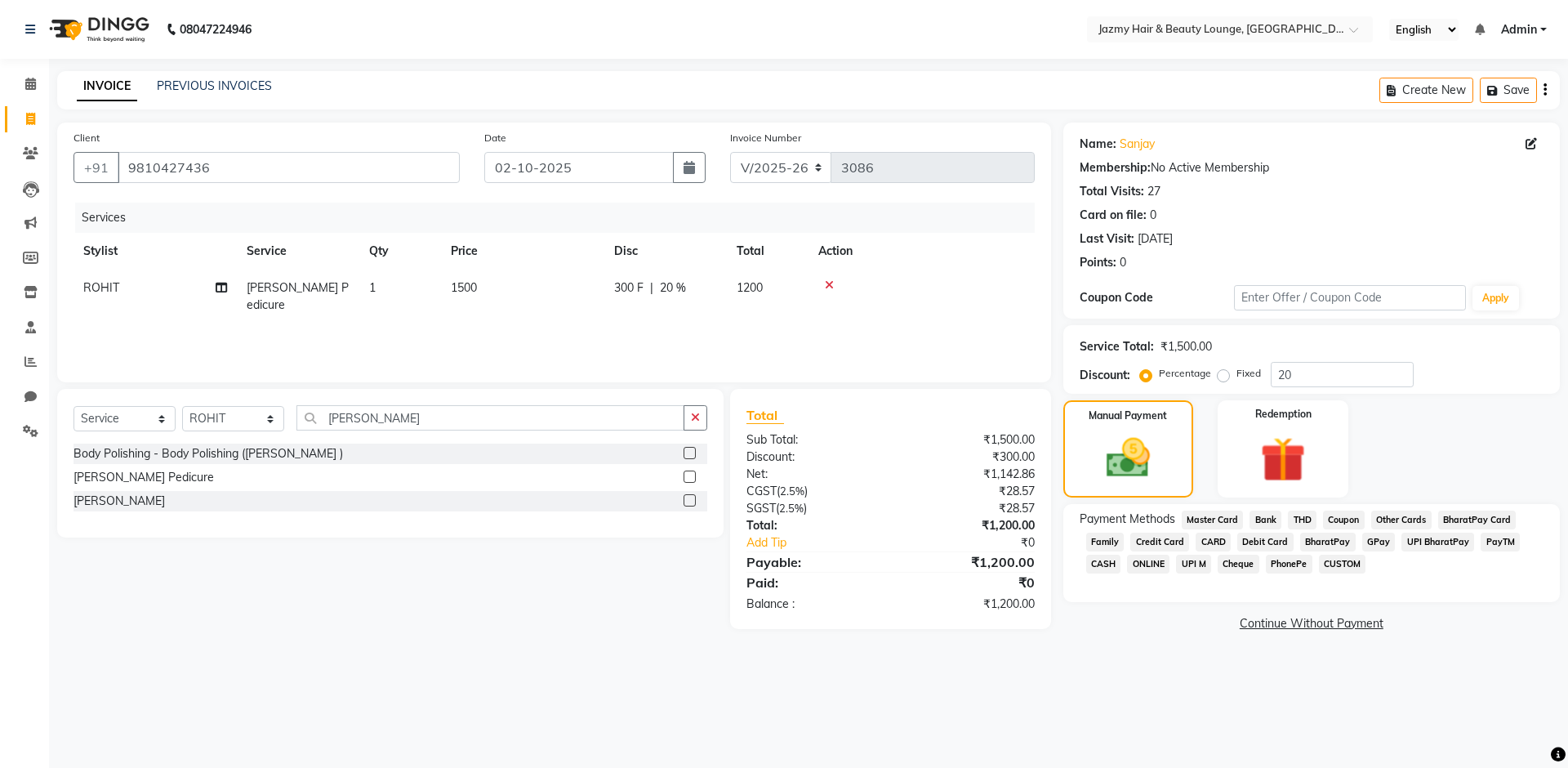
click at [1215, 540] on span "CARD" at bounding box center [1213, 541] width 35 height 19
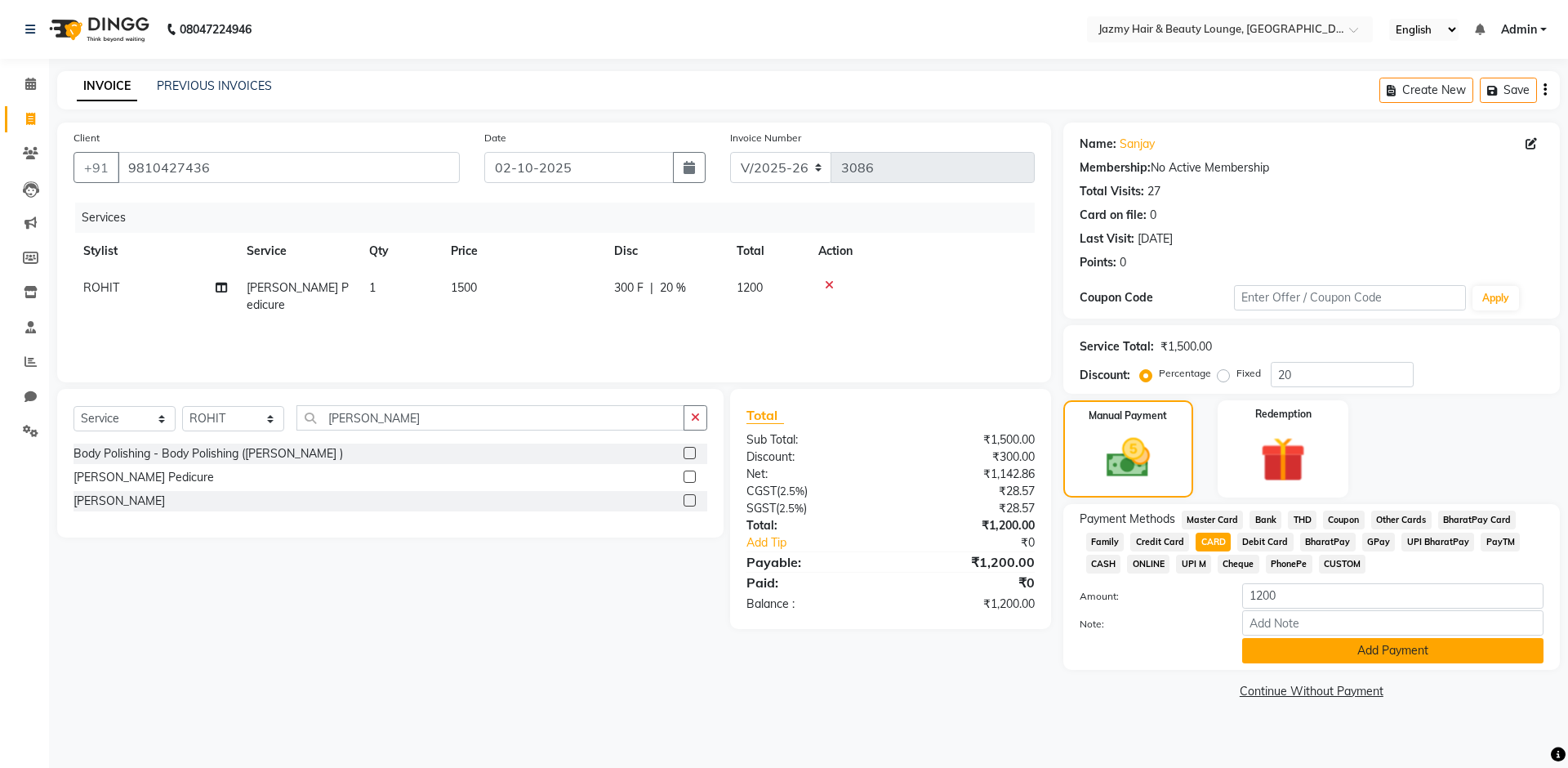
click at [1377, 642] on button "Add Payment" at bounding box center [1393, 651] width 301 height 25
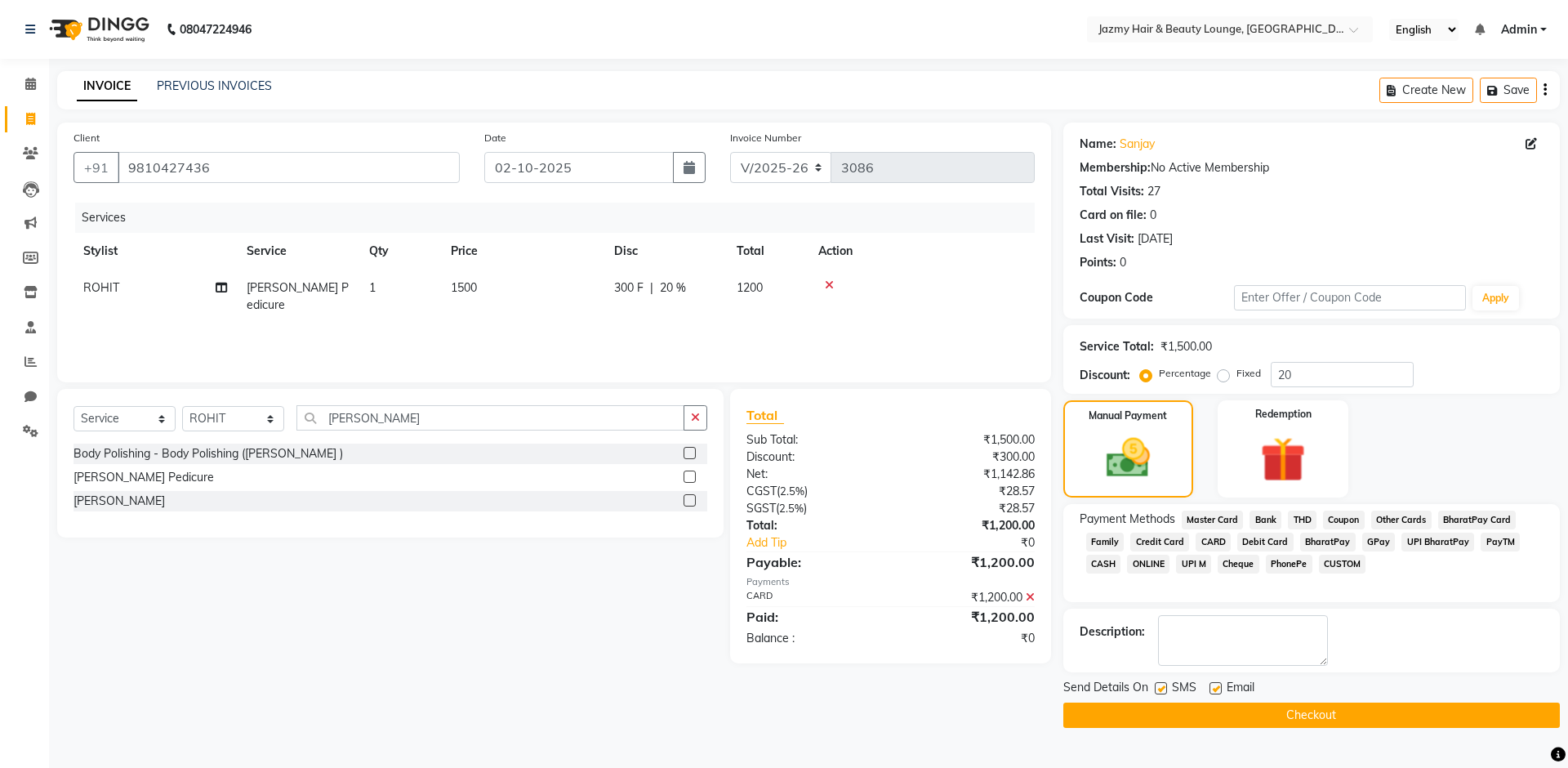
click at [1374, 711] on button "Checkout" at bounding box center [1312, 715] width 496 height 25
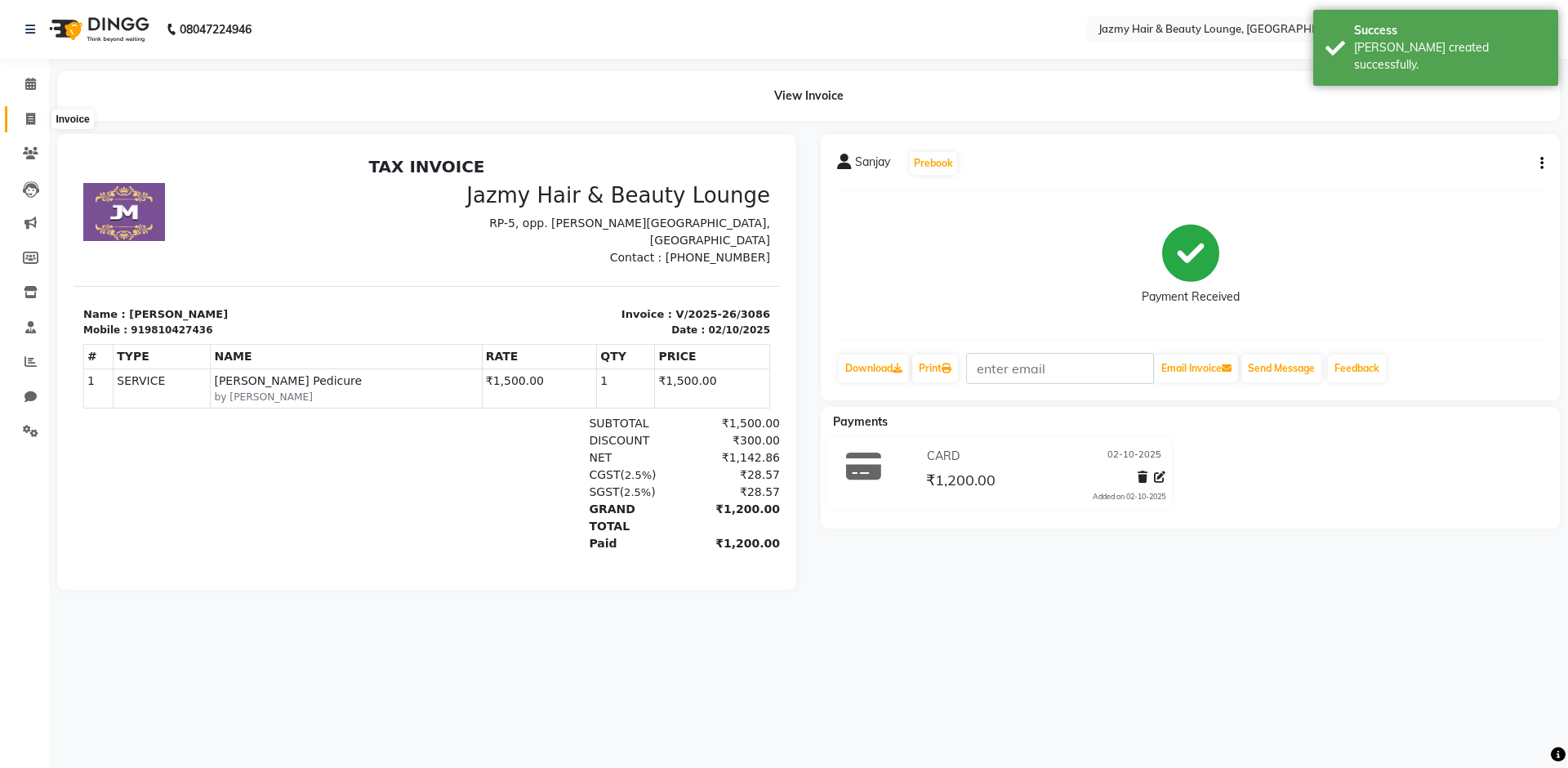
click at [29, 121] on icon at bounding box center [31, 119] width 9 height 13
select select "service"
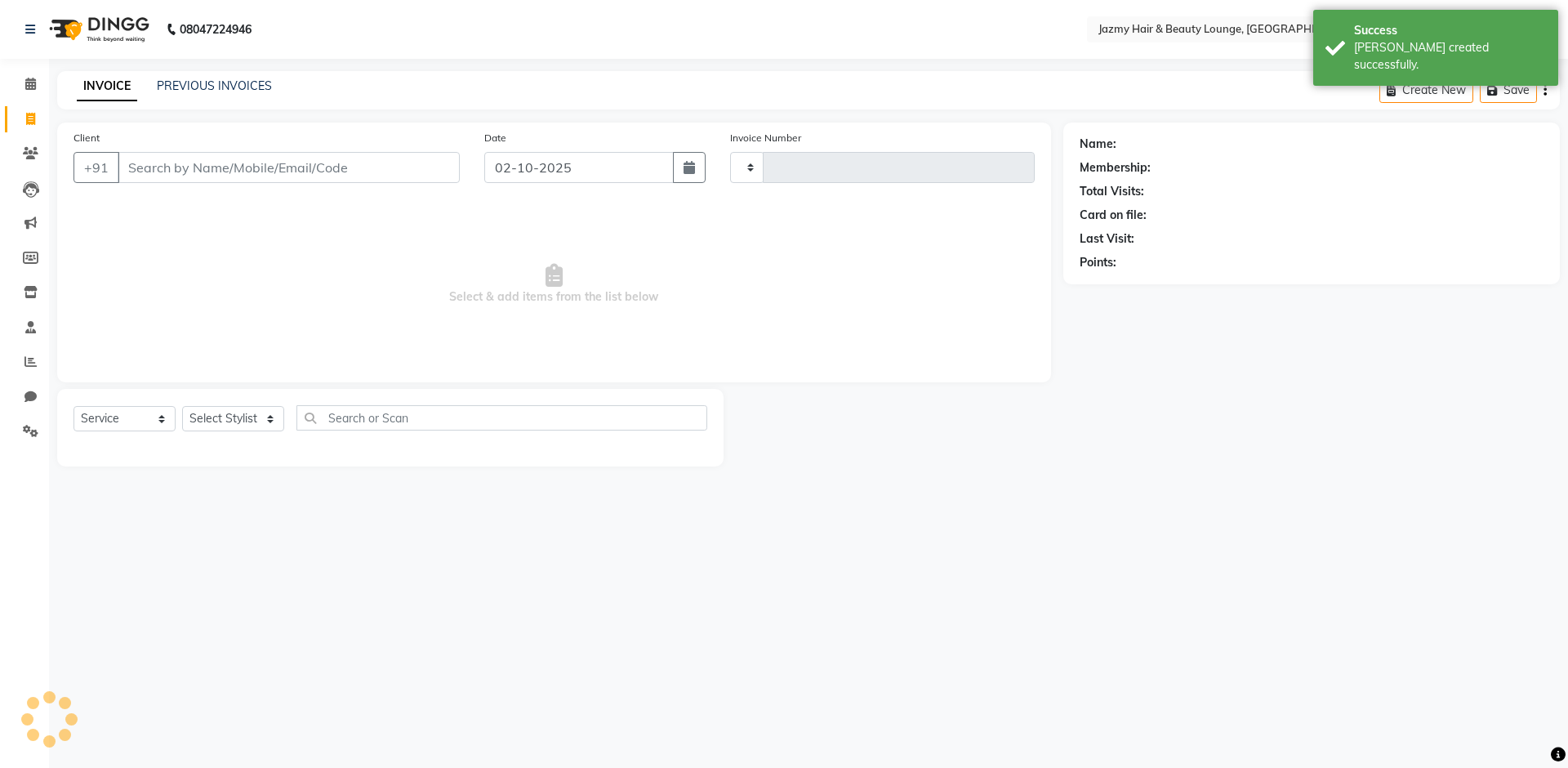
type input "3087"
select select "759"
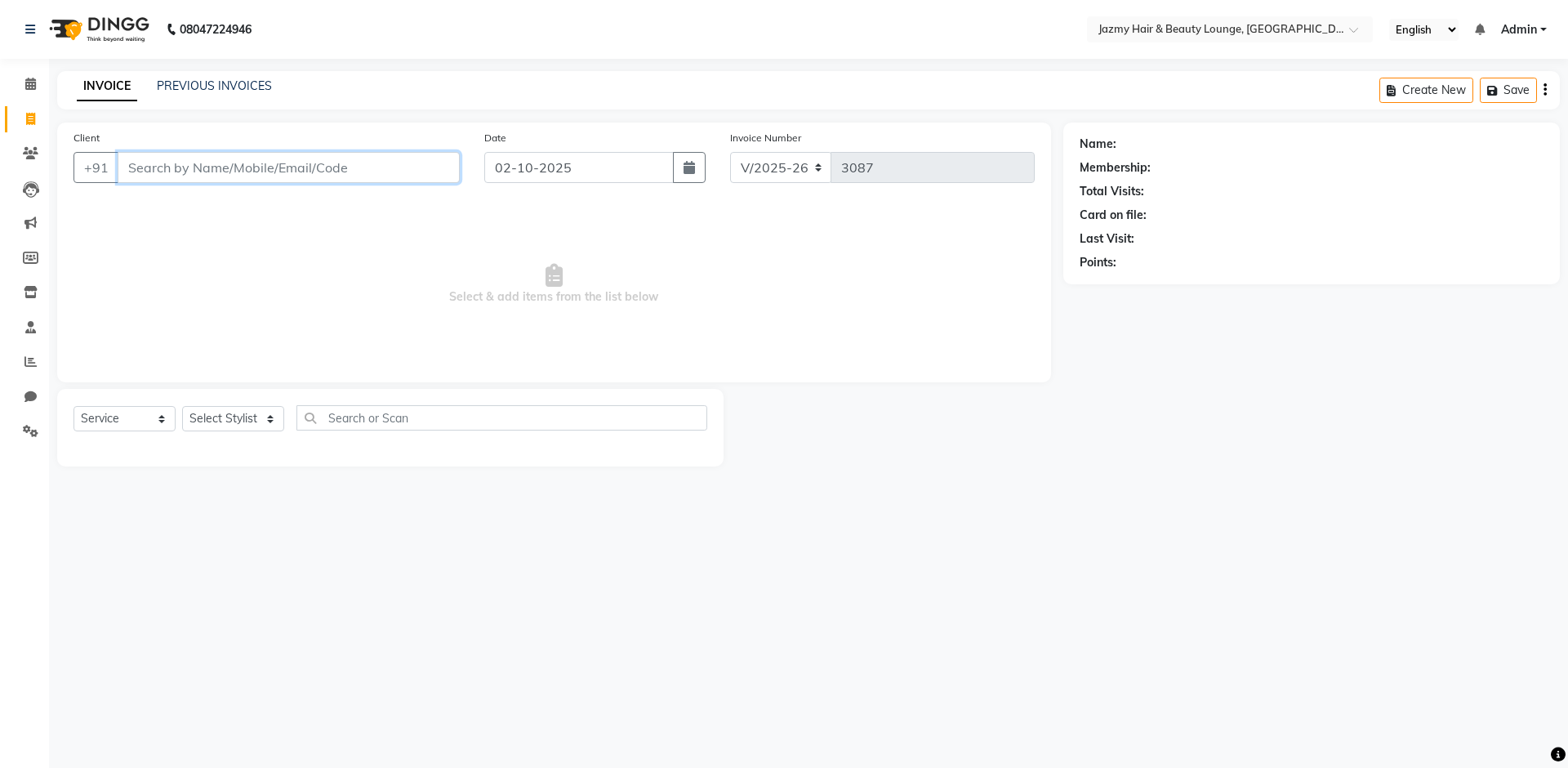
click at [138, 165] on input "Client" at bounding box center [289, 167] width 343 height 31
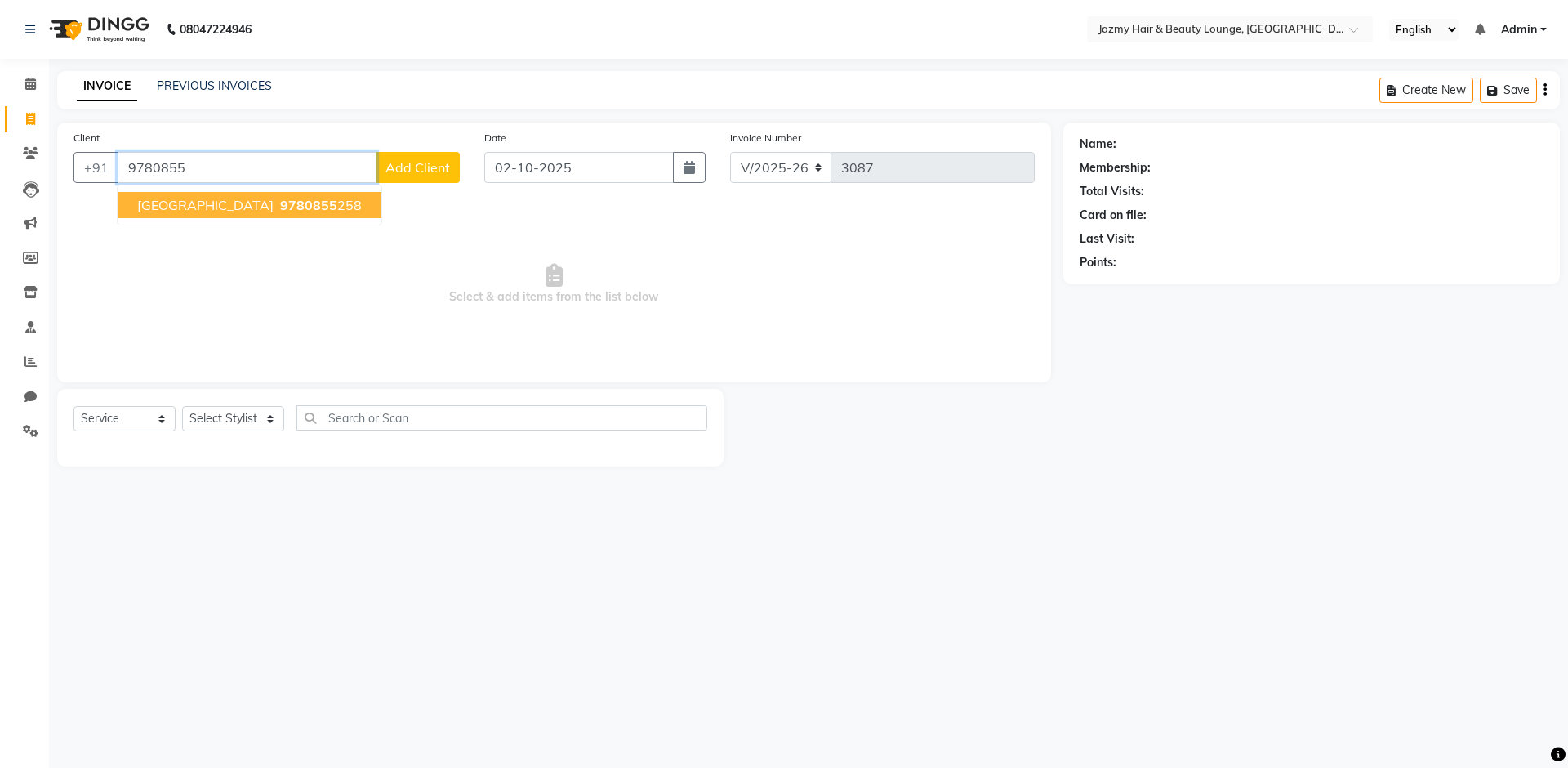
click at [168, 210] on span "[GEOGRAPHIC_DATA]" at bounding box center [206, 205] width 137 height 16
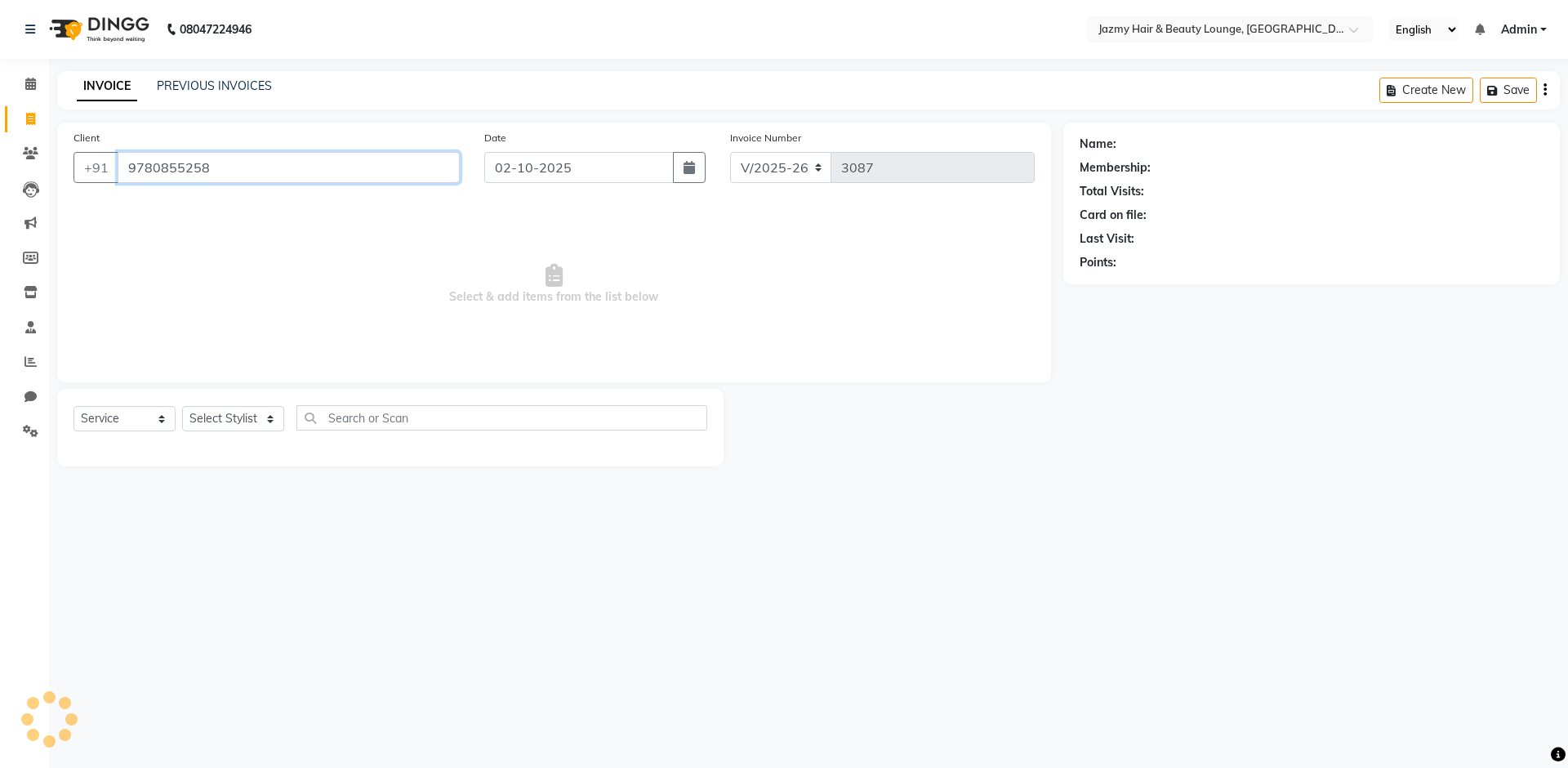
type input "9780855258"
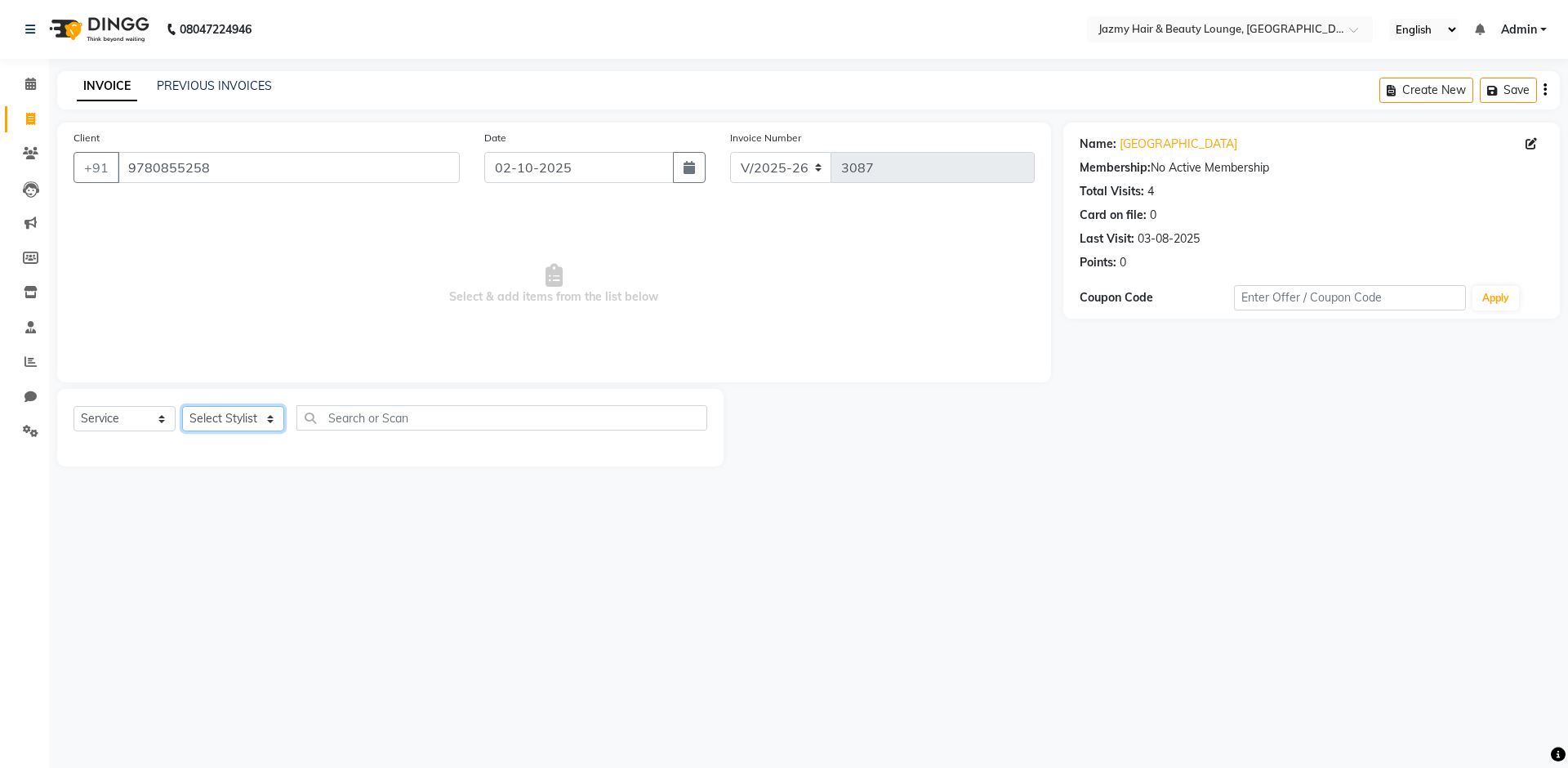
click at [235, 414] on select "Select Stylist AMIT ANIL ASHU BINDU BITTOO CHASHIKA CHESTHA DESRAJ GULFAM HARSH…" at bounding box center [234, 419] width 102 height 25
select select "14797"
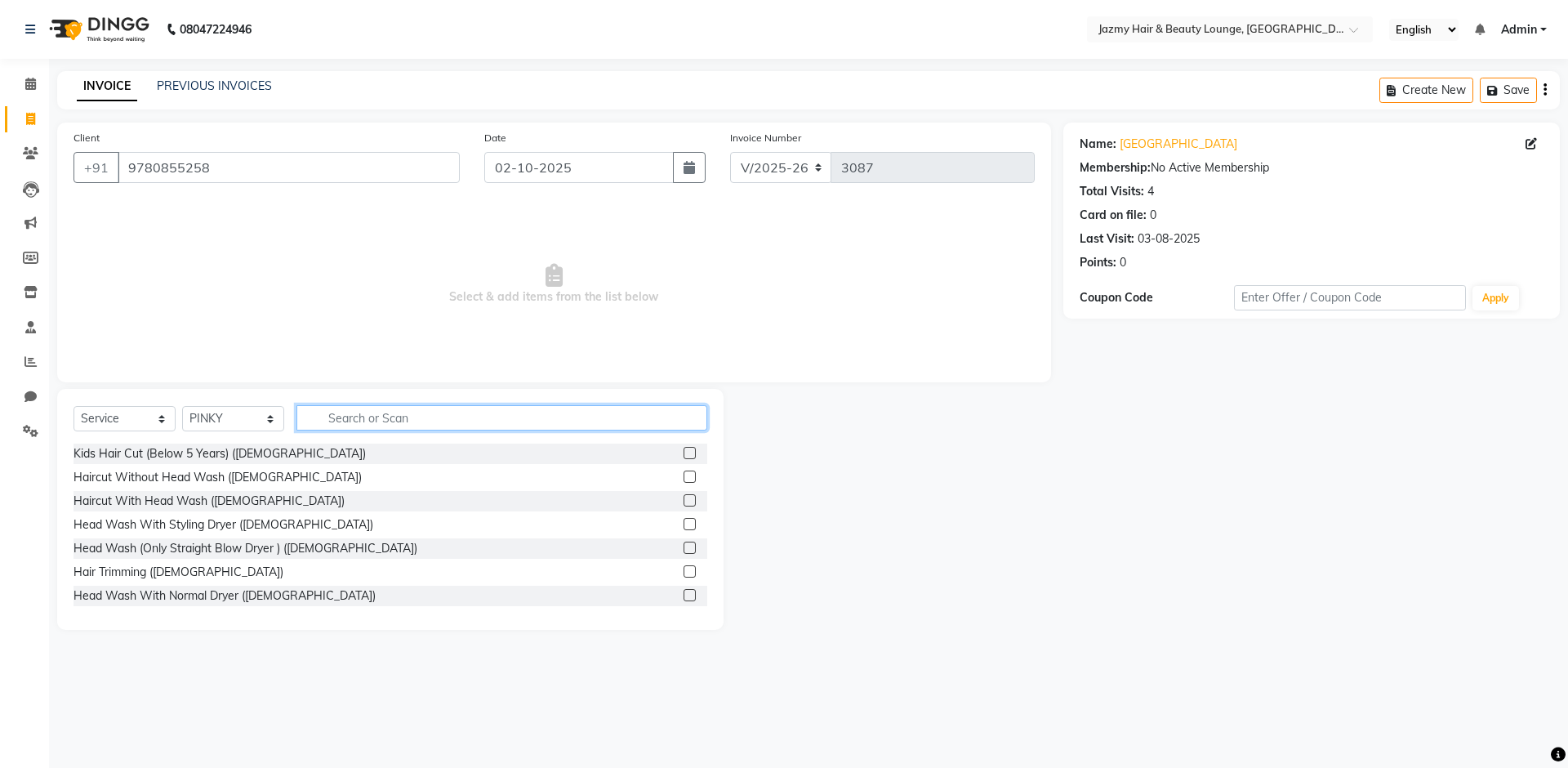
click at [370, 426] on input "text" at bounding box center [502, 418] width 411 height 25
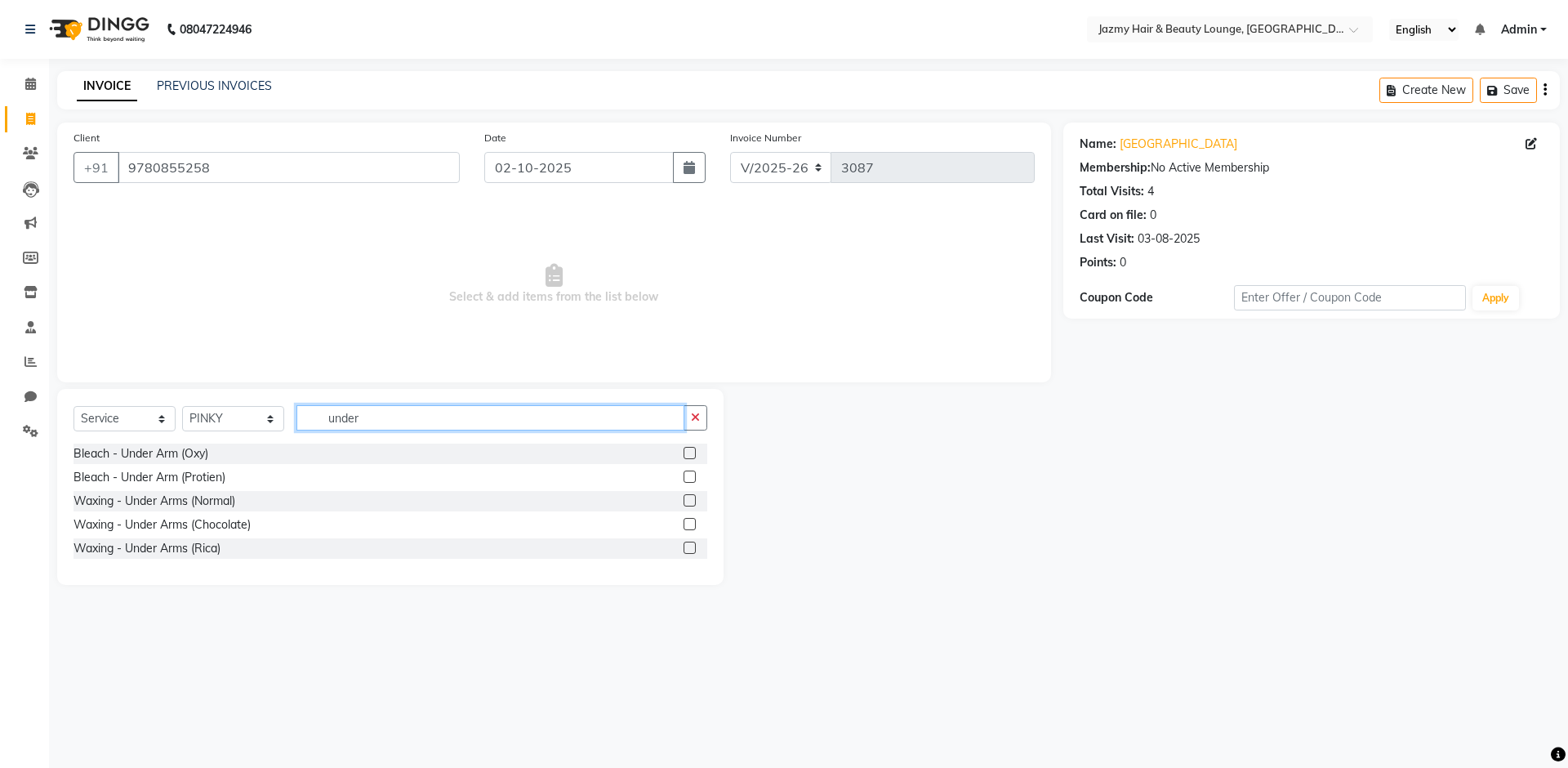
type input "under"
click at [689, 547] on label at bounding box center [690, 548] width 13 height 13
click at [689, 547] on input "checkbox" at bounding box center [689, 549] width 11 height 11
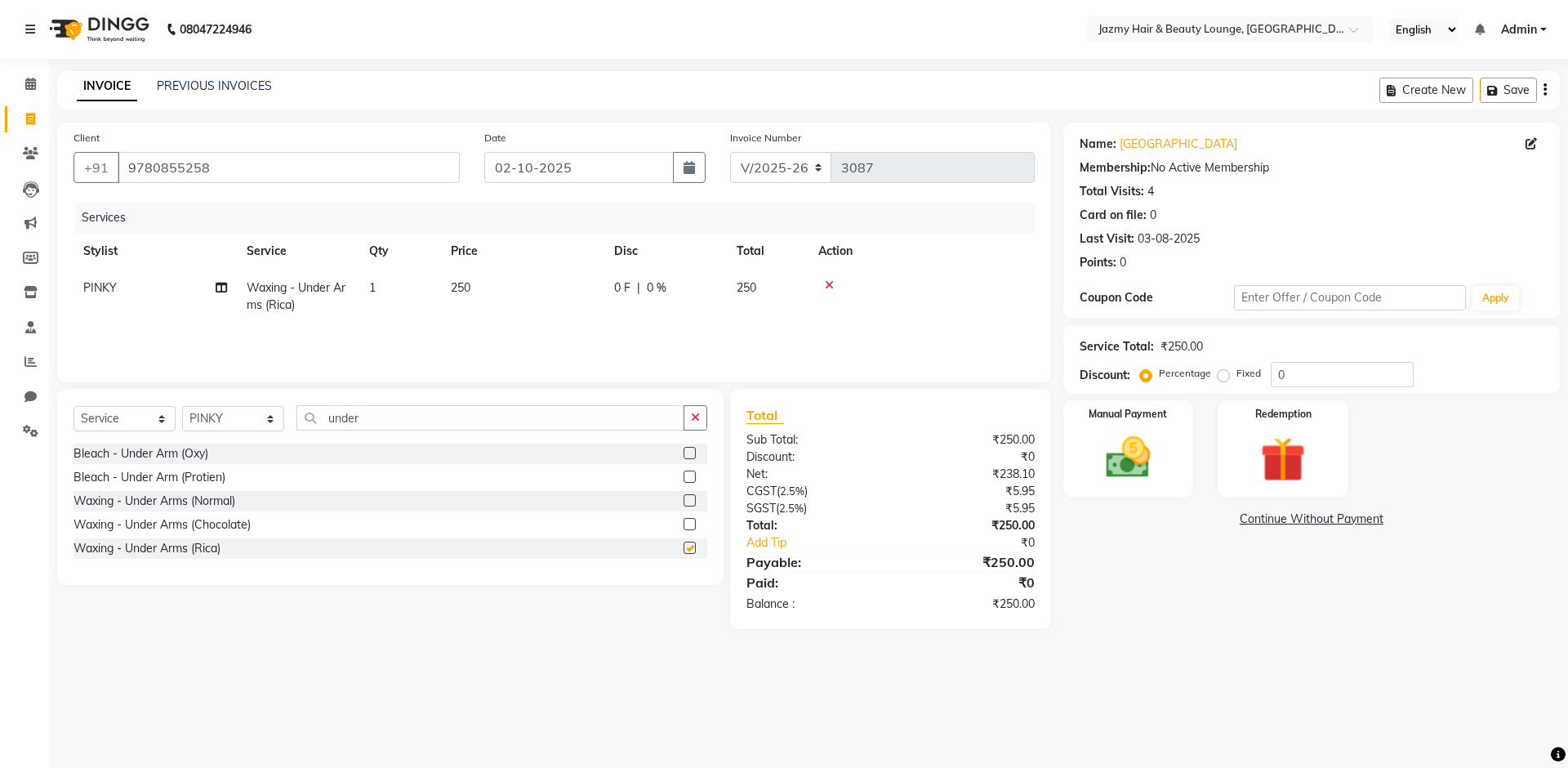
checkbox input "false"
click at [475, 415] on input "under" at bounding box center [491, 418] width 388 height 25
type input "u"
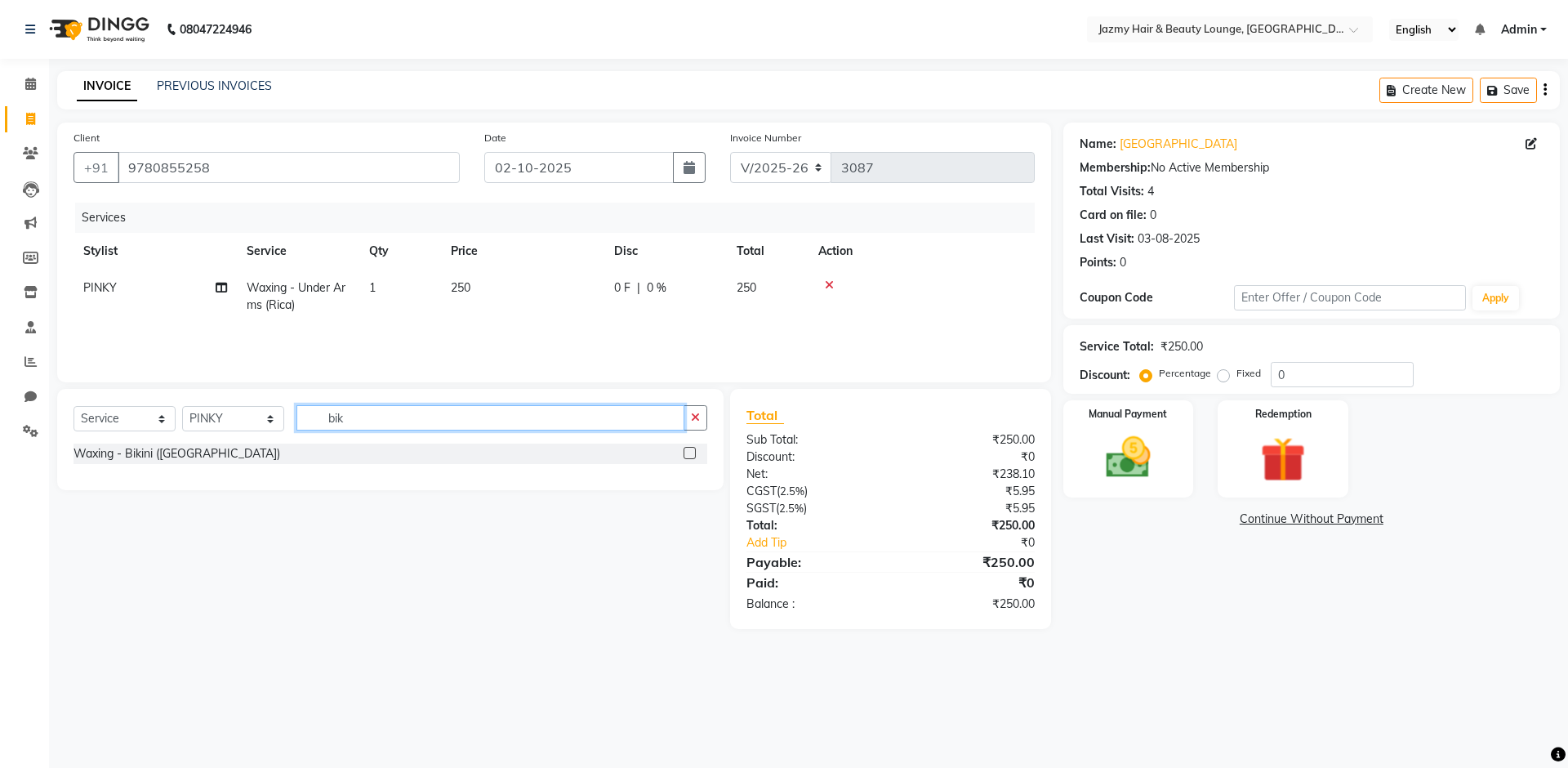
type input "bik"
click at [694, 454] on label at bounding box center [690, 453] width 13 height 13
click at [694, 454] on input "checkbox" at bounding box center [689, 454] width 11 height 11
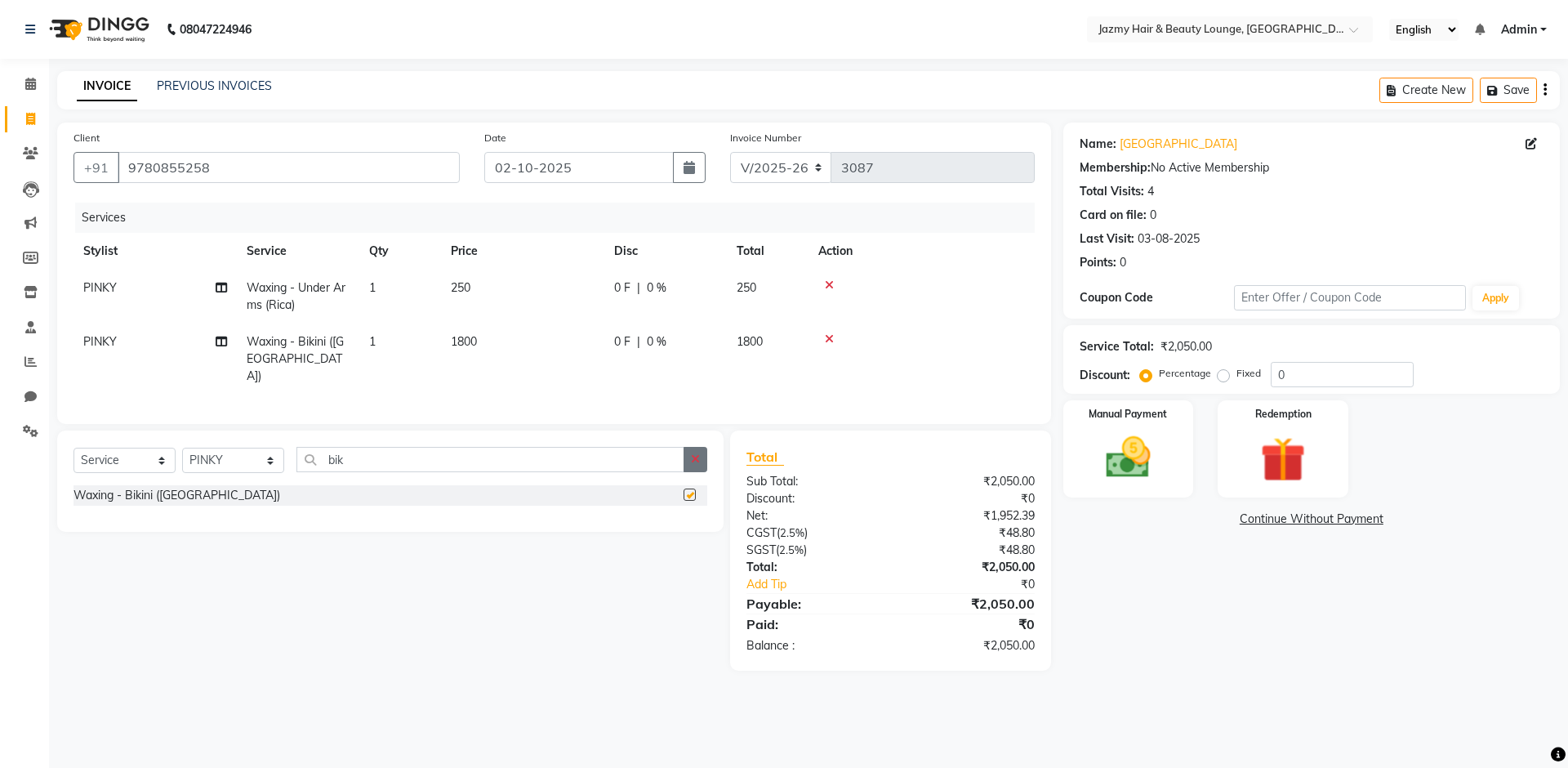
checkbox input "false"
click at [1274, 376] on input "0" at bounding box center [1342, 374] width 143 height 25
type input "20"
click at [1130, 470] on img at bounding box center [1128, 458] width 76 height 54
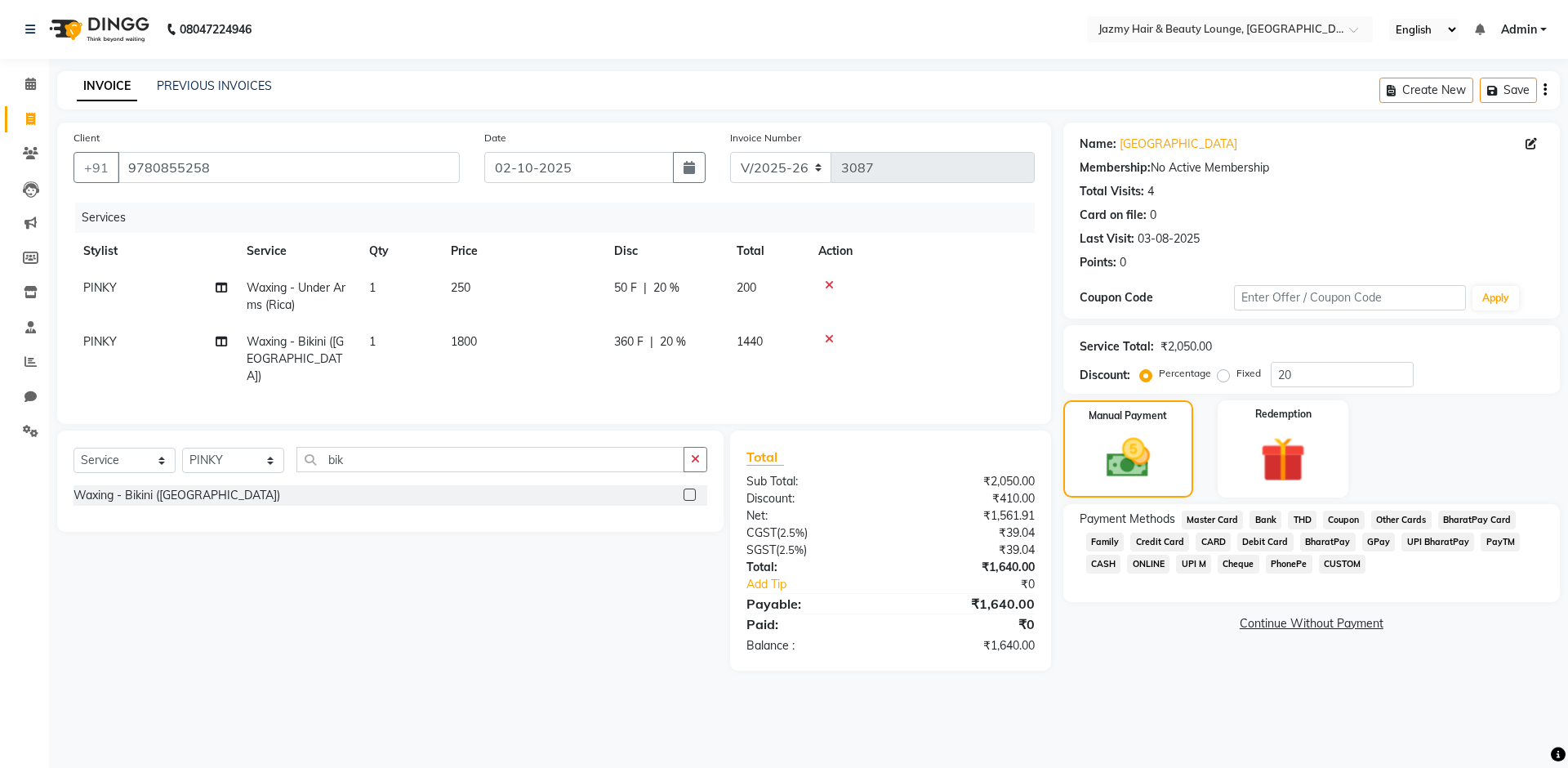
click at [1192, 560] on span "UPI M" at bounding box center [1193, 564] width 35 height 19
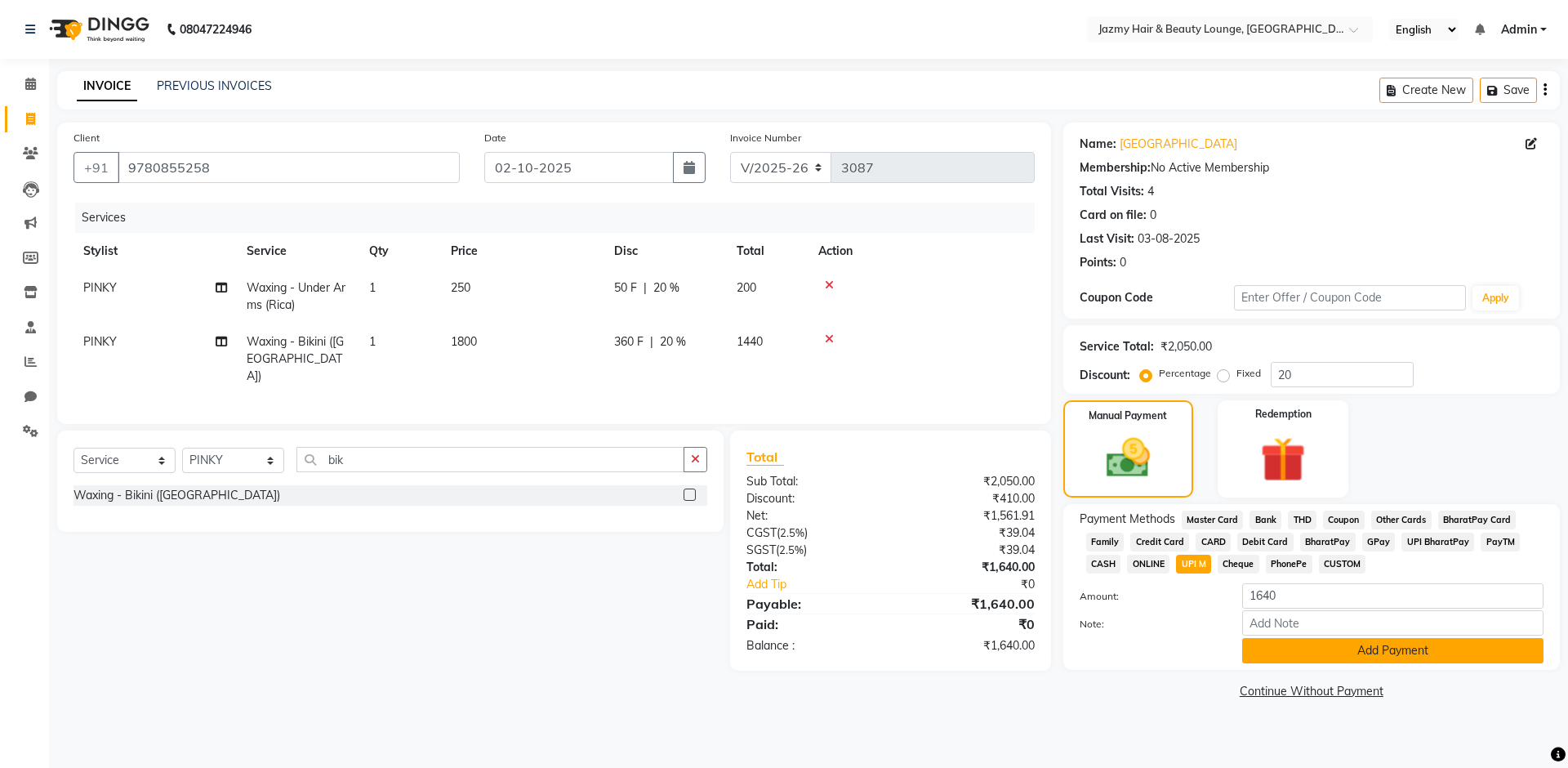
click at [1279, 645] on button "Add Payment" at bounding box center [1393, 651] width 301 height 25
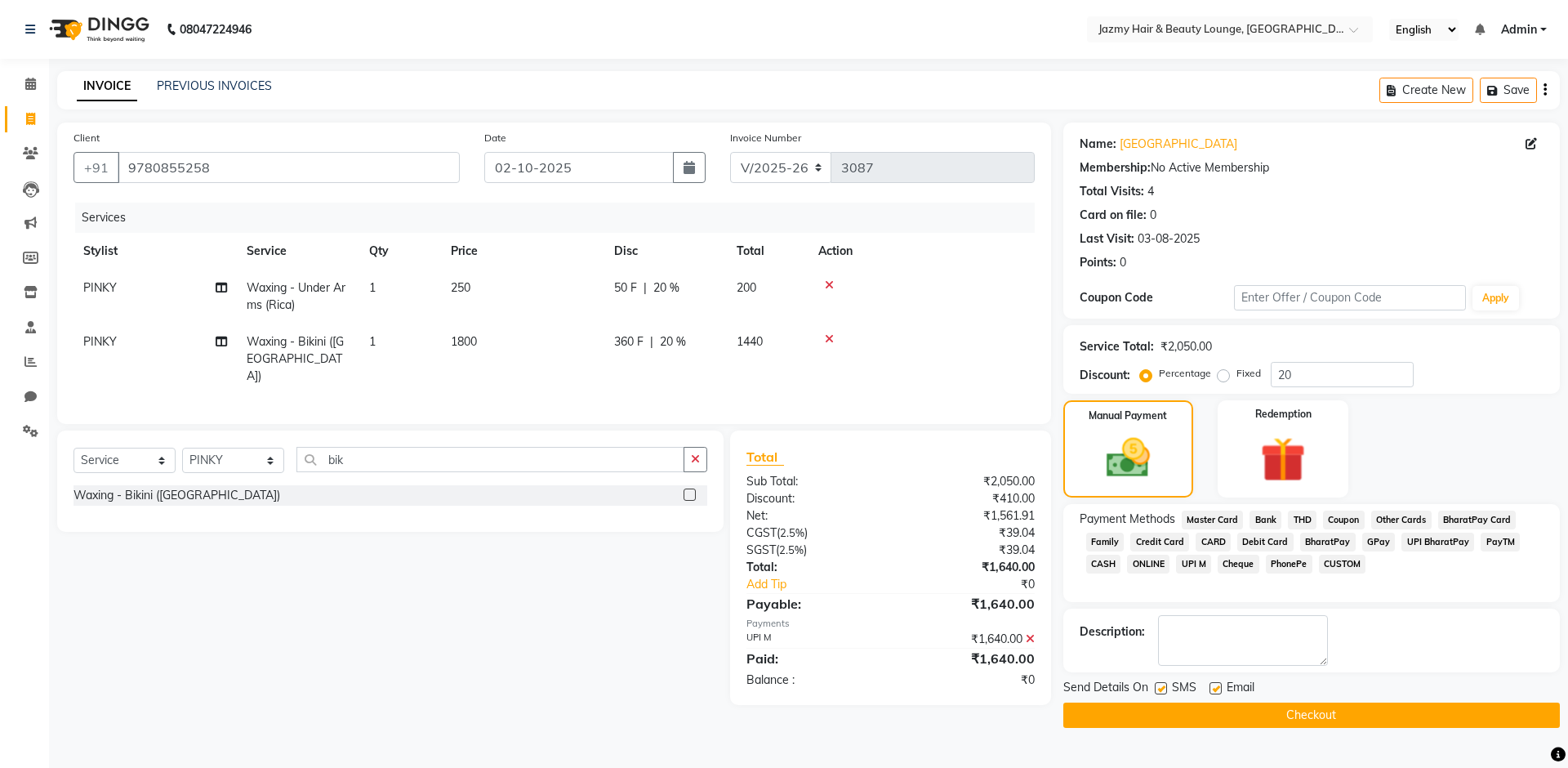
click at [1294, 717] on button "Checkout" at bounding box center [1312, 715] width 496 height 25
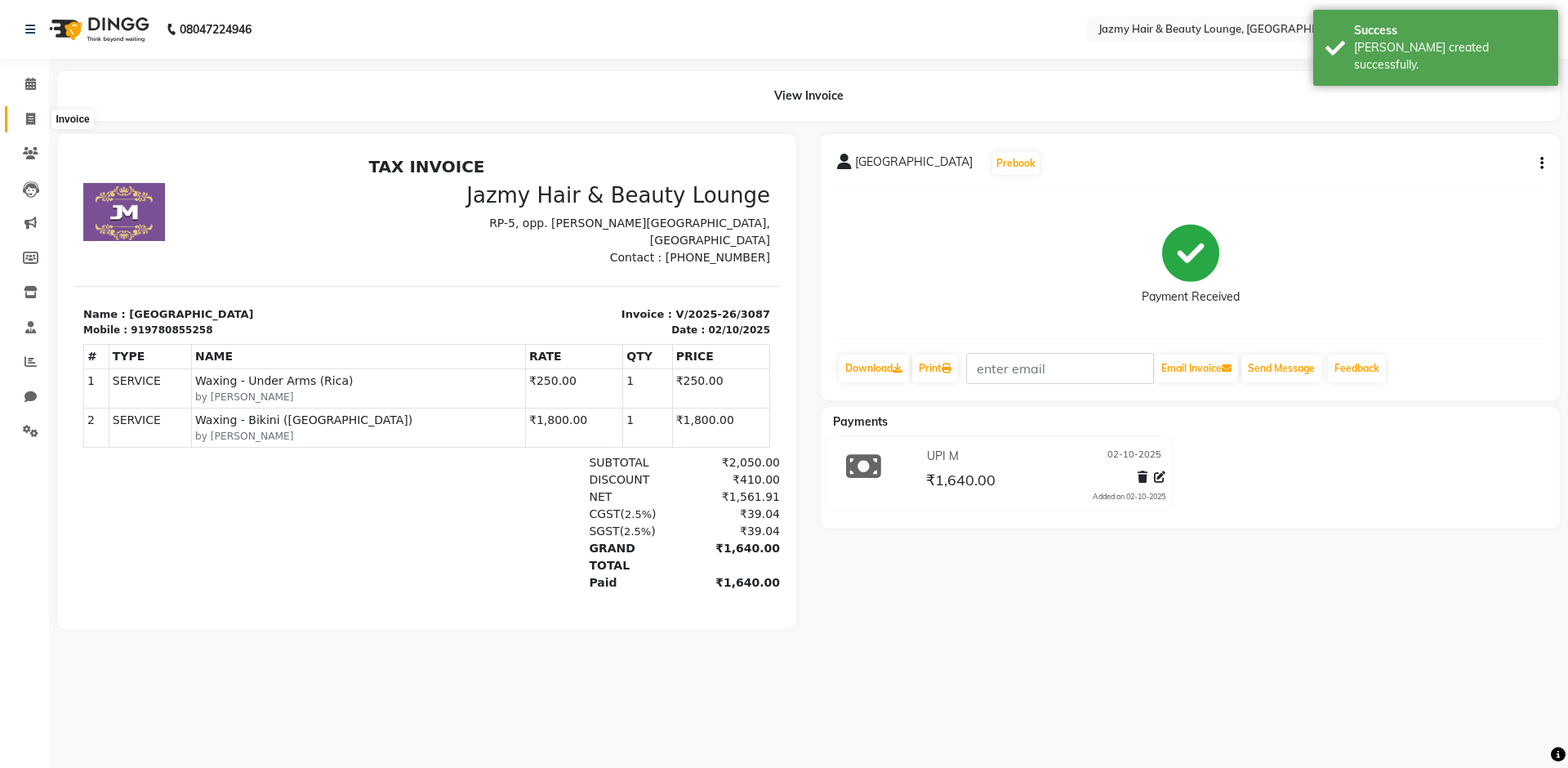
click at [33, 121] on icon at bounding box center [31, 119] width 9 height 13
select select "service"
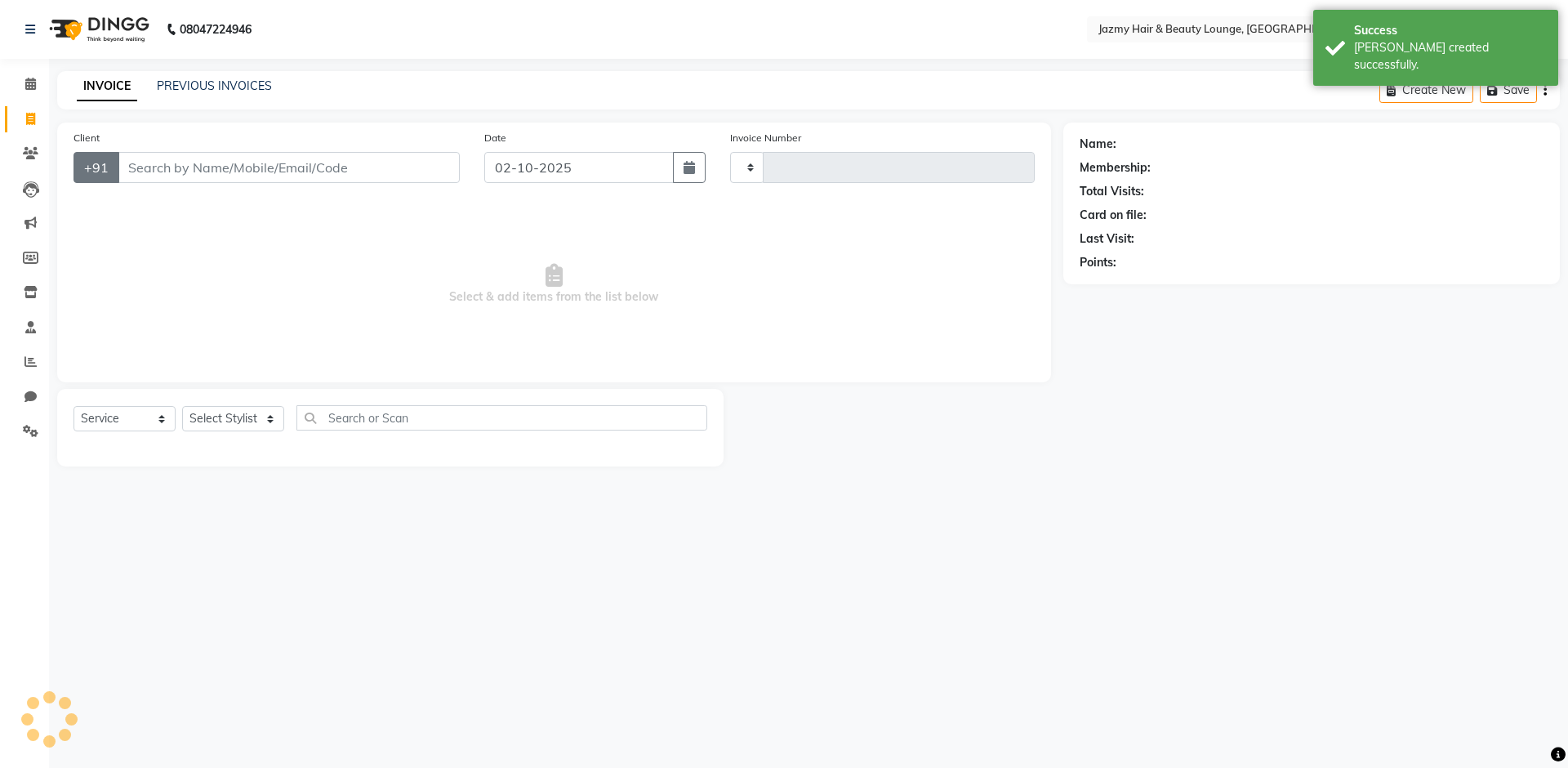
type input "3088"
select select "759"
click at [120, 168] on input "Client" at bounding box center [289, 167] width 343 height 31
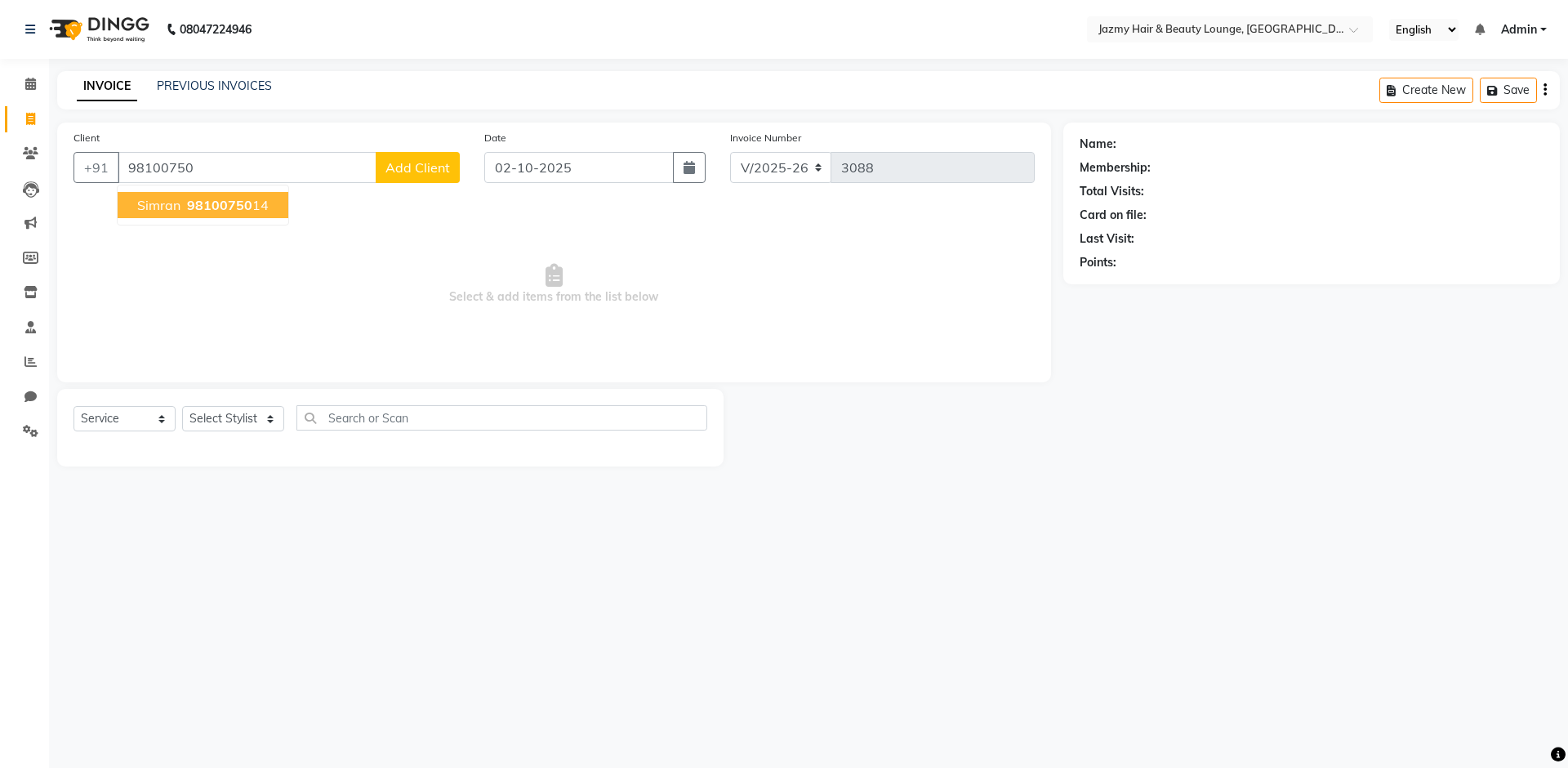
click at [151, 202] on span "Simran" at bounding box center [159, 205] width 43 height 16
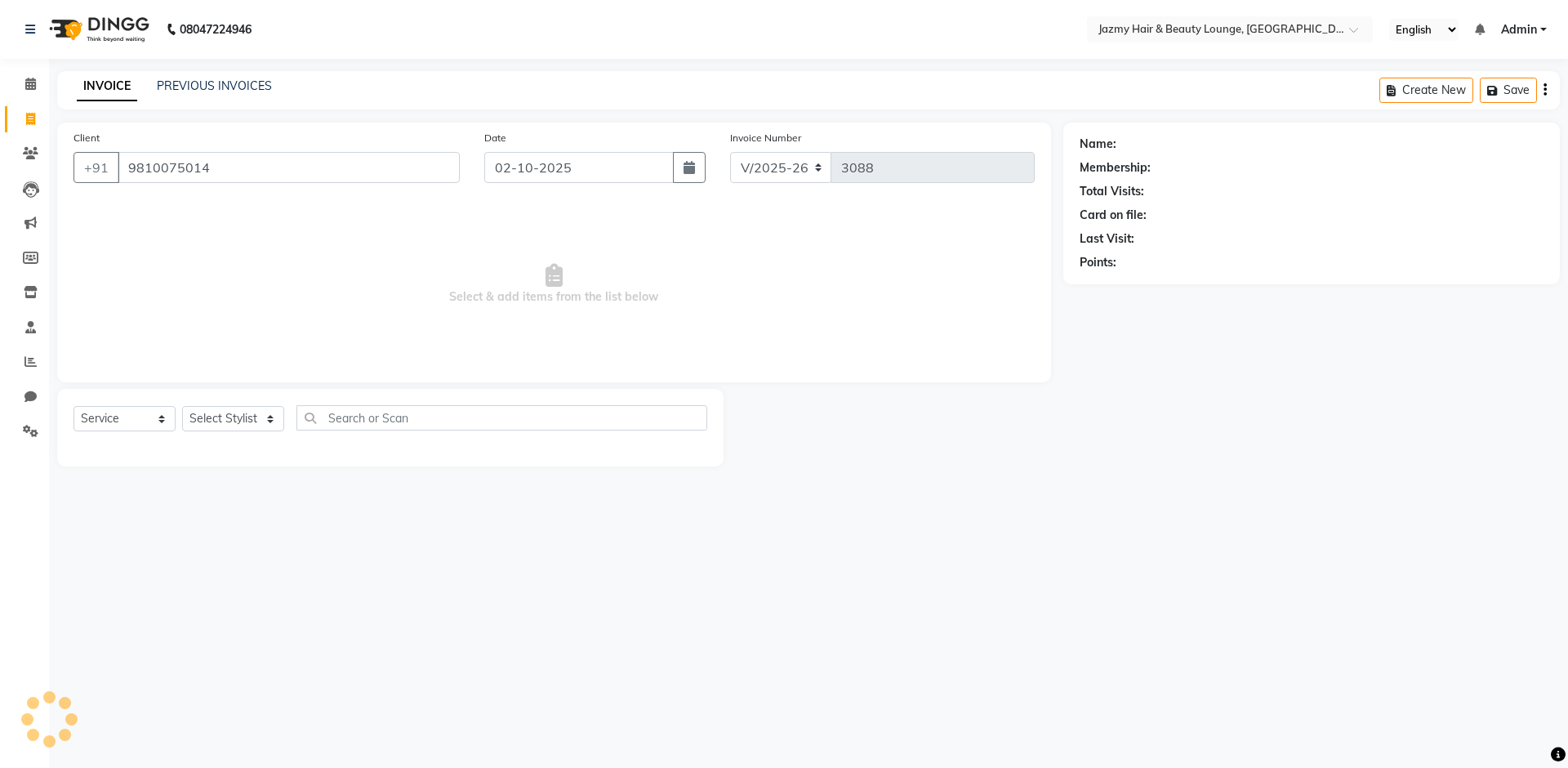
type input "9810075014"
click at [218, 413] on select "Select Stylist AMIT [PERSON_NAME] [PERSON_NAME] CHASHIKA [PERSON_NAME] [PERSON_…" at bounding box center [234, 419] width 102 height 25
select select "46530"
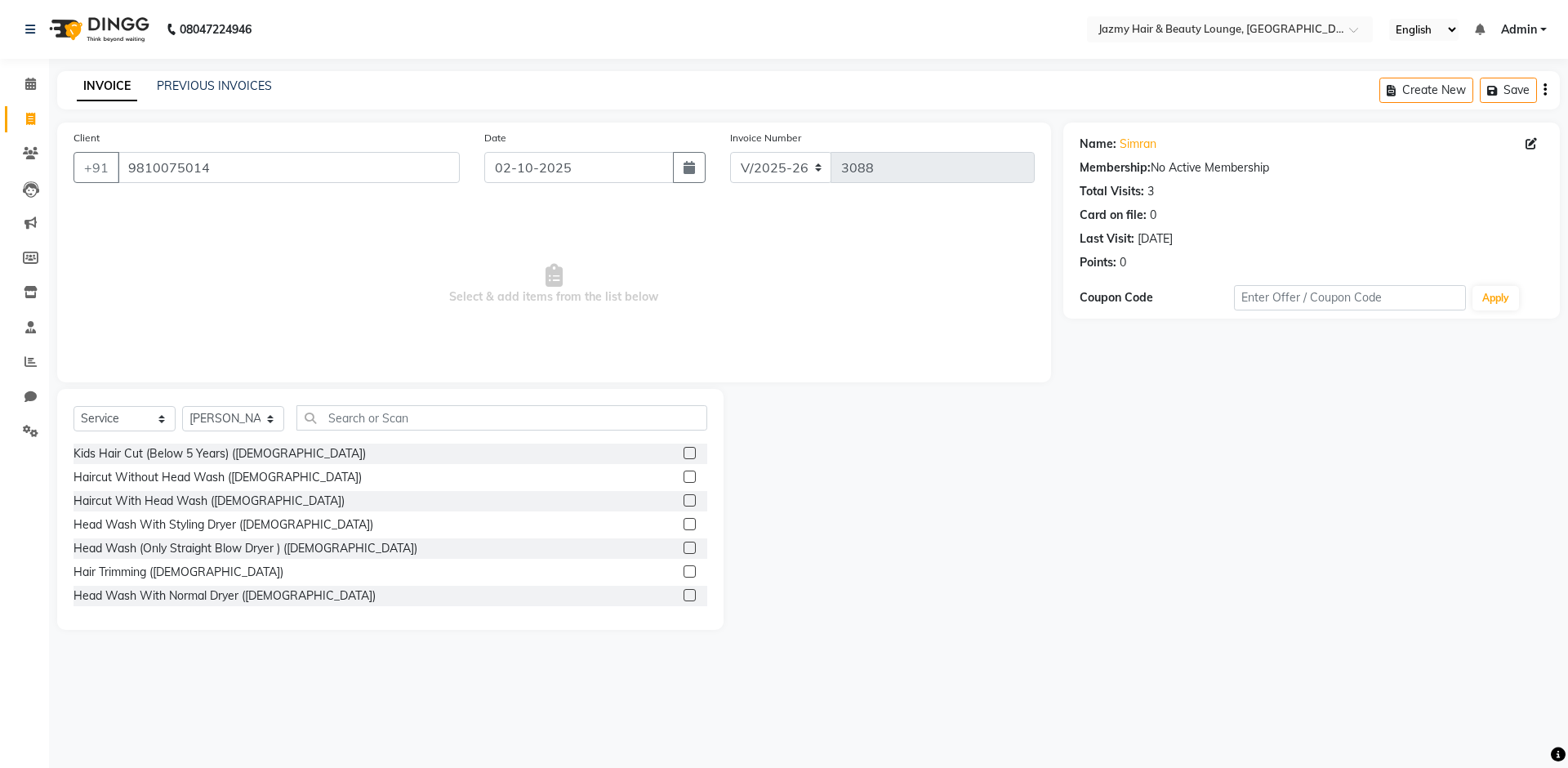
click at [683, 475] on label at bounding box center [690, 477] width 13 height 13
click at [683, 475] on input "checkbox" at bounding box center [689, 478] width 11 height 11
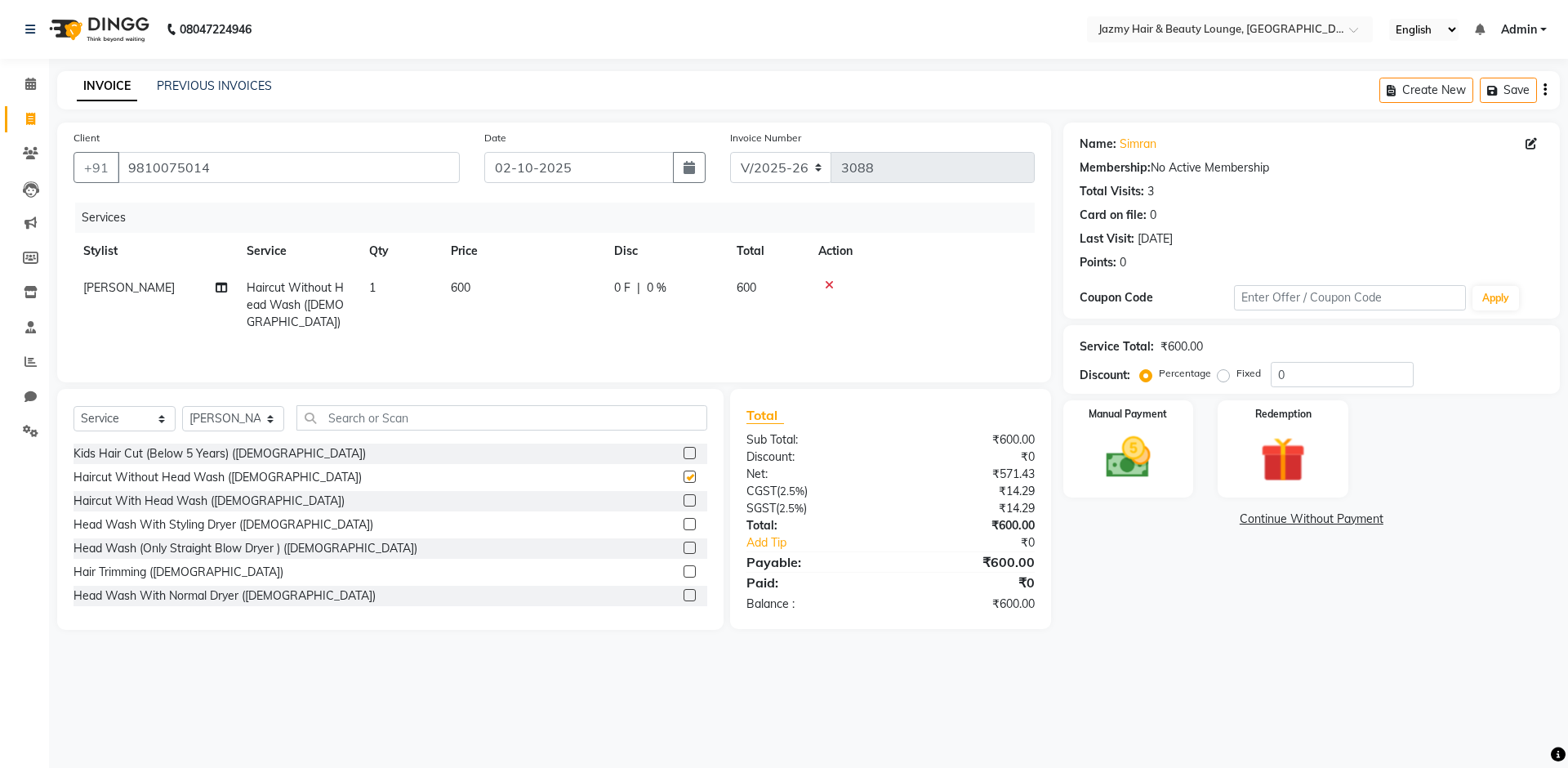
checkbox input "false"
click at [1275, 374] on input "0" at bounding box center [1342, 374] width 143 height 25
type input "20"
click at [1130, 461] on img at bounding box center [1128, 458] width 76 height 54
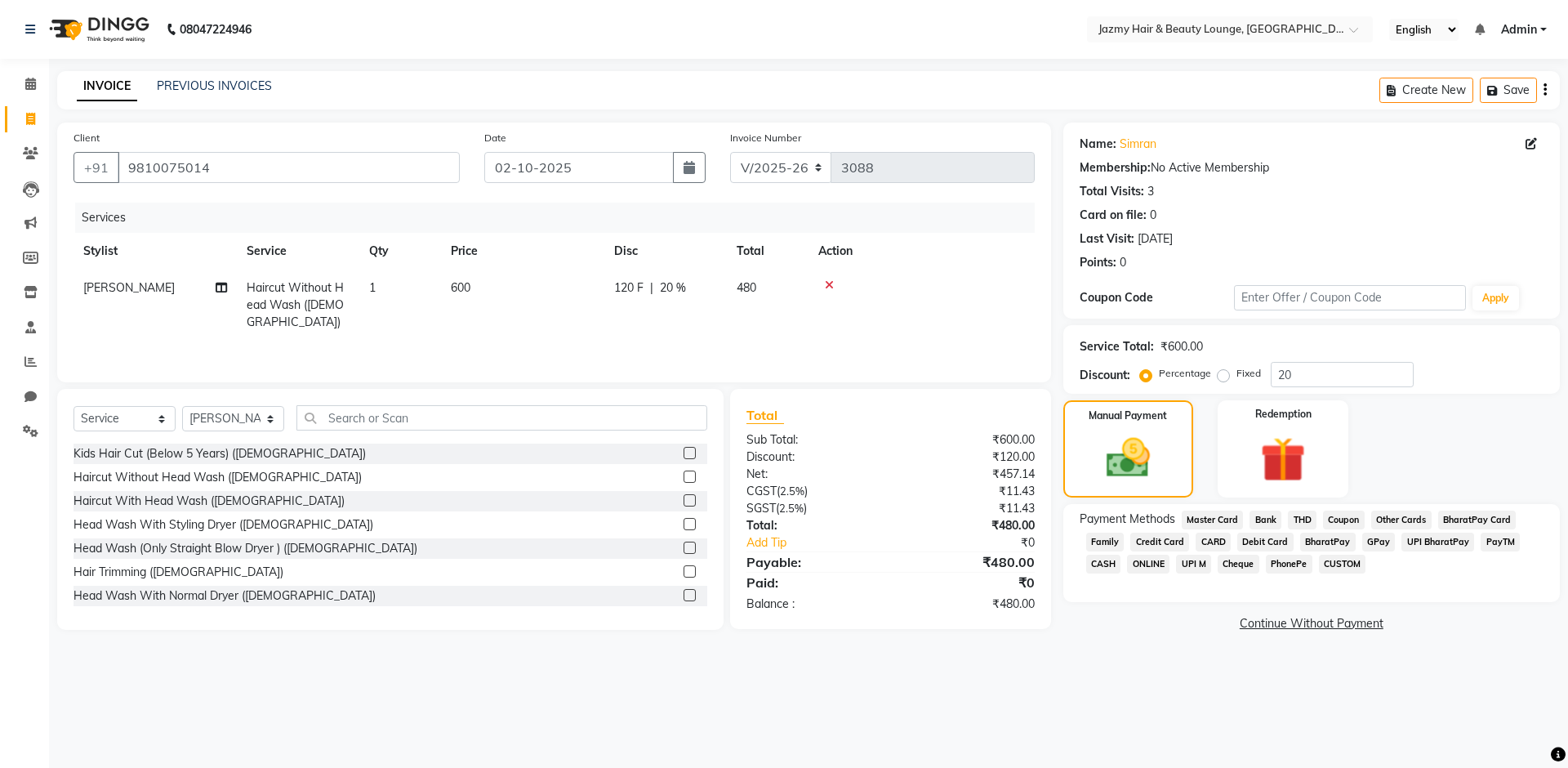
click at [1103, 564] on span "CASH" at bounding box center [1103, 564] width 35 height 19
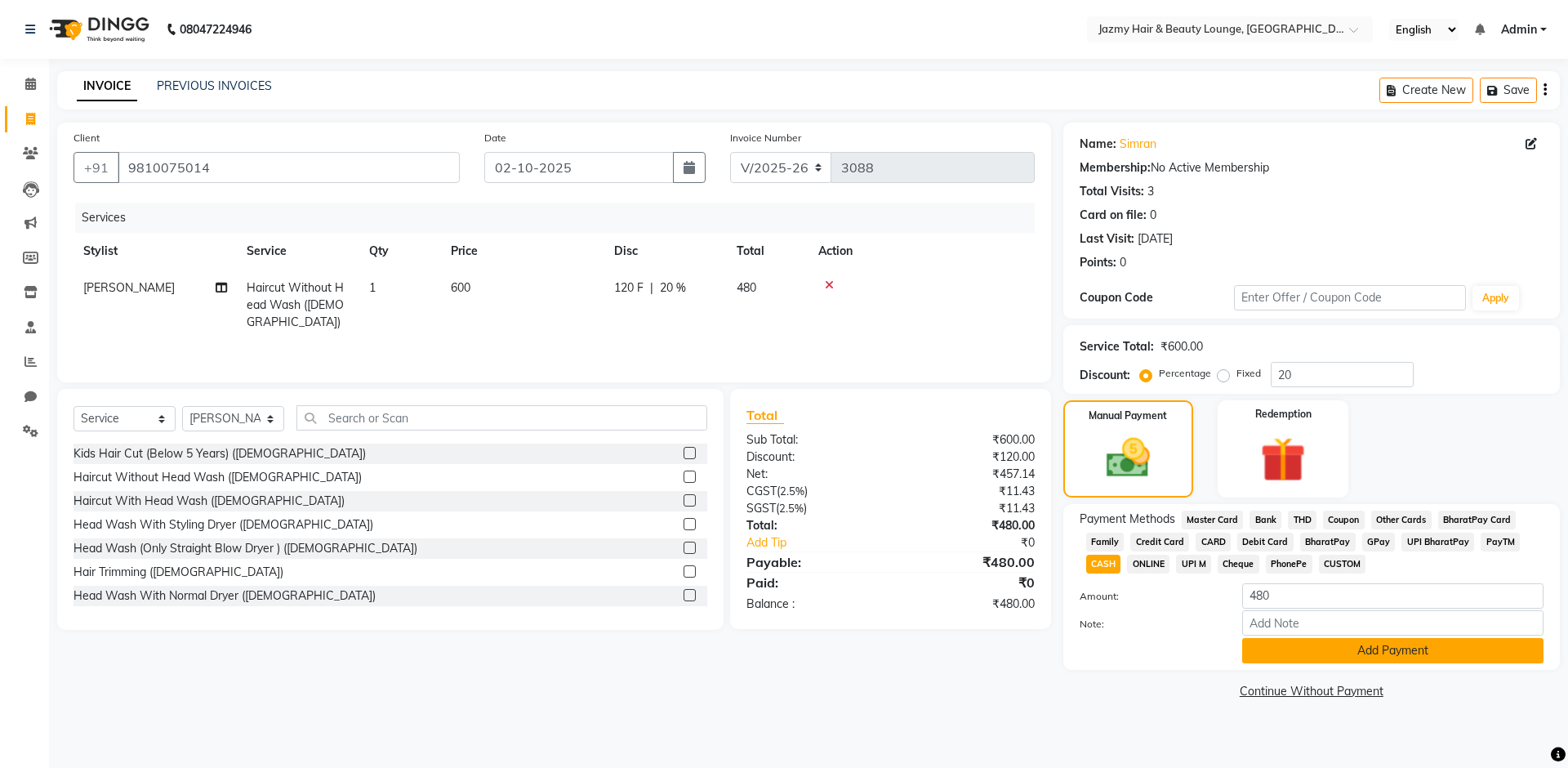
click at [1314, 654] on button "Add Payment" at bounding box center [1393, 651] width 301 height 25
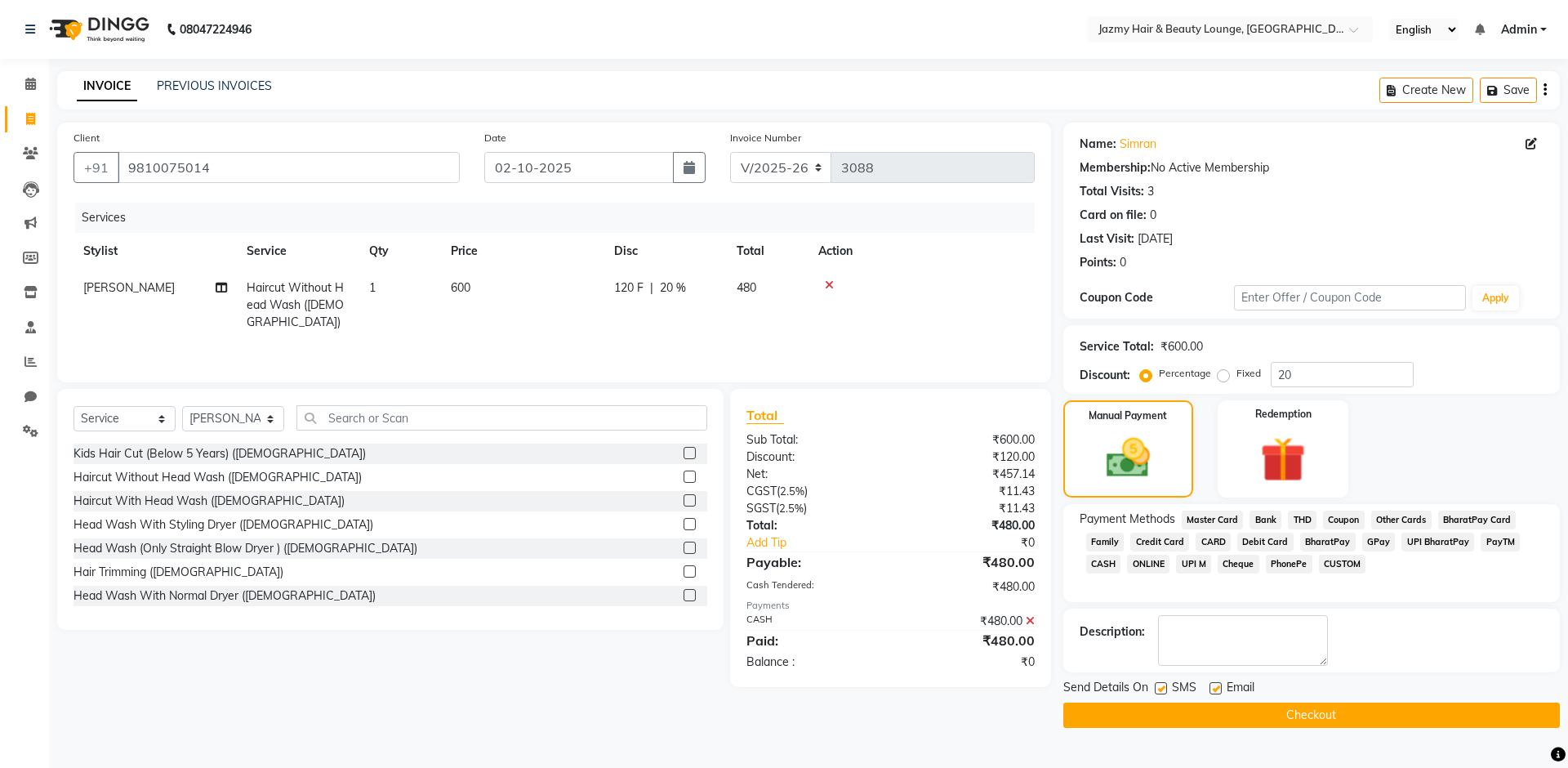
click at [1303, 710] on button "Checkout" at bounding box center [1312, 715] width 496 height 25
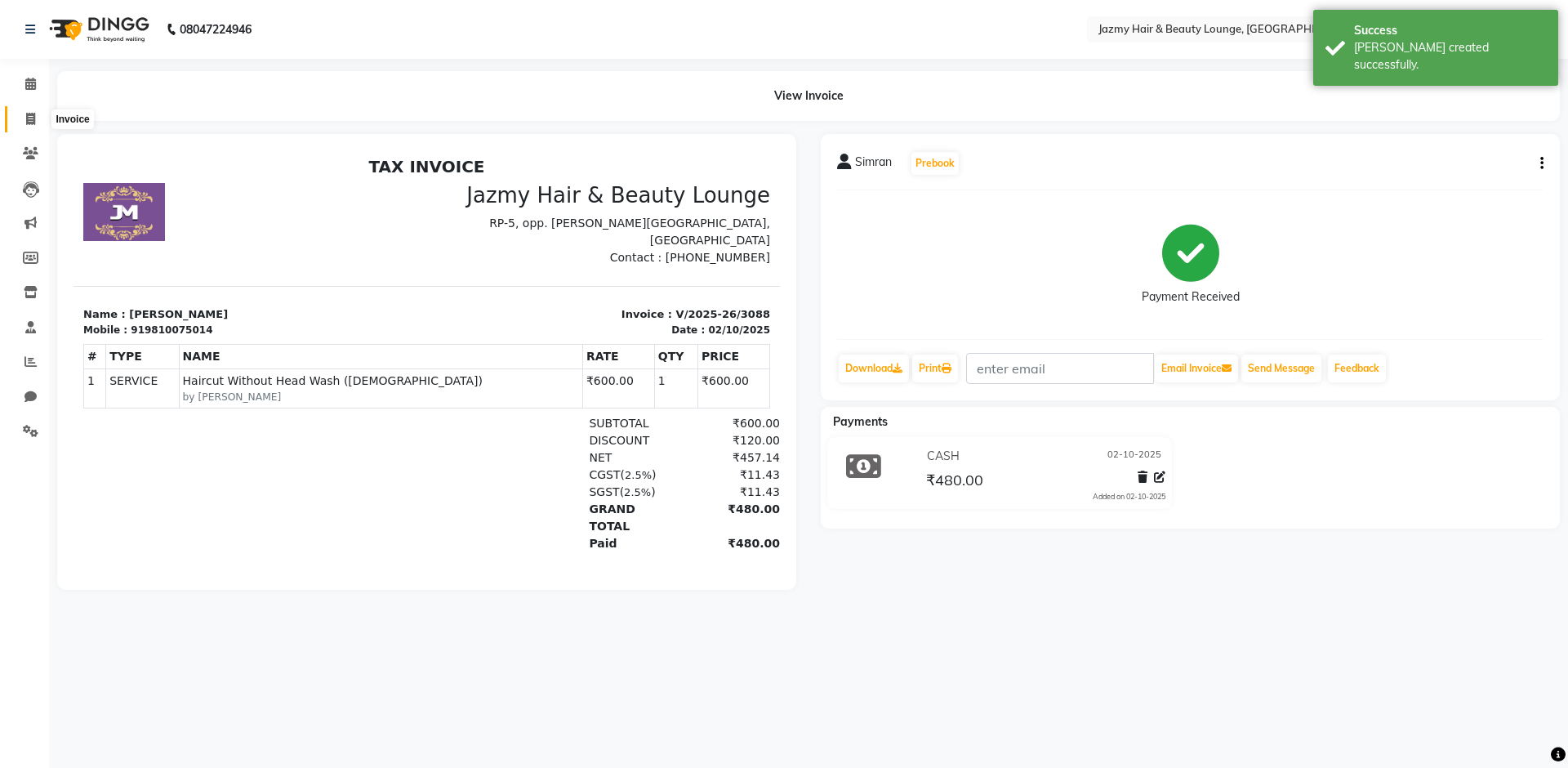
click at [39, 122] on span at bounding box center [31, 120] width 29 height 19
select select "759"
select select "service"
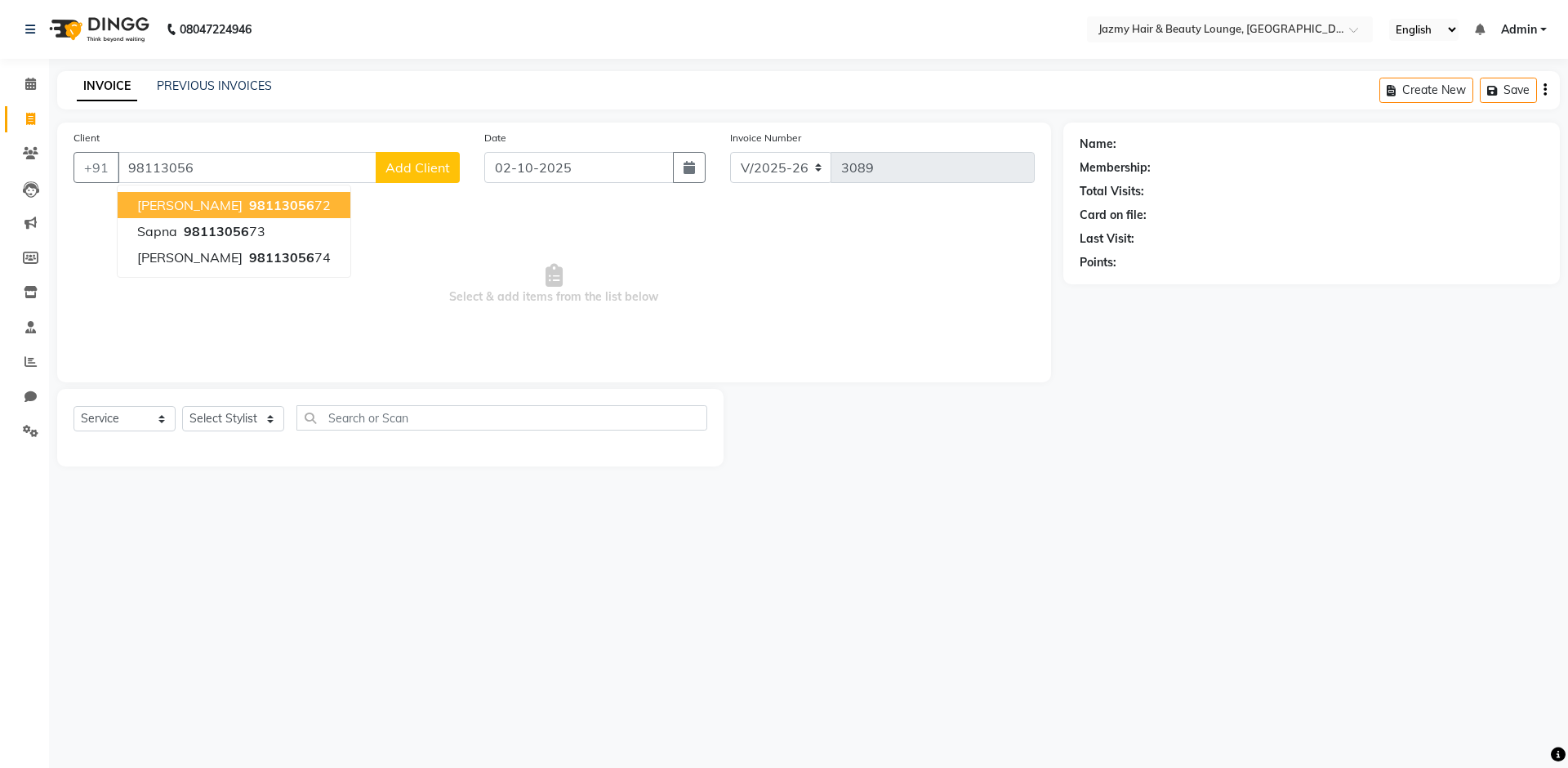
click at [273, 201] on span "98113056" at bounding box center [281, 205] width 66 height 16
type input "9811305672"
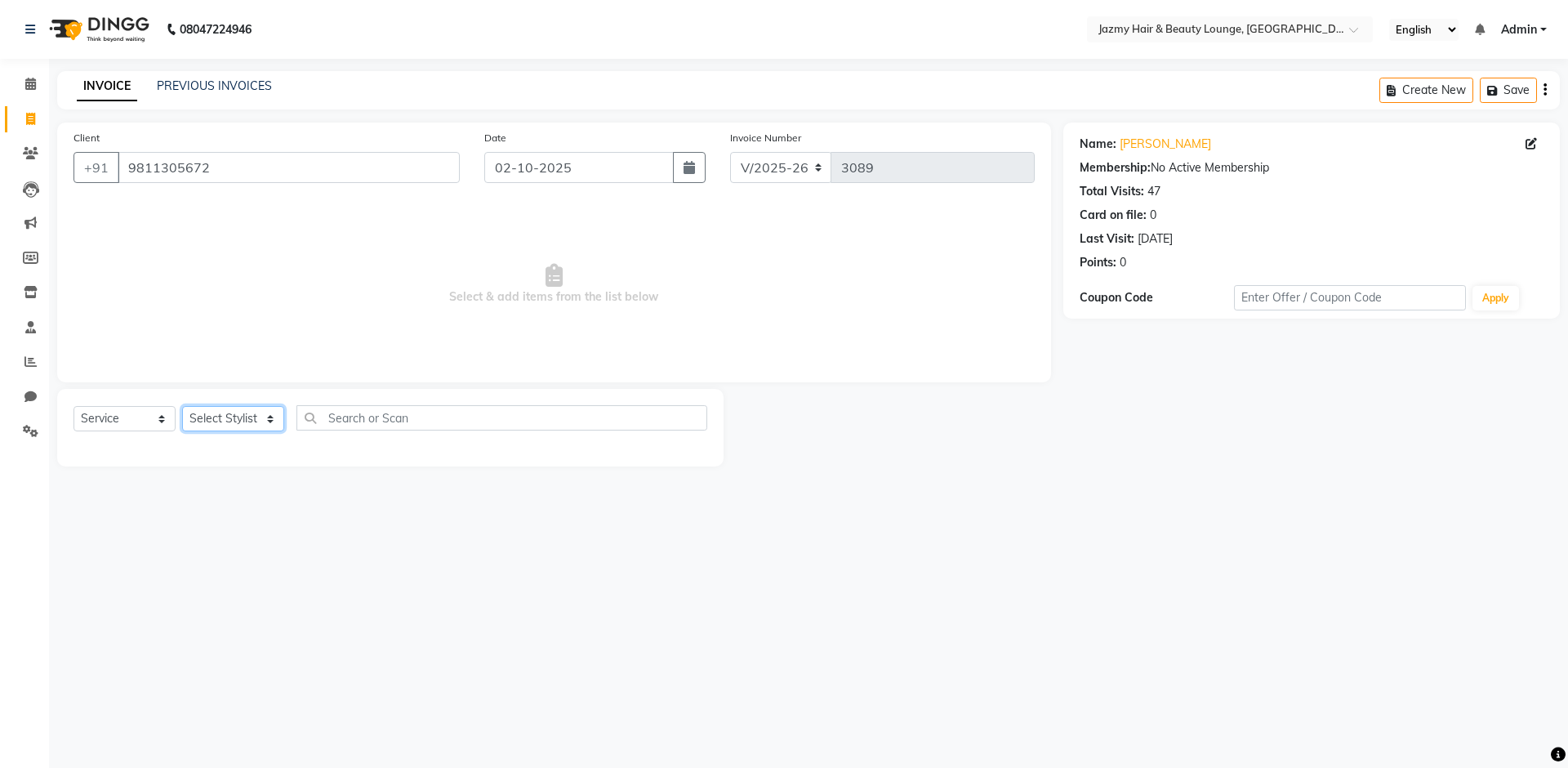
click at [227, 423] on select "Select Stylist AMIT [PERSON_NAME] [PERSON_NAME] CHASHIKA [PERSON_NAME] [PERSON_…" at bounding box center [234, 419] width 102 height 25
select select "44181"
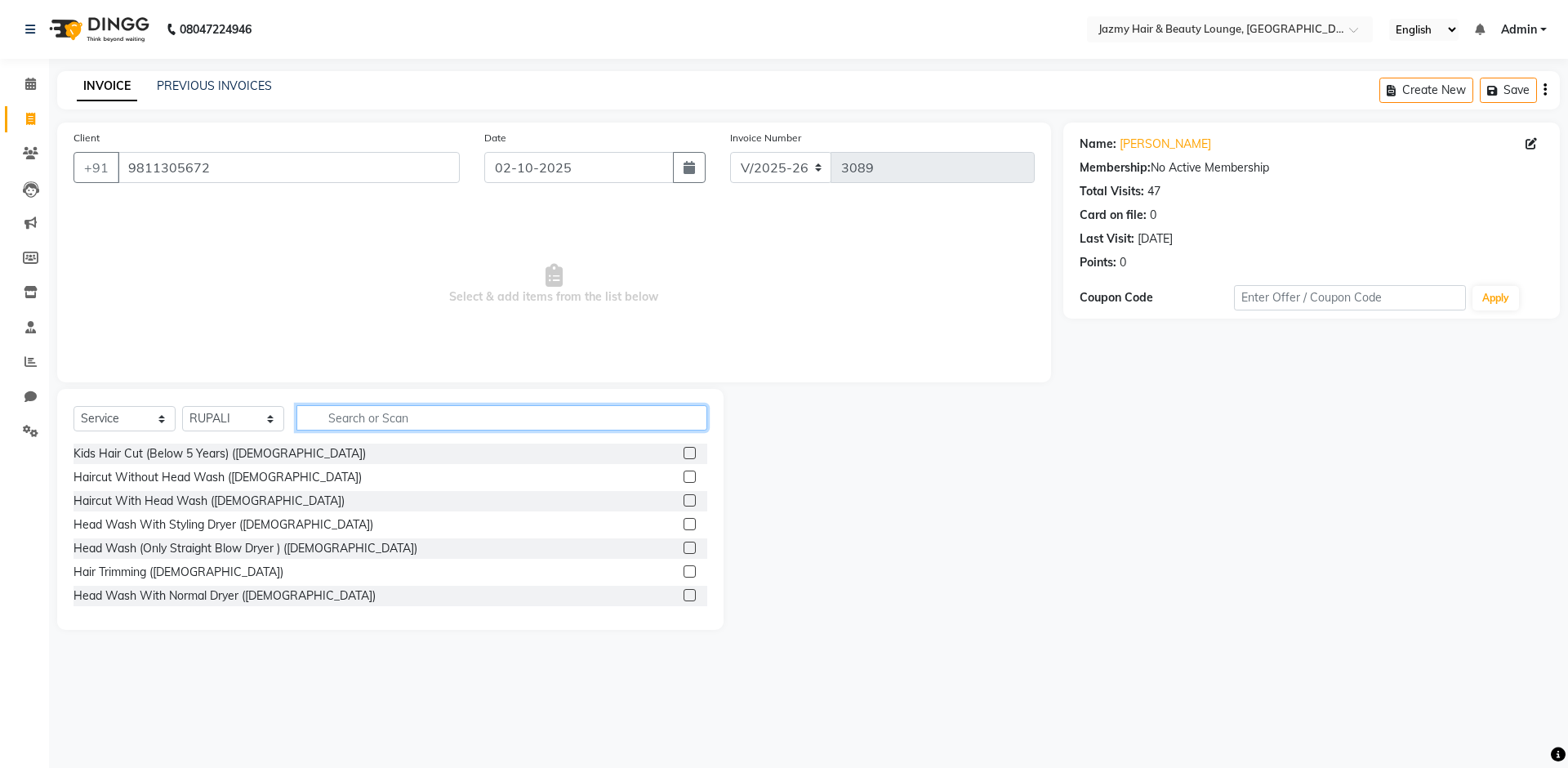
click at [372, 417] on input "text" at bounding box center [502, 418] width 411 height 25
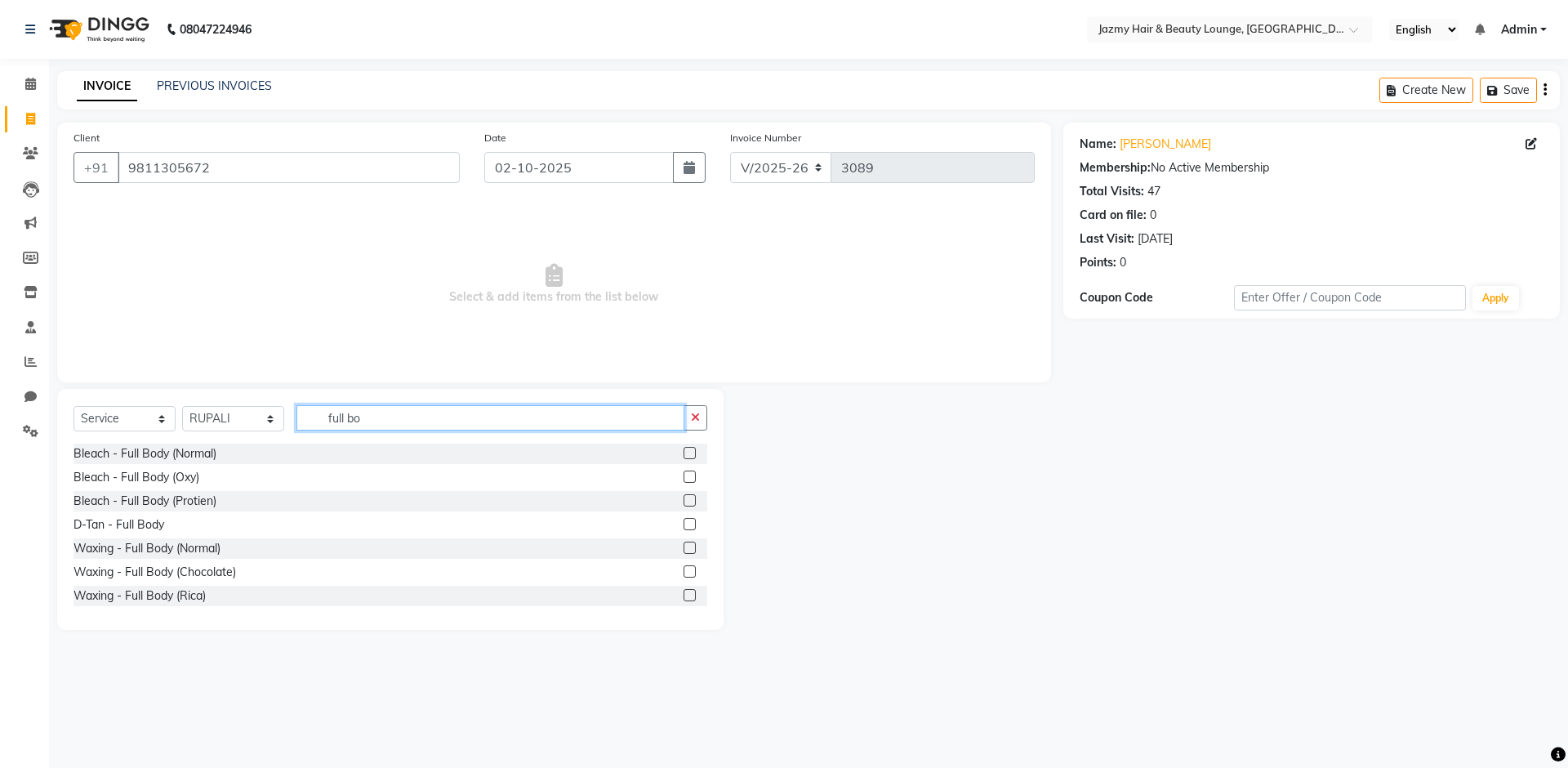
type input "full bo"
click at [683, 594] on label at bounding box center [690, 595] width 13 height 13
click at [683, 594] on input "checkbox" at bounding box center [689, 596] width 11 height 11
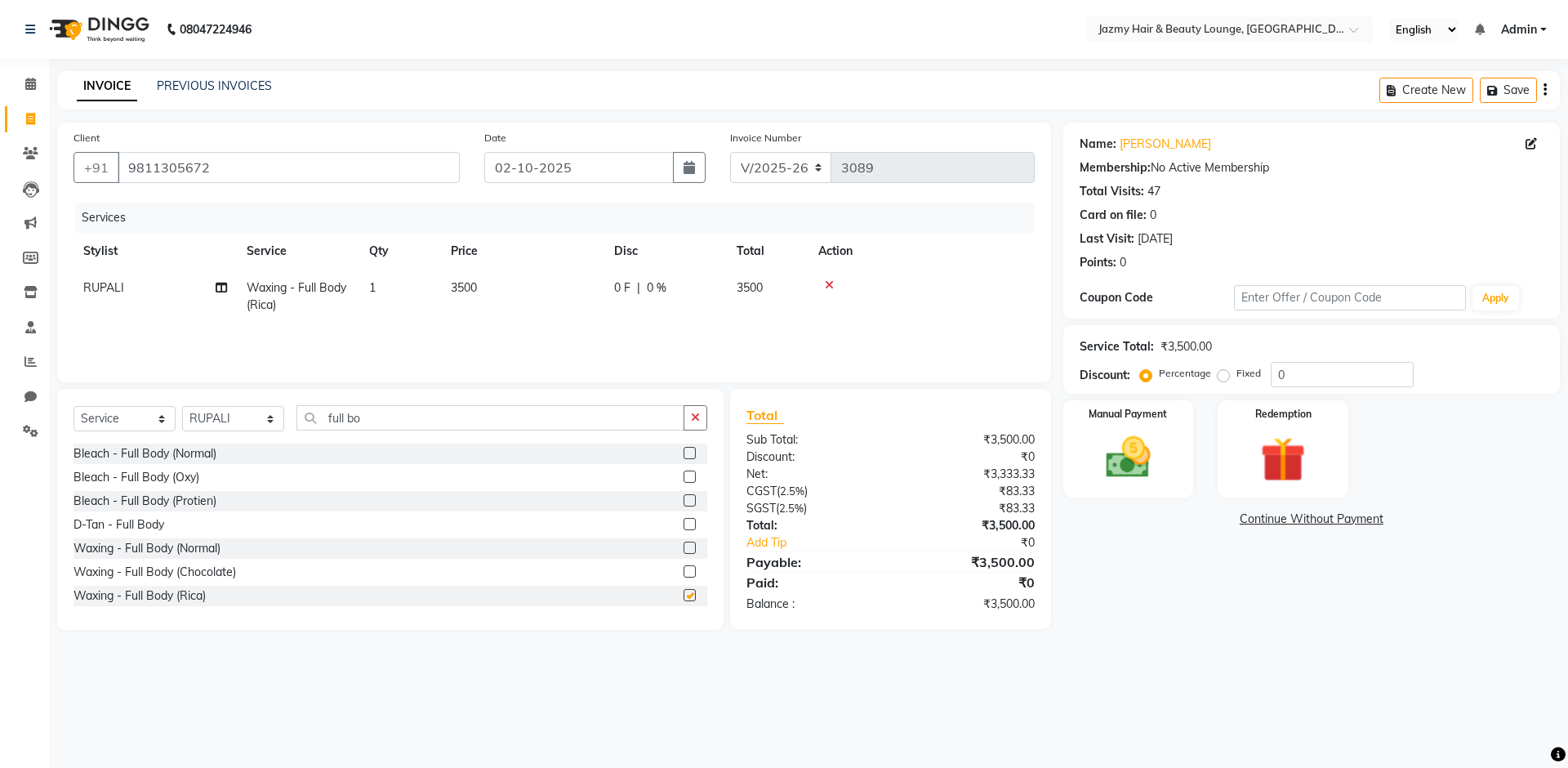
checkbox input "false"
click at [497, 424] on input "full bo" at bounding box center [491, 418] width 388 height 25
type input "f"
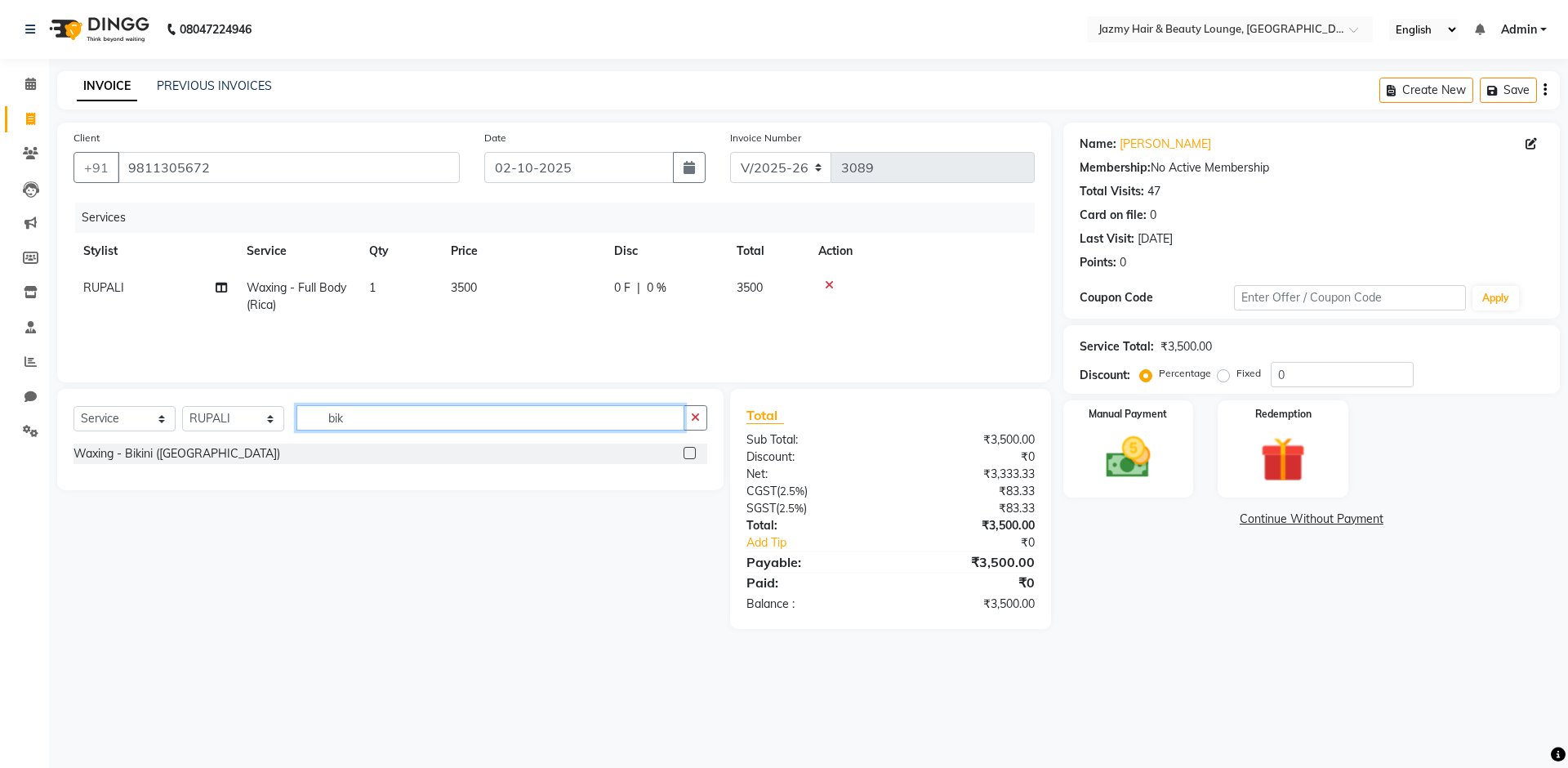
type input "bik"
click at [691, 451] on label at bounding box center [690, 453] width 13 height 13
click at [691, 451] on input "checkbox" at bounding box center [689, 454] width 11 height 11
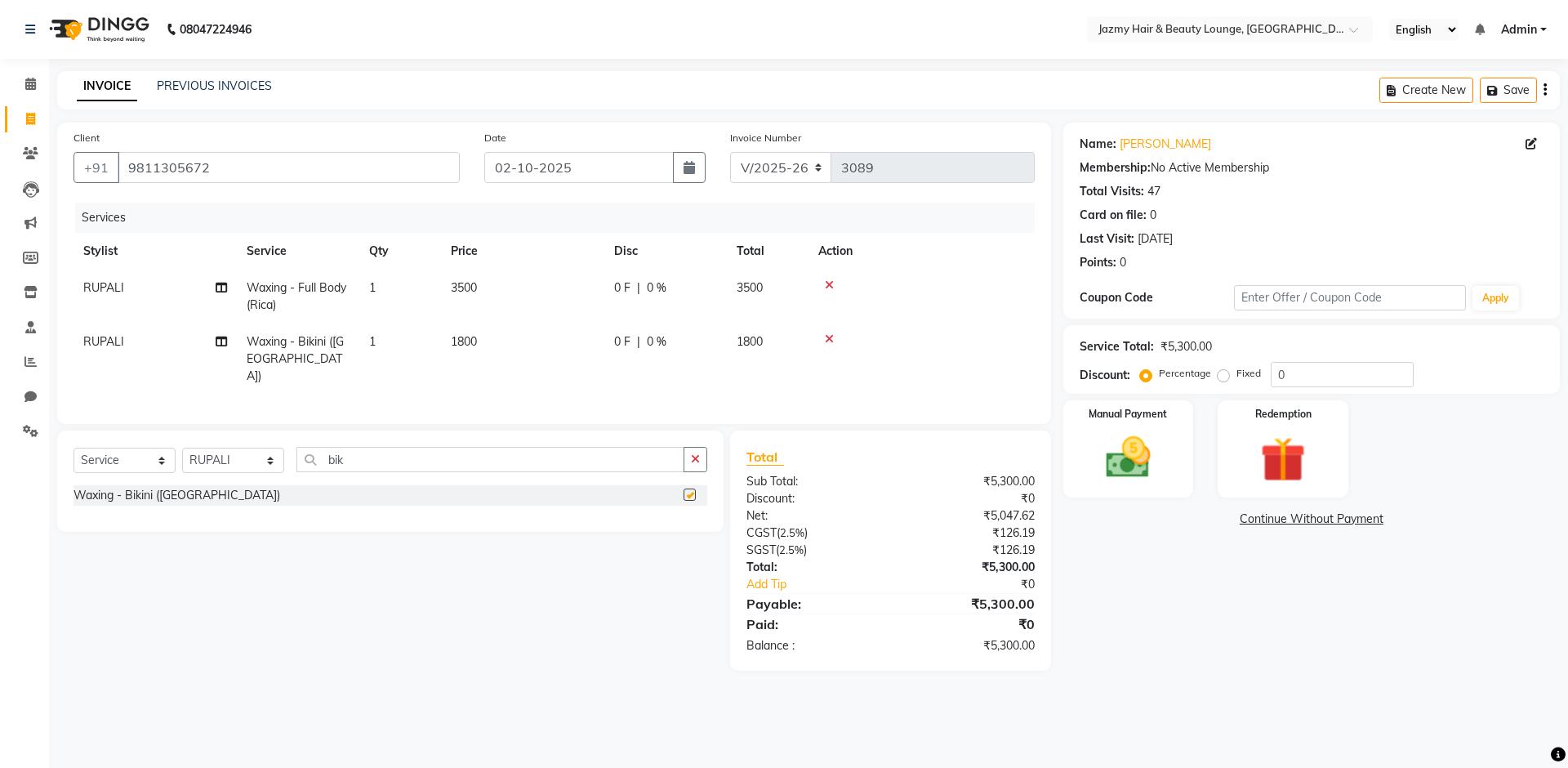
checkbox input "false"
click at [489, 451] on input "bik" at bounding box center [491, 460] width 388 height 25
type input "b"
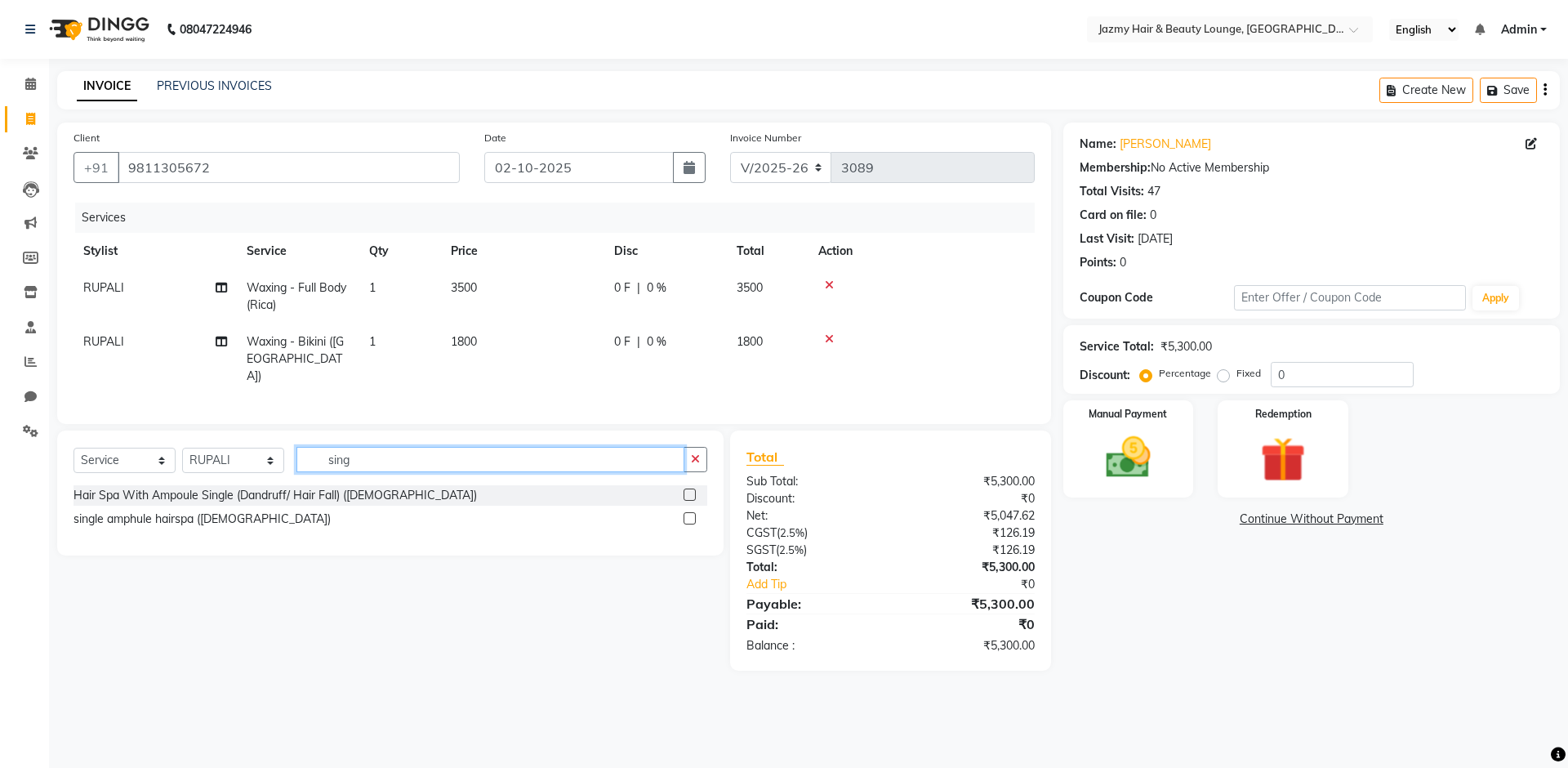
type input "sing"
click at [687, 488] on label at bounding box center [690, 495] width 13 height 13
click at [687, 490] on input "checkbox" at bounding box center [689, 496] width 11 height 11
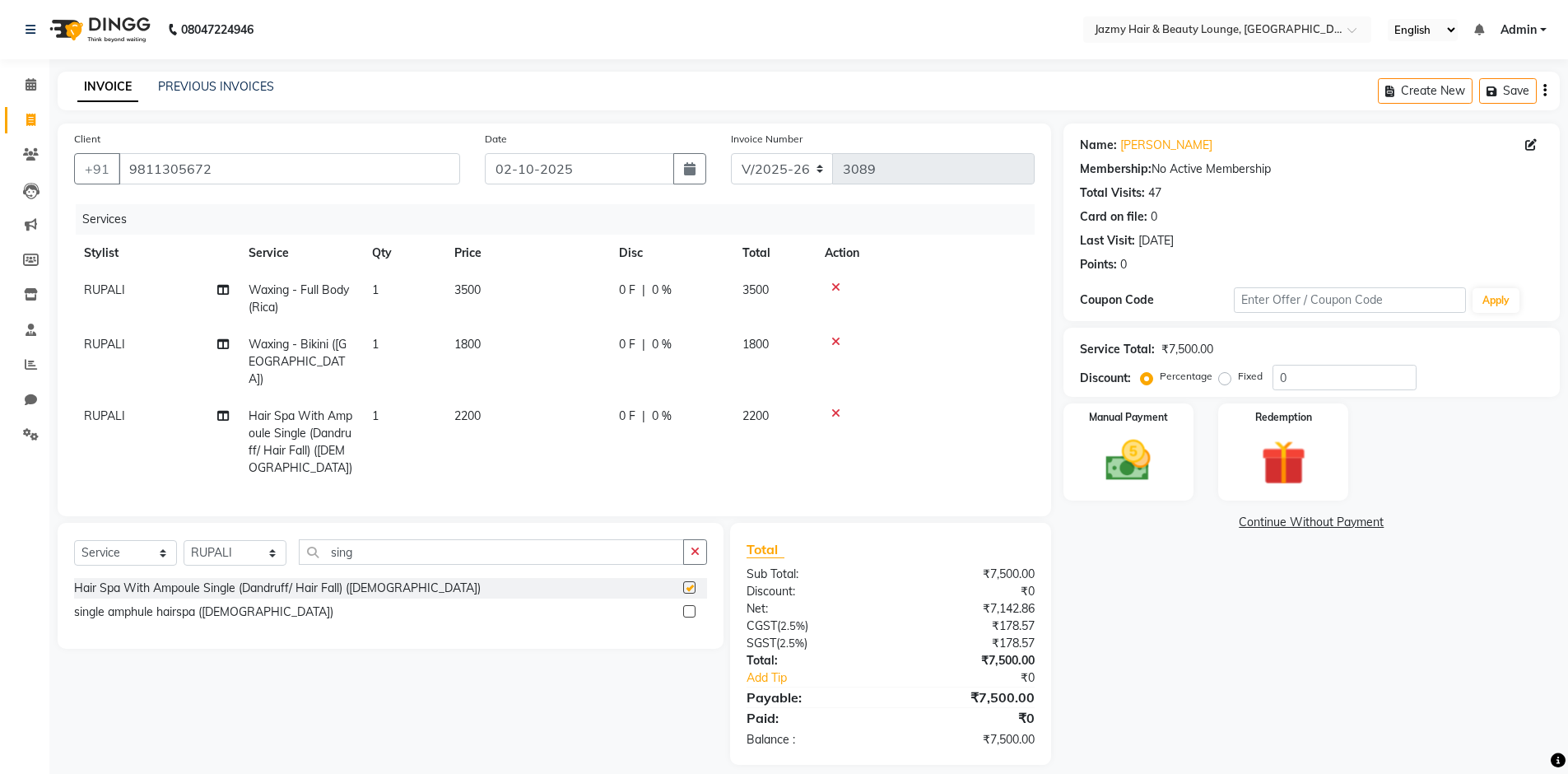
checkbox input "false"
click at [476, 409] on span "2200" at bounding box center [467, 416] width 26 height 15
select select "44181"
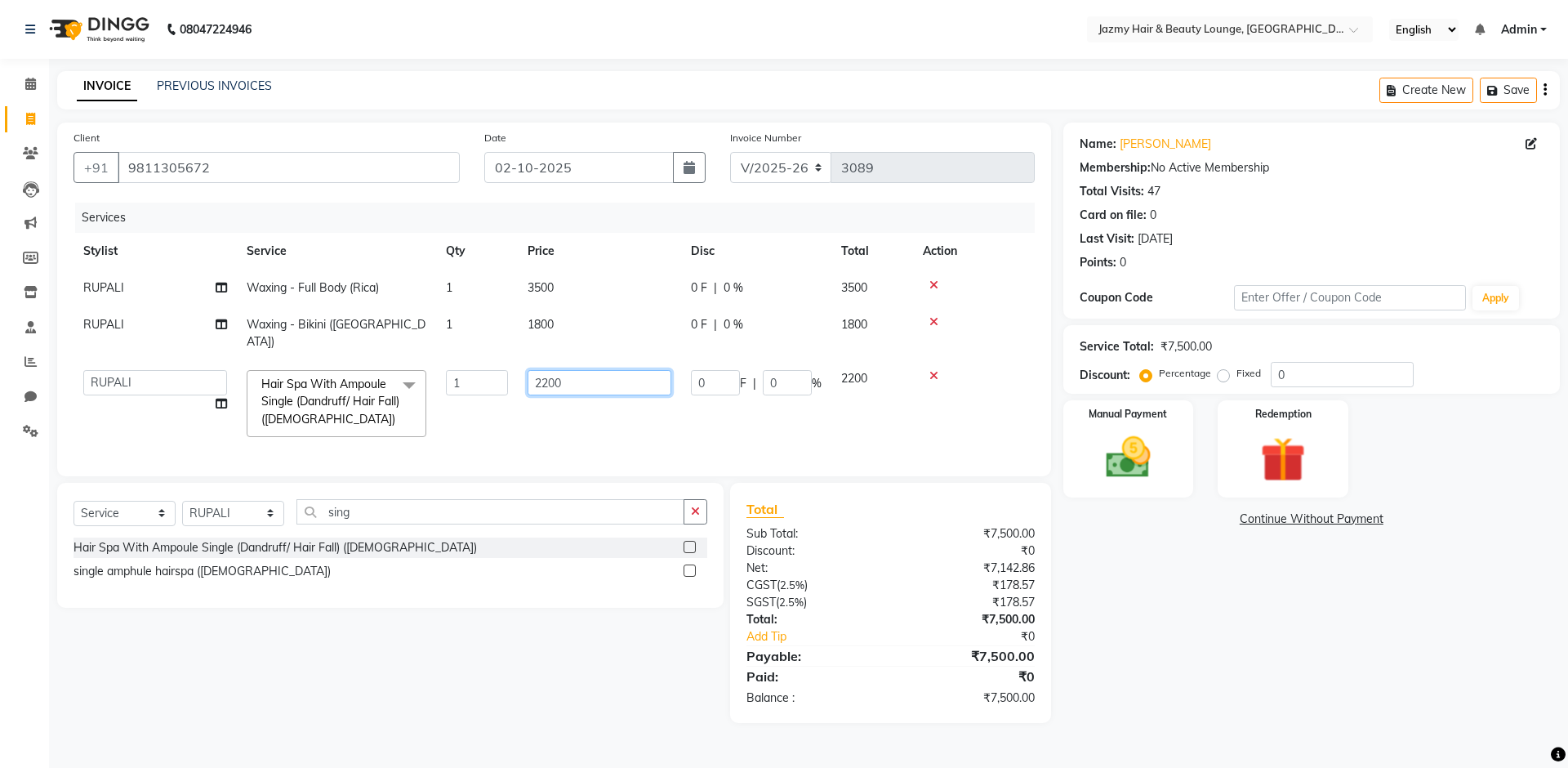
click at [549, 371] on input "2200" at bounding box center [600, 383] width 144 height 25
type input "1800"
click at [1219, 629] on div "Name: Sapna Mehra Membership: No Active Membership Total Visits: 47 Card on fil…" at bounding box center [1307, 423] width 504 height 601
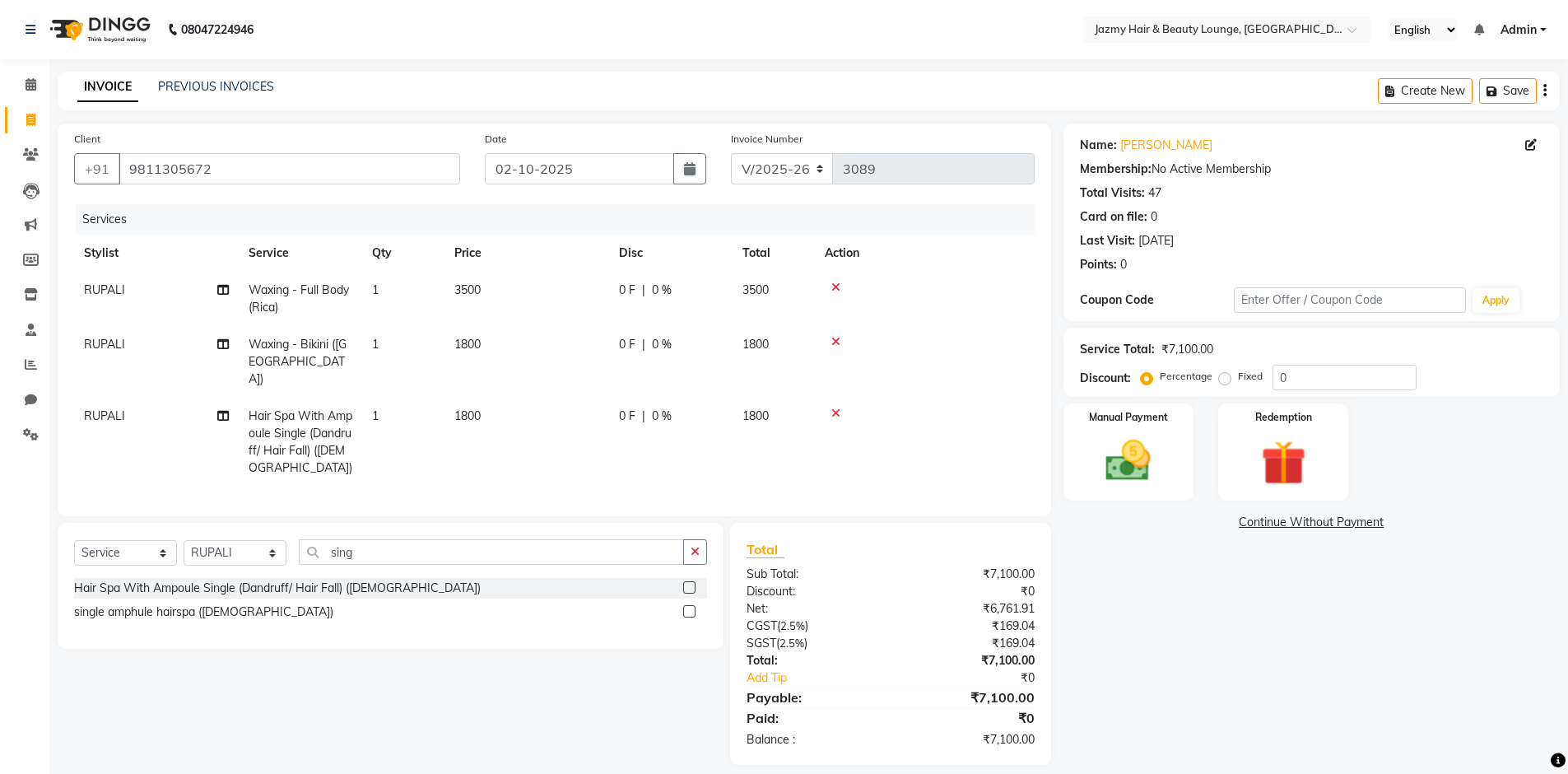
scroll to position [11, 0]
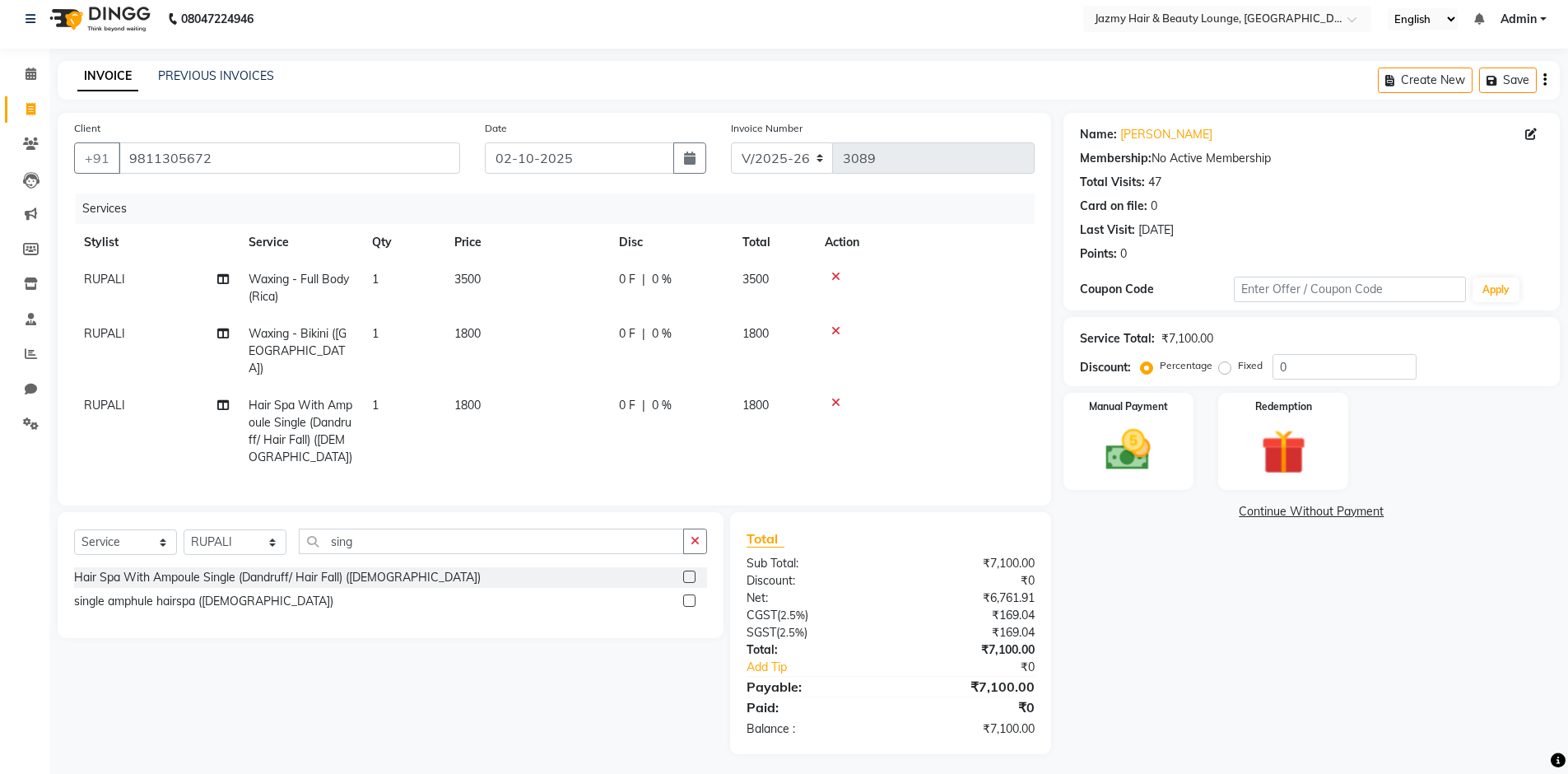
click at [115, 398] on span "RUPALI" at bounding box center [104, 405] width 41 height 15
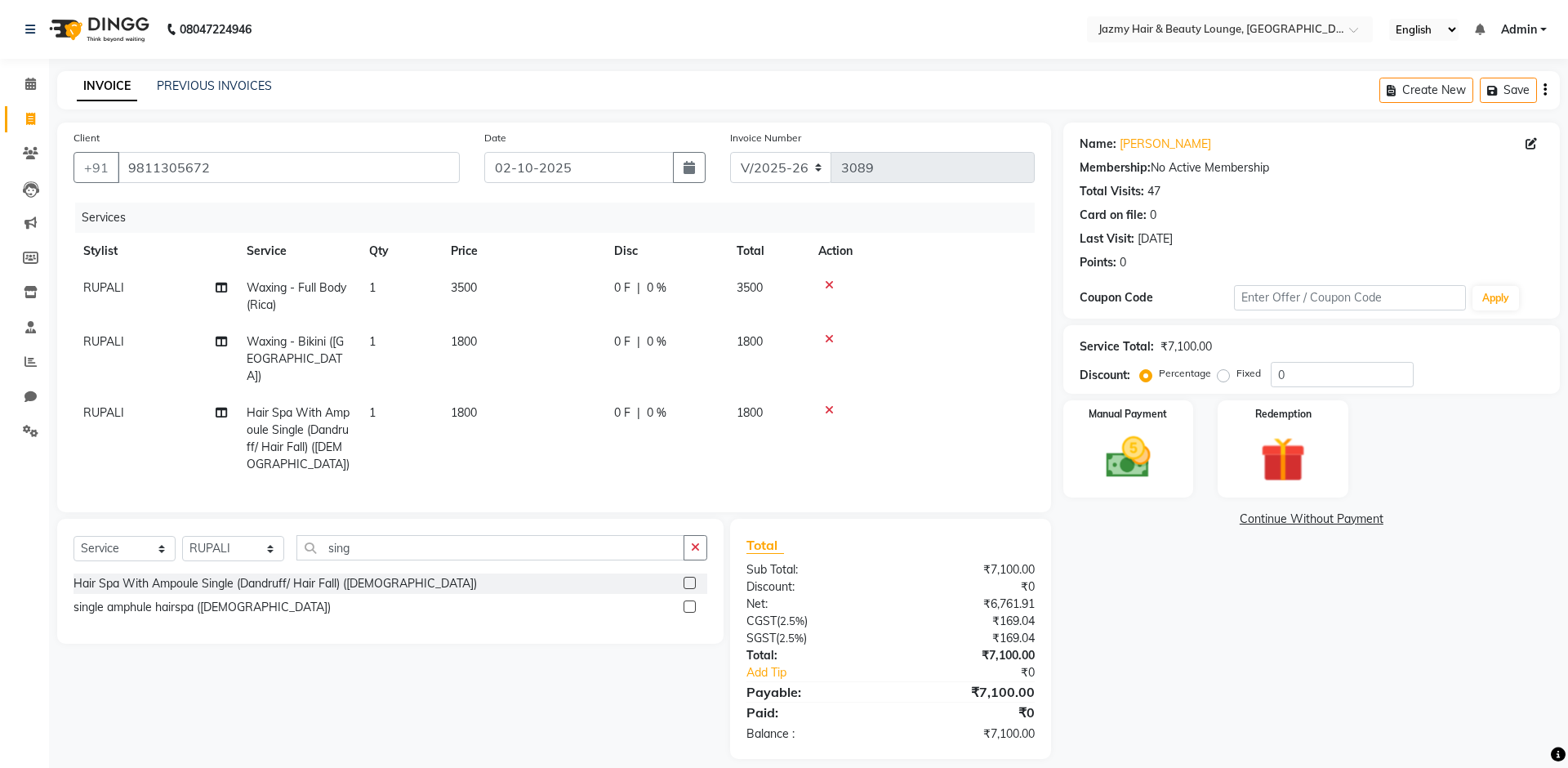
select select "44181"
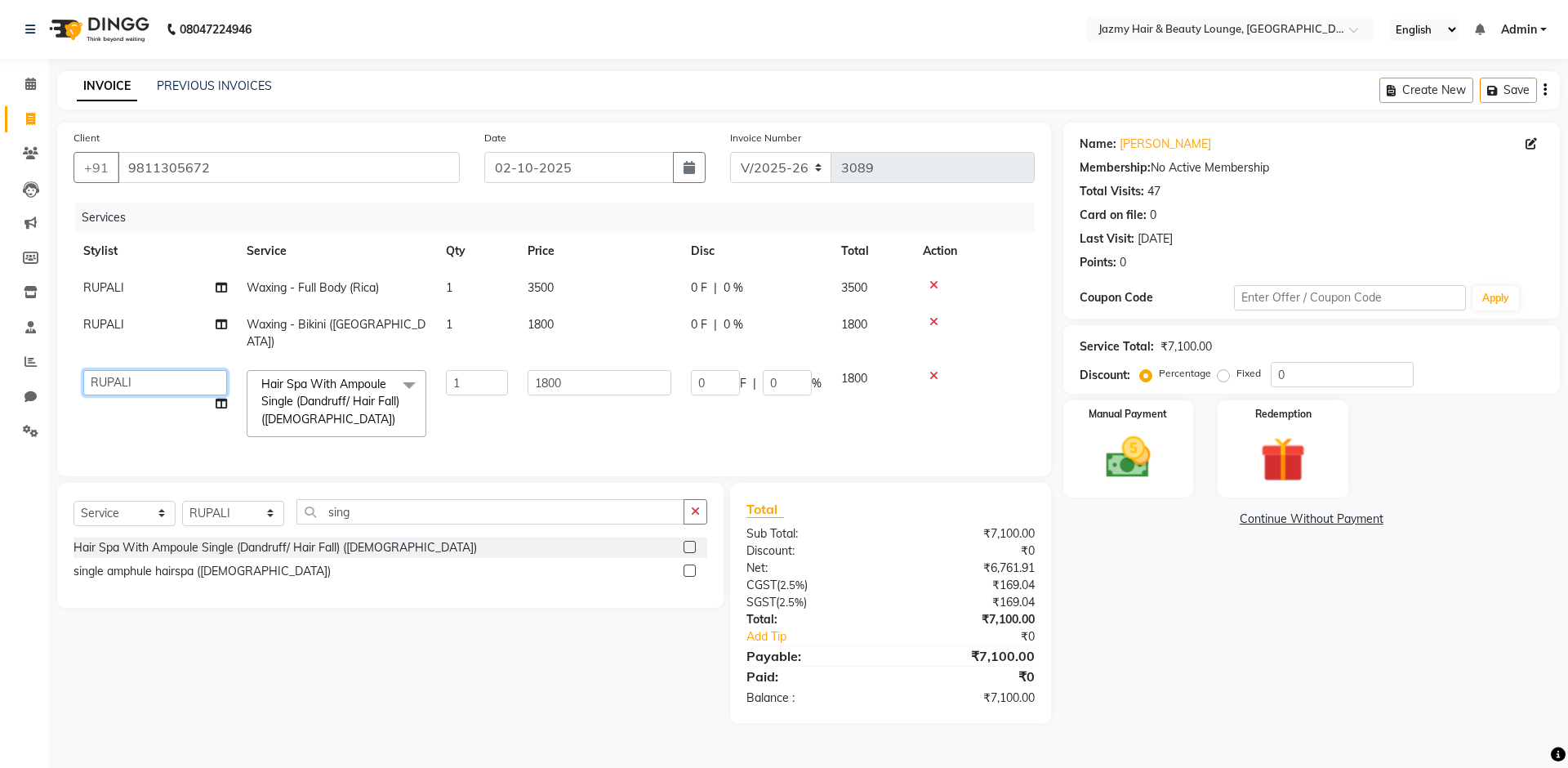
click at [114, 371] on select "AMIT [PERSON_NAME] [PERSON_NAME] CHASHIKA [PERSON_NAME] [PERSON_NAME] [PERSON_N…" at bounding box center [156, 383] width 144 height 25
select select "51399"
click at [1274, 366] on input "0" at bounding box center [1342, 374] width 143 height 25
type input "20"
type input "360"
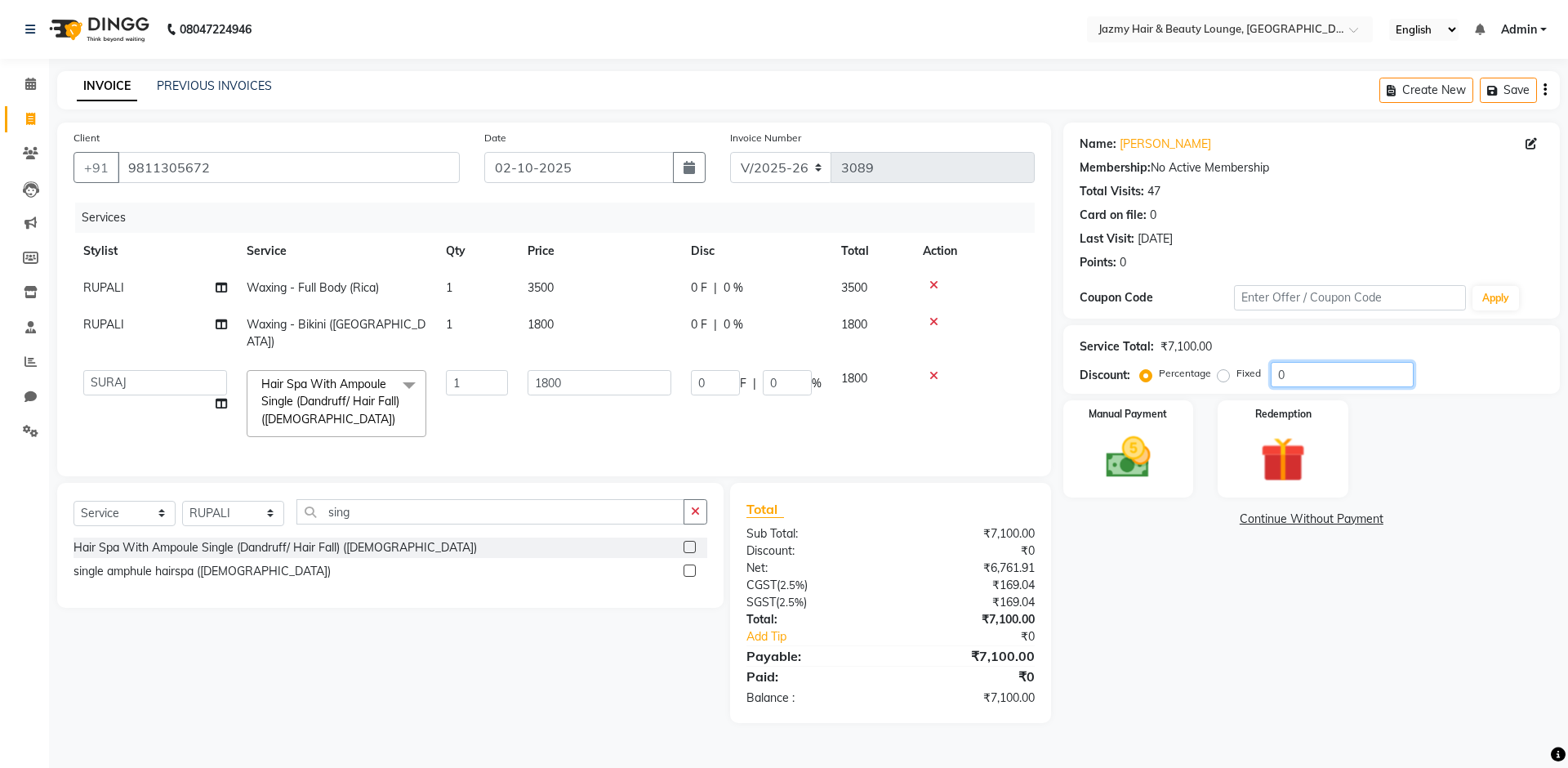
type input "20"
click at [1104, 471] on img at bounding box center [1128, 458] width 76 height 54
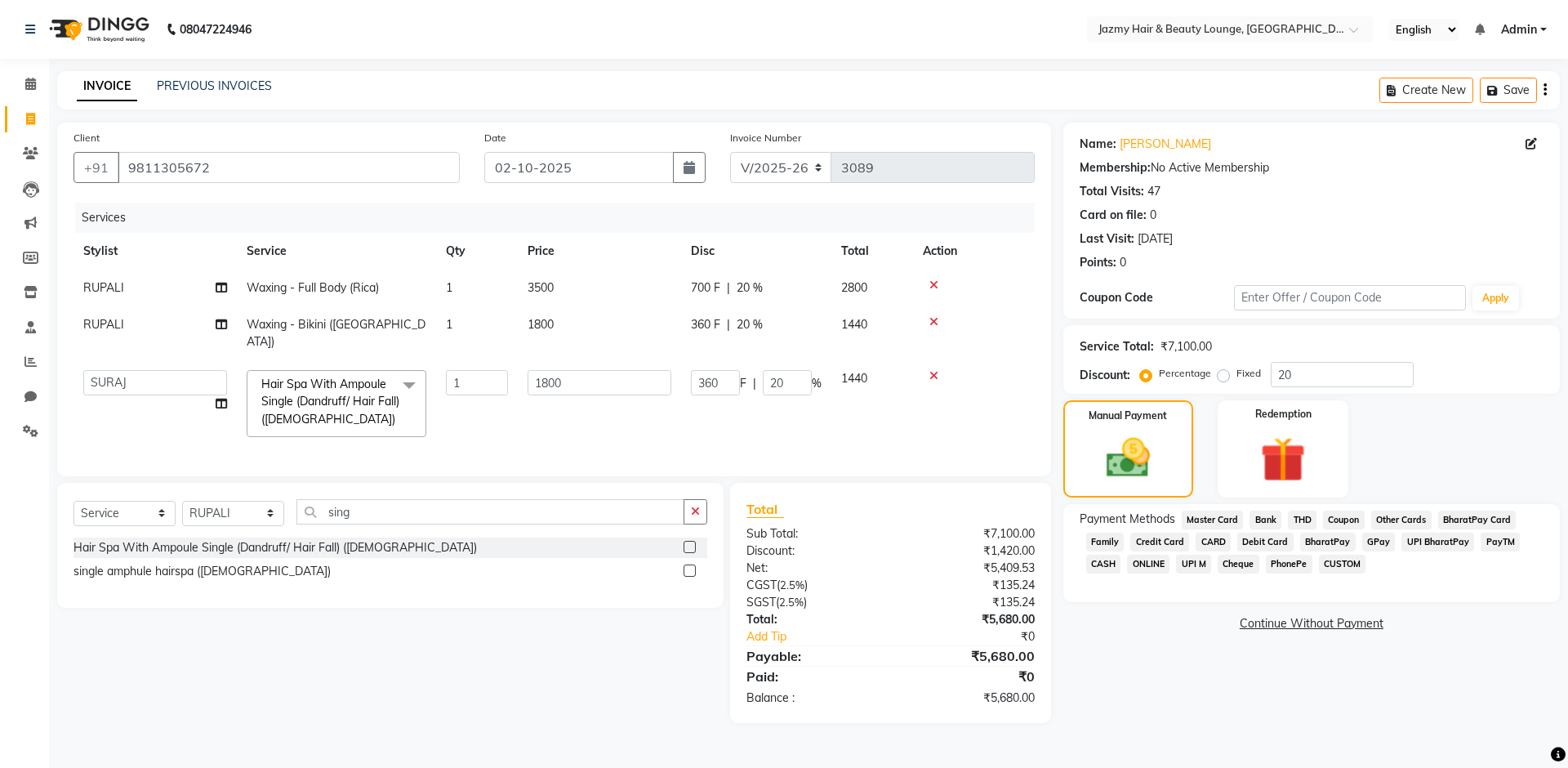
click at [1192, 563] on span "UPI M" at bounding box center [1193, 564] width 35 height 19
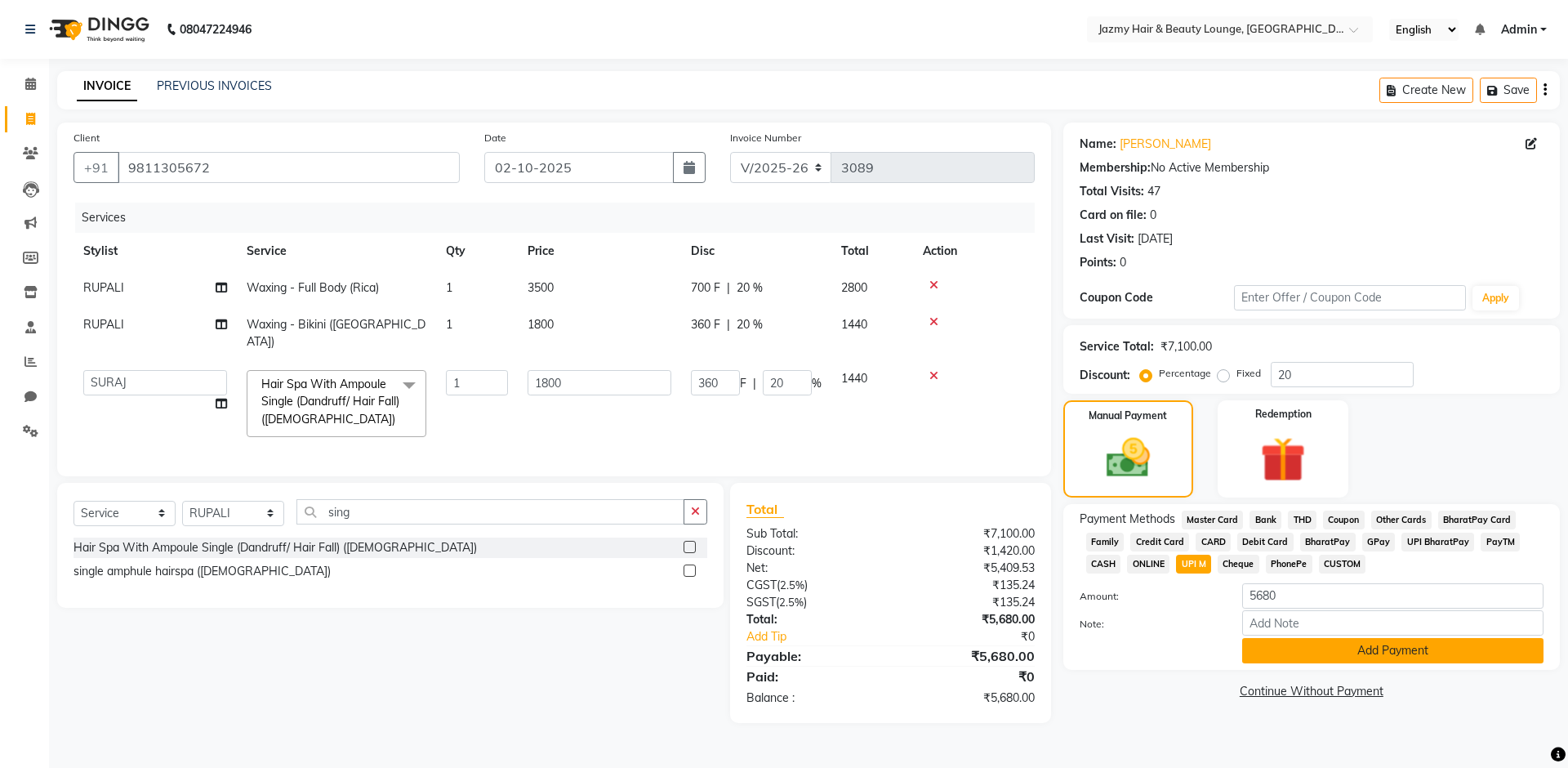
click at [1327, 648] on button "Add Payment" at bounding box center [1393, 651] width 301 height 25
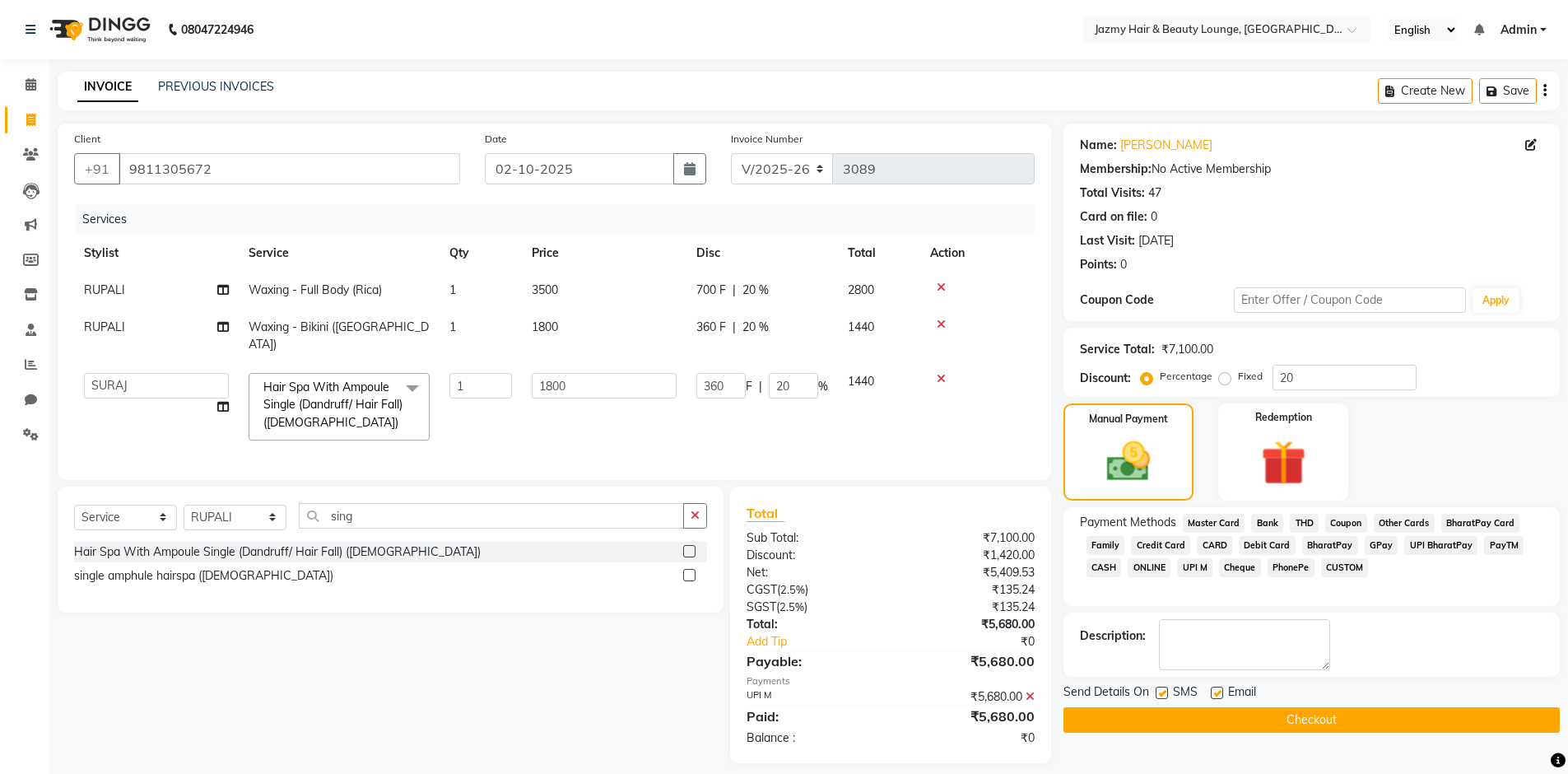
click at [1337, 719] on button "Checkout" at bounding box center [1312, 720] width 496 height 25
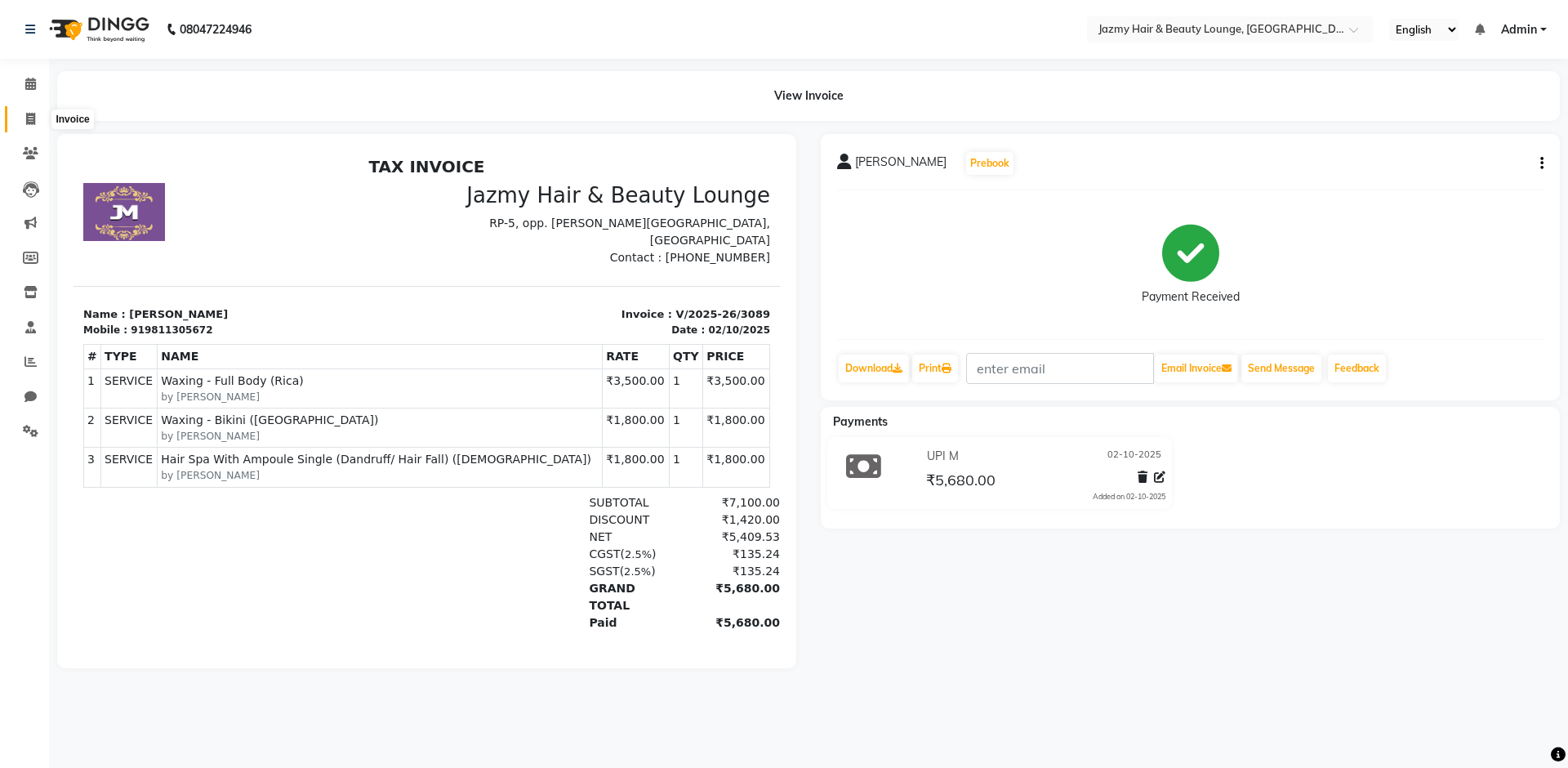
click at [34, 117] on icon at bounding box center [31, 119] width 9 height 13
select select "service"
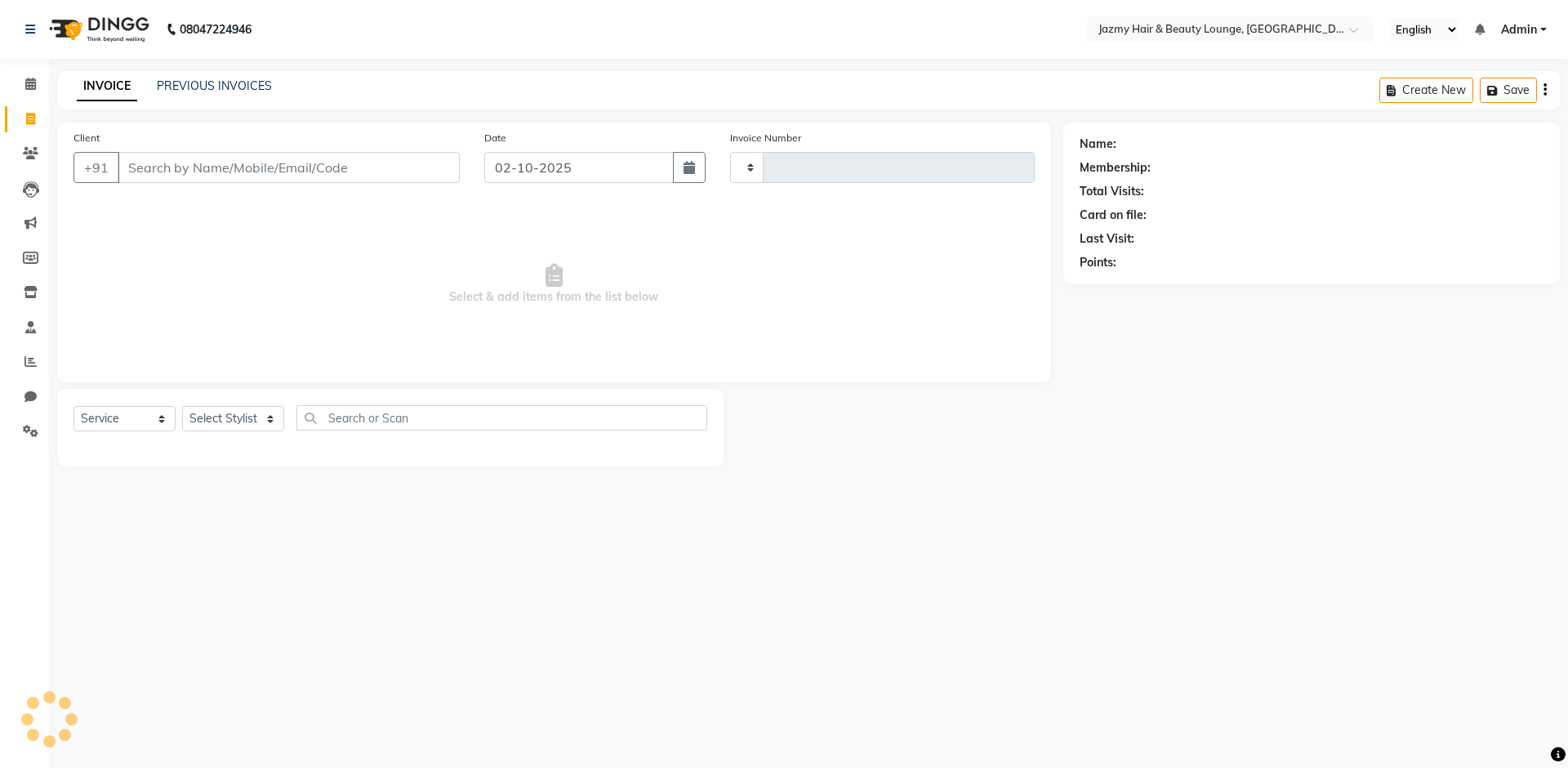
type input "3090"
select select "759"
click at [220, 416] on select "Select Stylist AMIT [PERSON_NAME] [PERSON_NAME] CHASHIKA [PERSON_NAME] [PERSON_…" at bounding box center [234, 419] width 102 height 25
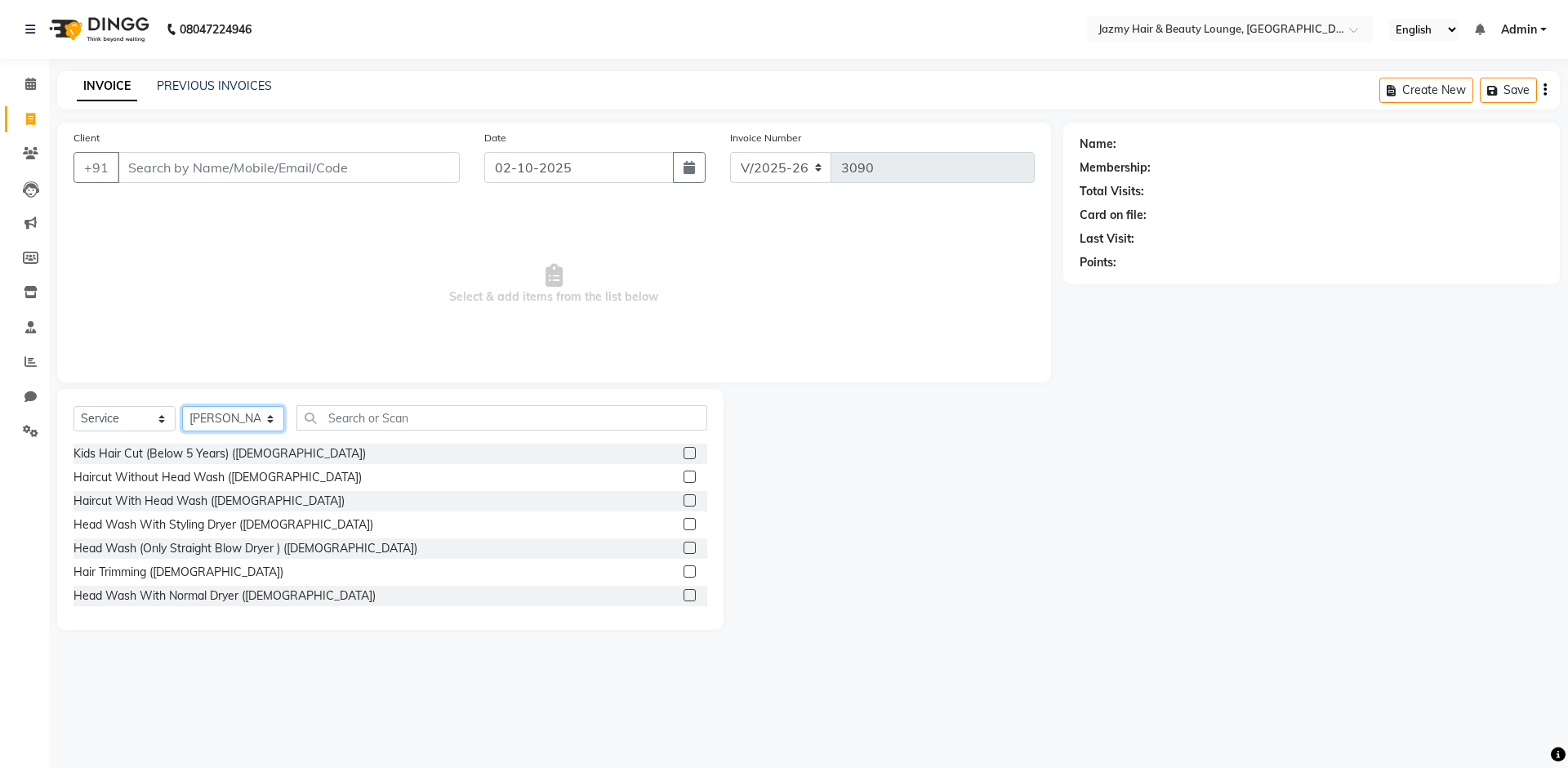
click at [245, 424] on select "Select Stylist AMIT [PERSON_NAME] [PERSON_NAME] CHASHIKA [PERSON_NAME] [PERSON_…" at bounding box center [234, 419] width 102 height 25
select select "23043"
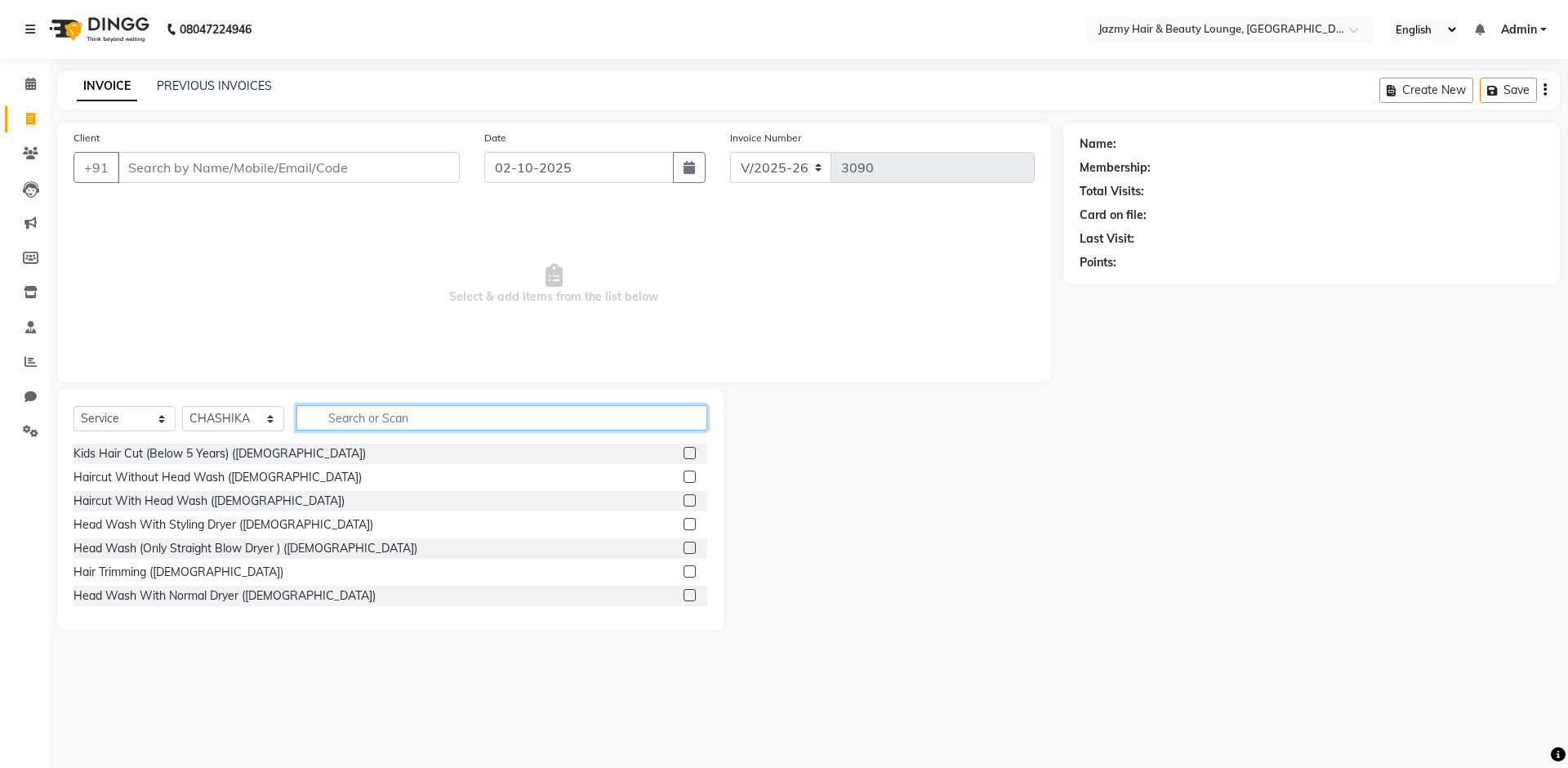
drag, startPoint x: 377, startPoint y: 414, endPoint x: 386, endPoint y: 403, distance: 14.2
click at [377, 414] on input "text" at bounding box center [502, 418] width 411 height 25
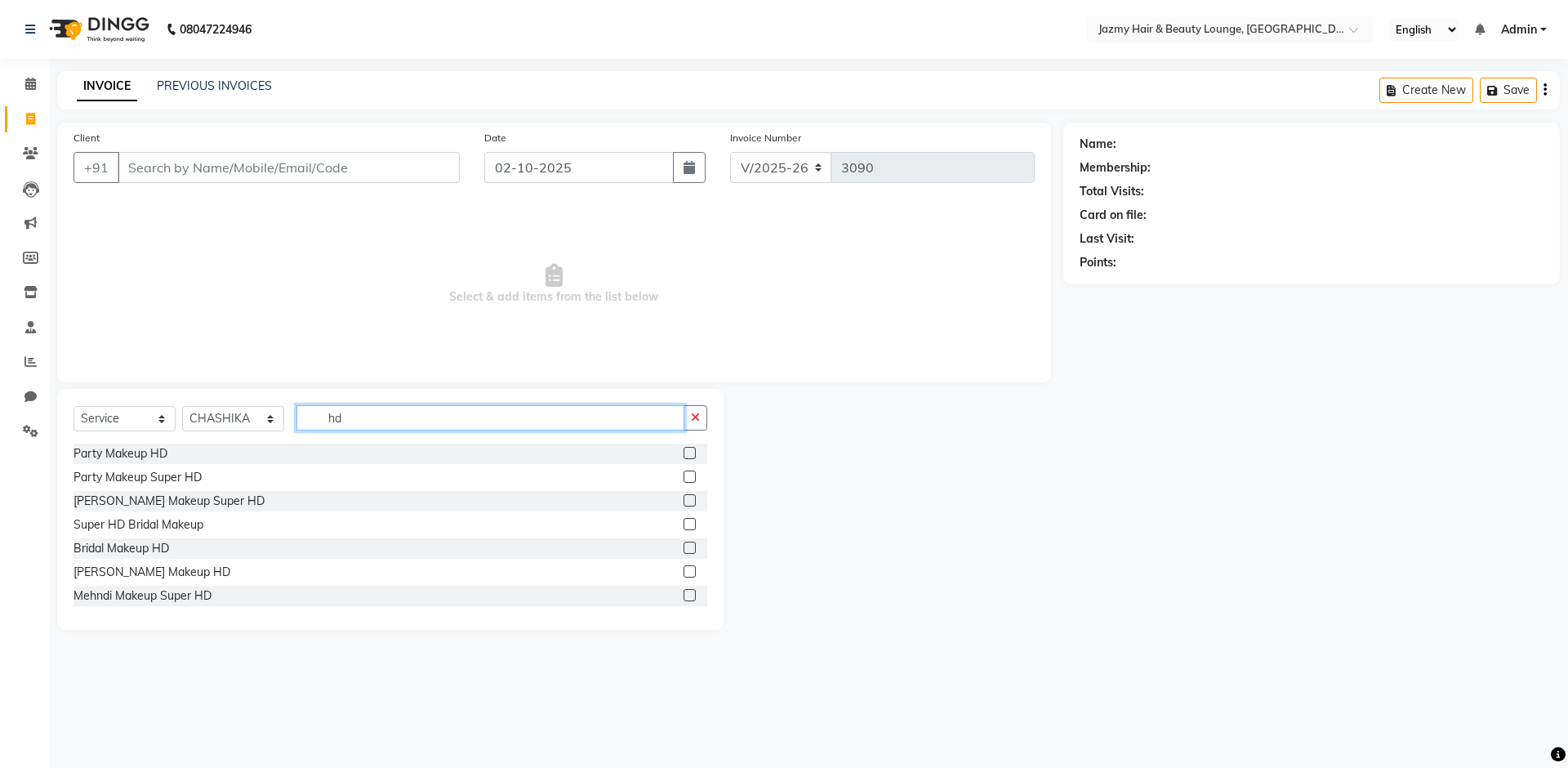
type input "hd"
click at [683, 451] on label at bounding box center [690, 453] width 13 height 13
click at [683, 451] on input "checkbox" at bounding box center [689, 454] width 11 height 11
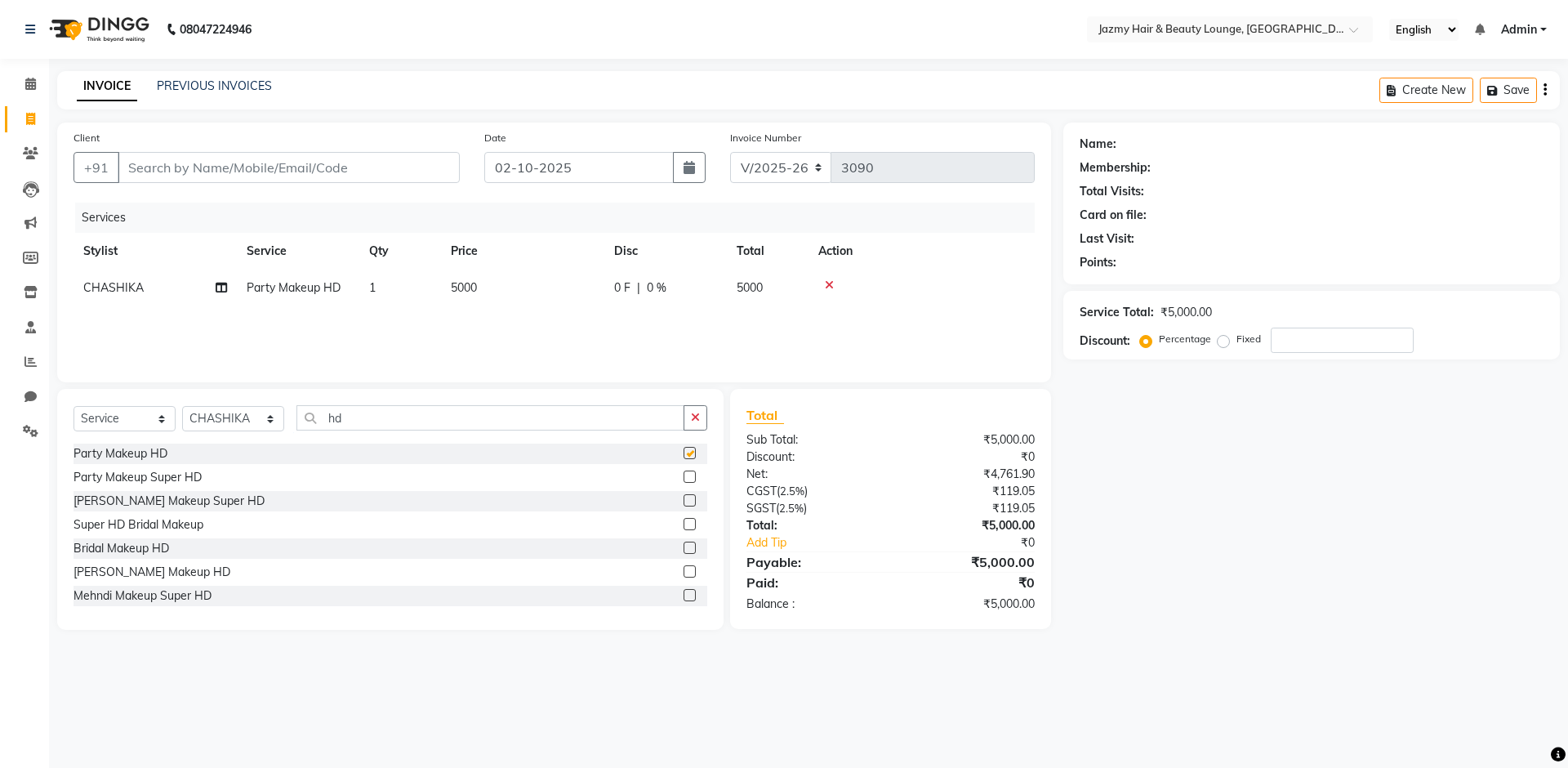
checkbox input "false"
click at [385, 425] on input "hd" at bounding box center [491, 418] width 388 height 25
type input "h"
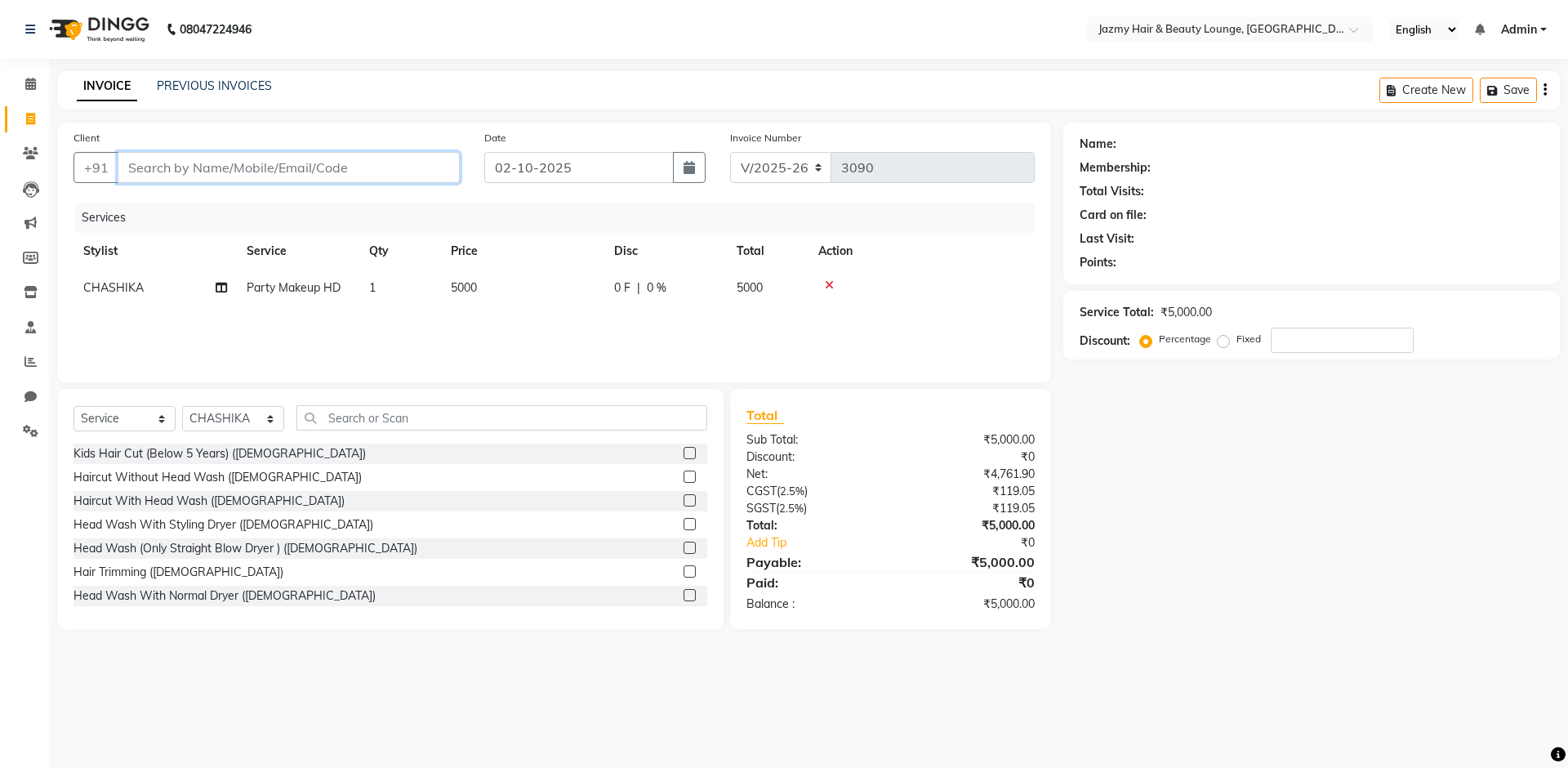
click at [345, 157] on input "Client" at bounding box center [289, 167] width 343 height 31
type input "9"
type input "0"
type input "95"
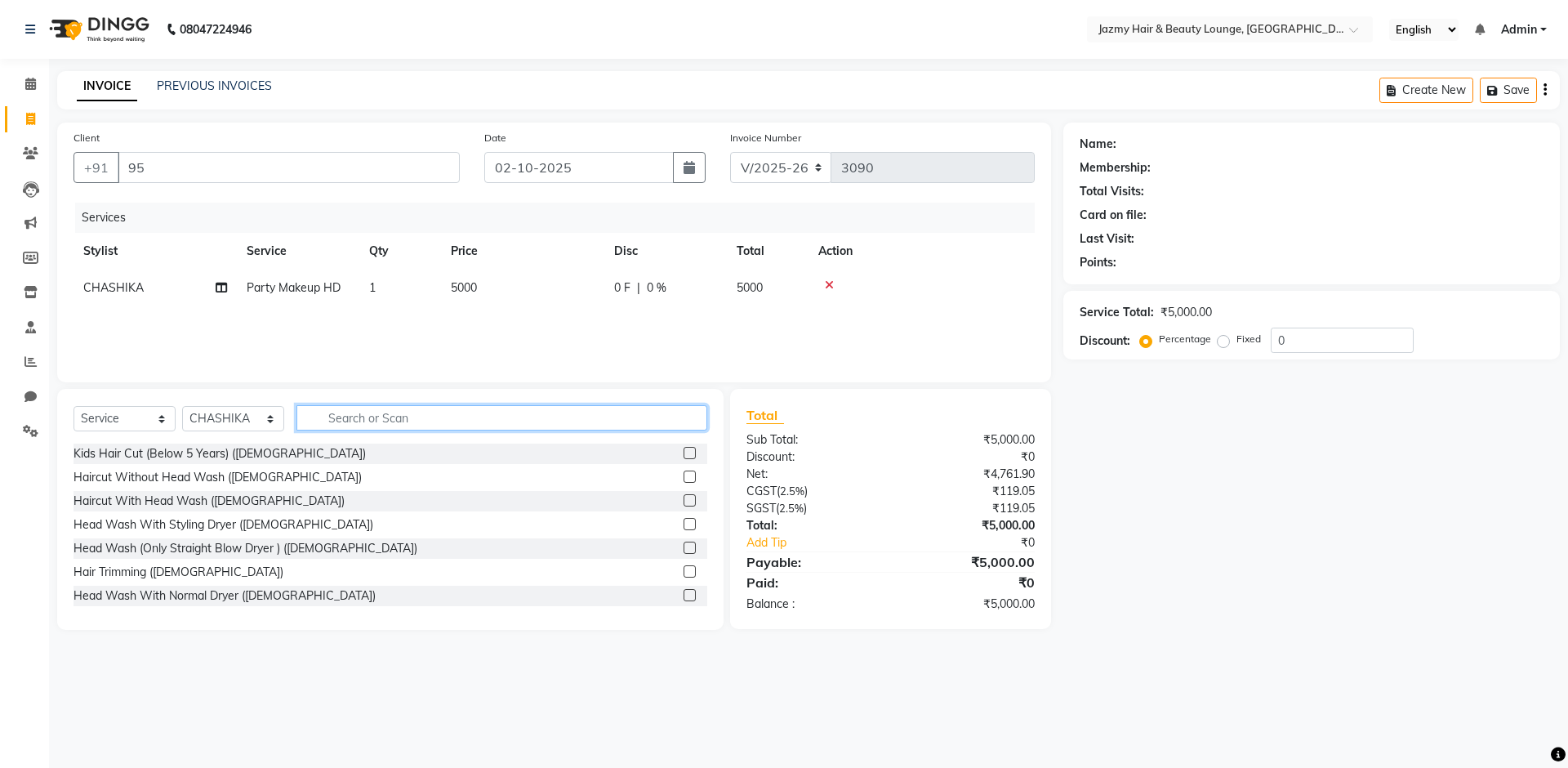
click at [494, 419] on input "text" at bounding box center [502, 418] width 411 height 25
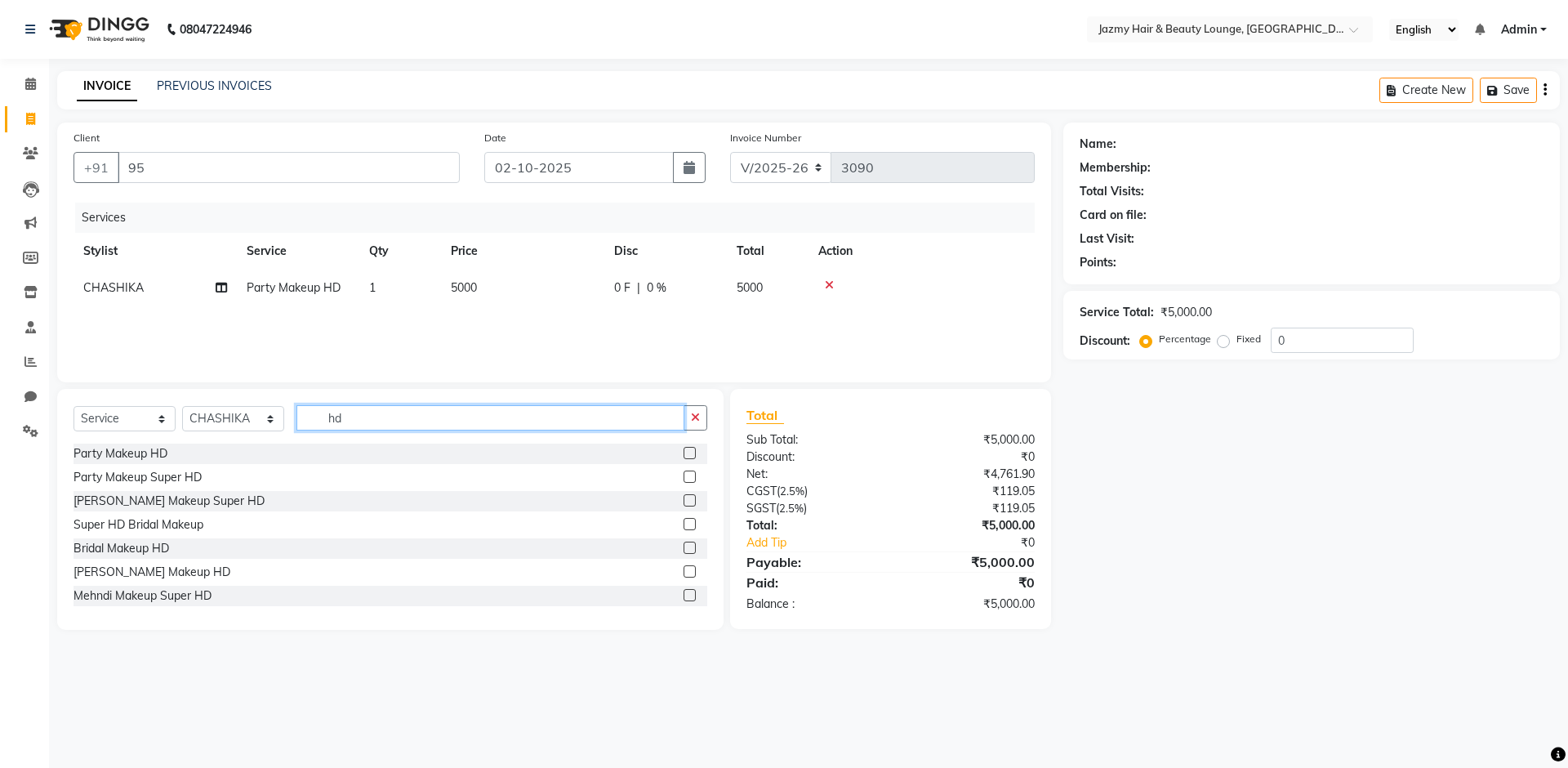
type input "hd"
click at [683, 452] on label at bounding box center [690, 453] width 13 height 13
click at [683, 452] on input "checkbox" at bounding box center [689, 454] width 11 height 11
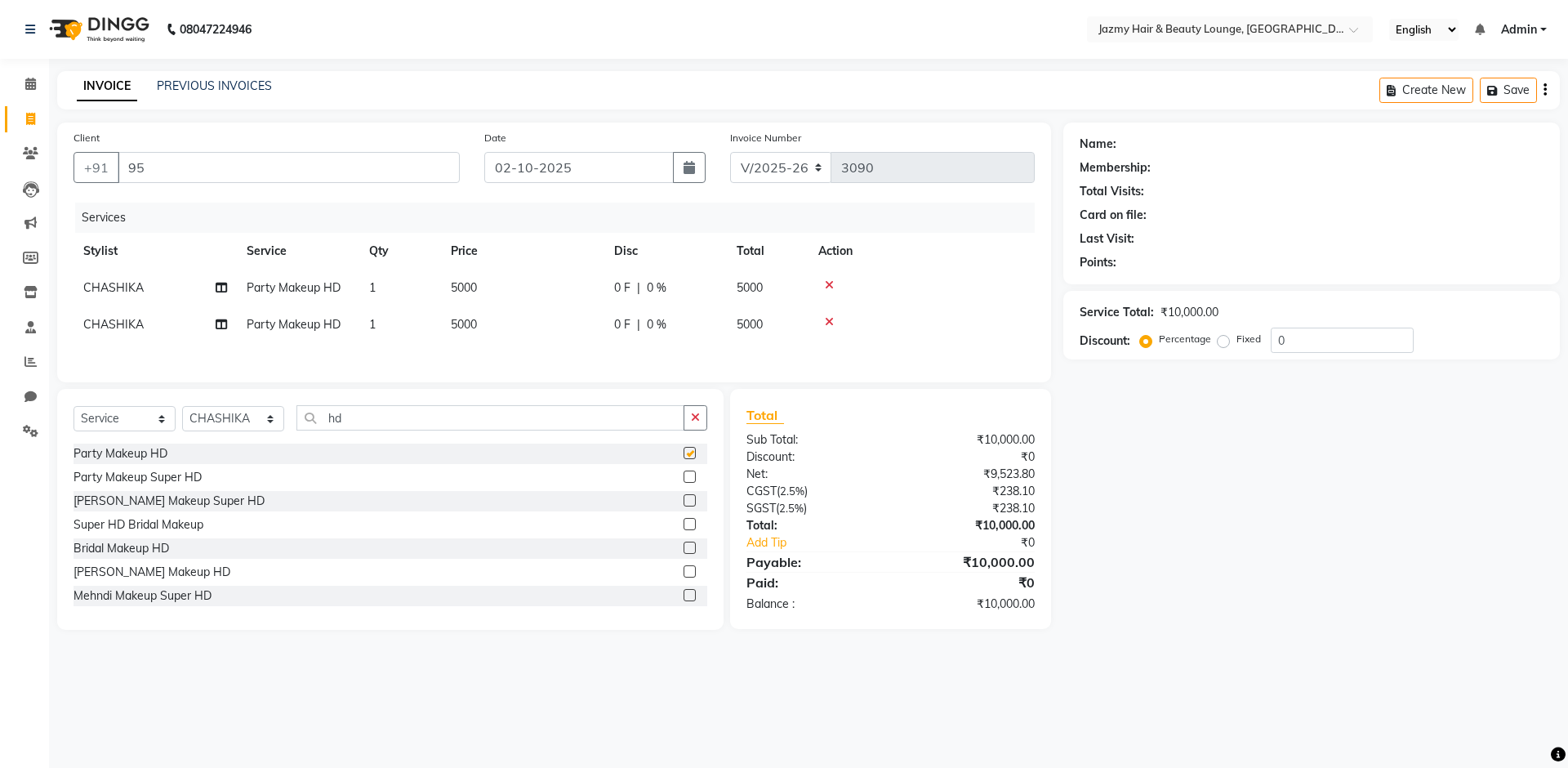
checkbox input "false"
click at [132, 327] on span "CHASHIKA" at bounding box center [113, 325] width 60 height 14
select select "23043"
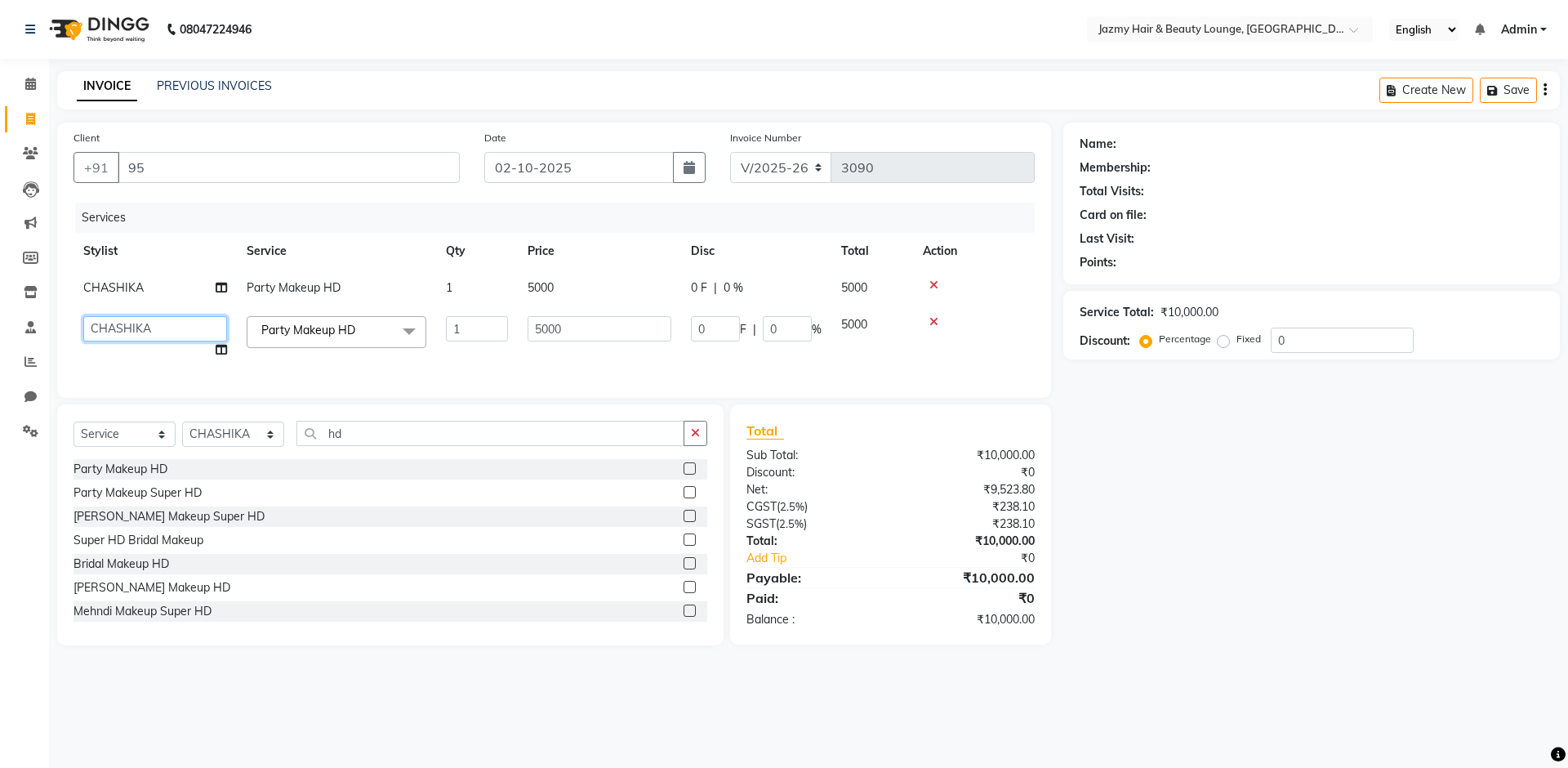
click at [130, 329] on select "AMIT [PERSON_NAME] [PERSON_NAME] CHASHIKA [PERSON_NAME] [PERSON_NAME] [PERSON_N…" at bounding box center [156, 329] width 144 height 25
select select "77757"
click at [1378, 549] on div "Name: Membership: Total Visits: Card on file: Last Visit: Points: Service Total…" at bounding box center [1318, 383] width 509 height 522
click at [406, 174] on input "95" at bounding box center [289, 167] width 343 height 31
type input "9516176392"
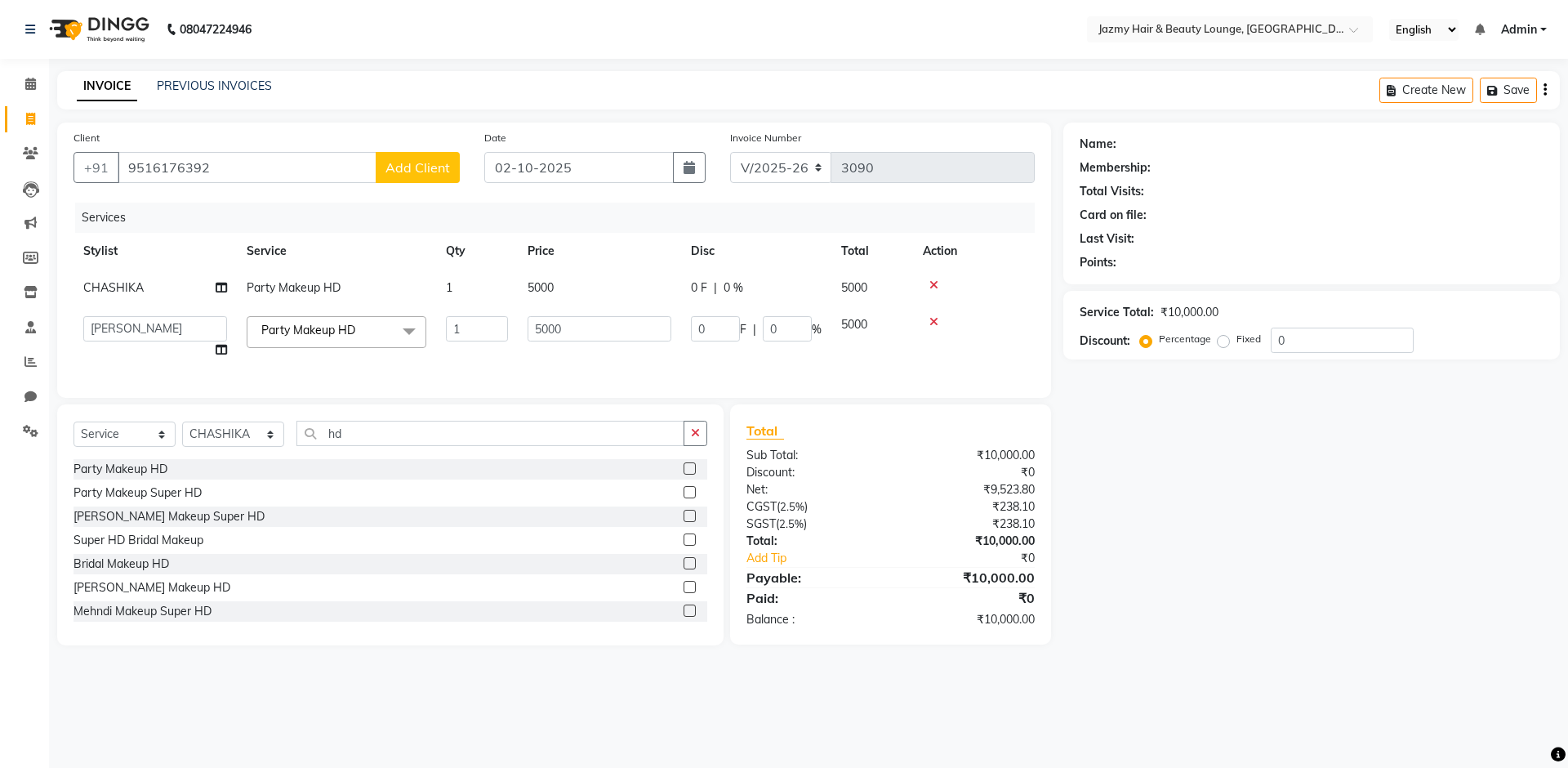
click at [401, 174] on span "Add Client" at bounding box center [418, 167] width 65 height 16
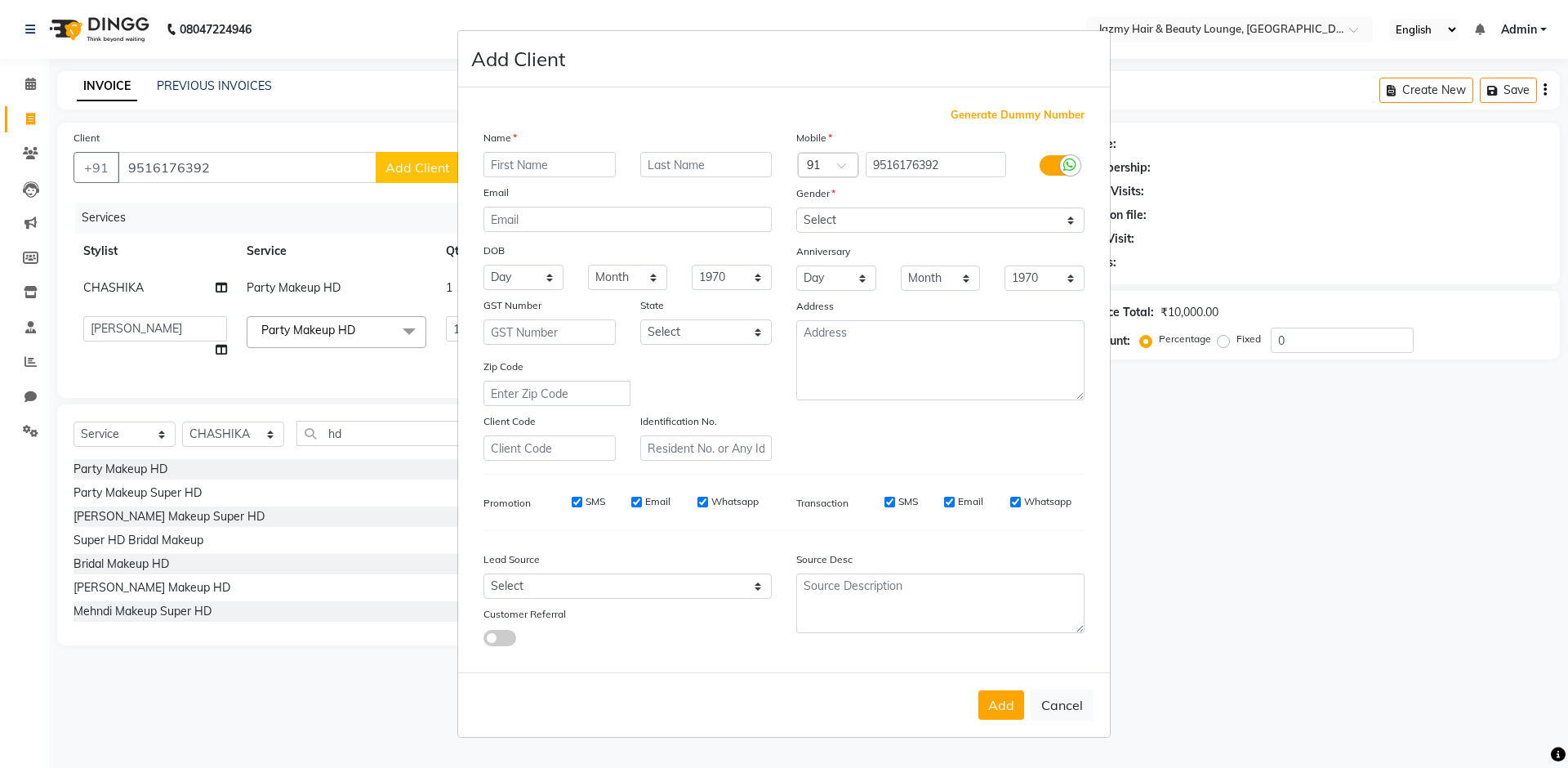
click at [570, 162] on input "text" at bounding box center [549, 165] width 132 height 25
type input "[PERSON_NAME]"
click at [834, 219] on select "Select Male Female Other Prefer Not To Say" at bounding box center [940, 220] width 289 height 25
select select "female"
click at [987, 709] on button "Add" at bounding box center [1001, 705] width 46 height 30
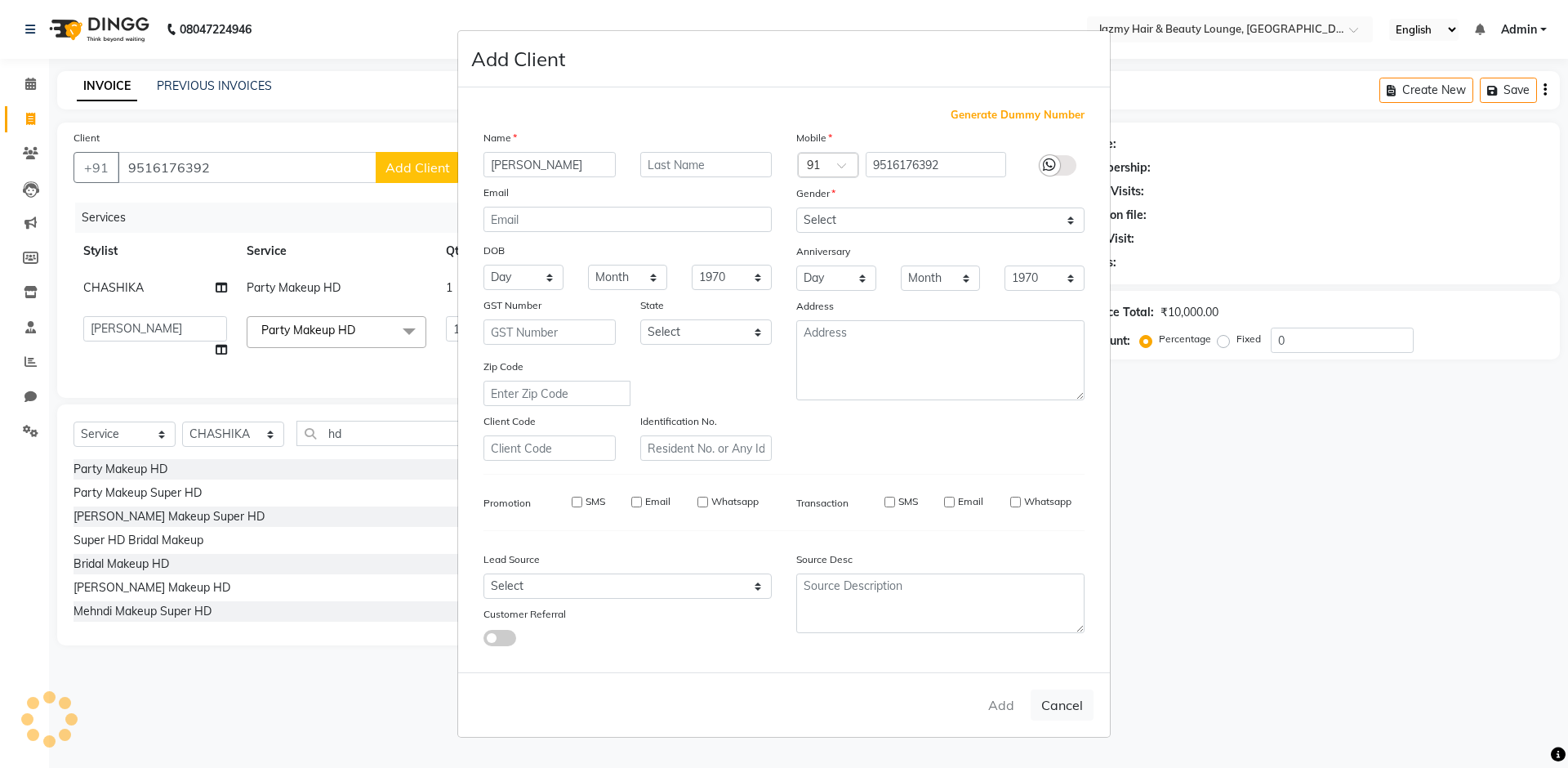
select select
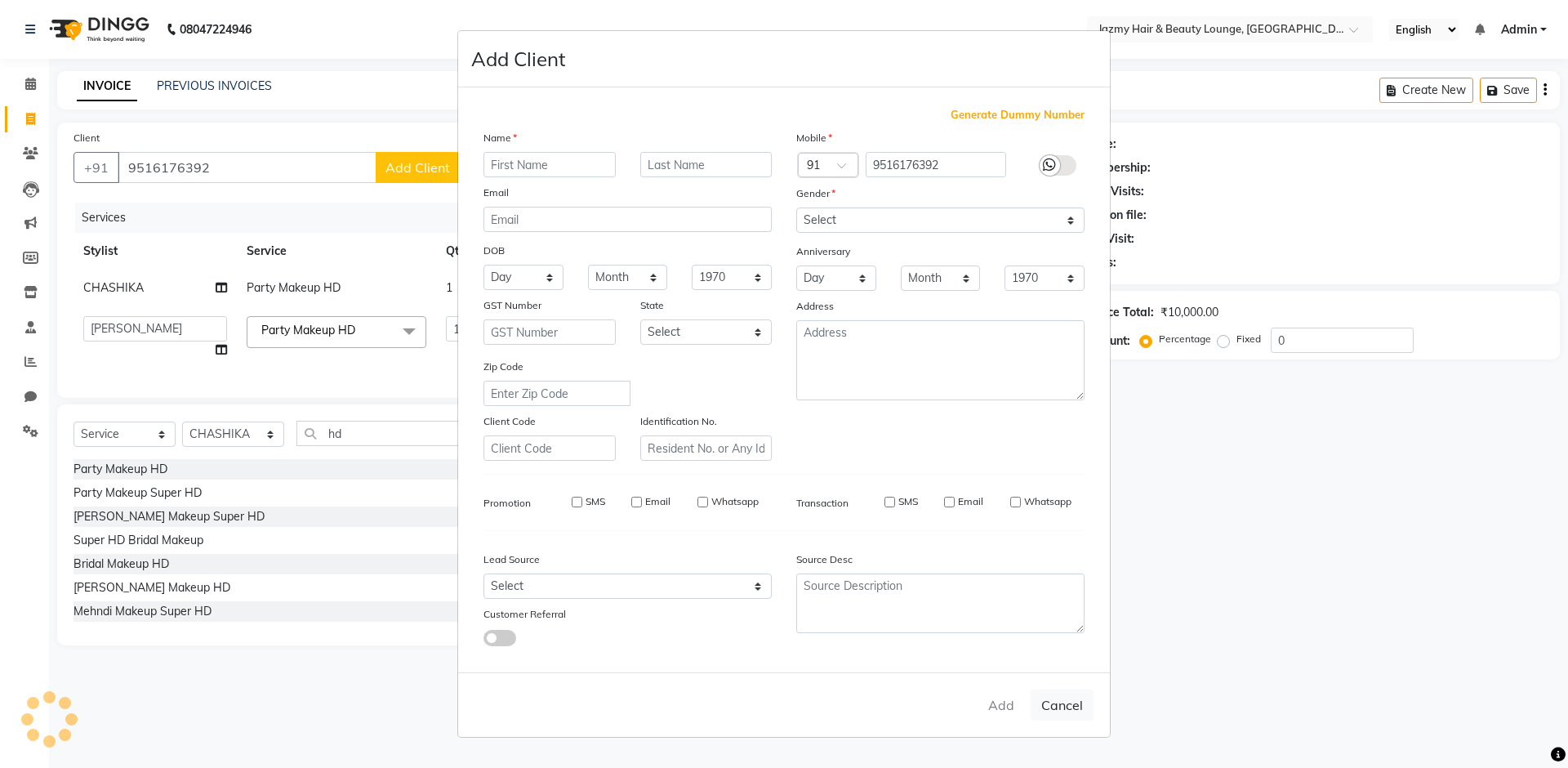
select select
checkbox input "false"
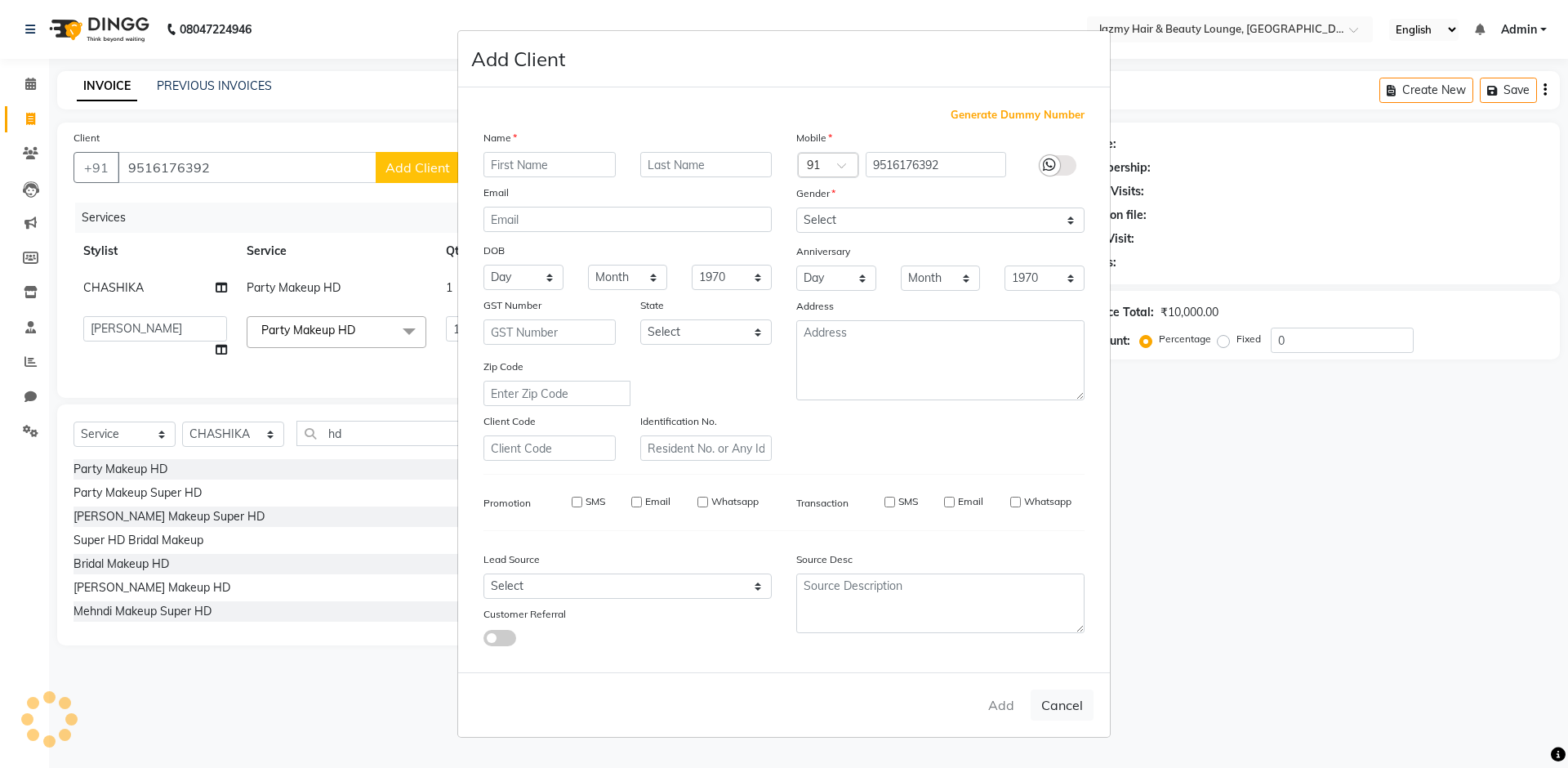
checkbox input "false"
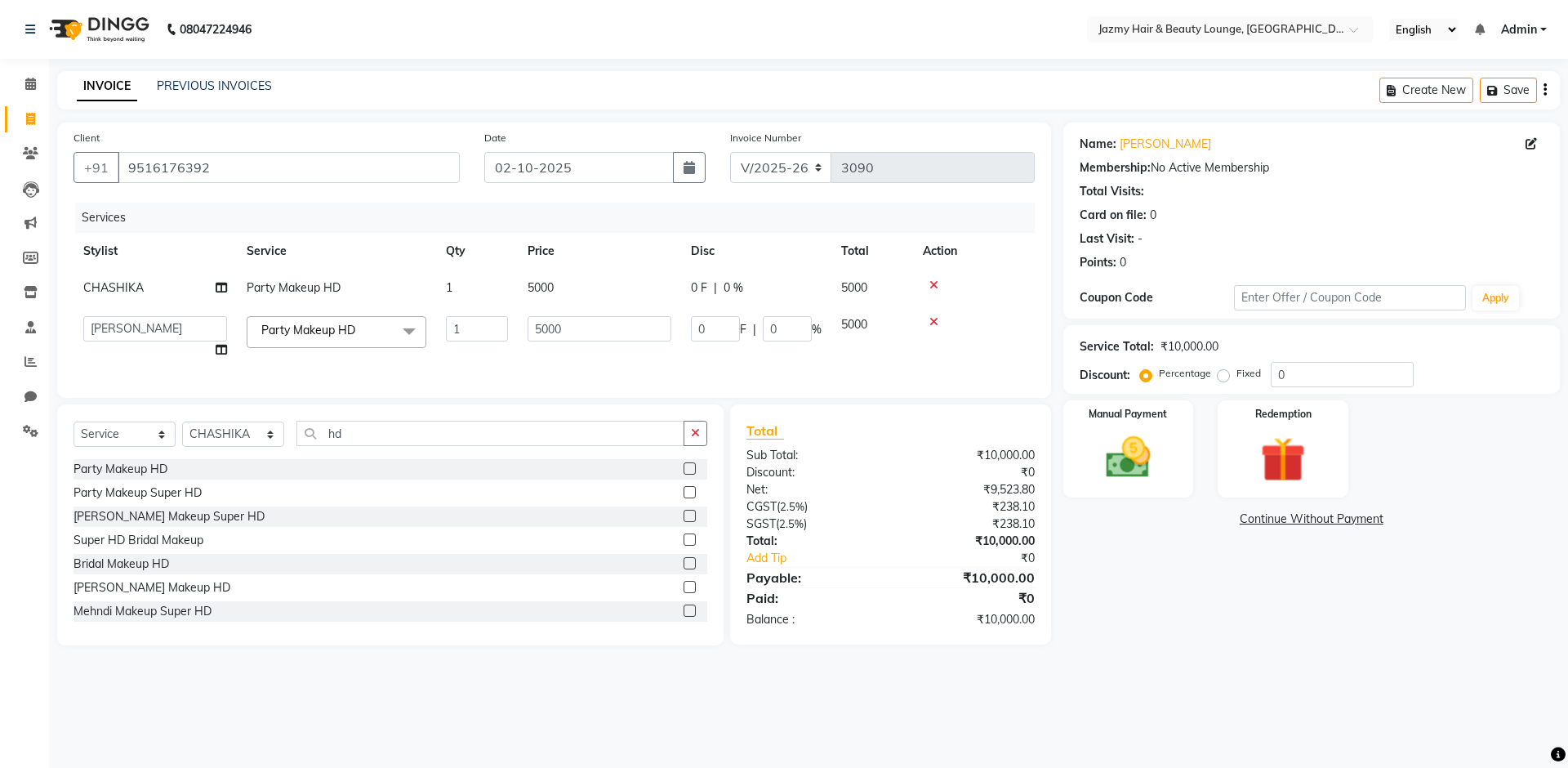
click at [100, 284] on span "CHASHIKA" at bounding box center [113, 288] width 60 height 14
select select "23043"
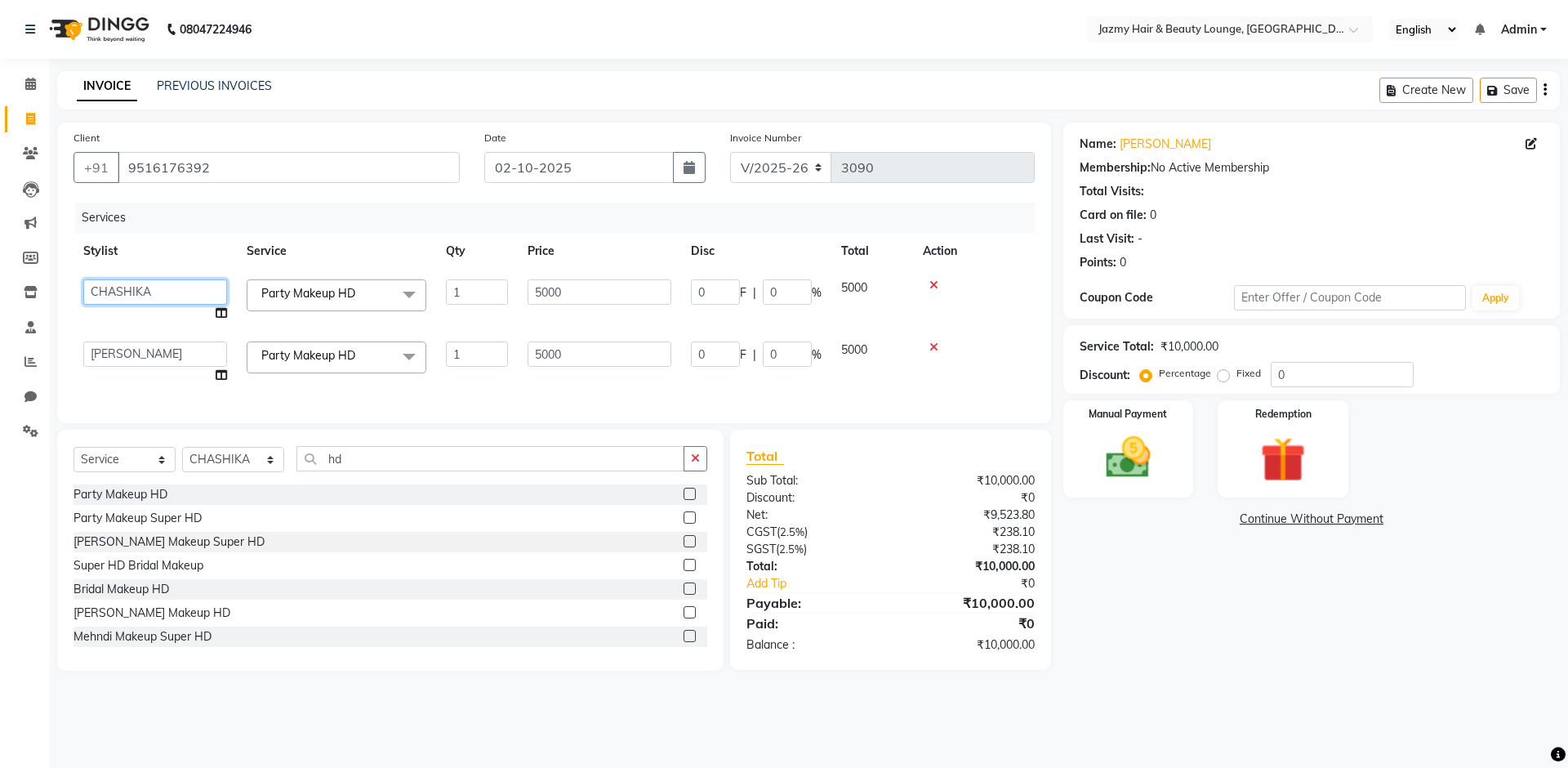
click at [102, 284] on select "AMIT ANIL ASHU BINDU BITTOO CHASHIKA CHESTHA DESRAJ GULFAM HARSHA HRITIK NADEEM…" at bounding box center [156, 292] width 144 height 25
select select "77757"
click at [1277, 376] on input "0" at bounding box center [1342, 374] width 143 height 25
type input "20"
type input "1000"
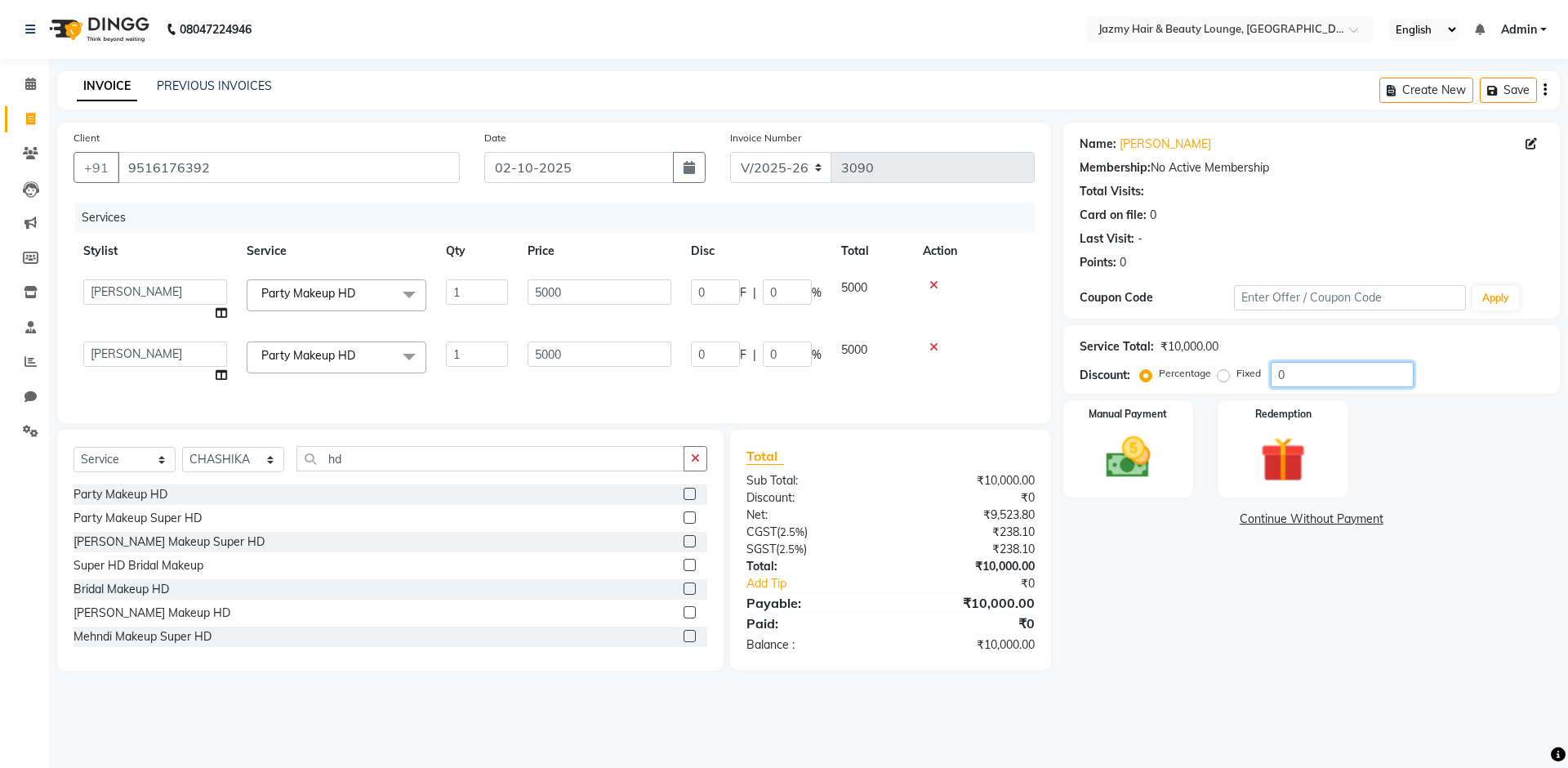
type input "20"
type input "1000"
type input "20"
click at [1138, 466] on img at bounding box center [1128, 458] width 76 height 54
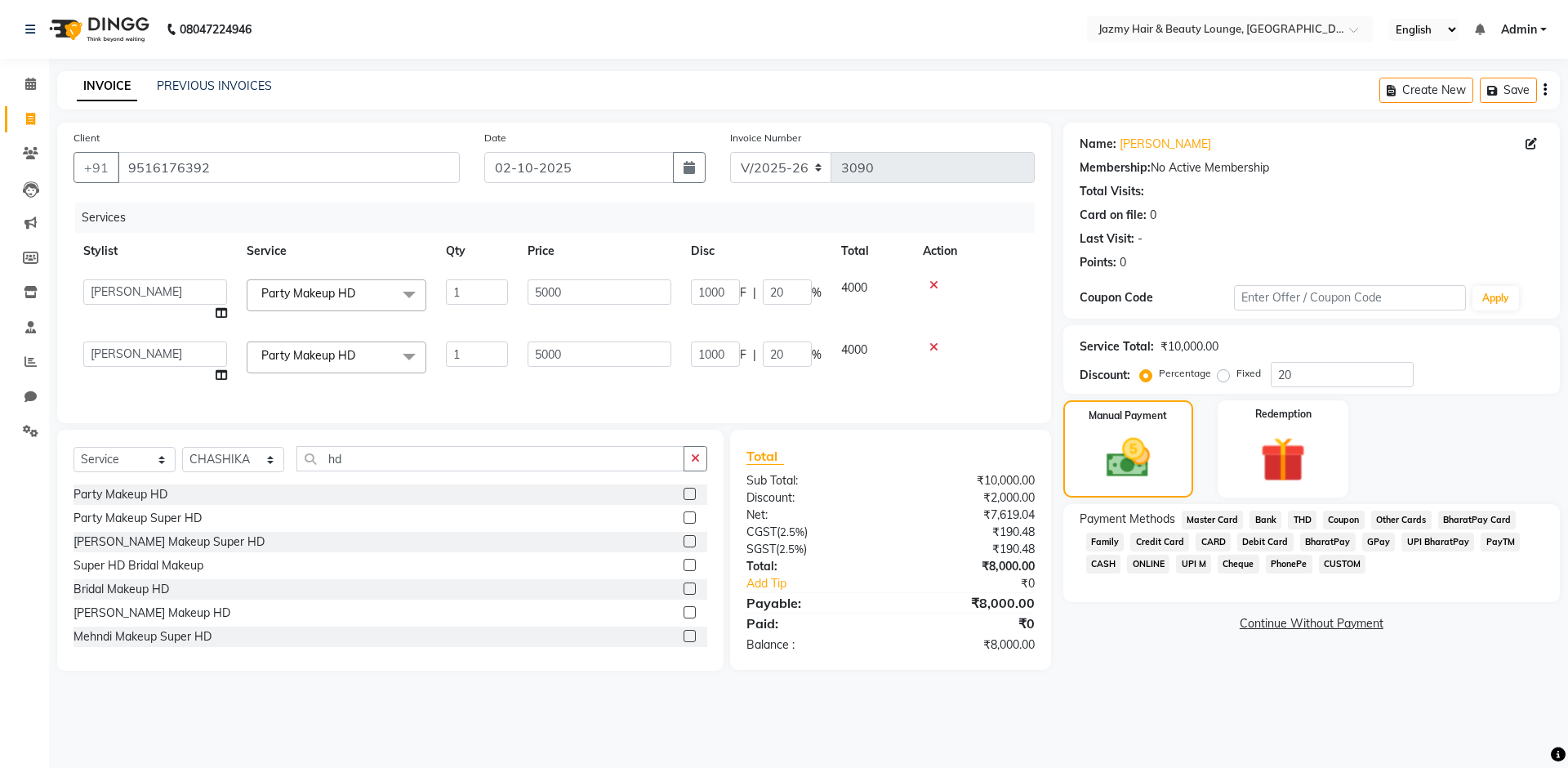
click at [1195, 561] on span "UPI M" at bounding box center [1193, 564] width 35 height 19
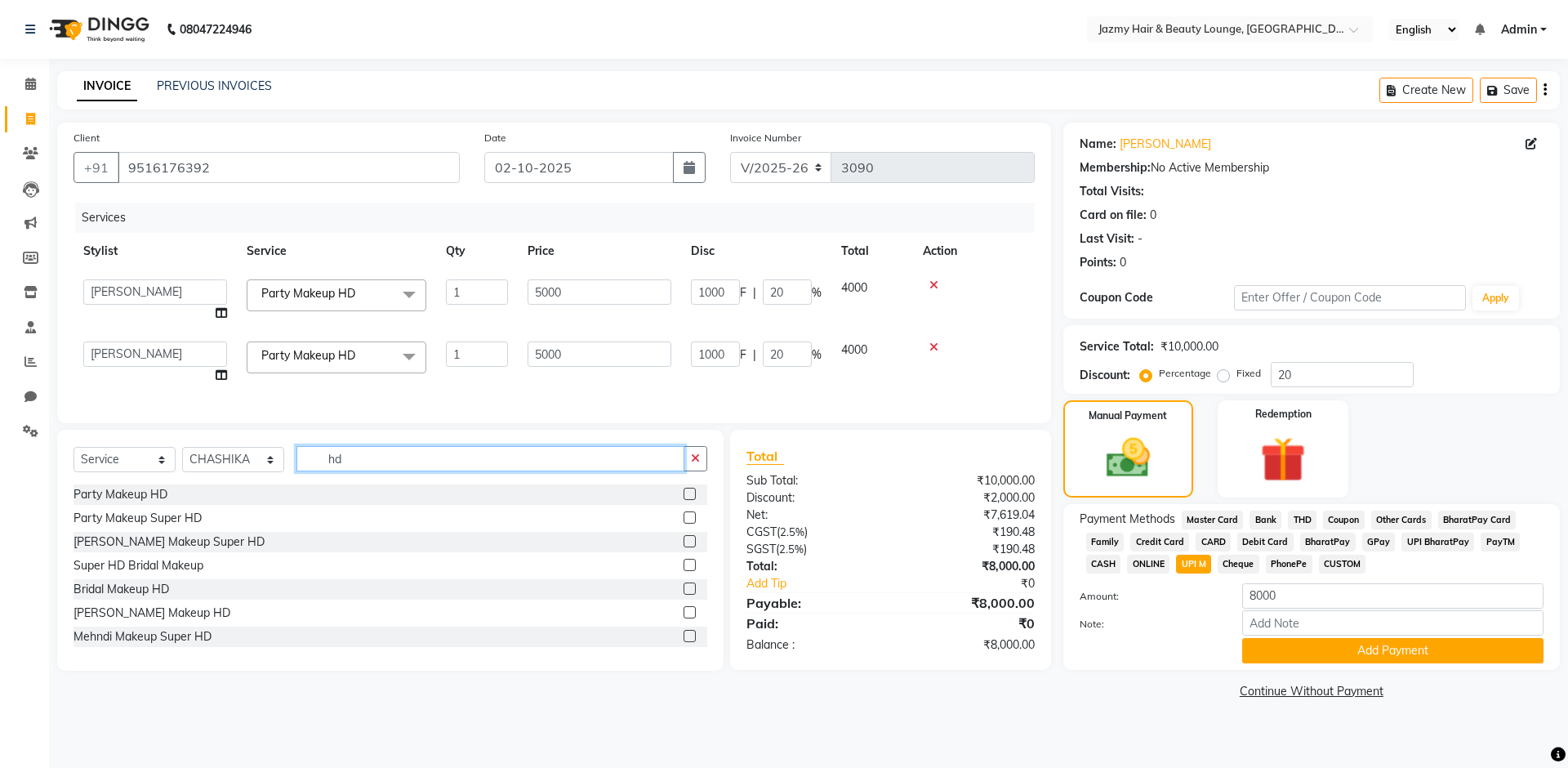
click at [456, 471] on input "hd" at bounding box center [491, 459] width 388 height 25
type input "h"
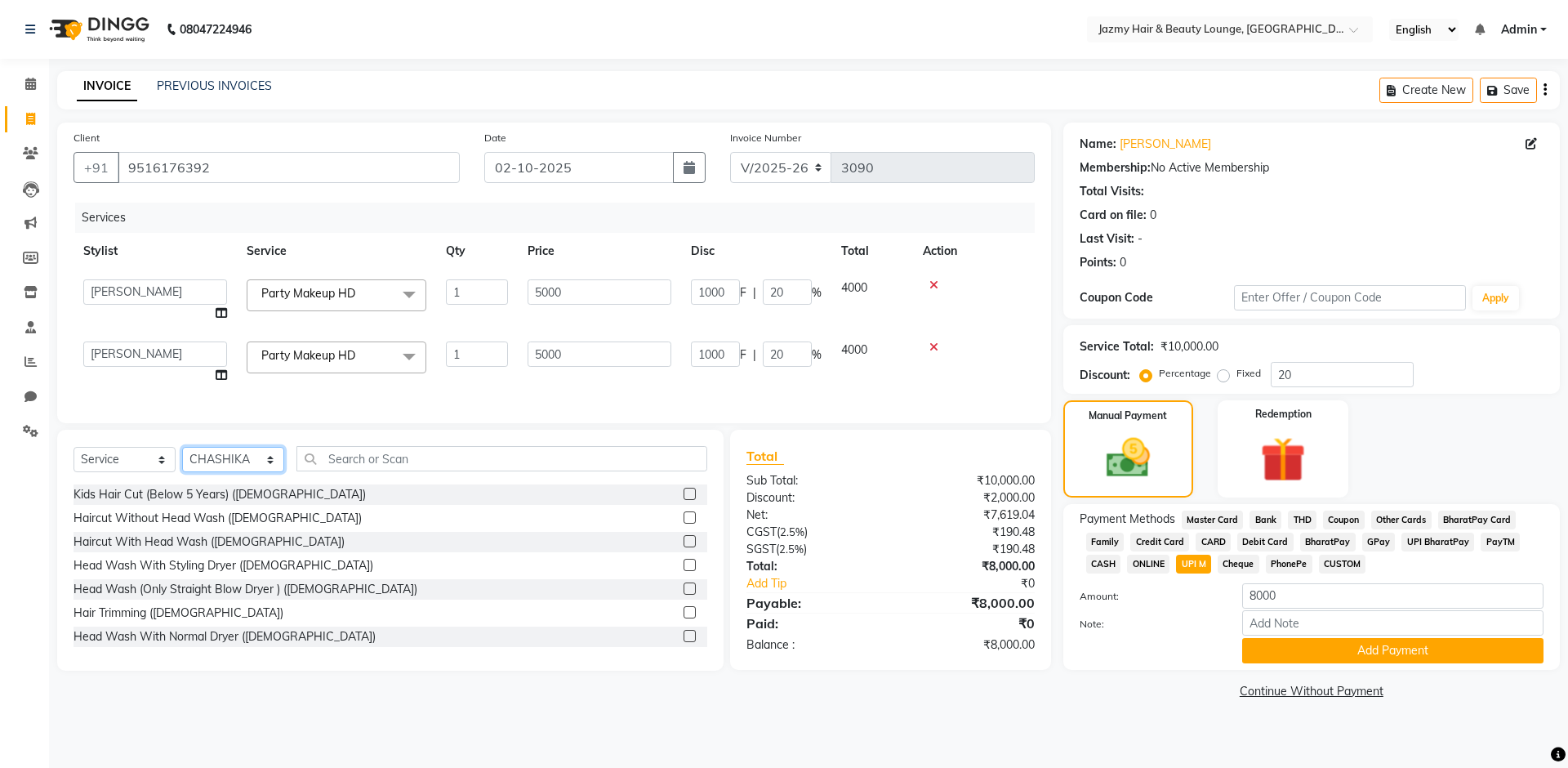
click at [239, 469] on select "Select Stylist AMIT [PERSON_NAME] [PERSON_NAME] CHASHIKA [PERSON_NAME] [PERSON_…" at bounding box center [234, 460] width 102 height 25
select select "77757"
click at [343, 462] on input "text" at bounding box center [502, 459] width 411 height 25
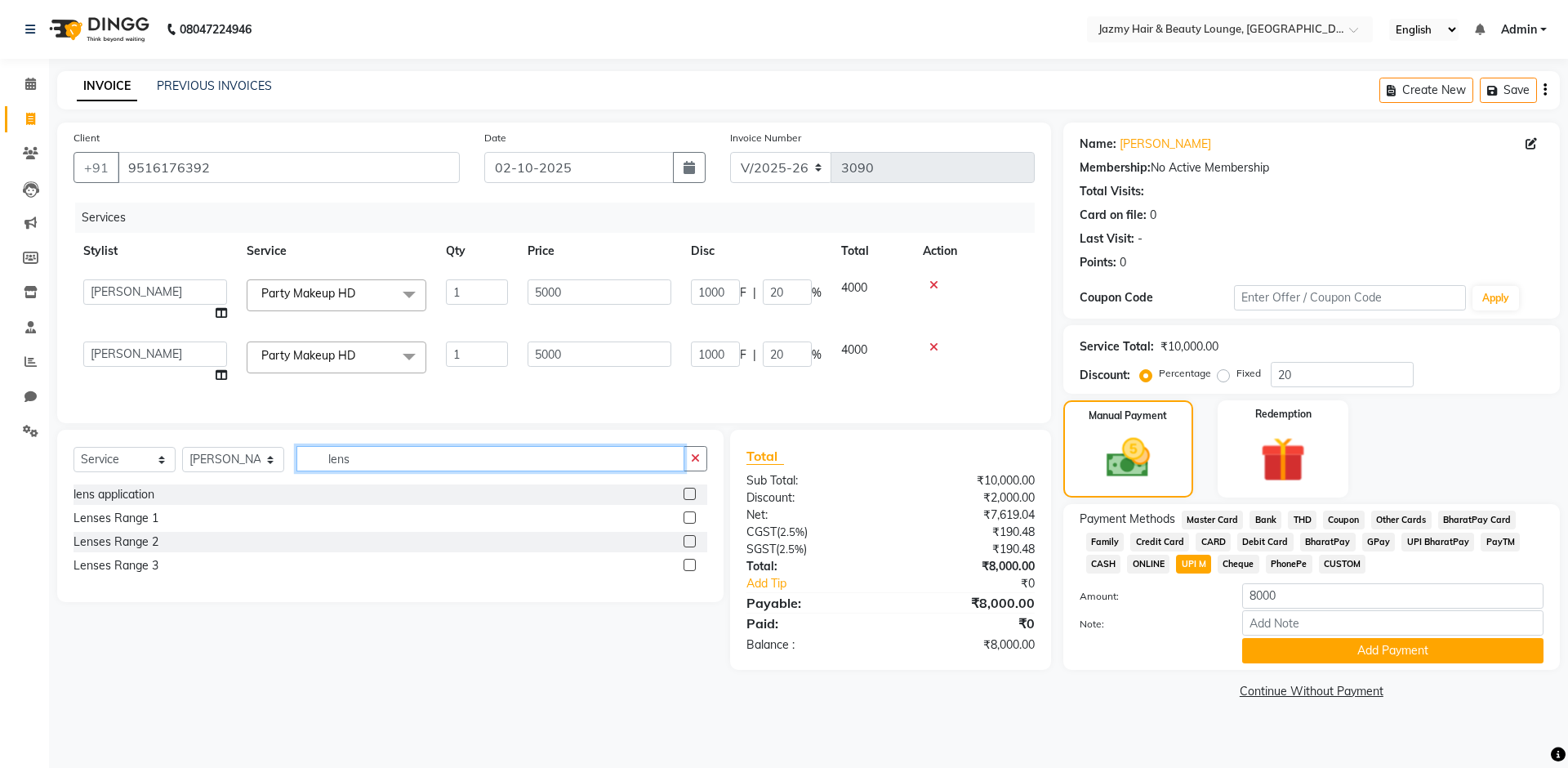
type input "lens"
click at [687, 548] on label at bounding box center [690, 541] width 13 height 13
click at [687, 548] on input "checkbox" at bounding box center [689, 542] width 11 height 11
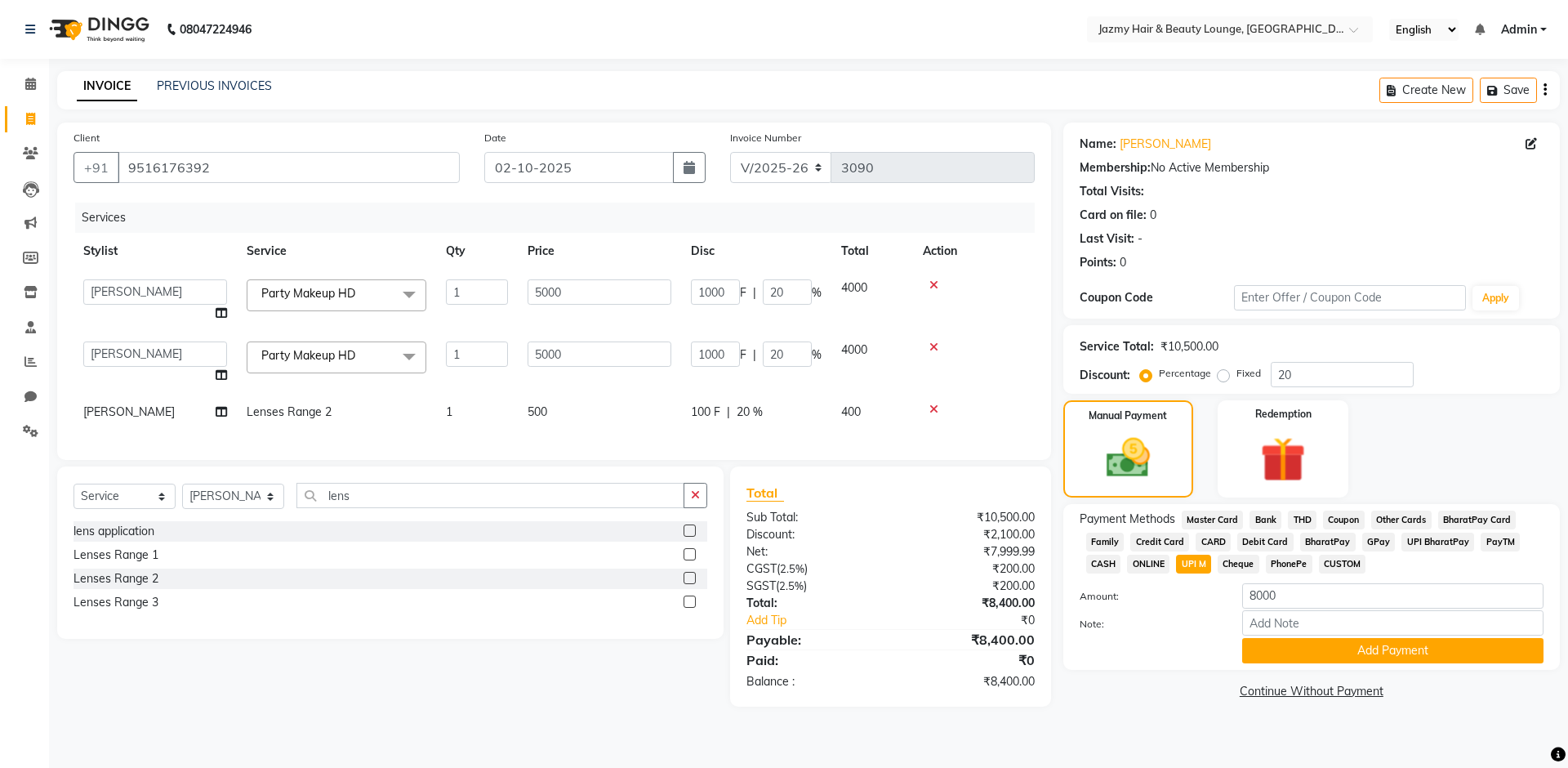
click at [689, 585] on label at bounding box center [690, 578] width 13 height 13
click at [689, 585] on input "checkbox" at bounding box center [689, 579] width 11 height 11
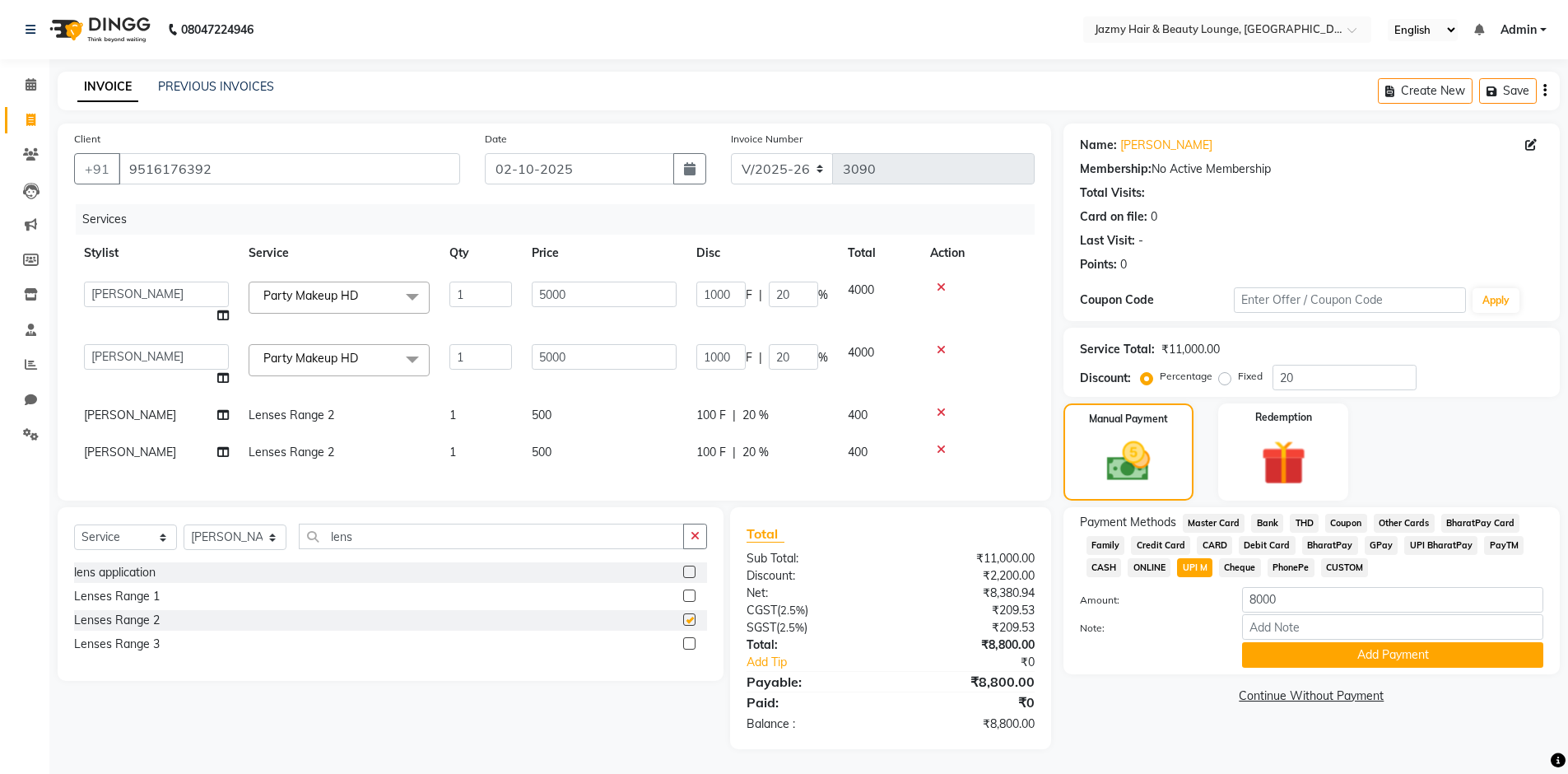
checkbox input "false"
click at [750, 414] on span "20 %" at bounding box center [755, 415] width 26 height 17
select select "77757"
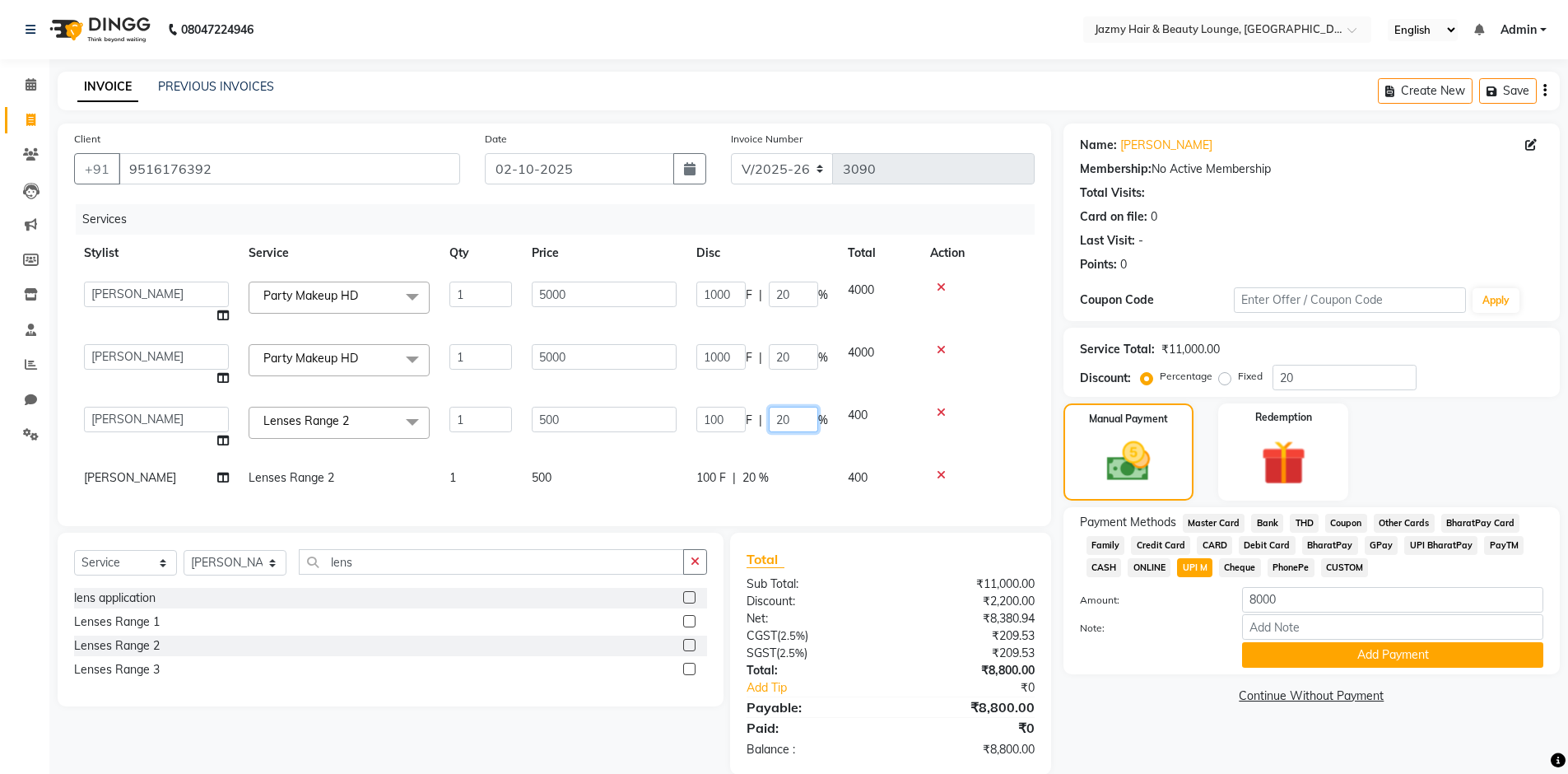
click at [784, 420] on input "20" at bounding box center [794, 420] width 50 height 25
type input "0"
click at [746, 479] on div "Services Stylist Service Qty Price Disc Total Action AMIT ANIL ASHU BINDU BITTO…" at bounding box center [554, 356] width 960 height 305
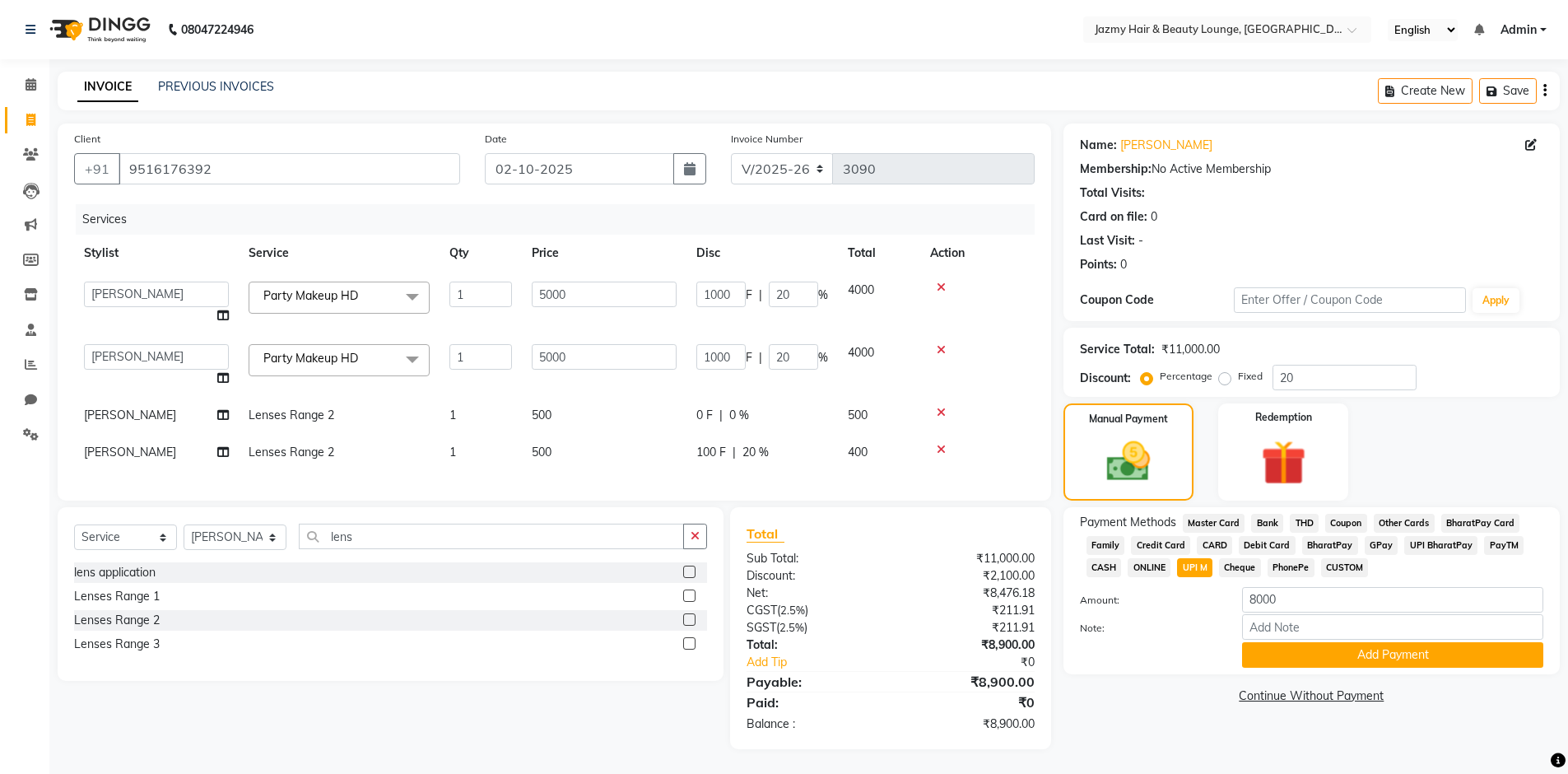
click at [750, 453] on span "20 %" at bounding box center [755, 452] width 26 height 17
select select "77757"
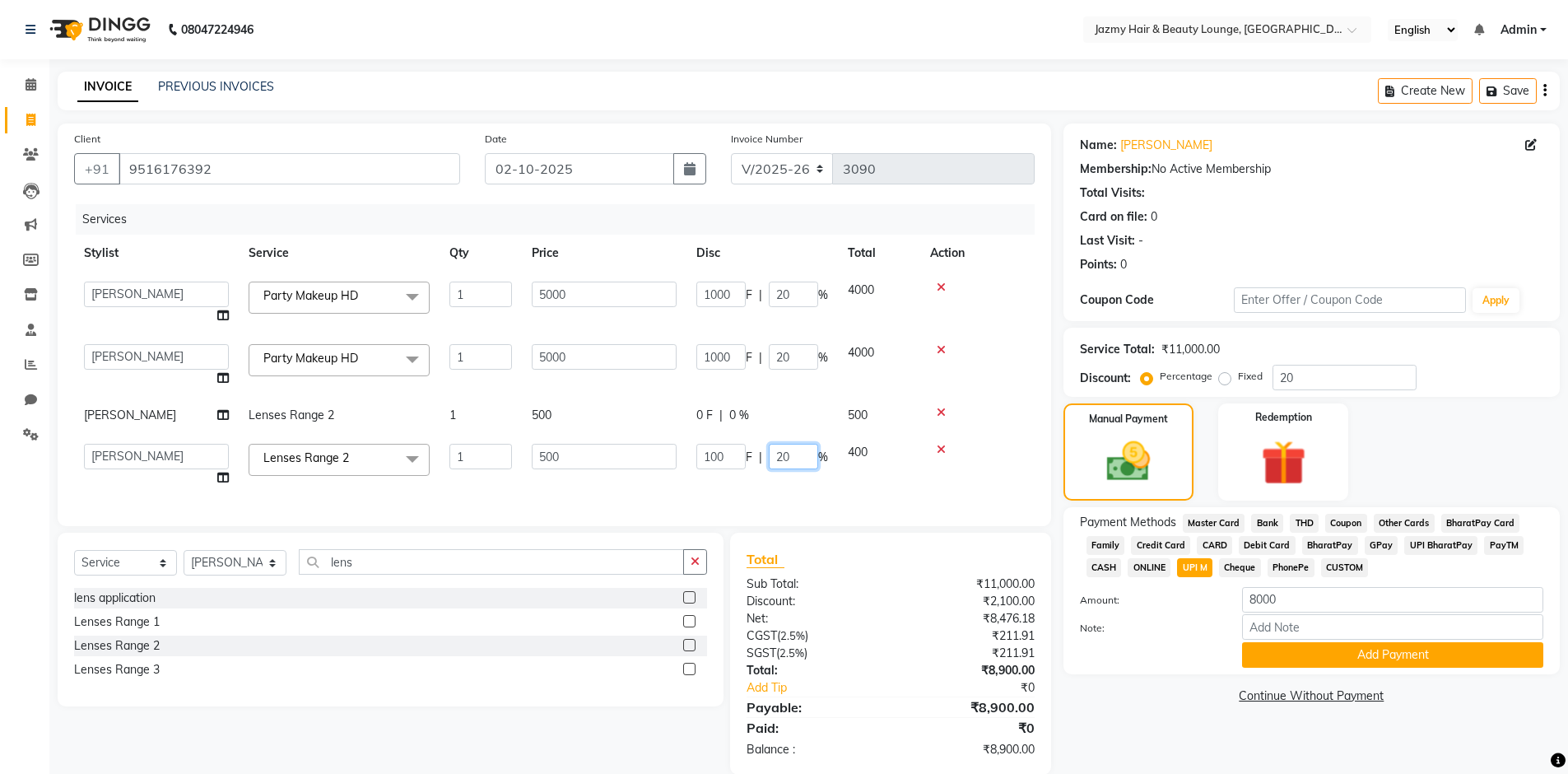
click at [780, 455] on input "20" at bounding box center [794, 457] width 50 height 25
type input "0"
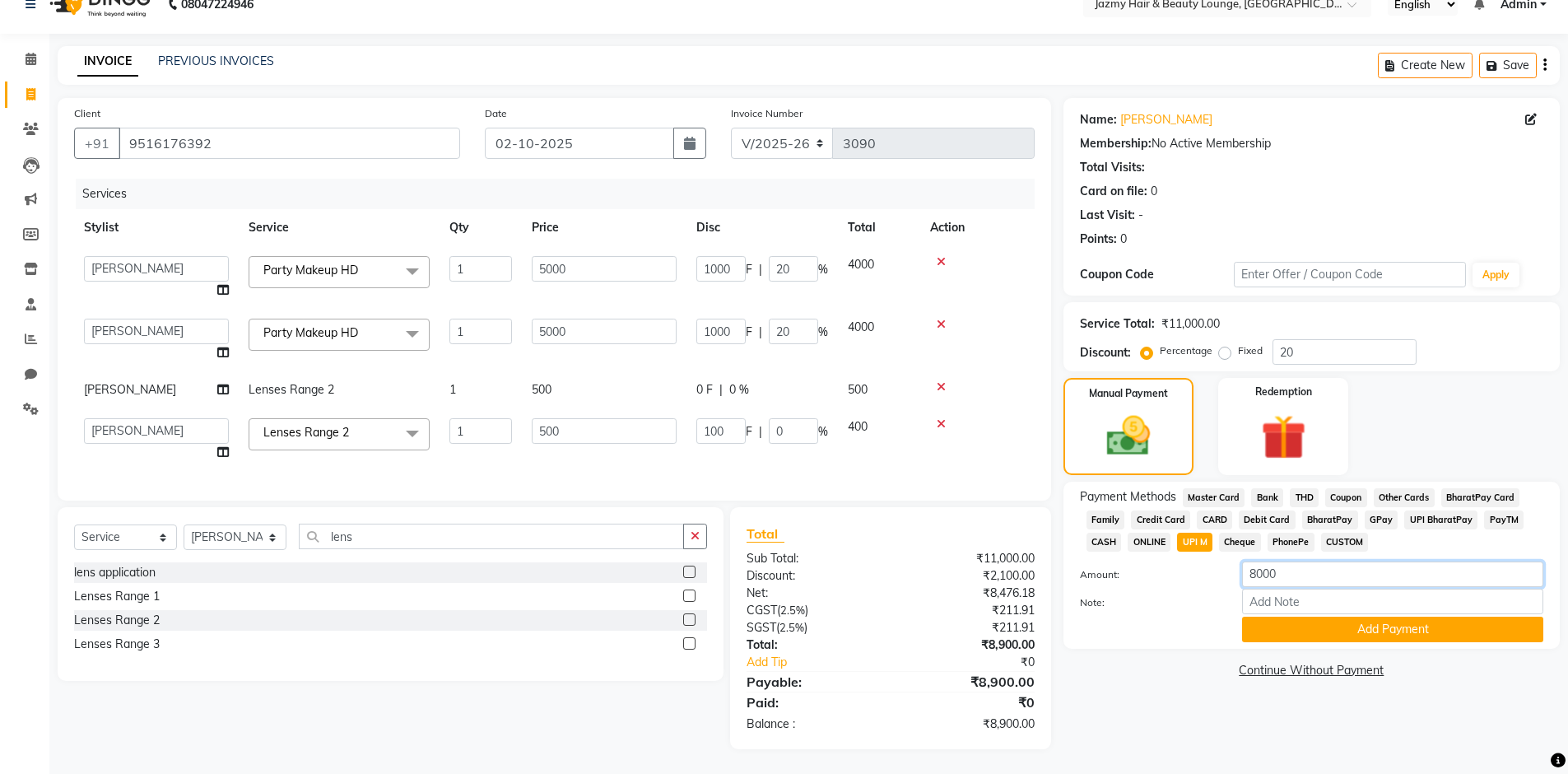
scroll to position [13, 0]
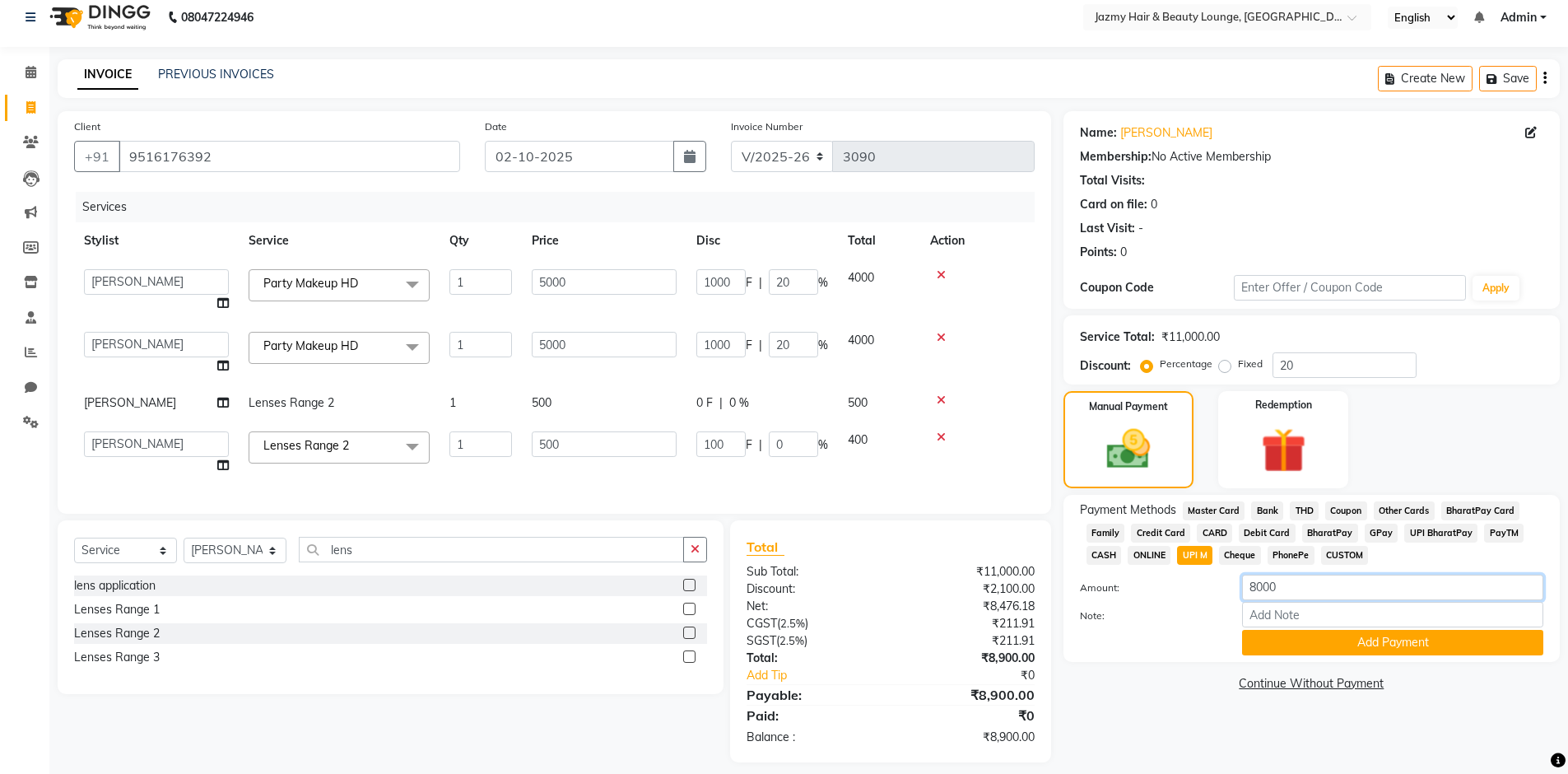
click at [1287, 565] on div "Payment Methods Master Card Bank THD Coupon Other Cards BharatPay Card Family C…" at bounding box center [1312, 578] width 464 height 154
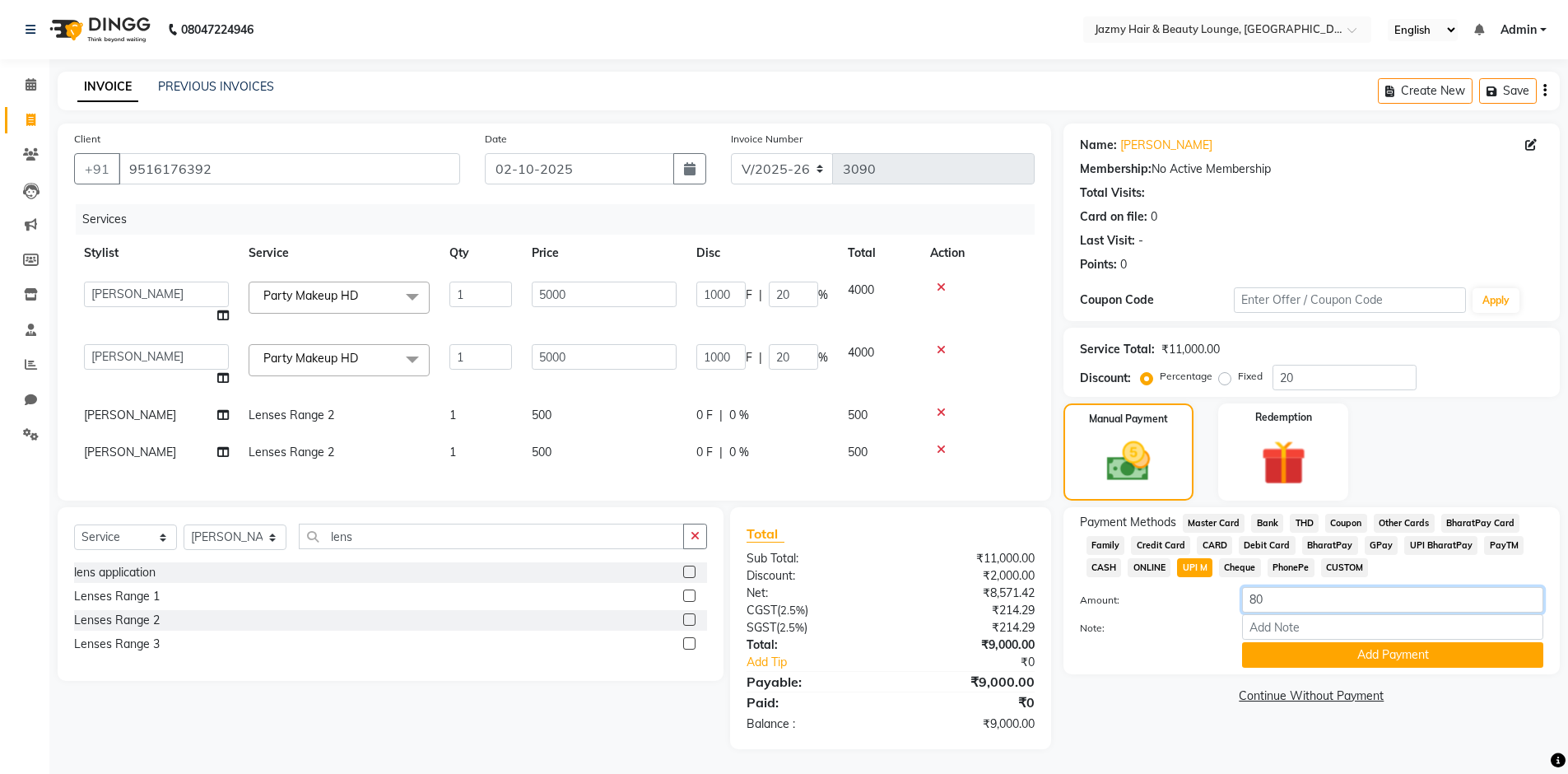
type input "8"
click at [1085, 741] on div "Name: Karishma Membership: No Active Membership Total Visits: Card on file: 0 L…" at bounding box center [1317, 436] width 508 height 626
click at [1101, 688] on link "Continue Without Payment" at bounding box center [1311, 696] width 490 height 17
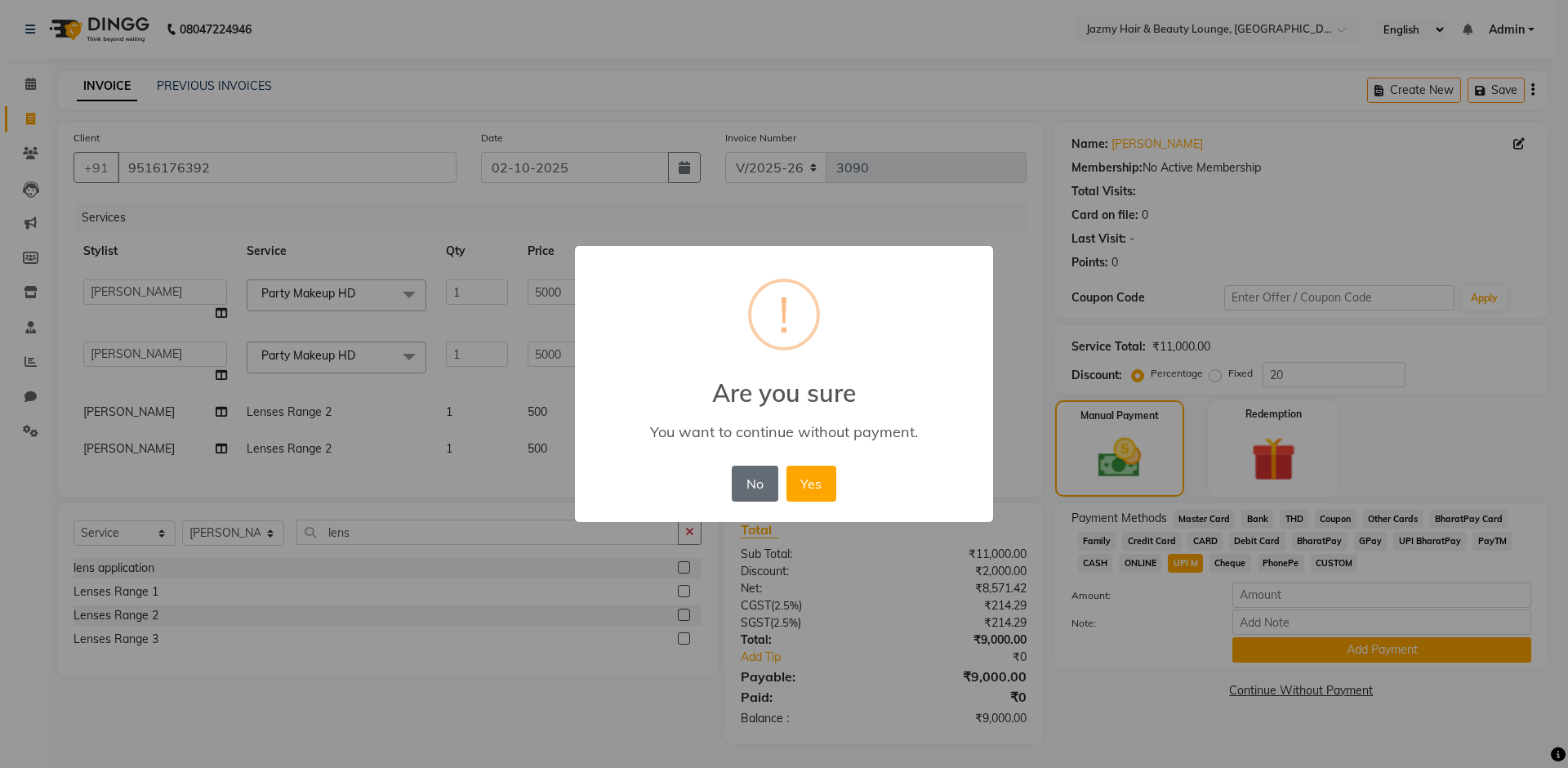
click at [771, 478] on button "No" at bounding box center [754, 484] width 46 height 36
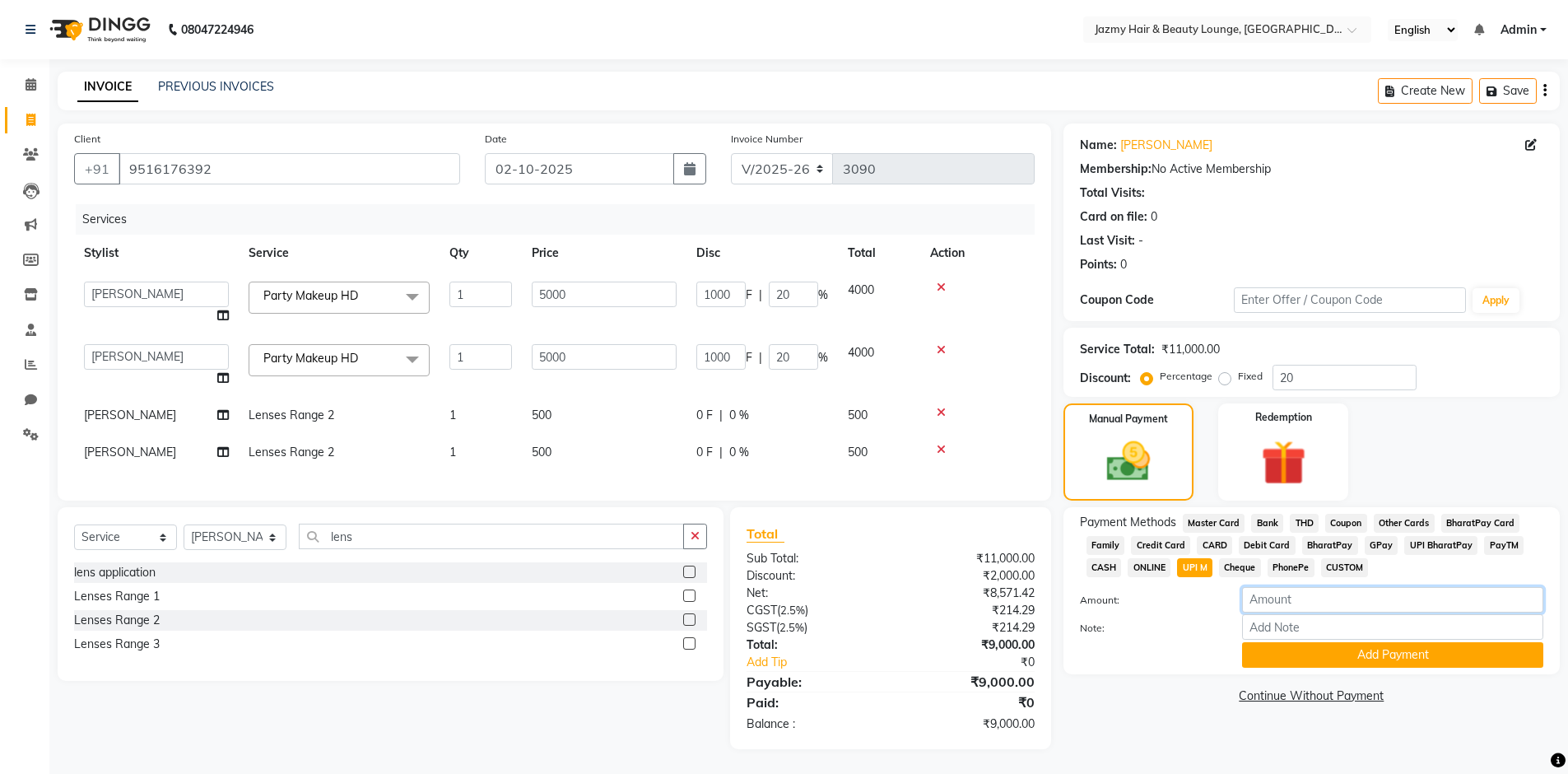
click at [1254, 587] on input "number" at bounding box center [1392, 600] width 302 height 25
type input "6000"
click at [1335, 651] on button "Add Payment" at bounding box center [1392, 655] width 302 height 25
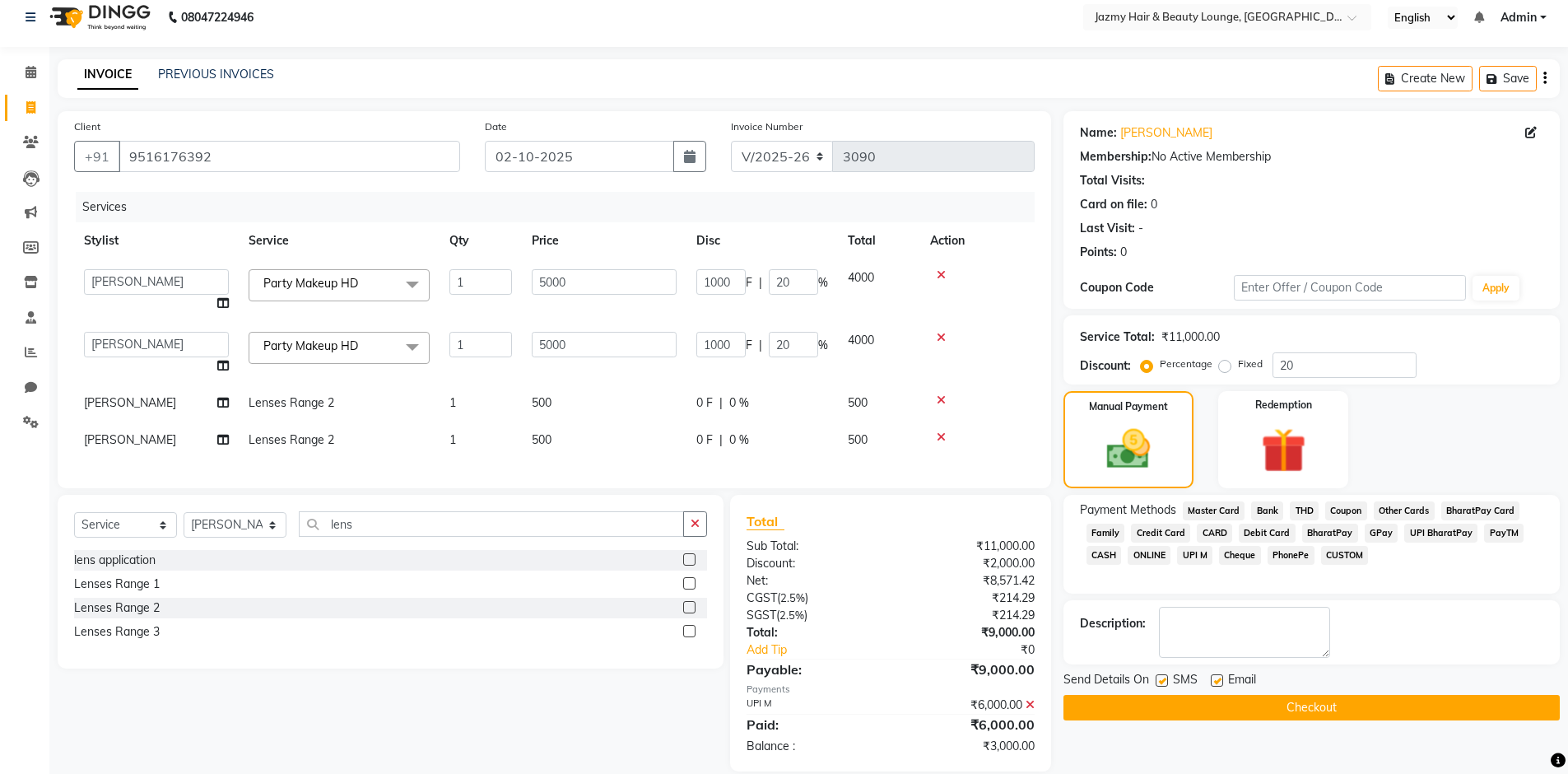
click at [1032, 711] on icon at bounding box center [1030, 704] width 9 height 12
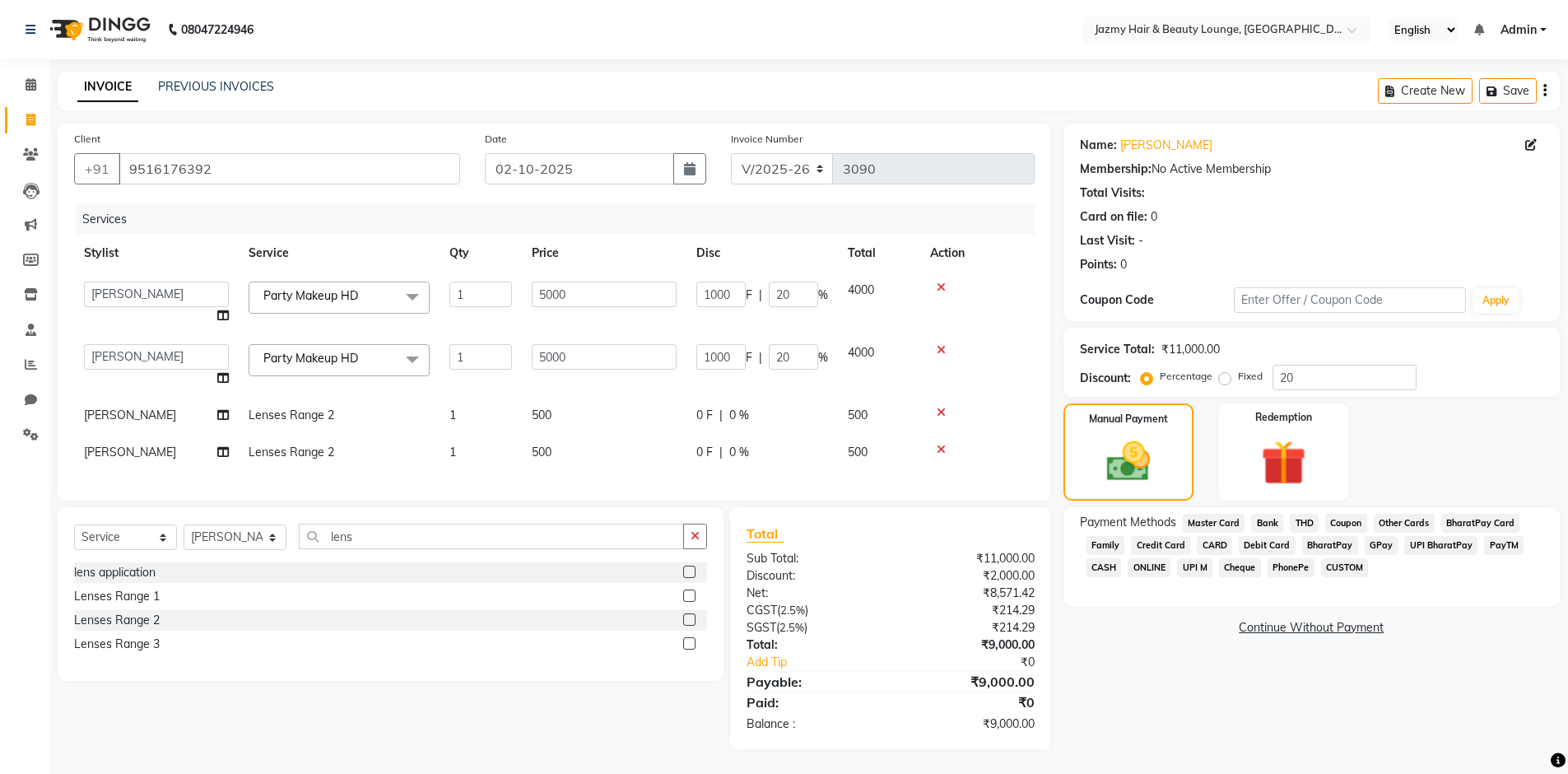
click at [1345, 558] on span "CUSTOM" at bounding box center [1344, 567] width 48 height 19
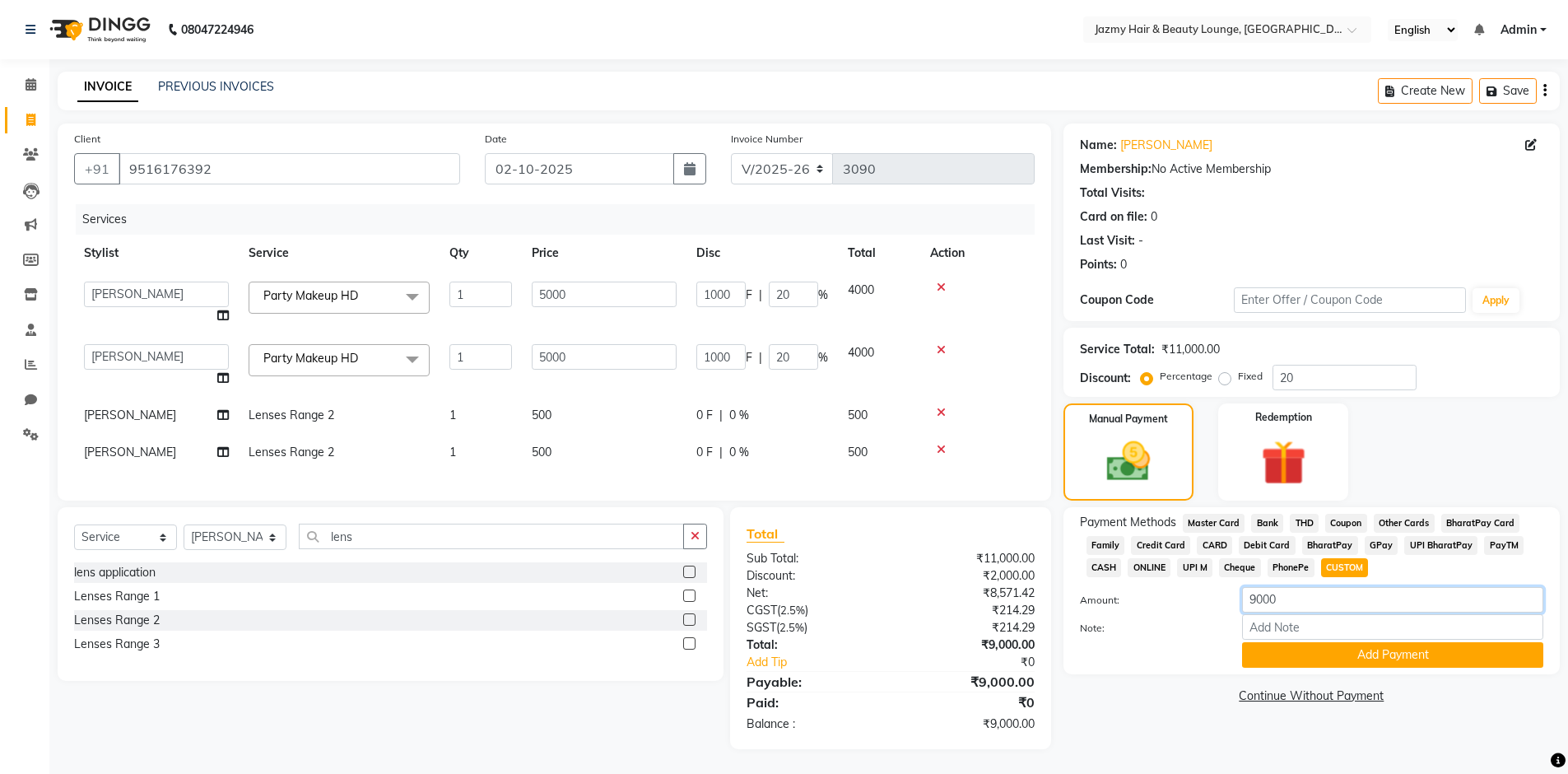
click at [1257, 588] on input "9000" at bounding box center [1392, 600] width 302 height 25
type input "2000"
click at [1329, 618] on input "Note:" at bounding box center [1392, 627] width 302 height 25
type input "advance payment"
click at [1455, 643] on button "Add Payment" at bounding box center [1392, 655] width 302 height 25
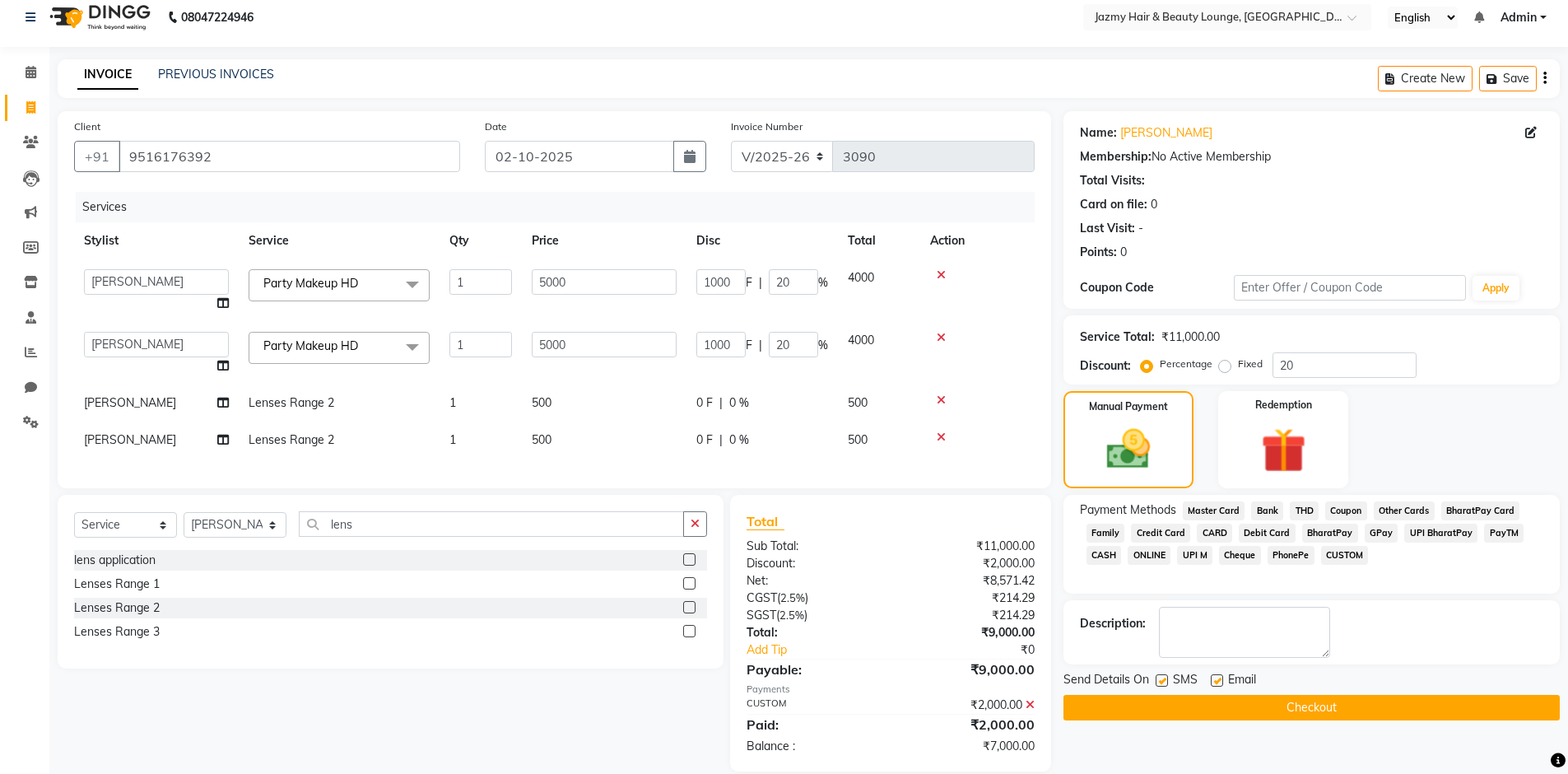
click at [1185, 552] on span "UPI M" at bounding box center [1194, 555] width 35 height 19
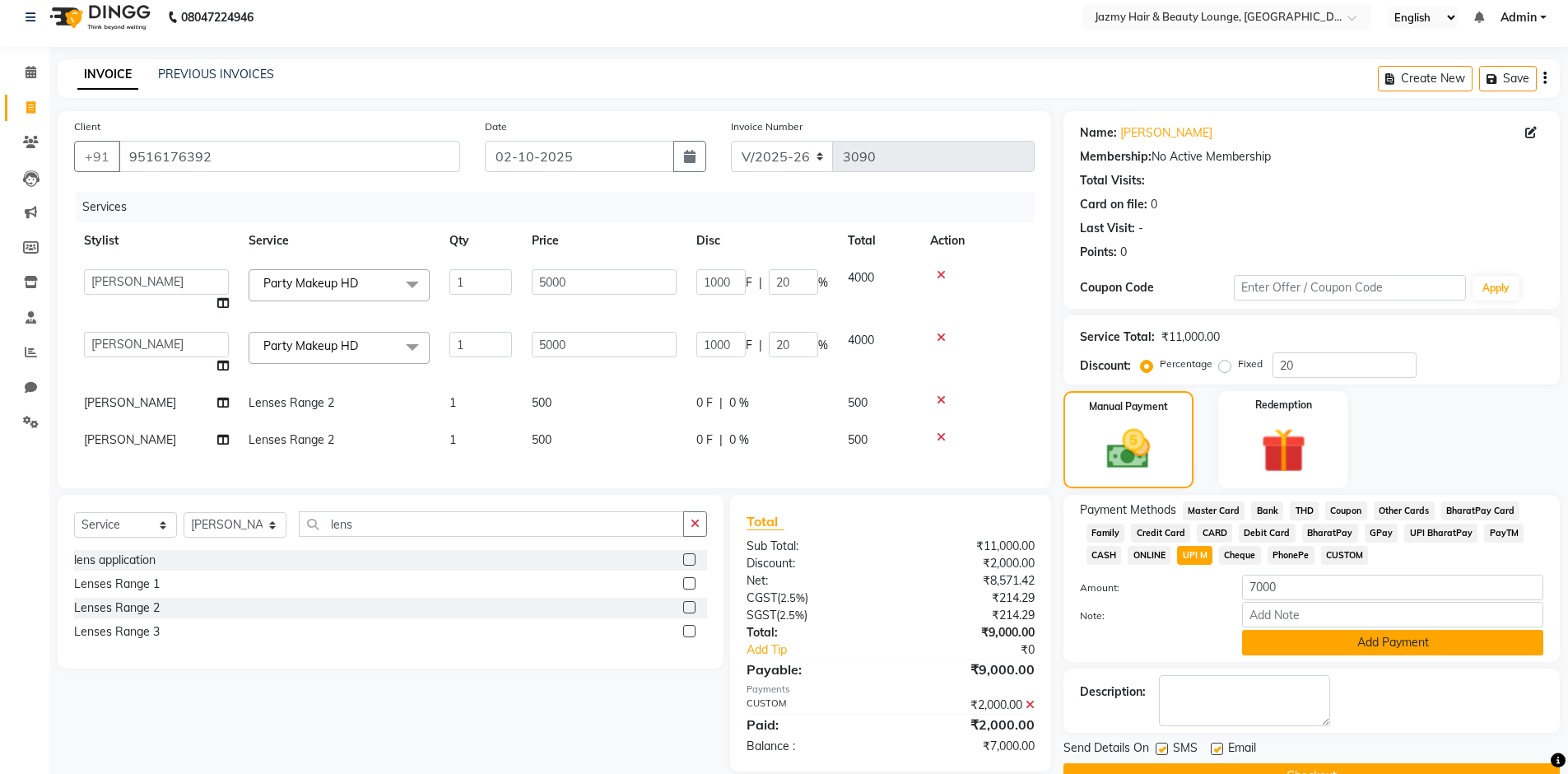
click at [1390, 643] on button "Add Payment" at bounding box center [1392, 643] width 302 height 25
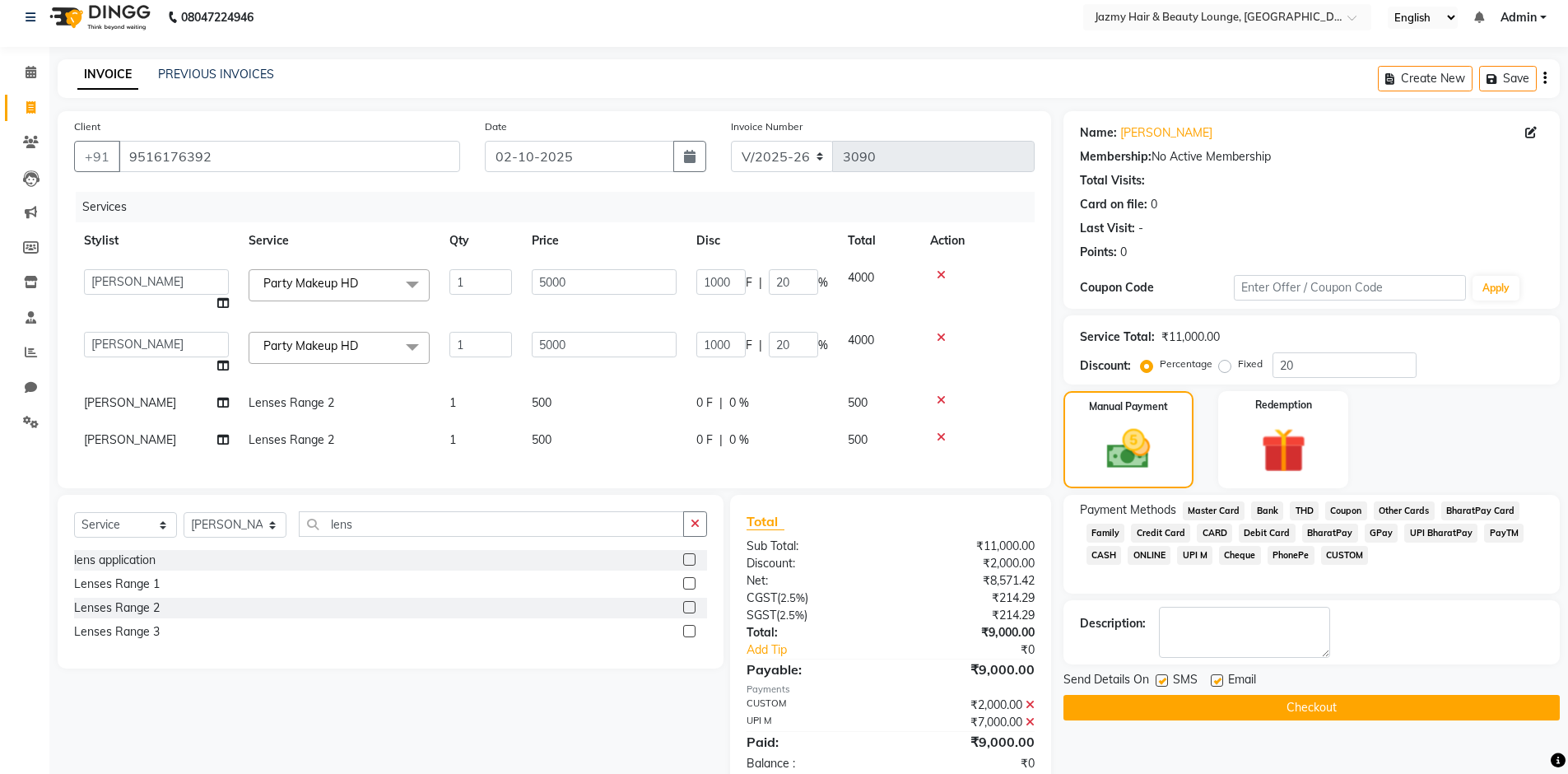
scroll to position [64, 0]
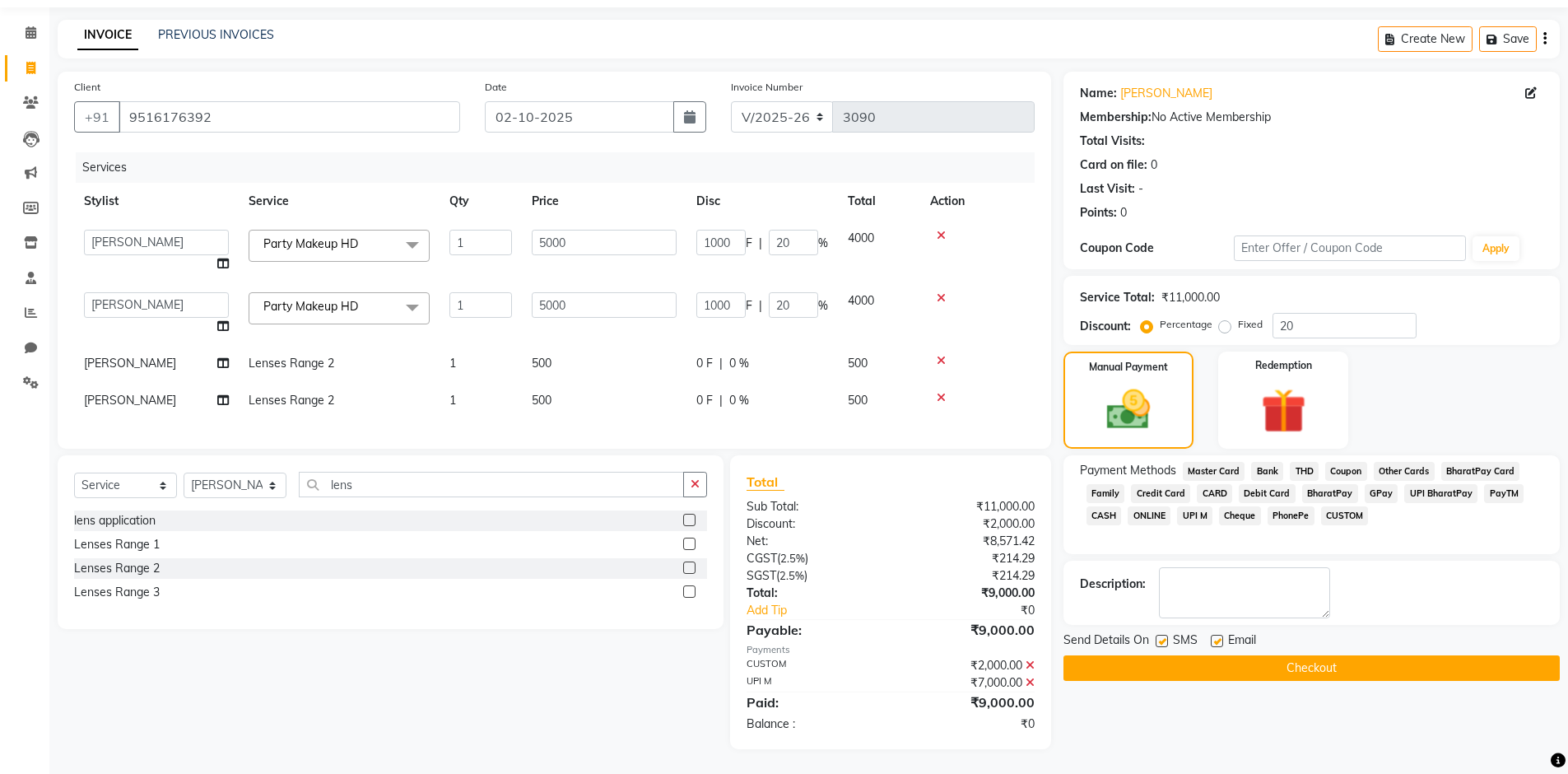
click at [1427, 655] on button "Checkout" at bounding box center [1312, 668] width 496 height 25
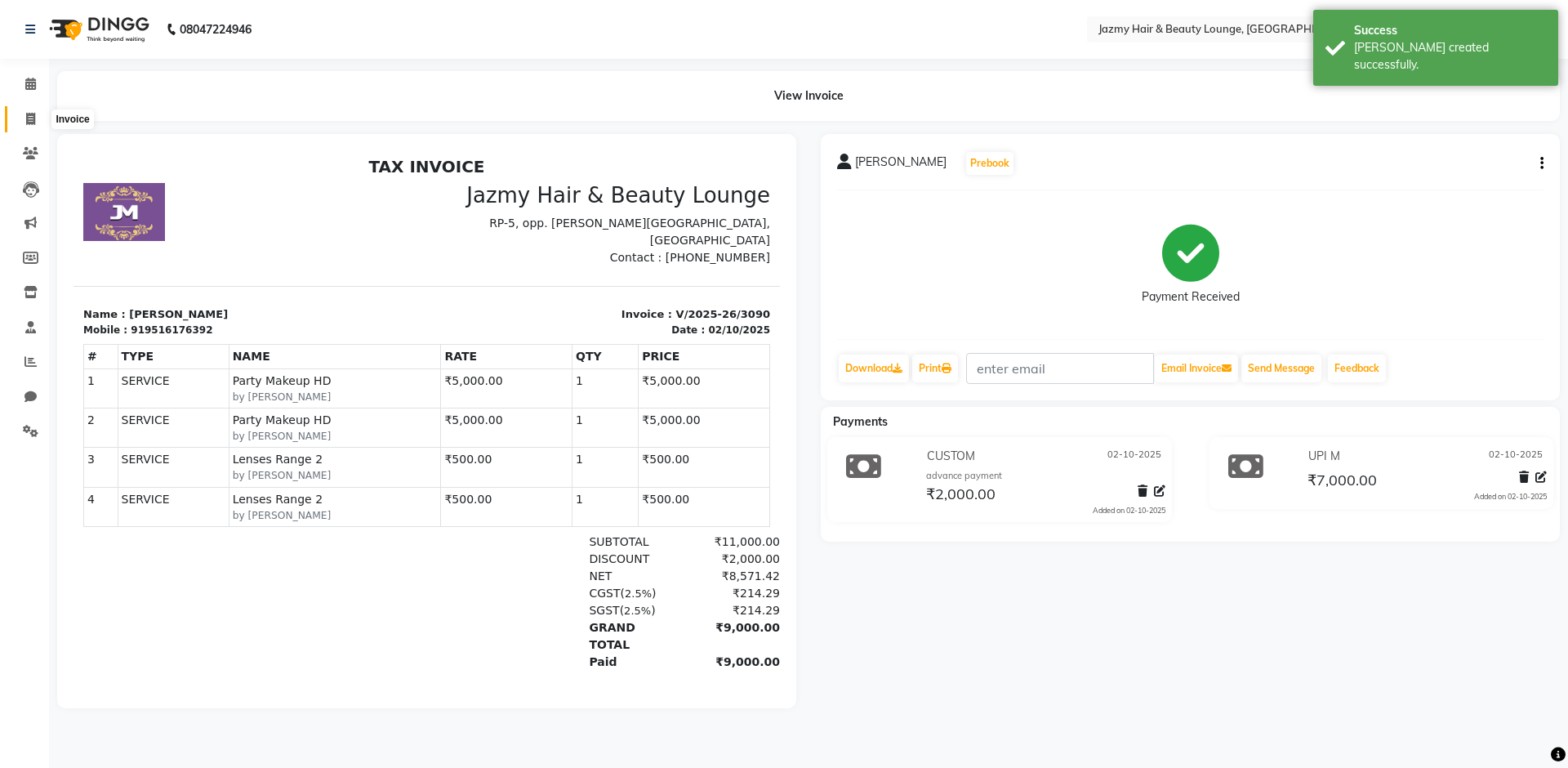
click at [33, 116] on icon at bounding box center [31, 119] width 9 height 13
select select "service"
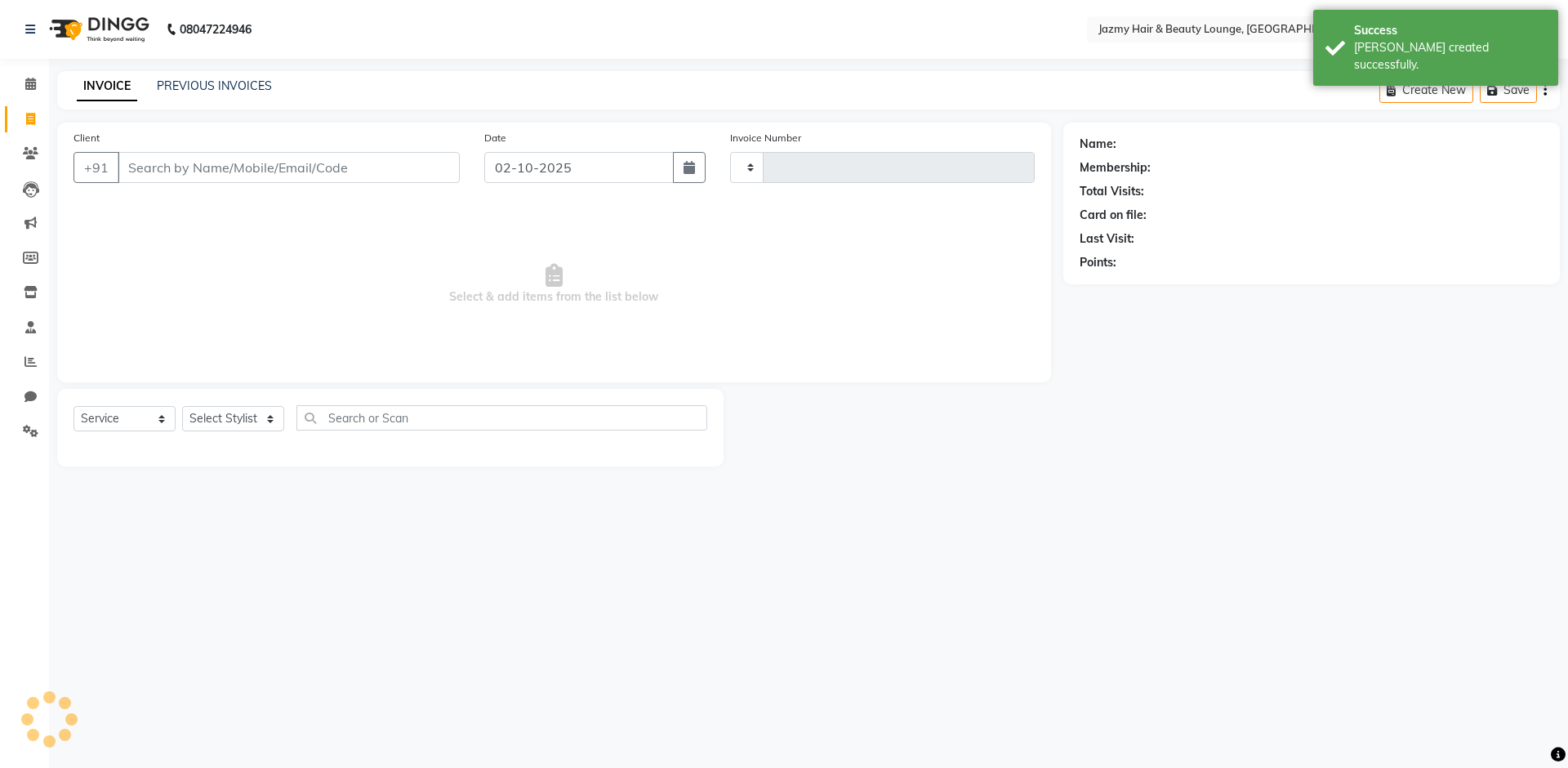
type input "3091"
select select "759"
click at [164, 179] on input "Client" at bounding box center [289, 167] width 343 height 31
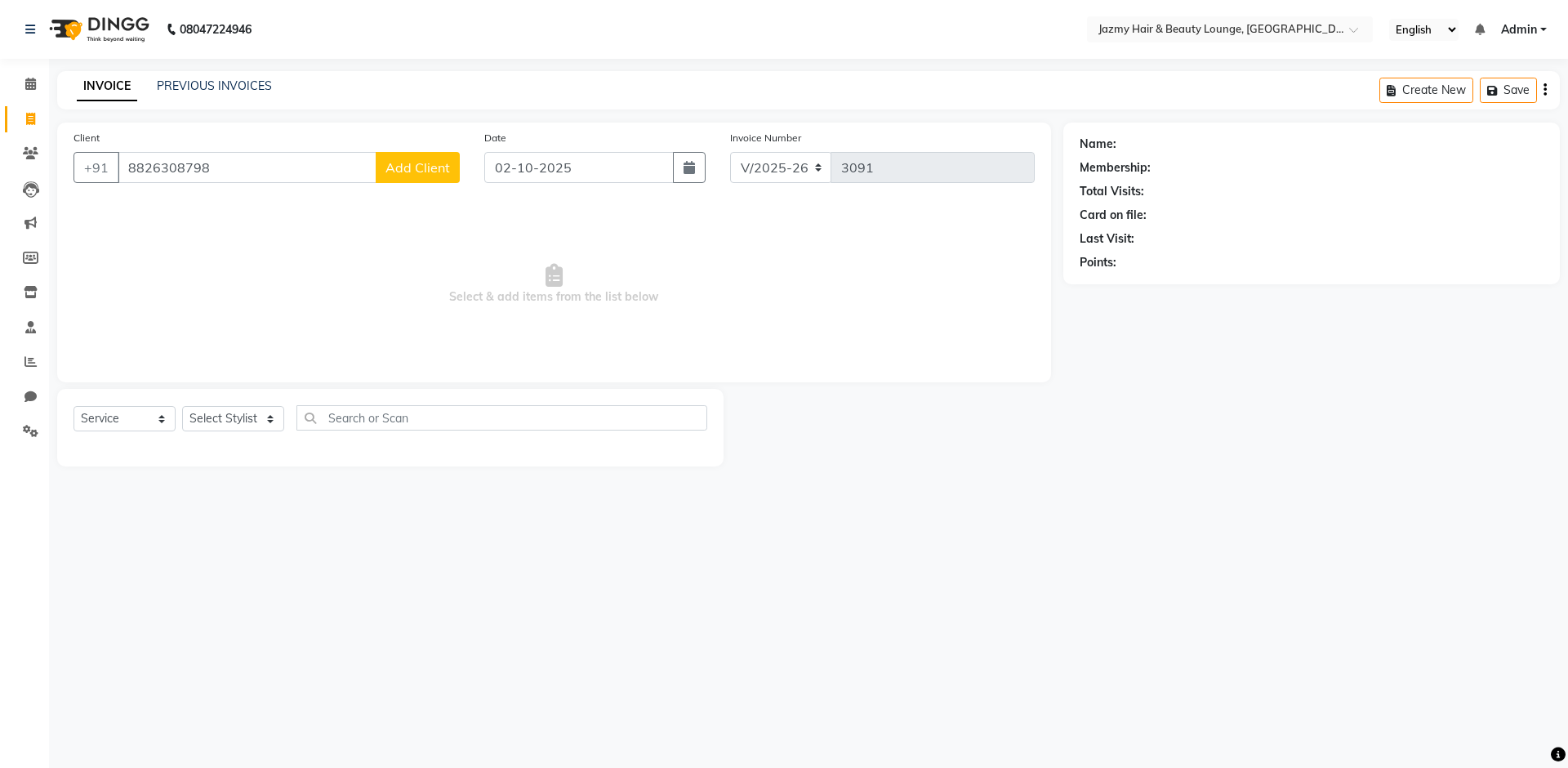
type input "8826308798"
click at [412, 170] on span "Add Client" at bounding box center [418, 167] width 65 height 16
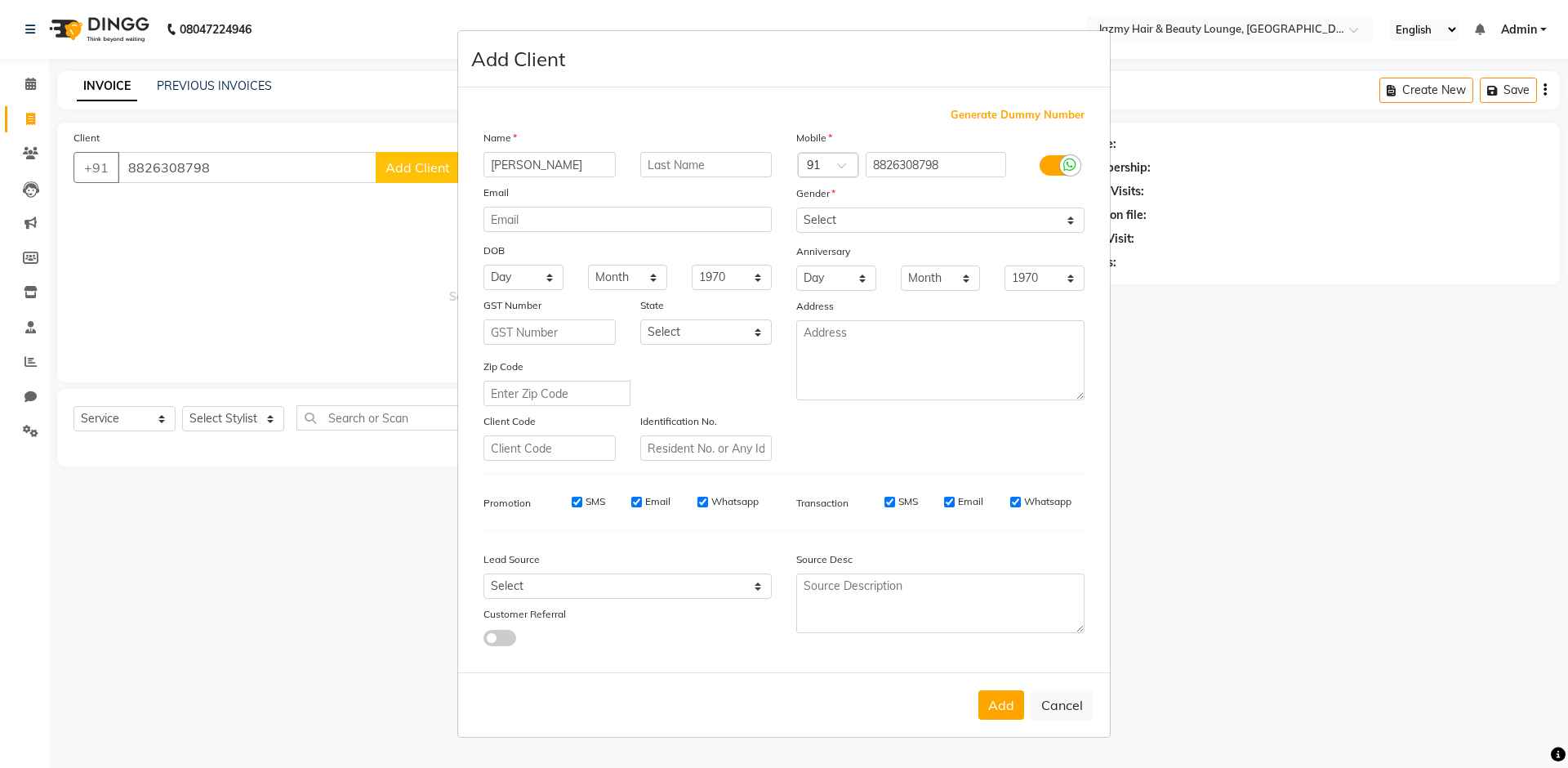
type input "[PERSON_NAME]"
click at [1005, 221] on select "Select Male Female Other Prefer Not To Say" at bounding box center [940, 220] width 289 height 25
select select "female"
click at [997, 701] on button "Add" at bounding box center [1001, 705] width 46 height 30
select select
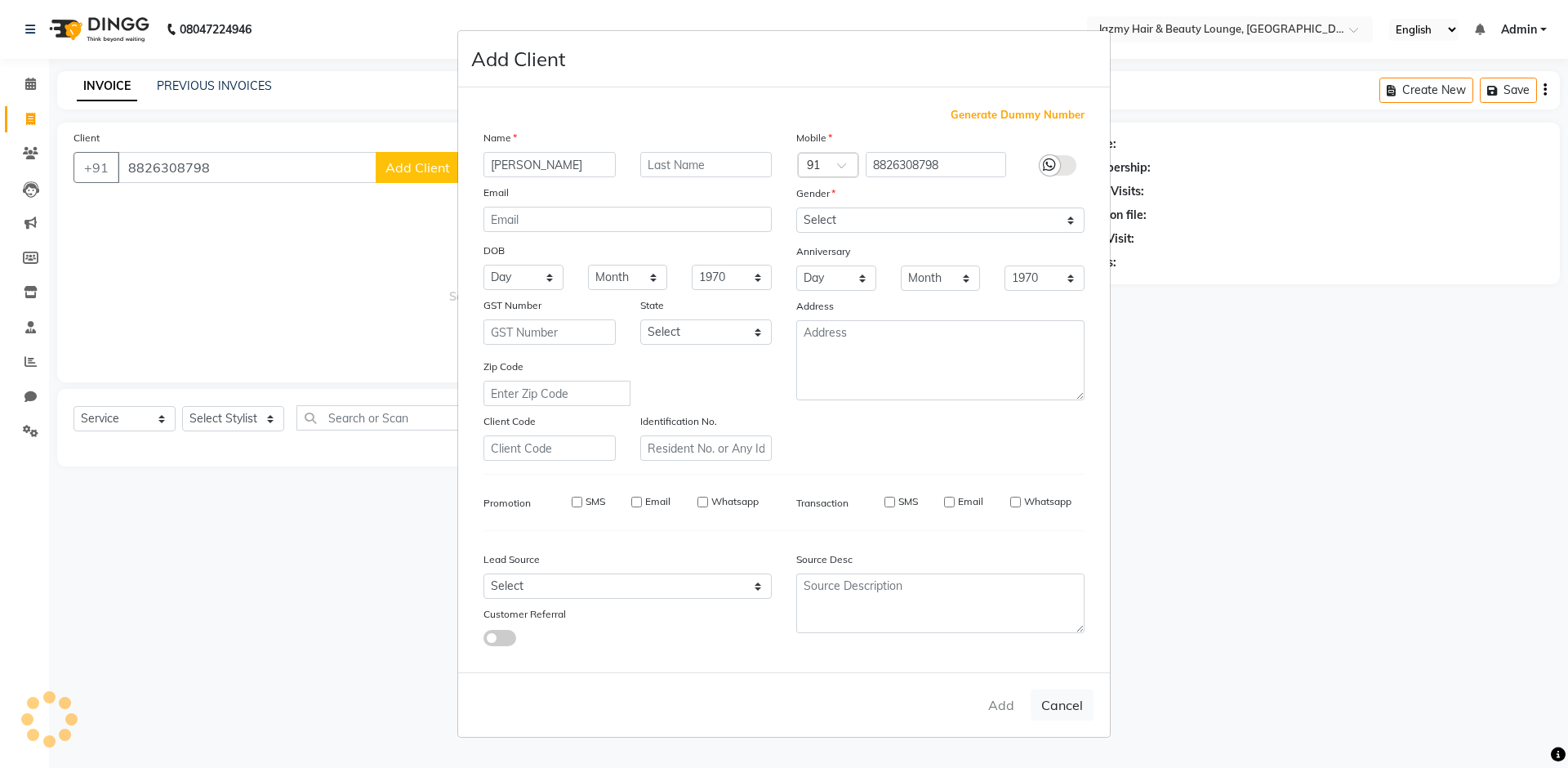
select select
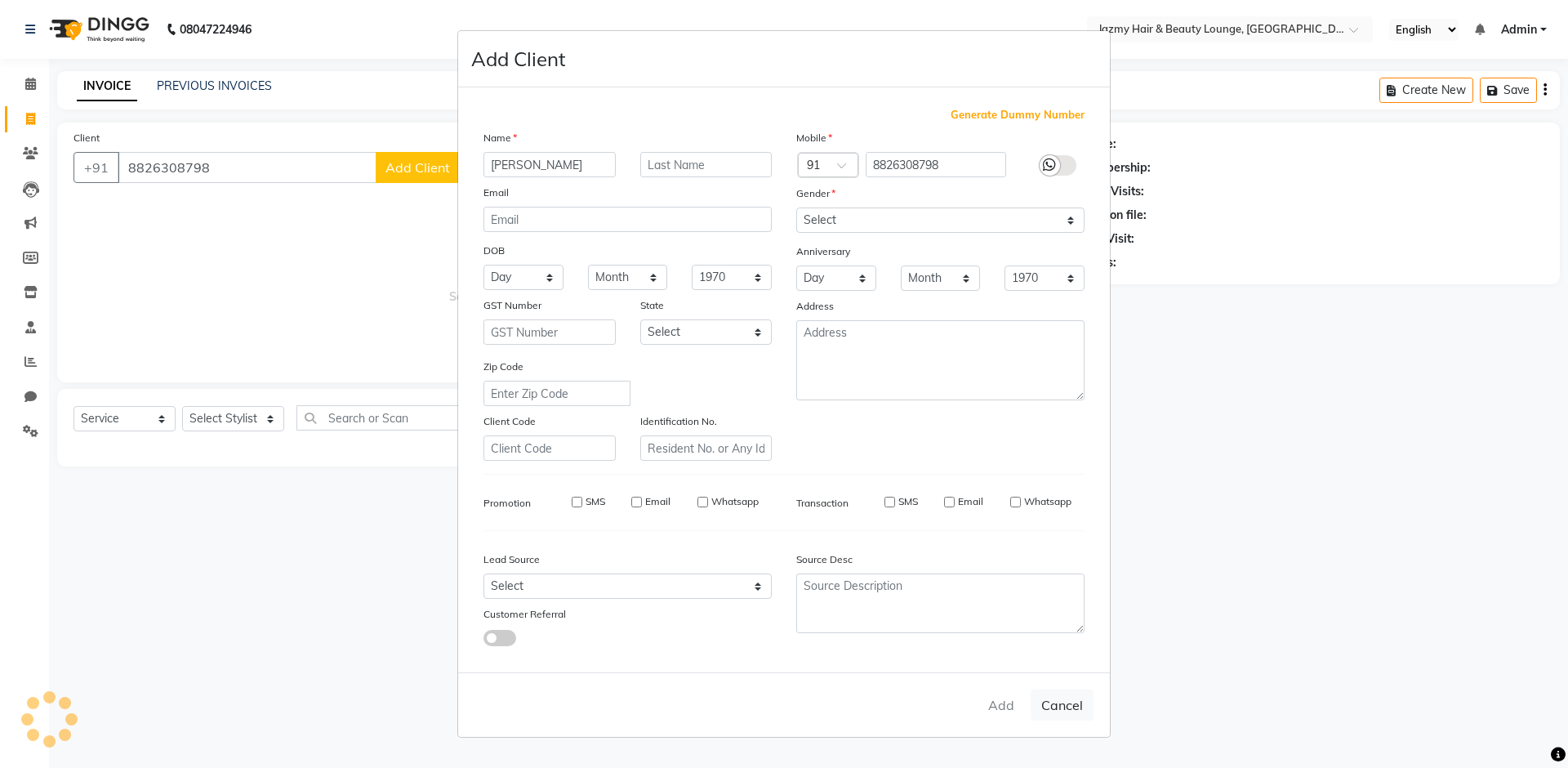
select select
checkbox input "false"
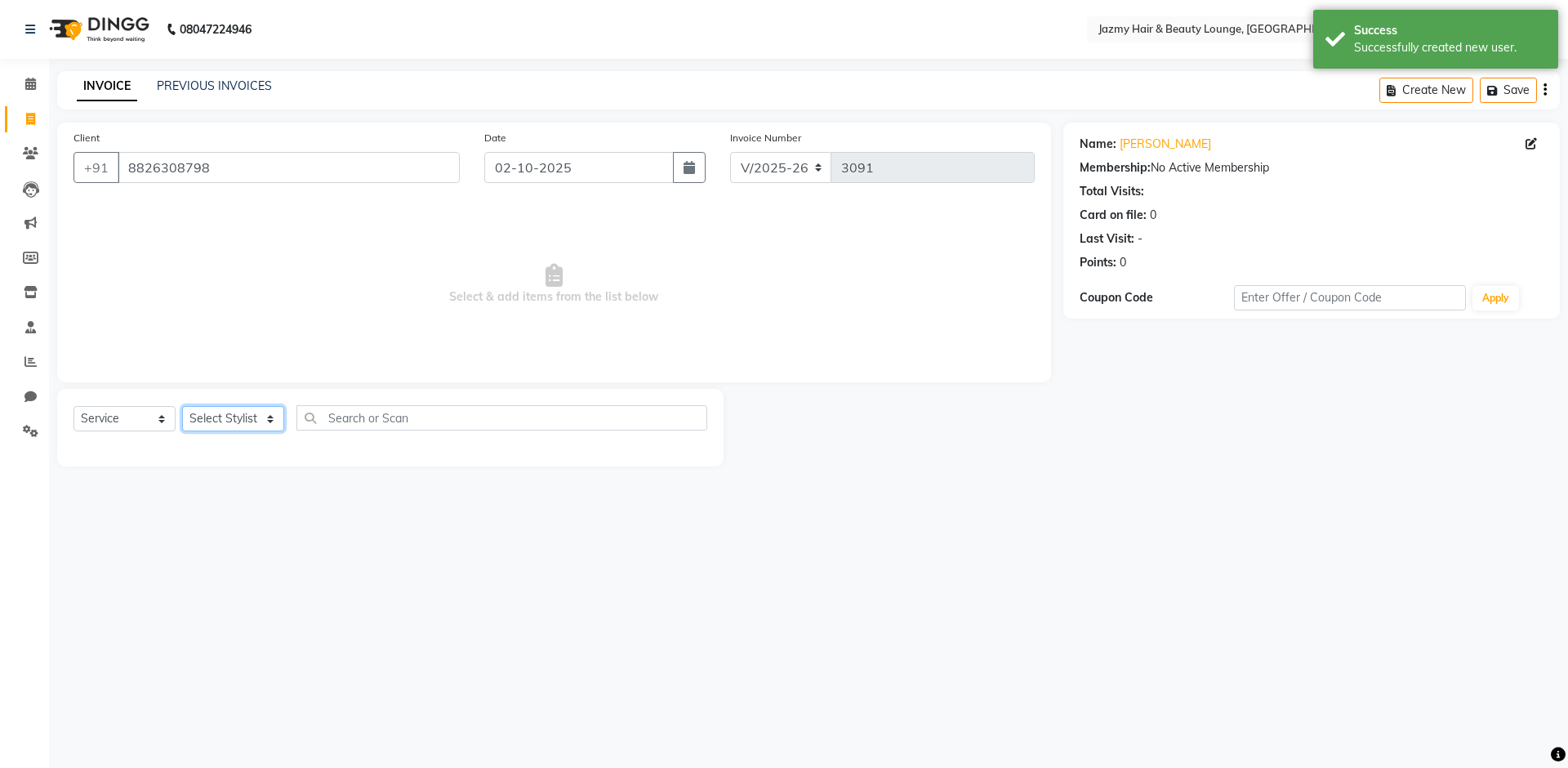
click at [256, 422] on select "Select Stylist AMIT [PERSON_NAME] [PERSON_NAME] CHASHIKA [PERSON_NAME] [PERSON_…" at bounding box center [234, 419] width 102 height 25
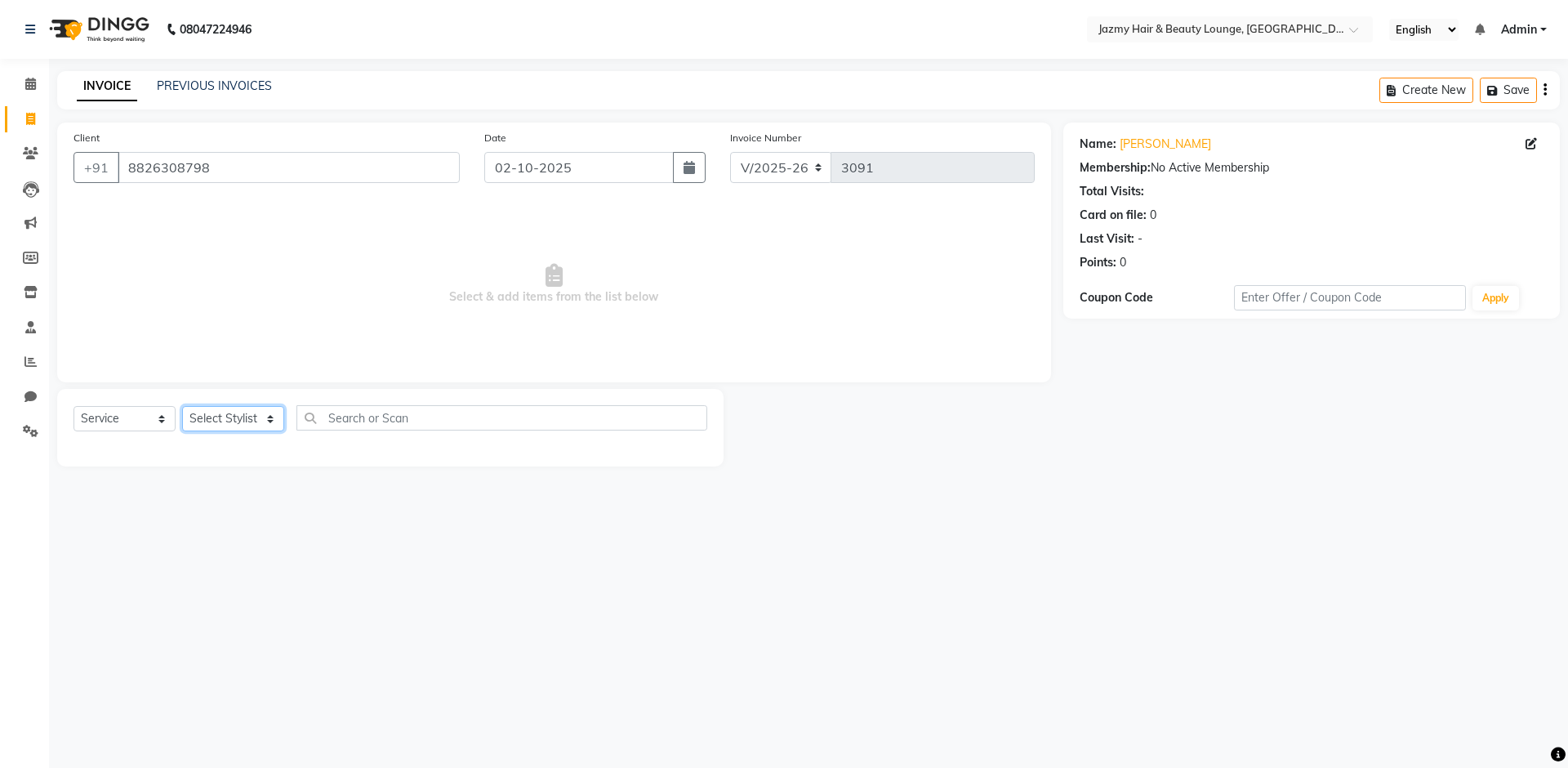
select select "23043"
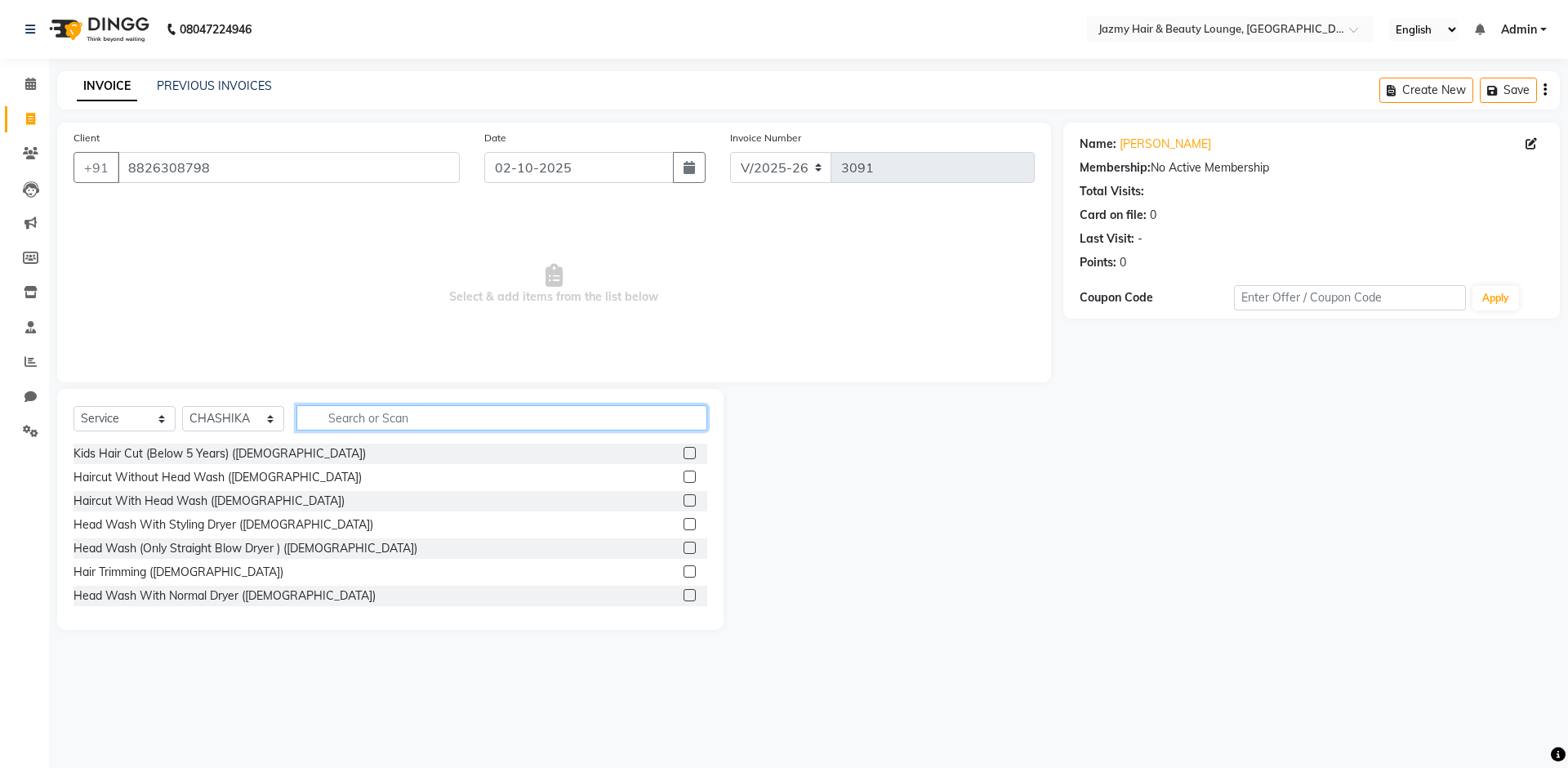
click at [395, 424] on input "text" at bounding box center [502, 418] width 411 height 25
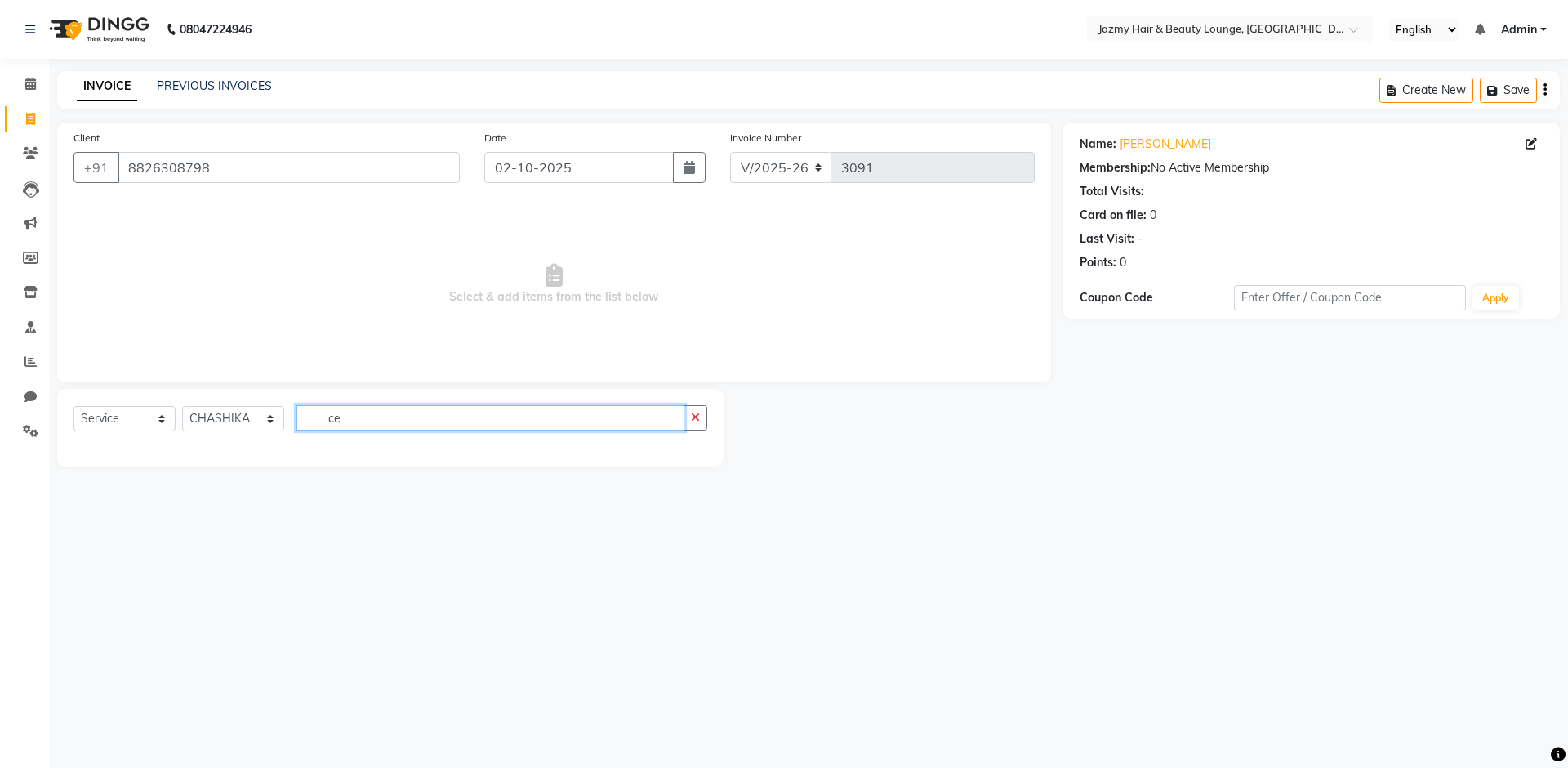
type input "c"
type input "saga"
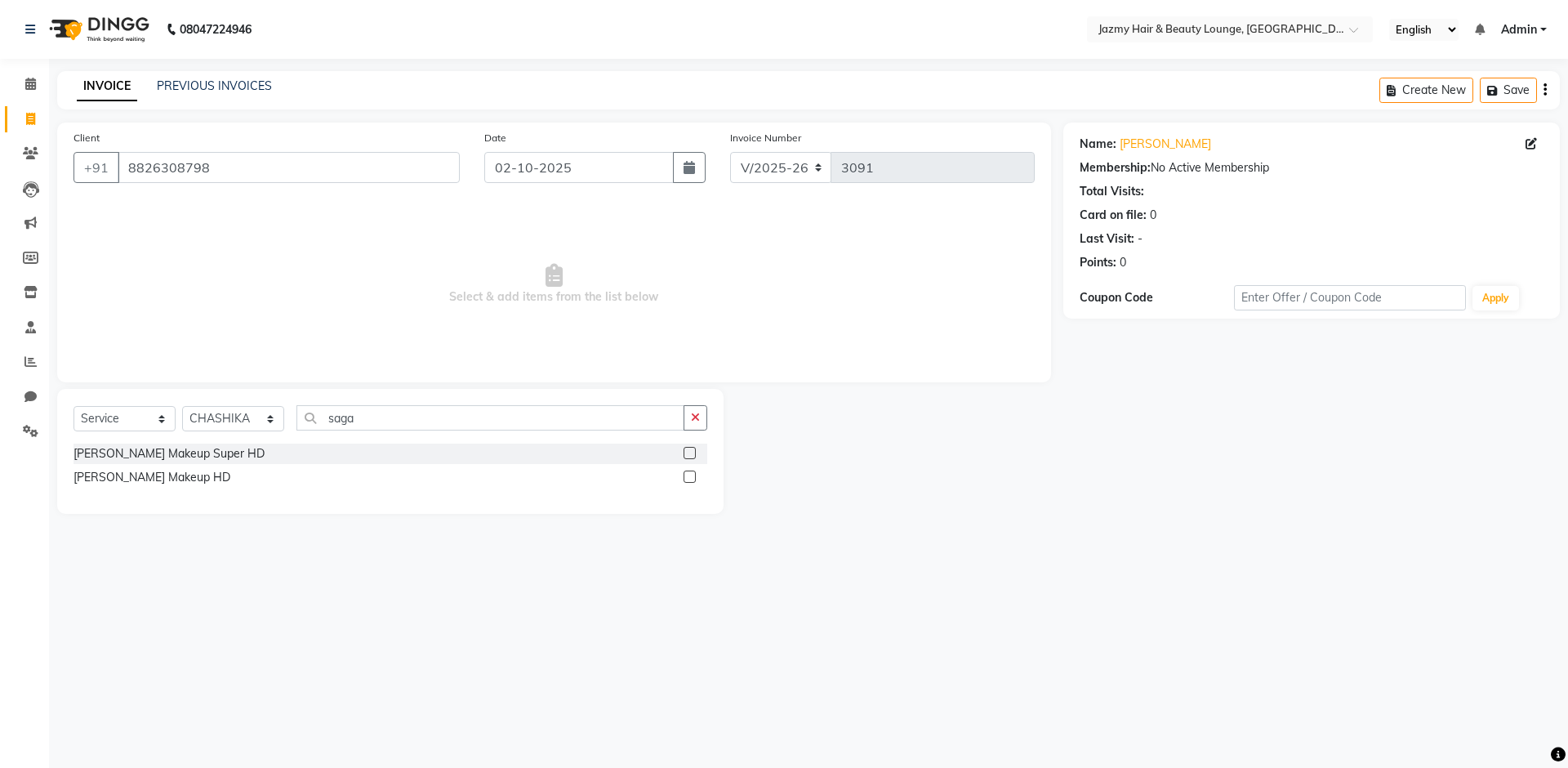
click at [691, 451] on label at bounding box center [690, 453] width 13 height 13
click at [691, 451] on input "checkbox" at bounding box center [689, 454] width 11 height 11
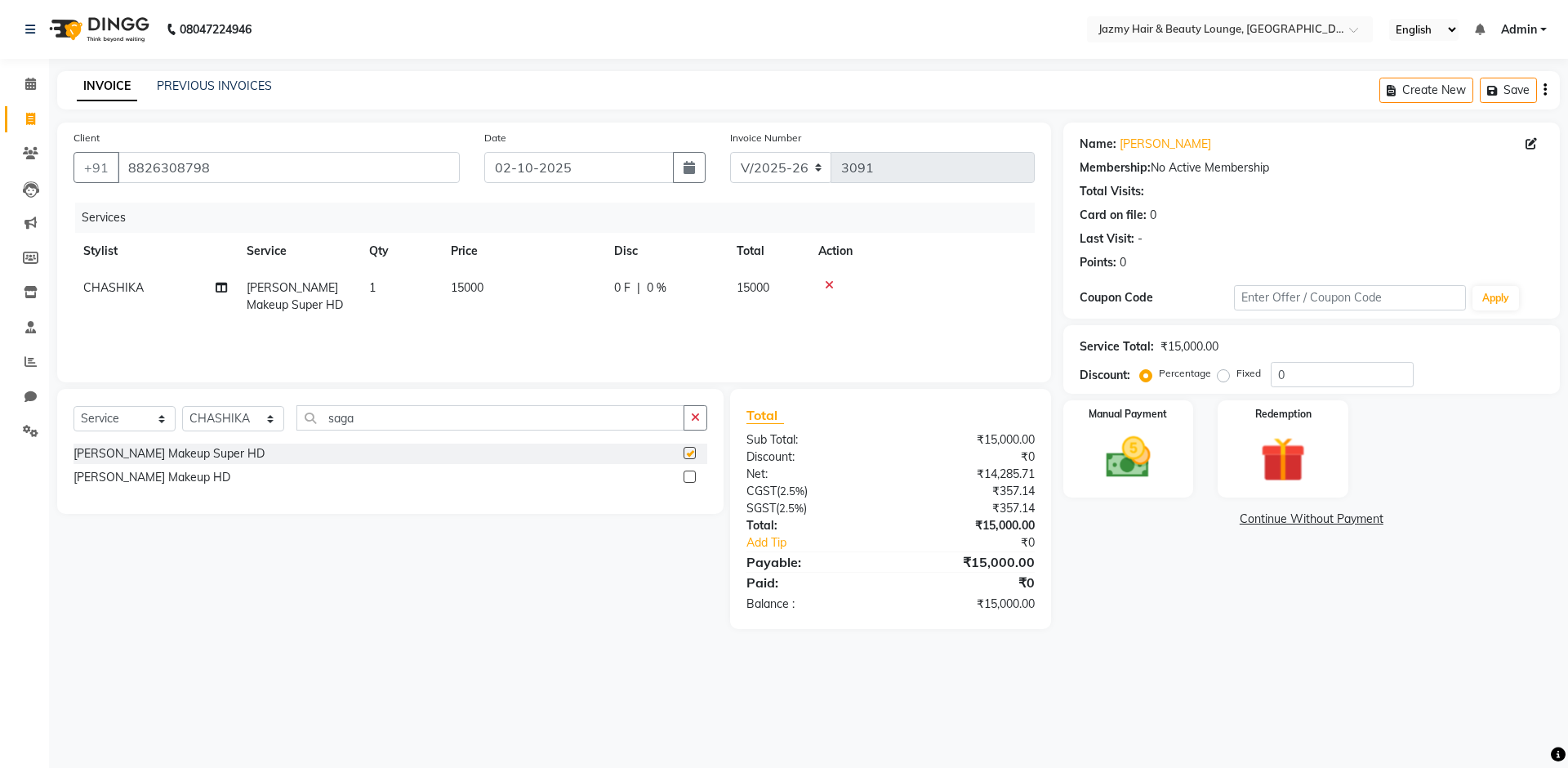
checkbox input "false"
click at [468, 286] on span "15000" at bounding box center [468, 288] width 32 height 14
select select "23043"
click at [548, 293] on input "15000" at bounding box center [600, 292] width 144 height 25
type input "16000"
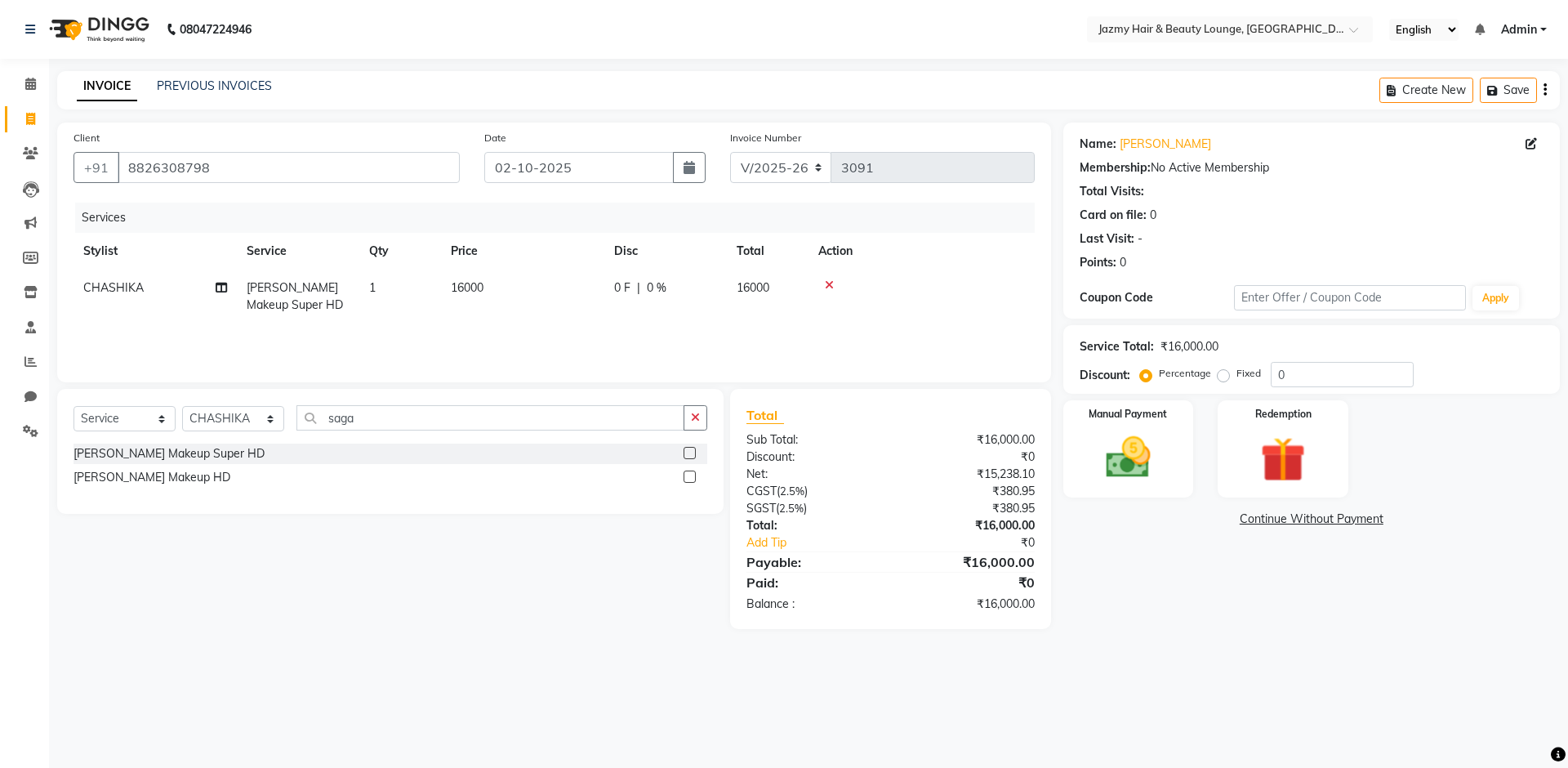
click at [1228, 639] on main "INVOICE PREVIOUS INVOICES Create New Save Client +91 8826308798 Date 02-10-2025…" at bounding box center [809, 362] width 1519 height 583
click at [1274, 375] on input "0" at bounding box center [1342, 374] width 143 height 25
type input "20"
click at [1136, 594] on div "Name: Karishma Membership: No Active Membership Total Visits: Card on file: 0 L…" at bounding box center [1318, 375] width 509 height 506
click at [1137, 487] on div "Manual Payment" at bounding box center [1127, 449] width 136 height 101
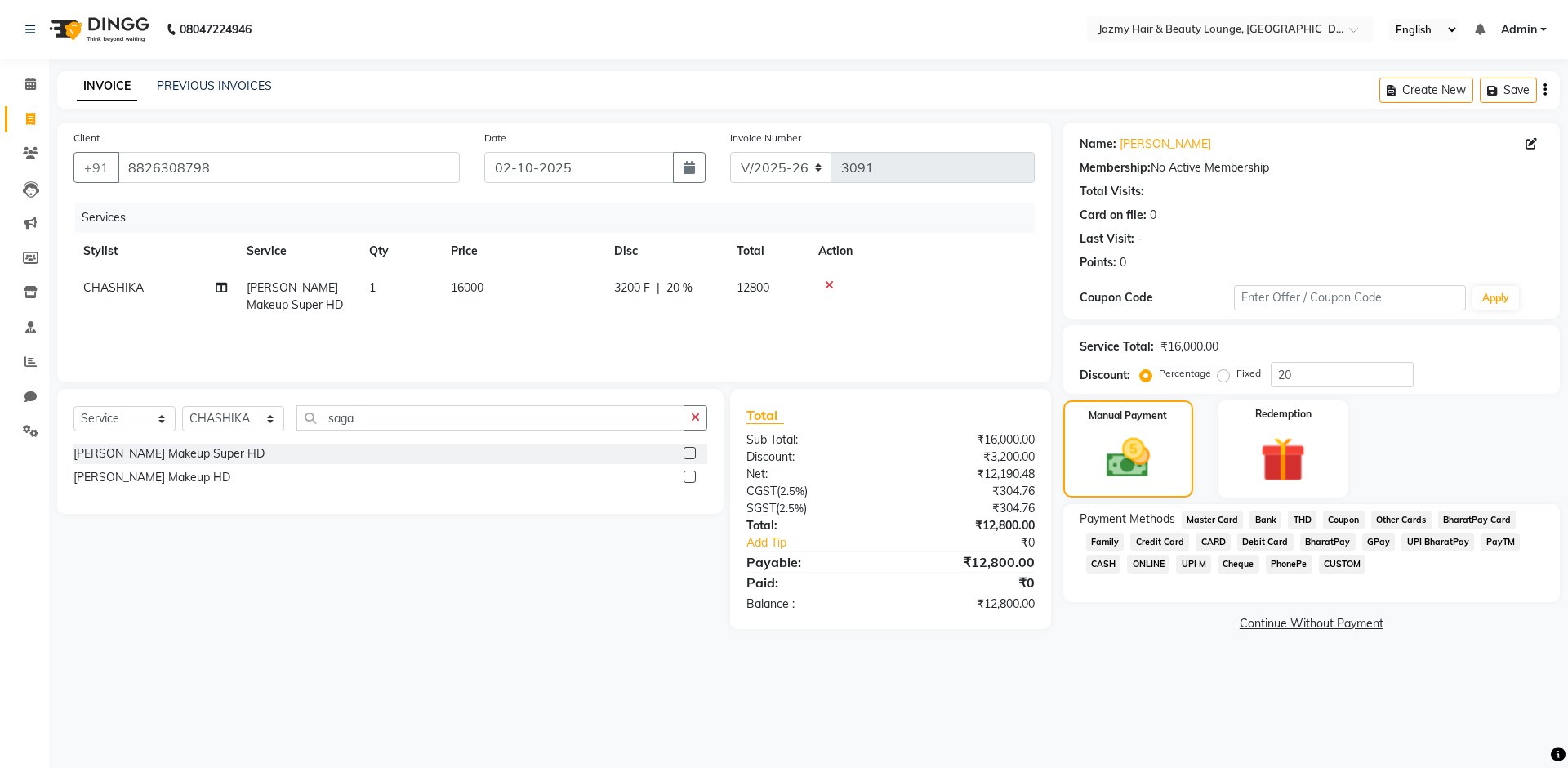
click at [1353, 567] on span "CUSTOM" at bounding box center [1342, 564] width 48 height 19
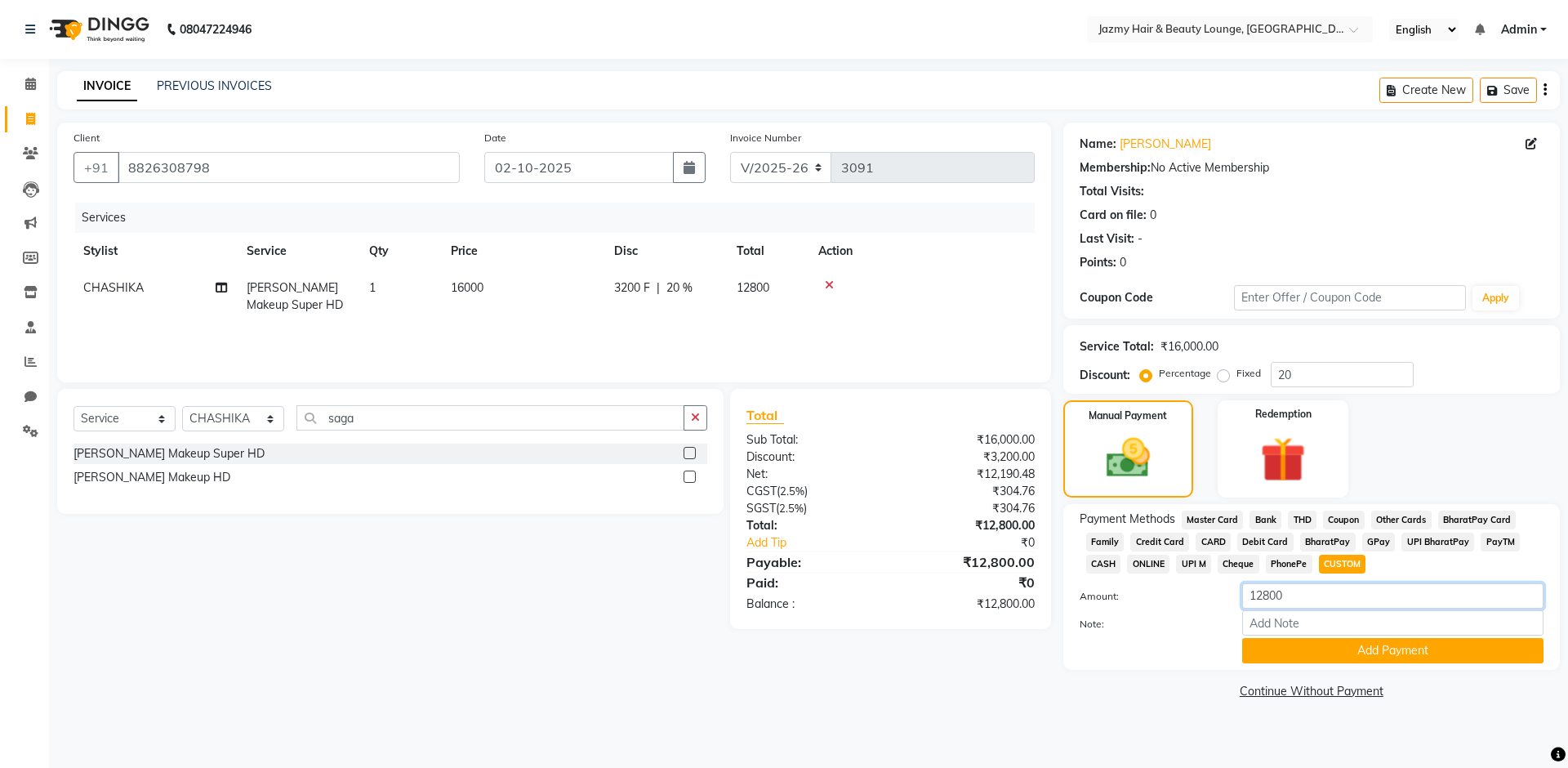
click at [1271, 594] on input "12800" at bounding box center [1393, 596] width 301 height 25
type input "5000"
click at [1301, 621] on input "Note:" at bounding box center [1393, 623] width 301 height 25
type input "advance payment"
click at [1295, 654] on button "Add Payment" at bounding box center [1393, 651] width 301 height 25
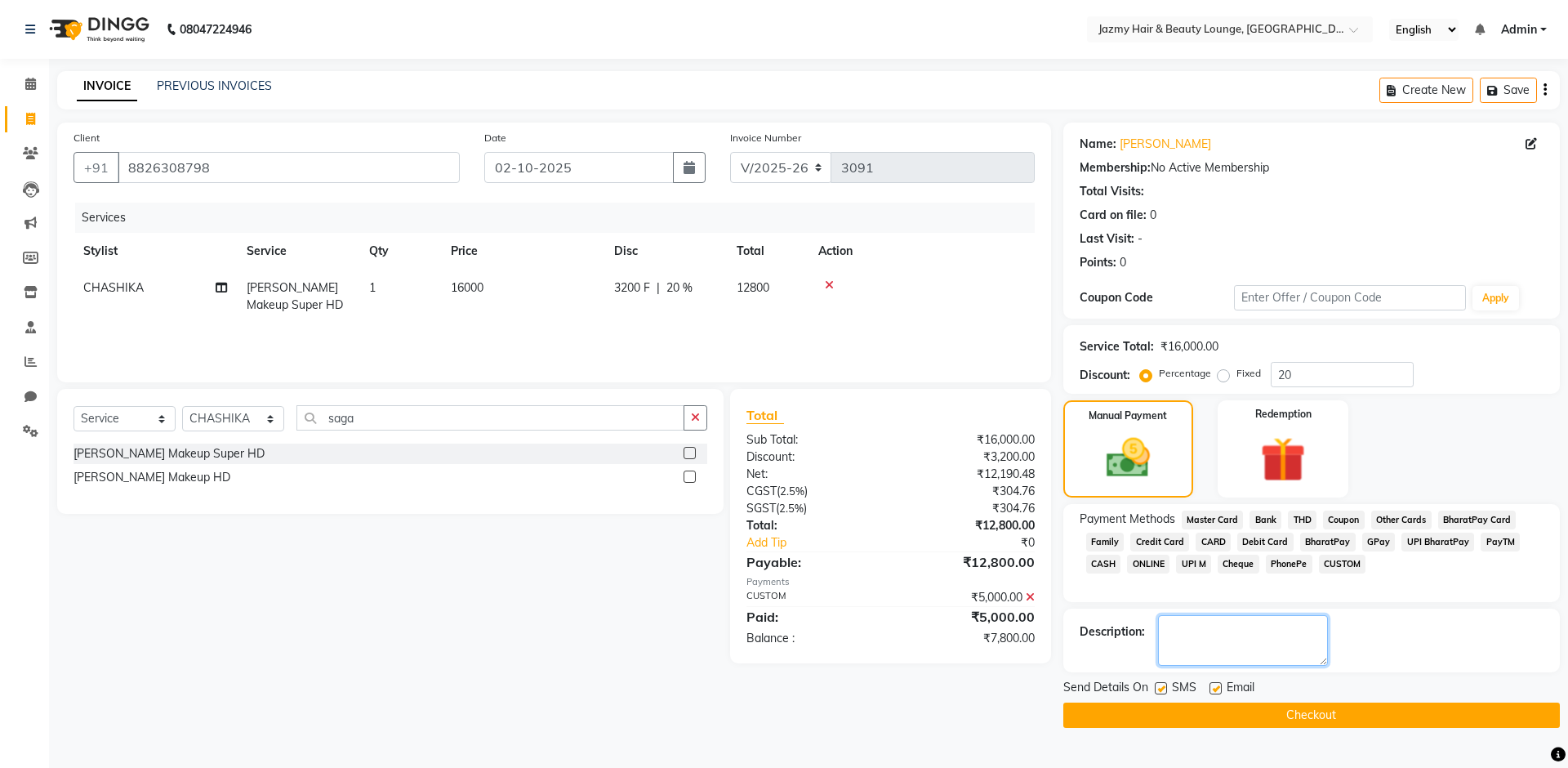
click at [1169, 625] on textarea at bounding box center [1243, 640] width 170 height 50
click at [1200, 561] on span "UPI M" at bounding box center [1193, 564] width 35 height 19
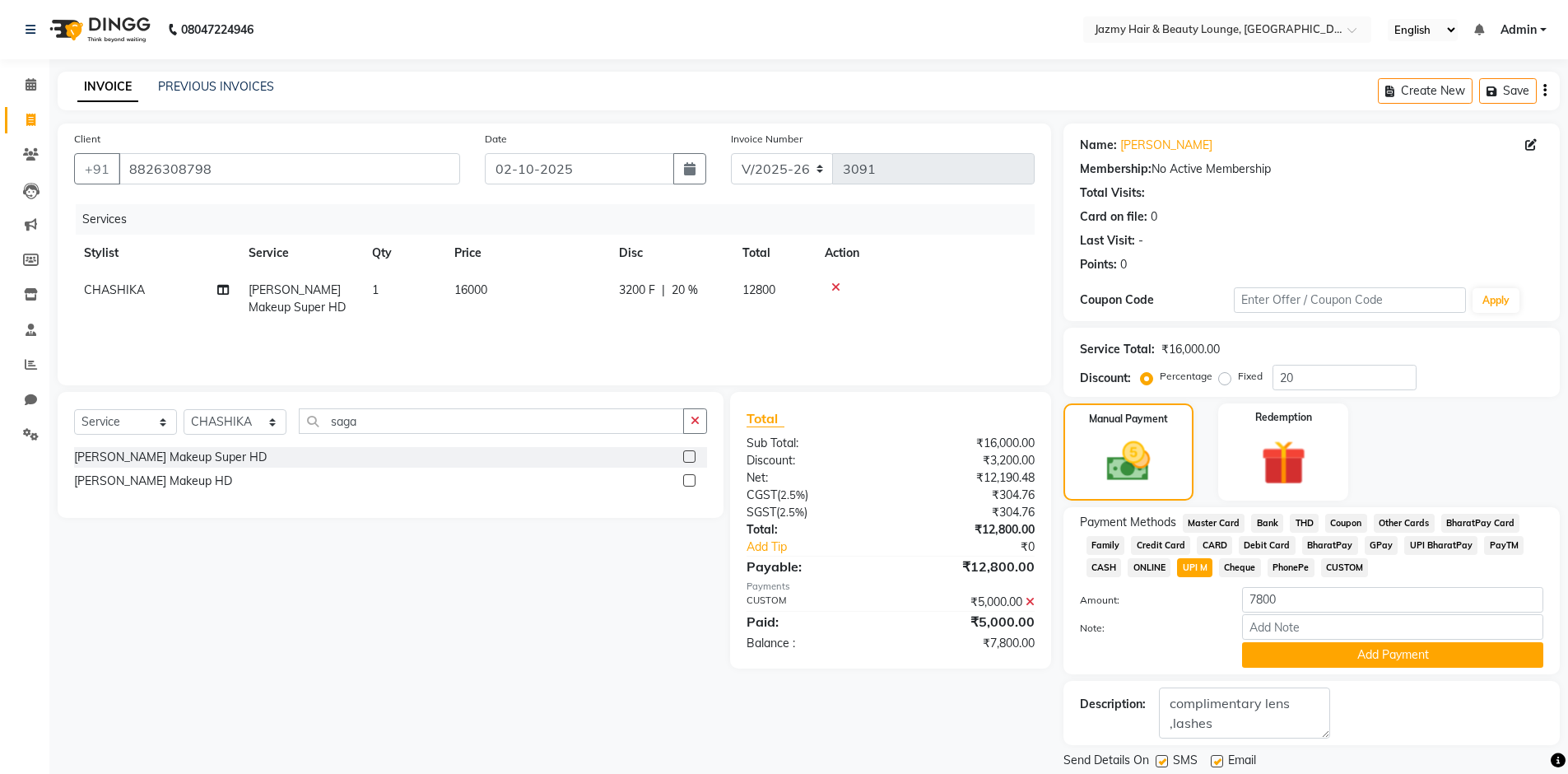
scroll to position [52, 0]
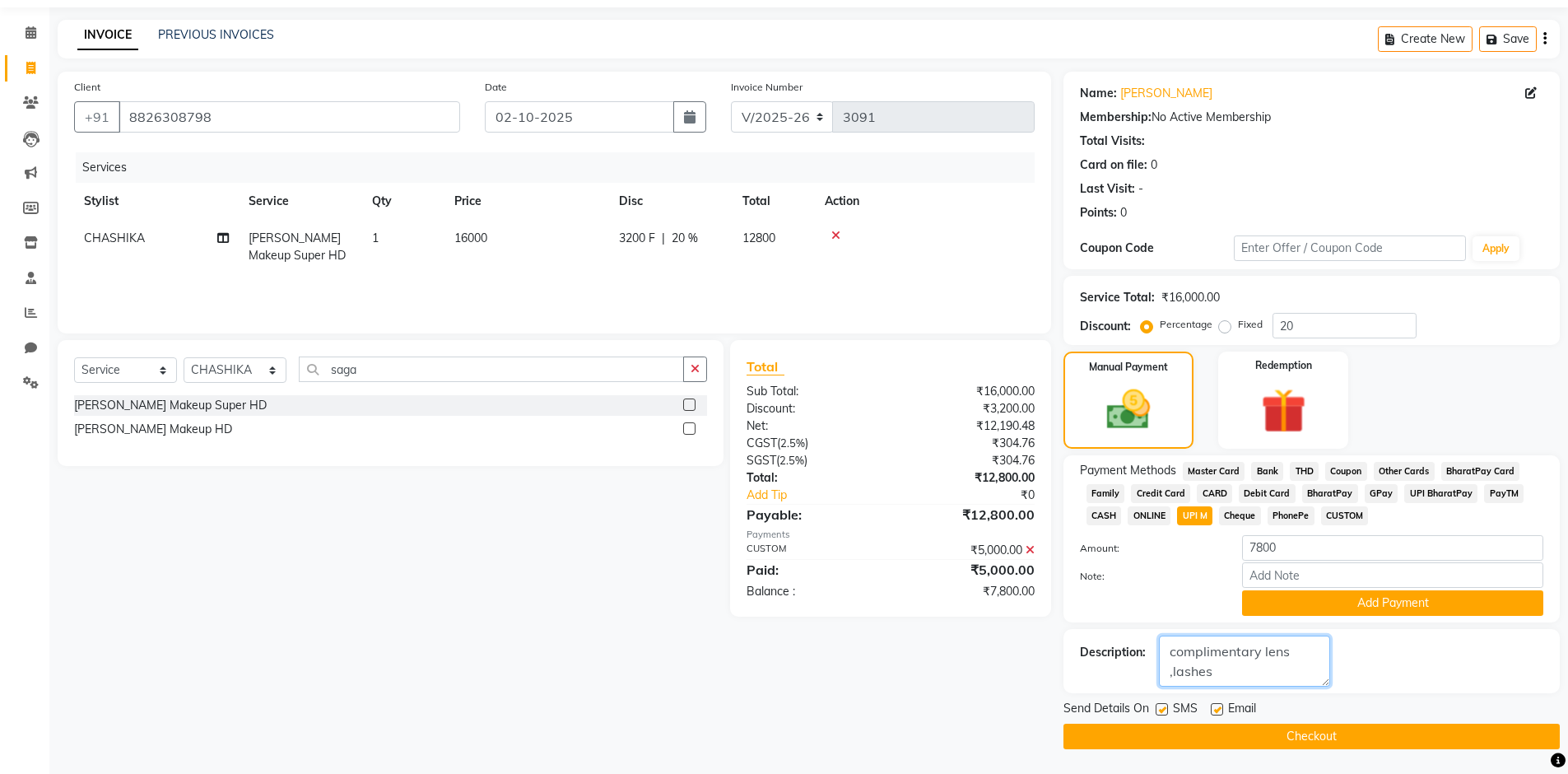
click at [1268, 674] on textarea at bounding box center [1244, 661] width 171 height 51
type textarea "c"
click at [194, 372] on select "Select Stylist AMIT [PERSON_NAME] [PERSON_NAME] CHASHIKA [PERSON_NAME] [PERSON_…" at bounding box center [236, 370] width 103 height 25
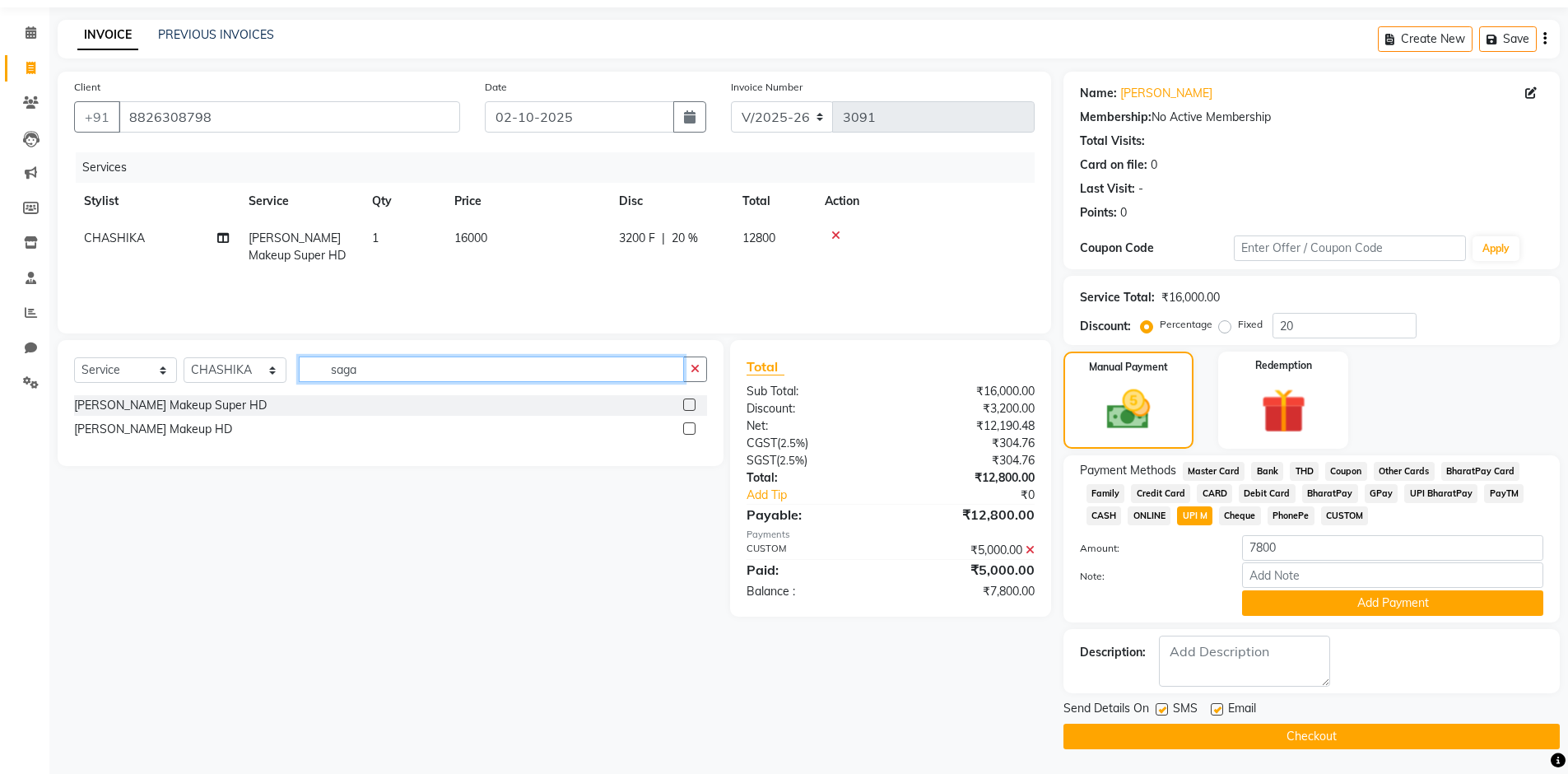
click at [363, 365] on input "saga" at bounding box center [491, 369] width 385 height 25
type input "s"
type input "lens"
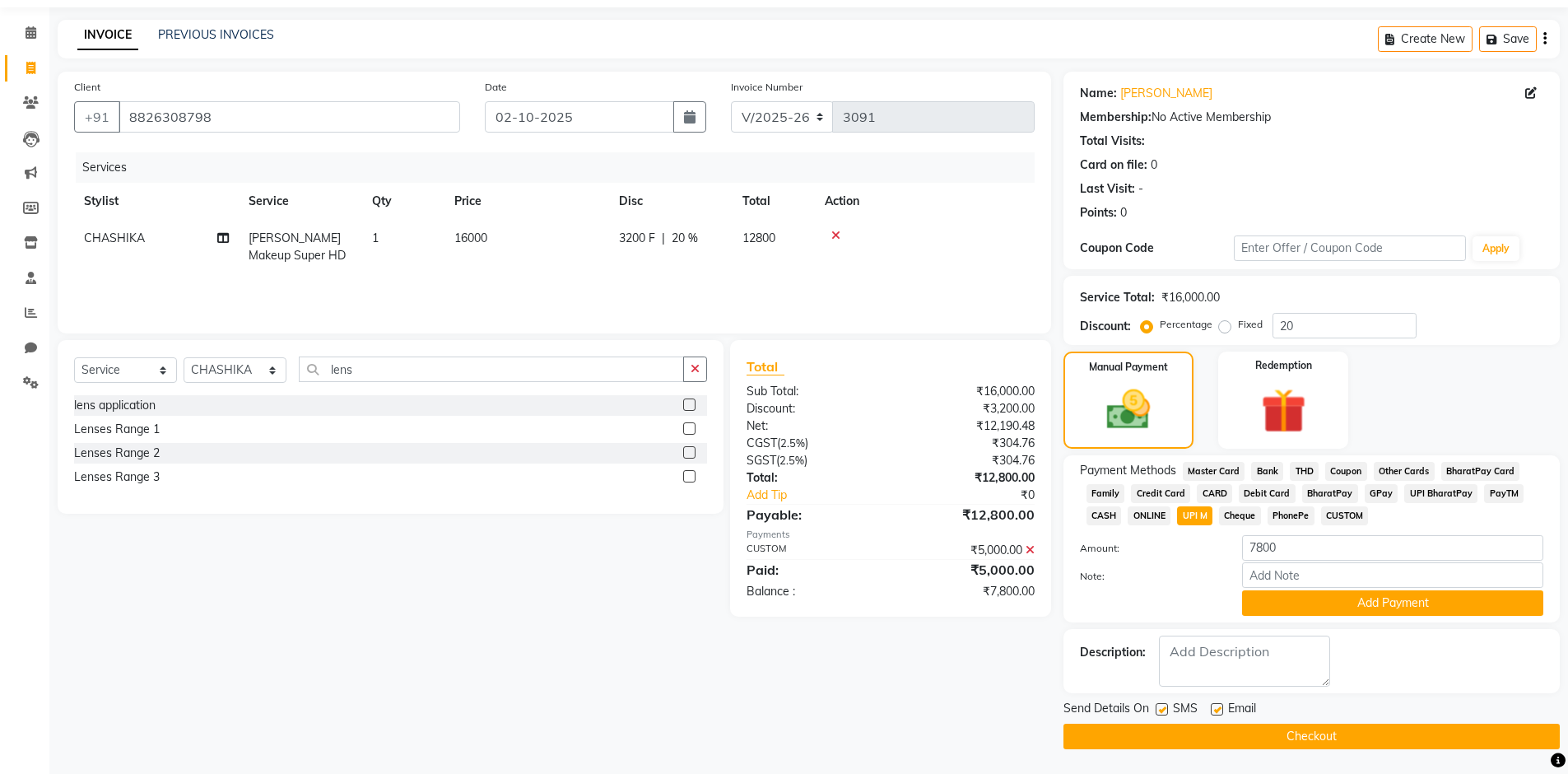
click at [687, 449] on label at bounding box center [689, 452] width 13 height 13
click at [687, 449] on input "checkbox" at bounding box center [688, 453] width 11 height 11
checkbox input "false"
click at [670, 290] on span "20 %" at bounding box center [678, 292] width 26 height 17
select select "23043"
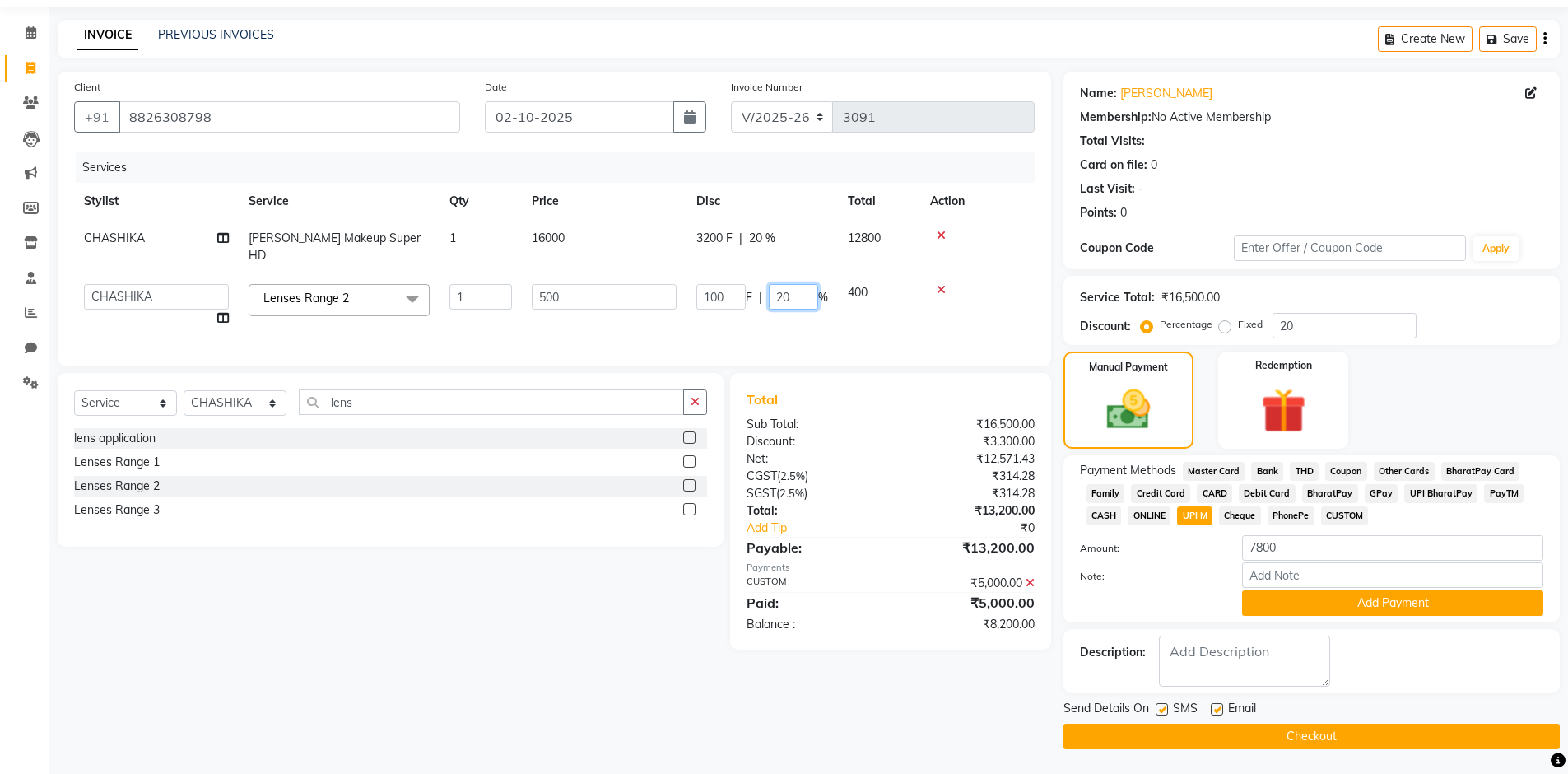
click at [782, 284] on input "20" at bounding box center [794, 296] width 50 height 25
type input "0"
click at [654, 587] on div "Select Service Product Membership Package Voucher Prepaid Gift Card Select Styl…" at bounding box center [384, 511] width 678 height 276
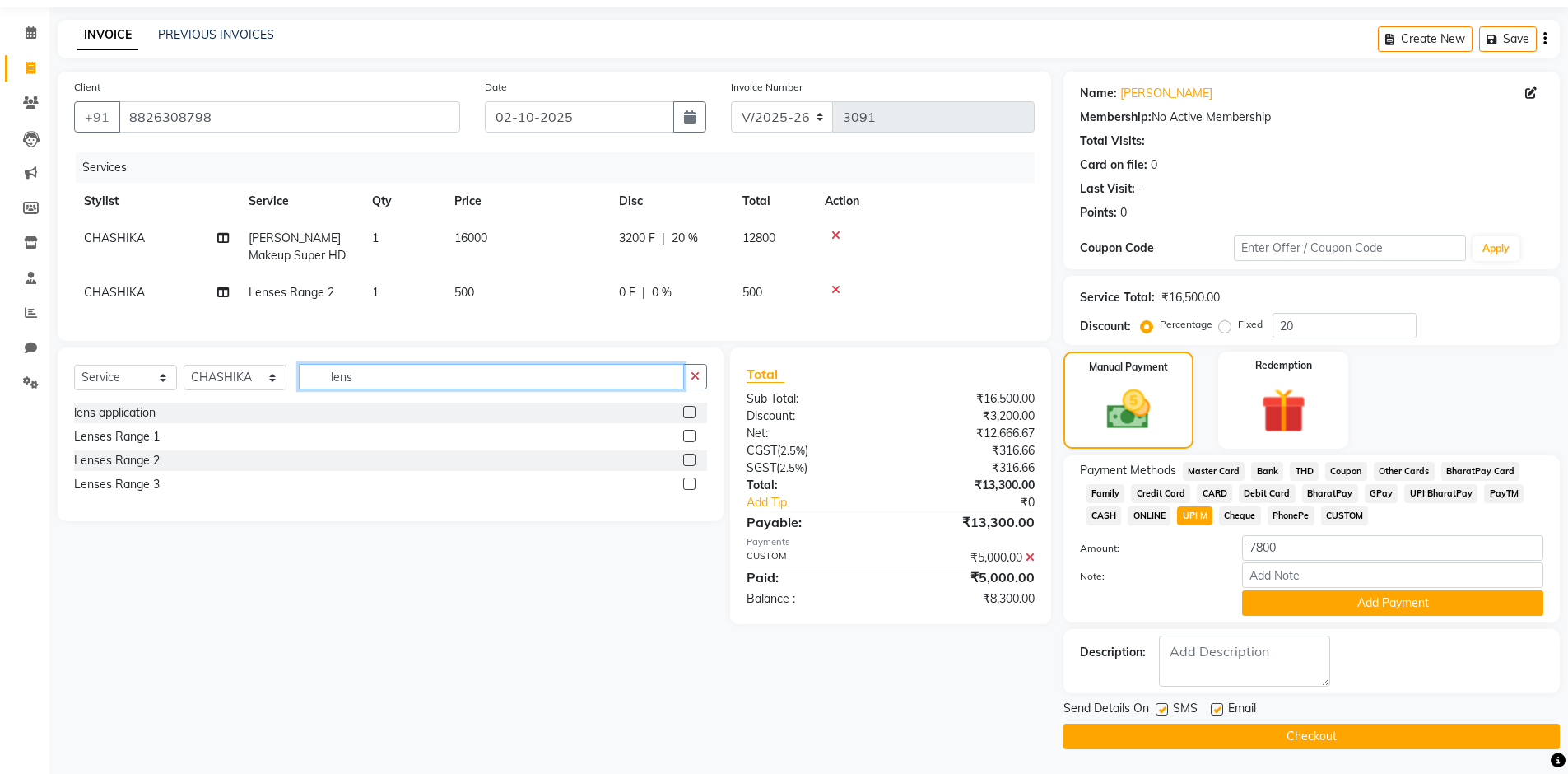
click at [500, 390] on input "lens" at bounding box center [491, 377] width 385 height 25
type input "l"
type input "hair ext"
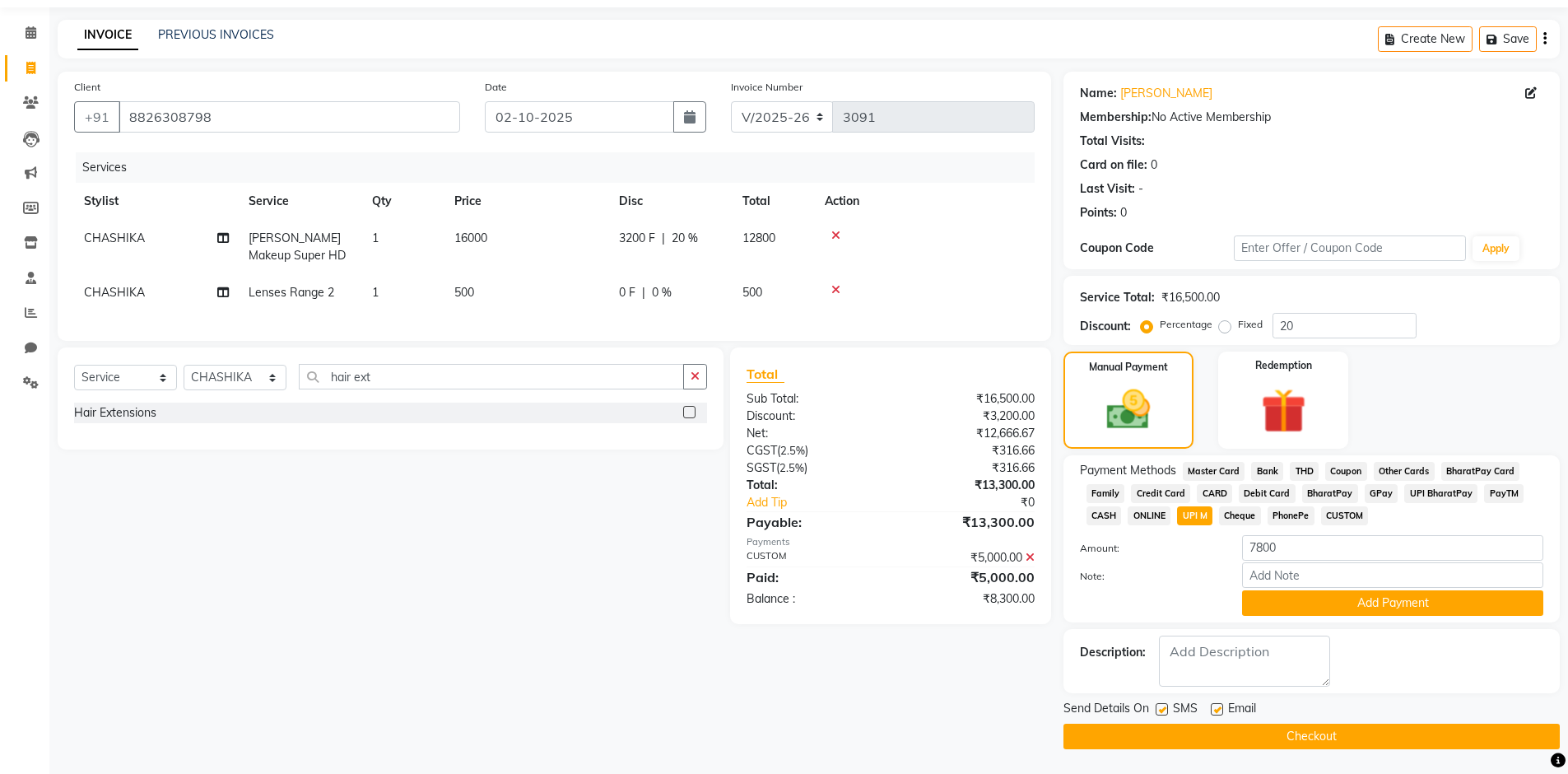
click at [691, 419] on label at bounding box center [689, 412] width 13 height 13
click at [691, 419] on input "checkbox" at bounding box center [688, 413] width 11 height 11
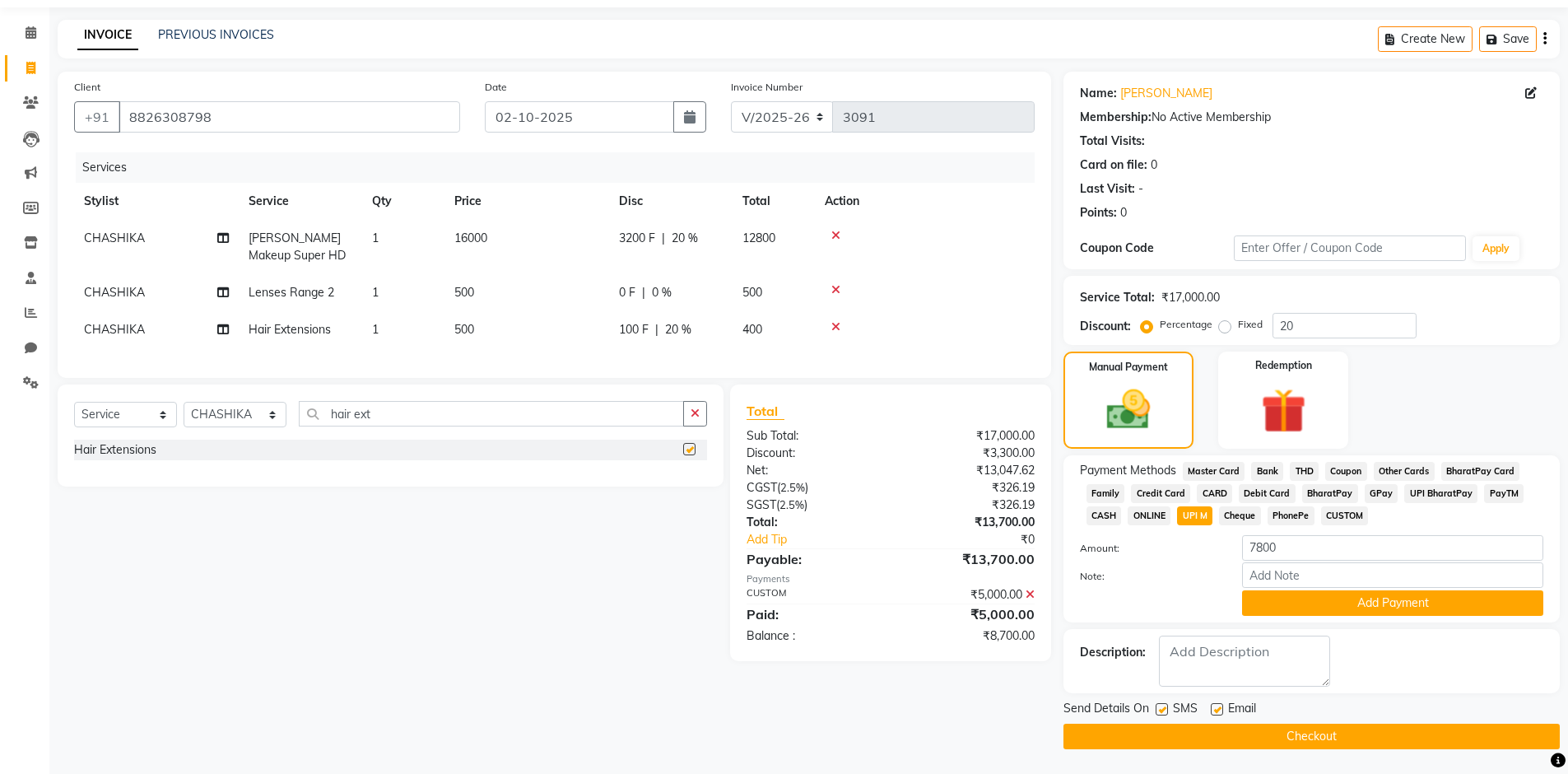
checkbox input "false"
click at [1279, 547] on input "7800" at bounding box center [1392, 548] width 302 height 25
type input "7"
type input "8300"
click at [1293, 599] on button "Add Payment" at bounding box center [1392, 603] width 302 height 25
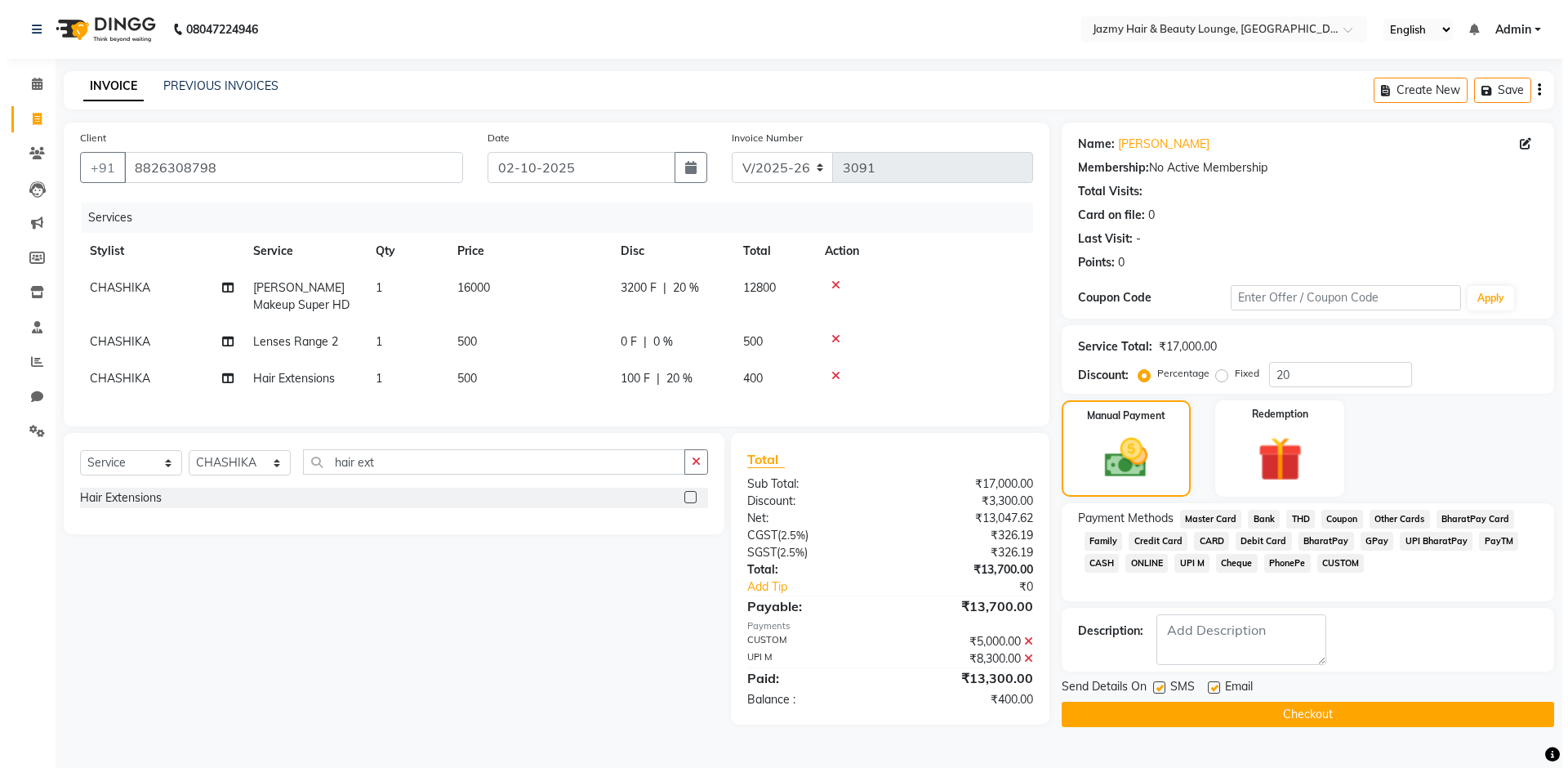
scroll to position [0, 0]
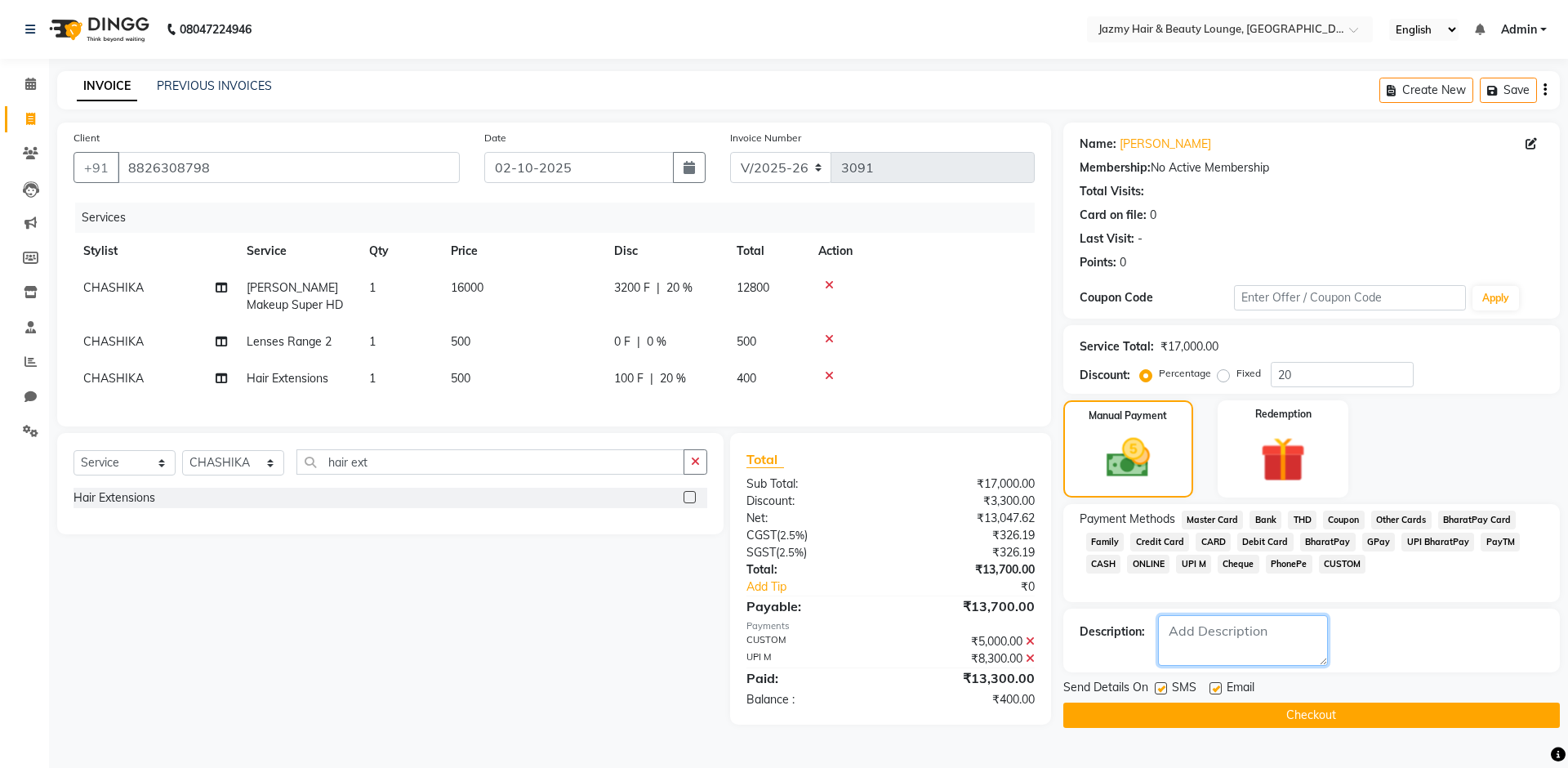
click at [1239, 645] on textarea at bounding box center [1243, 640] width 170 height 50
click at [1344, 560] on span "CUSTOM" at bounding box center [1342, 564] width 48 height 19
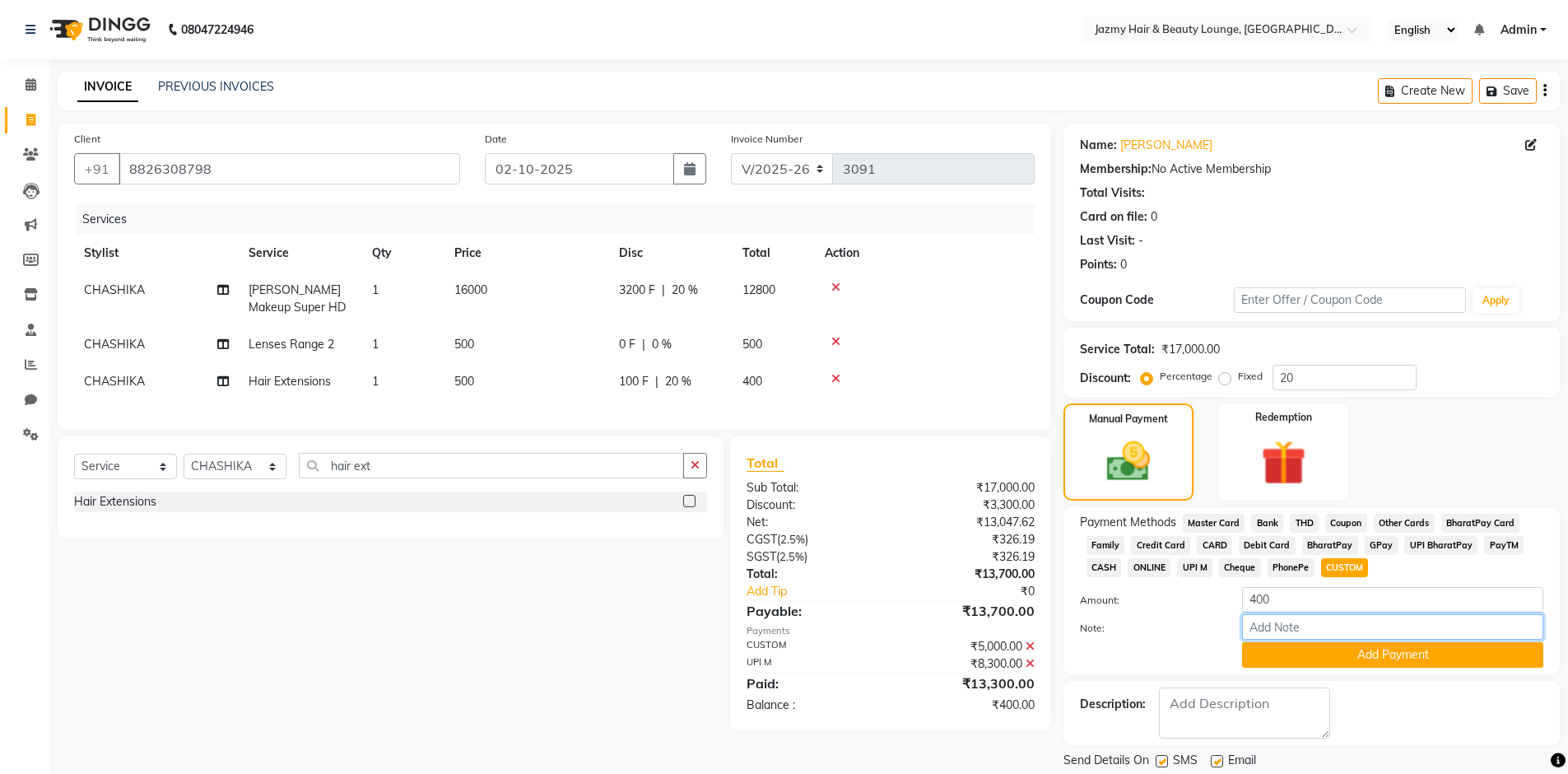
click at [1294, 634] on input "Note:" at bounding box center [1392, 627] width 302 height 25
type input "lens"
click at [676, 384] on span "20 %" at bounding box center [678, 382] width 26 height 17
select select "23043"
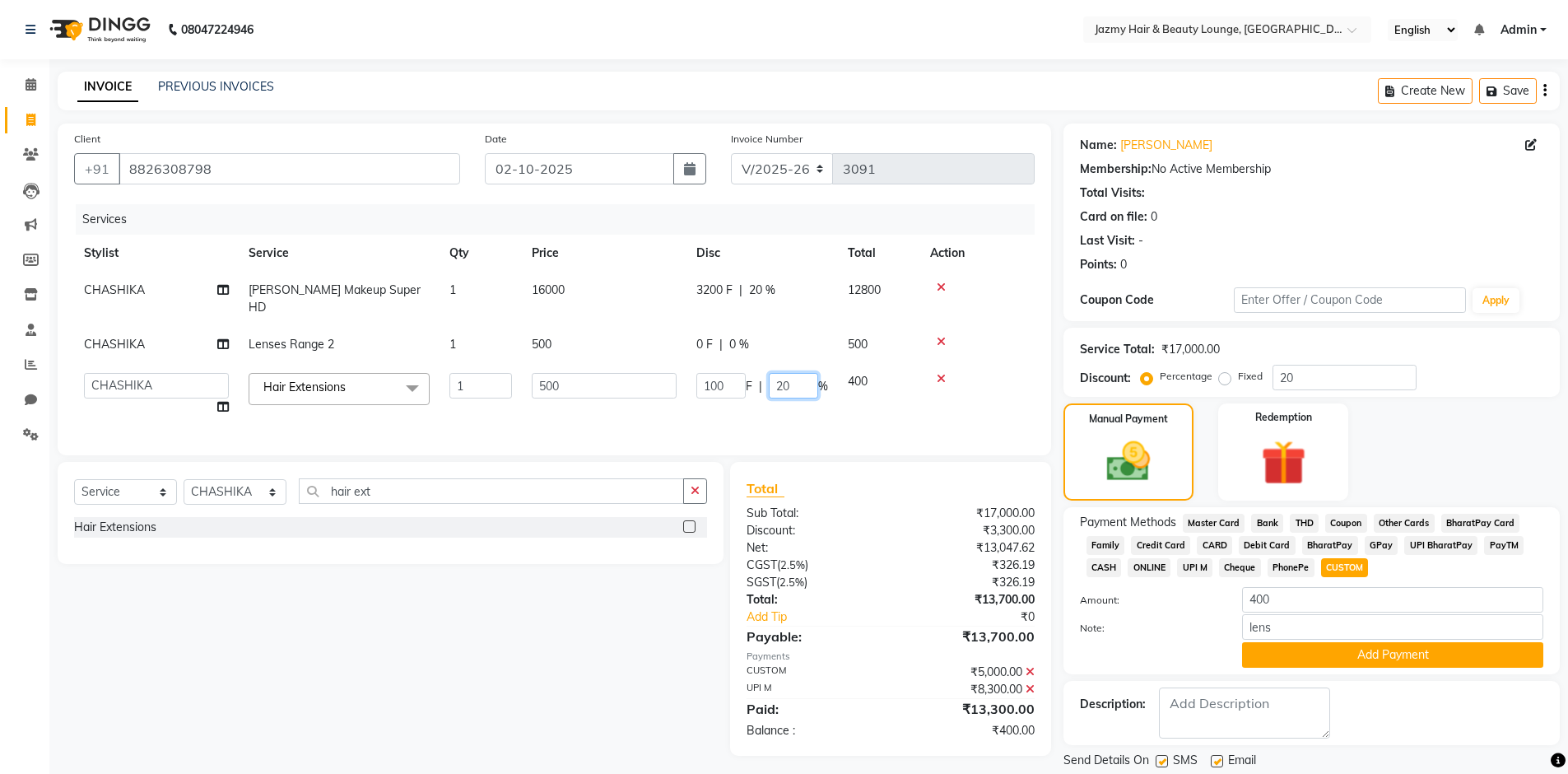
click at [779, 373] on input "20" at bounding box center [794, 386] width 50 height 25
type input "0"
click at [582, 663] on div "Select Service Product Membership Package Voucher Prepaid Gift Card Select Styl…" at bounding box center [384, 609] width 678 height 294
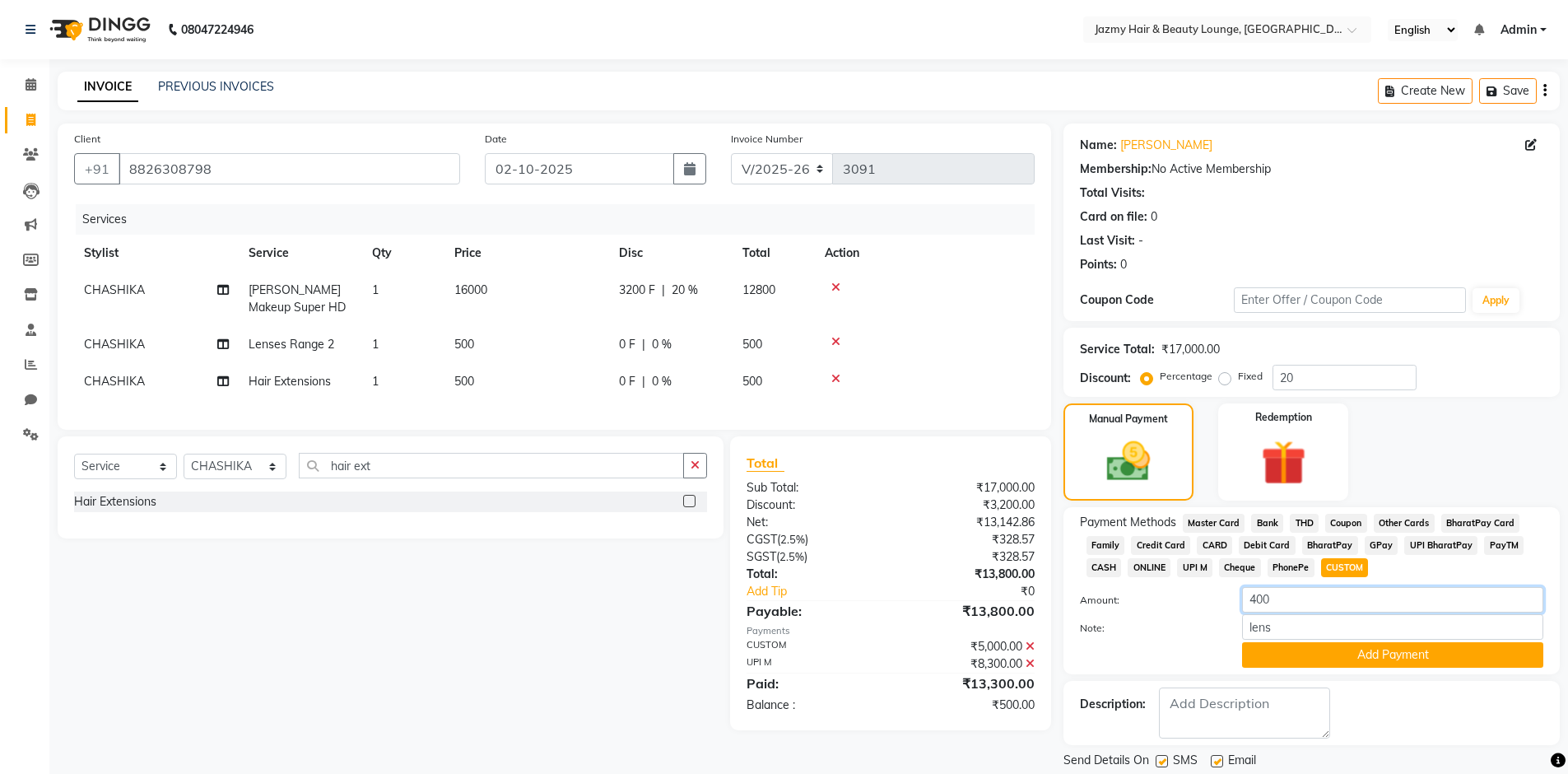
click at [1255, 595] on input "400" at bounding box center [1392, 600] width 302 height 25
type input "500"
click at [1285, 624] on input "lens" at bounding box center [1392, 627] width 302 height 25
type input "lens complimentary"
click at [1337, 662] on button "Add Payment" at bounding box center [1392, 655] width 302 height 25
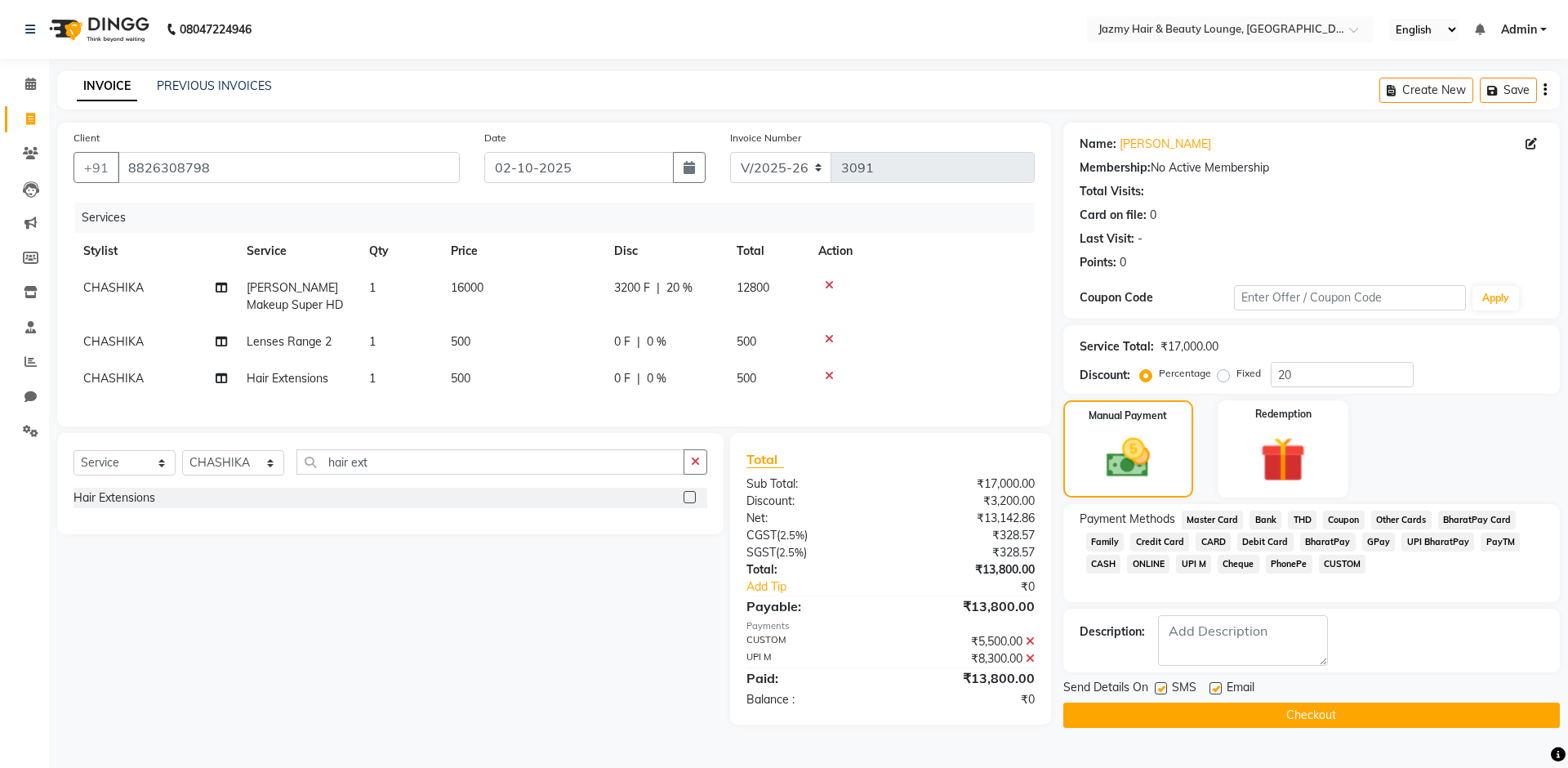
click at [1304, 713] on button "Checkout" at bounding box center [1312, 715] width 496 height 25
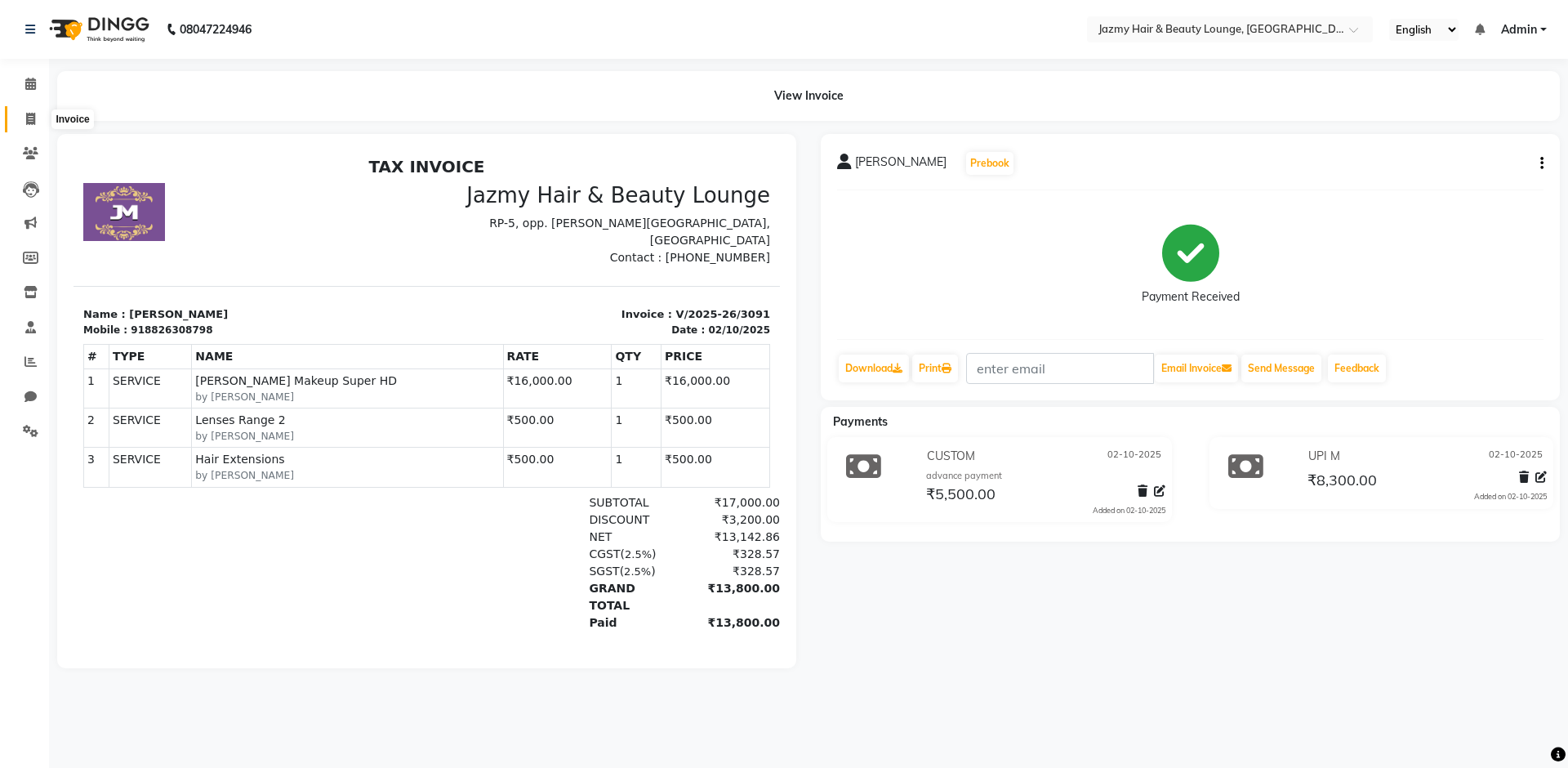
click at [26, 121] on icon at bounding box center [31, 119] width 9 height 13
select select "service"
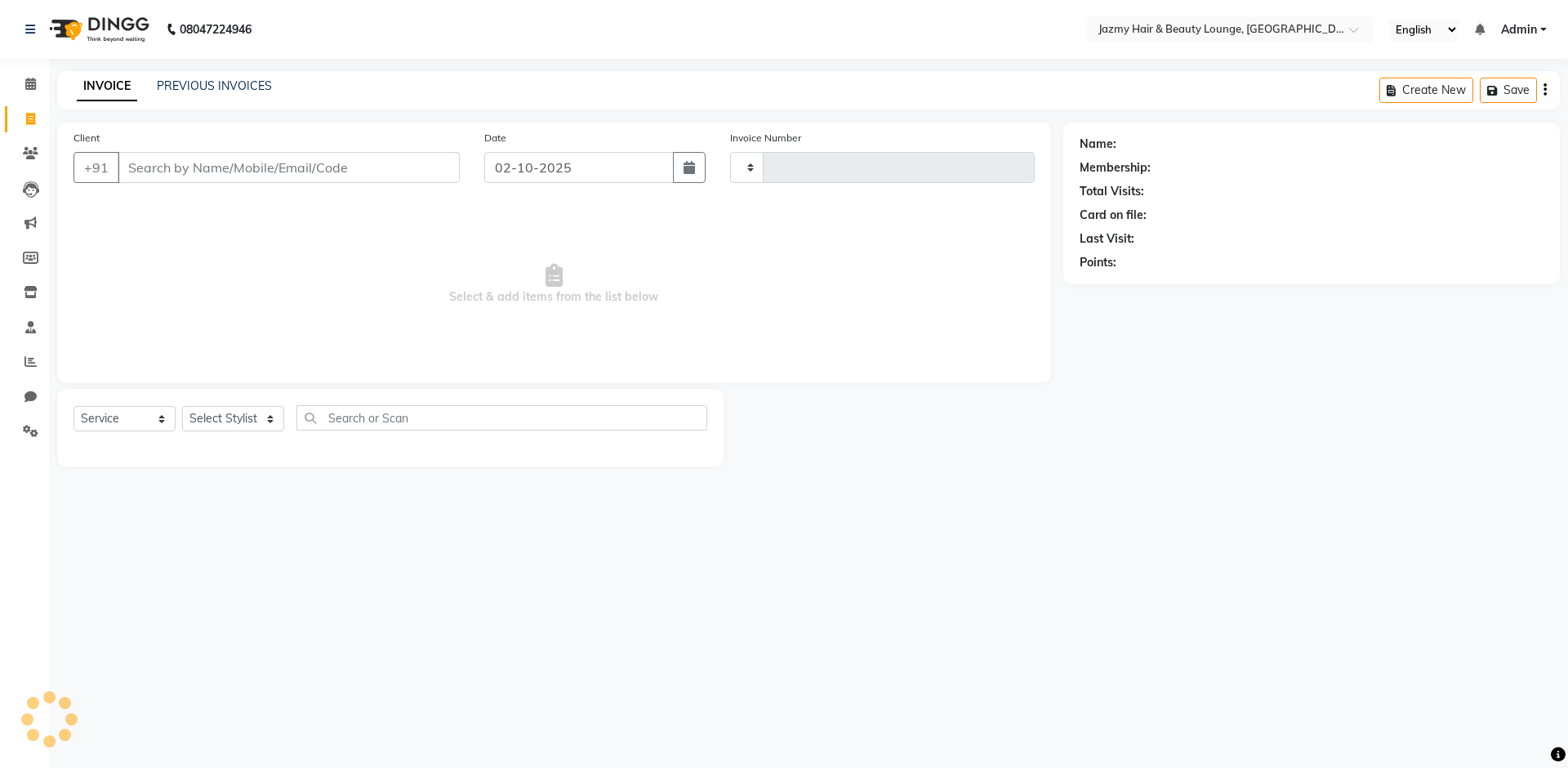
type input "3092"
select select "759"
click at [208, 85] on link "PREVIOUS INVOICES" at bounding box center [214, 85] width 115 height 14
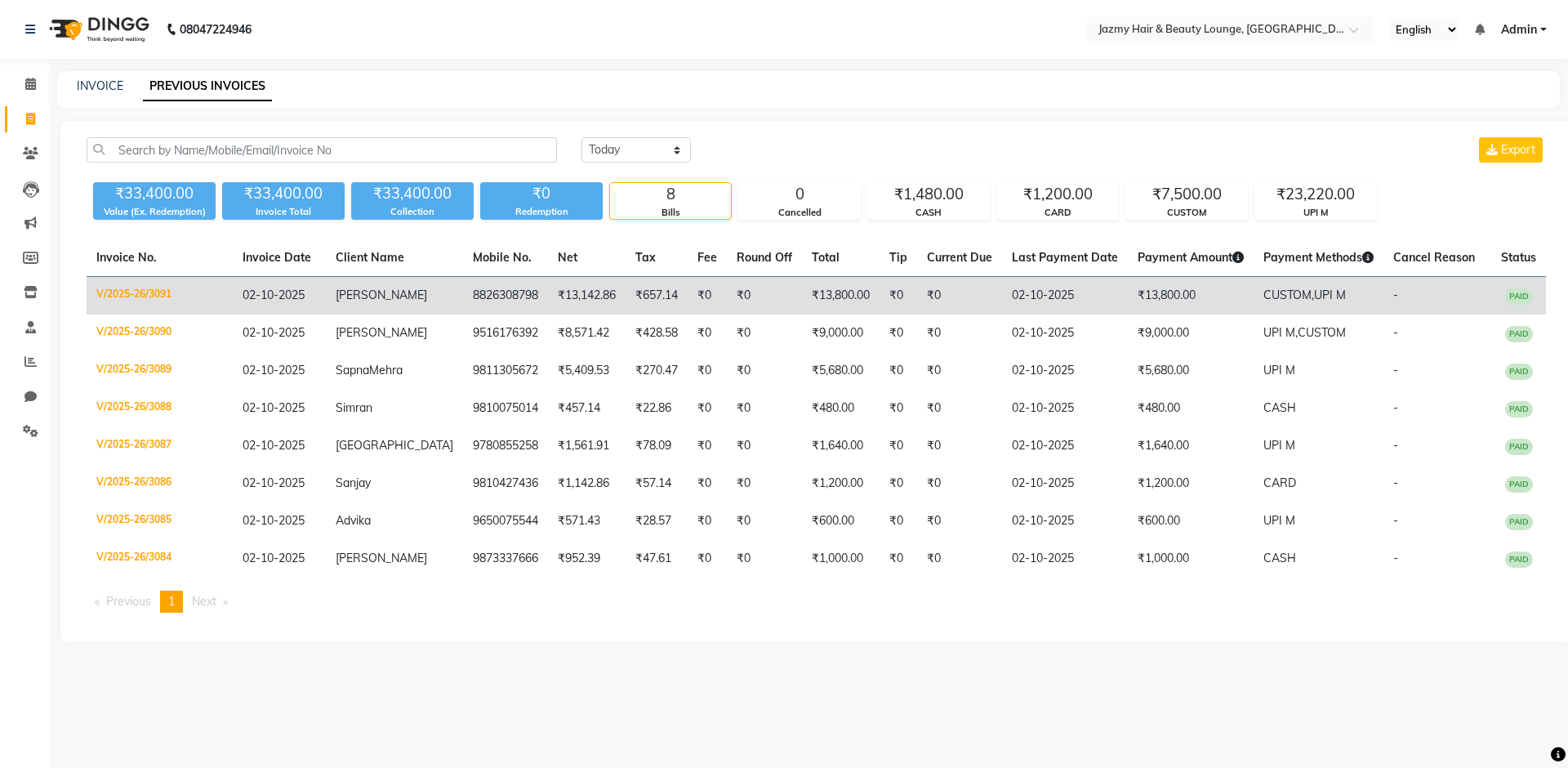
click at [480, 300] on td "8826308798" at bounding box center [505, 296] width 85 height 39
click at [414, 290] on td "[PERSON_NAME]" at bounding box center [395, 296] width 138 height 39
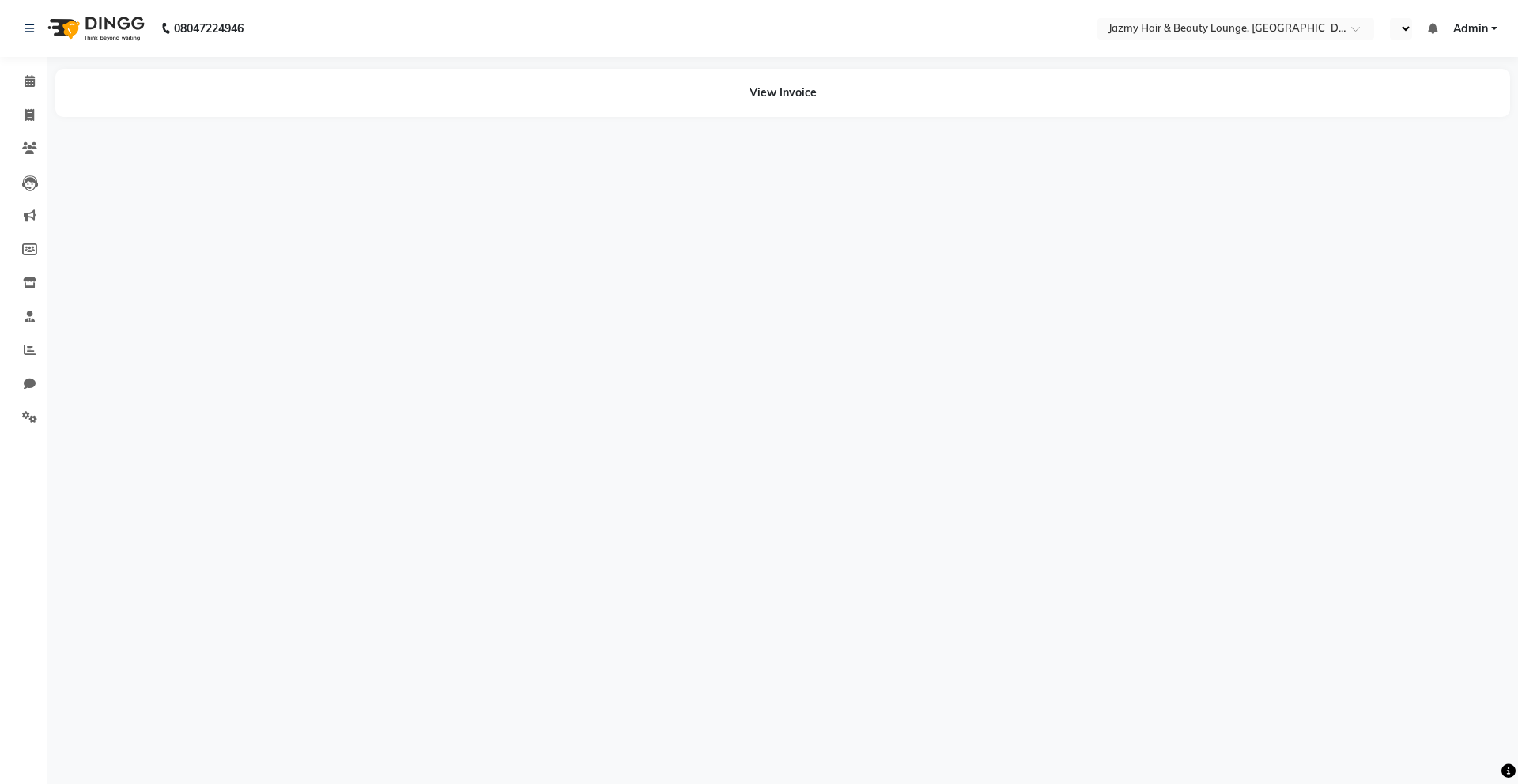
select select "en"
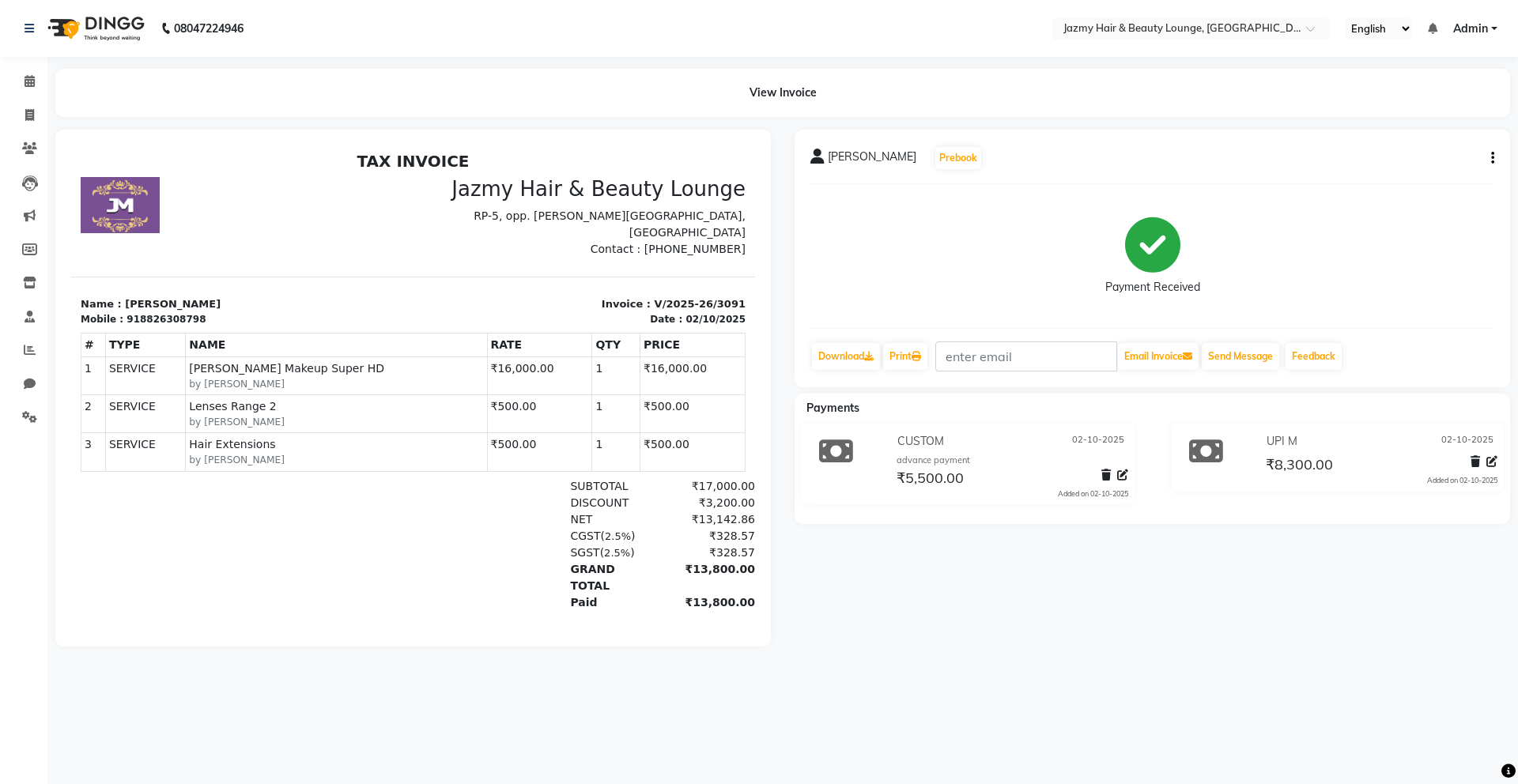
click at [1493, 158] on icon "button" at bounding box center [1494, 158] width 3 height 1
click at [1426, 180] on div "Edit Invoice" at bounding box center [1414, 178] width 108 height 20
select select "service"
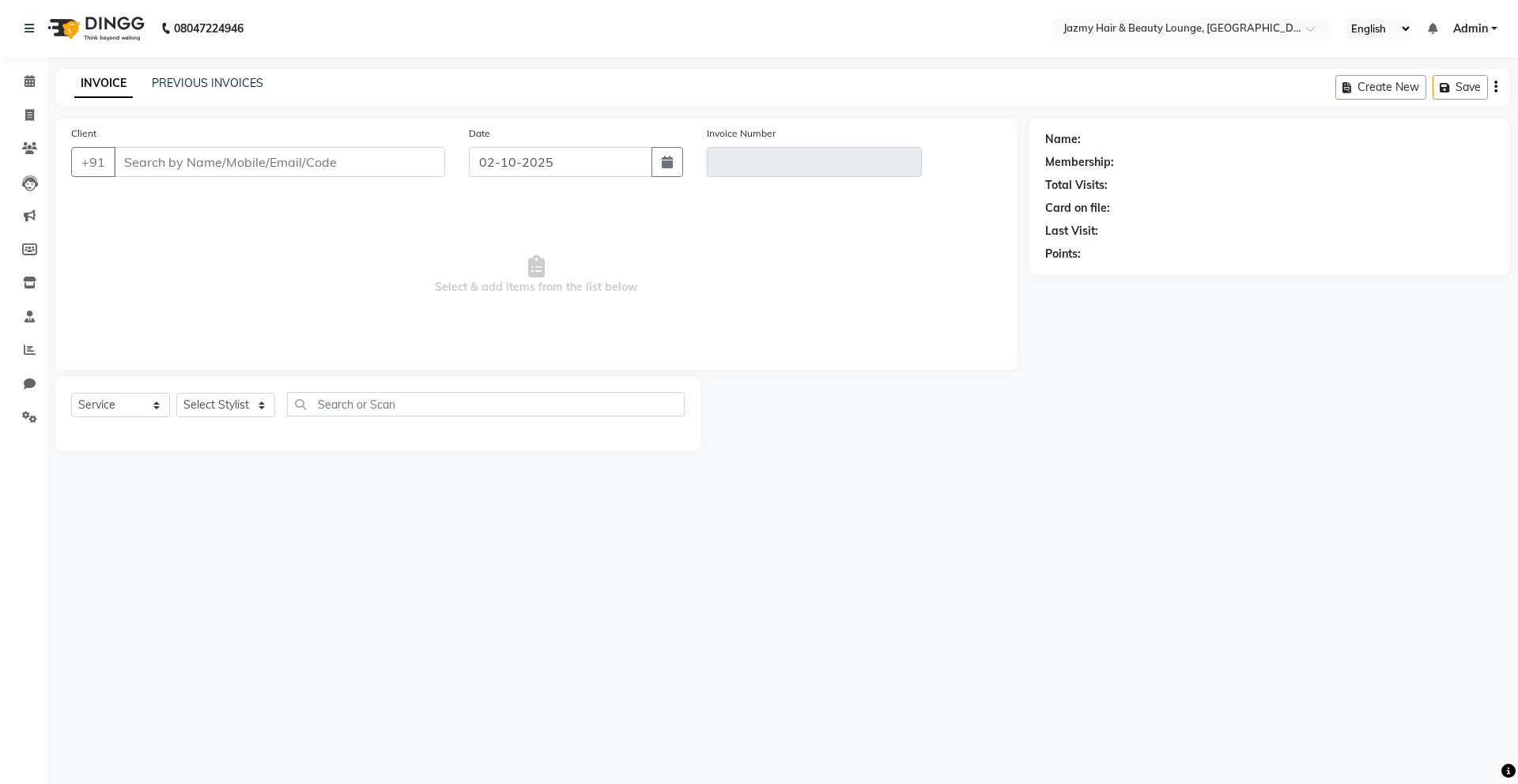
type input "8826308798"
type input "V/2025-26/3091"
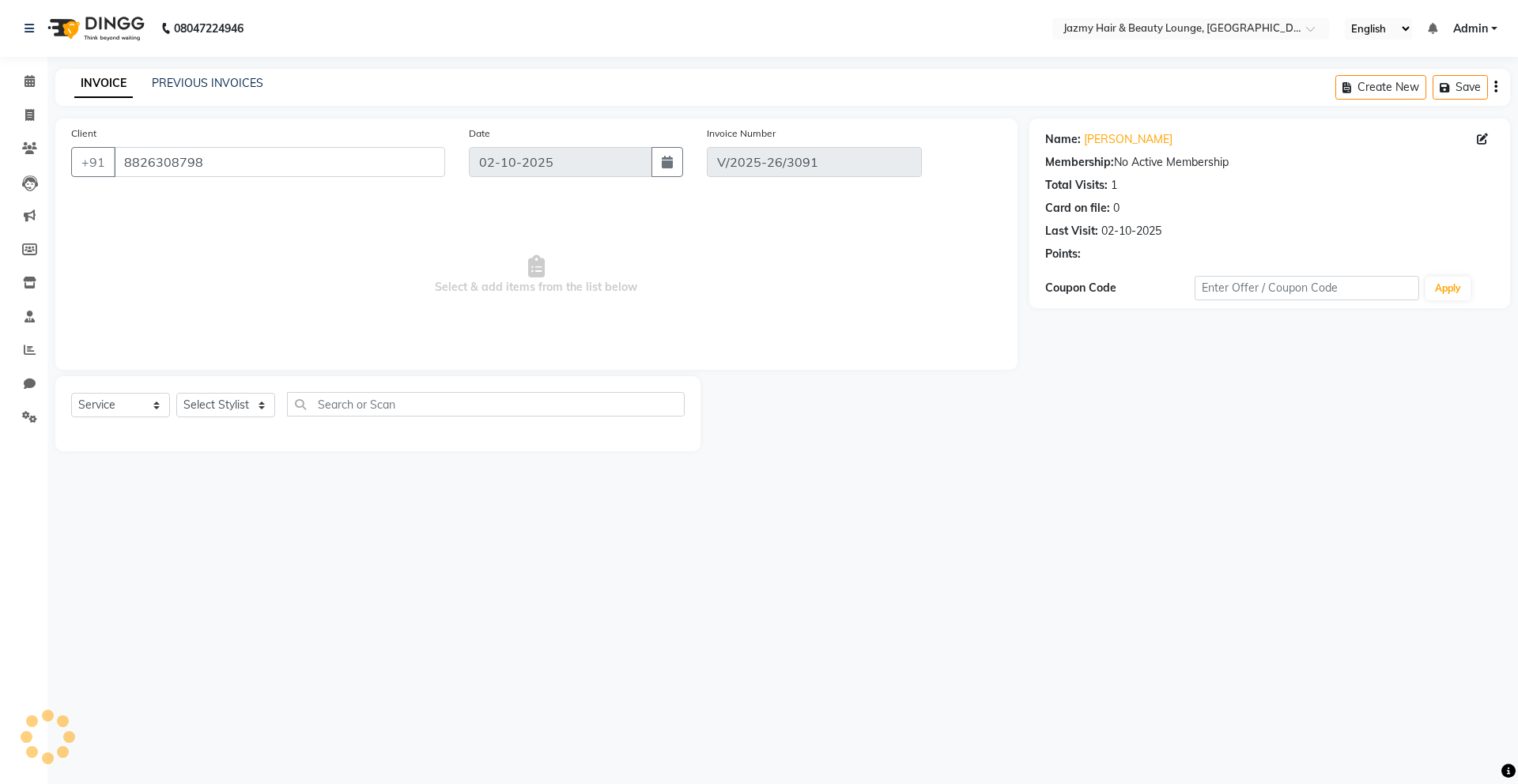
select select "select"
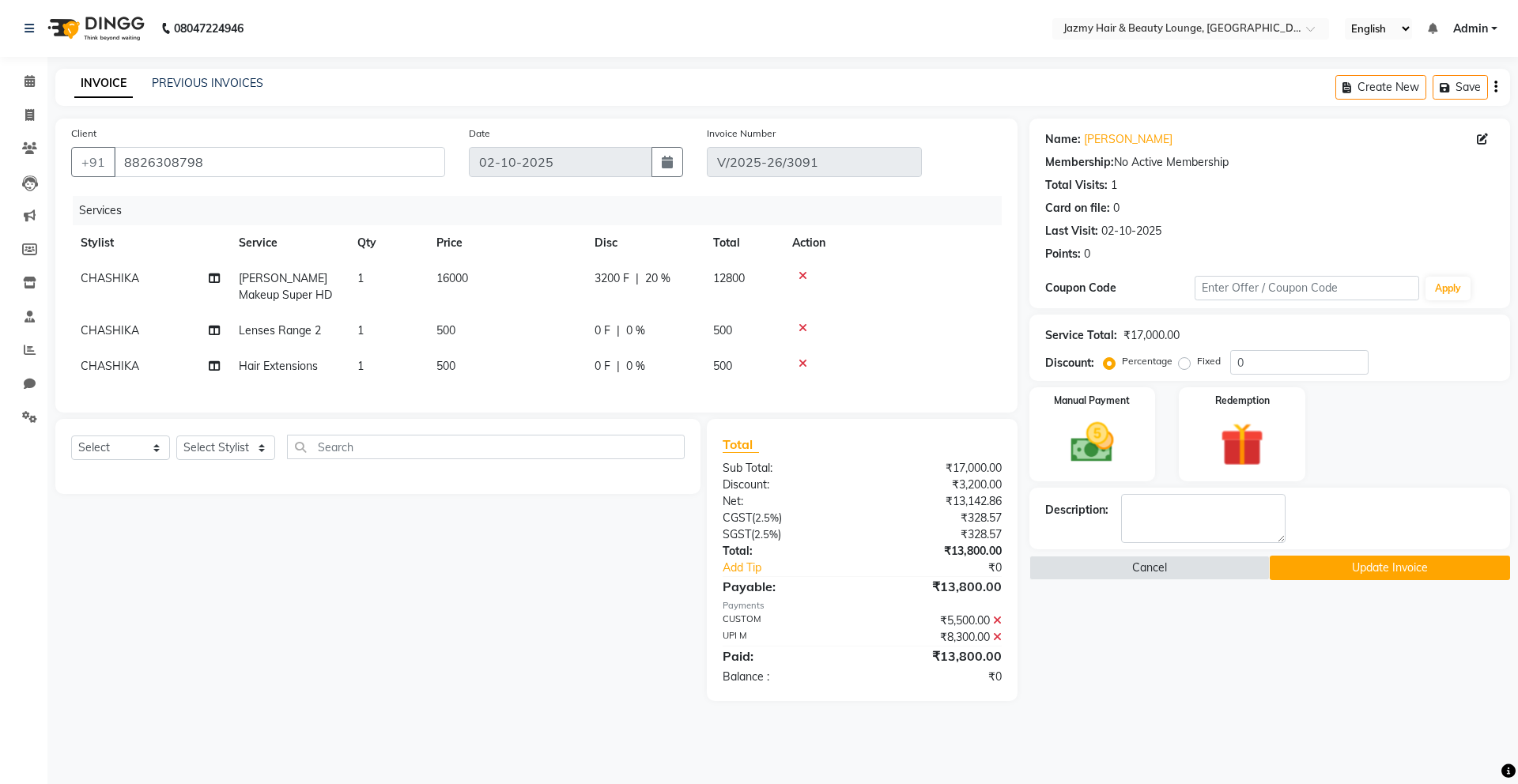
click at [806, 327] on icon at bounding box center [803, 328] width 9 height 11
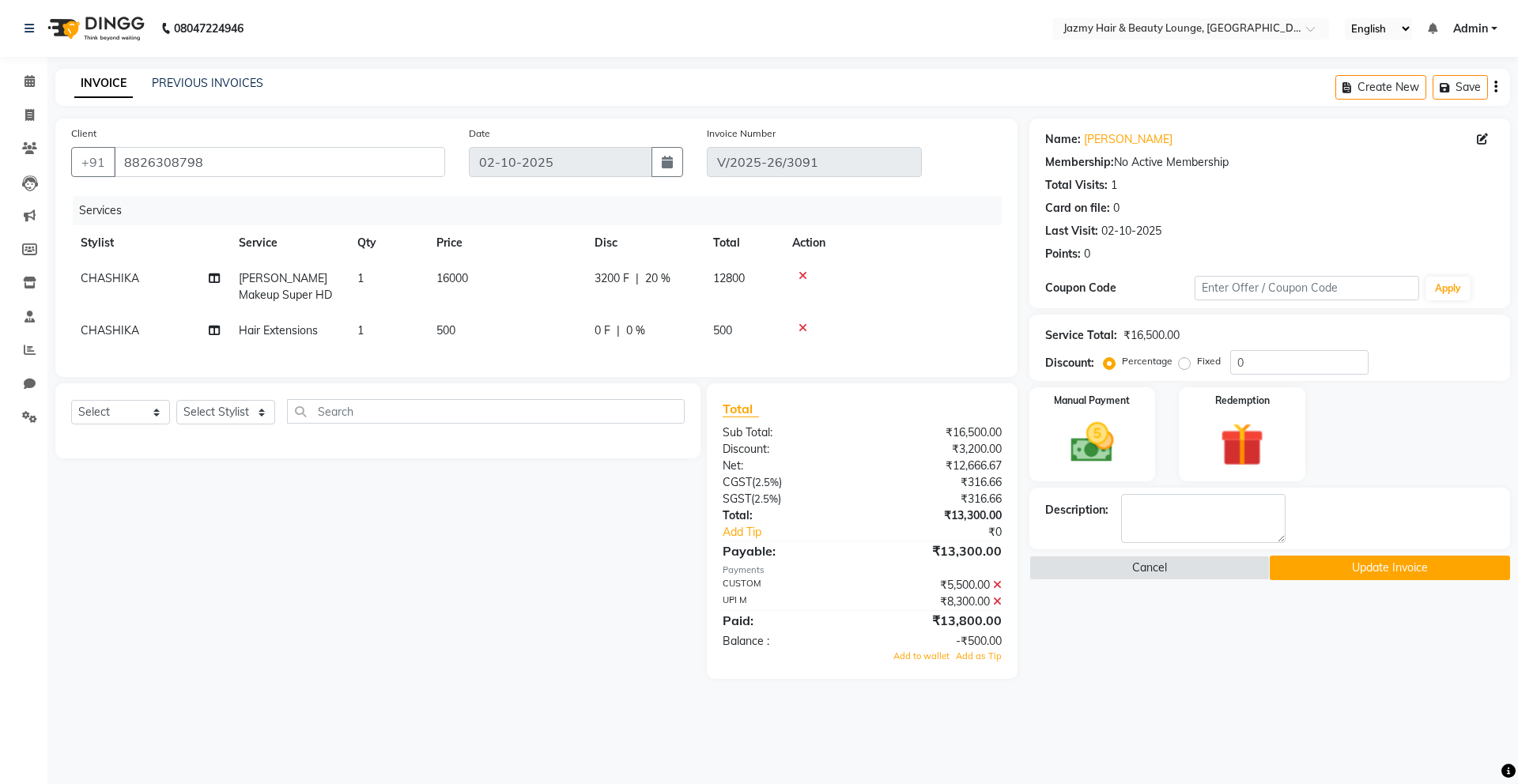
click at [997, 591] on icon at bounding box center [997, 585] width 9 height 11
click at [1112, 446] on img at bounding box center [1092, 443] width 73 height 52
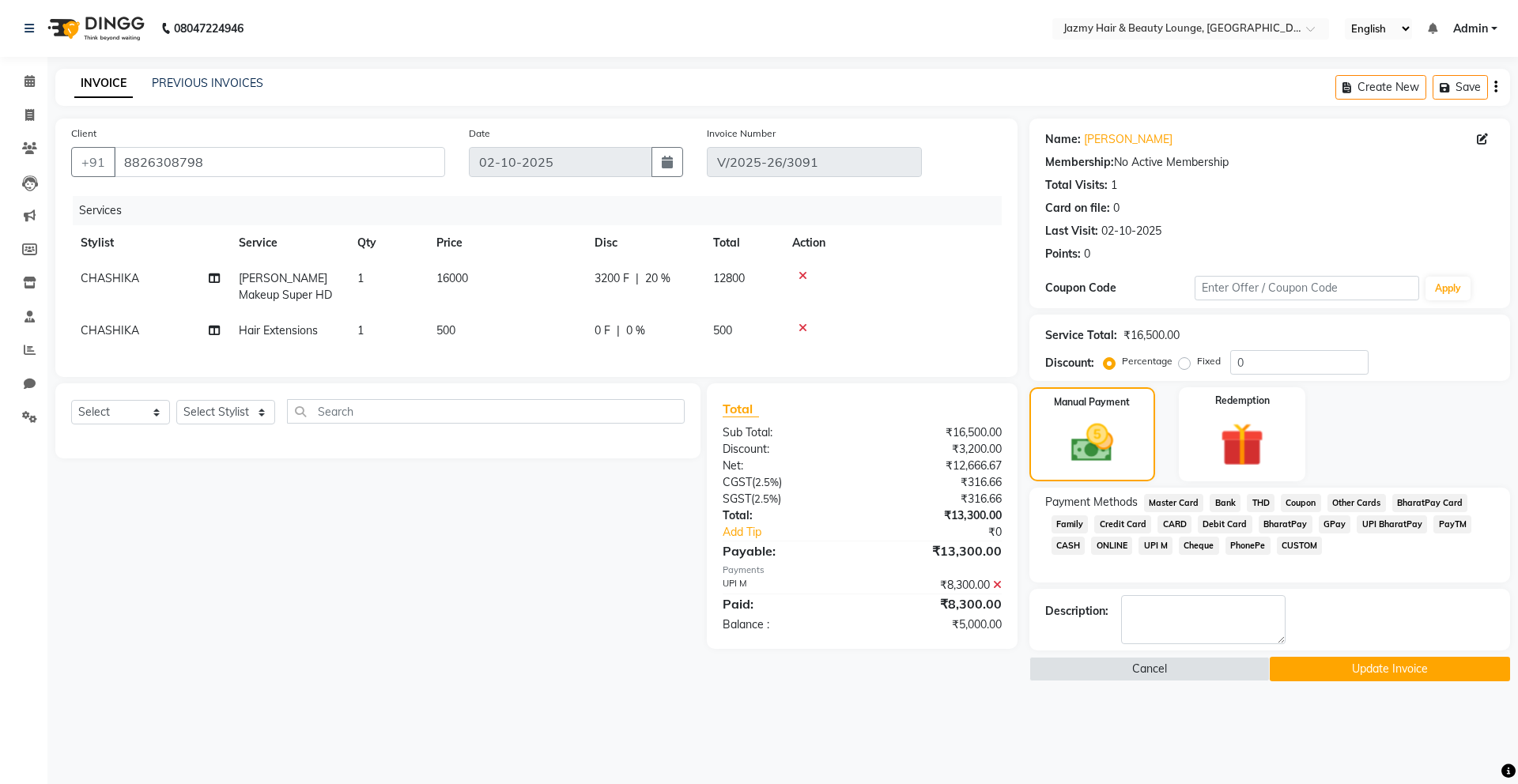
click at [1313, 548] on span "CUSTOM" at bounding box center [1300, 546] width 46 height 18
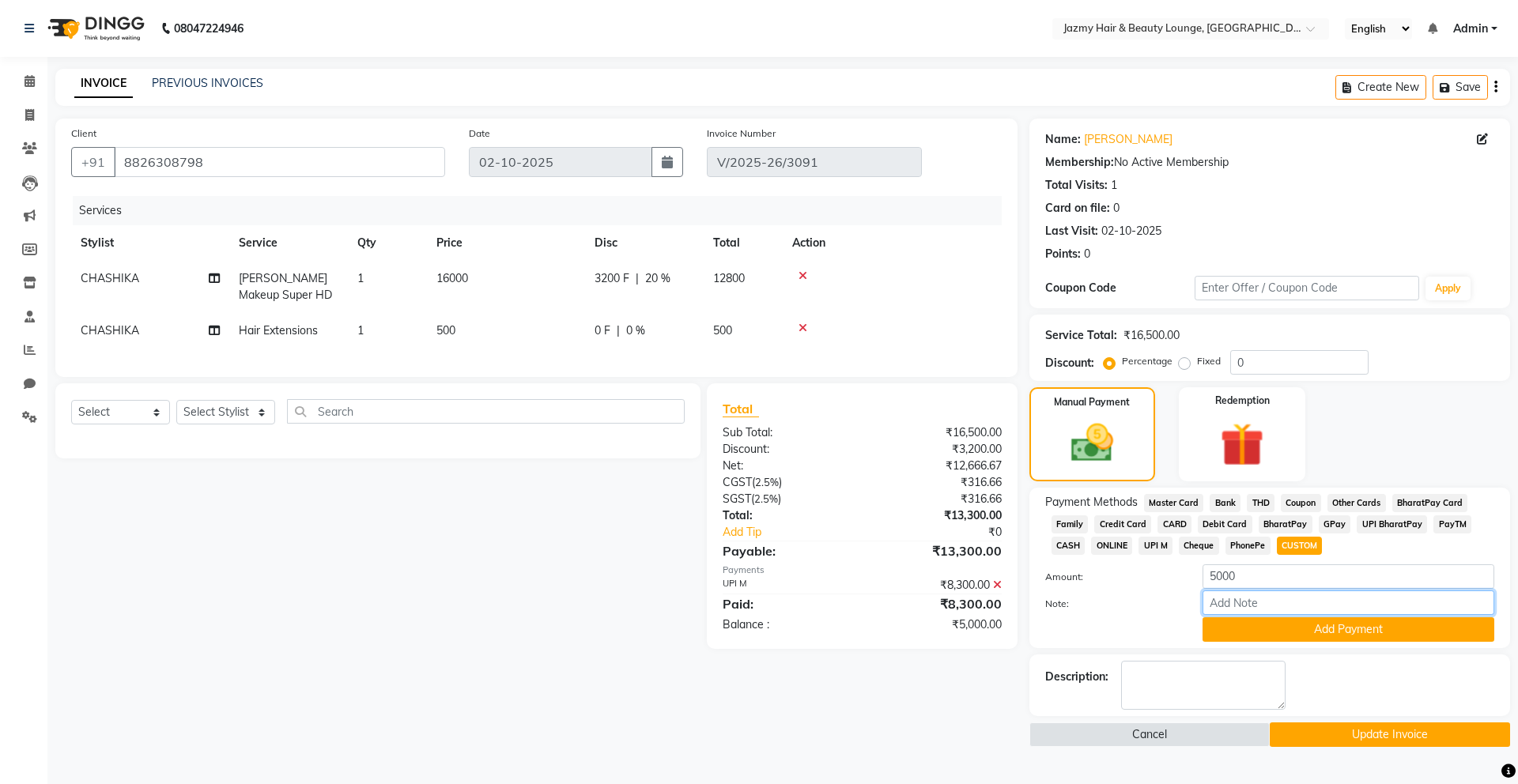
click at [1282, 602] on input "Note:" at bounding box center [1348, 603] width 292 height 24
type input "advance payment"
click at [1360, 627] on button "Add Payment" at bounding box center [1348, 630] width 292 height 24
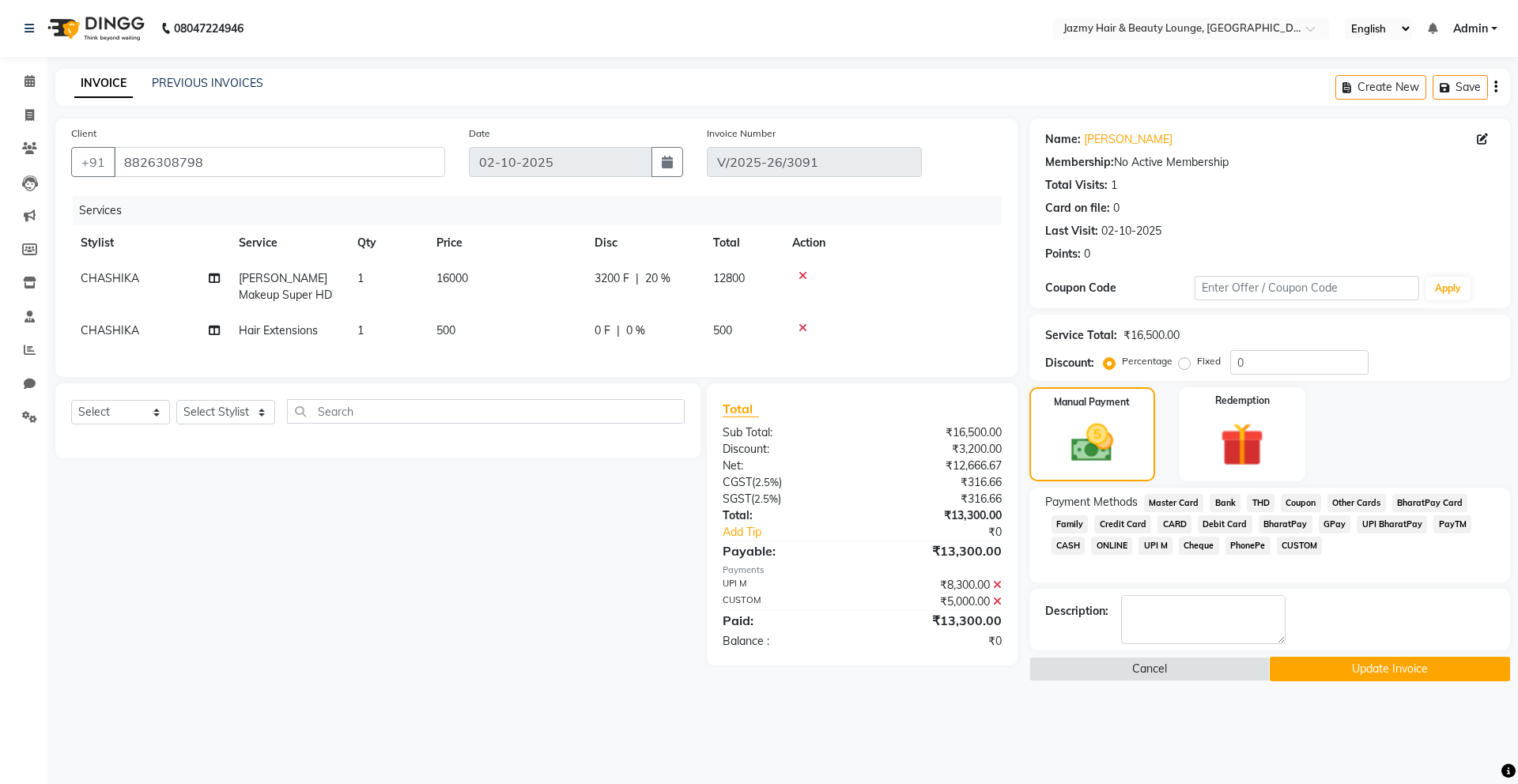
click at [1384, 669] on button "Update Invoice" at bounding box center [1390, 669] width 240 height 24
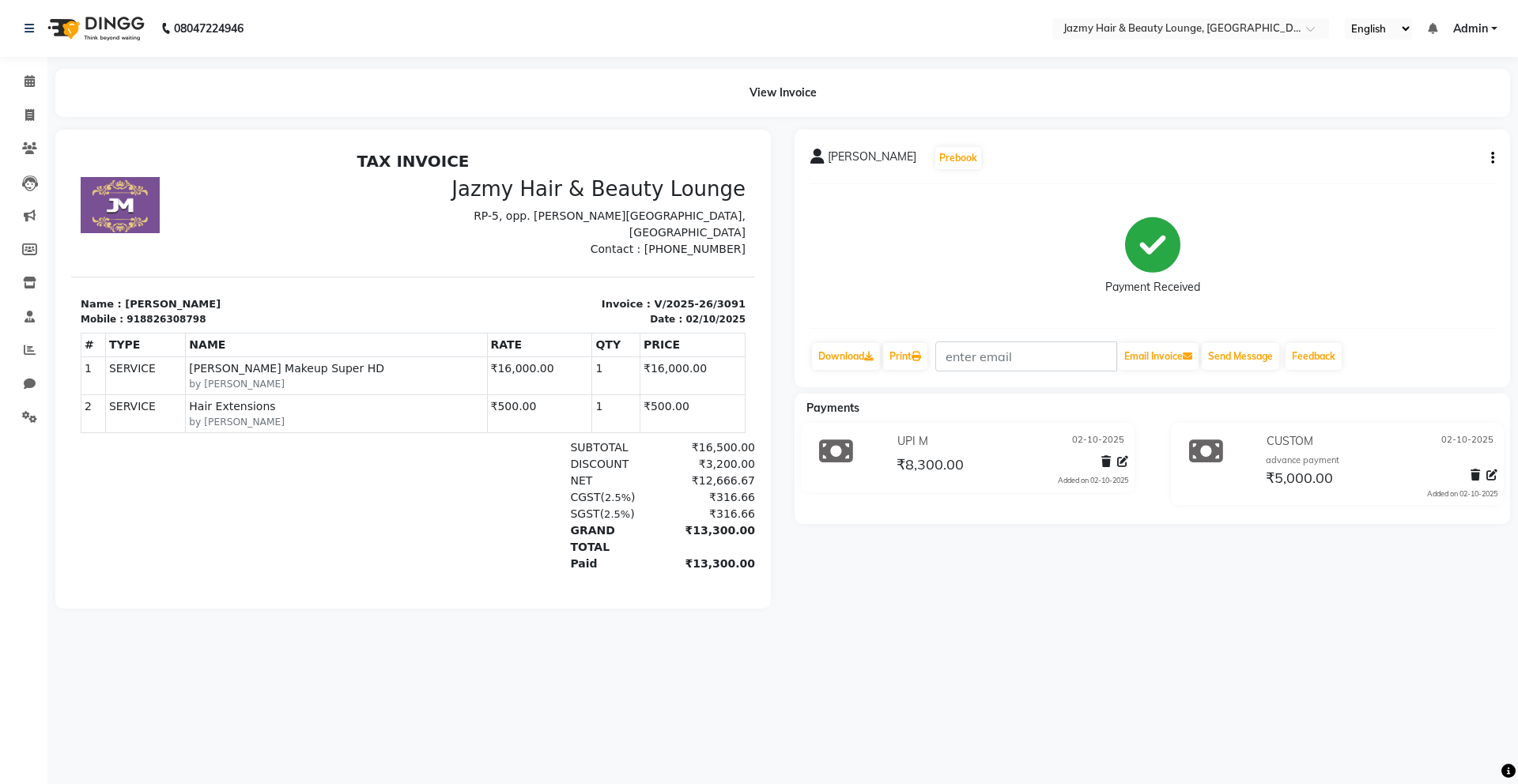
click at [1492, 158] on icon "button" at bounding box center [1494, 158] width 3 height 1
click at [1403, 178] on div "Edit Invoice" at bounding box center [1414, 178] width 108 height 20
select select "service"
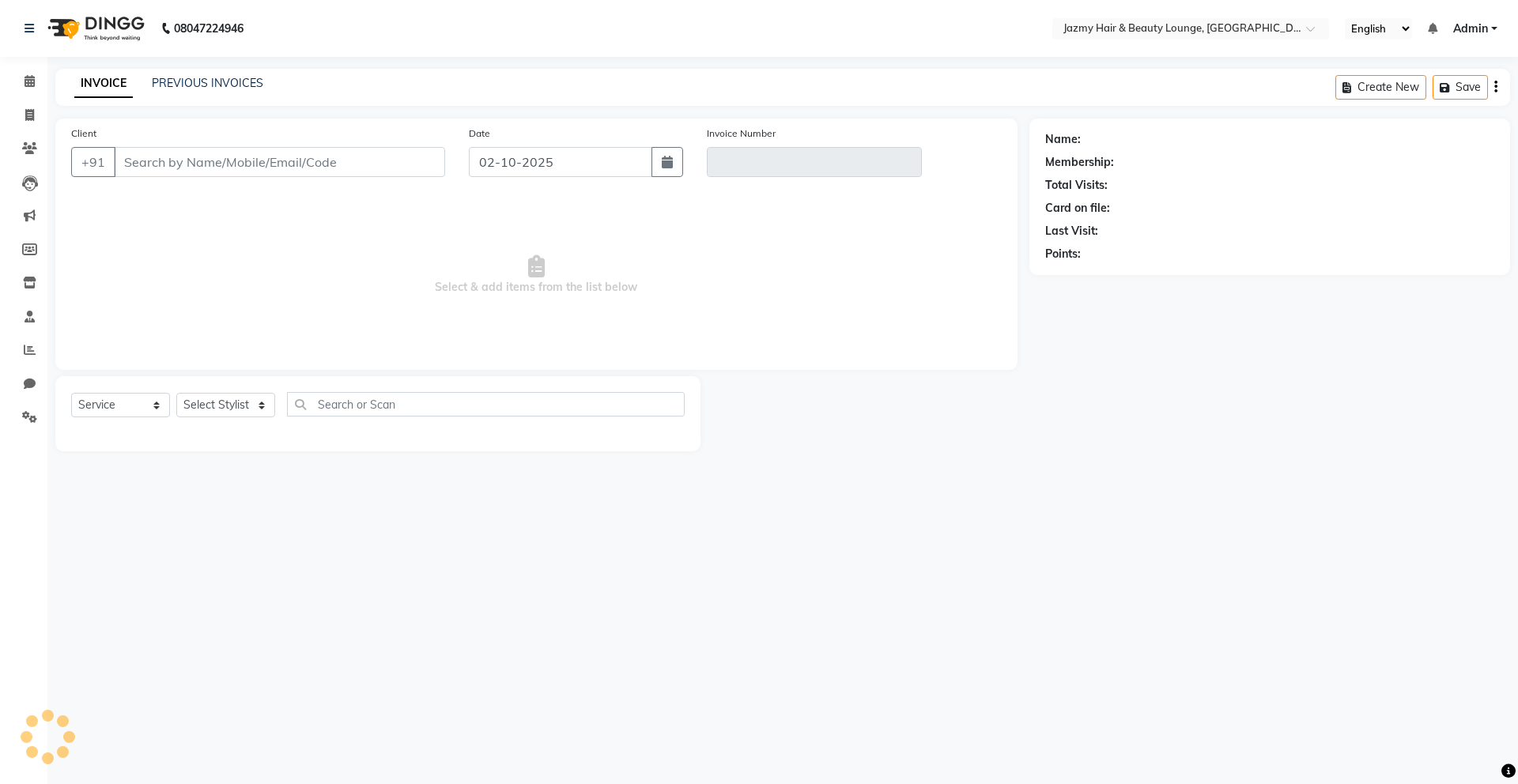
type input "8826308798"
type input "V/2025-26/3091"
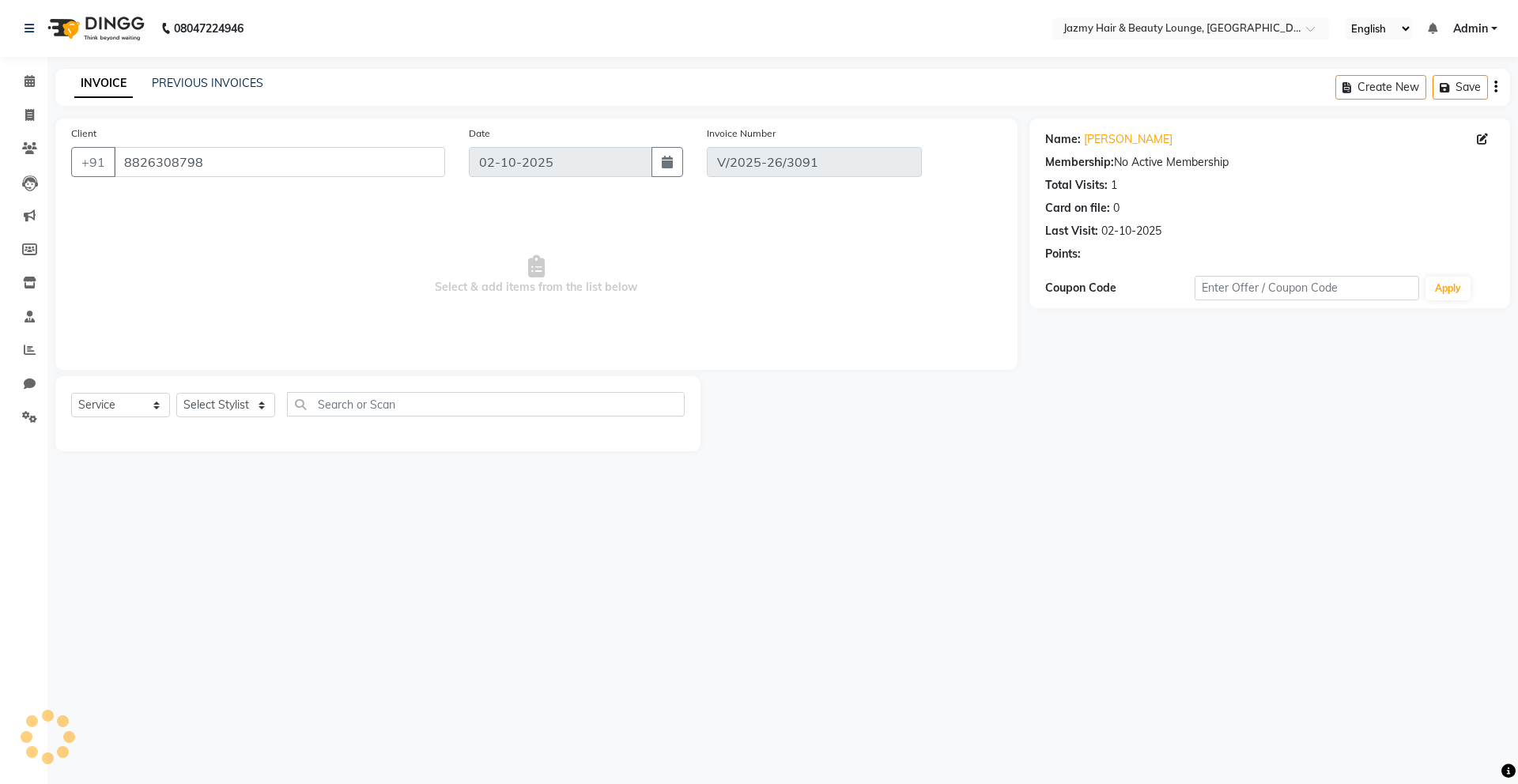
select select "select"
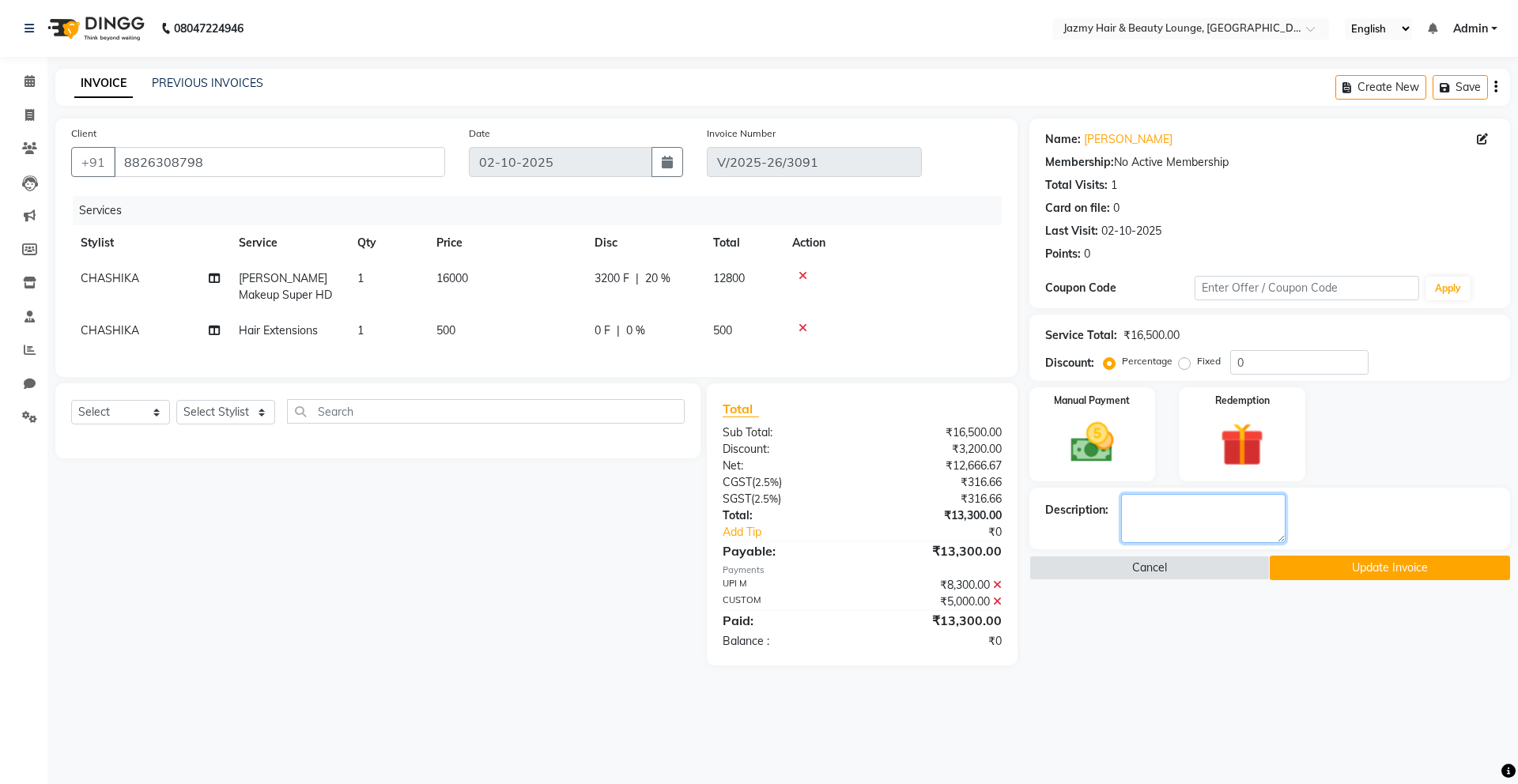
click at [1151, 514] on textarea at bounding box center [1203, 519] width 165 height 49
type textarea "lenses lashes complimentary"
click at [1310, 569] on button "Update Invoice" at bounding box center [1390, 568] width 240 height 24
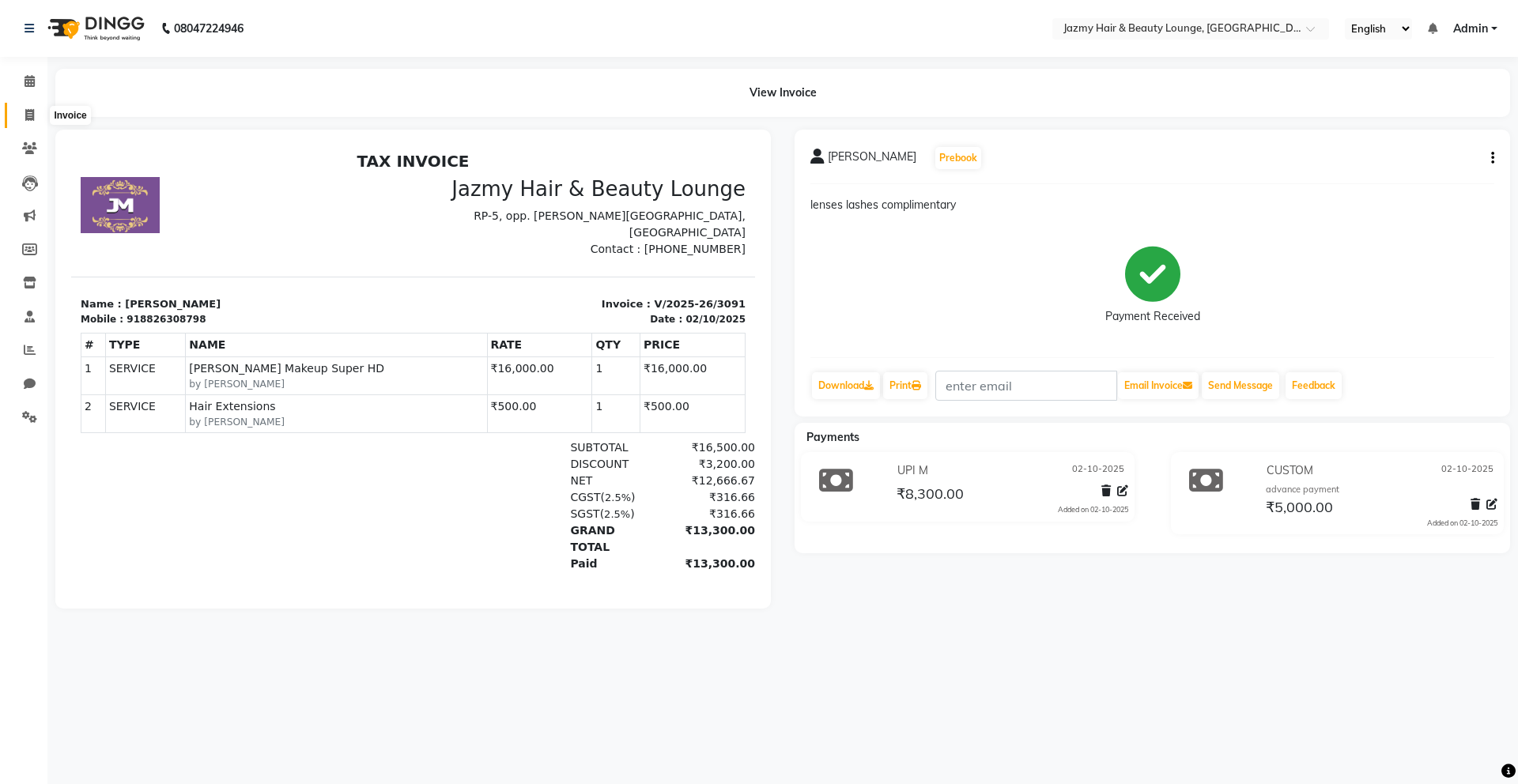
click at [30, 114] on icon at bounding box center [30, 115] width 9 height 12
select select "service"
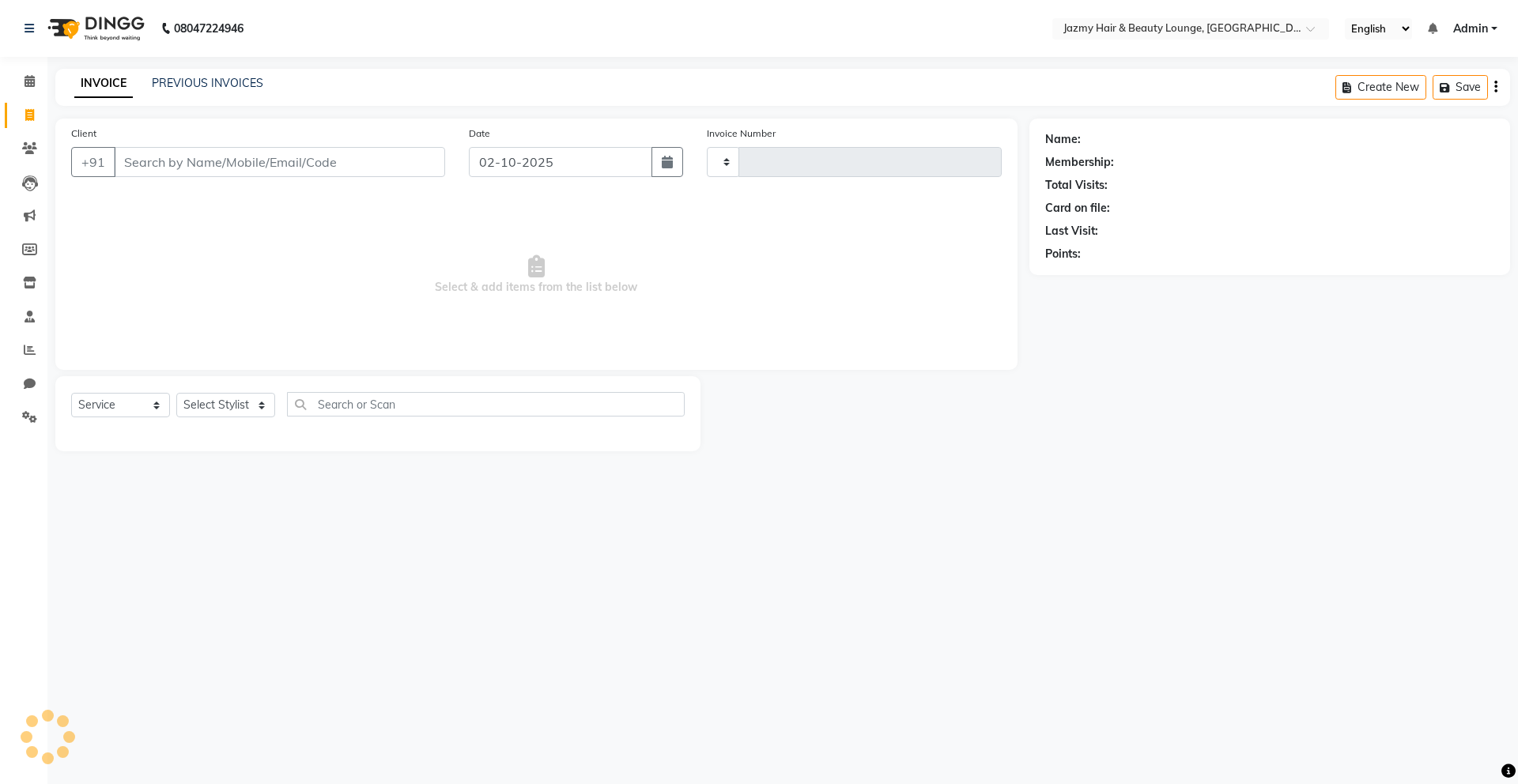
type input "3092"
select select "759"
click at [202, 79] on link "PREVIOUS INVOICES" at bounding box center [207, 83] width 111 height 14
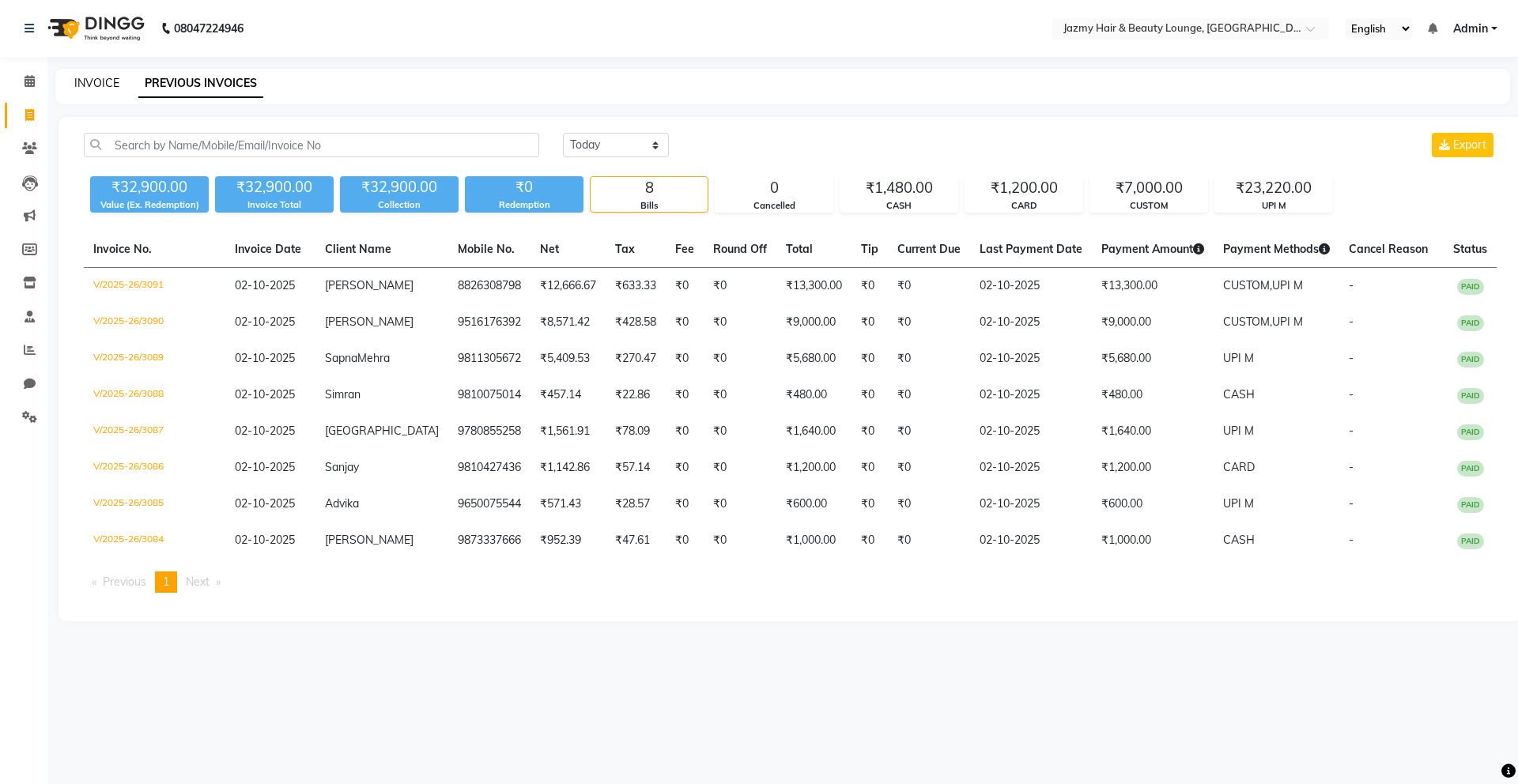
click at [104, 82] on link "INVOICE" at bounding box center [97, 83] width 45 height 14
select select "service"
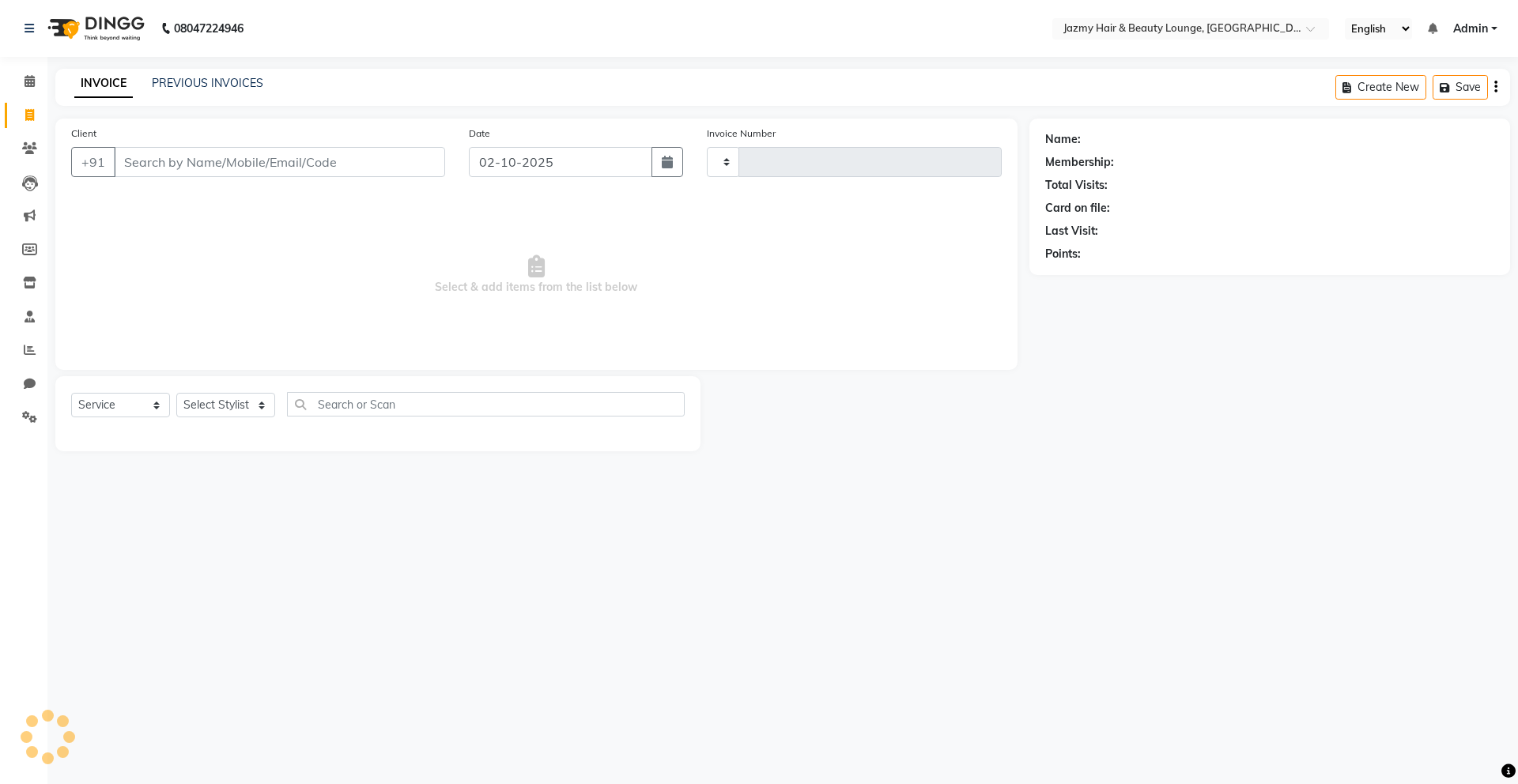
type input "3092"
select select "759"
click at [198, 171] on input "Client" at bounding box center [279, 162] width 332 height 30
type input "8777365156"
click at [405, 153] on button "Add Client" at bounding box center [405, 162] width 82 height 30
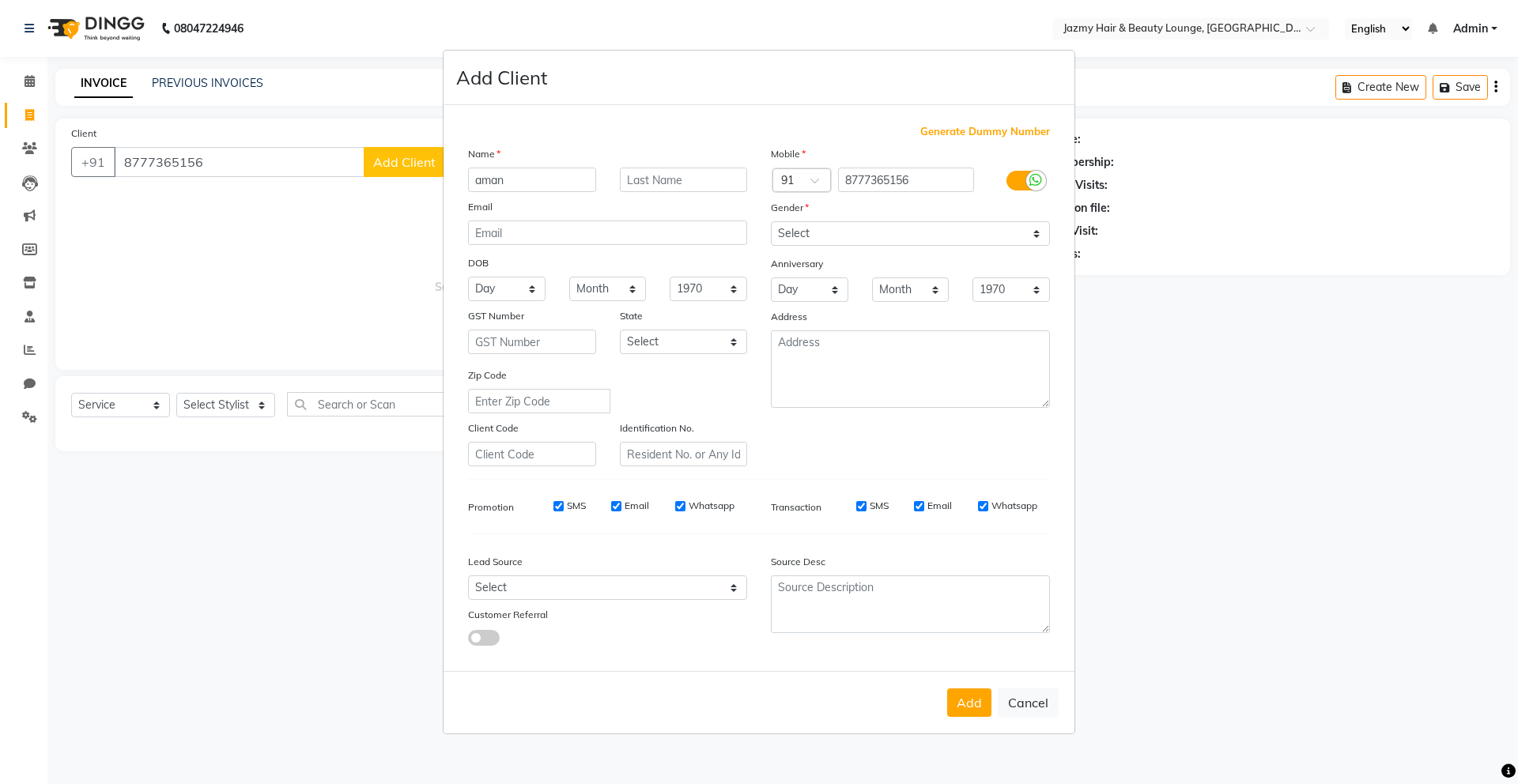
type input "aman"
click at [638, 180] on input "text" at bounding box center [683, 180] width 128 height 24
type input "bajaj"
click at [960, 245] on select "Select [DEMOGRAPHIC_DATA] [DEMOGRAPHIC_DATA] Other Prefer Not To Say" at bounding box center [910, 233] width 279 height 24
select select "[DEMOGRAPHIC_DATA]"
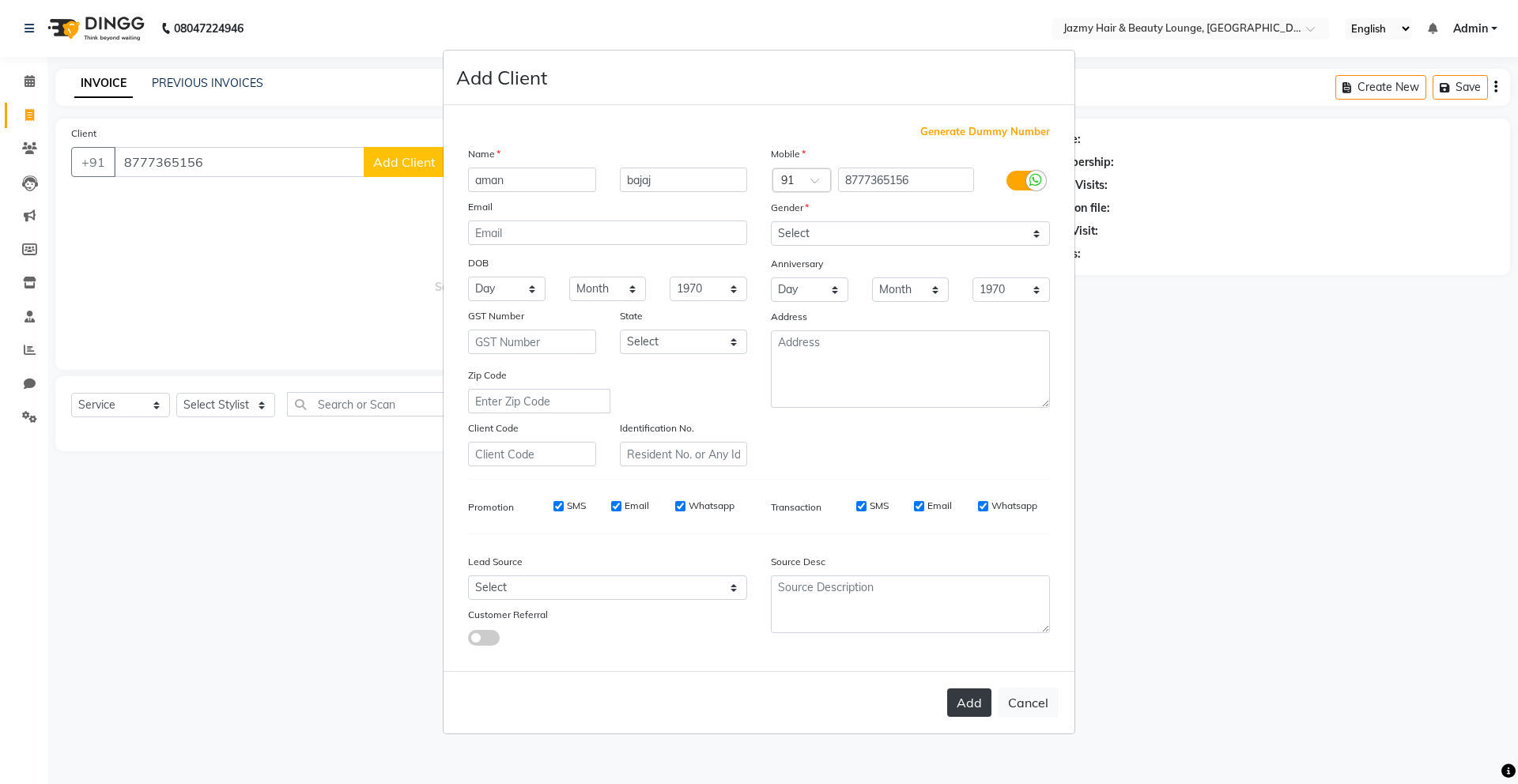
click at [965, 699] on button "Add" at bounding box center [969, 702] width 44 height 29
select select
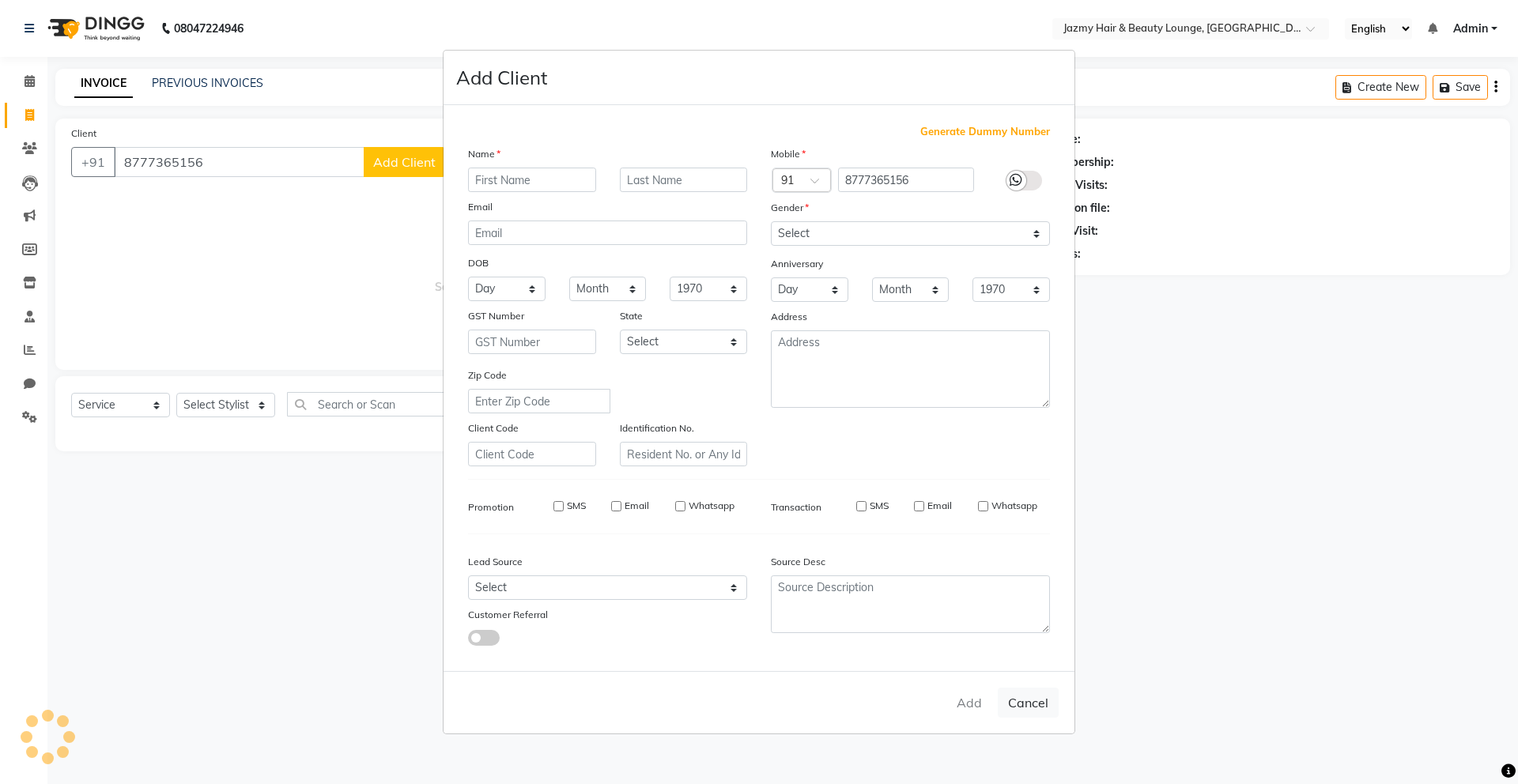
select select
checkbox input "false"
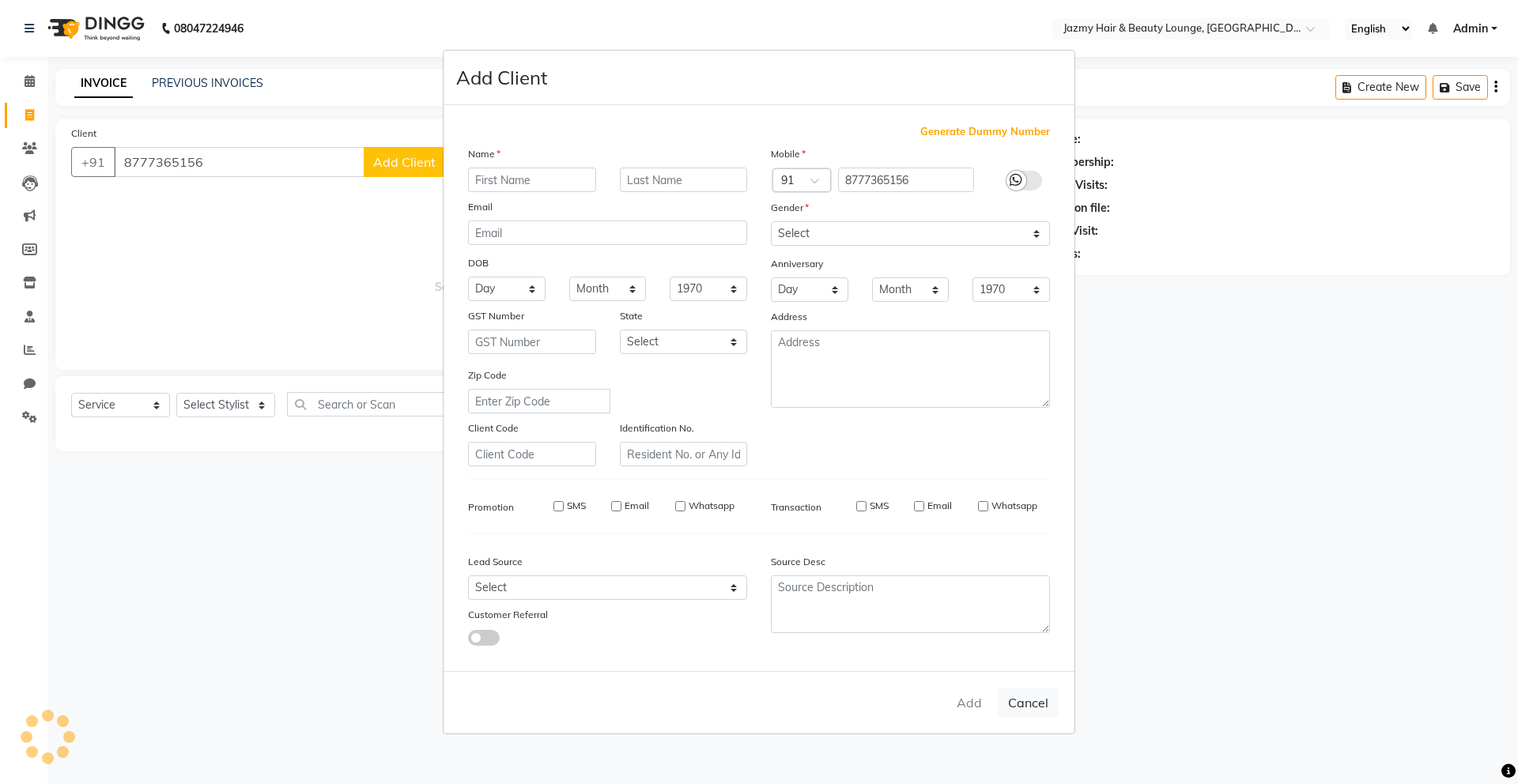
checkbox input "false"
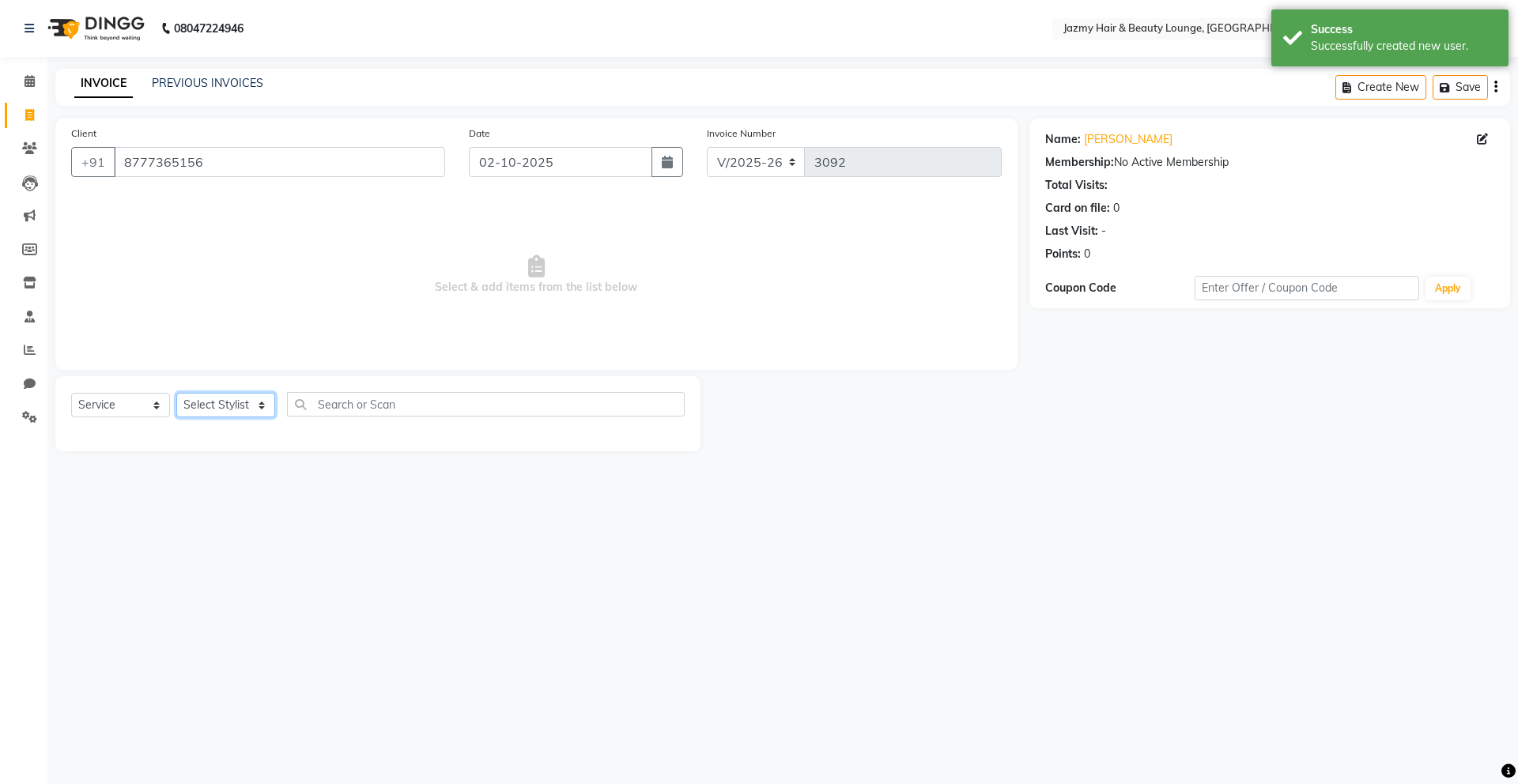
click at [226, 410] on select "Select Stylist AMIT [PERSON_NAME] [PERSON_NAME] CHASHIKA [PERSON_NAME] [PERSON_…" at bounding box center [226, 405] width 99 height 24
select select "34581"
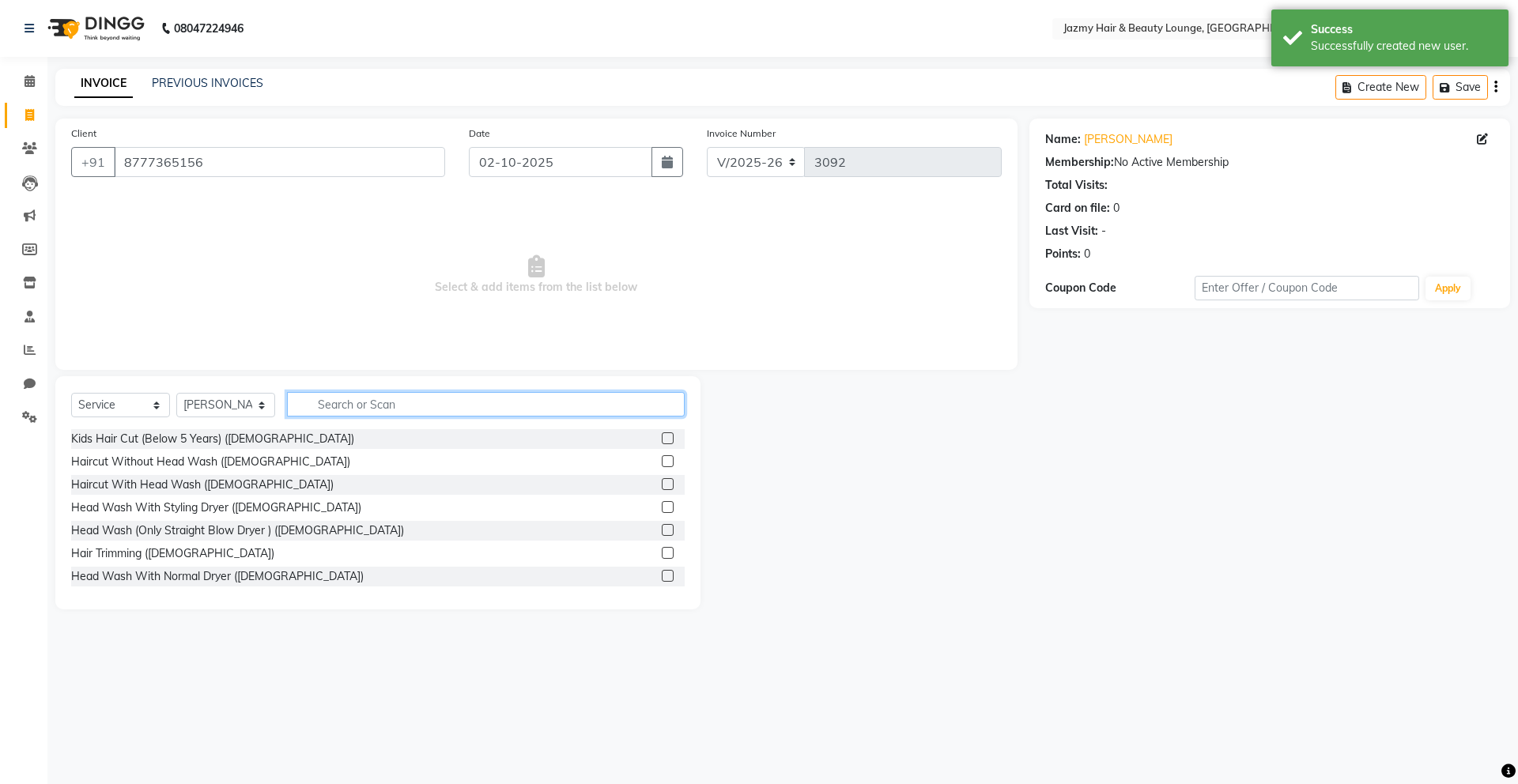
click at [370, 408] on input "text" at bounding box center [486, 405] width 398 height 24
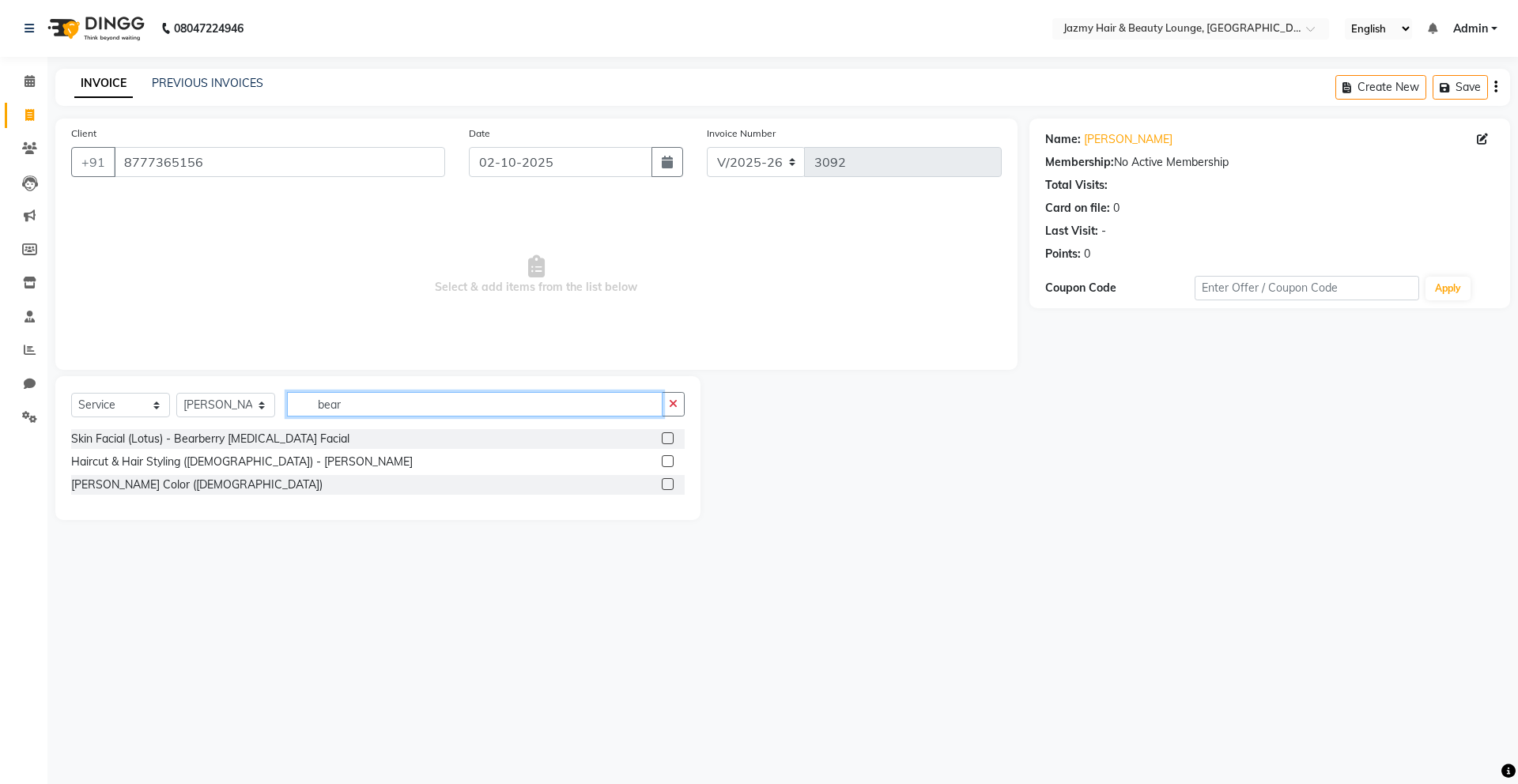
type input "bear"
click at [670, 460] on label at bounding box center [668, 461] width 12 height 12
click at [670, 460] on input "checkbox" at bounding box center [667, 462] width 10 height 10
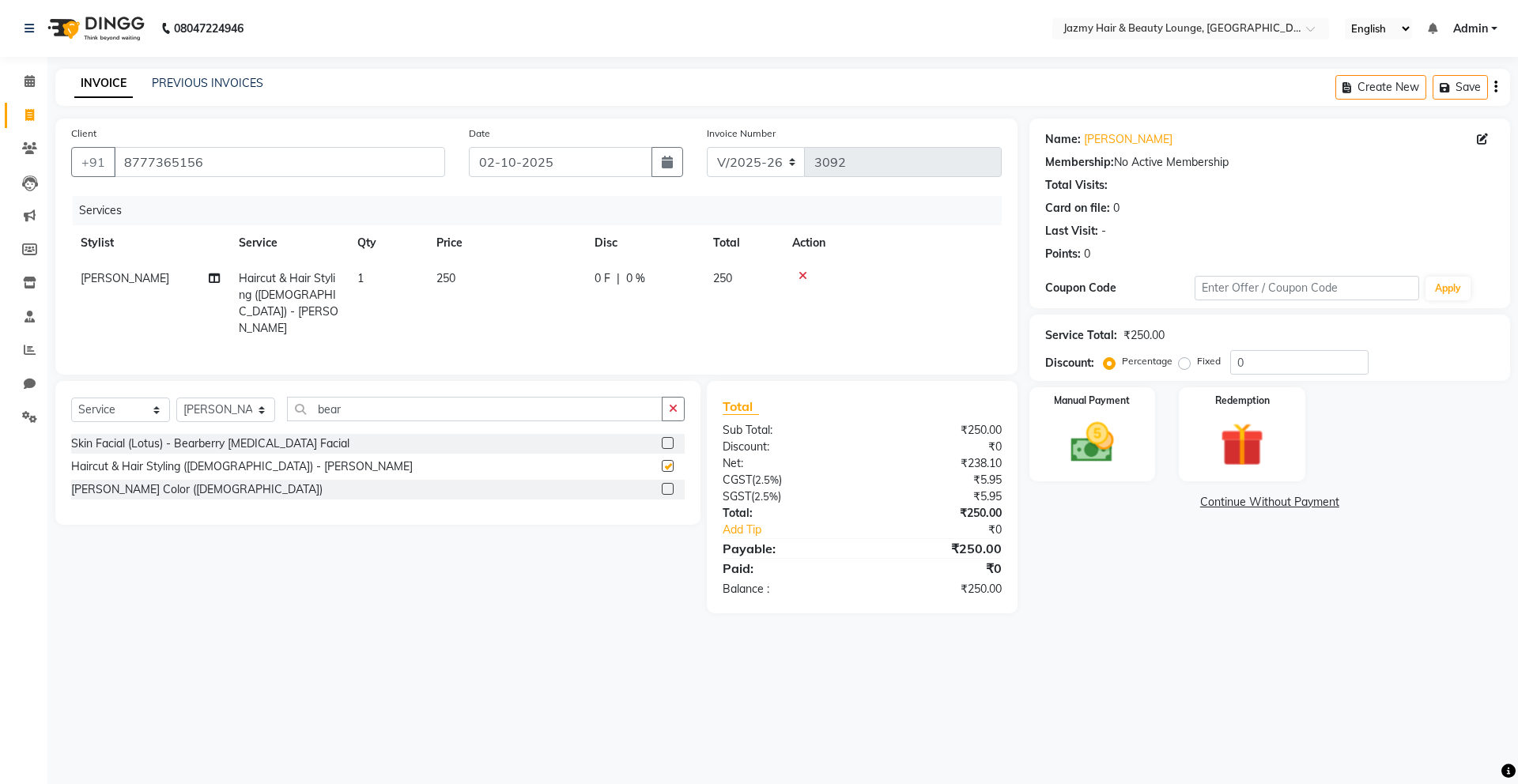
checkbox input "false"
click at [512, 411] on input "bear" at bounding box center [475, 409] width 376 height 24
type input "b"
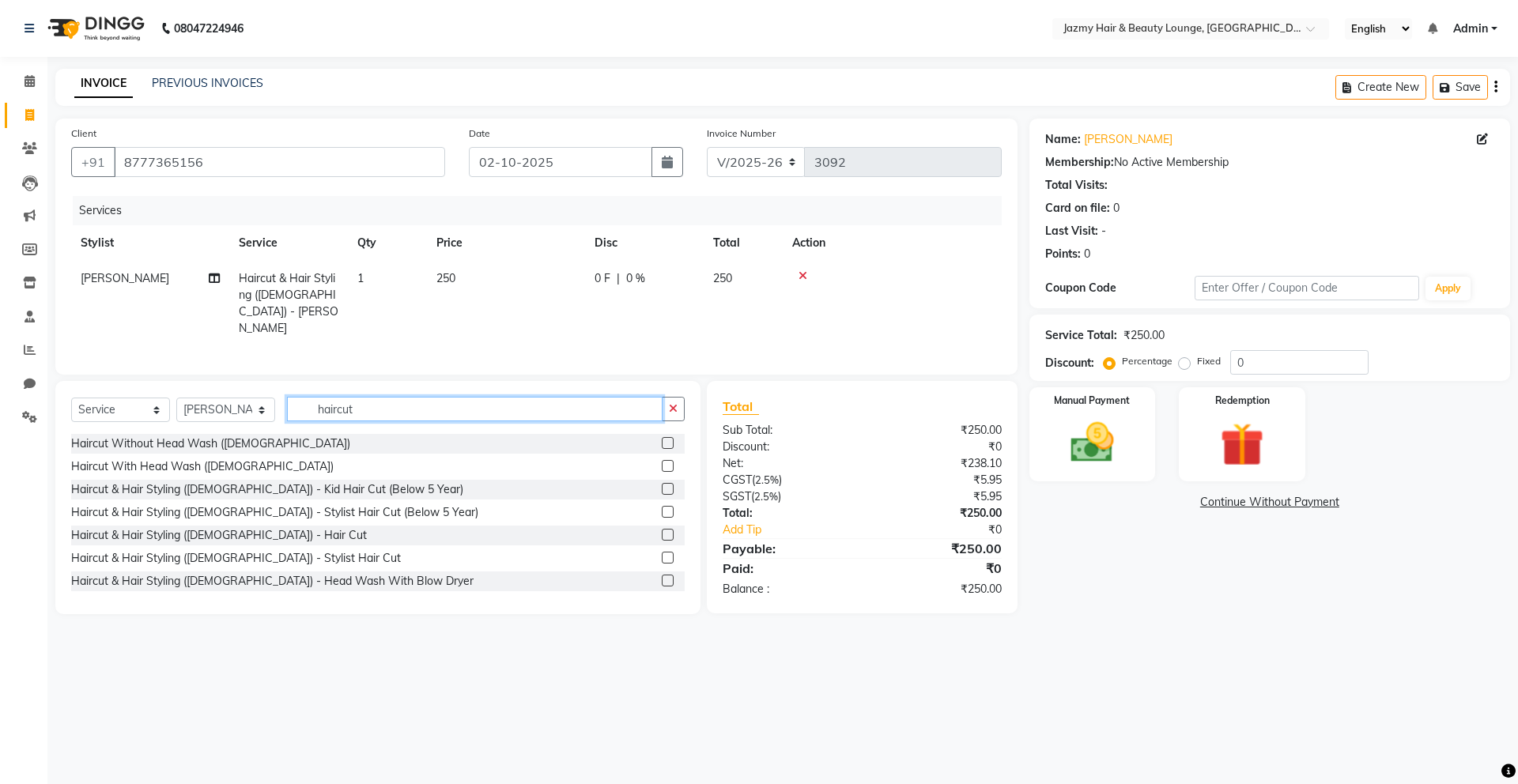
type input "haircut"
click at [662, 552] on label at bounding box center [668, 558] width 12 height 12
click at [662, 553] on input "checkbox" at bounding box center [667, 559] width 10 height 10
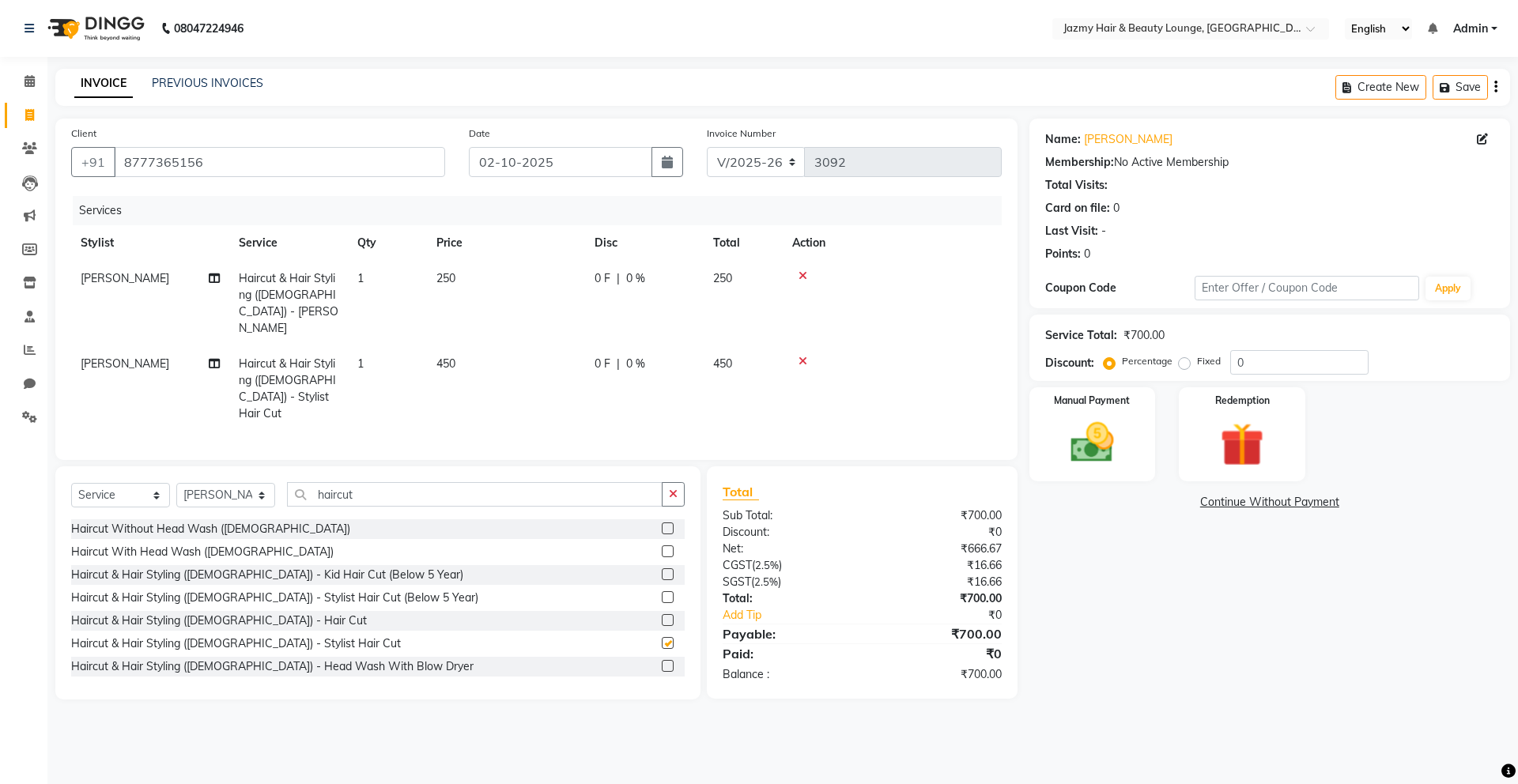
checkbox input "false"
click at [461, 482] on input "haircut" at bounding box center [475, 494] width 376 height 24
type input "h"
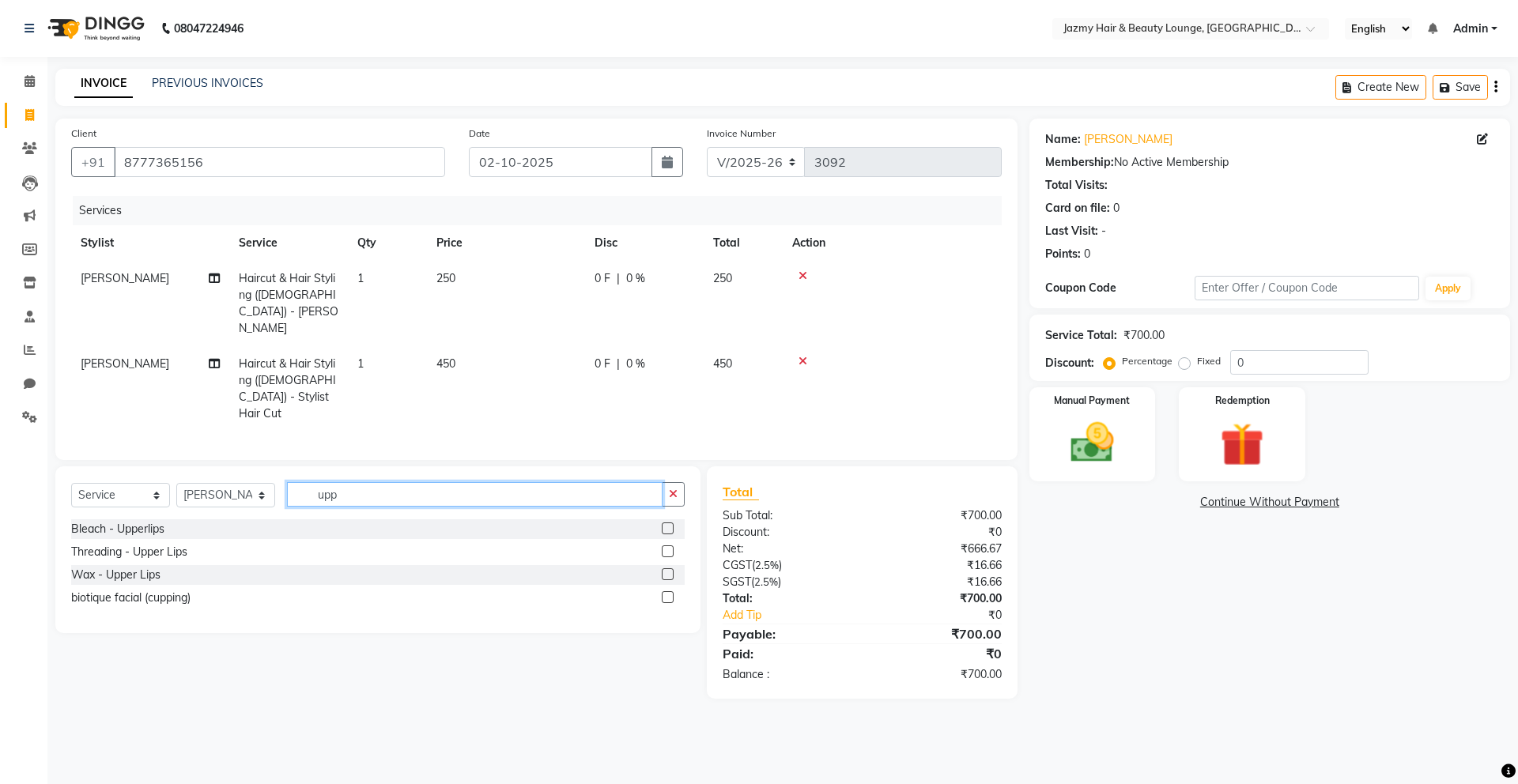
type input "upp"
click at [668, 568] on label at bounding box center [668, 574] width 12 height 12
click at [668, 570] on input "checkbox" at bounding box center [667, 575] width 10 height 10
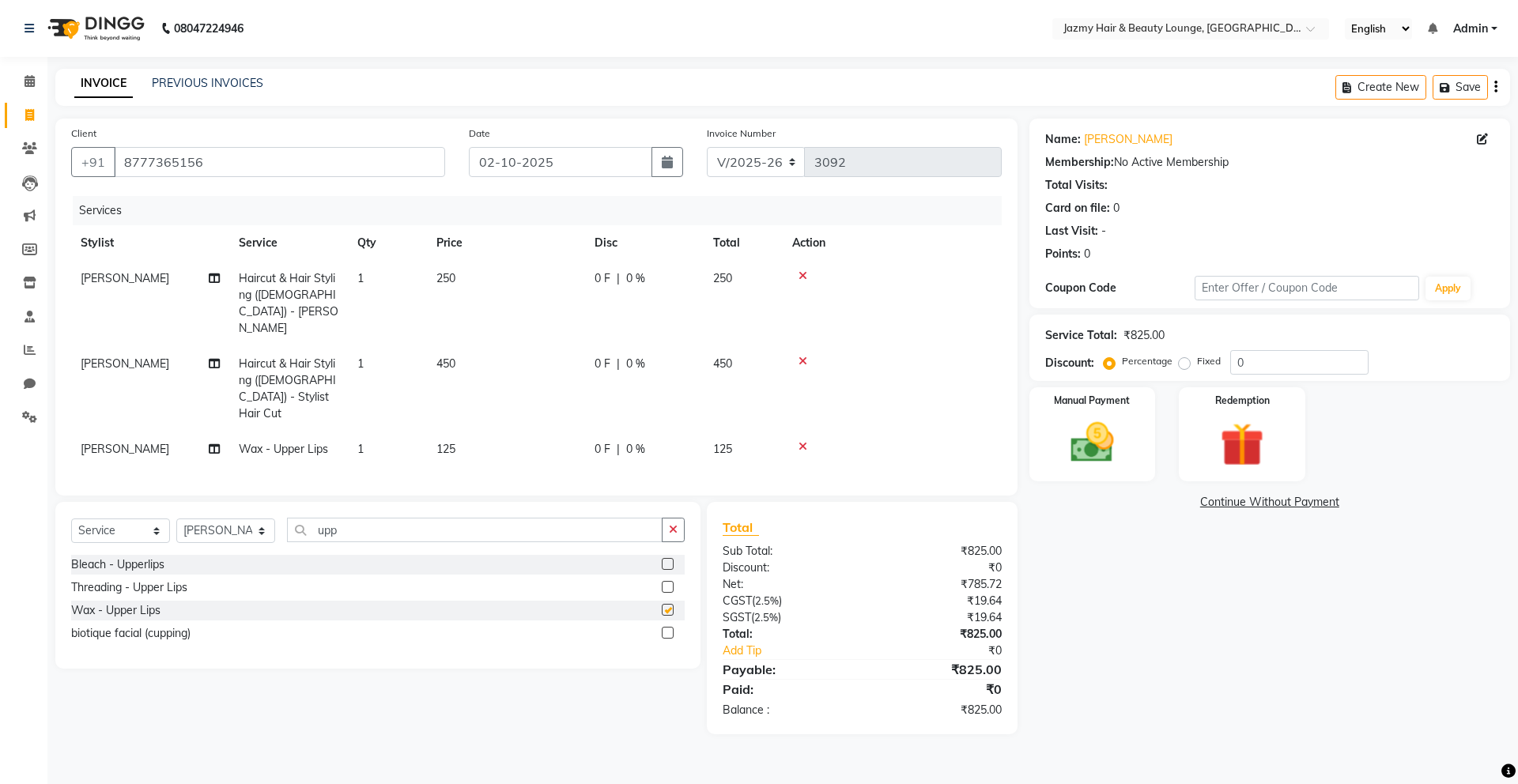
checkbox input "false"
click at [516, 518] on input "upp" at bounding box center [475, 530] width 376 height 24
type input "u"
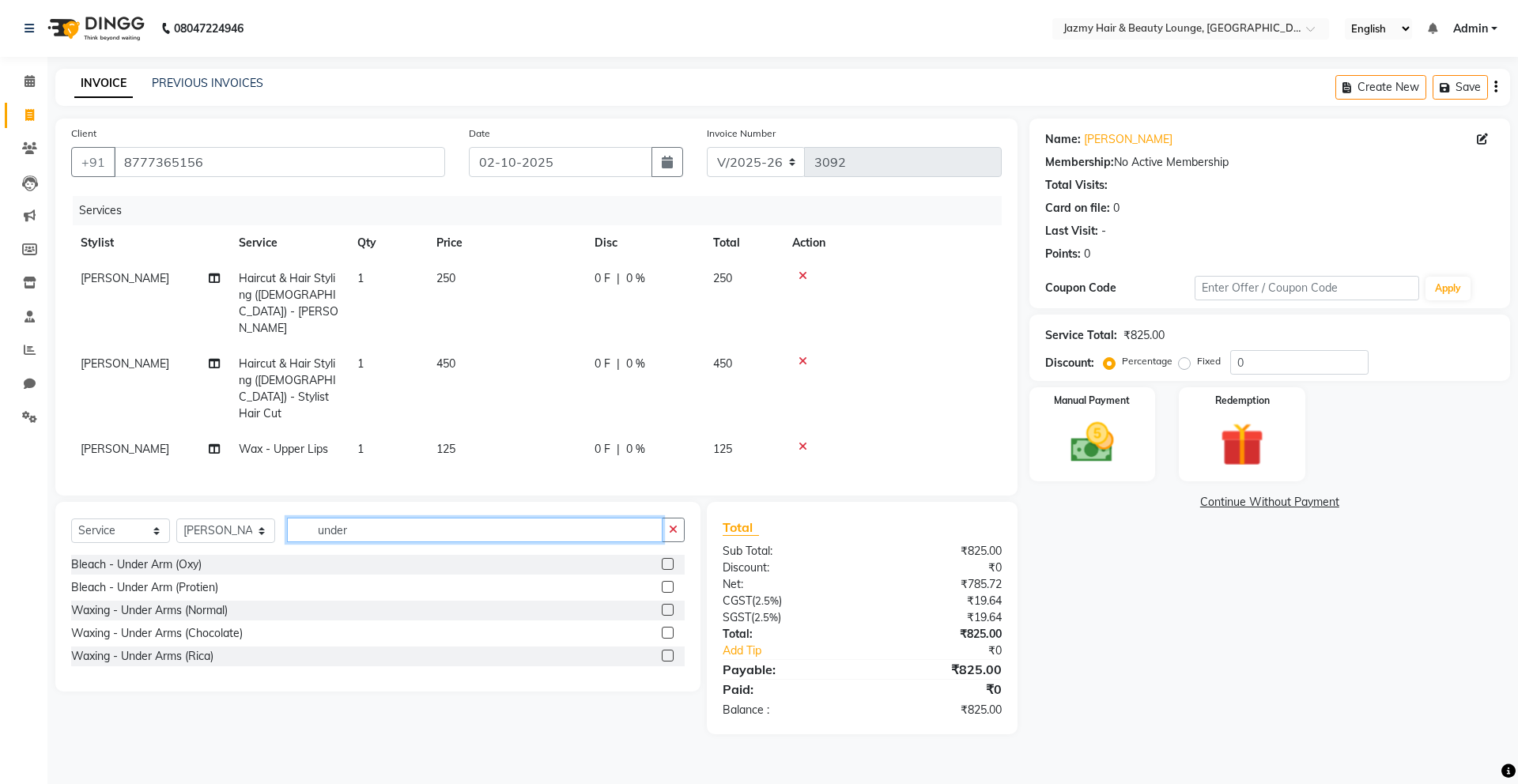
type input "under"
click at [668, 650] on label at bounding box center [668, 656] width 12 height 12
click at [668, 652] on input "checkbox" at bounding box center [667, 657] width 10 height 10
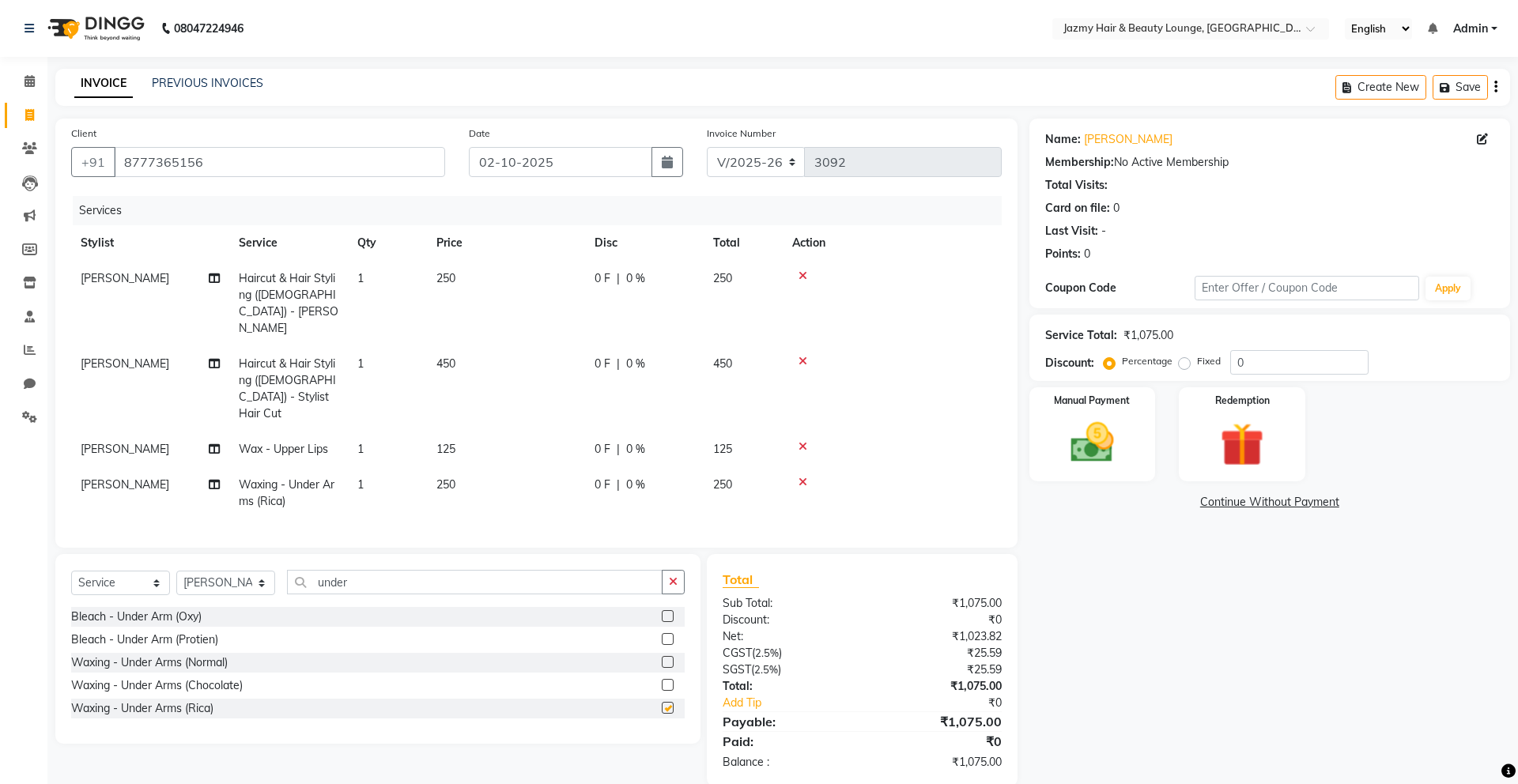
checkbox input "false"
click at [496, 570] on input "under" at bounding box center [475, 582] width 376 height 24
type input "u"
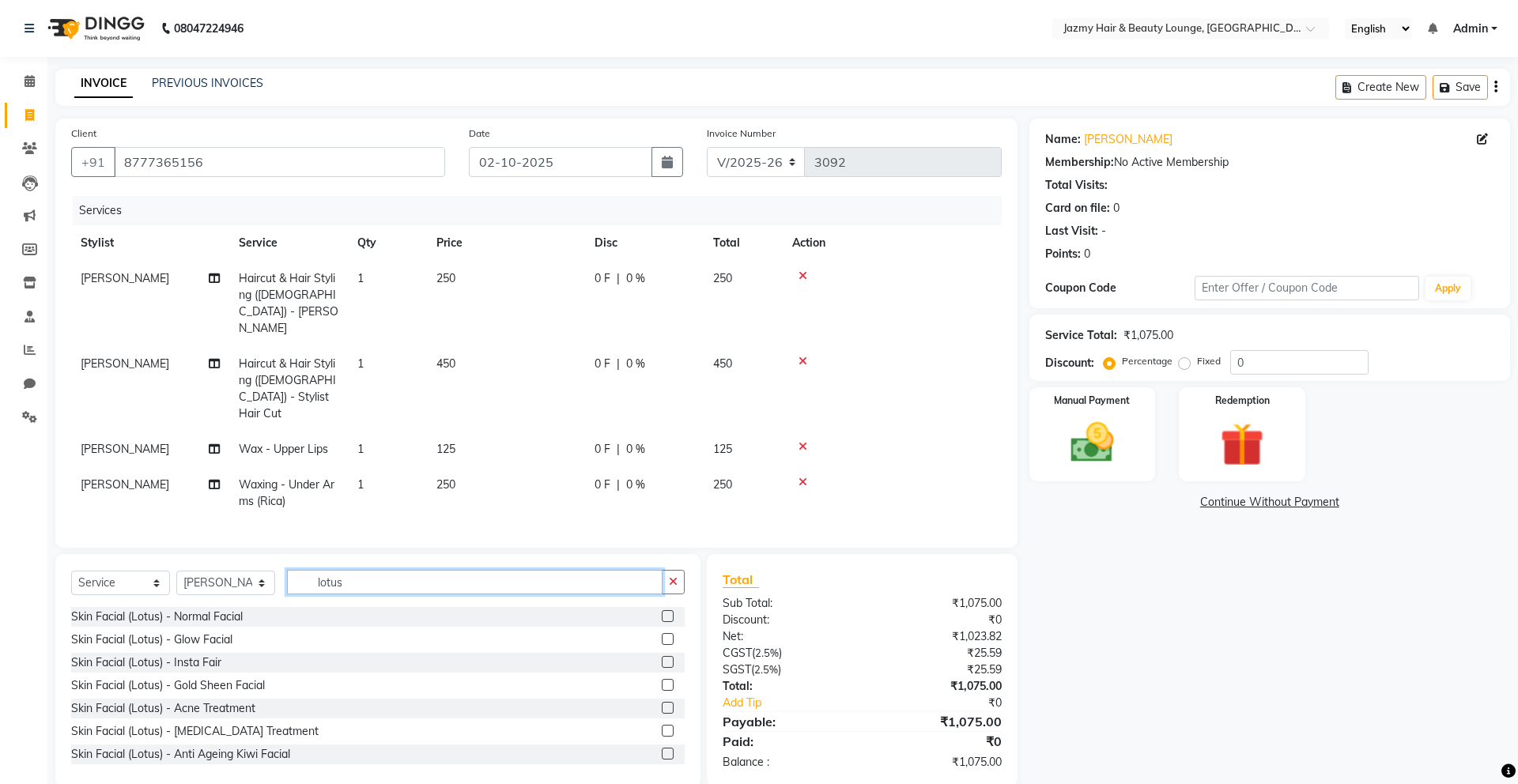
click at [435, 570] on input "lotus" at bounding box center [475, 582] width 376 height 24
type input "l"
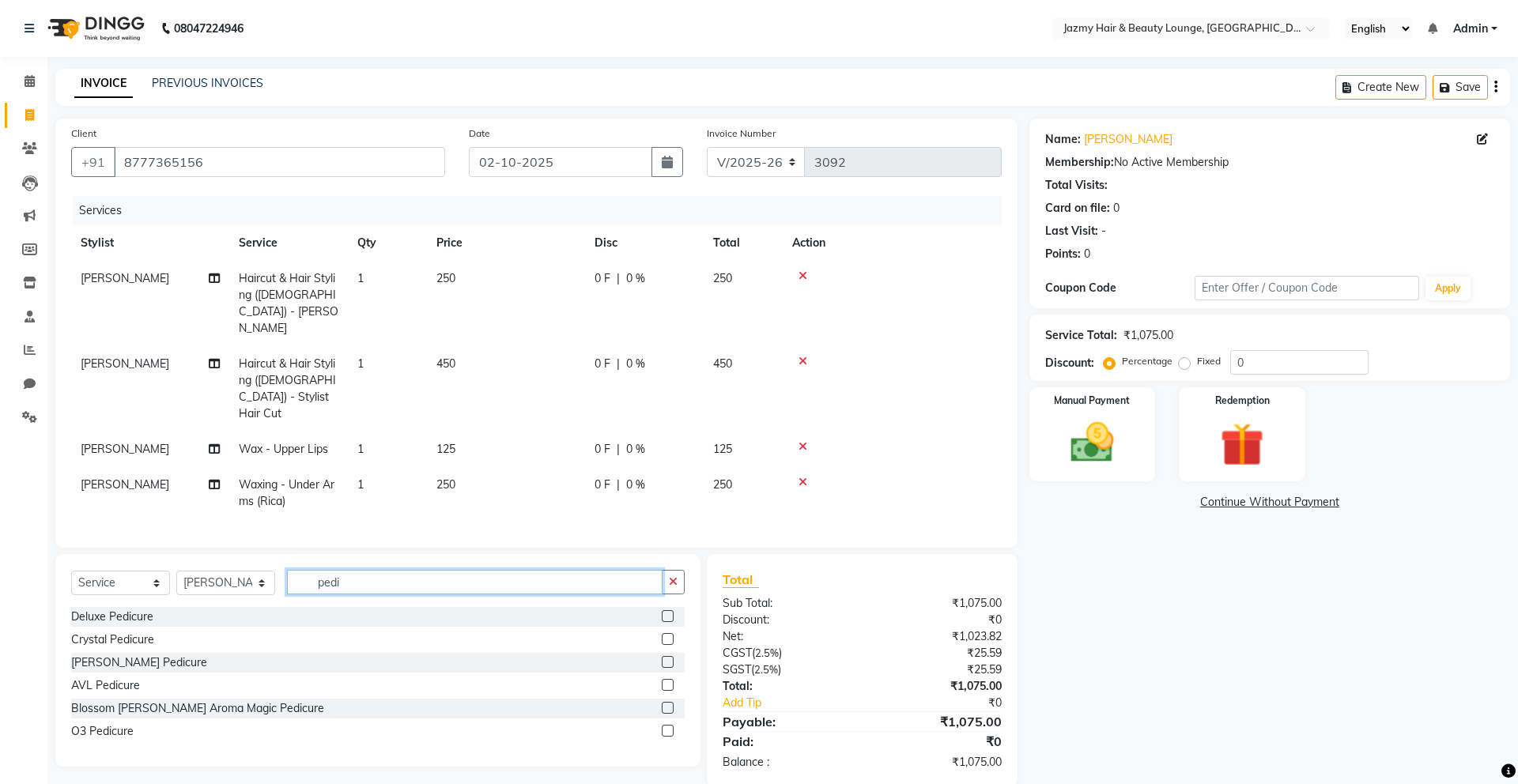
type input "pedi"
click at [669, 633] on label at bounding box center [668, 640] width 12 height 12
click at [669, 635] on input "checkbox" at bounding box center [667, 640] width 10 height 10
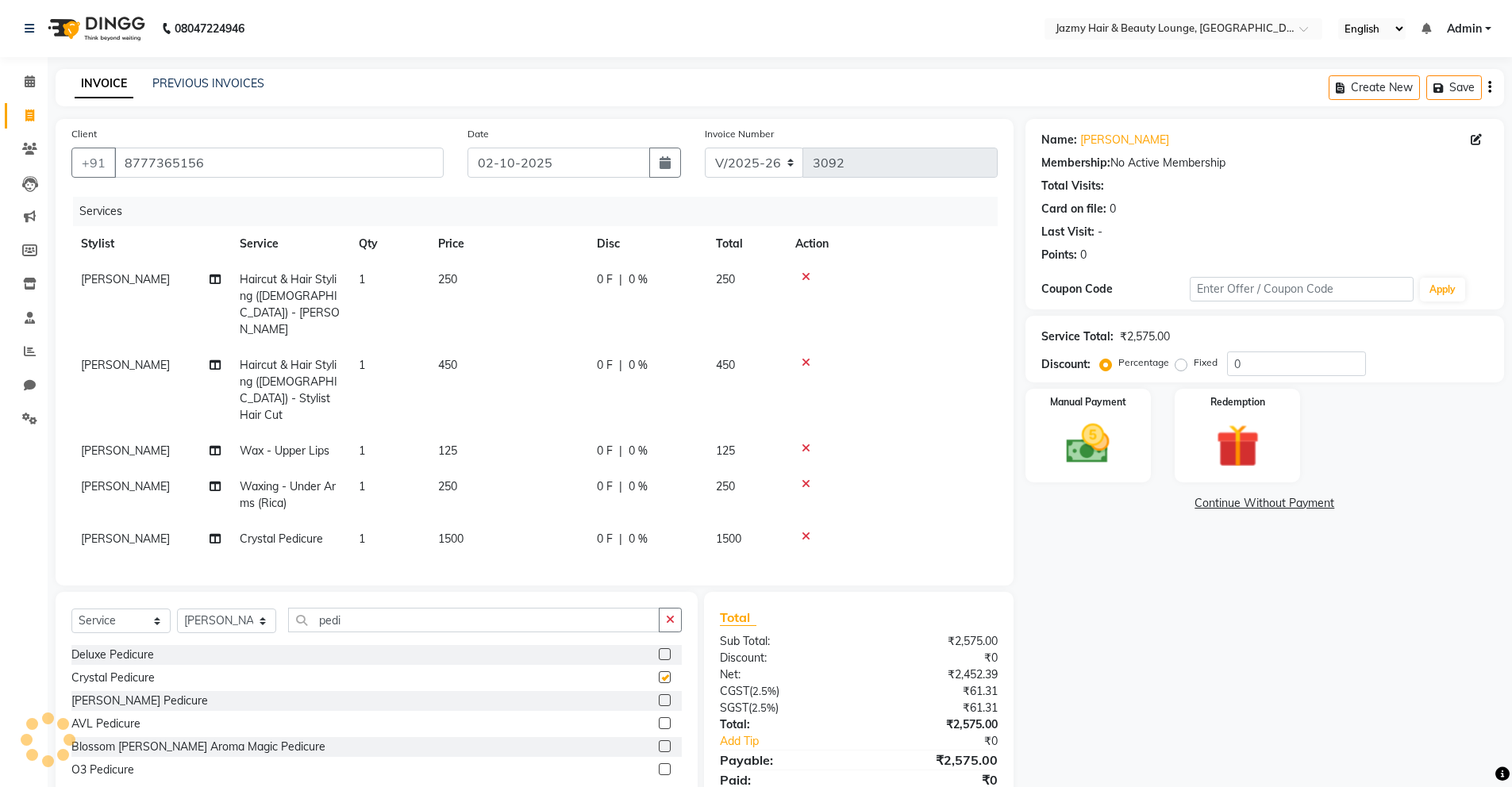
checkbox input "false"
click at [453, 358] on span "450" at bounding box center [448, 365] width 19 height 14
select select "34581"
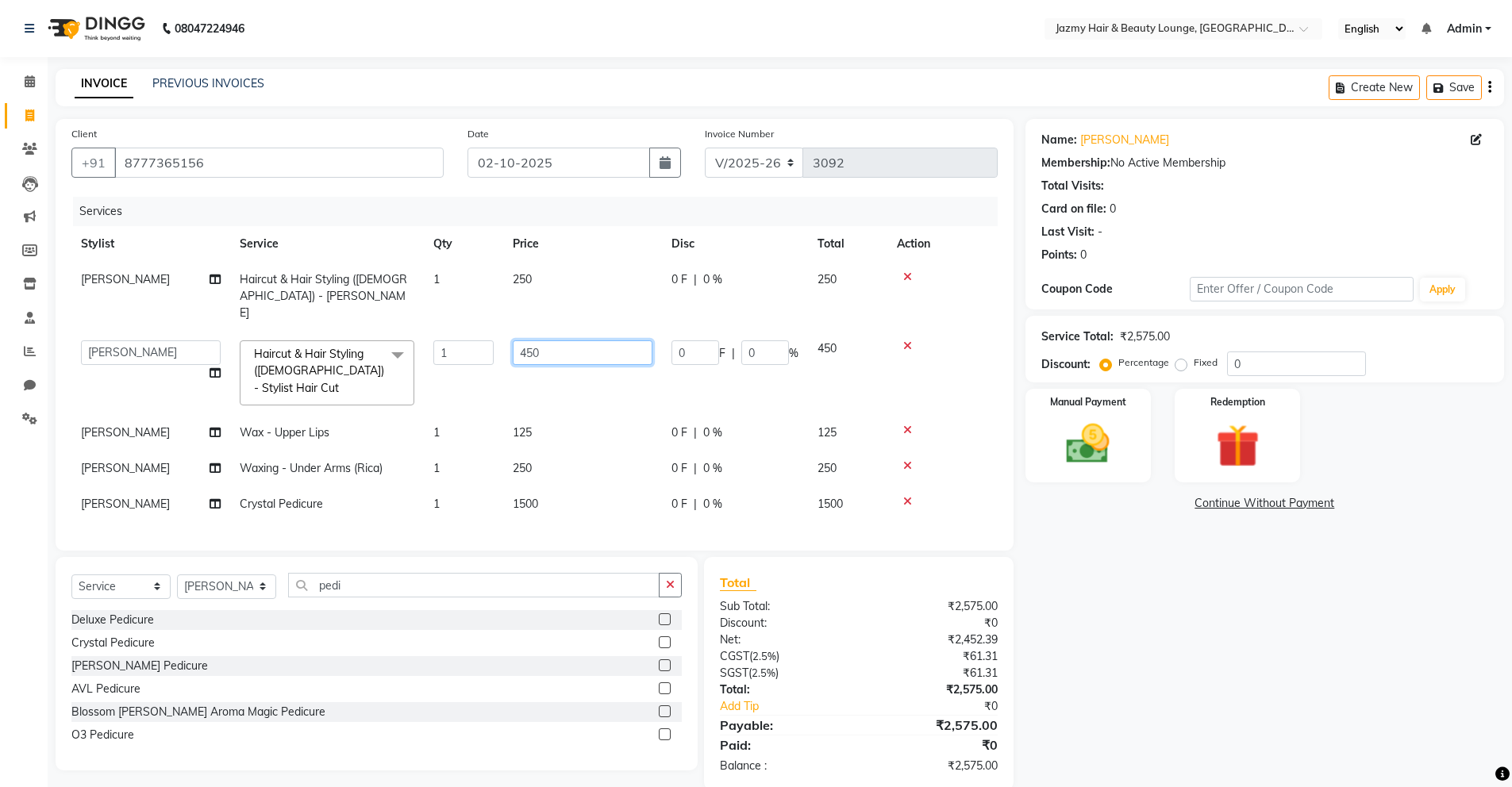
click at [529, 341] on input "450" at bounding box center [583, 353] width 140 height 24
type input "500"
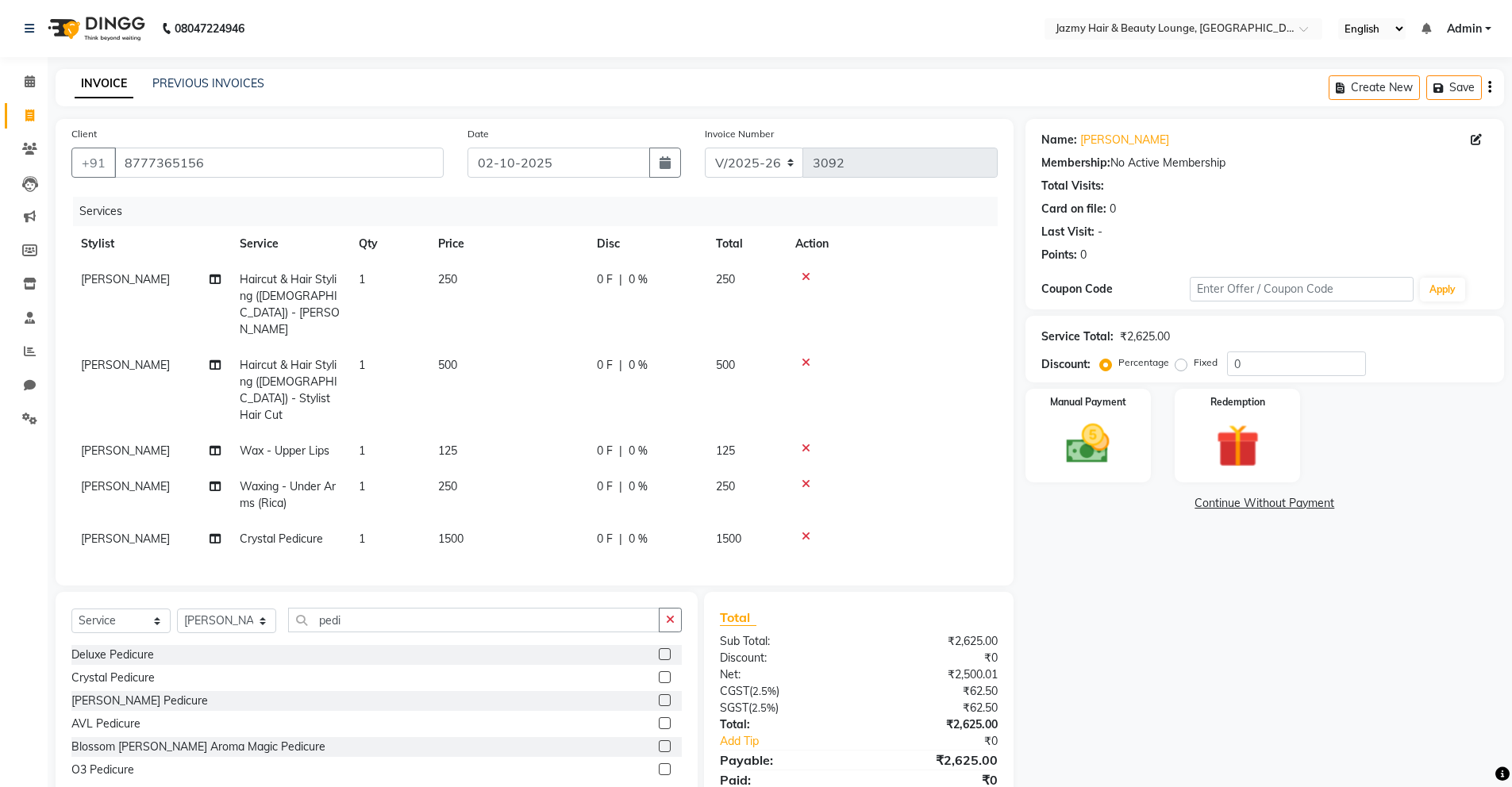
click at [1089, 567] on div "Name: Aman Bajaj Membership: No Active Membership Total Visits: Card on file: 0…" at bounding box center [1270, 472] width 490 height 707
click at [1227, 351] on div "0" at bounding box center [1296, 363] width 139 height 24
click at [1227, 364] on input "0" at bounding box center [1296, 363] width 139 height 24
type input "20"
click at [96, 433] on td "[PERSON_NAME]" at bounding box center [151, 451] width 159 height 36
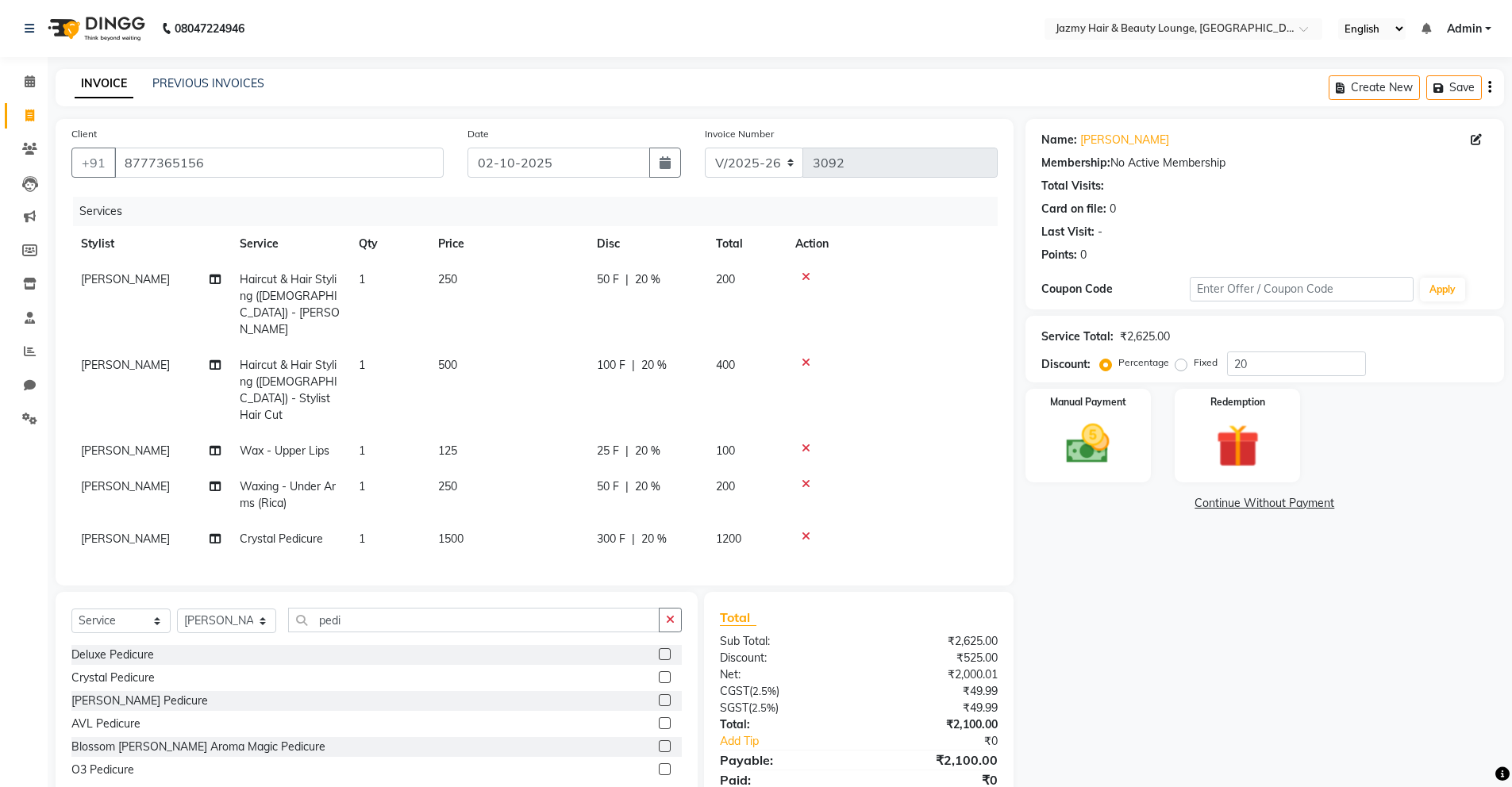
select select "34581"
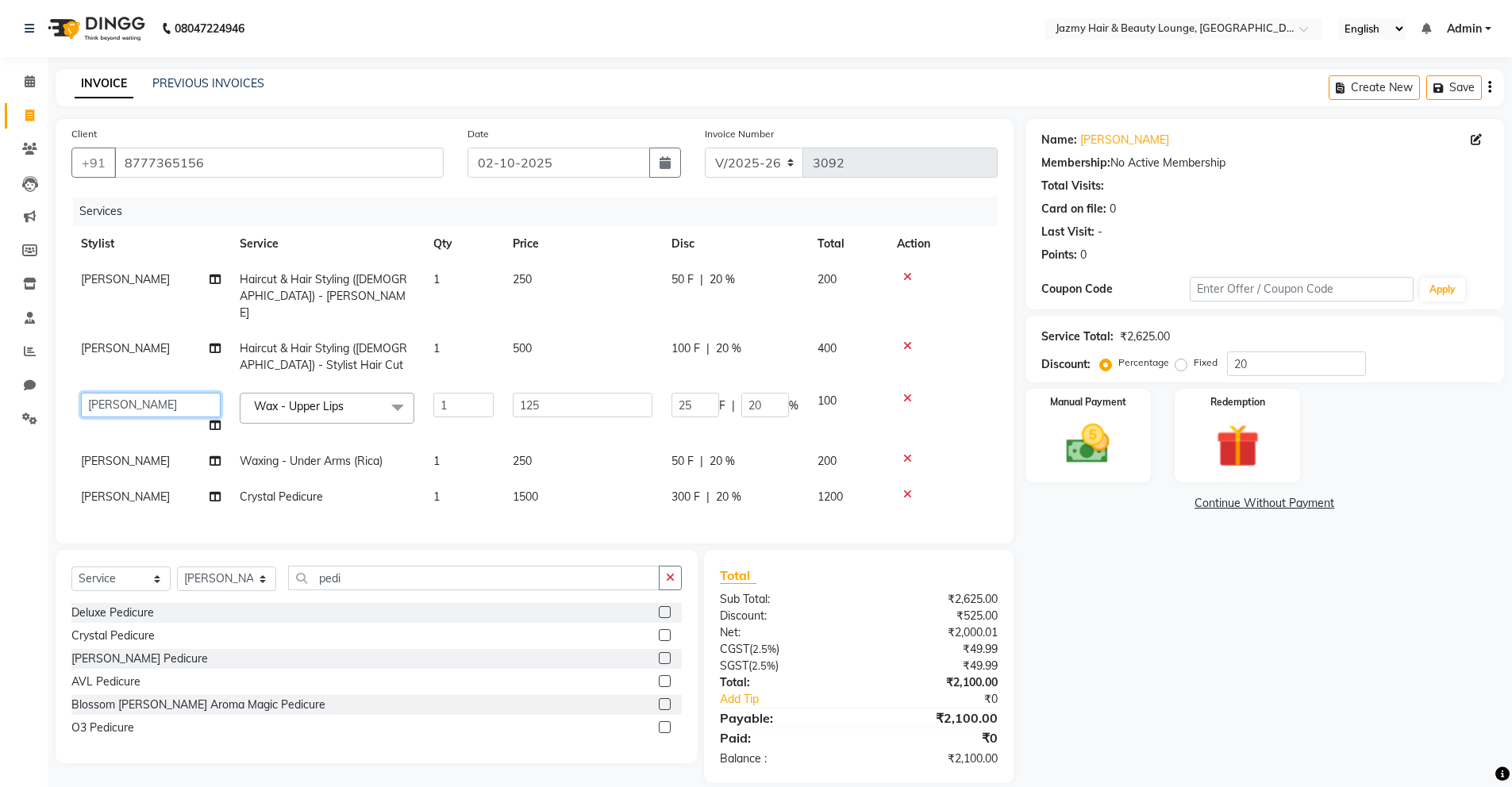
click at [96, 393] on select "AMIT ANIL ASHU BINDU BITTOO CHASHIKA CHESTHA DESRAJ GULFAM HARSHA HRITIK NADEEM…" at bounding box center [151, 405] width 140 height 24
select select "44181"
click at [157, 447] on td "[PERSON_NAME]" at bounding box center [151, 461] width 159 height 36
select select "34581"
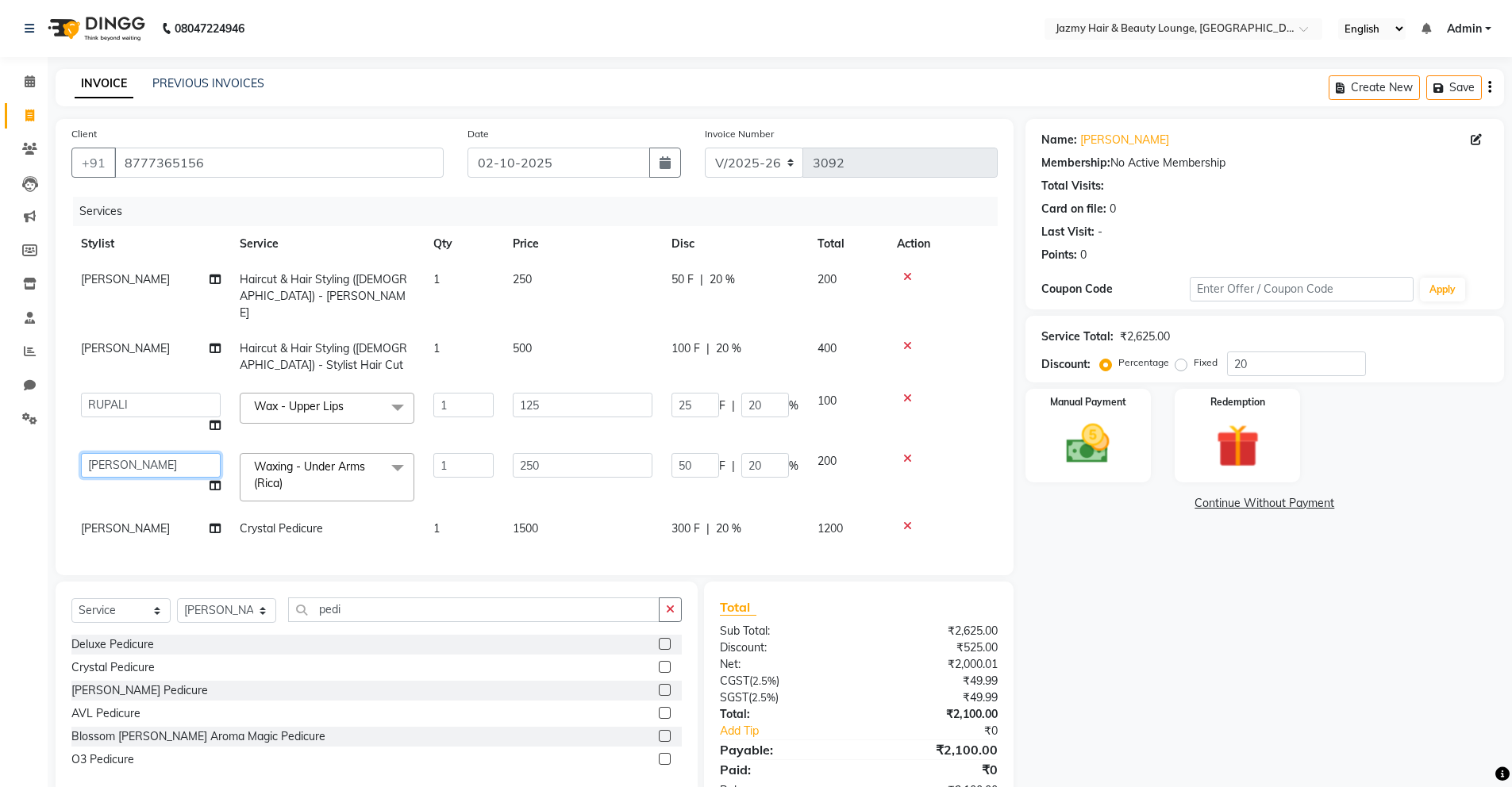
click at [157, 453] on select "AMIT ANIL ASHU BINDU BITTOO CHASHIKA CHESTHA DESRAJ GULFAM HARSHA HRITIK NADEEM…" at bounding box center [151, 466] width 140 height 24
select select "44181"
click at [125, 521] on td "[PERSON_NAME]" at bounding box center [151, 528] width 159 height 36
select select "34581"
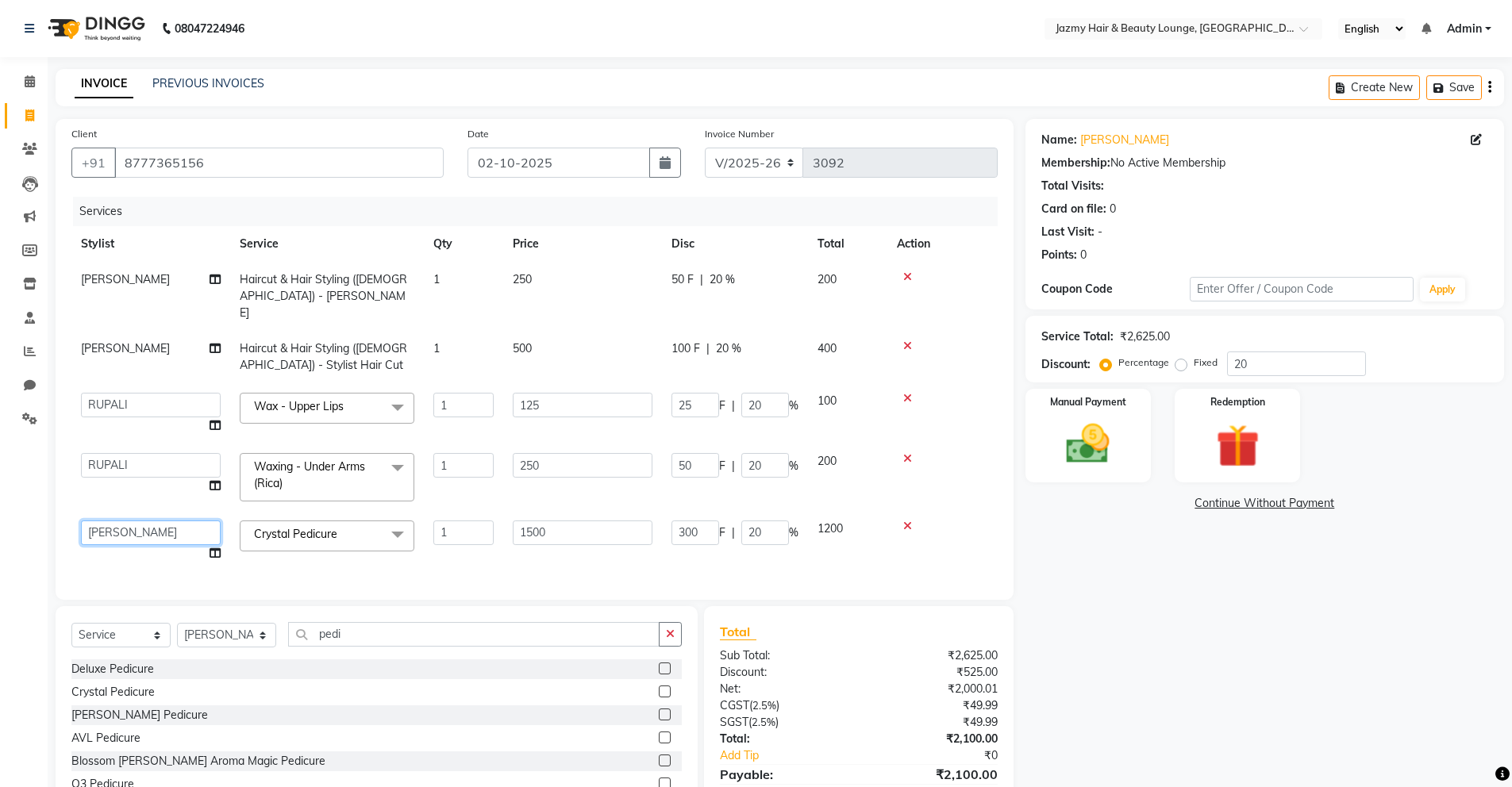
click at [125, 521] on select "AMIT ANIL ASHU BINDU BITTOO CHASHIKA CHESTHA DESRAJ GULFAM HARSHA HRITIK NADEEM…" at bounding box center [151, 533] width 140 height 24
select select "15747"
click at [1108, 467] on img at bounding box center [1088, 444] width 73 height 52
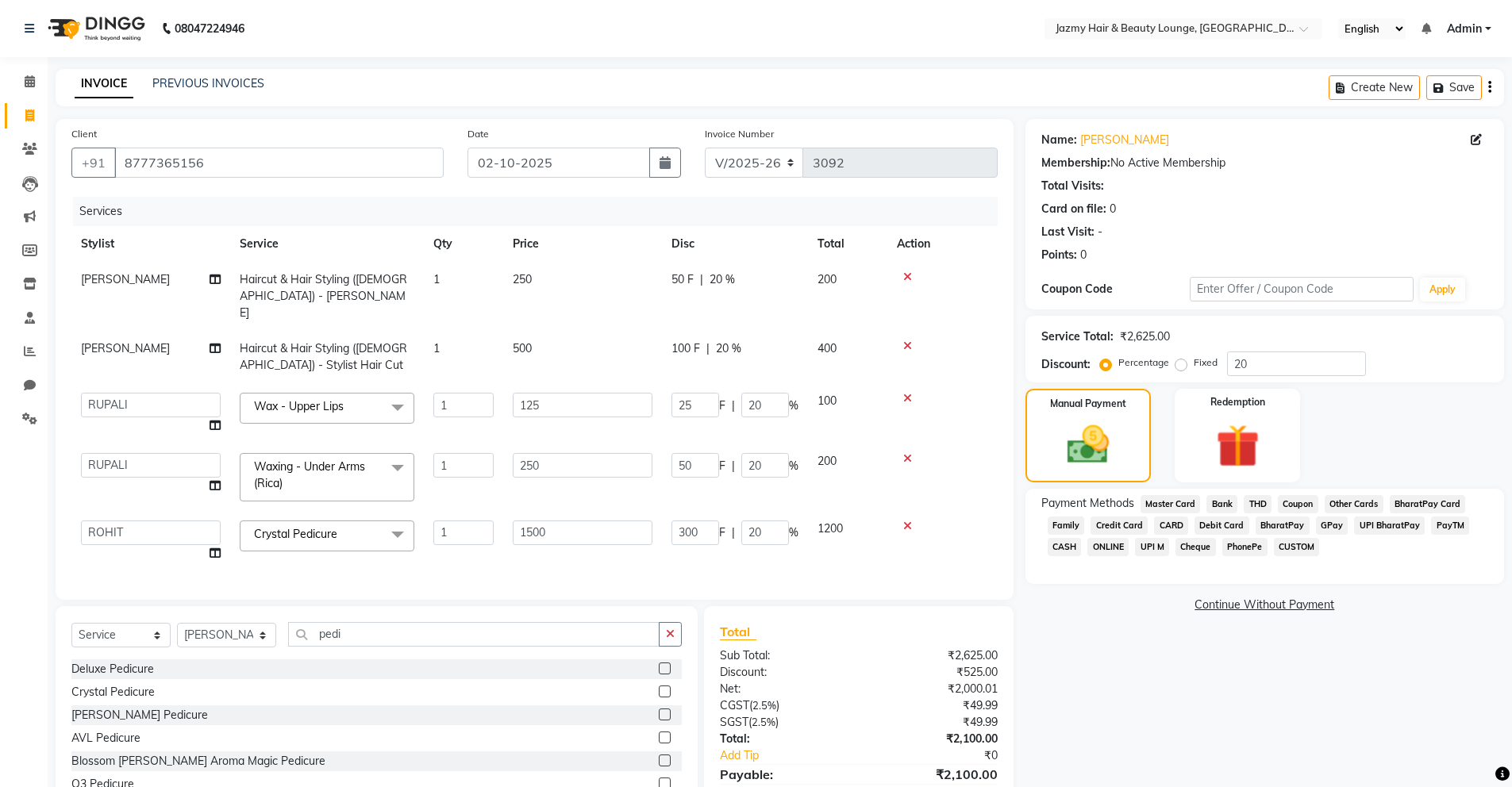
click at [1160, 545] on span "UPI M" at bounding box center [1151, 547] width 34 height 18
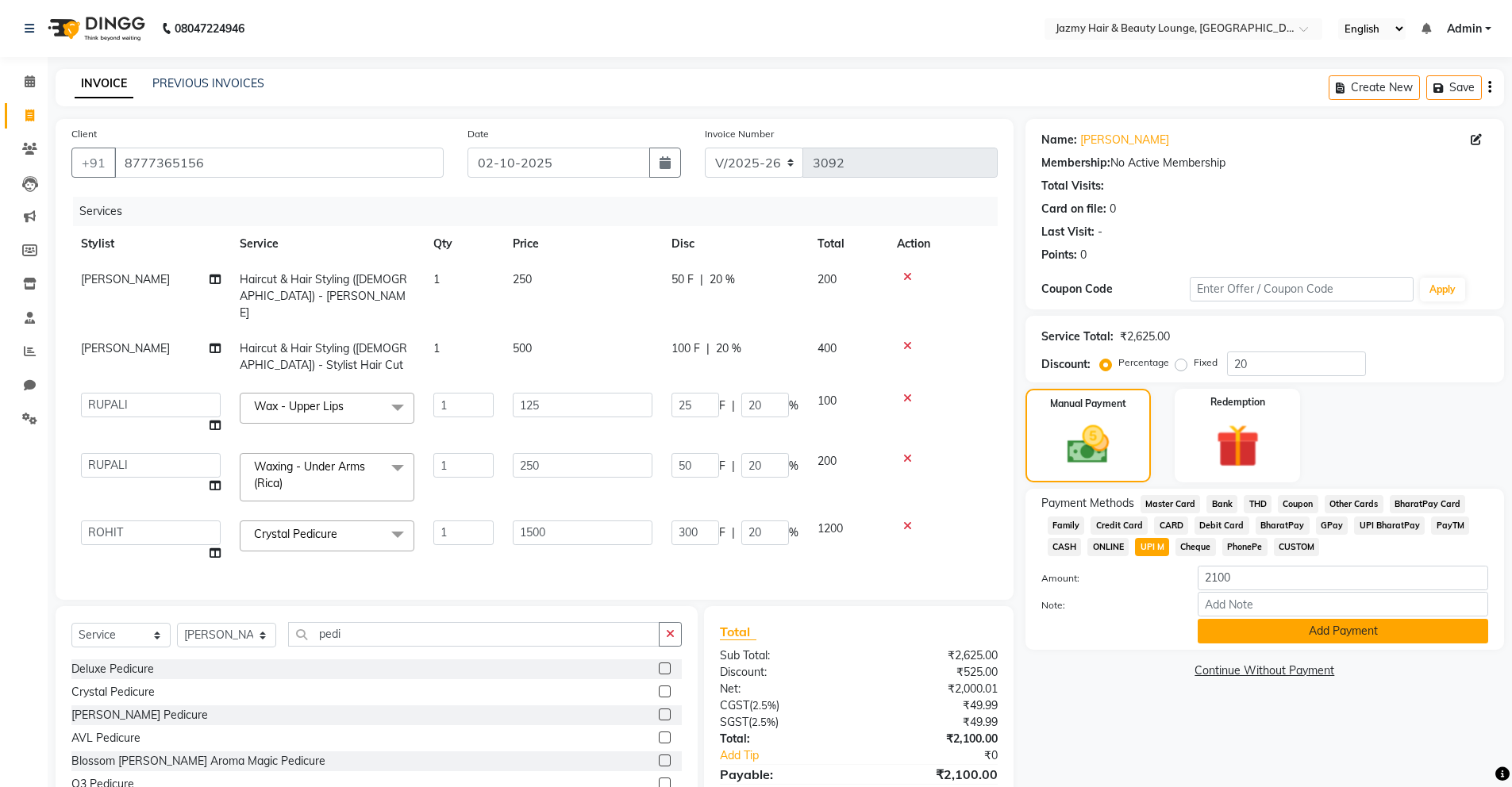
click at [1286, 632] on button "Add Payment" at bounding box center [1343, 632] width 291 height 24
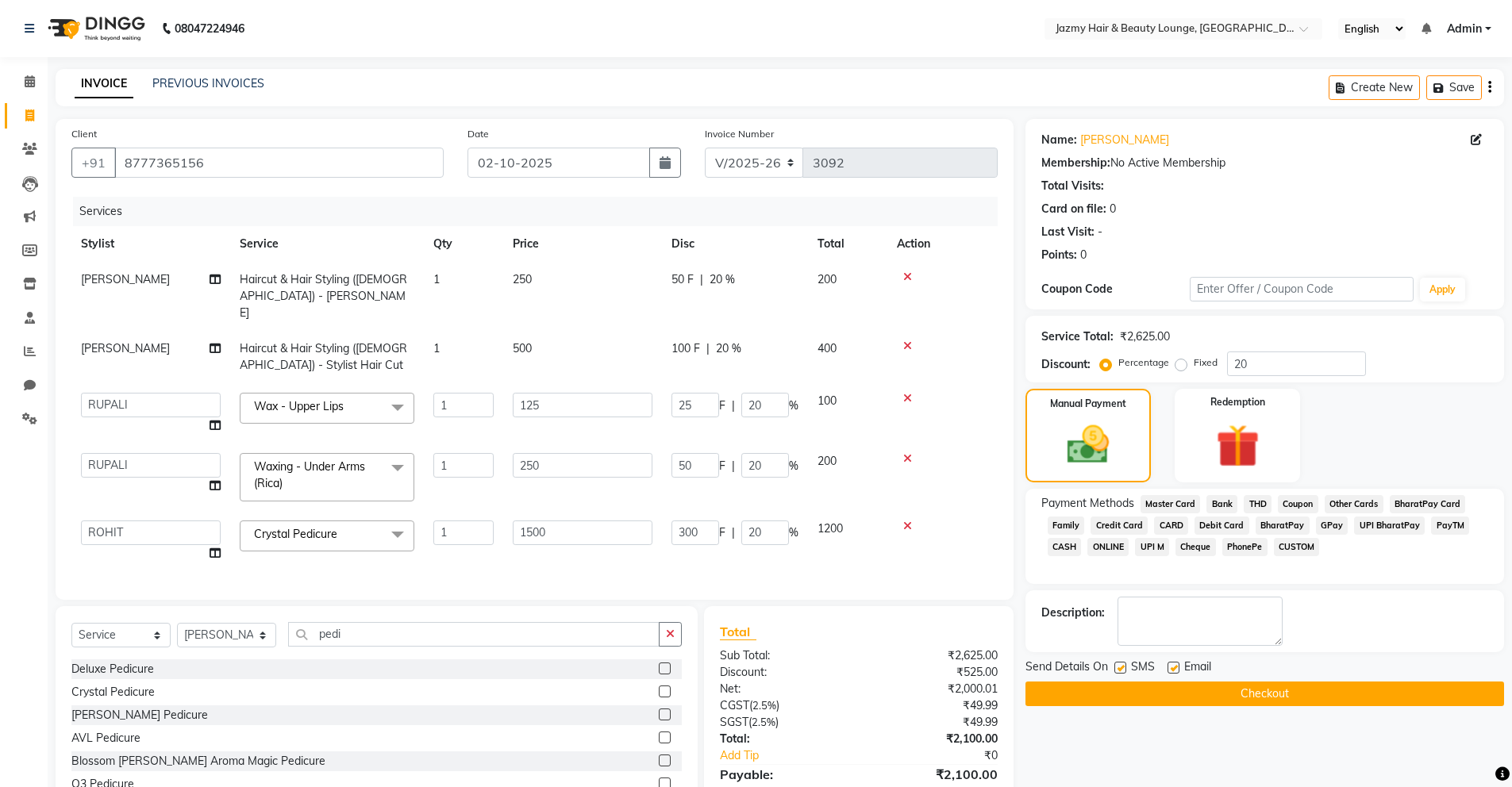
click at [1404, 694] on button "Checkout" at bounding box center [1265, 694] width 479 height 24
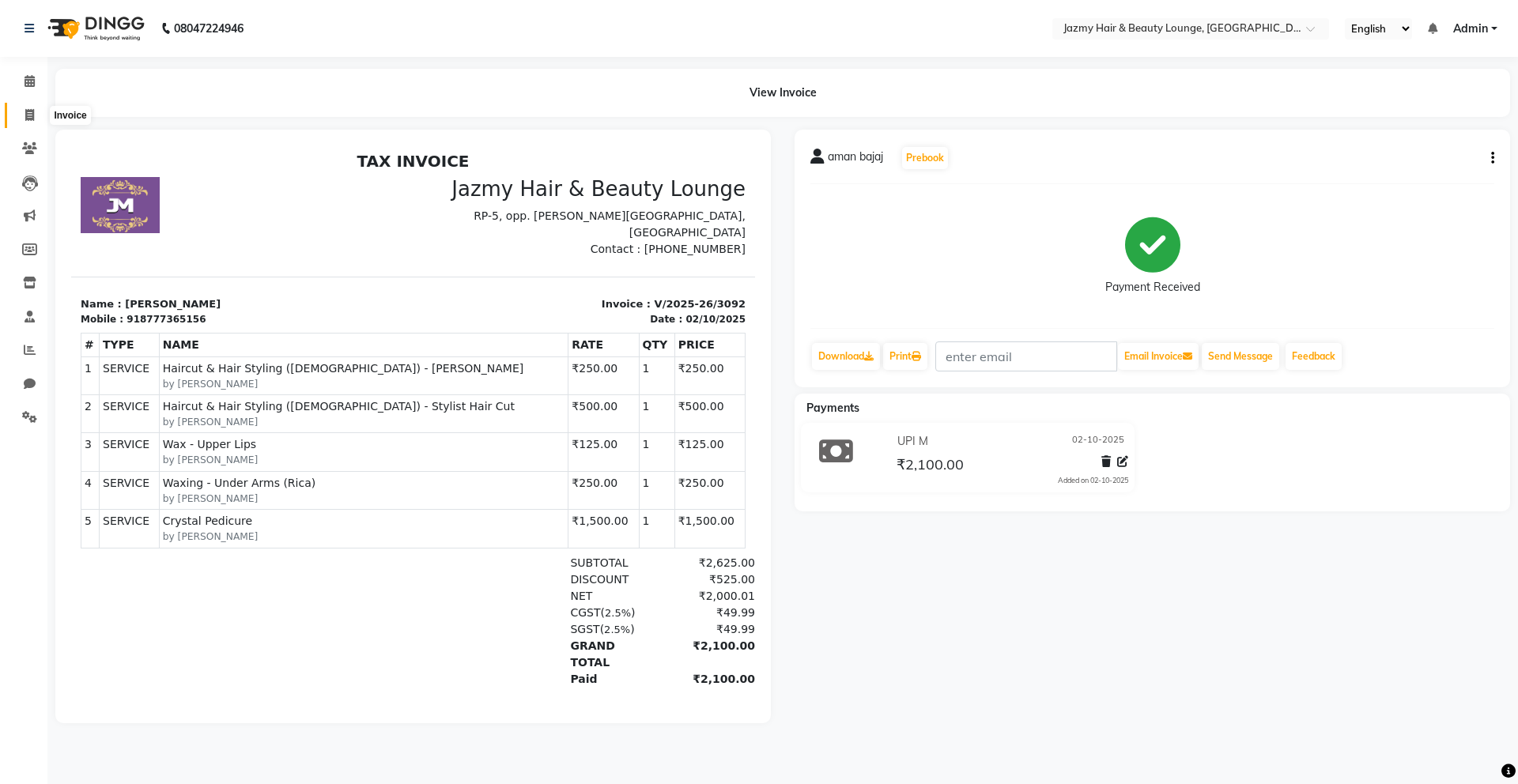
click at [22, 110] on span at bounding box center [30, 116] width 28 height 18
select select "service"
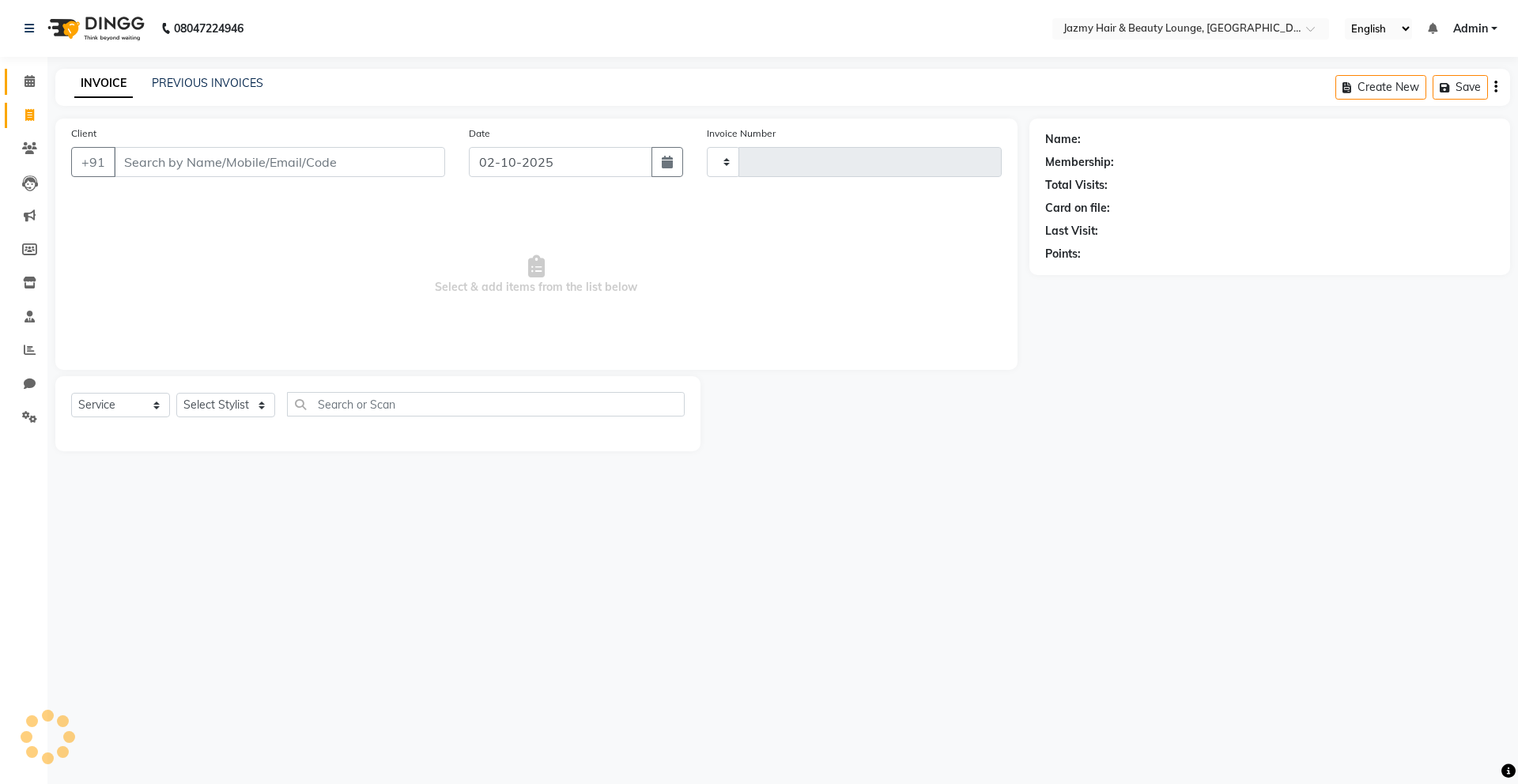
type input "3093"
select select "759"
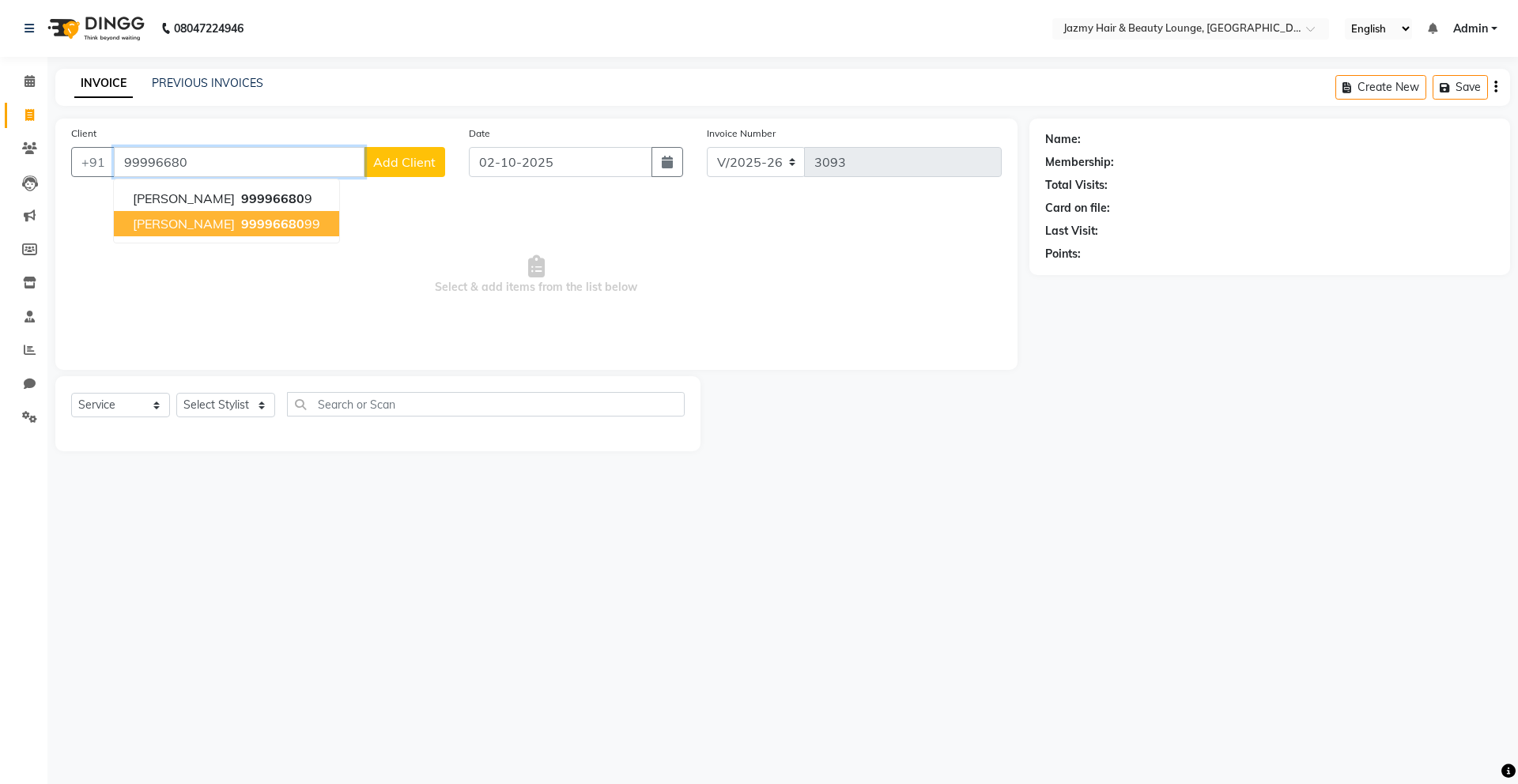
click at [241, 220] on span "99996680" at bounding box center [272, 224] width 64 height 16
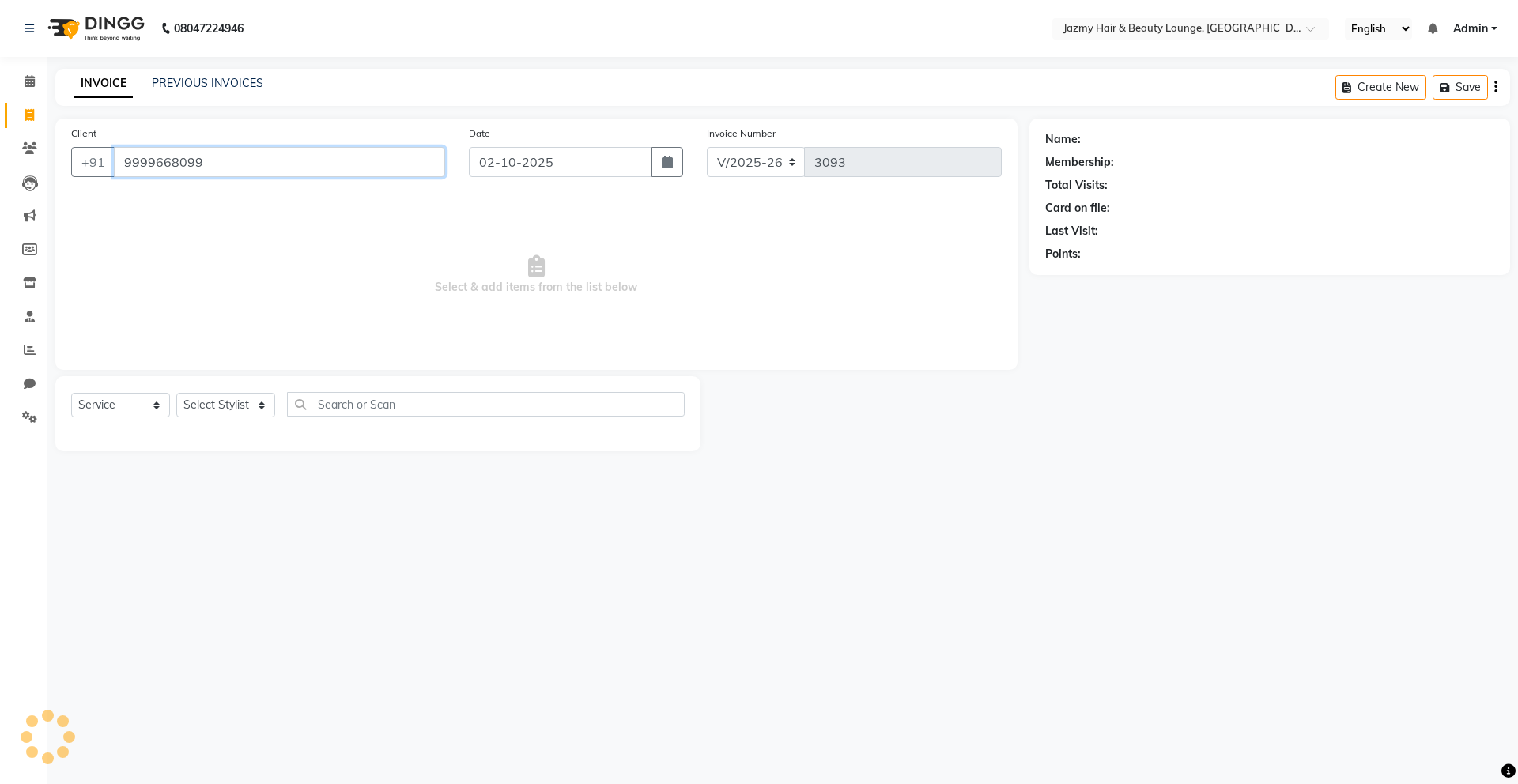
type input "9999668099"
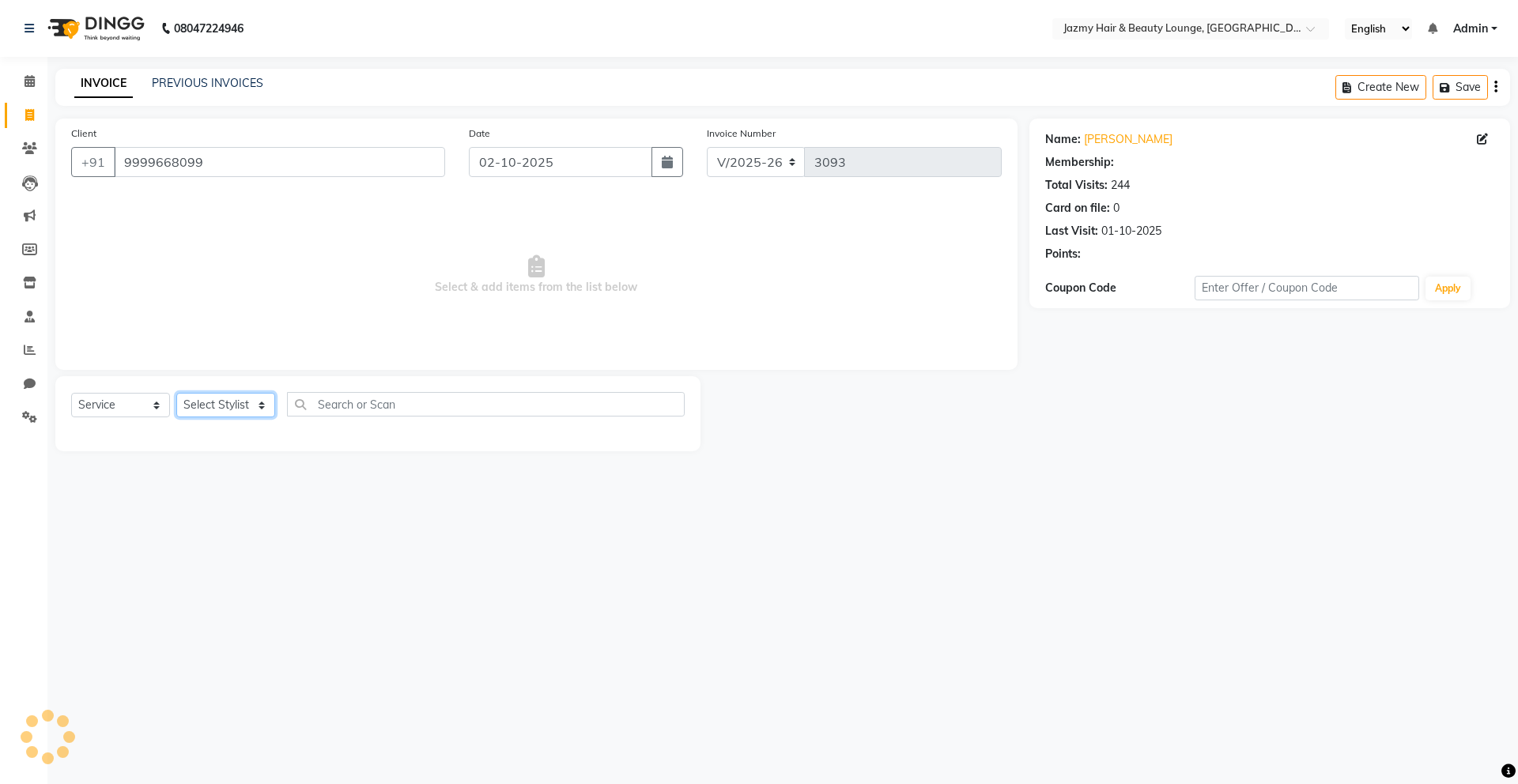
click at [233, 411] on select "Select Stylist AMIT [PERSON_NAME] [PERSON_NAME] CHASHIKA [PERSON_NAME] [PERSON_…" at bounding box center [226, 405] width 99 height 24
select select "14797"
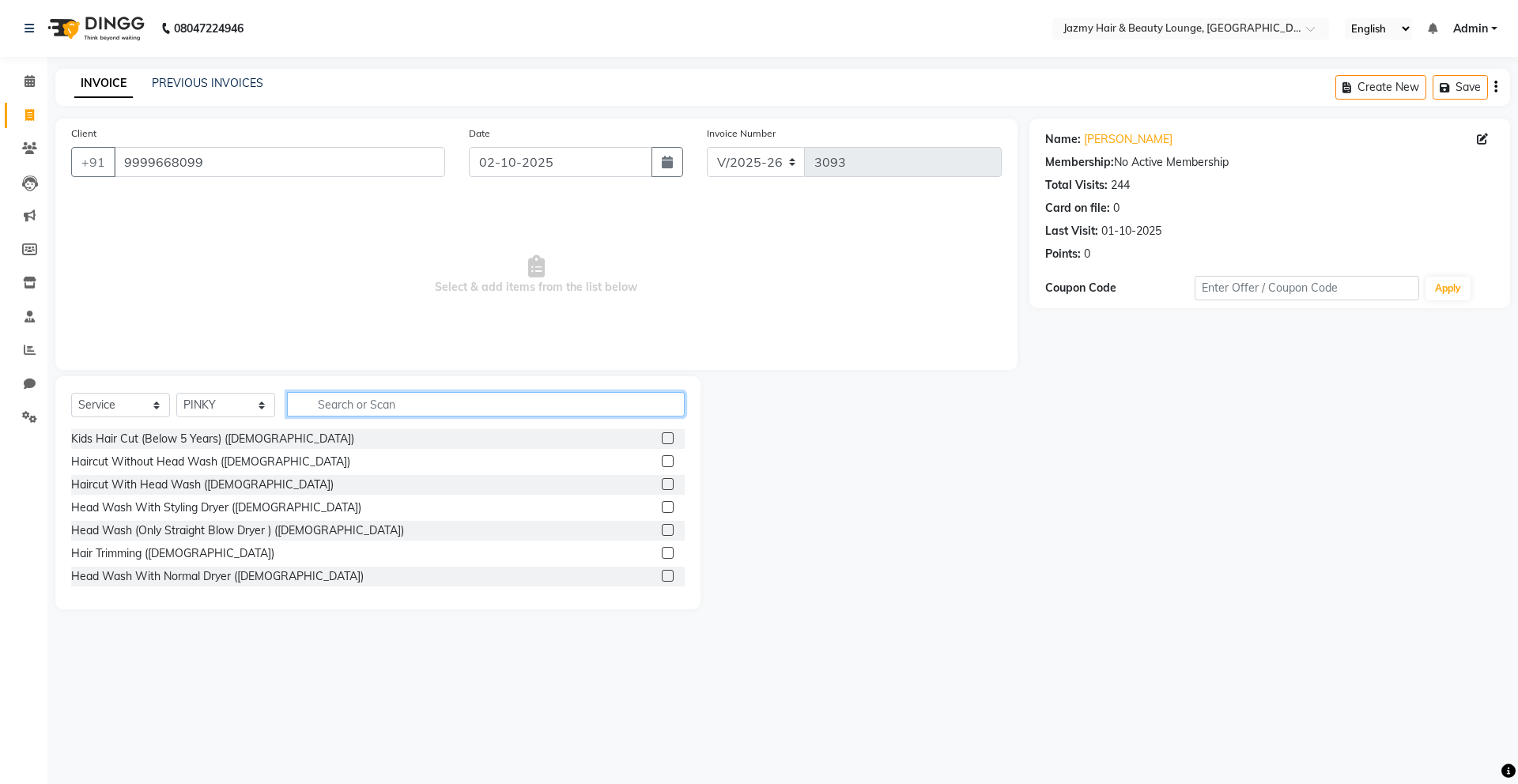
click at [345, 407] on input "text" at bounding box center [486, 405] width 398 height 24
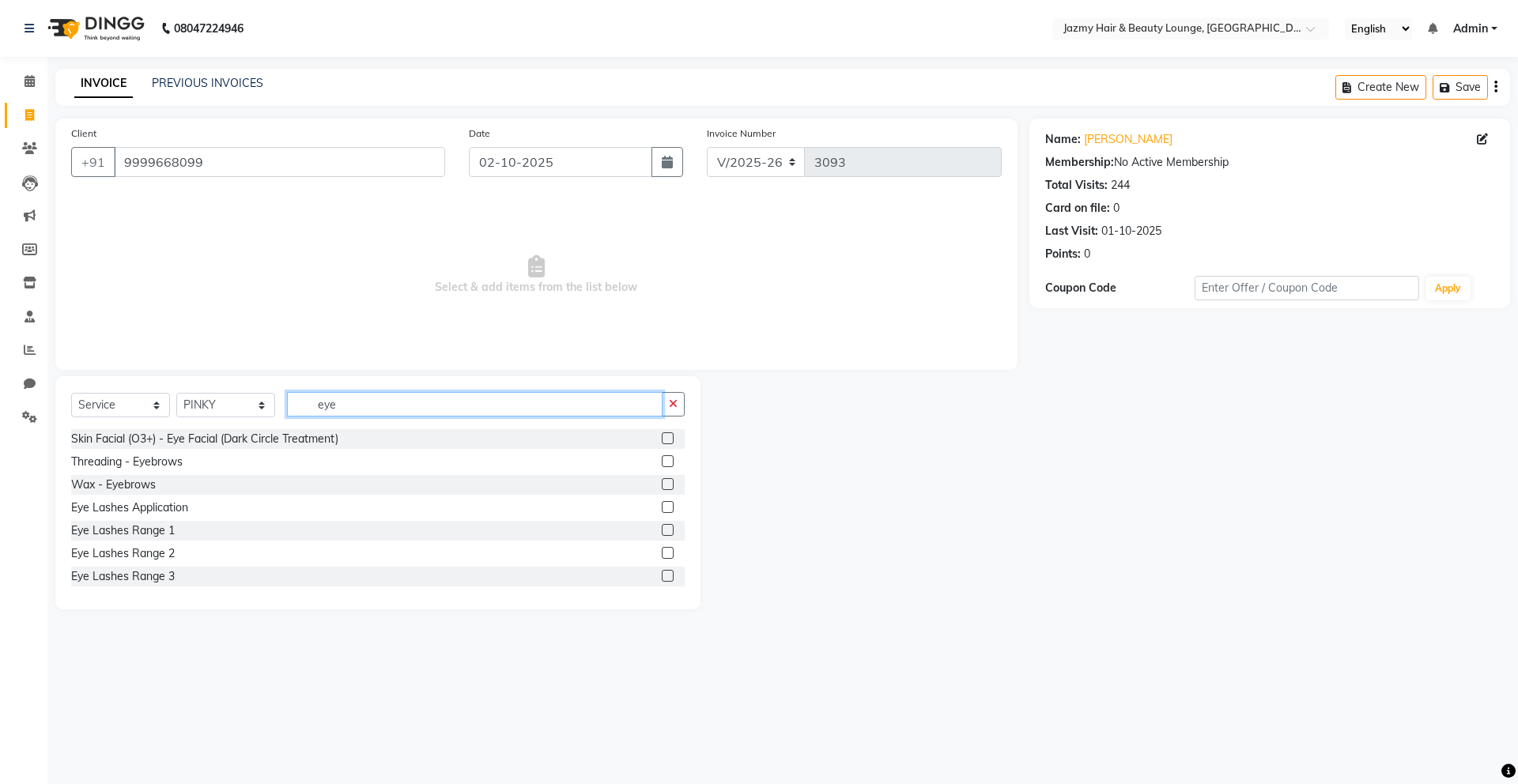
type input "eye"
click at [662, 462] on label at bounding box center [668, 461] width 12 height 12
click at [662, 462] on input "checkbox" at bounding box center [667, 462] width 10 height 10
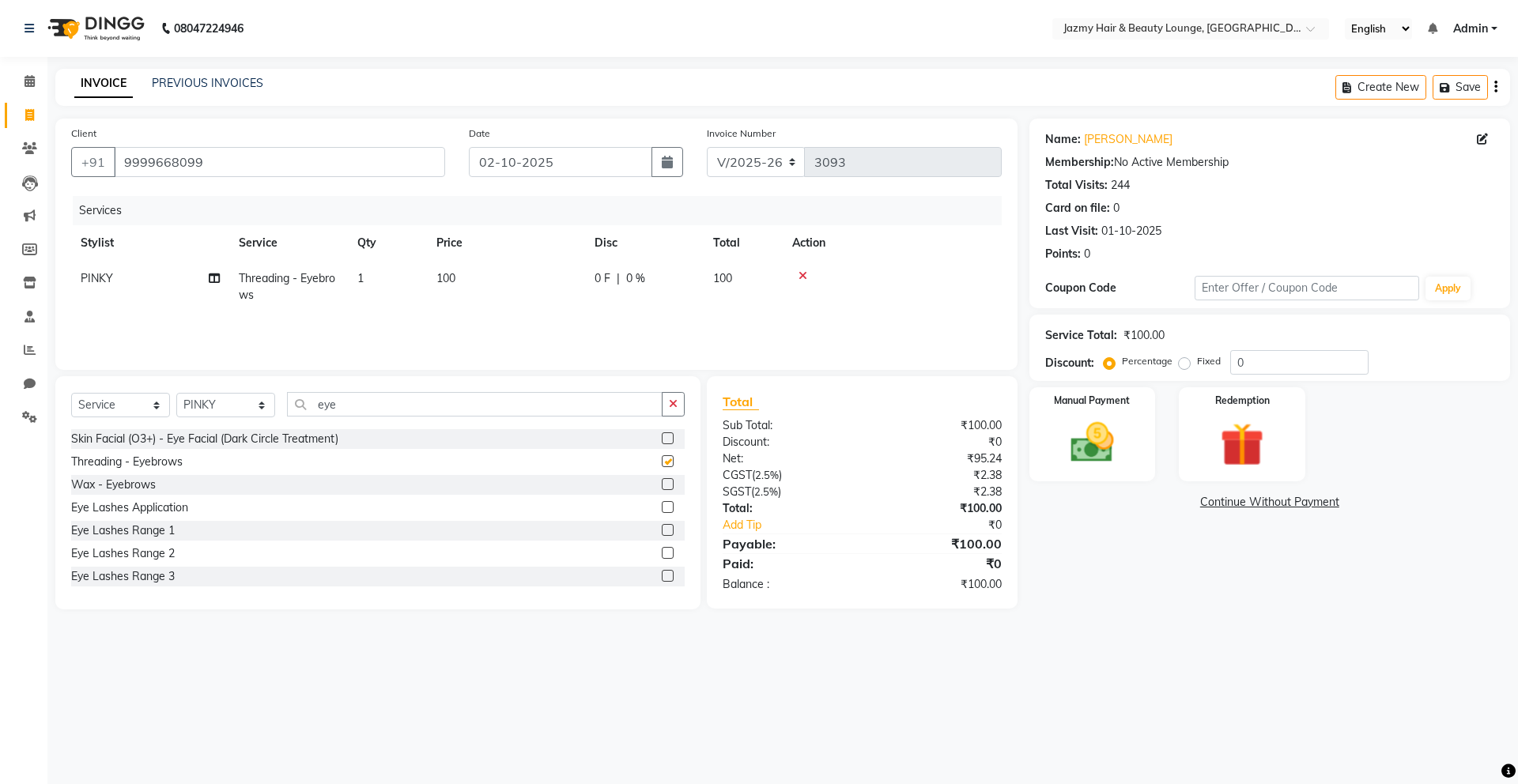
checkbox input "false"
click at [520, 410] on input "eye" at bounding box center [475, 405] width 376 height 24
type input "e"
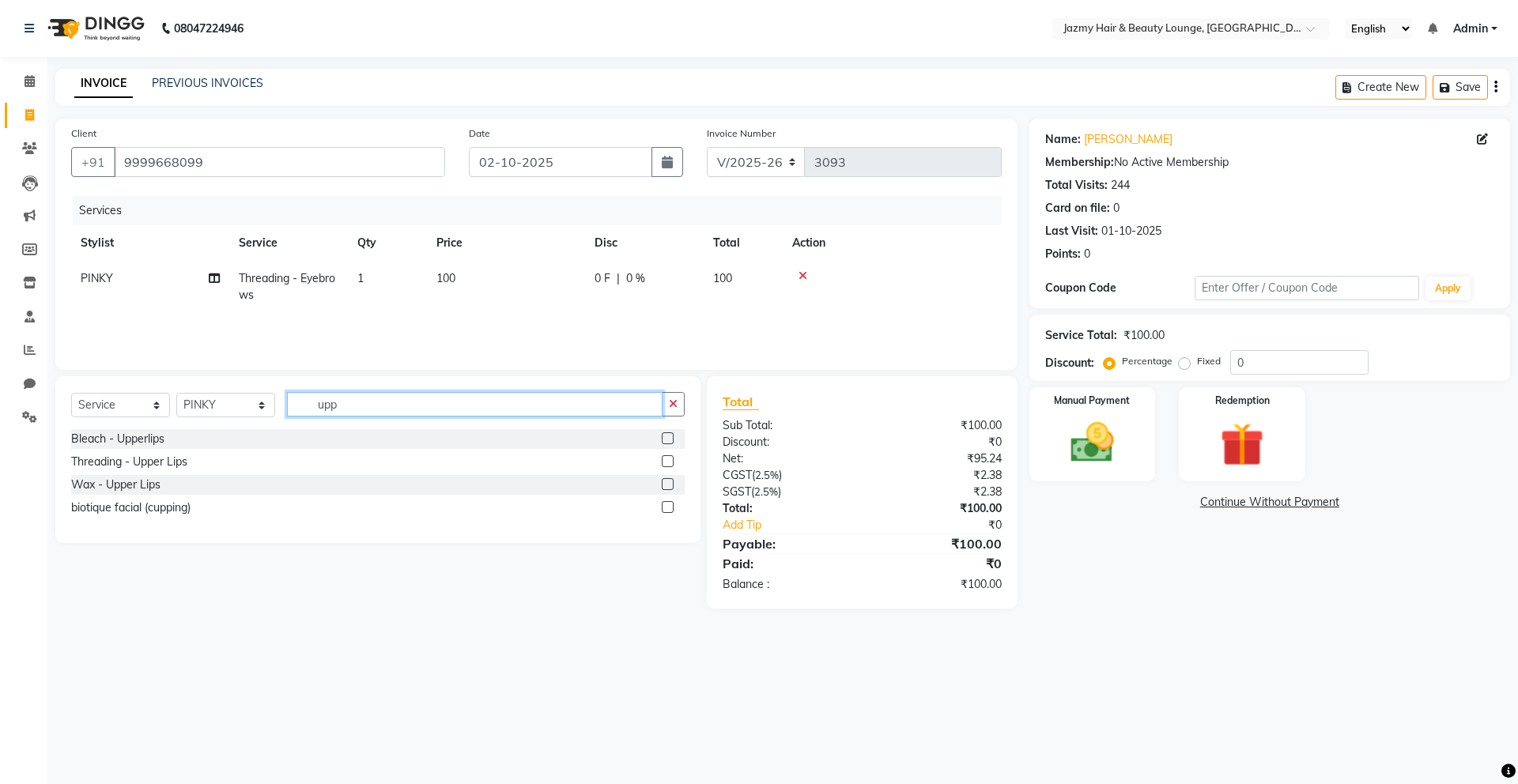
type input "upp"
click at [671, 459] on label at bounding box center [668, 461] width 12 height 12
click at [671, 459] on input "checkbox" at bounding box center [667, 462] width 10 height 10
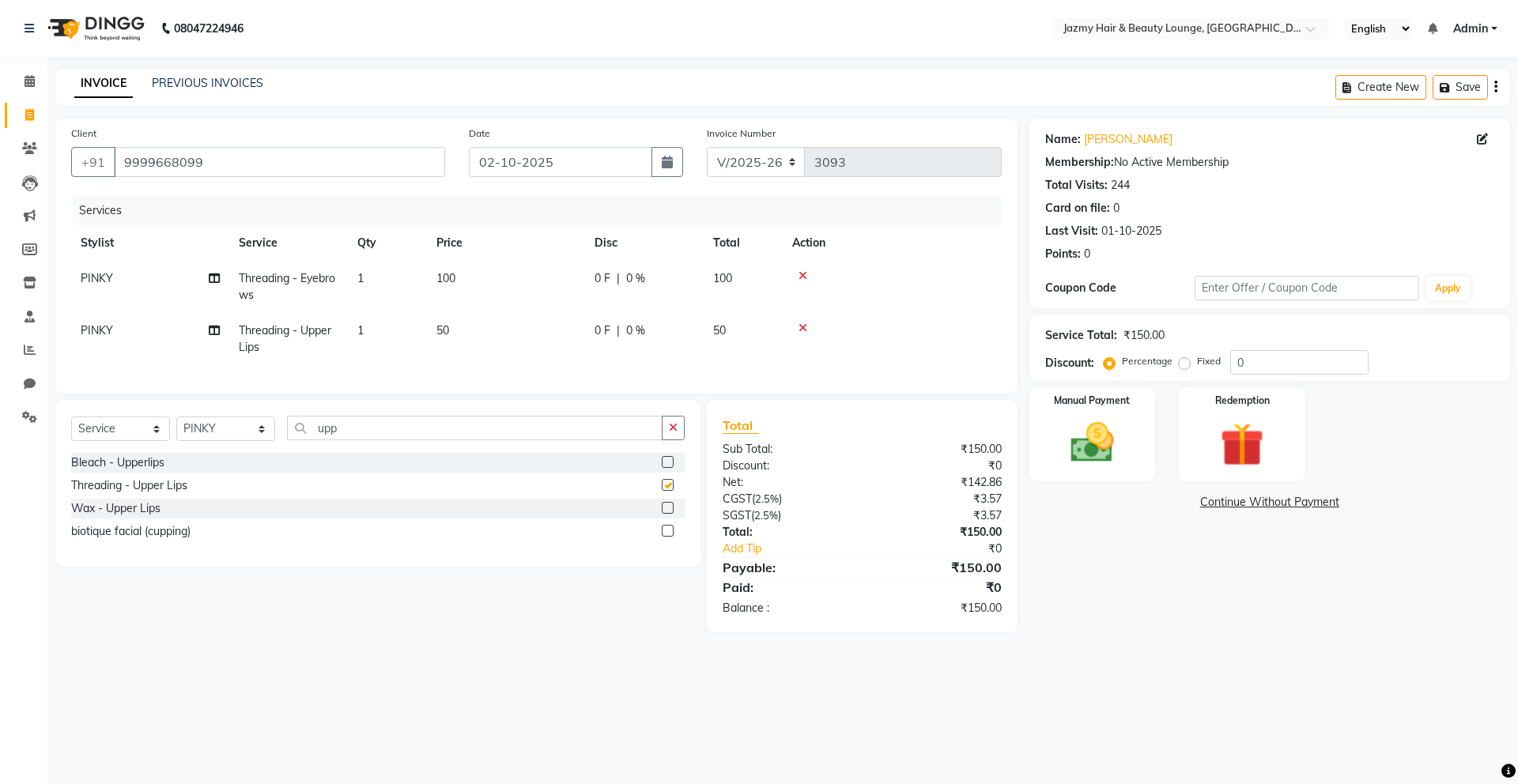
checkbox input "false"
click at [1076, 433] on img at bounding box center [1092, 443] width 73 height 52
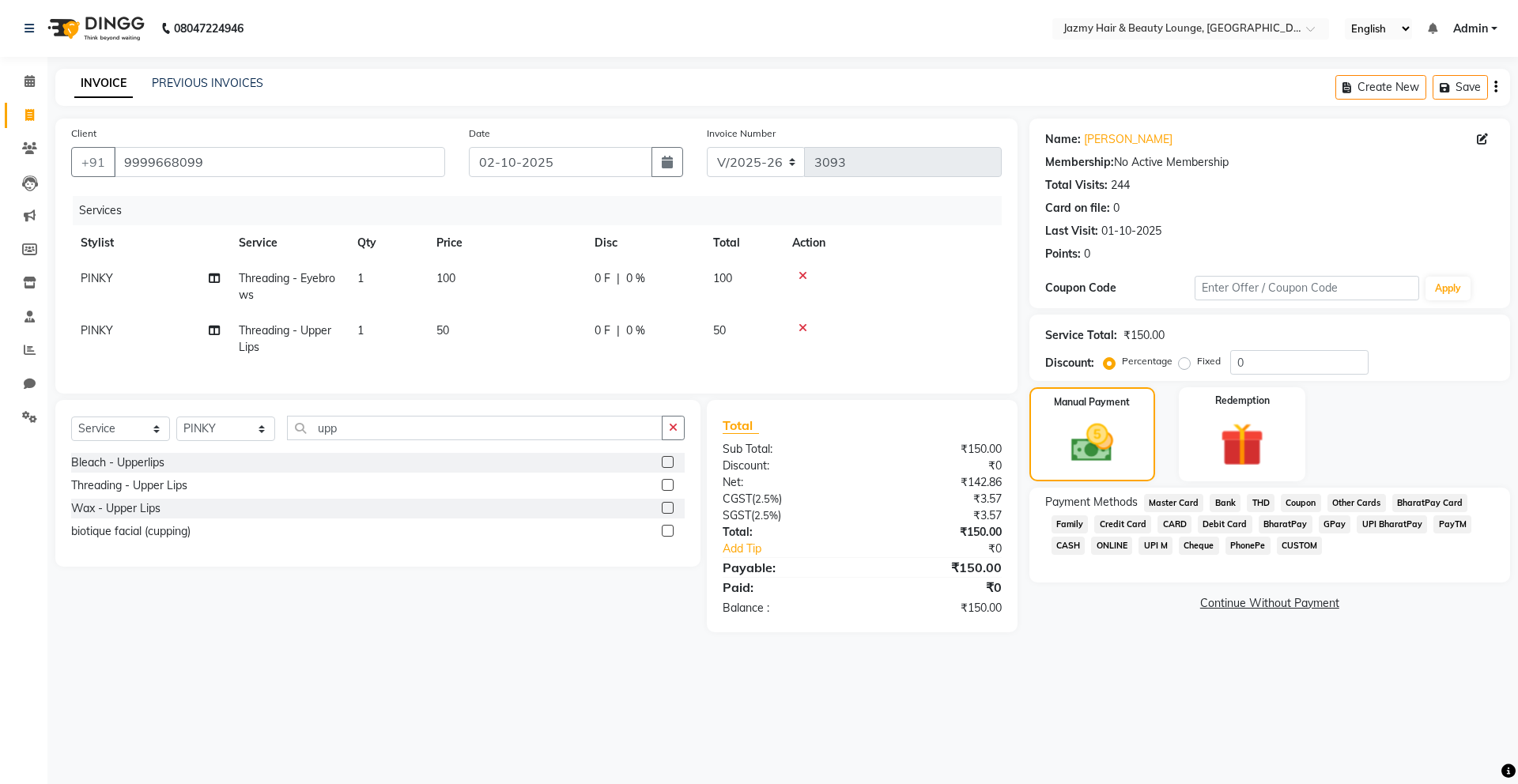
click at [1163, 548] on span "UPI M" at bounding box center [1155, 546] width 34 height 18
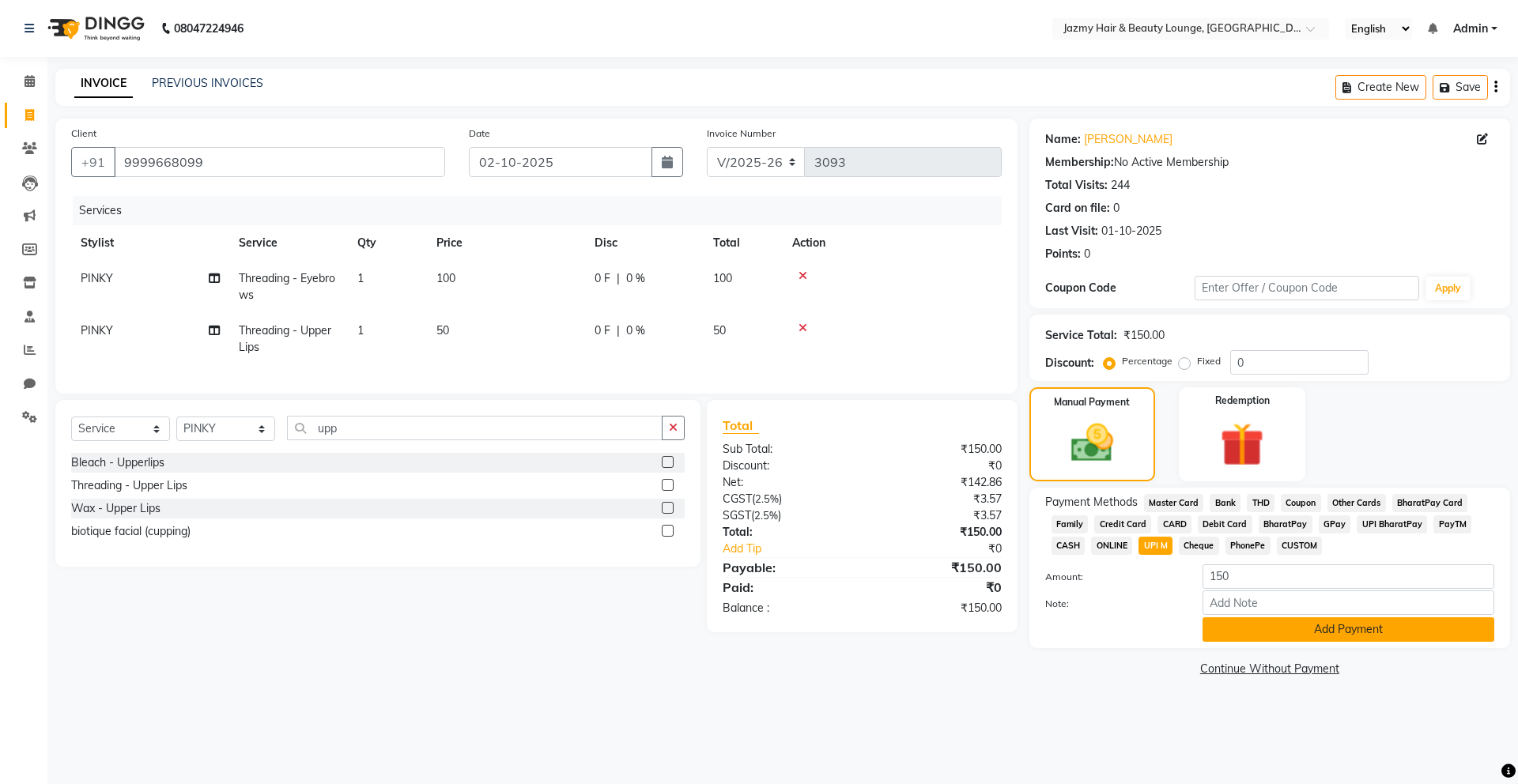
click at [1394, 633] on button "Add Payment" at bounding box center [1348, 630] width 292 height 24
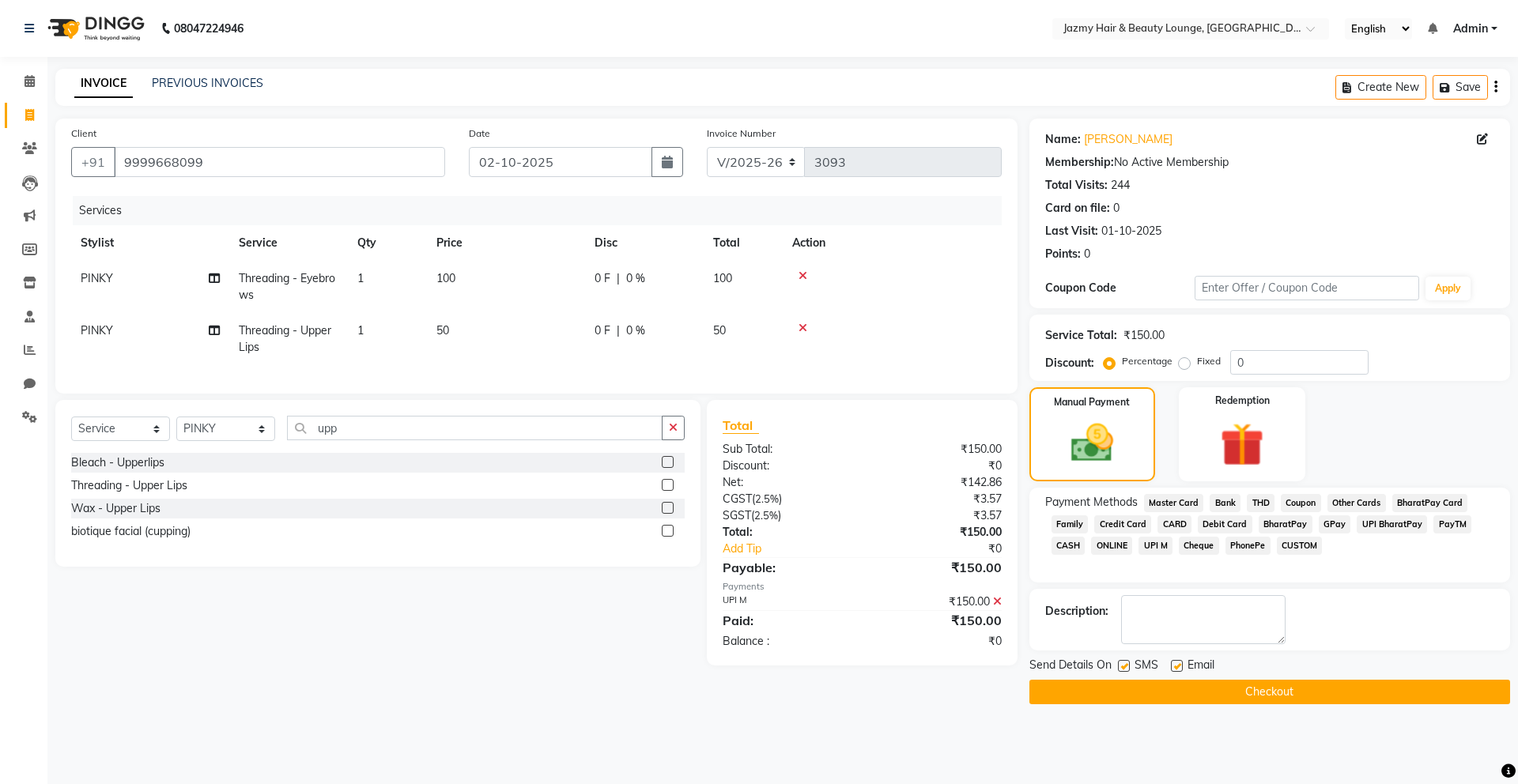
click at [1340, 694] on button "Checkout" at bounding box center [1270, 692] width 480 height 24
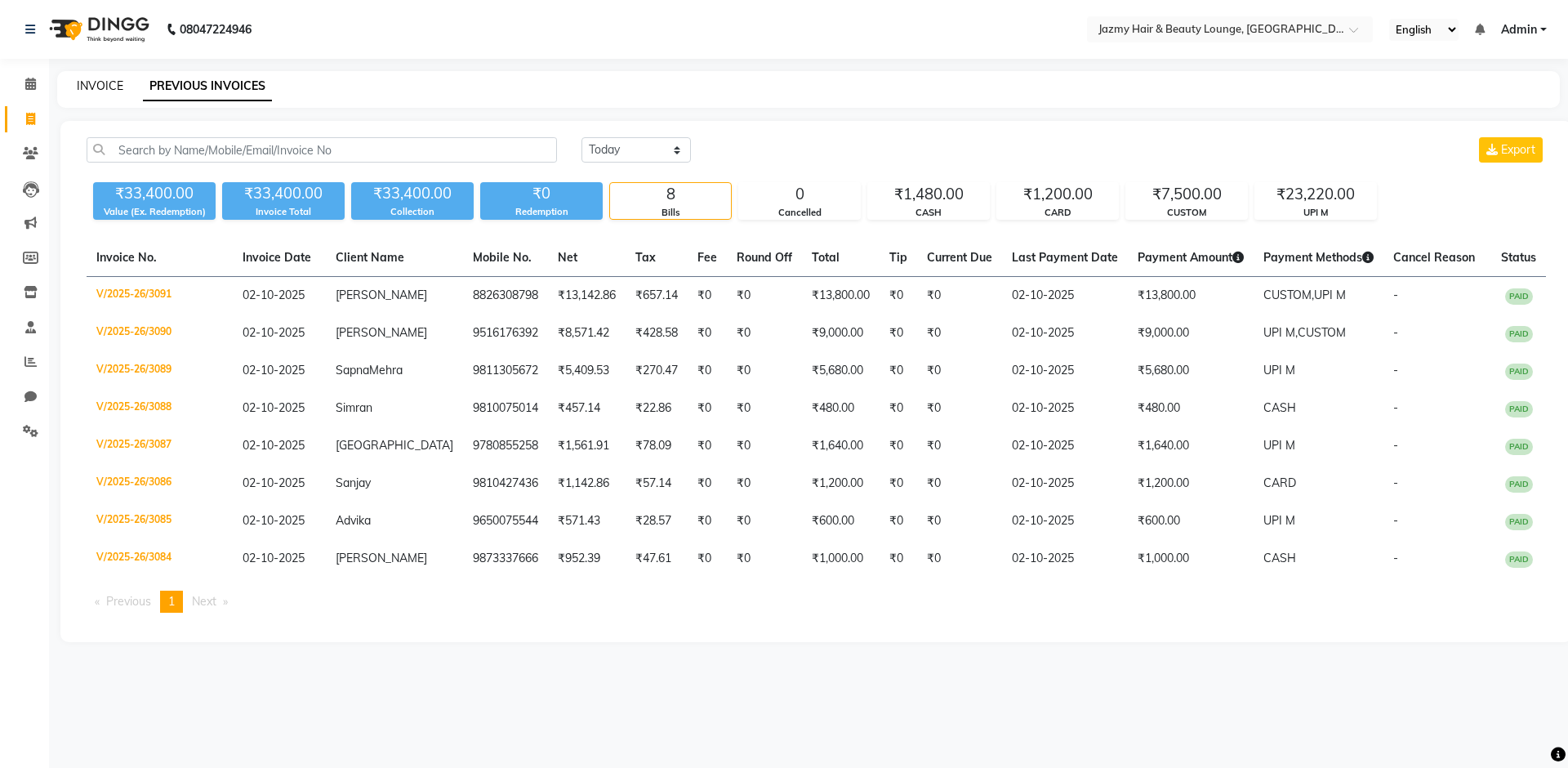
click at [88, 85] on link "INVOICE" at bounding box center [100, 85] width 47 height 14
select select "759"
select select "service"
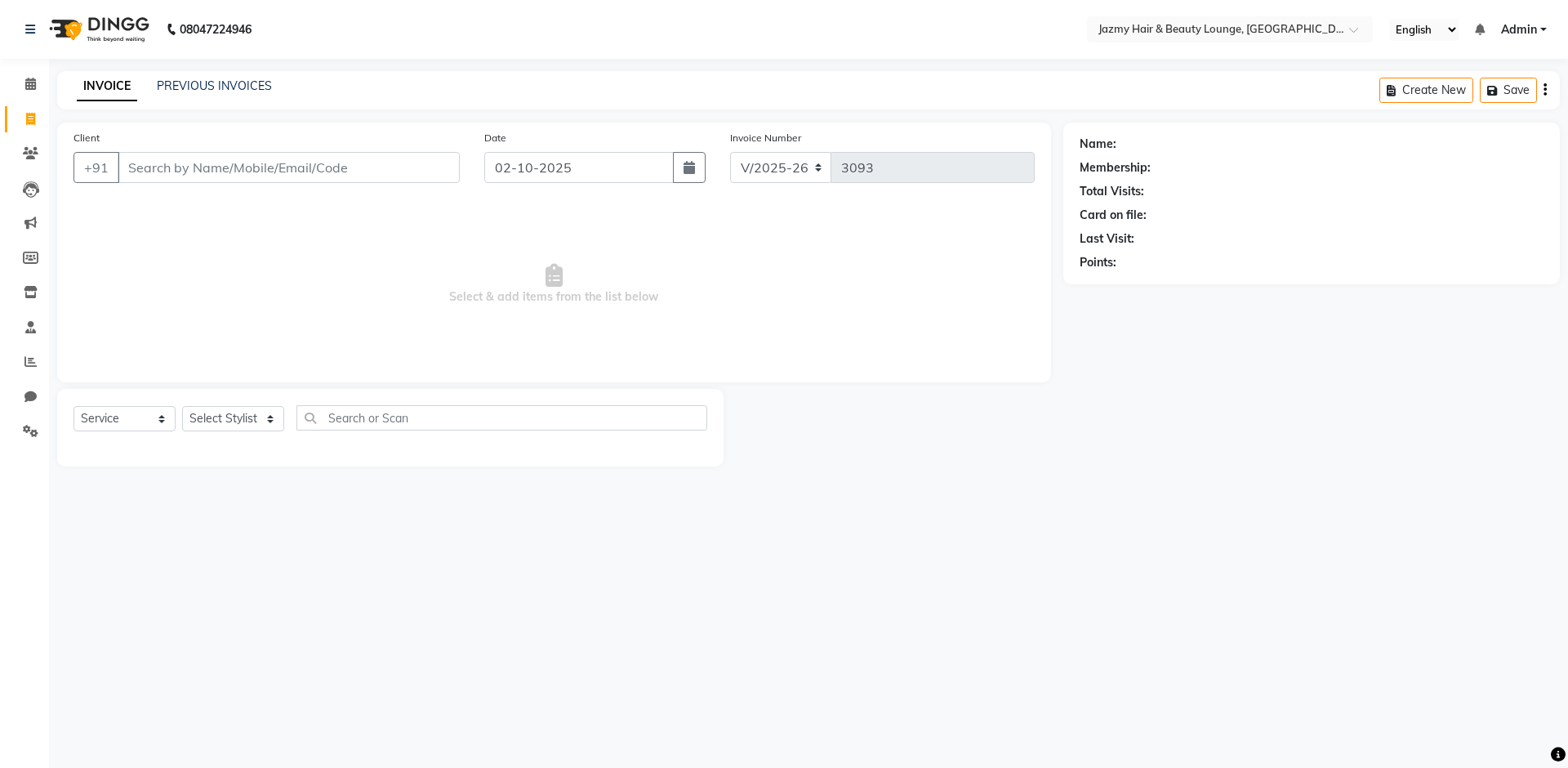
click at [256, 167] on input "Client" at bounding box center [289, 167] width 343 height 31
click at [273, 157] on input "Client" at bounding box center [289, 167] width 343 height 31
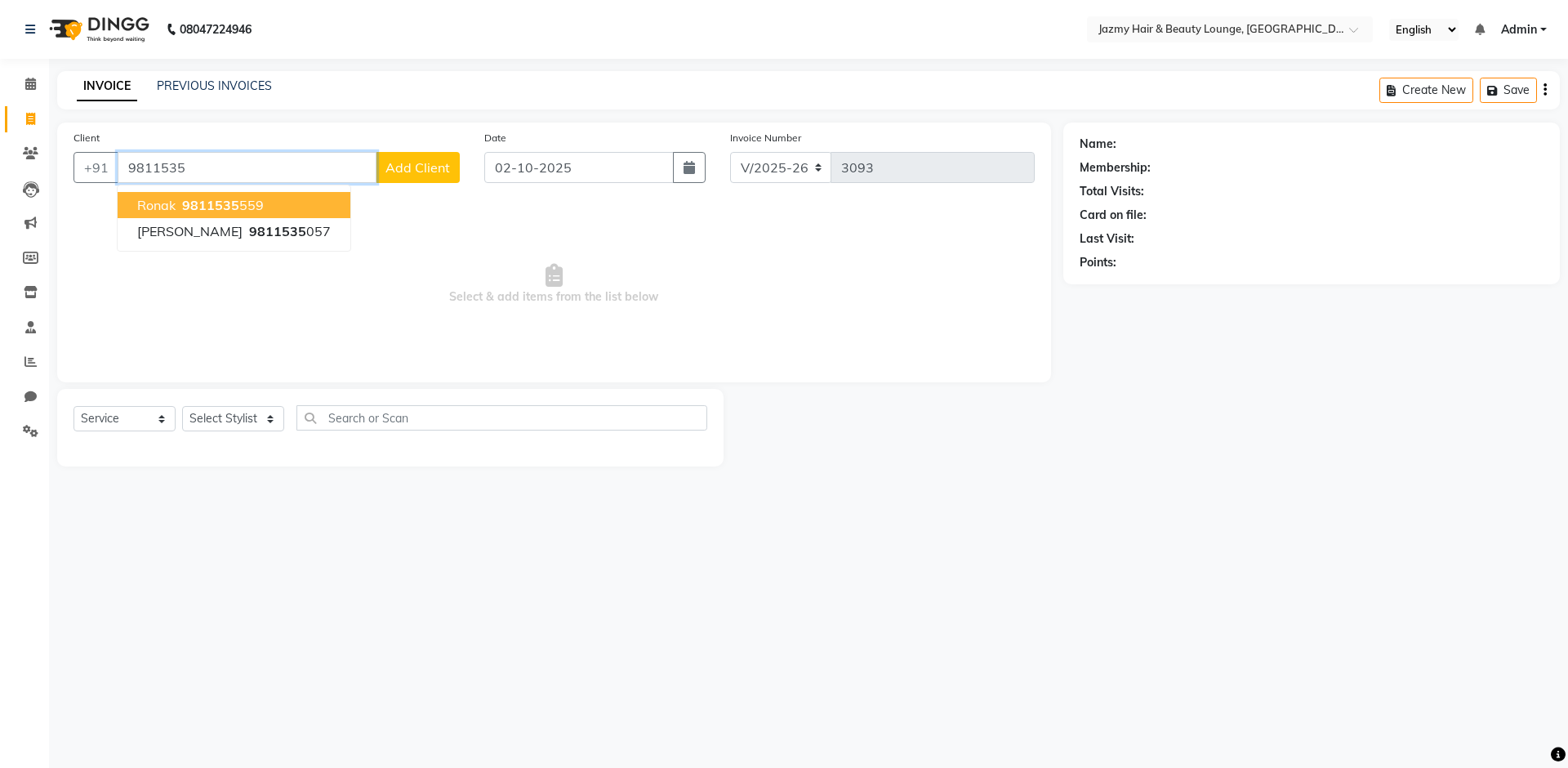
click at [224, 197] on span "9811535" at bounding box center [211, 205] width 58 height 16
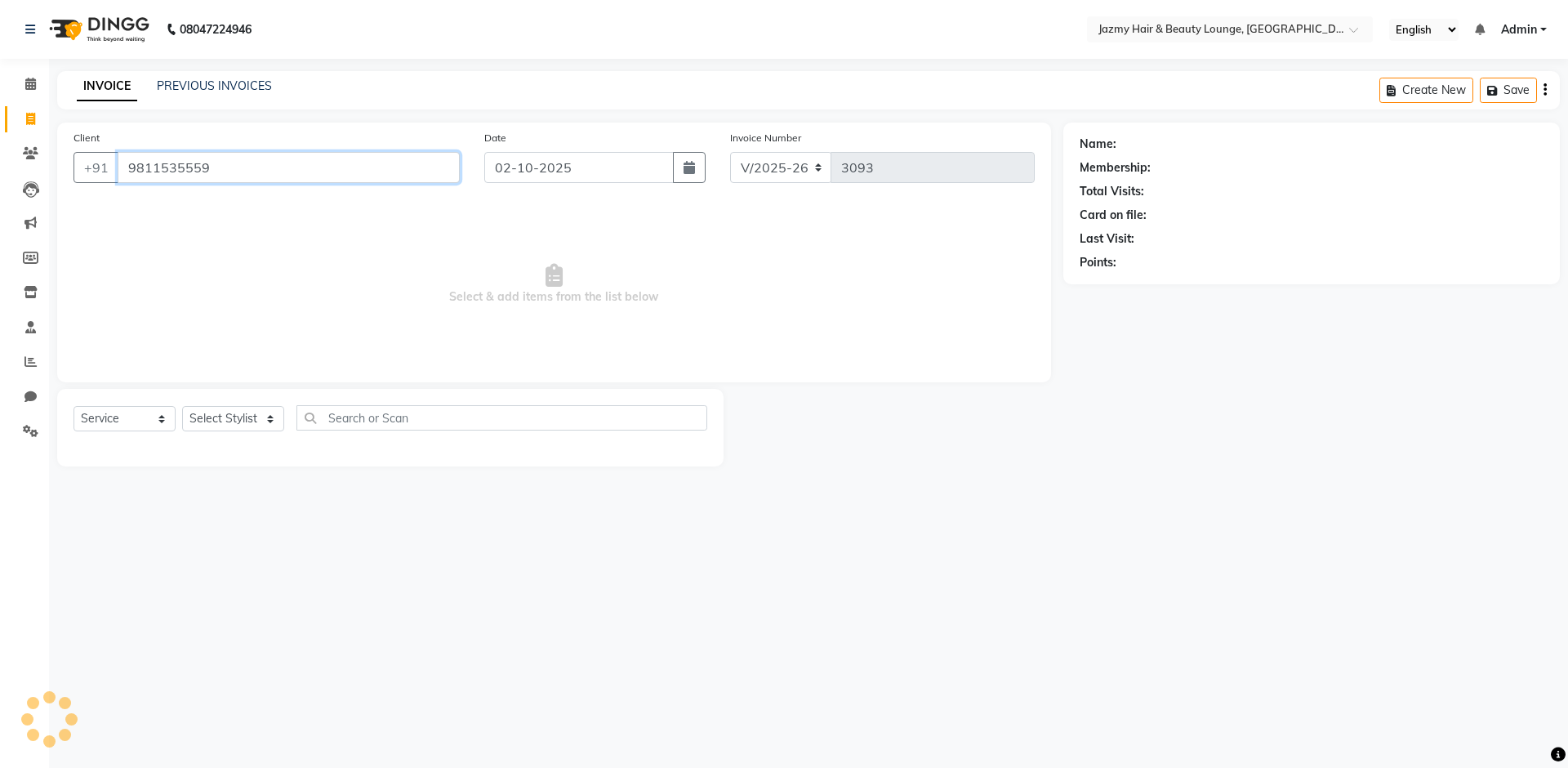
type input "9811535559"
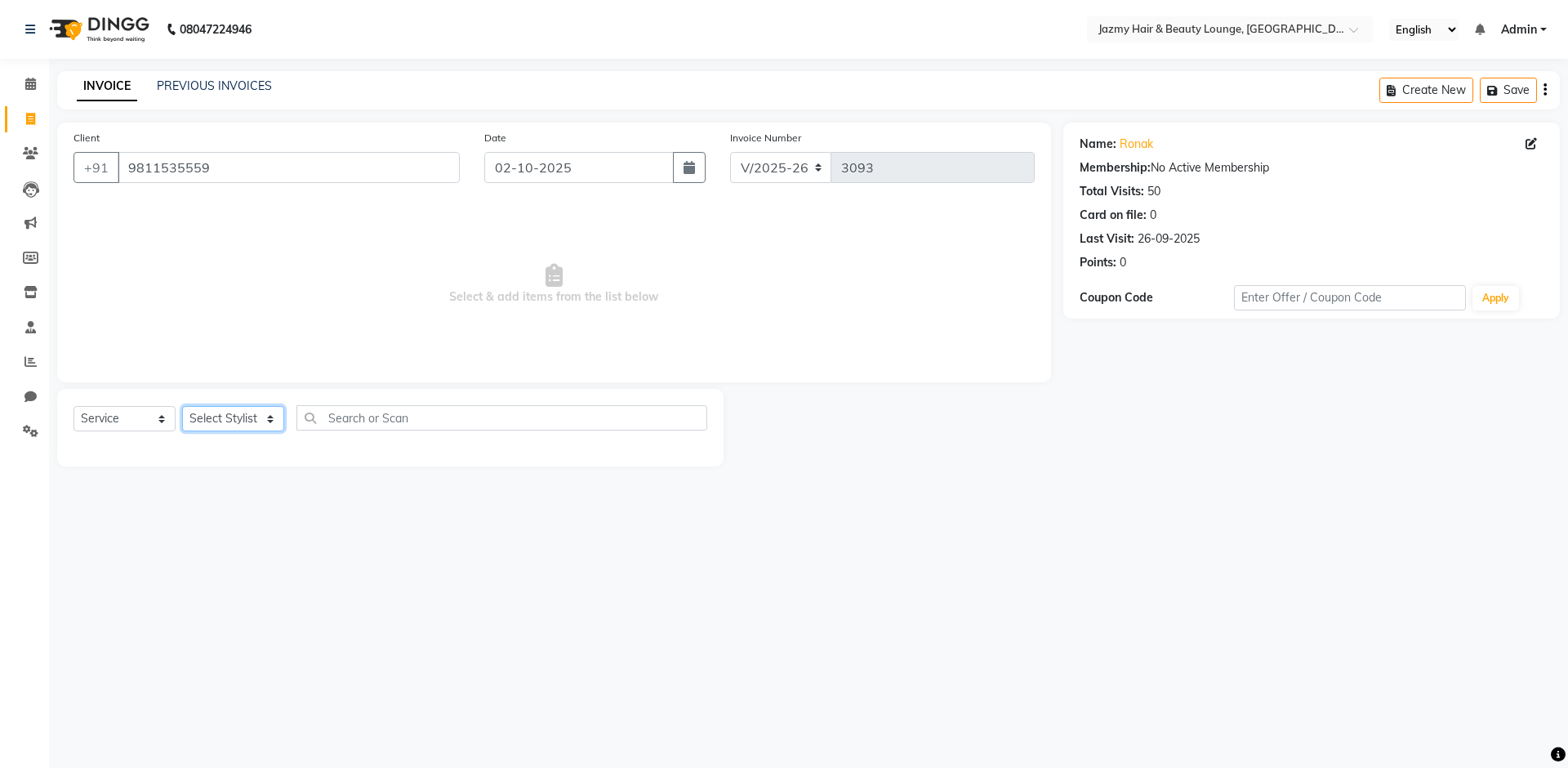
click at [209, 420] on select "Select Stylist AMIT [PERSON_NAME] [PERSON_NAME] CHASHIKA [PERSON_NAME] [PERSON_…" at bounding box center [234, 419] width 102 height 25
select select "51399"
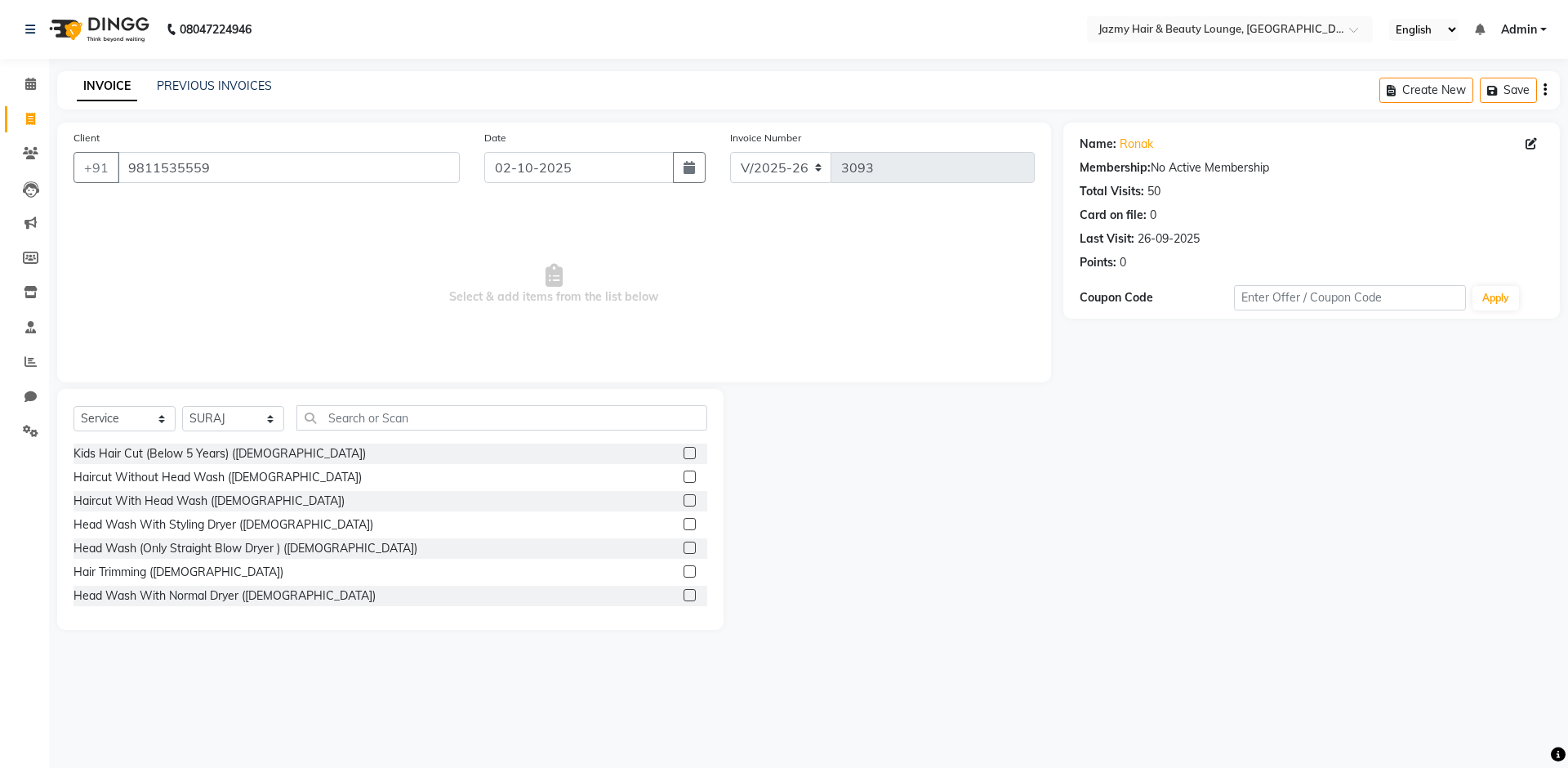
click at [683, 549] on label at bounding box center [690, 548] width 13 height 13
click at [683, 549] on input "checkbox" at bounding box center [689, 549] width 11 height 11
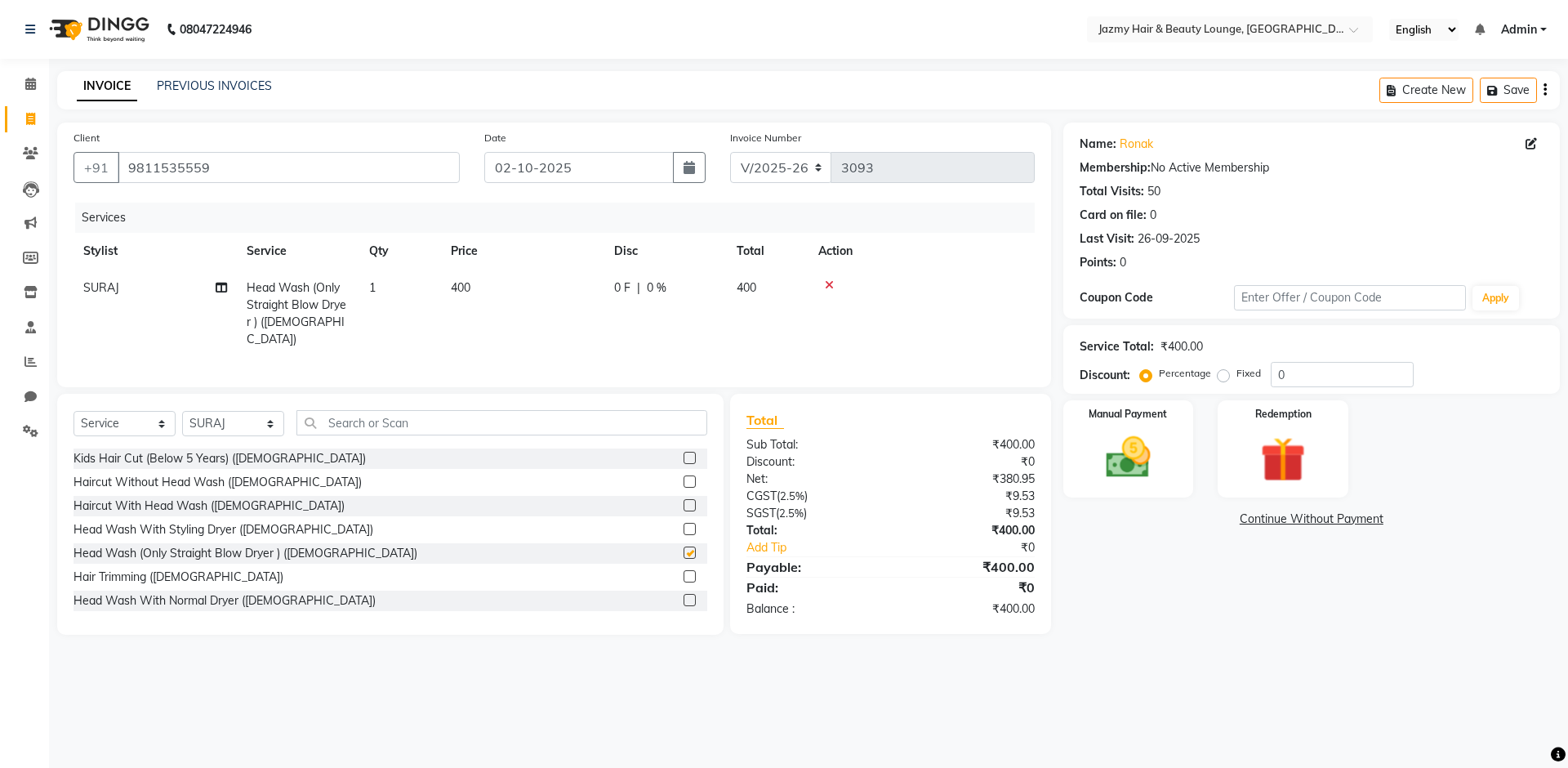
checkbox input "false"
click at [461, 415] on input "text" at bounding box center [502, 423] width 411 height 25
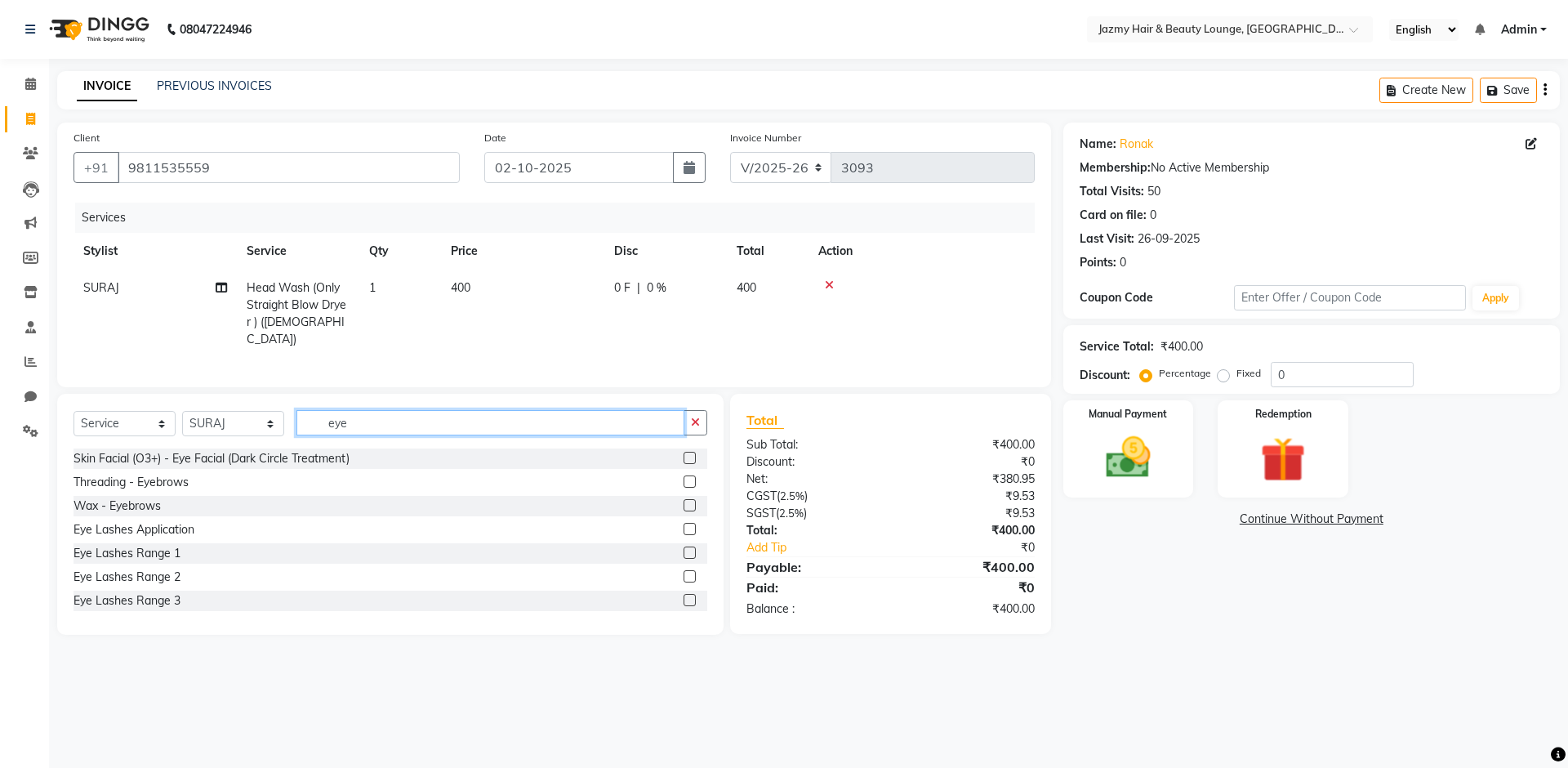
type input "eye"
click at [683, 476] on label at bounding box center [690, 482] width 13 height 13
click at [683, 478] on input "checkbox" at bounding box center [689, 483] width 11 height 11
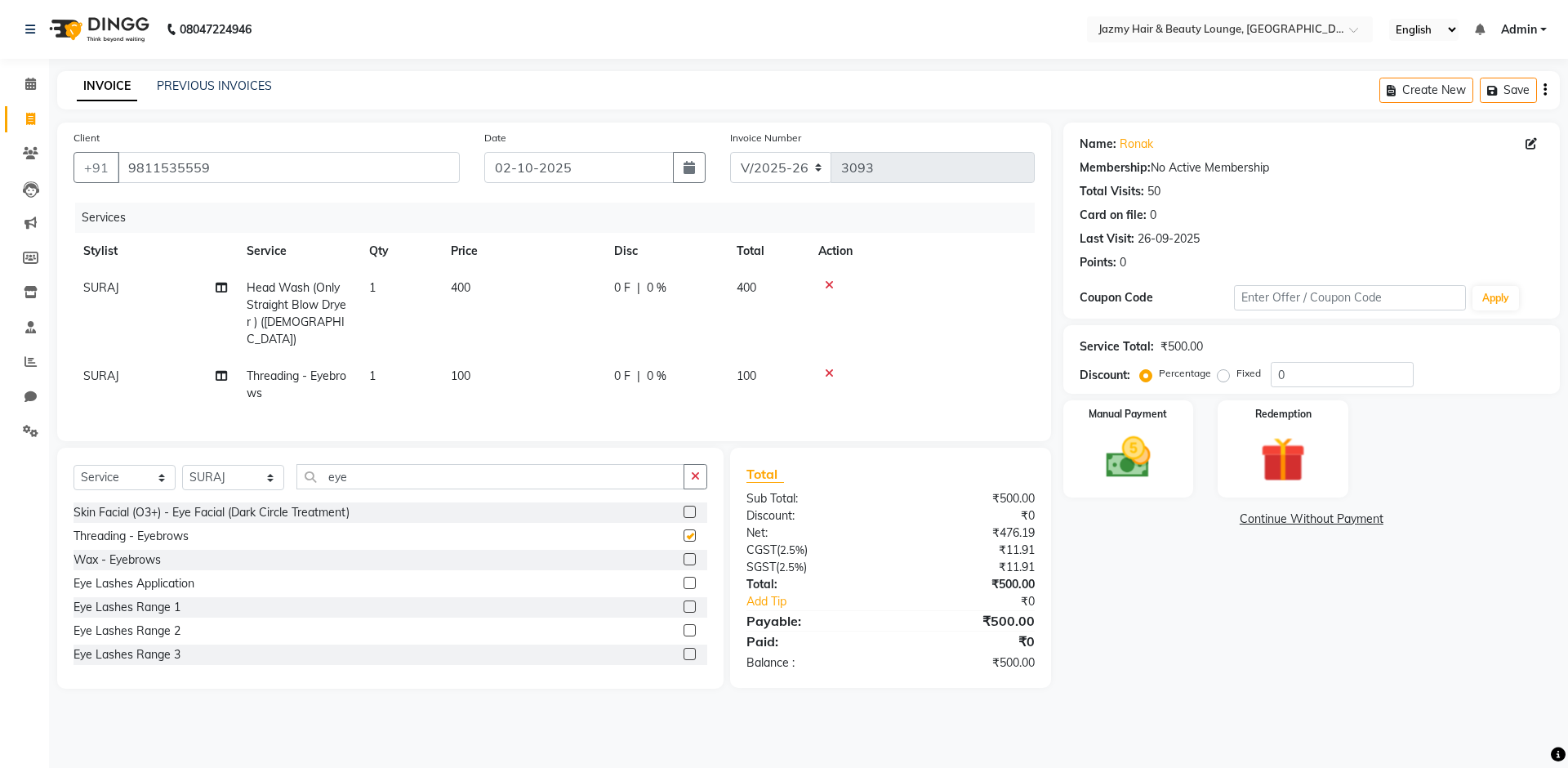
checkbox input "false"
click at [648, 288] on span "0 %" at bounding box center [657, 288] width 20 height 17
select select "51399"
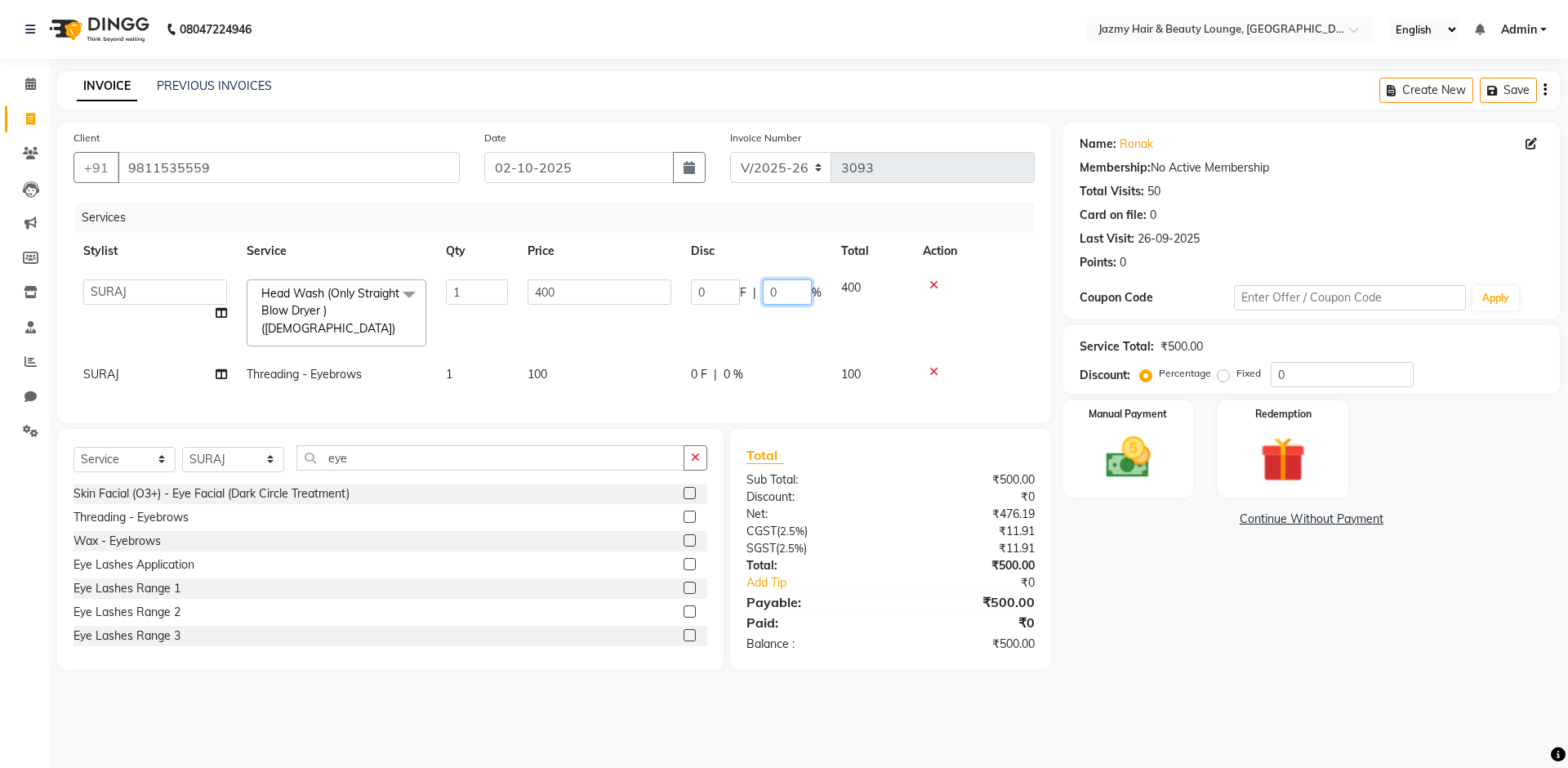
click at [763, 289] on input "0" at bounding box center [788, 292] width 49 height 25
type input "20"
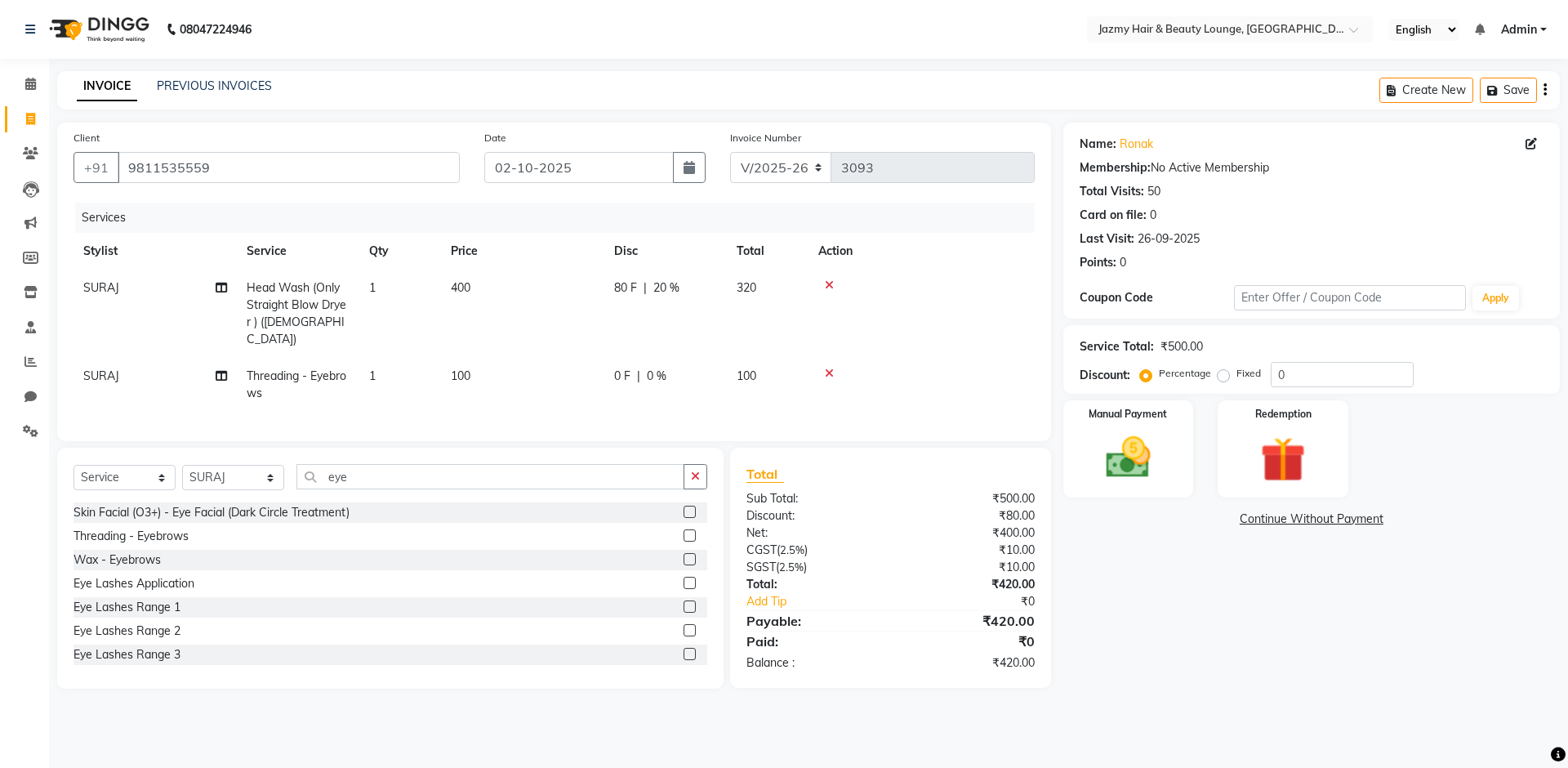
click at [1472, 505] on div "Name: [PERSON_NAME] Membership: No Active Membership Total Visits: 50 Card on f…" at bounding box center [1318, 406] width 509 height 567
click at [1132, 477] on img at bounding box center [1128, 458] width 76 height 54
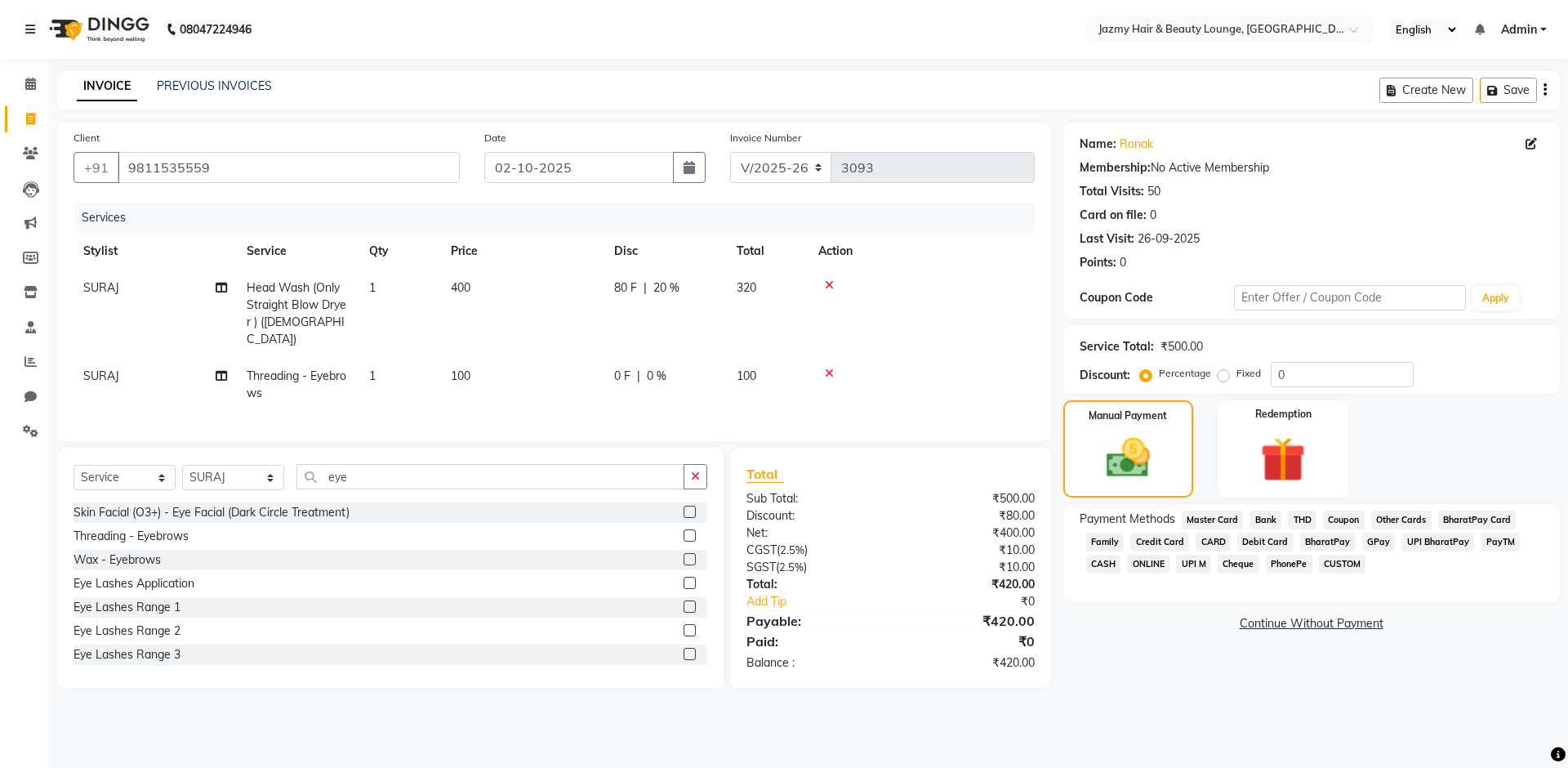
click at [1100, 562] on span "CASH" at bounding box center [1103, 564] width 35 height 19
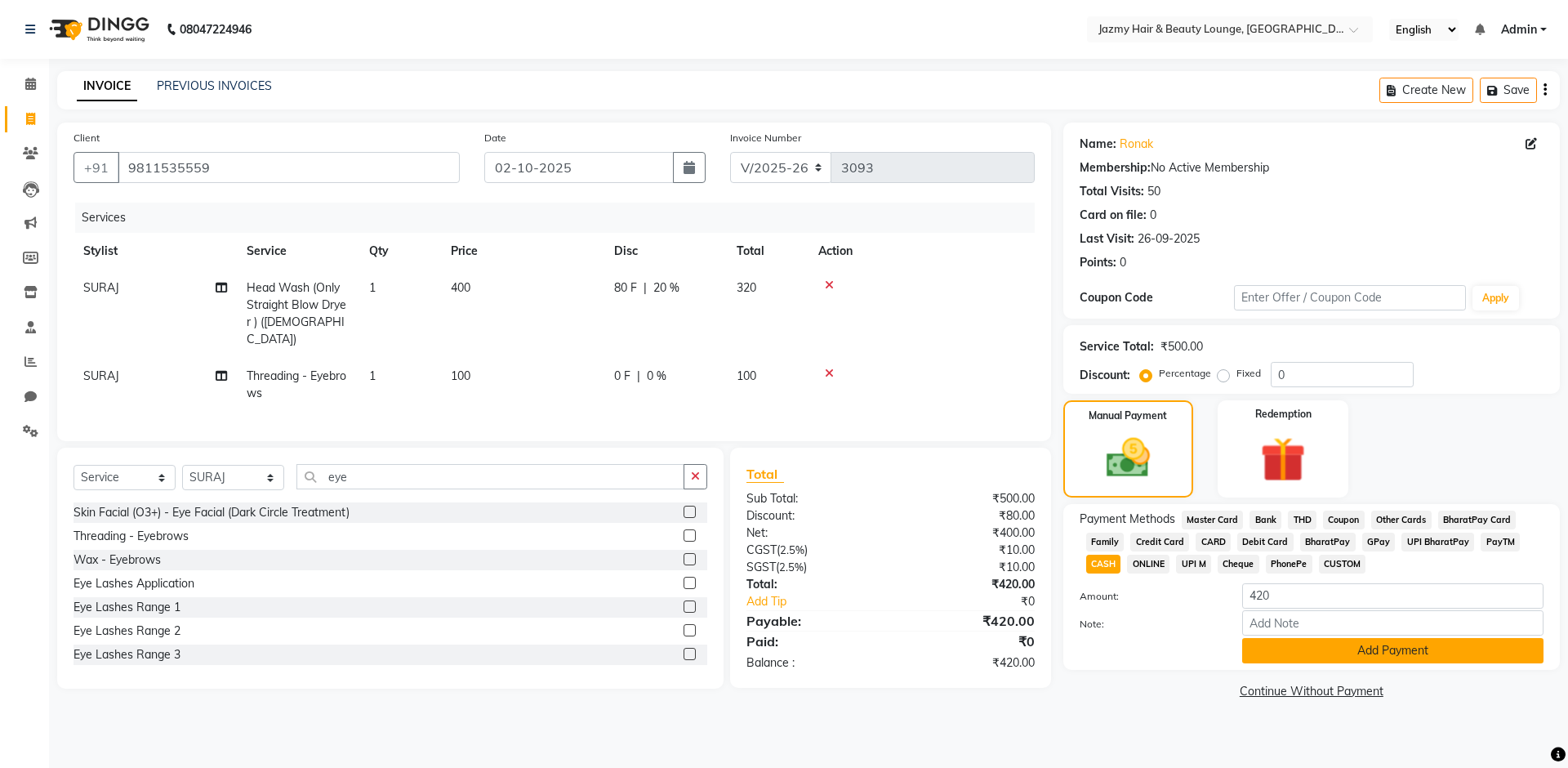
click at [1290, 651] on button "Add Payment" at bounding box center [1393, 651] width 301 height 25
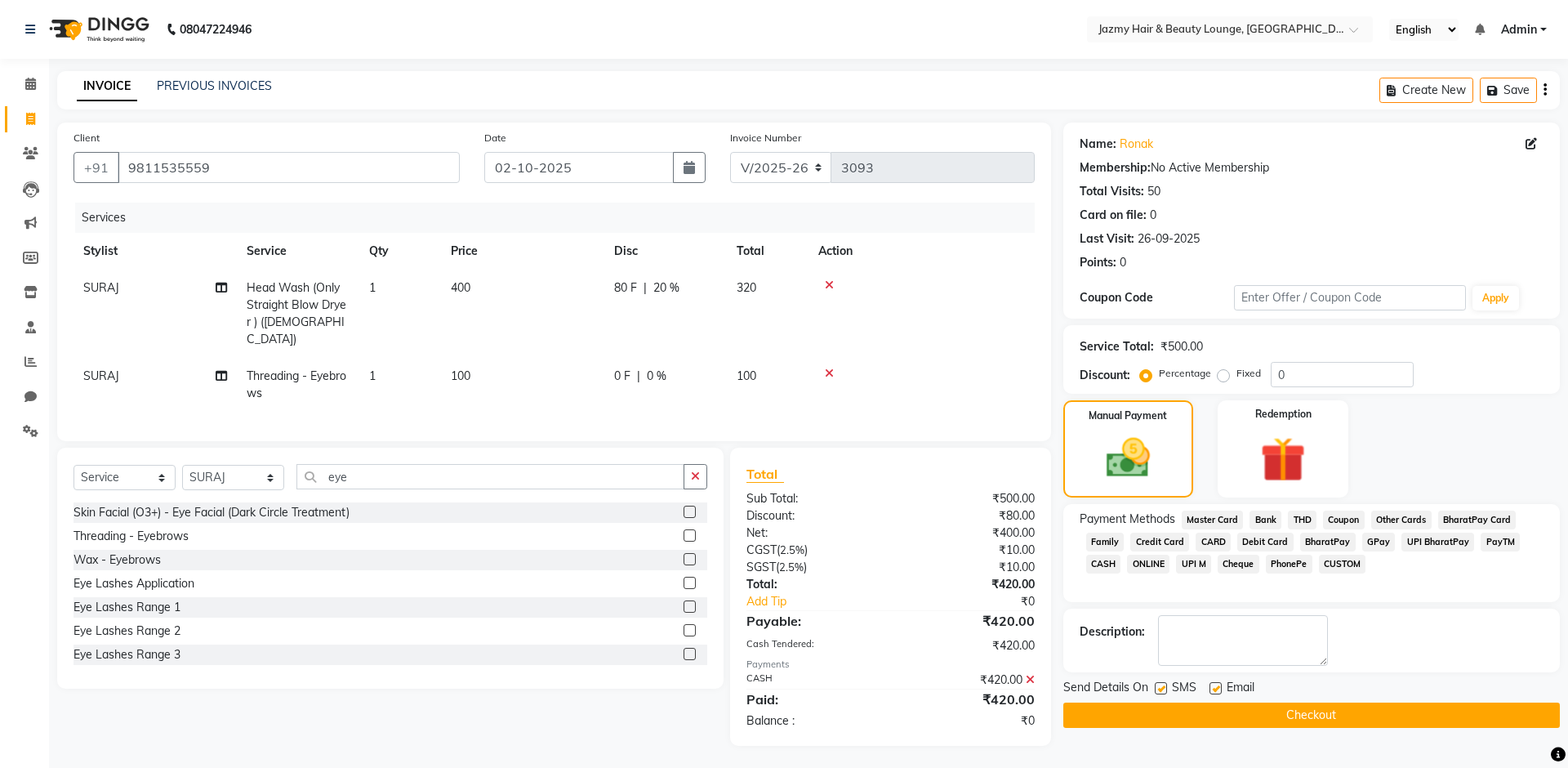
click at [1296, 719] on button "Checkout" at bounding box center [1312, 715] width 496 height 25
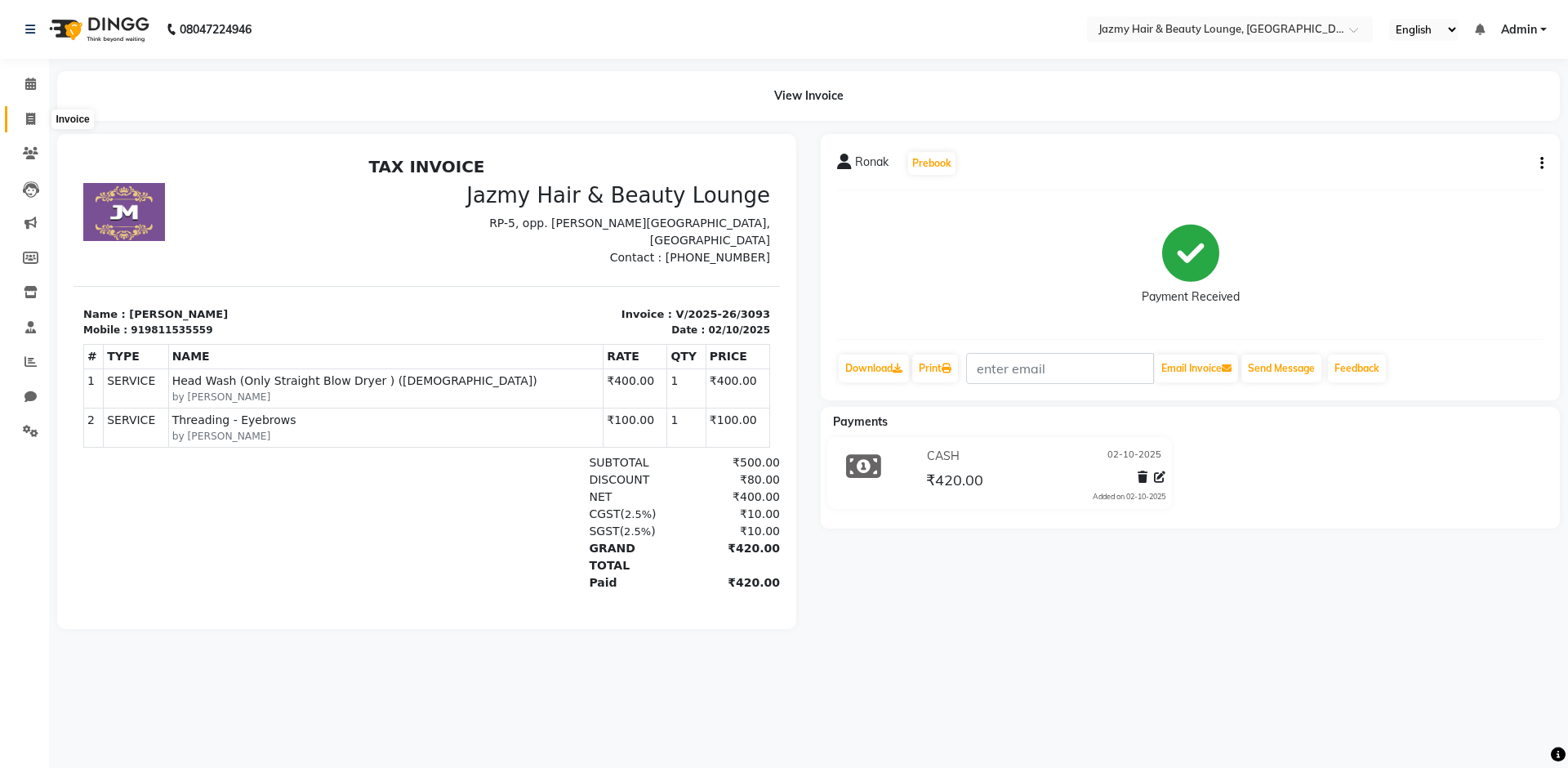
click at [36, 115] on span at bounding box center [31, 120] width 29 height 19
select select "service"
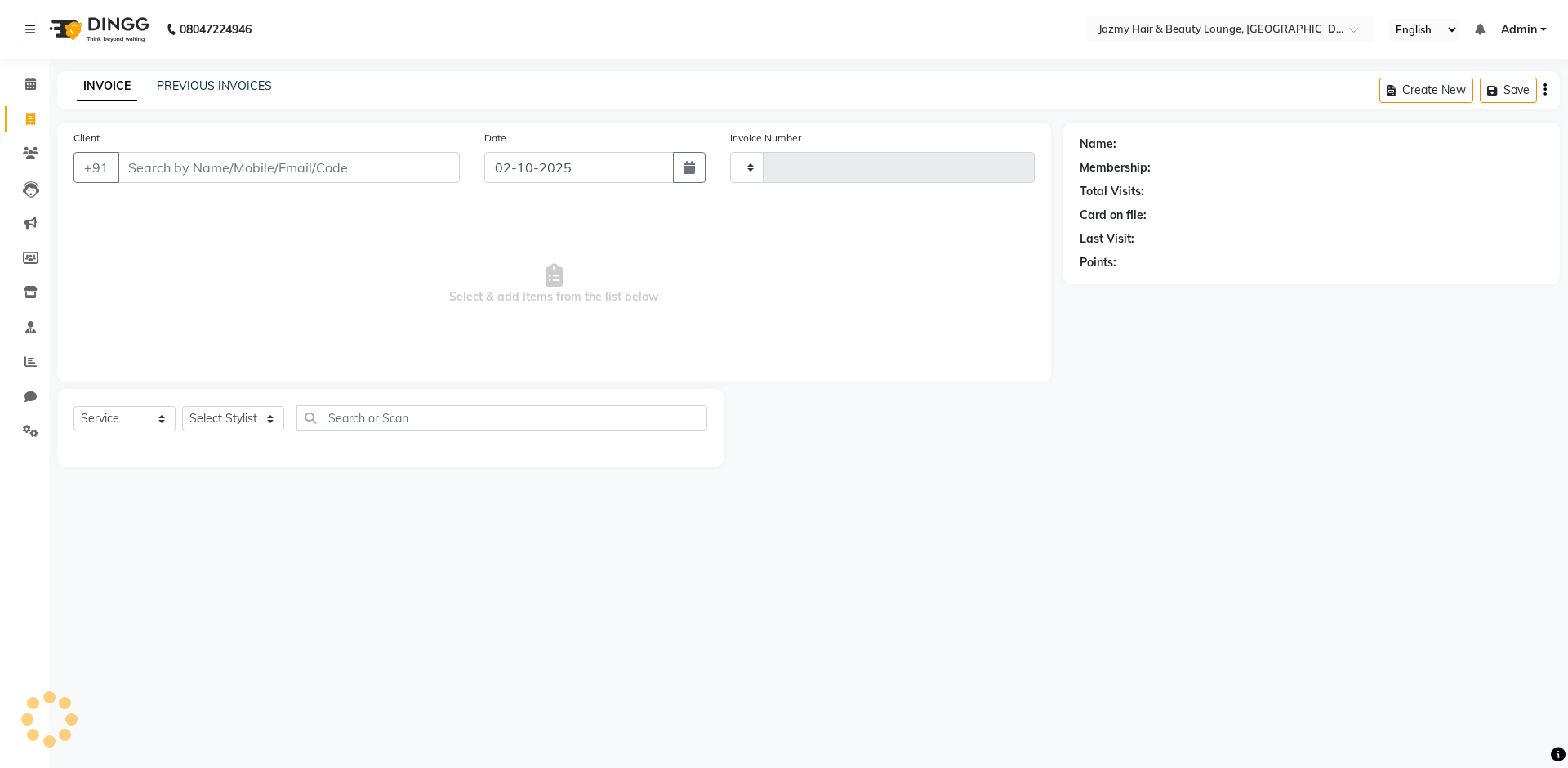
type input "3094"
select select "759"
